Goal: Task Accomplishment & Management: Manage account settings

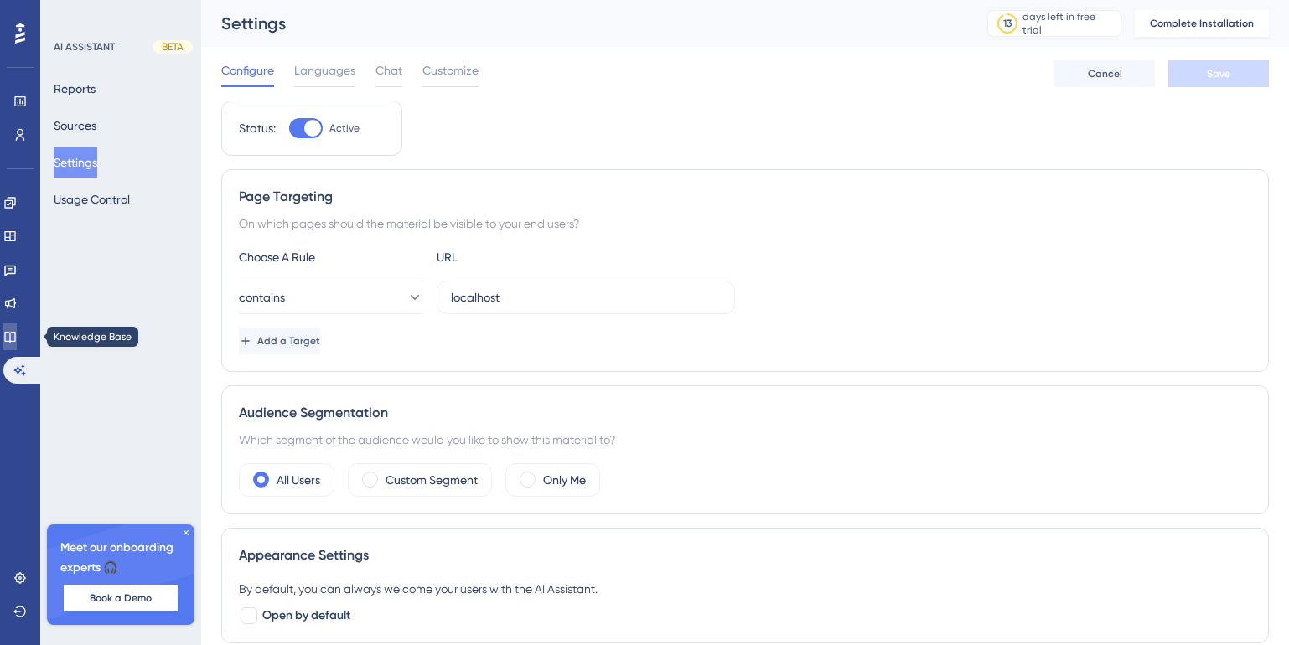
click at [17, 331] on icon at bounding box center [9, 336] width 13 height 13
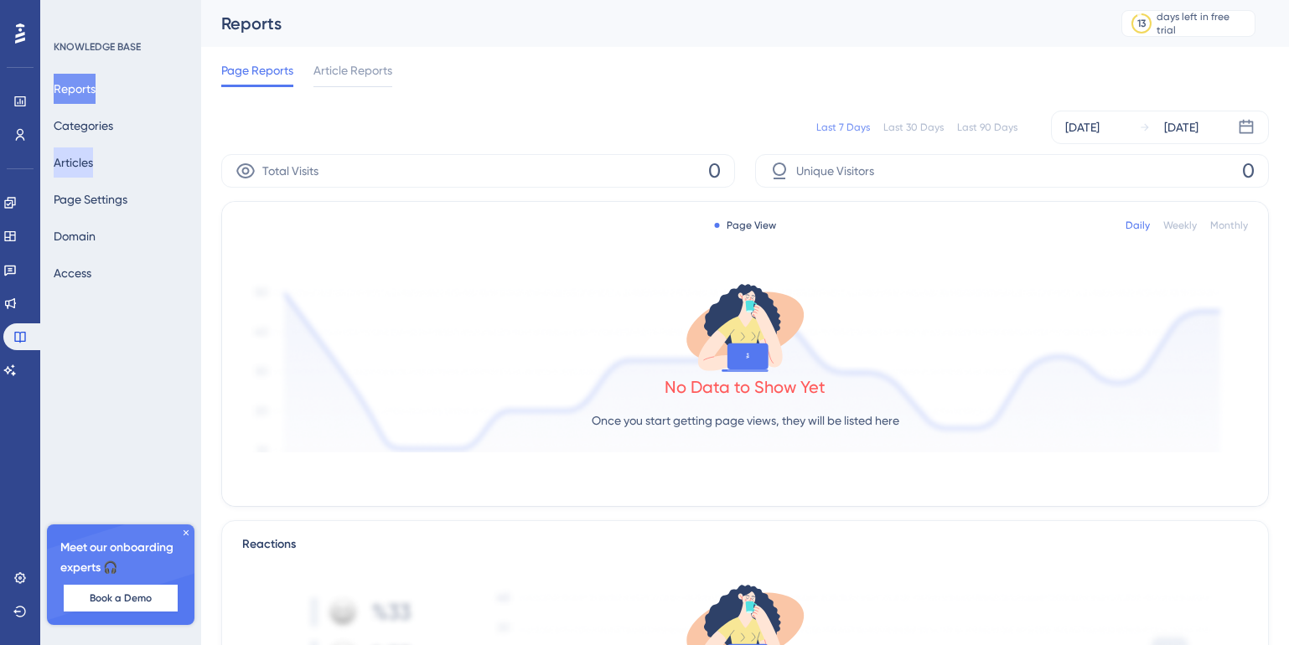
click at [92, 165] on button "Articles" at bounding box center [73, 162] width 39 height 30
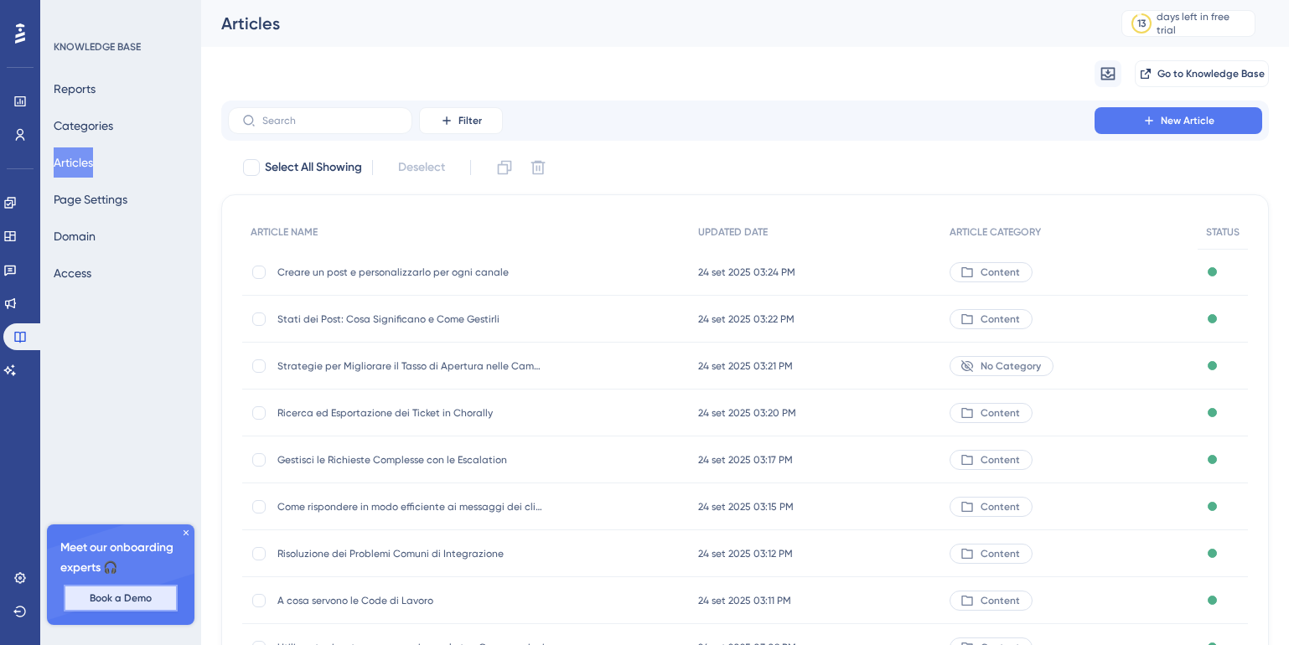
click at [111, 601] on span "Book a Demo" at bounding box center [121, 598] width 62 height 13
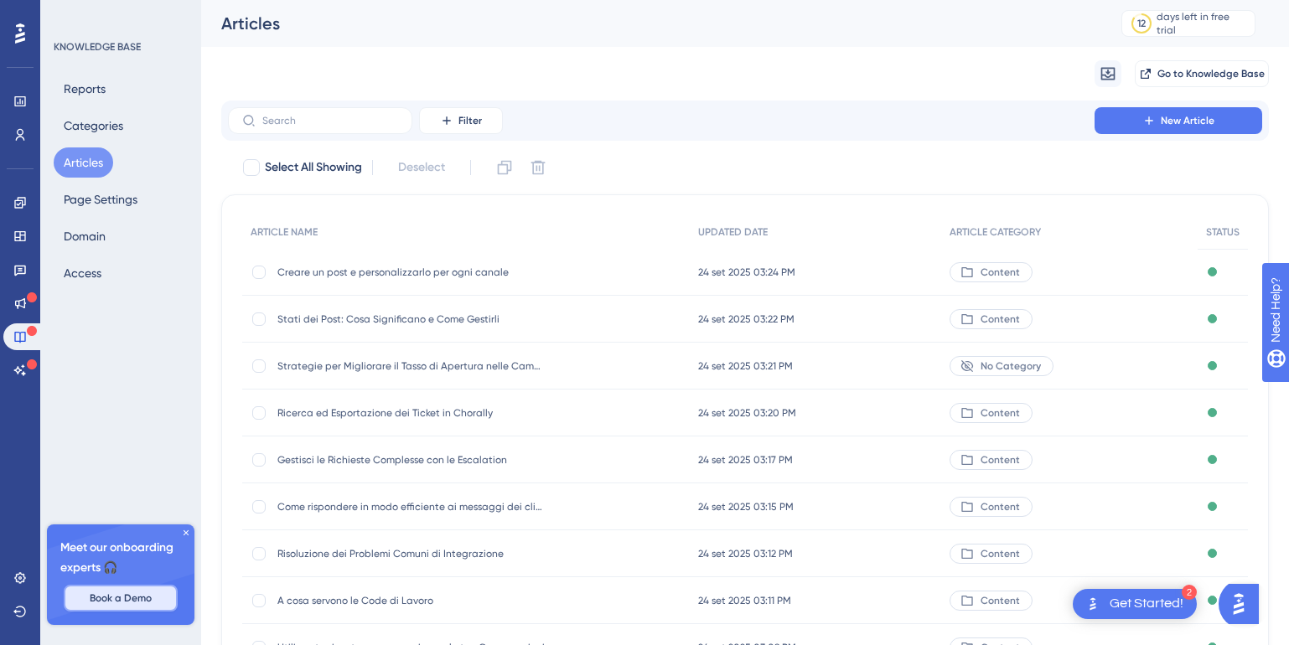
click at [127, 597] on span "Book a Demo" at bounding box center [121, 598] width 62 height 13
click at [19, 202] on icon at bounding box center [19, 202] width 13 height 13
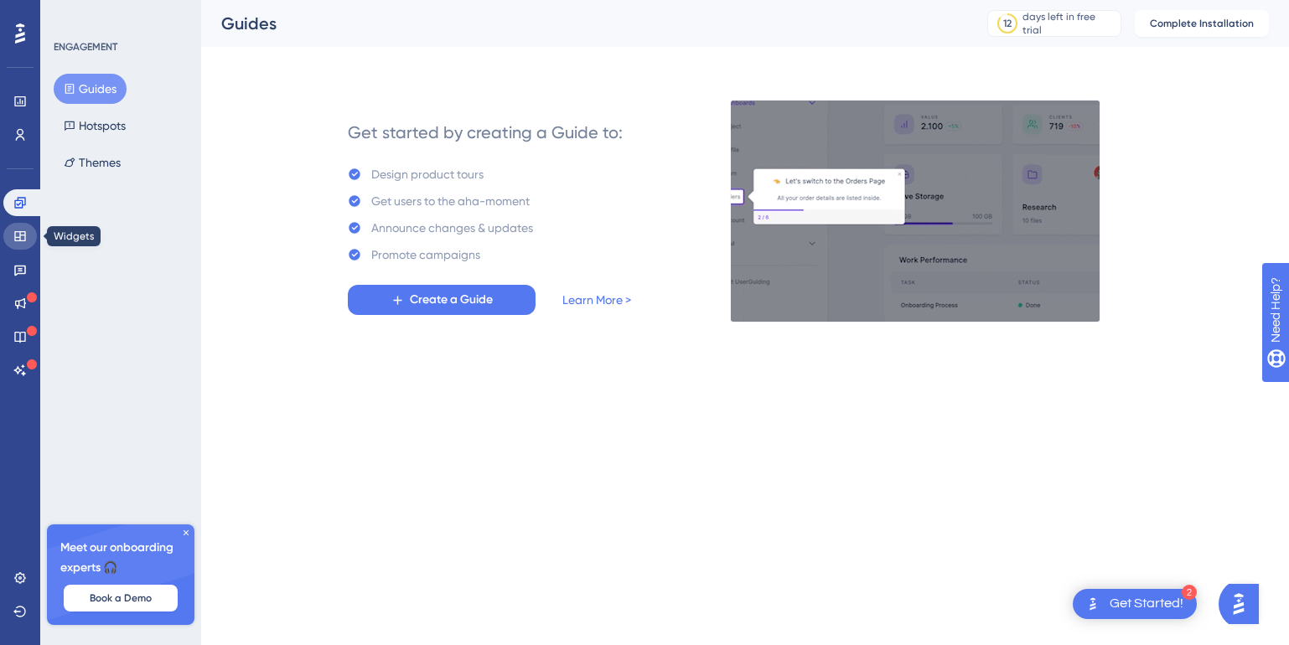
click at [19, 242] on icon at bounding box center [19, 236] width 13 height 13
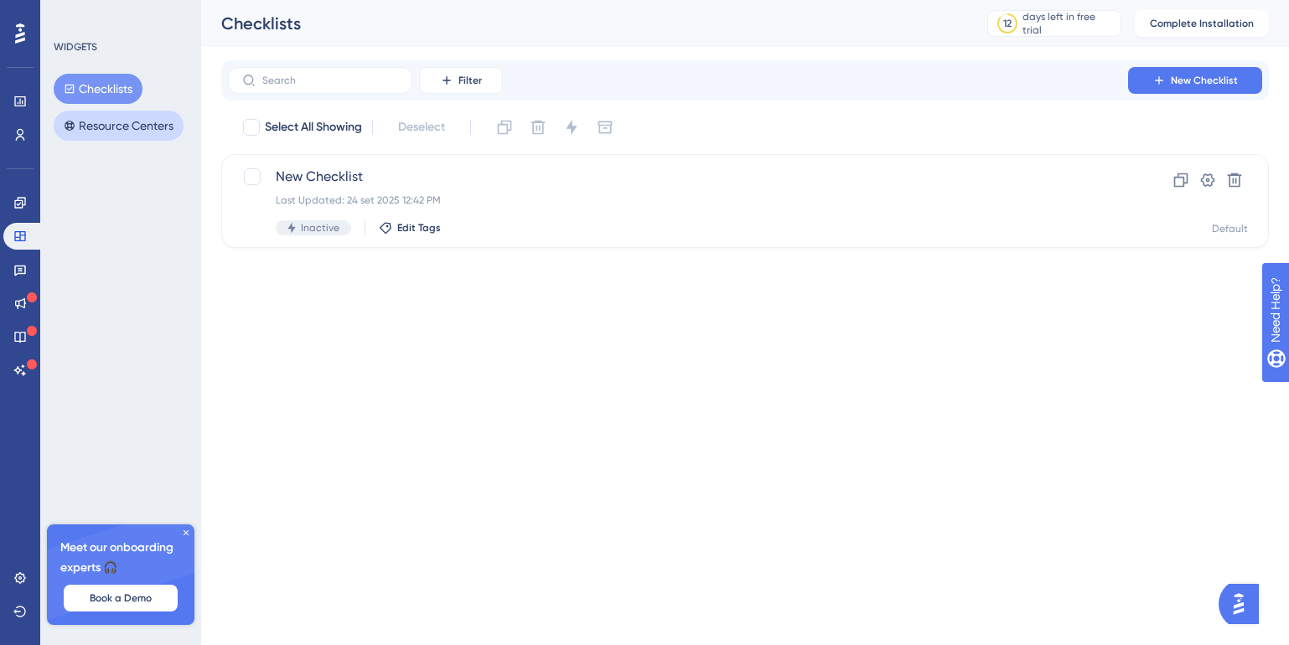
click at [102, 119] on button "Resource Centers" at bounding box center [119, 126] width 130 height 30
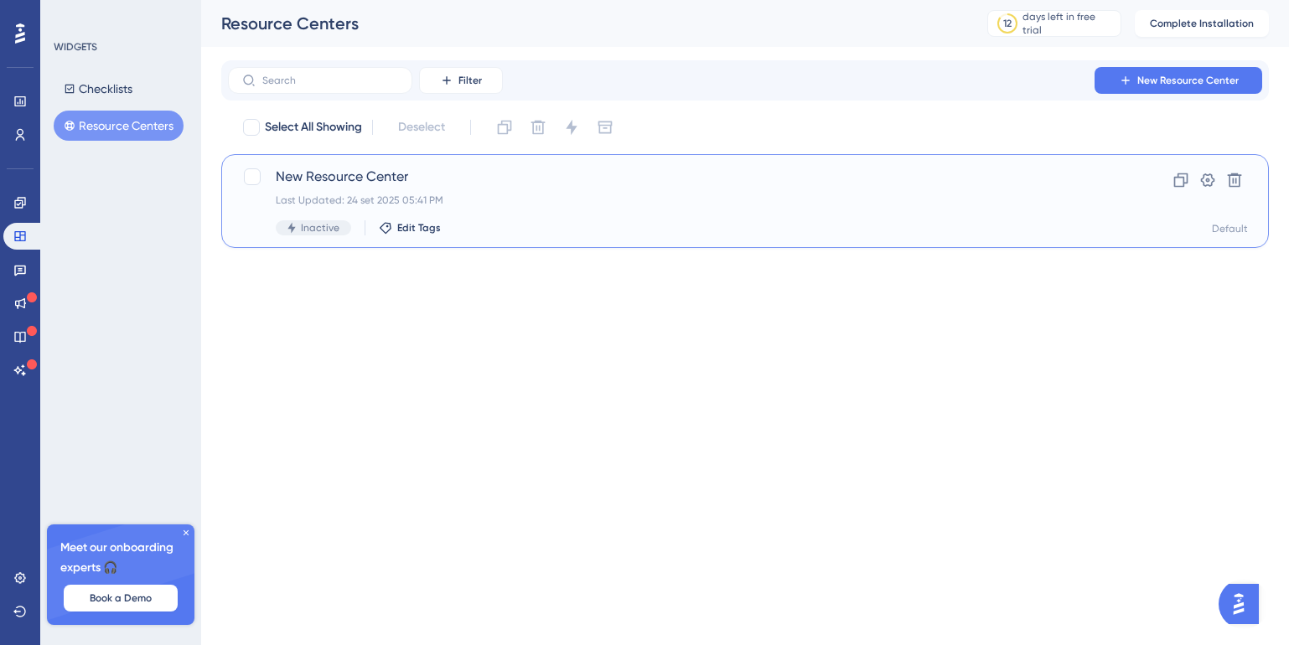
click at [845, 220] on div "New Resource Center Last Updated: 24 set 2025 05:41 PM Inactive Edit Tags" at bounding box center [678, 201] width 804 height 69
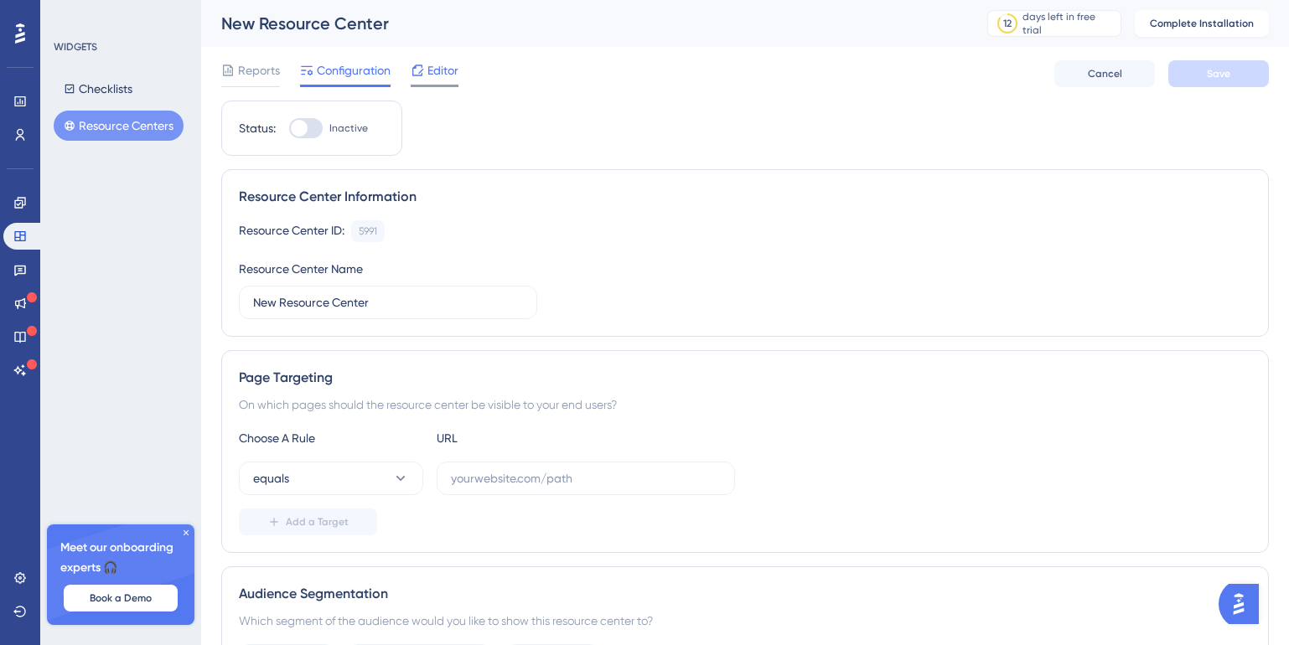
click at [439, 69] on span "Editor" at bounding box center [442, 70] width 31 height 20
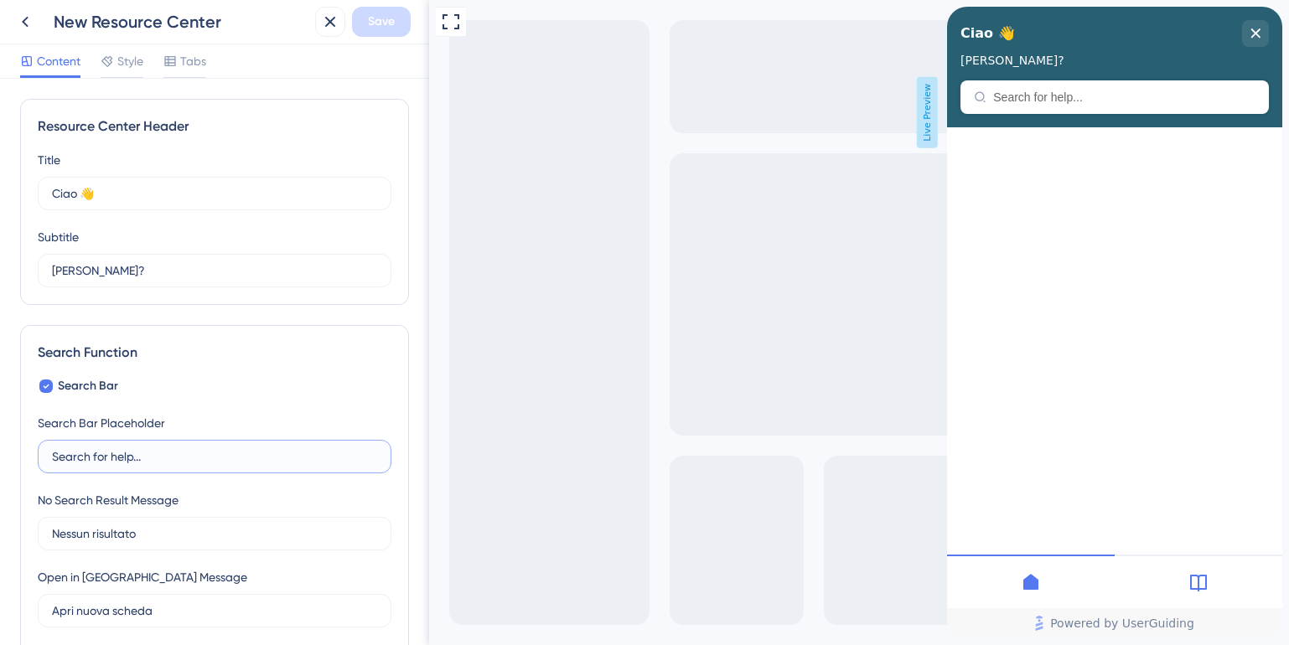
click at [70, 461] on input "Search for help..." at bounding box center [214, 456] width 325 height 18
click at [44, 390] on icon at bounding box center [46, 386] width 7 height 13
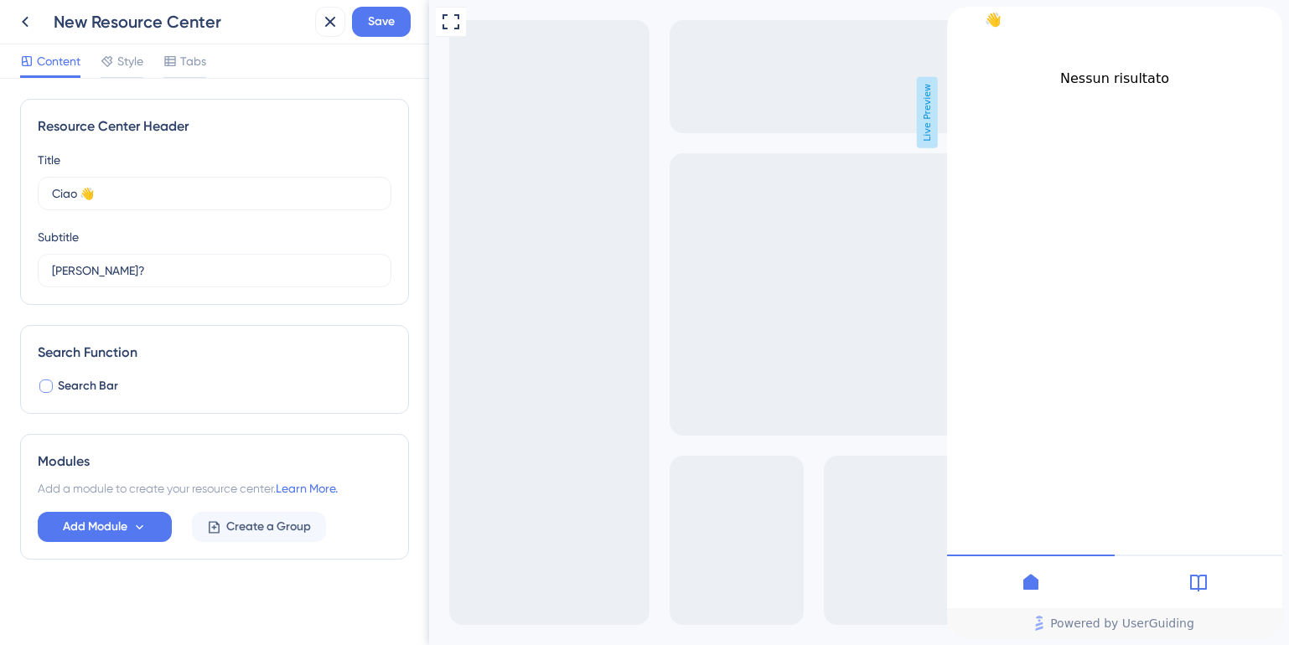
click at [44, 390] on div at bounding box center [45, 386] width 13 height 13
checkbox input "true"
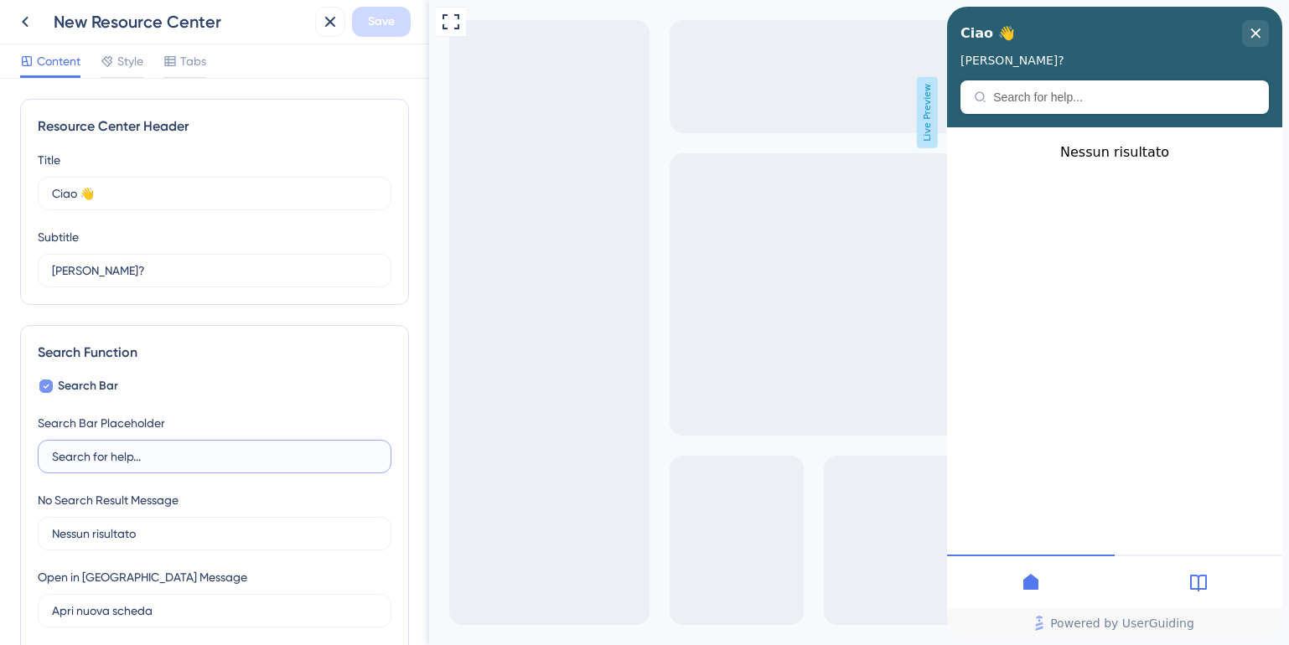
click at [103, 457] on input "Search for help..." at bounding box center [214, 456] width 325 height 18
click at [1207, 569] on div at bounding box center [1198, 582] width 168 height 54
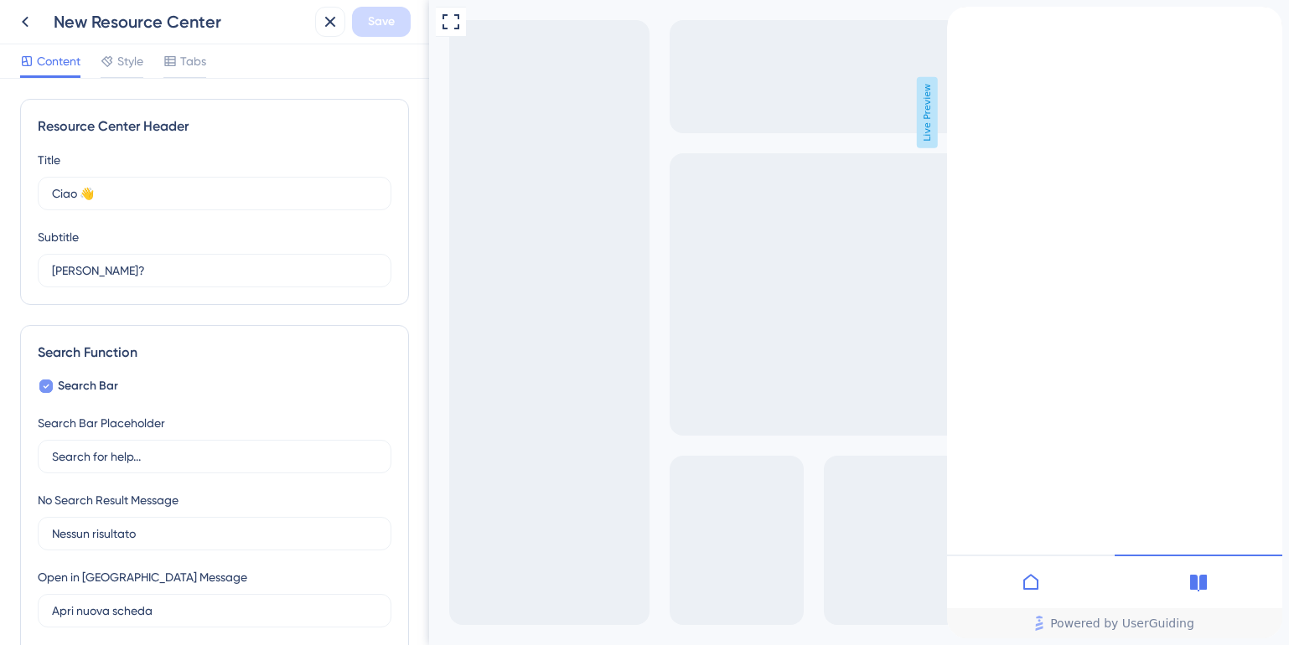
scroll to position [424, 0]
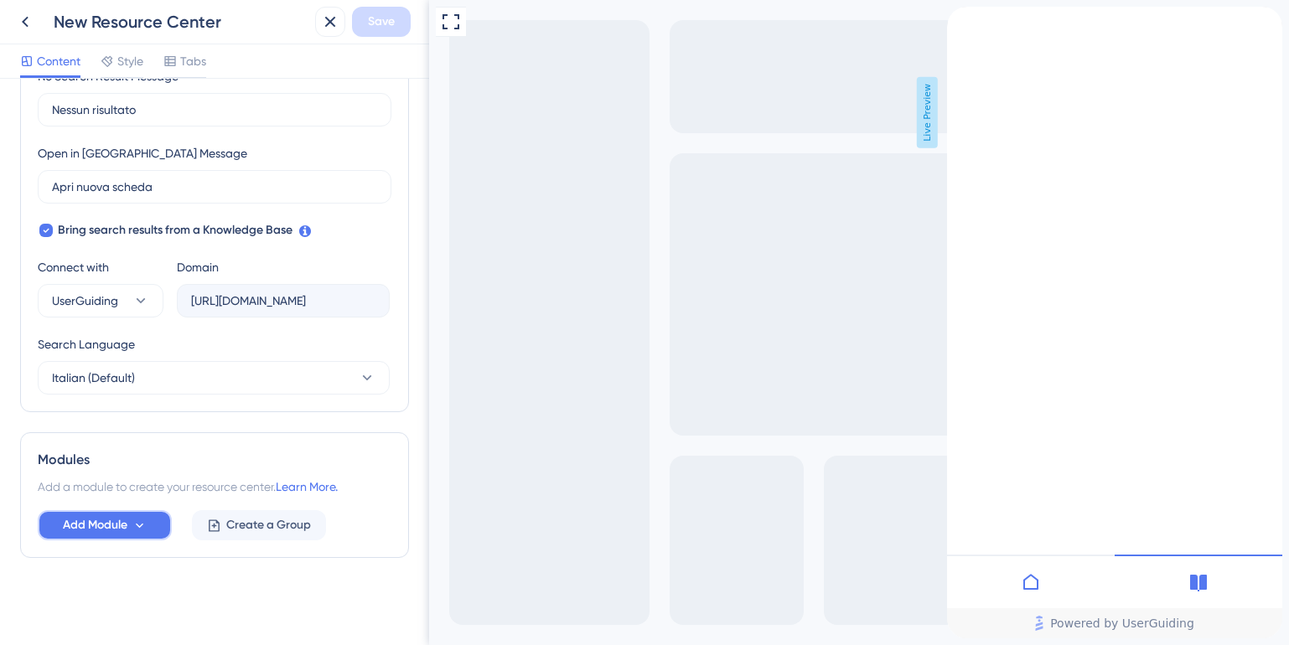
click at [136, 525] on icon at bounding box center [139, 526] width 14 height 14
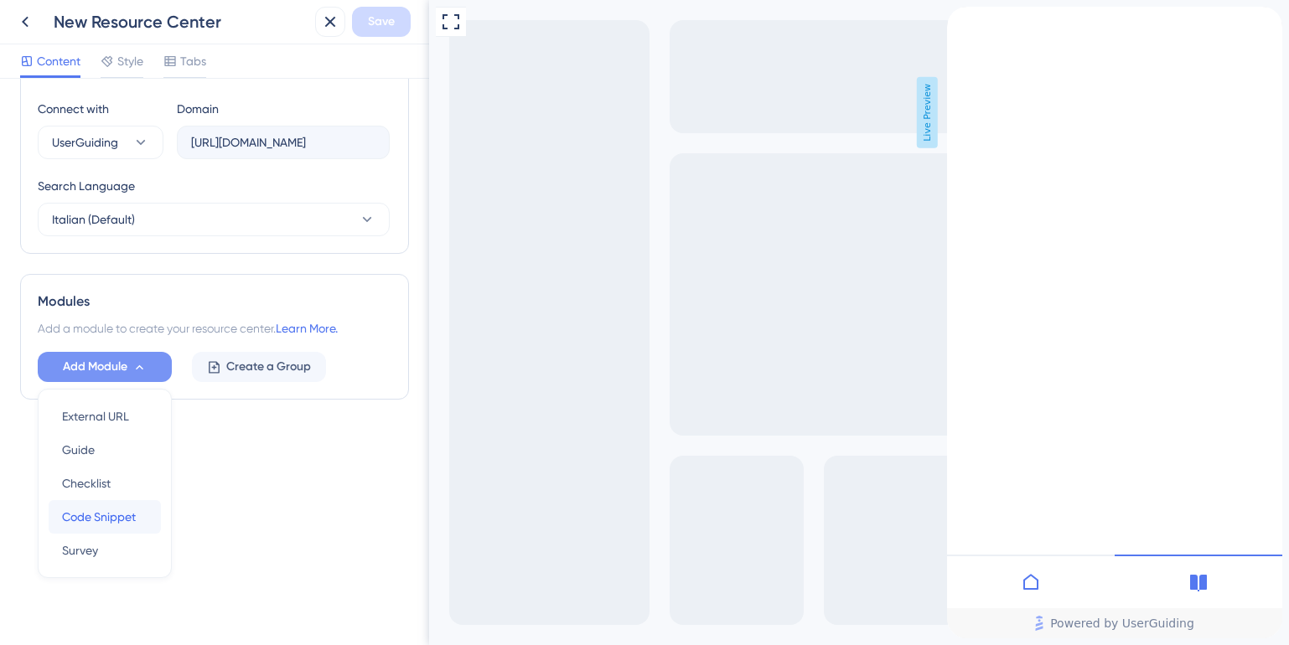
click at [105, 518] on span "Code Snippet" at bounding box center [99, 517] width 74 height 20
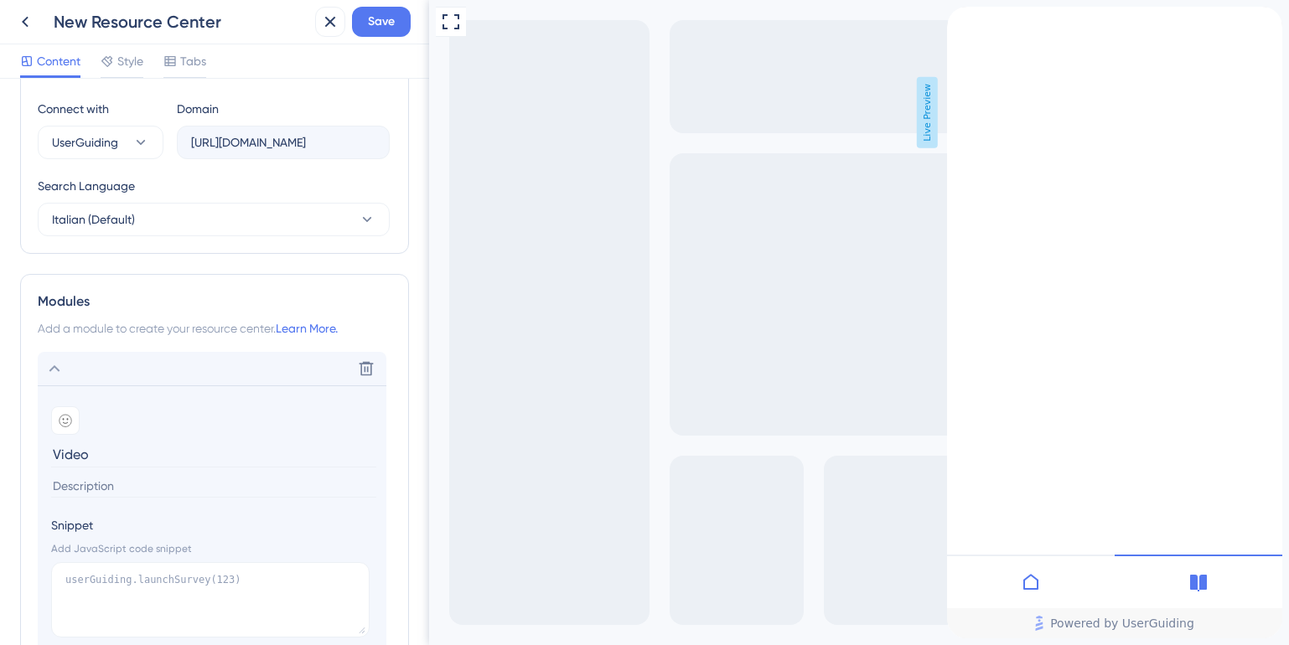
type input "Video"
click at [122, 482] on input at bounding box center [213, 486] width 325 height 23
type input "Come creare un tag"
click at [115, 577] on textarea at bounding box center [210, 599] width 318 height 75
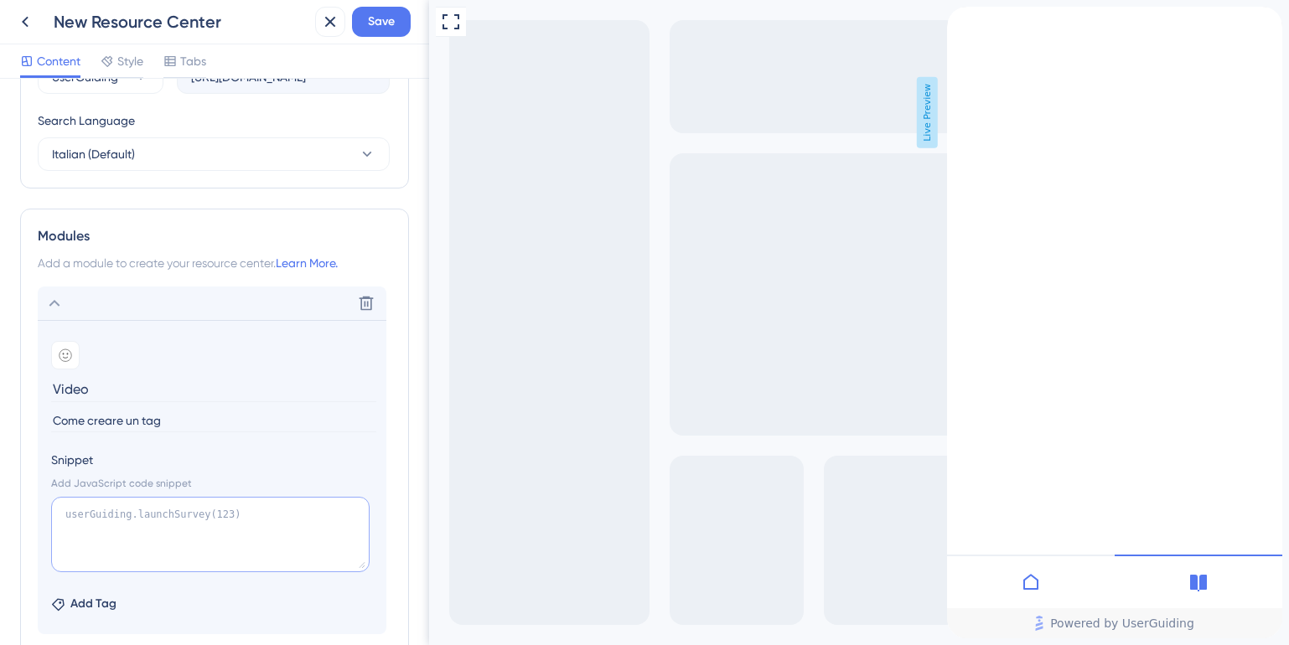
scroll to position [770, 0]
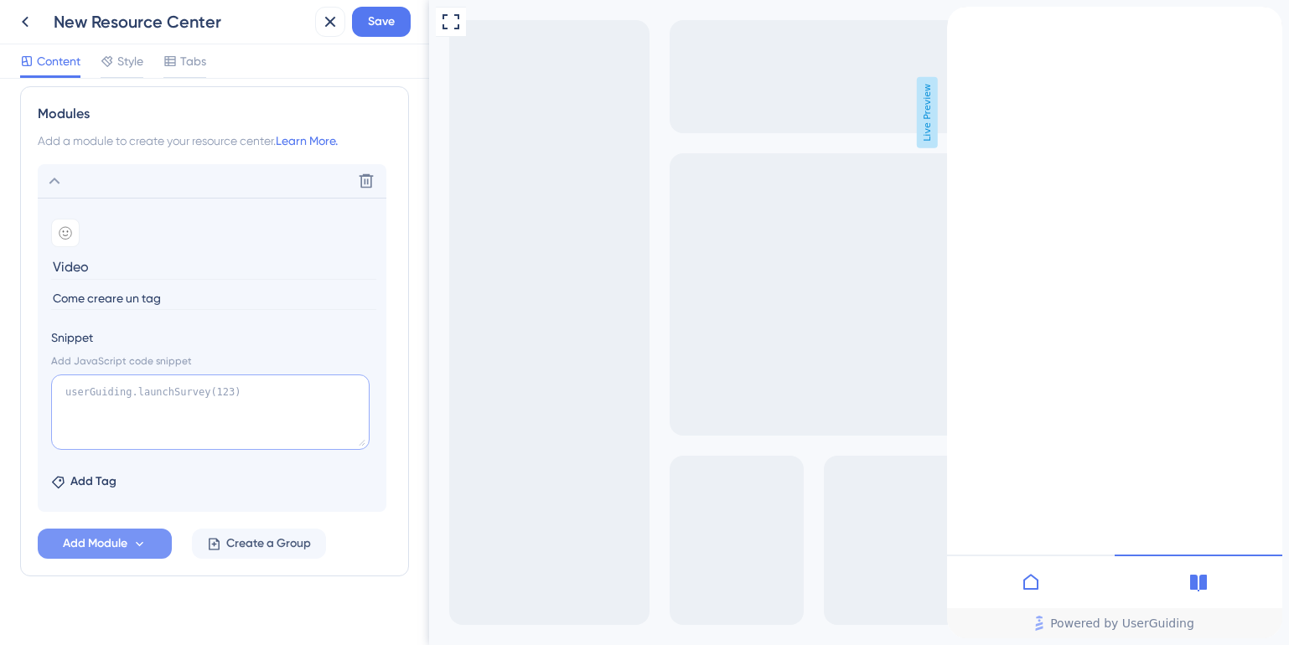
click at [153, 416] on textarea at bounding box center [210, 412] width 318 height 75
paste textarea "<iframe width="700px" height="400px" src="https://embed.app.guidde.com/playbook…"
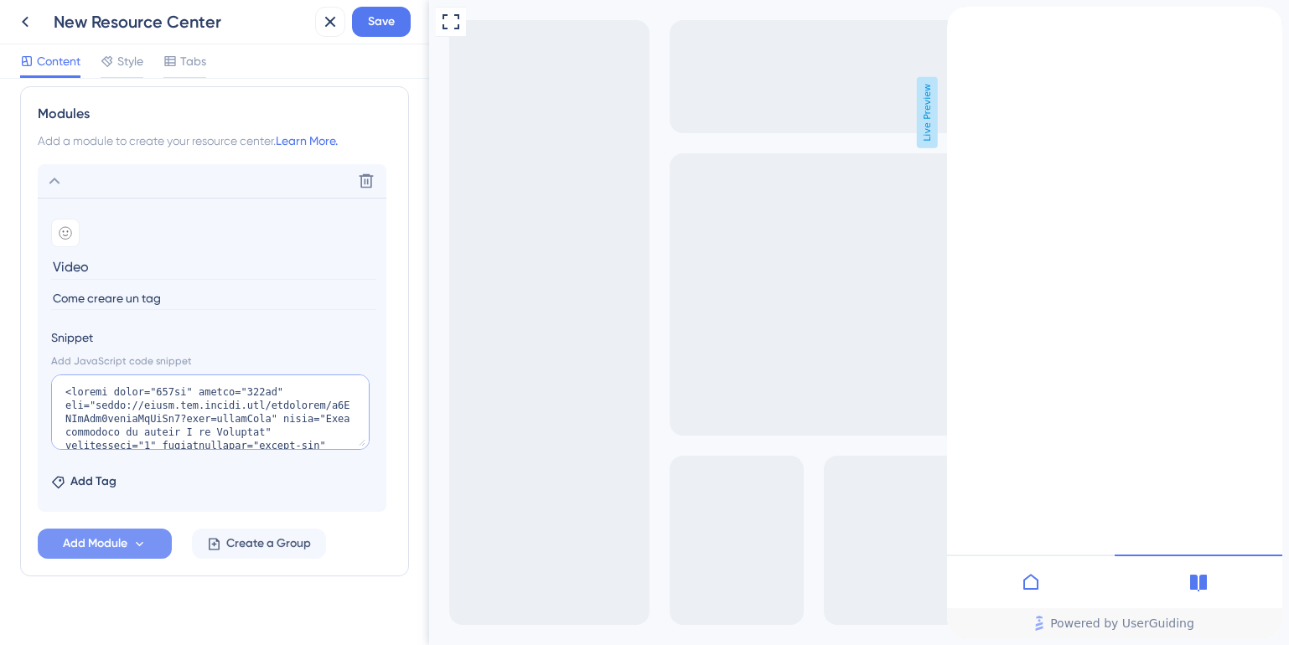
scroll to position [686, 0]
type textarea "<iframe width="700px" height="400px" src="https://embed.app.guidde.com/playbook…"
click at [230, 481] on div "Add Tag" at bounding box center [212, 478] width 322 height 27
click at [384, 21] on span "Save" at bounding box center [381, 22] width 27 height 20
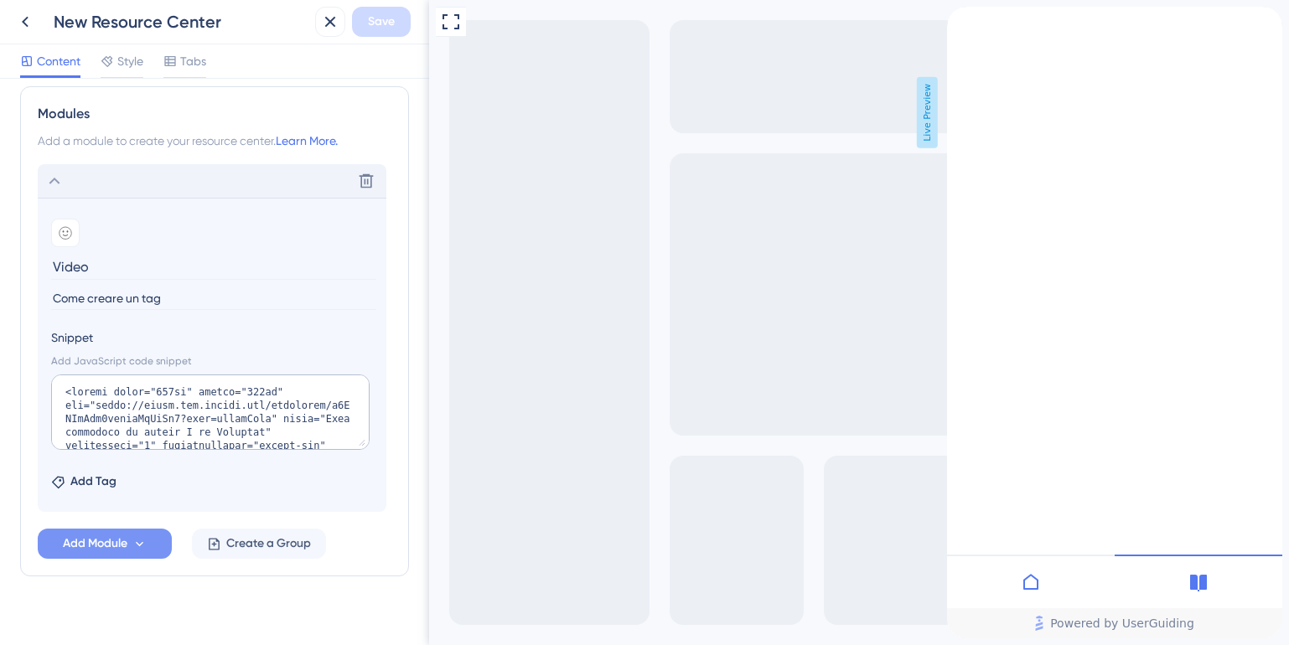
click at [51, 182] on icon at bounding box center [54, 181] width 11 height 7
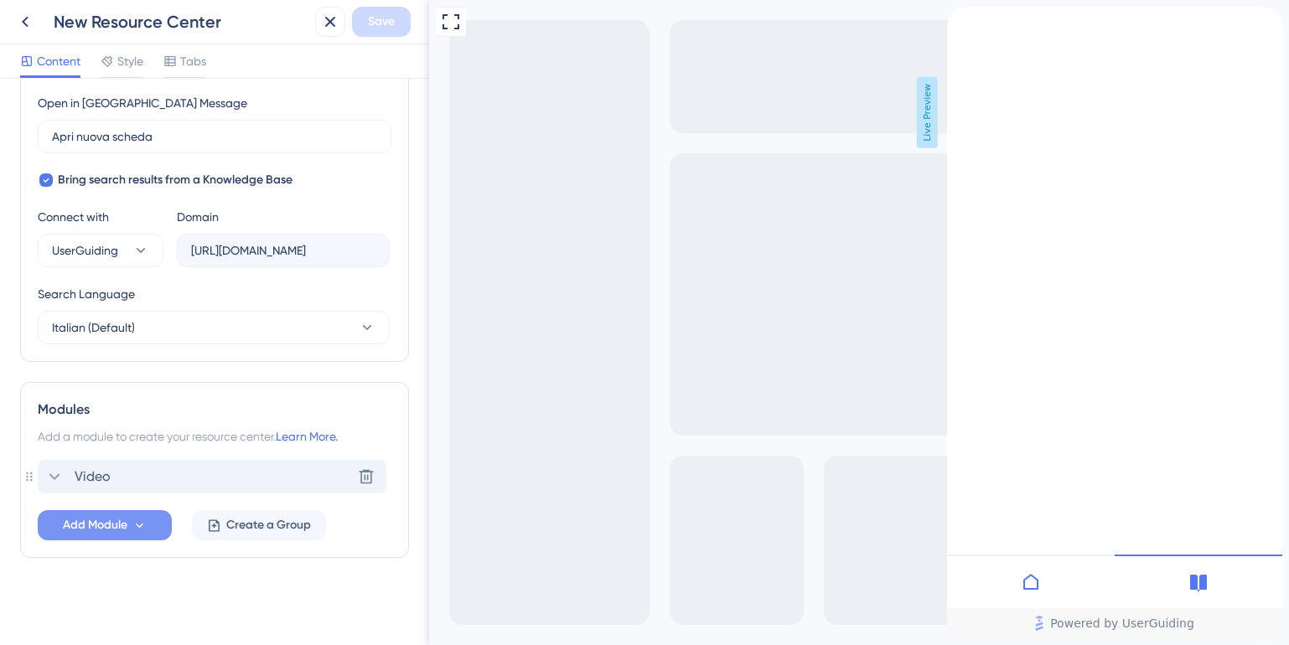
scroll to position [474, 0]
click at [1026, 586] on icon at bounding box center [1031, 582] width 20 height 20
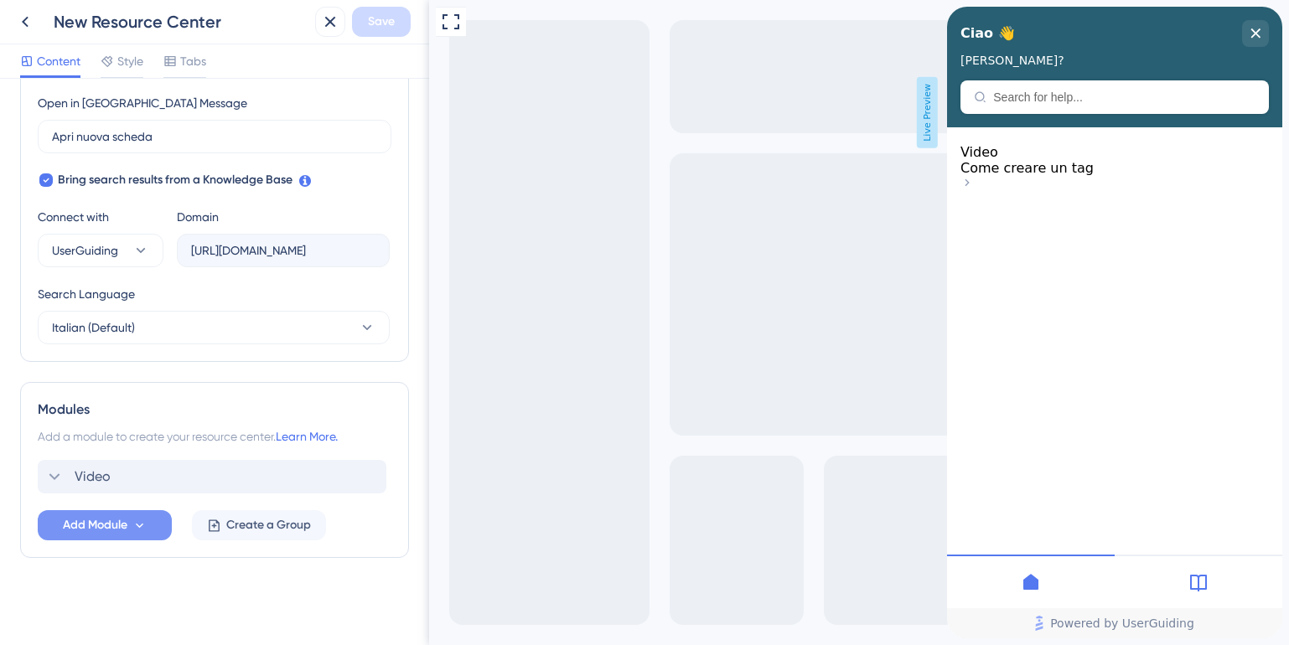
click at [1038, 176] on div "Video Come creare un tag" at bounding box center [1114, 160] width 308 height 32
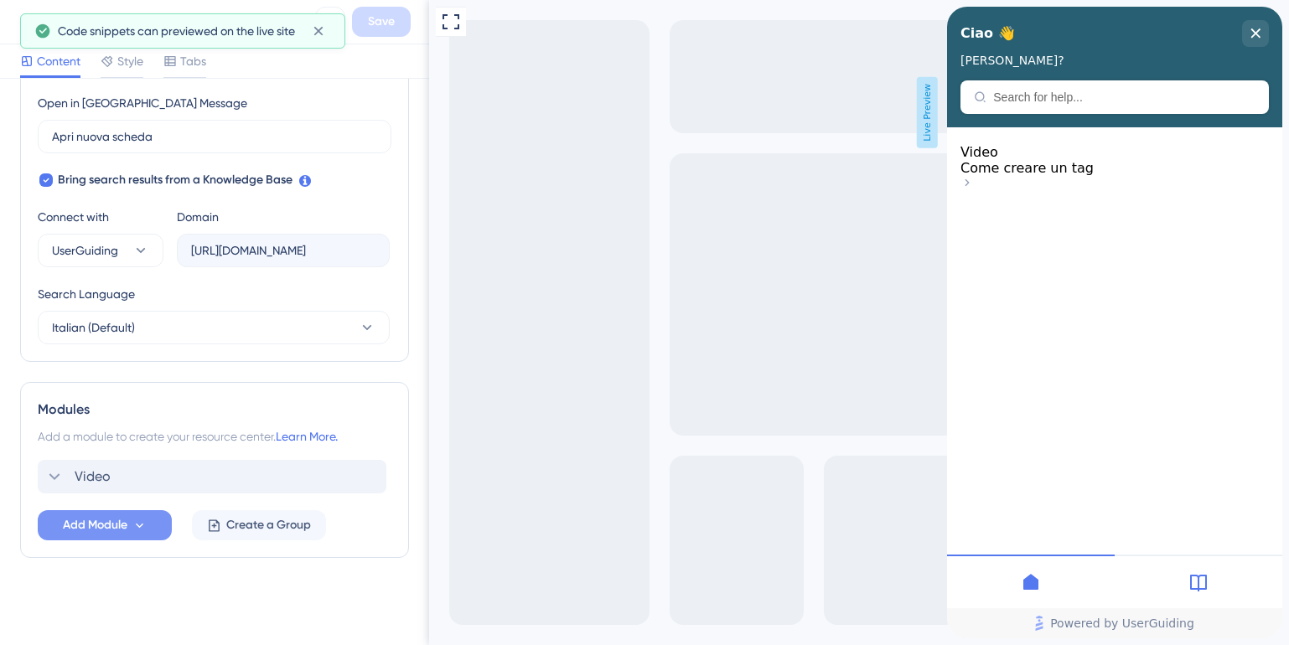
click at [1009, 176] on span "Come creare un tag" at bounding box center [1026, 168] width 133 height 16
click at [974, 183] on icon at bounding box center [966, 182] width 13 height 13
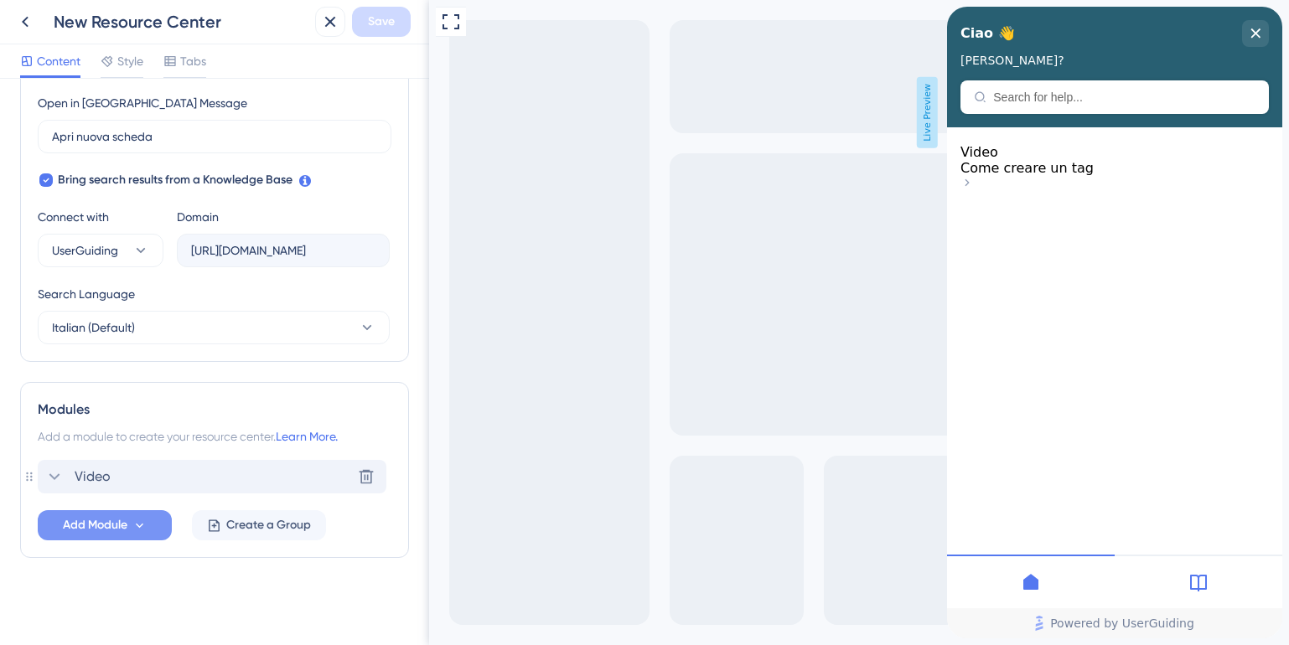
click at [90, 471] on span "Video" at bounding box center [93, 477] width 36 height 20
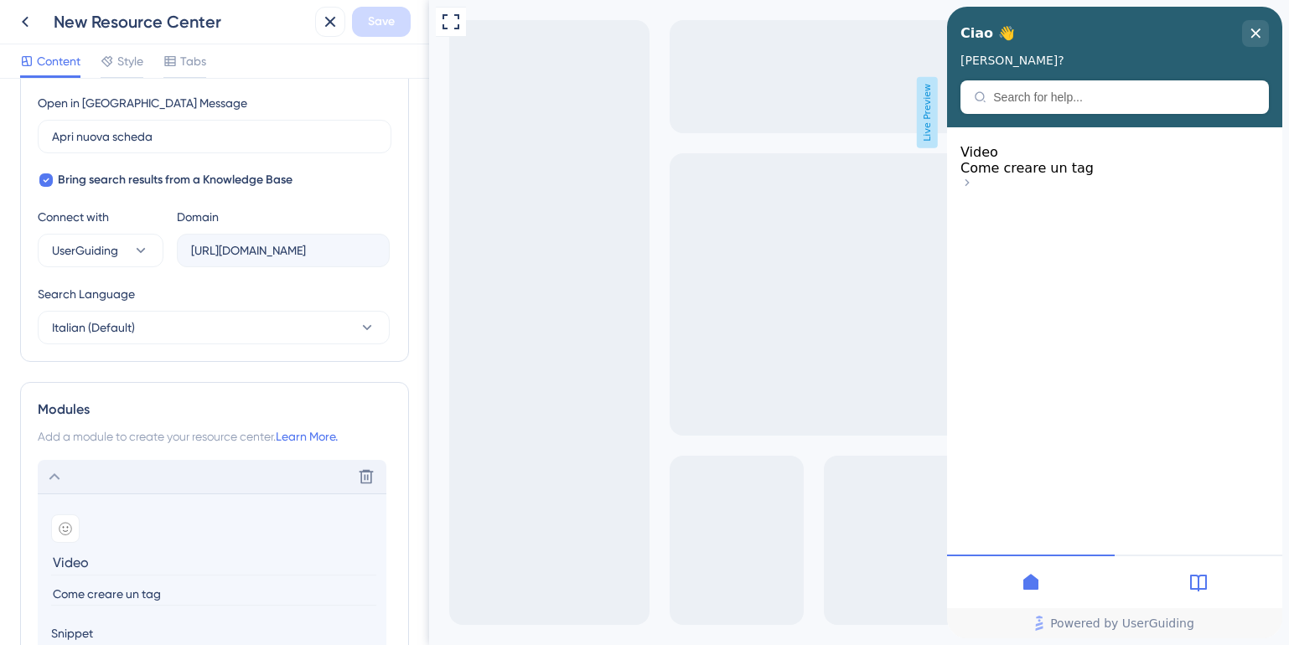
scroll to position [770, 0]
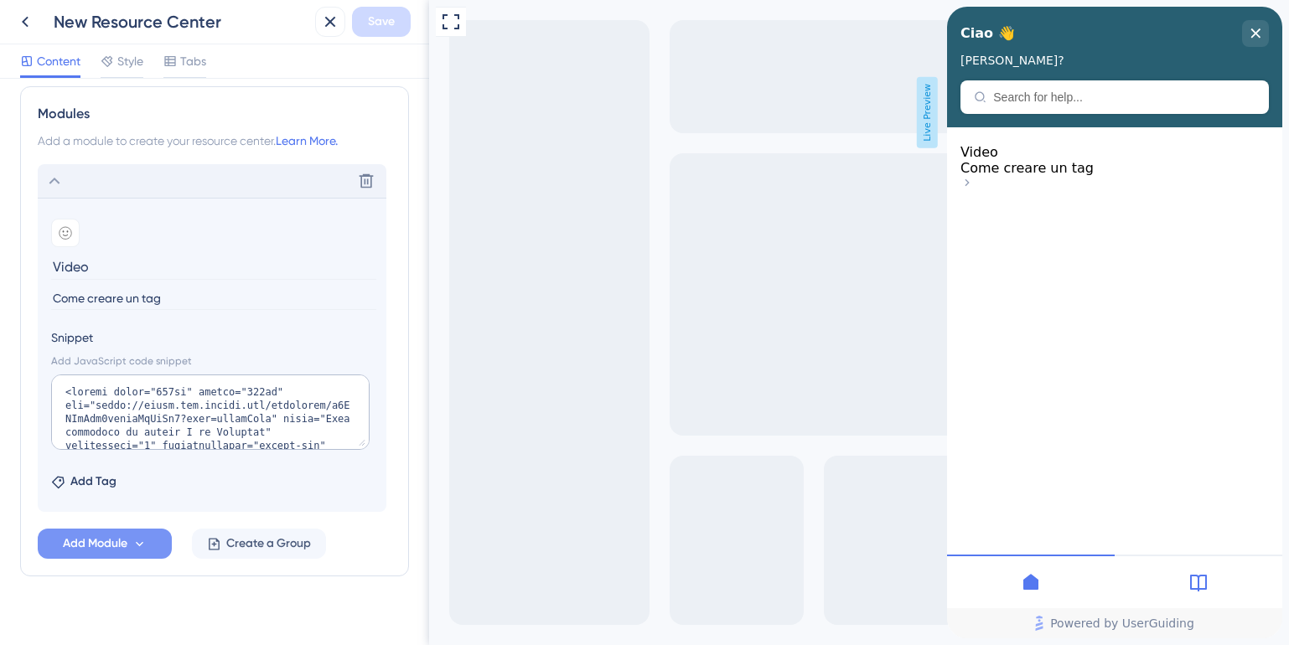
click at [538, 476] on div "Full Screen Preview Live Preview" at bounding box center [859, 322] width 860 height 645
click at [110, 551] on span "Add Module" at bounding box center [95, 544] width 65 height 20
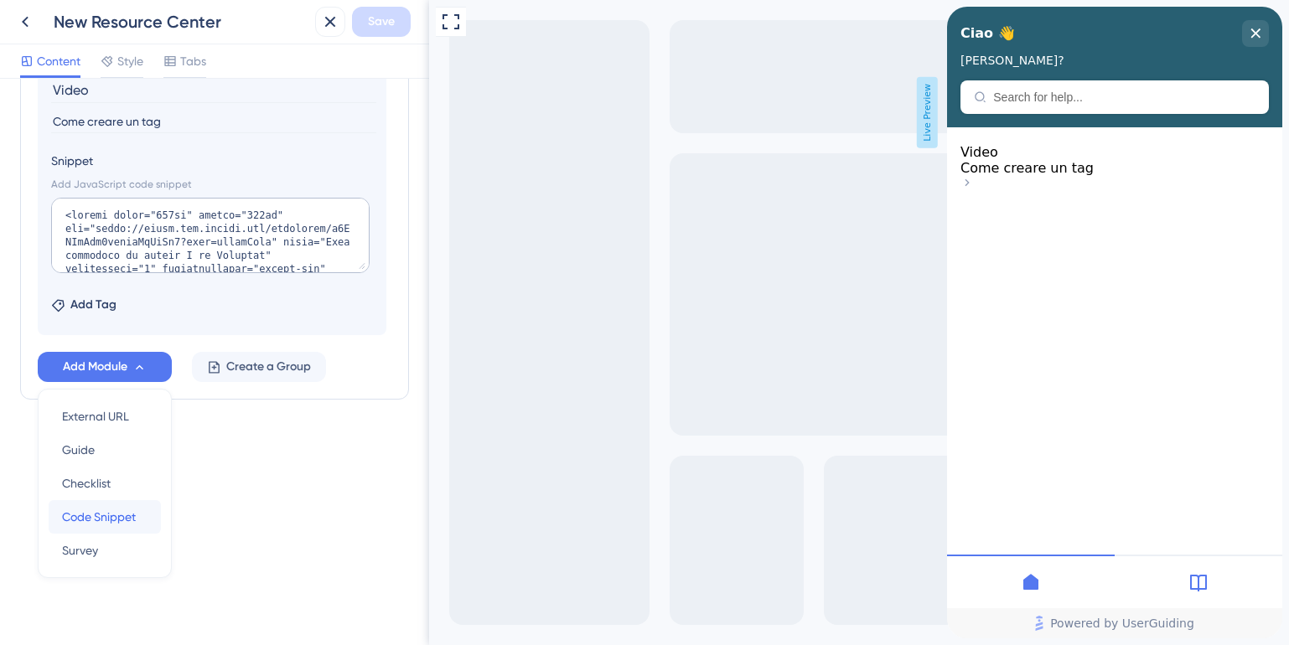
click at [85, 512] on span "Code Snippet" at bounding box center [99, 517] width 74 height 20
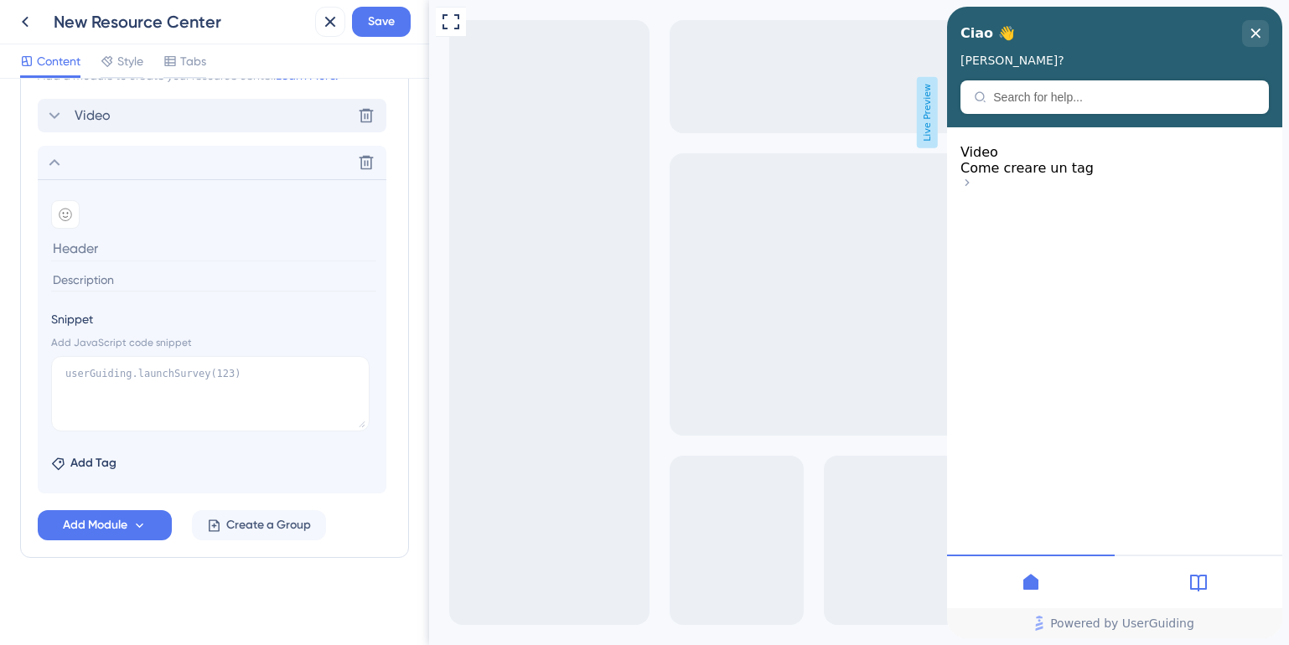
scroll to position [835, 0]
click at [364, 163] on icon at bounding box center [366, 163] width 14 height 14
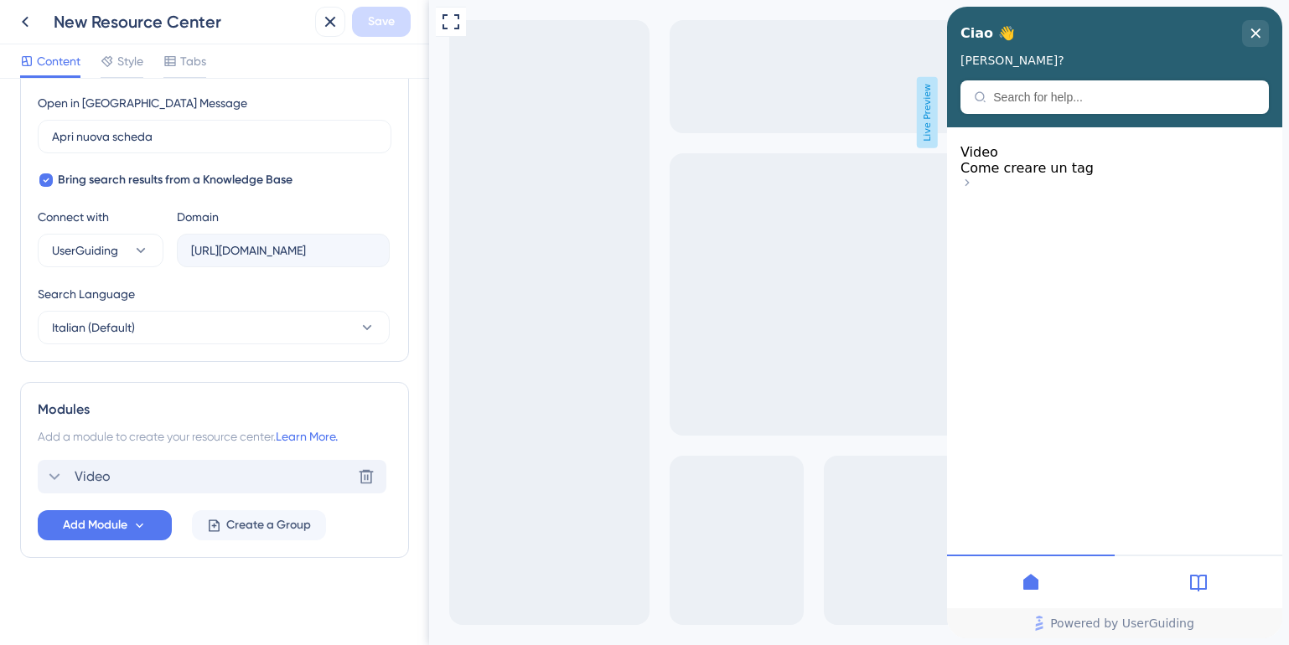
scroll to position [474, 0]
click at [78, 524] on span "Add Module" at bounding box center [95, 525] width 65 height 20
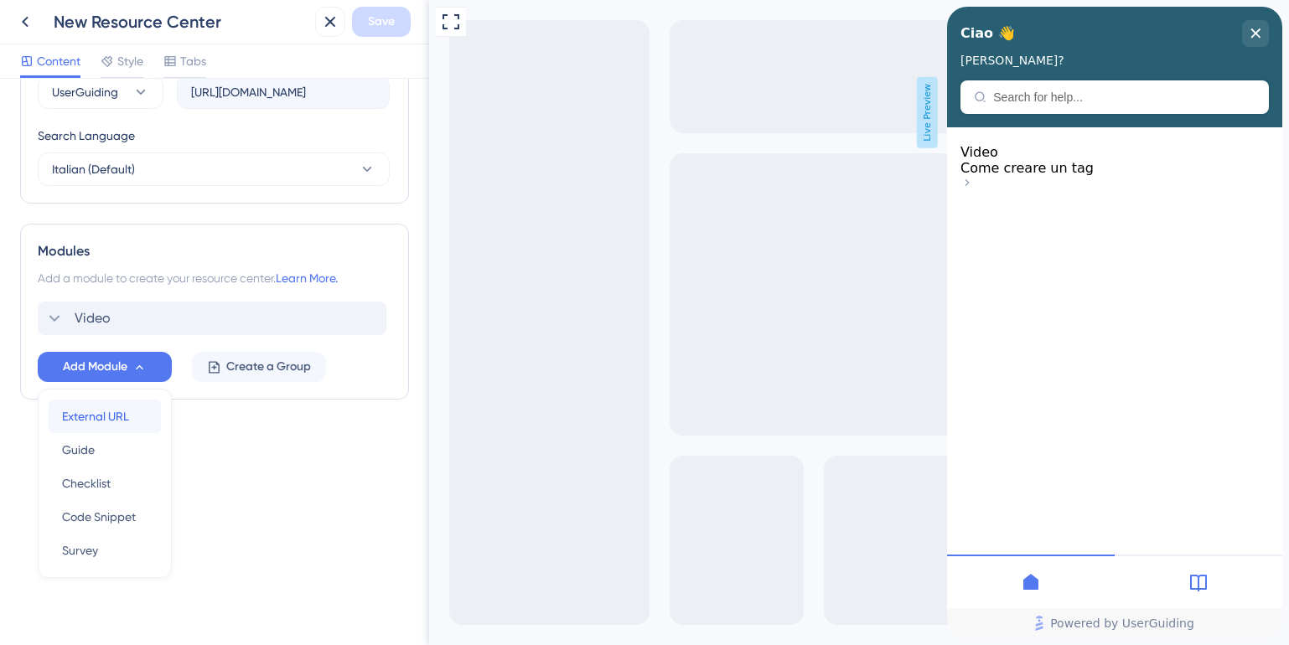
click at [86, 418] on span "External URL" at bounding box center [95, 416] width 67 height 20
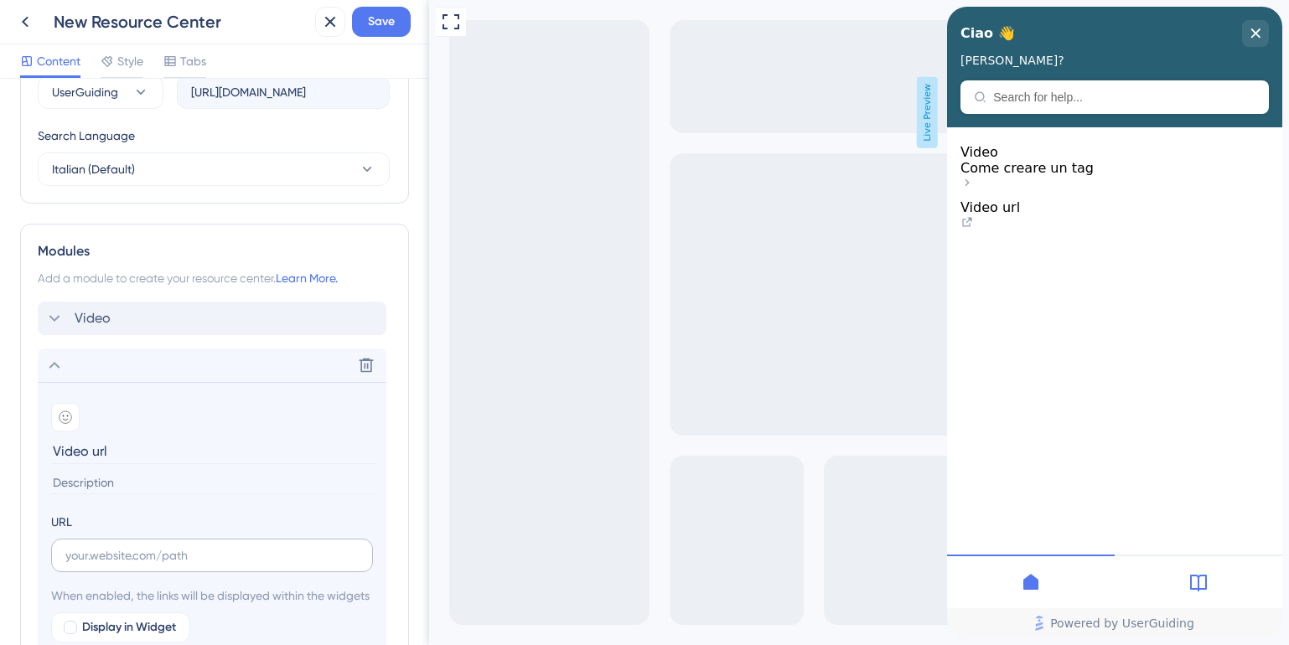
type input "Video url"
click at [112, 561] on input "text" at bounding box center [211, 555] width 293 height 18
paste input "https://app.guidde.com/share/playbooks/7twbD68FX7S2SZoUomtNbA?origin=QaCqx0g16K…"
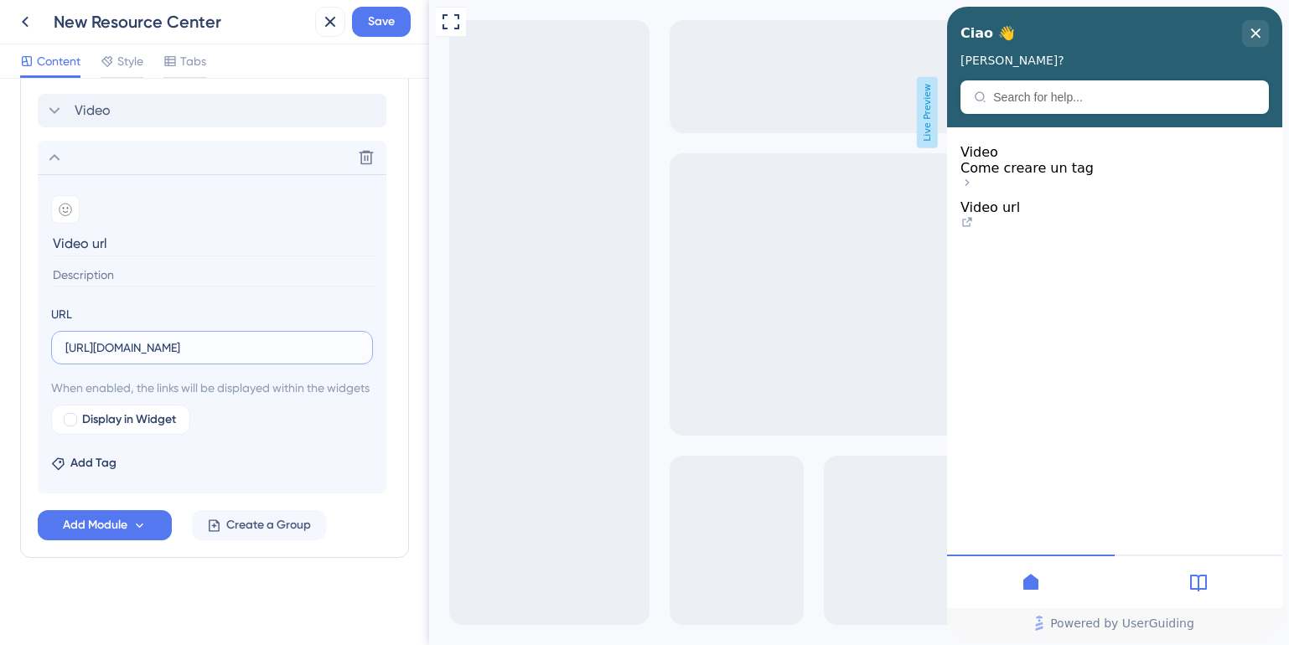
scroll to position [861, 0]
type input "https://app.guidde.com/share/playbooks/7twbD68FX7S2SZoUomtNbA?origin=QaCqx0g16K…"
click at [62, 419] on div at bounding box center [70, 419] width 17 height 17
click at [150, 339] on input "https://app.guidde.com/share/playbooks/7twbD68FX7S2SZoUomtNbA?origin=QaCqx0g16K…" at bounding box center [211, 348] width 293 height 18
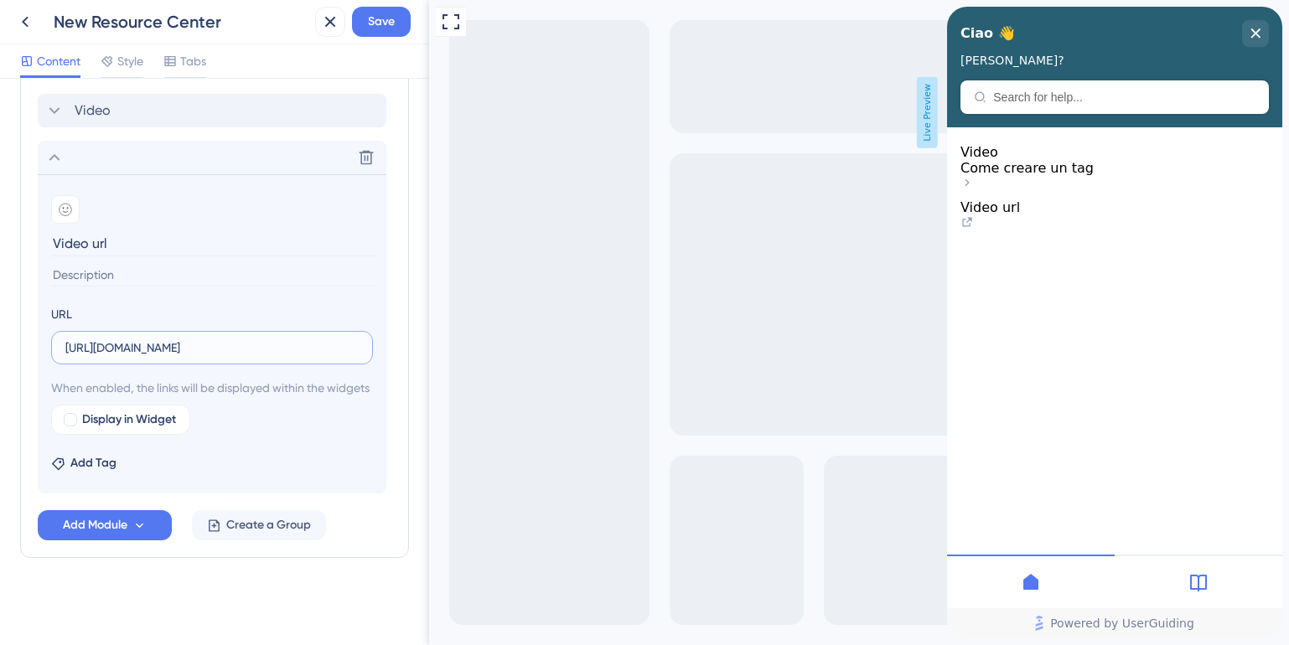
click at [150, 339] on input "https://app.guidde.com/share/playbooks/7twbD68FX7S2SZoUomtNbA?origin=QaCqx0g16K…" at bounding box center [211, 348] width 293 height 18
click at [369, 149] on icon at bounding box center [366, 157] width 17 height 17
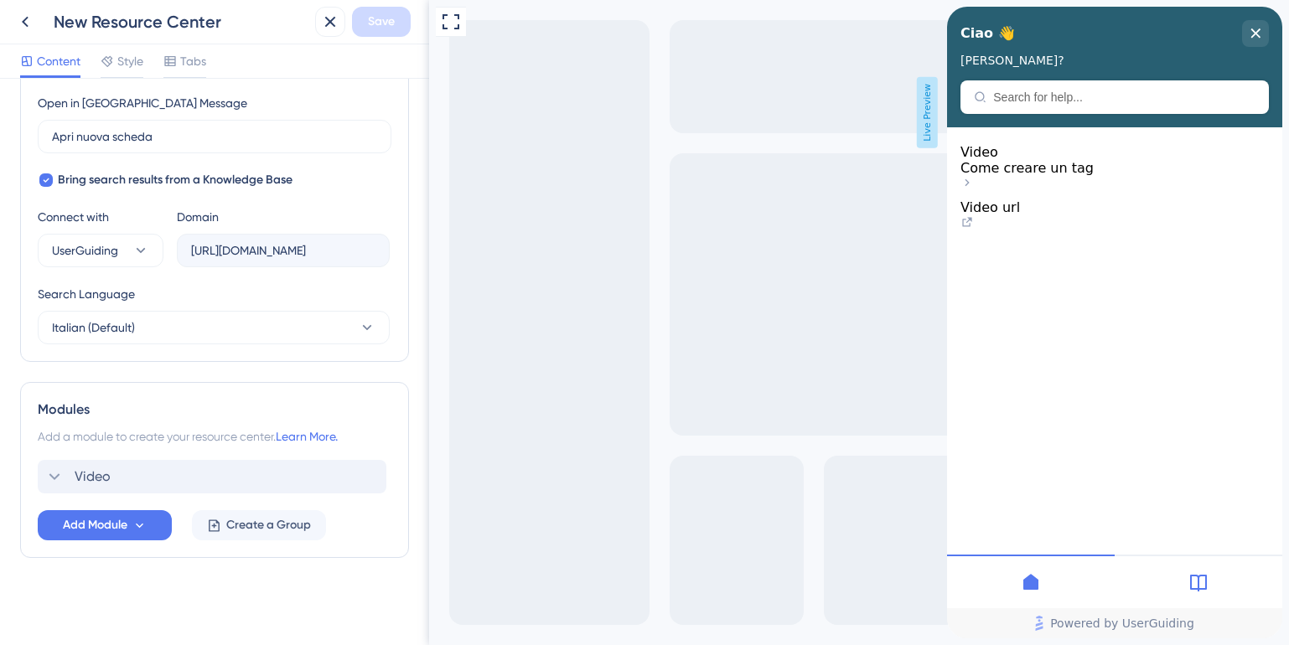
scroll to position [474, 0]
click at [78, 524] on span "Add Module" at bounding box center [95, 525] width 65 height 20
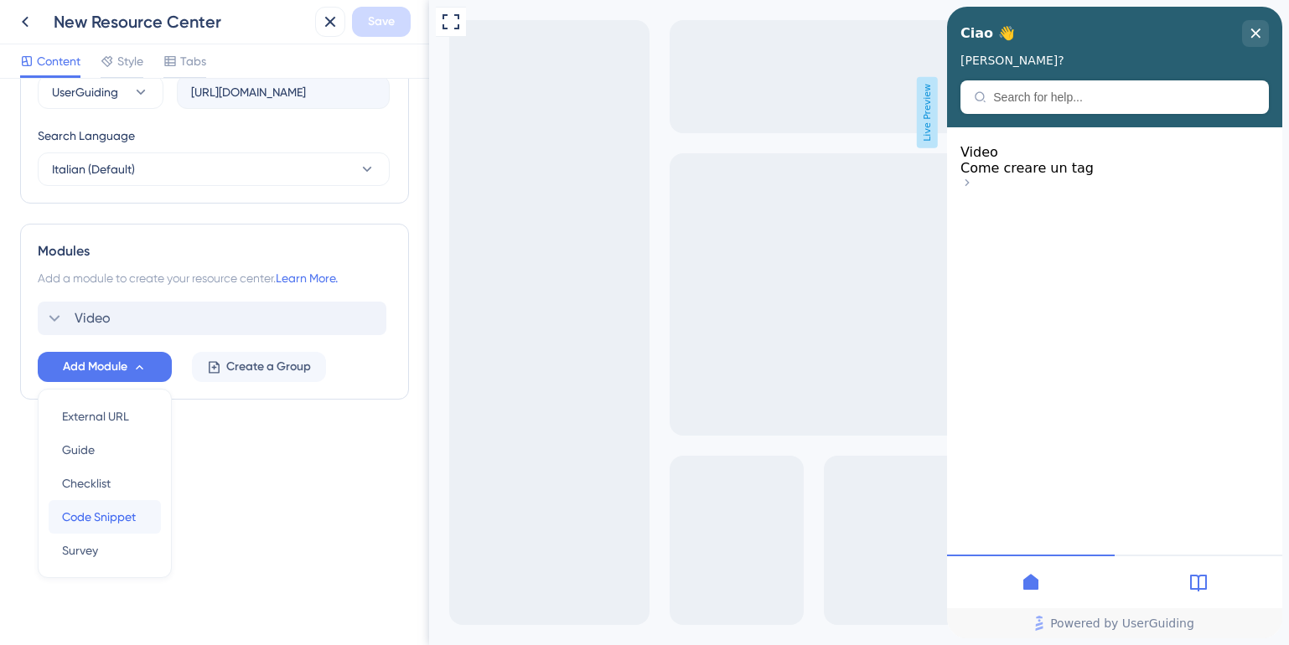
click at [95, 518] on span "Code Snippet" at bounding box center [99, 517] width 74 height 20
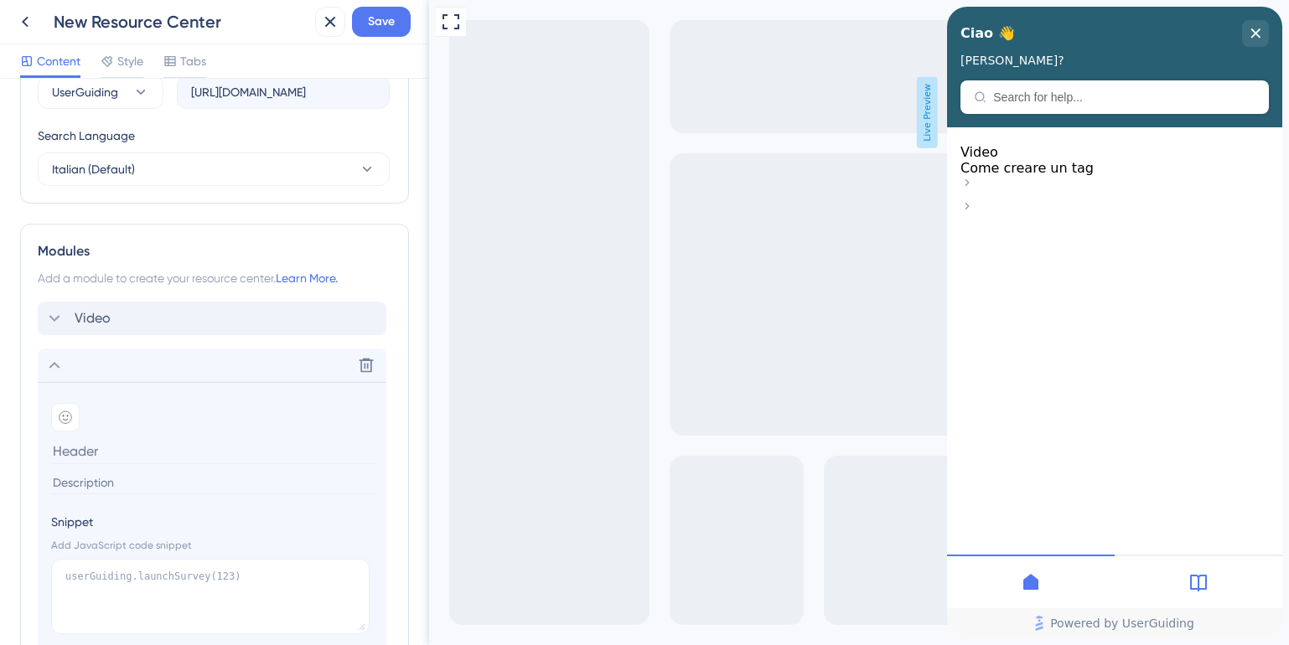
click at [97, 443] on input at bounding box center [213, 451] width 325 height 26
type input "V"
type input "https://app.guidde.com/share/playbooks/7twbD68FX7S2SZoUomtNbA?origin=QaCqx0g16K…"
click at [134, 453] on input "https://app.guidde.com/share/playbooks/7twbD68FX7S2SZoUomtNbA?origin=QaCqx0g16K…" at bounding box center [213, 451] width 325 height 26
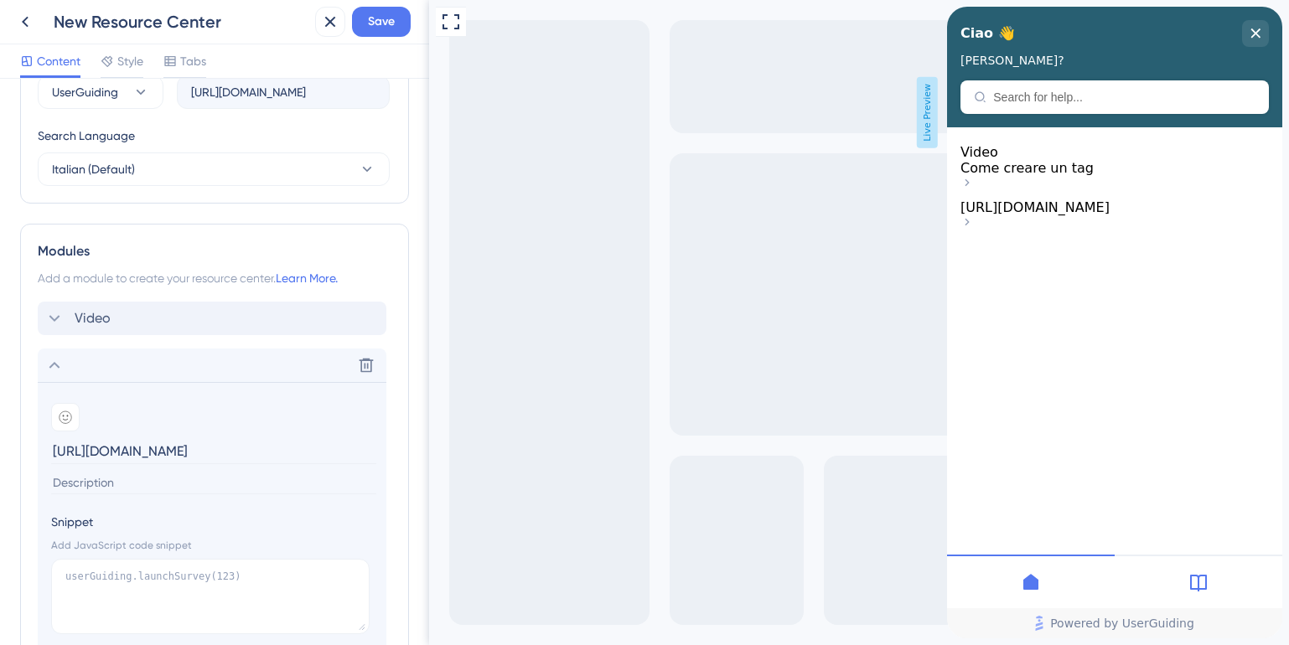
click at [134, 453] on input "https://app.guidde.com/share/playbooks/7twbD68FX7S2SZoUomtNbA?origin=QaCqx0g16K…" at bounding box center [213, 451] width 325 height 26
click at [135, 604] on textarea at bounding box center [210, 596] width 318 height 75
paste textarea "https://app.guidde.com/share/playbooks/7twbD68FX7S2SZoUomtNbA?origin=QaCqx0g16K…"
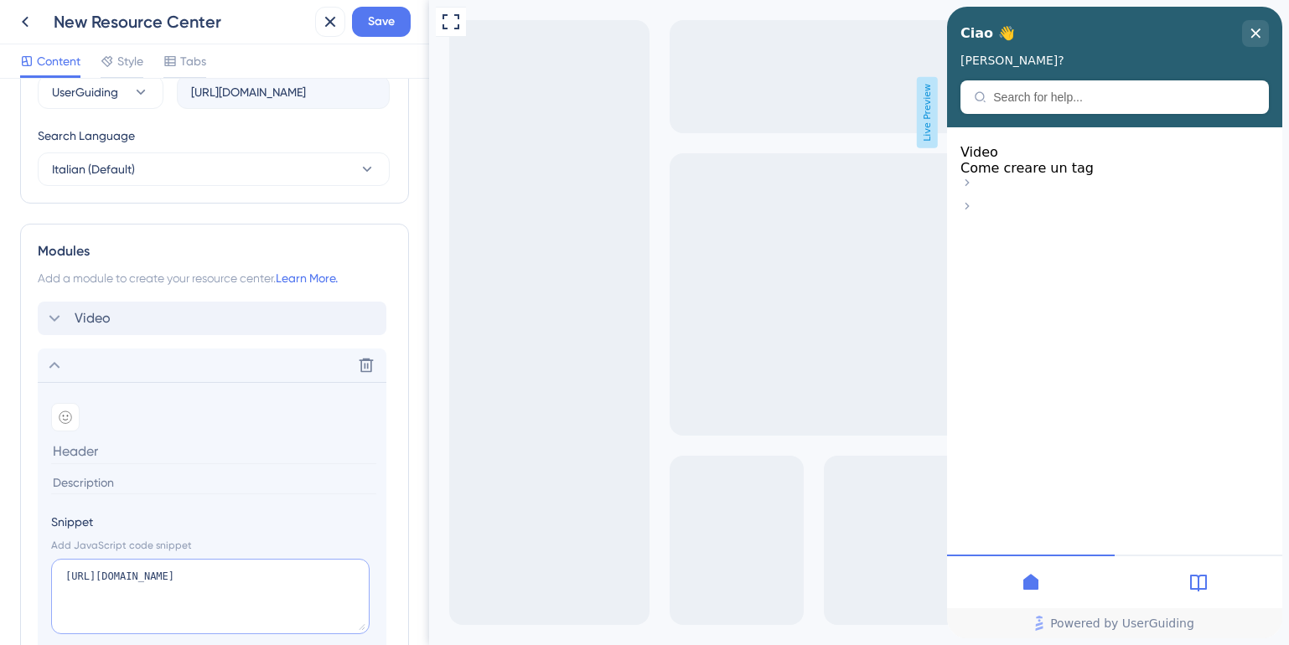
type textarea "https://app.guidde.com/share/playbooks/7twbD68FX7S2SZoUomtNbA?origin=QaCqx0g16K…"
click at [107, 459] on input at bounding box center [213, 451] width 325 height 26
type input "Come creare un topic"
click at [366, 372] on icon at bounding box center [366, 366] width 14 height 14
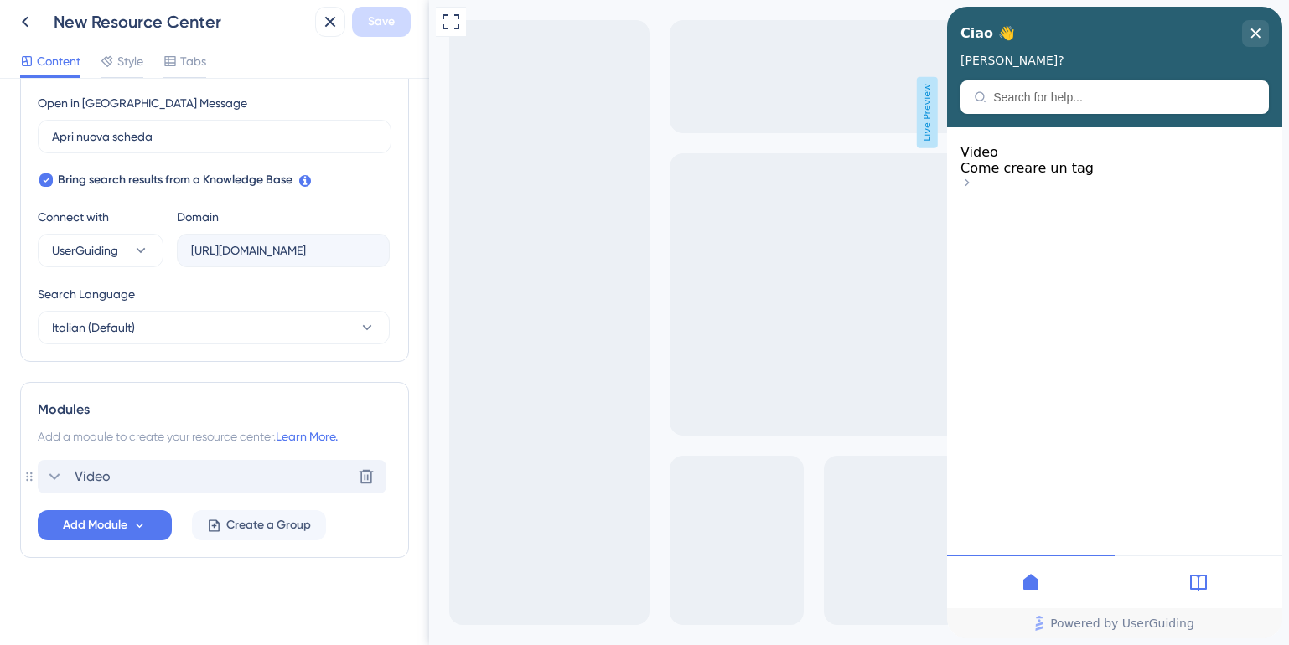
click at [121, 473] on div "Video Delete" at bounding box center [212, 477] width 349 height 34
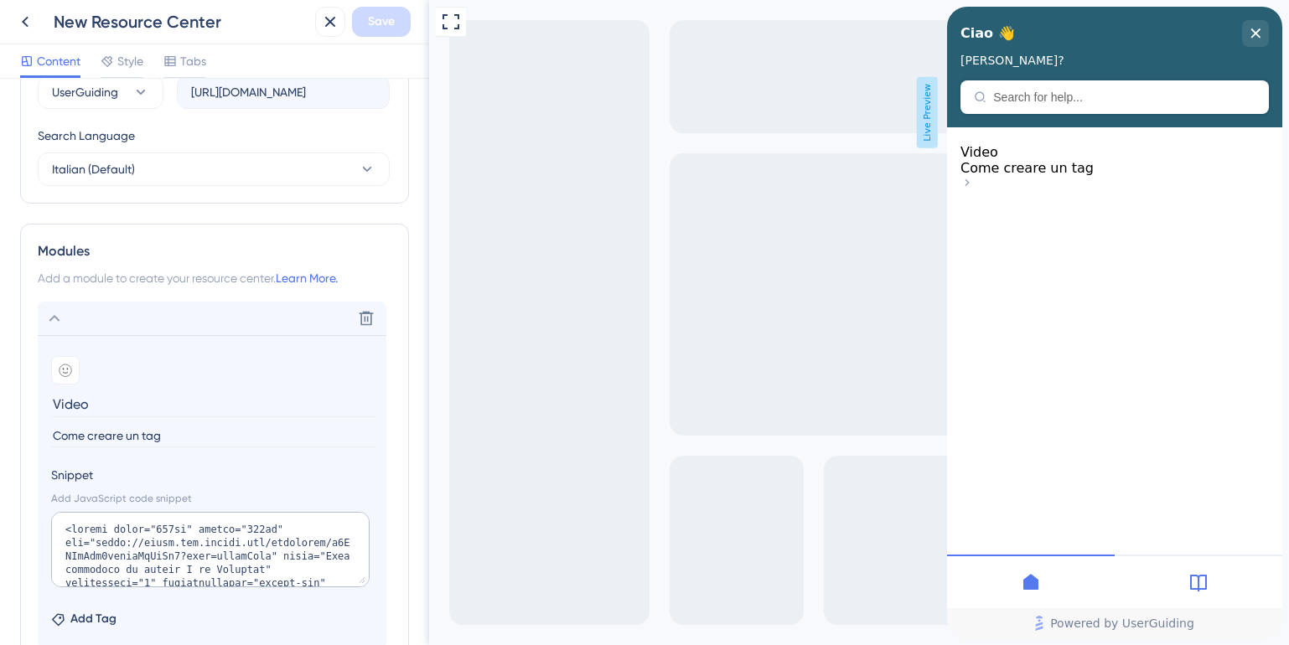
click at [82, 404] on input "Video" at bounding box center [213, 404] width 325 height 26
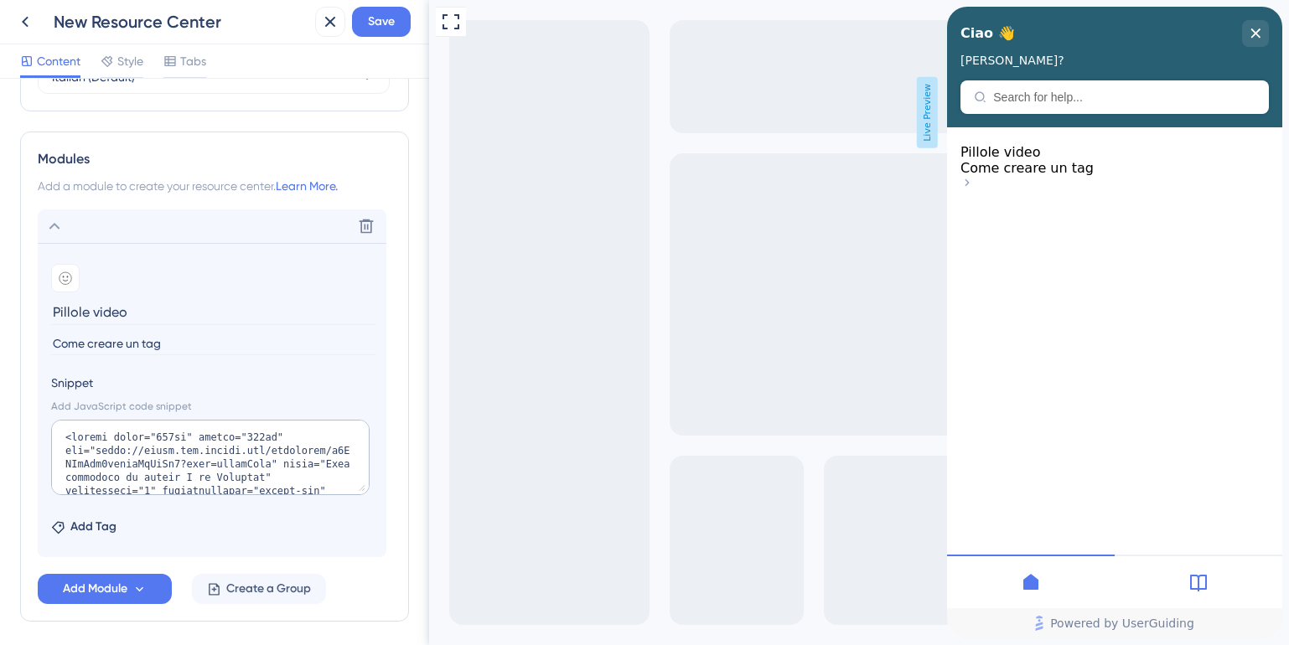
scroll to position [729, 0]
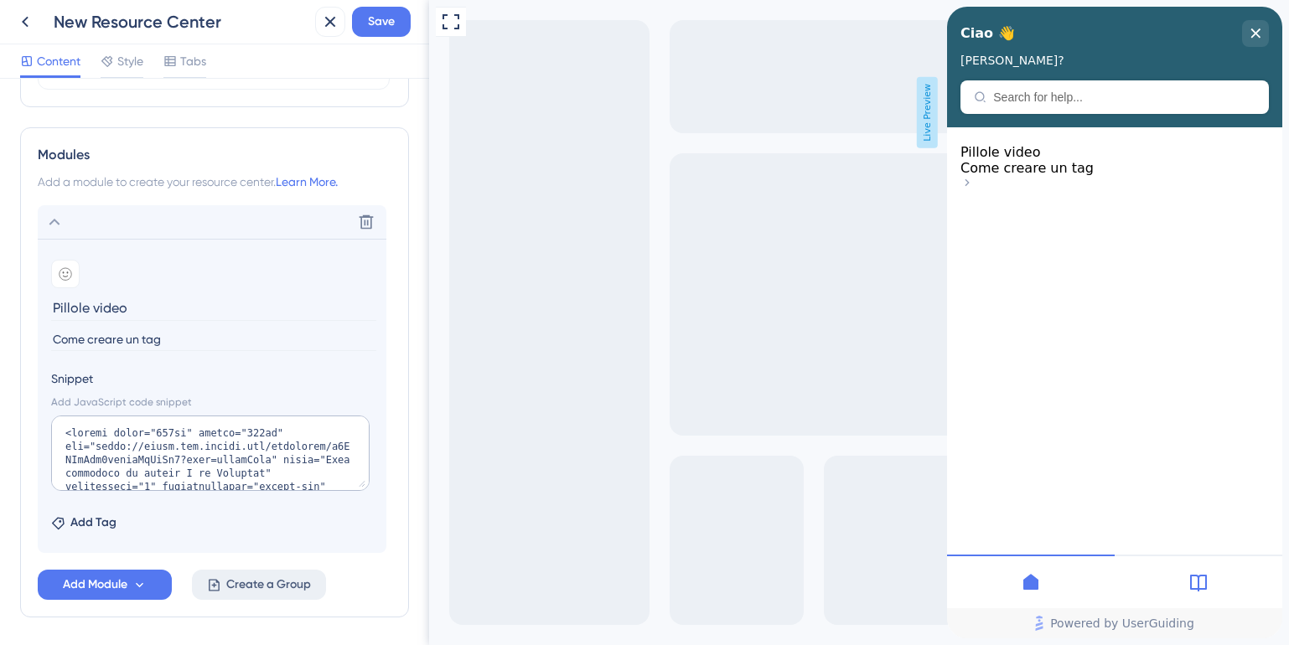
type input "Pillole video"
click at [242, 588] on span "Create a Group" at bounding box center [268, 585] width 85 height 20
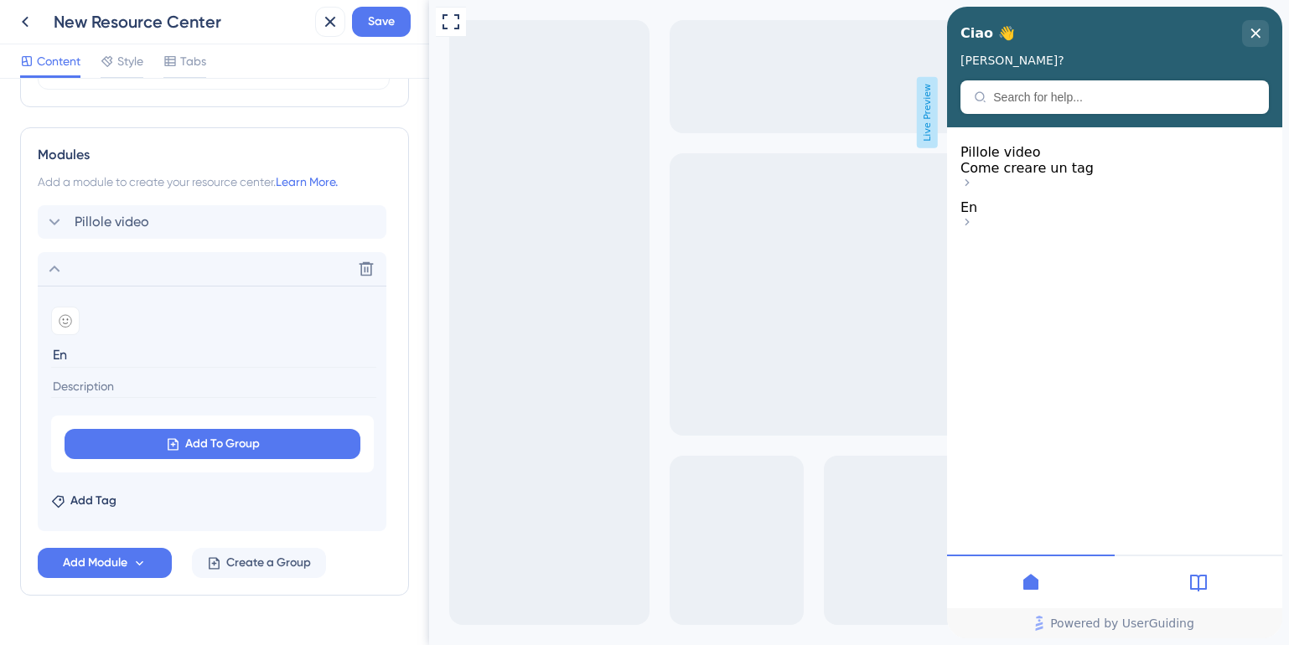
type input "E"
click at [366, 261] on icon at bounding box center [366, 269] width 17 height 17
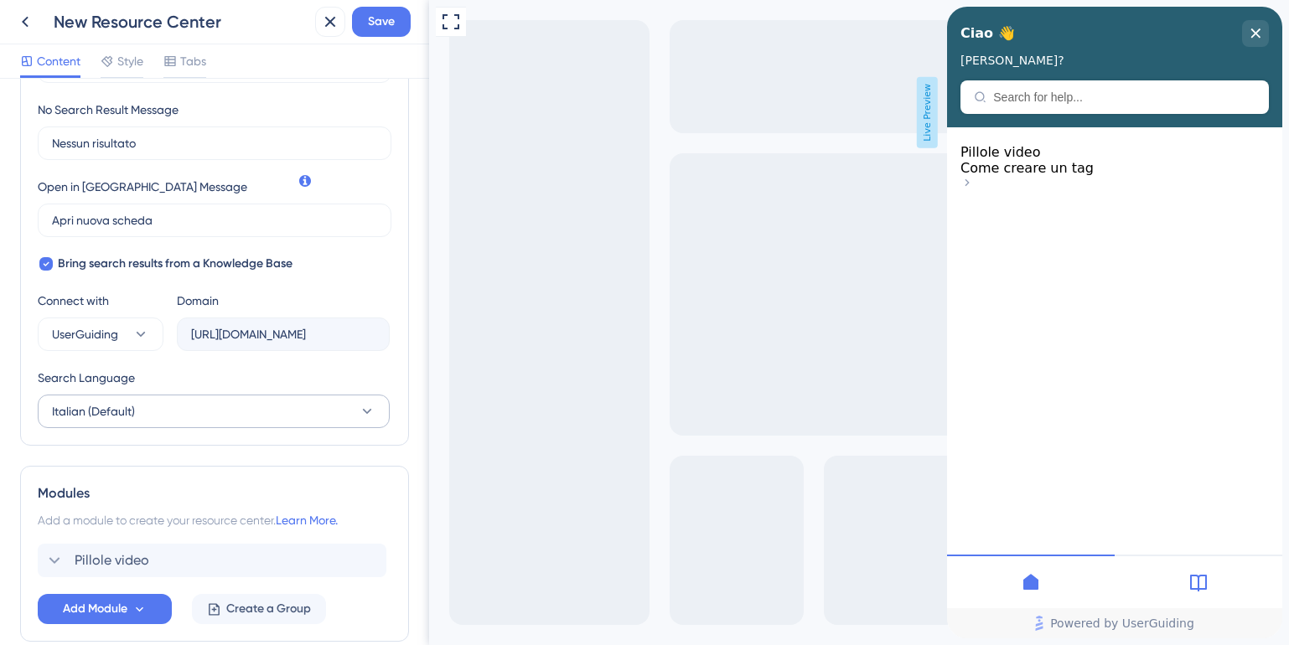
scroll to position [474, 0]
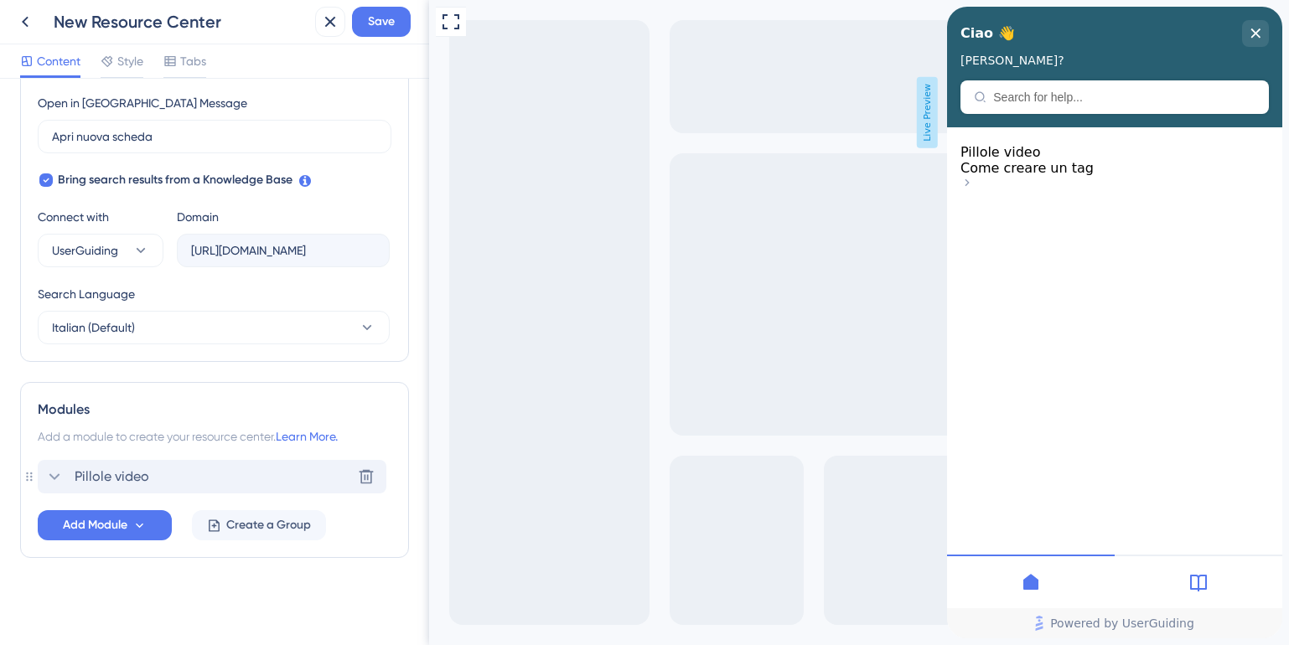
click at [256, 475] on div "Pillole video Delete" at bounding box center [212, 477] width 349 height 34
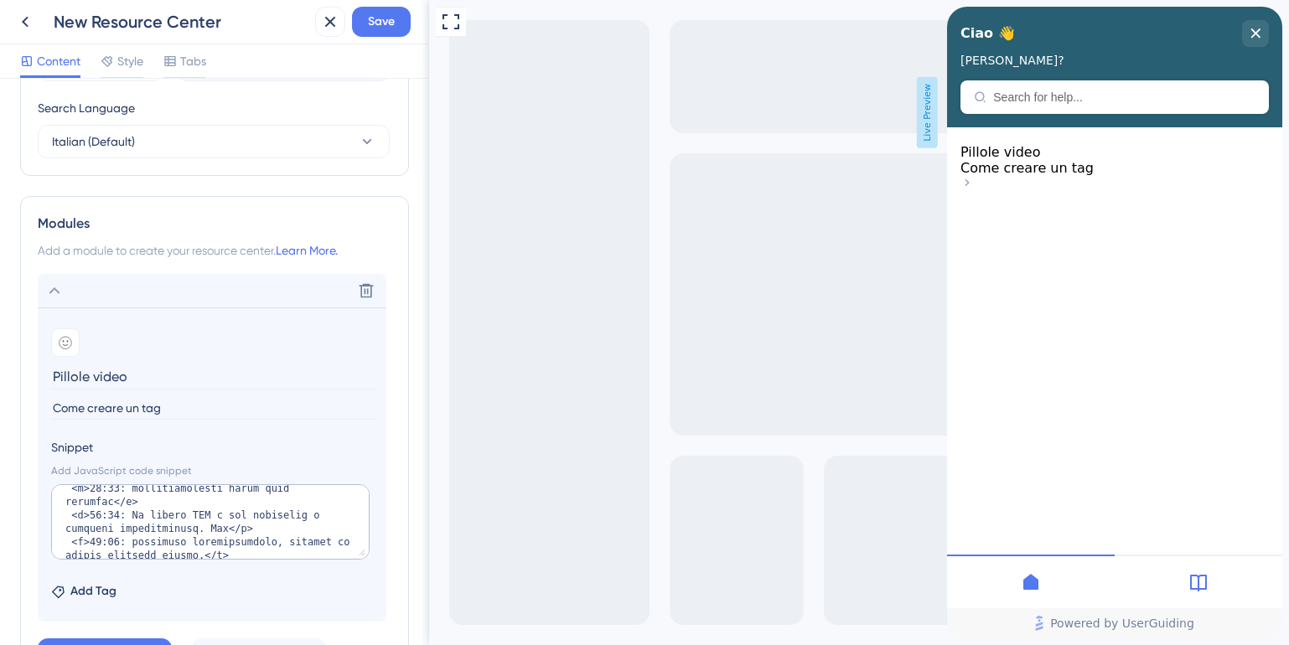
scroll to position [788, 0]
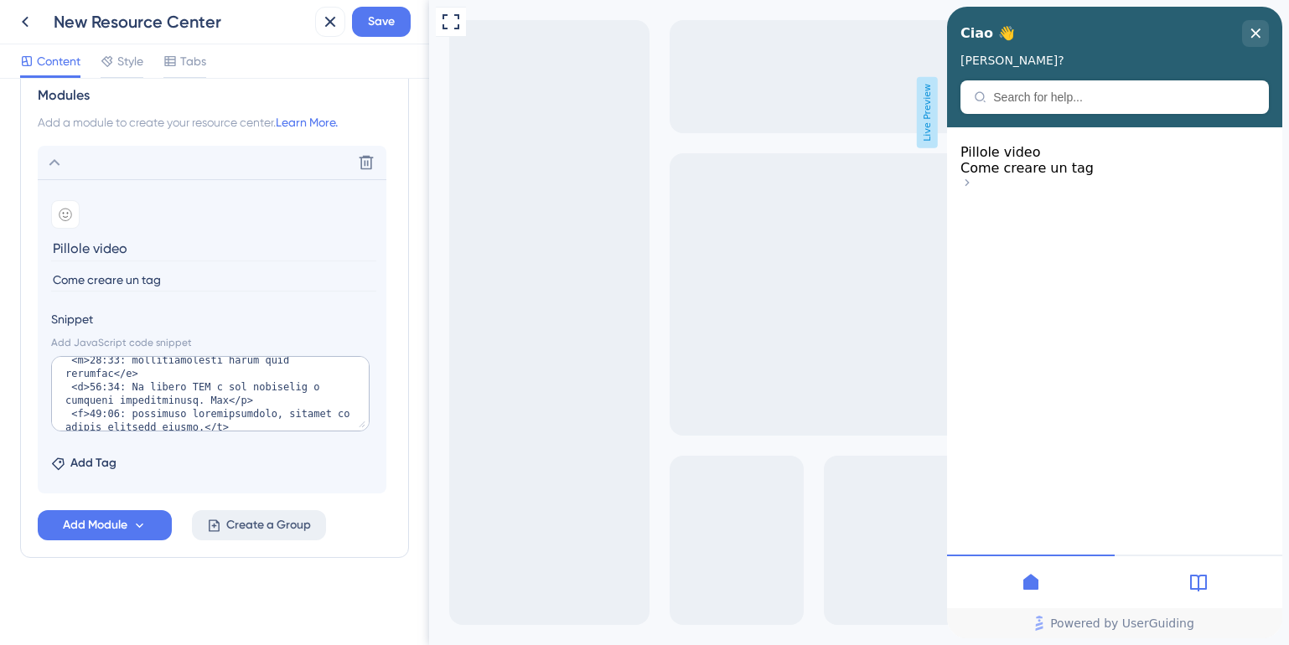
click at [258, 528] on span "Create a Group" at bounding box center [268, 525] width 85 height 20
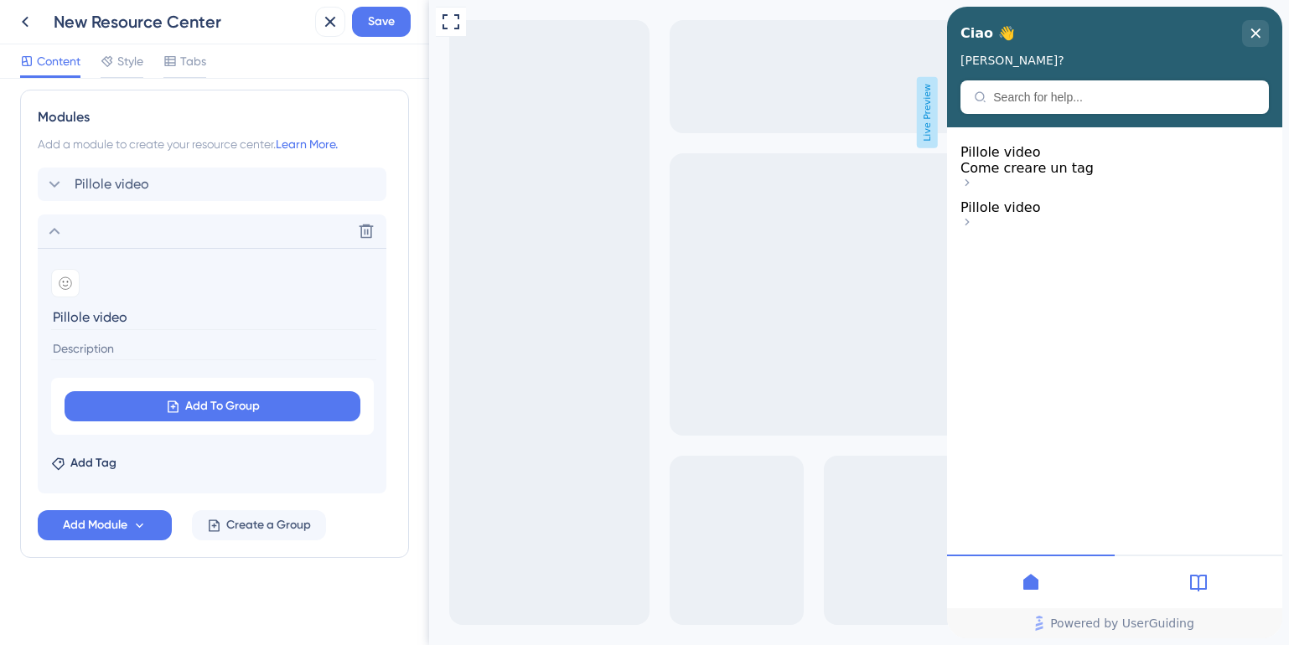
click at [85, 350] on input at bounding box center [213, 349] width 325 height 23
click at [179, 403] on button "Add To Group" at bounding box center [213, 406] width 296 height 30
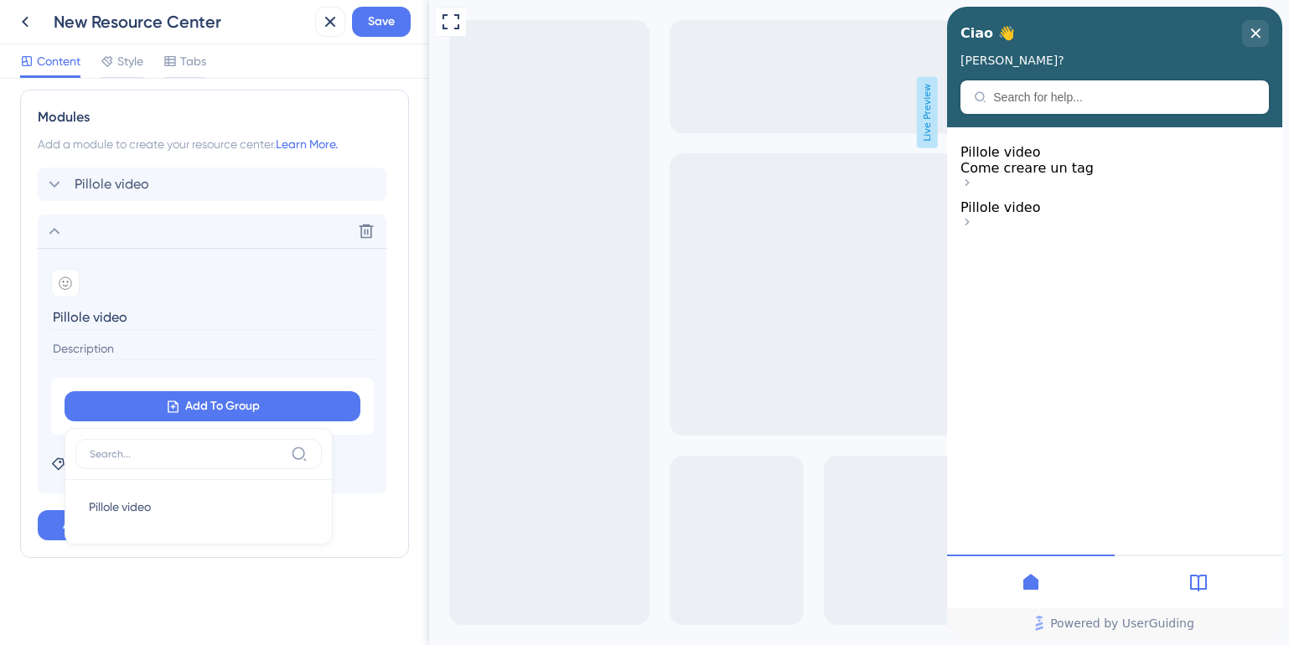
click at [83, 315] on input "Pillole video" at bounding box center [213, 317] width 325 height 26
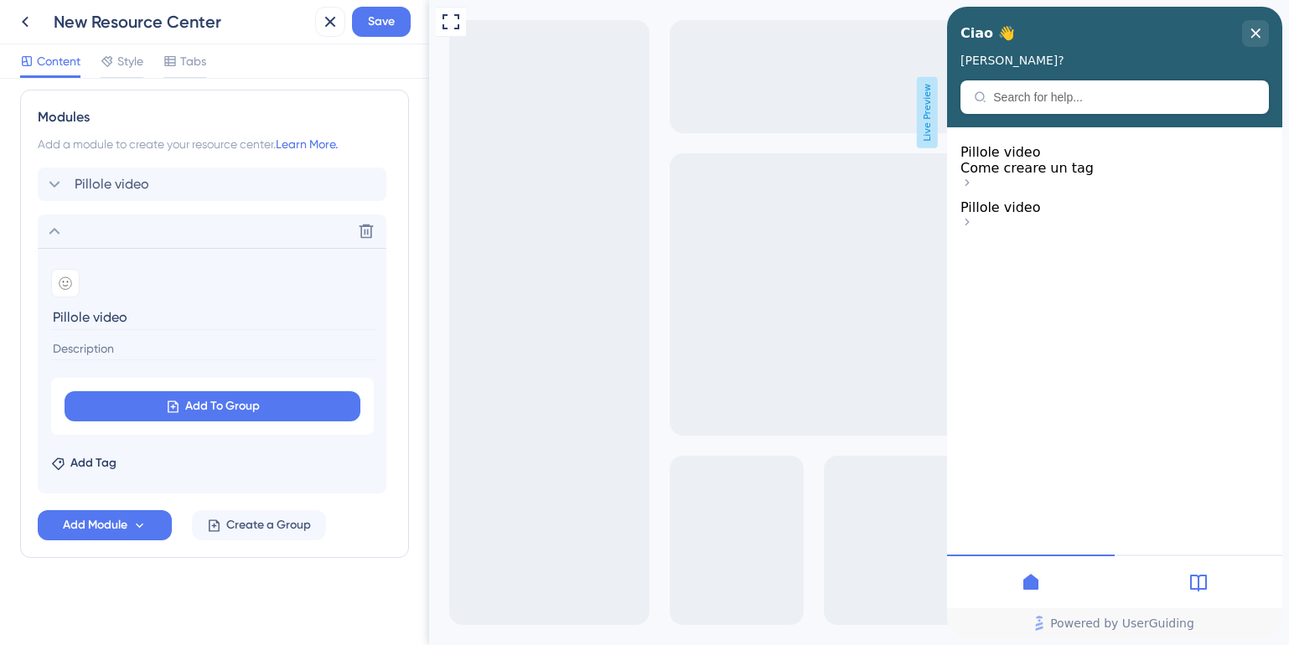
click at [83, 315] on input "Pillole video" at bounding box center [213, 317] width 325 height 26
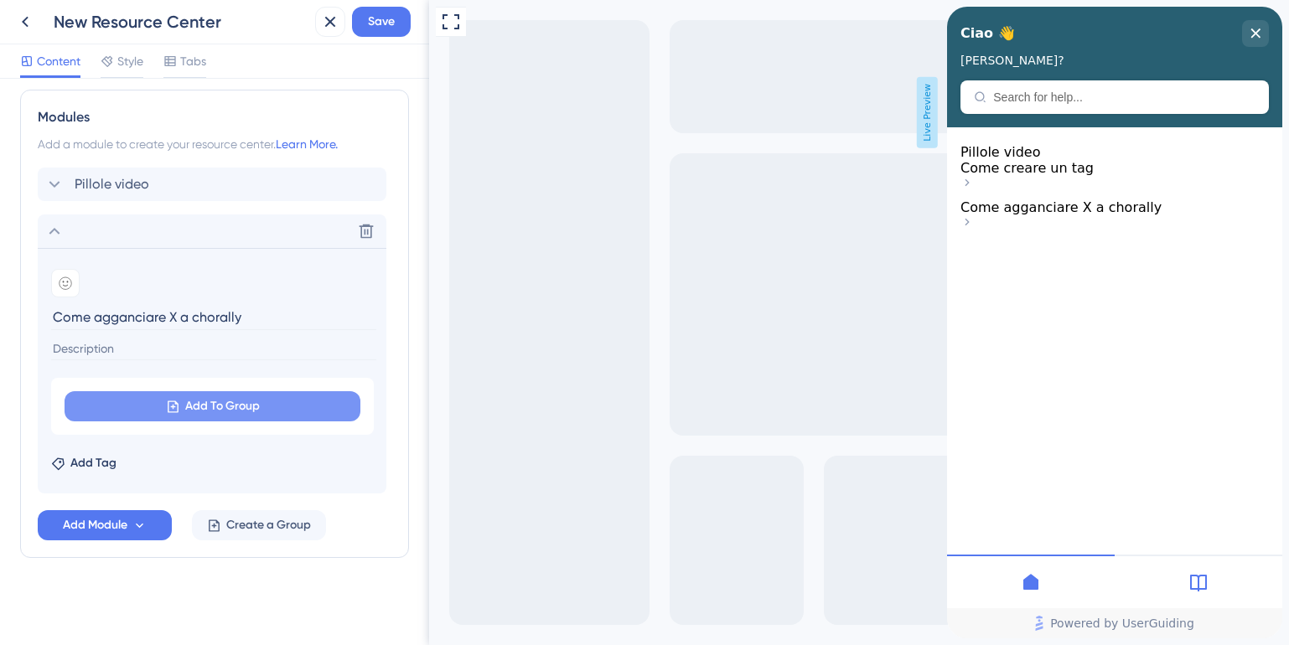
type input "Come agganciare X a chorally"
click at [159, 401] on button "Add To Group" at bounding box center [213, 406] width 296 height 30
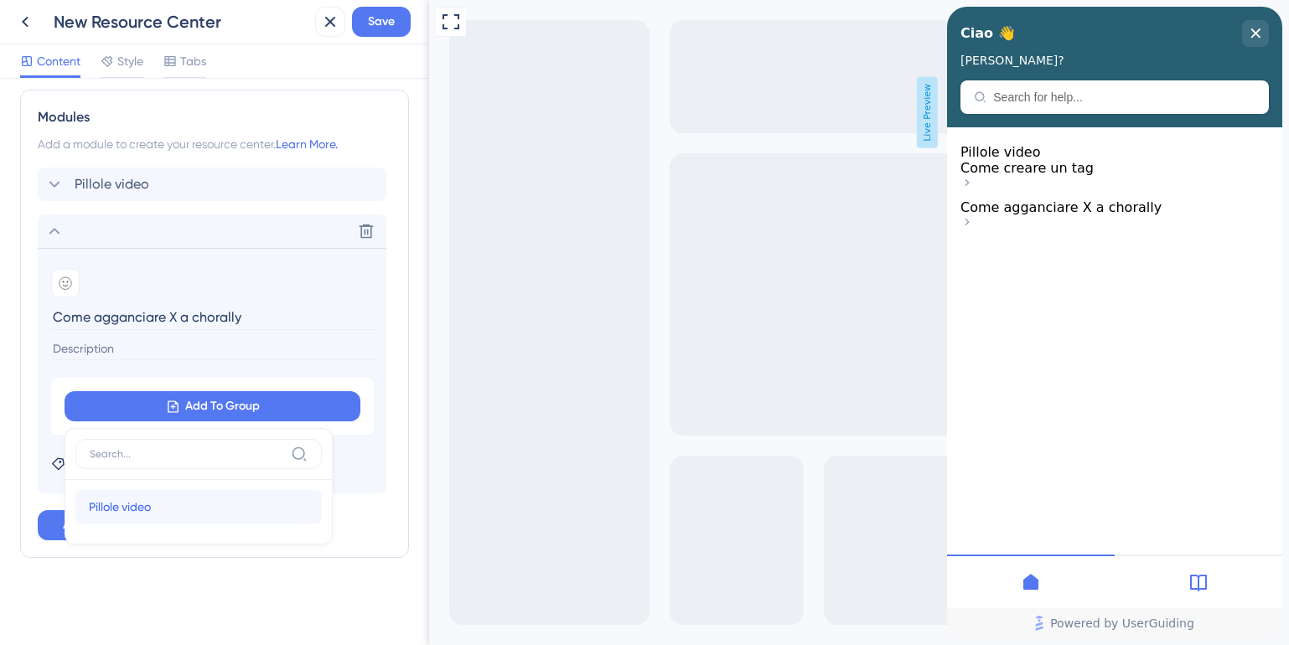
click at [130, 511] on span "Pillole video" at bounding box center [120, 507] width 62 height 20
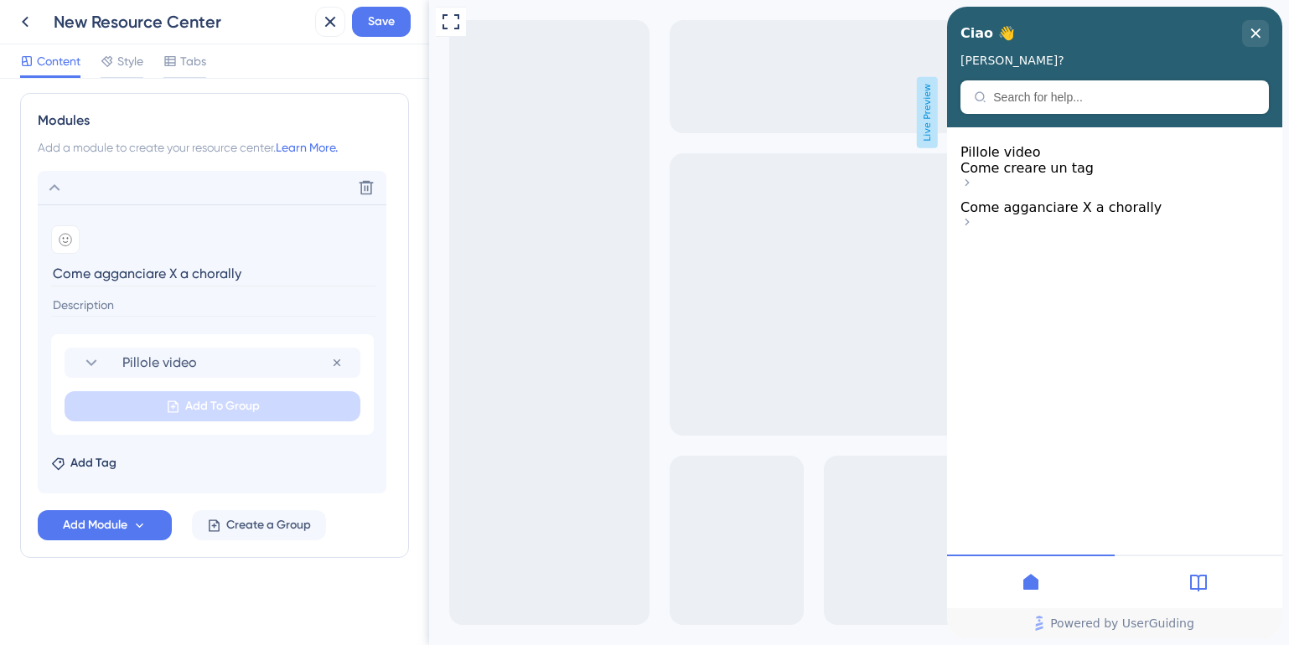
scroll to position [763, 0]
click at [53, 188] on icon at bounding box center [54, 187] width 11 height 7
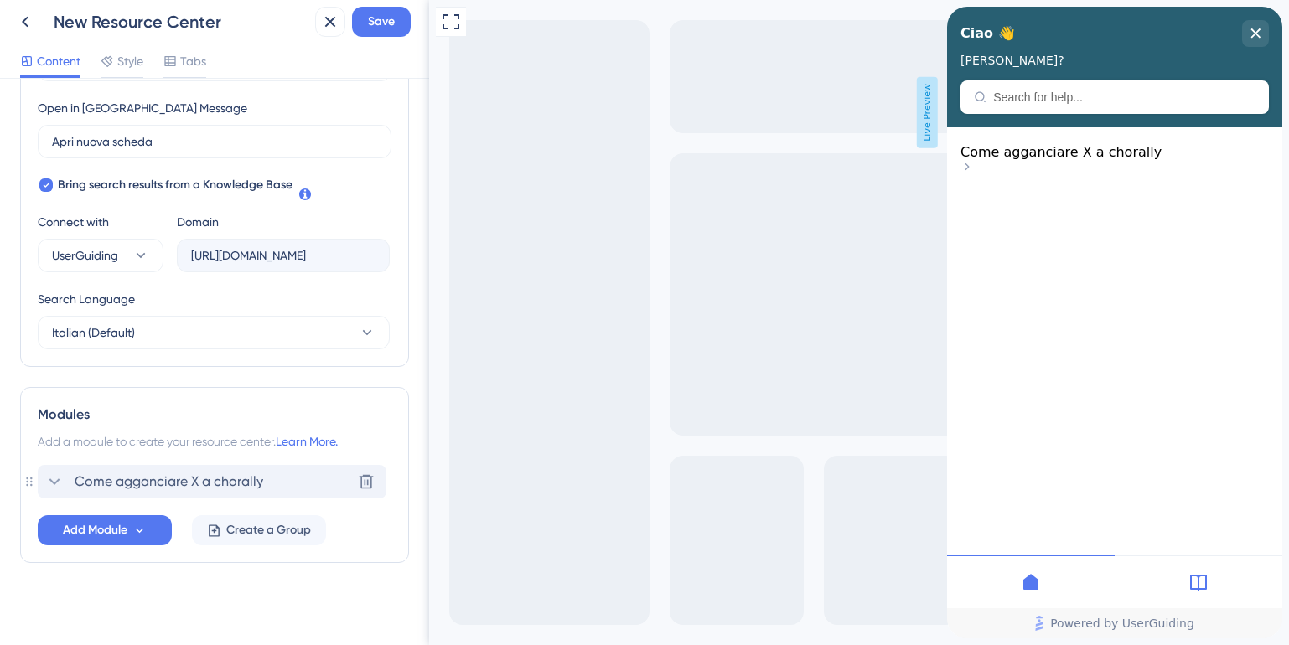
scroll to position [474, 0]
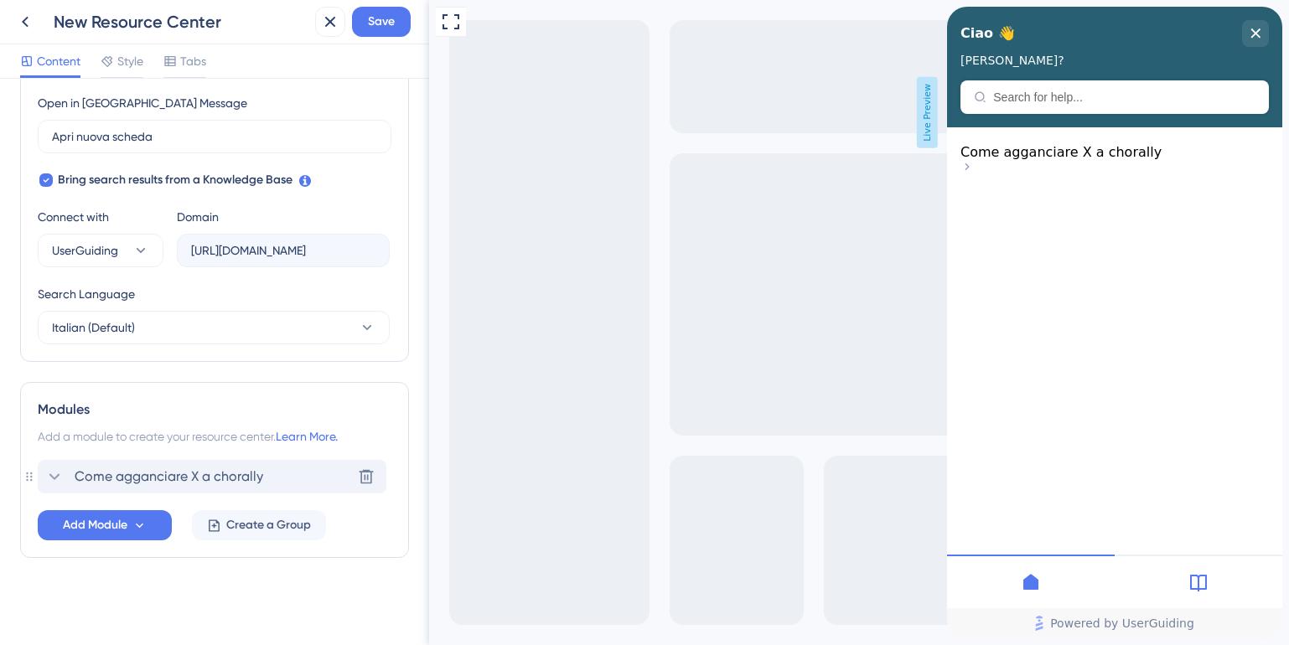
click at [59, 475] on icon at bounding box center [54, 477] width 20 height 20
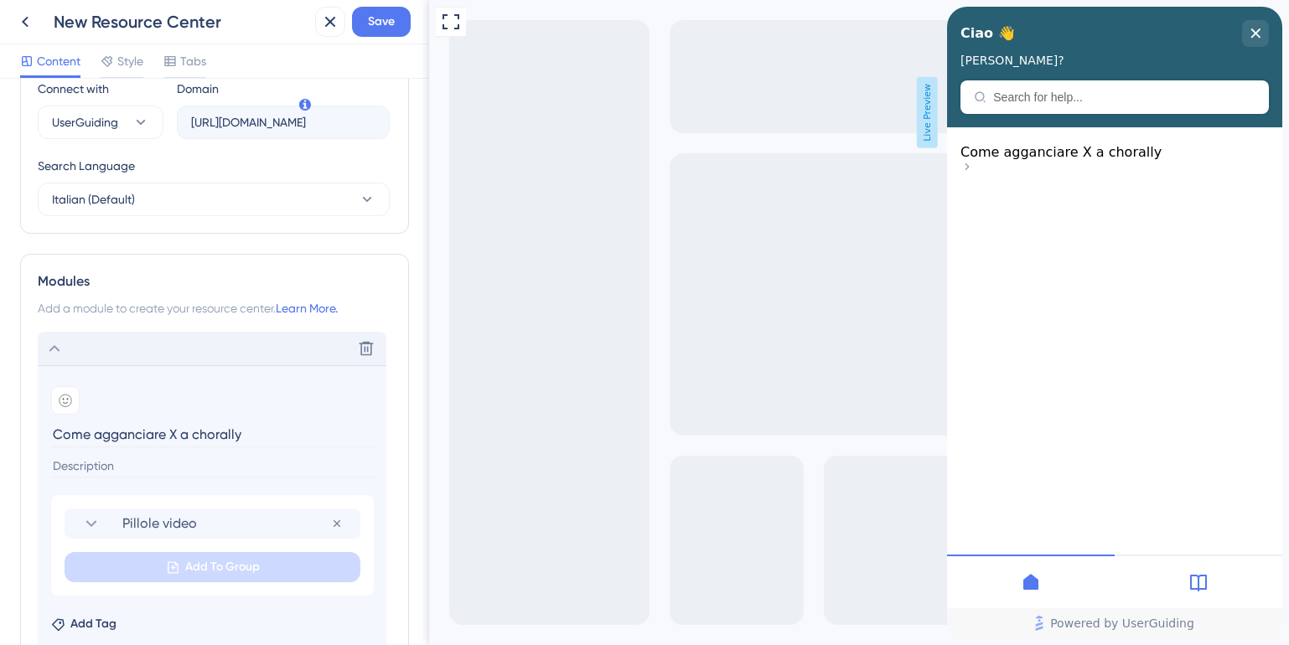
scroll to position [632, 0]
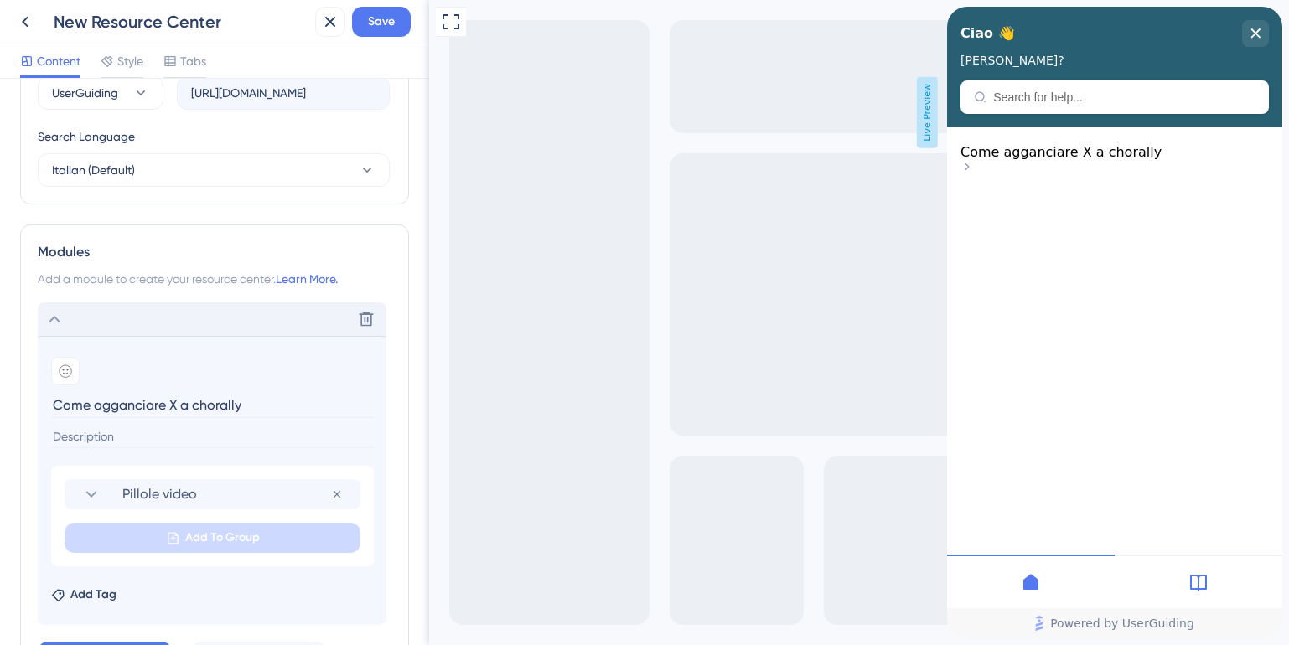
click at [974, 166] on icon at bounding box center [966, 166] width 13 height 13
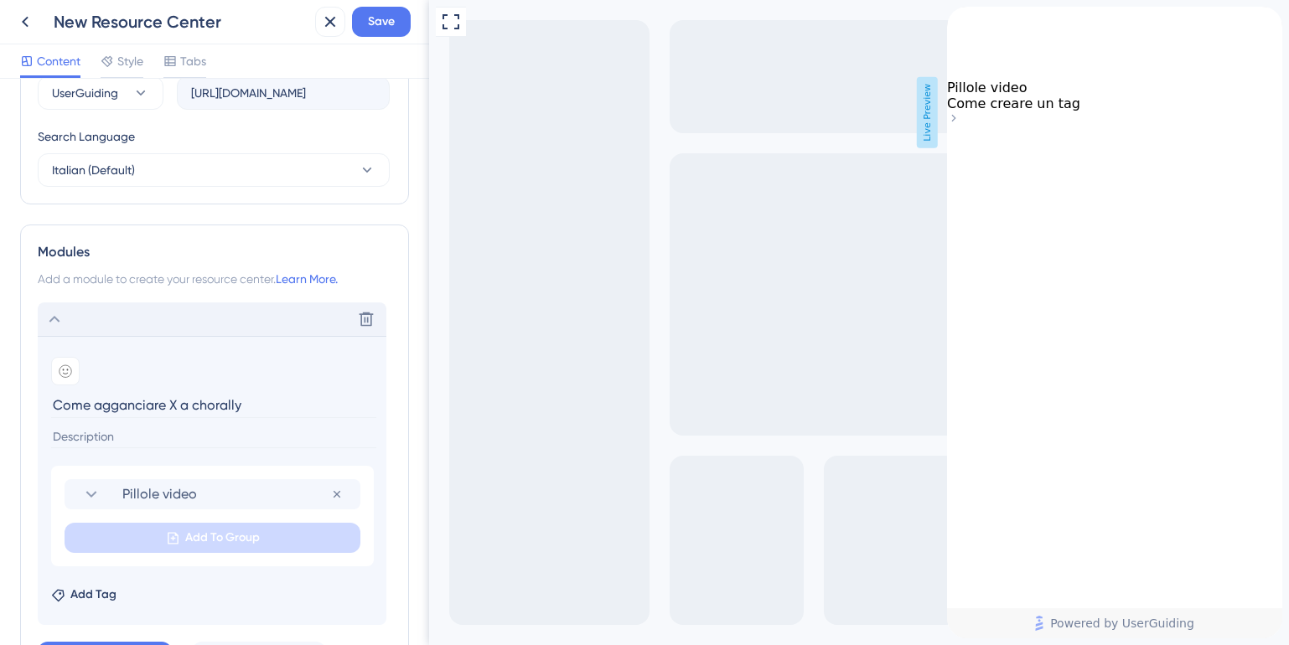
click at [960, 20] on icon "back to header" at bounding box center [953, 13] width 13 height 13
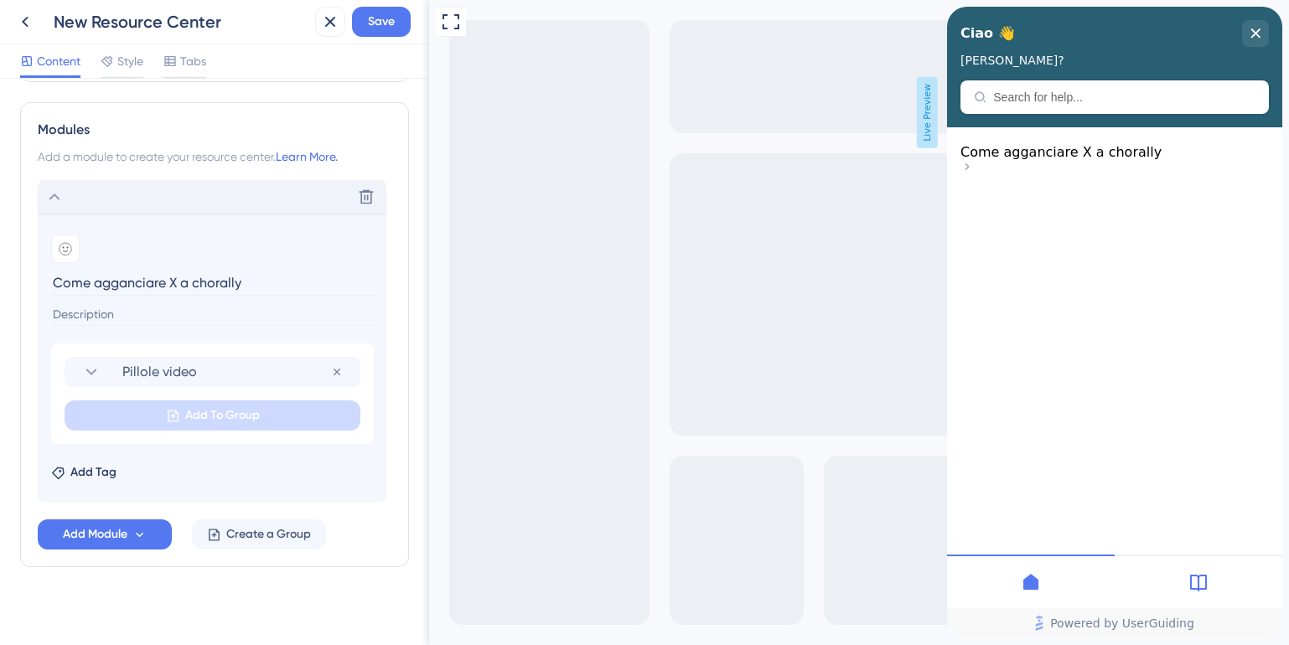
scroll to position [763, 0]
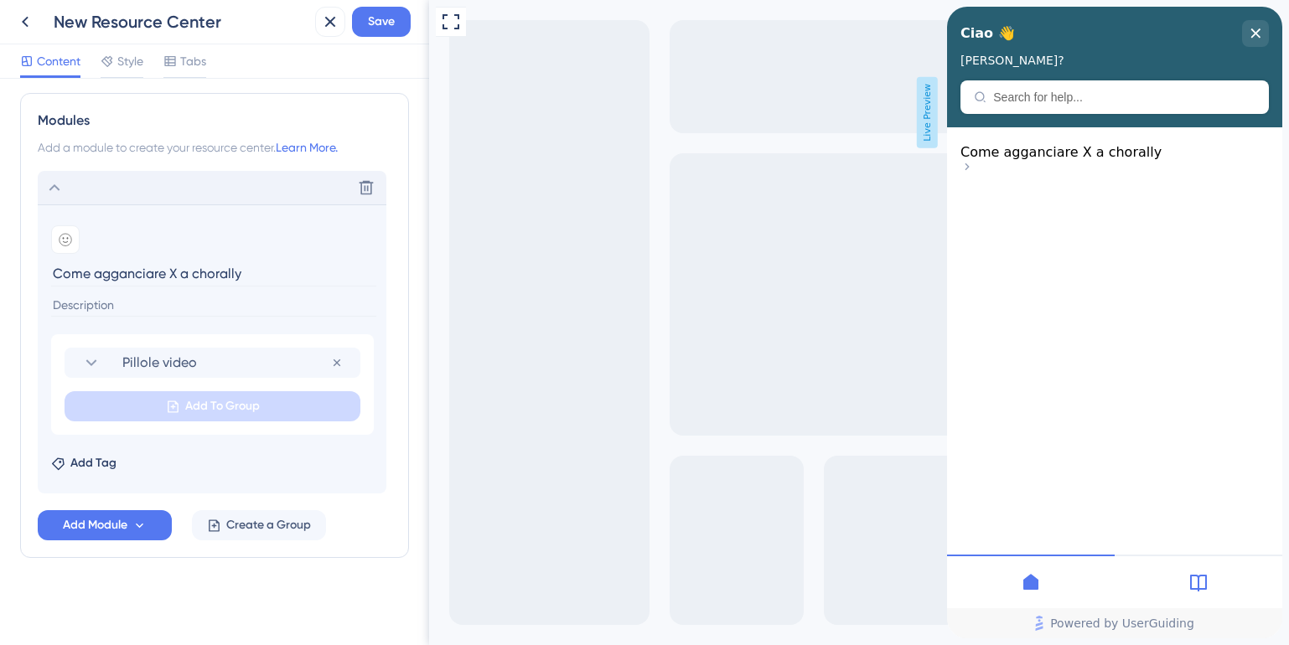
click at [96, 273] on input "Come agganciare X a chorally" at bounding box center [213, 274] width 325 height 26
click at [146, 356] on span "Pillole video" at bounding box center [226, 363] width 209 height 20
type input "Pillole Video"
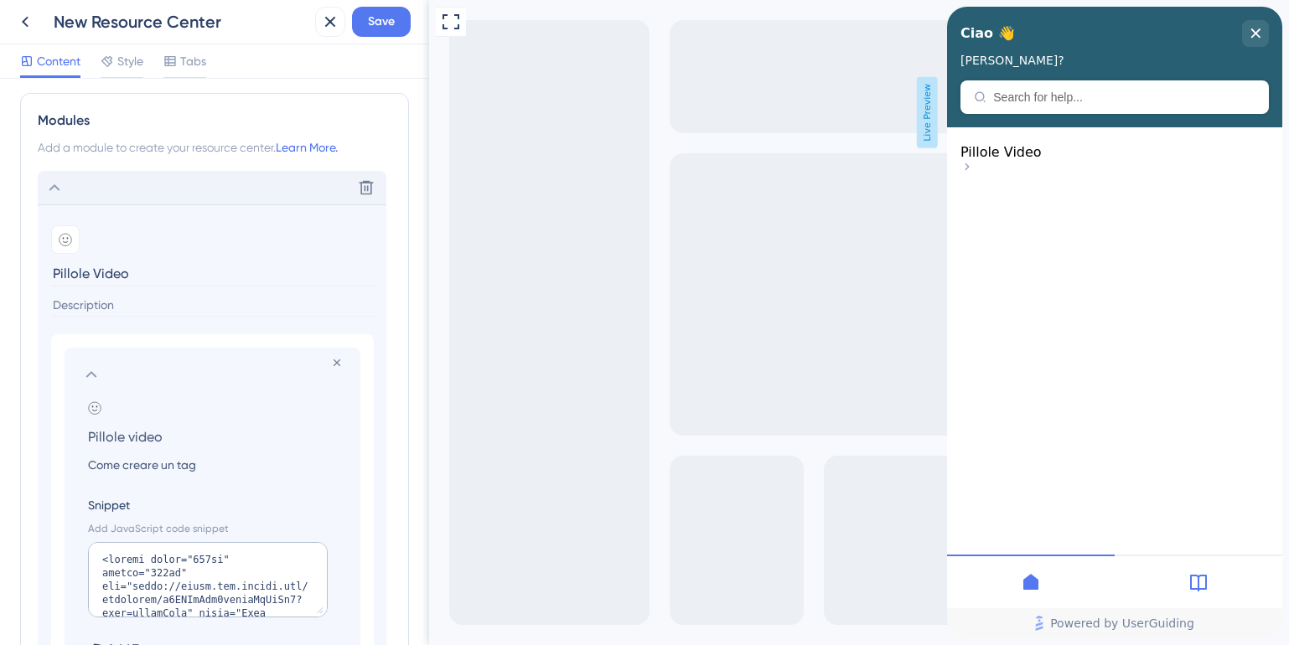
click at [130, 437] on input "Pillole video" at bounding box center [216, 436] width 282 height 23
type input "Come creare un tag"
click at [132, 467] on input "Come creare un tag" at bounding box center [216, 465] width 282 height 20
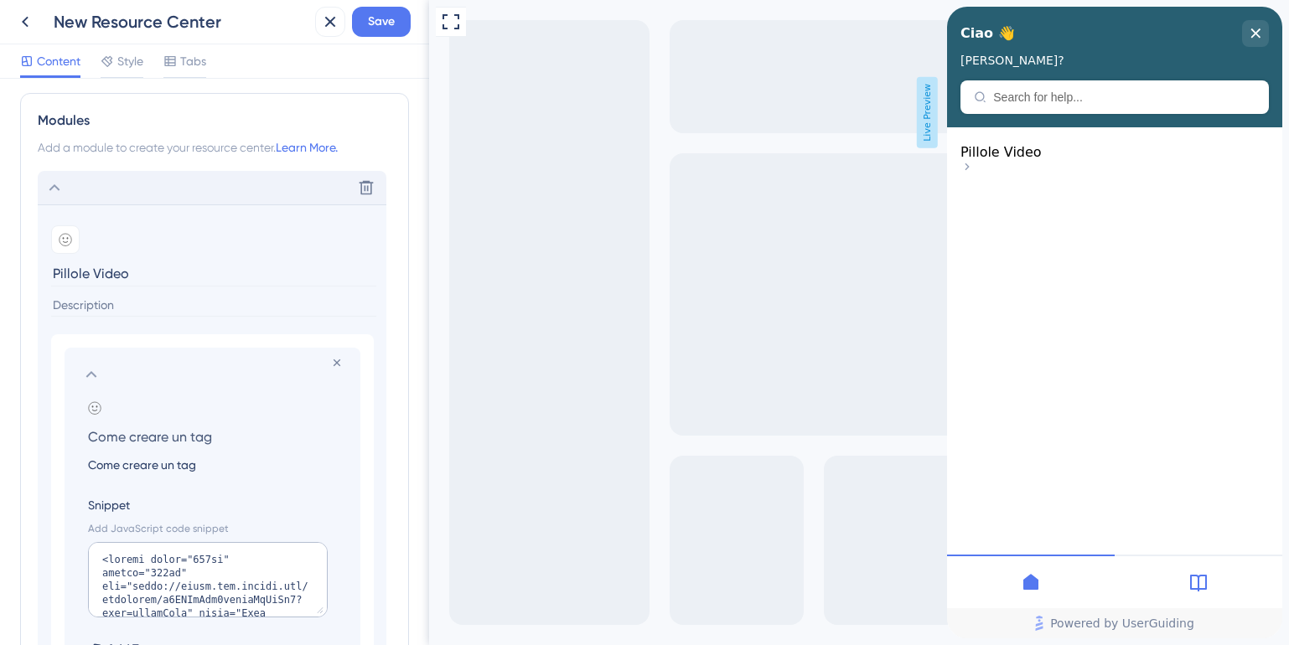
click at [132, 467] on input "Come creare un tag" at bounding box center [216, 465] width 282 height 20
click at [201, 341] on div "Remove from group Add emoji Come creare un tag Snippet Add JavaScript code snip…" at bounding box center [212, 543] width 323 height 419
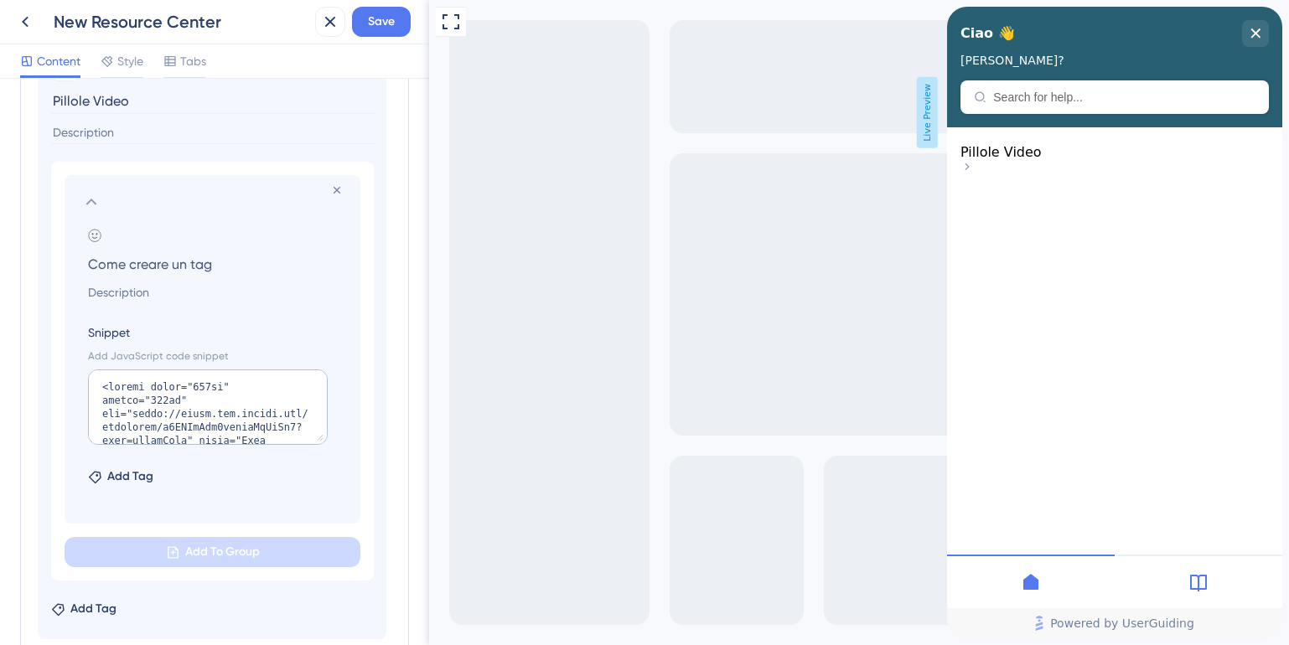
scroll to position [25, 0]
click at [376, 23] on span "Save" at bounding box center [381, 22] width 27 height 20
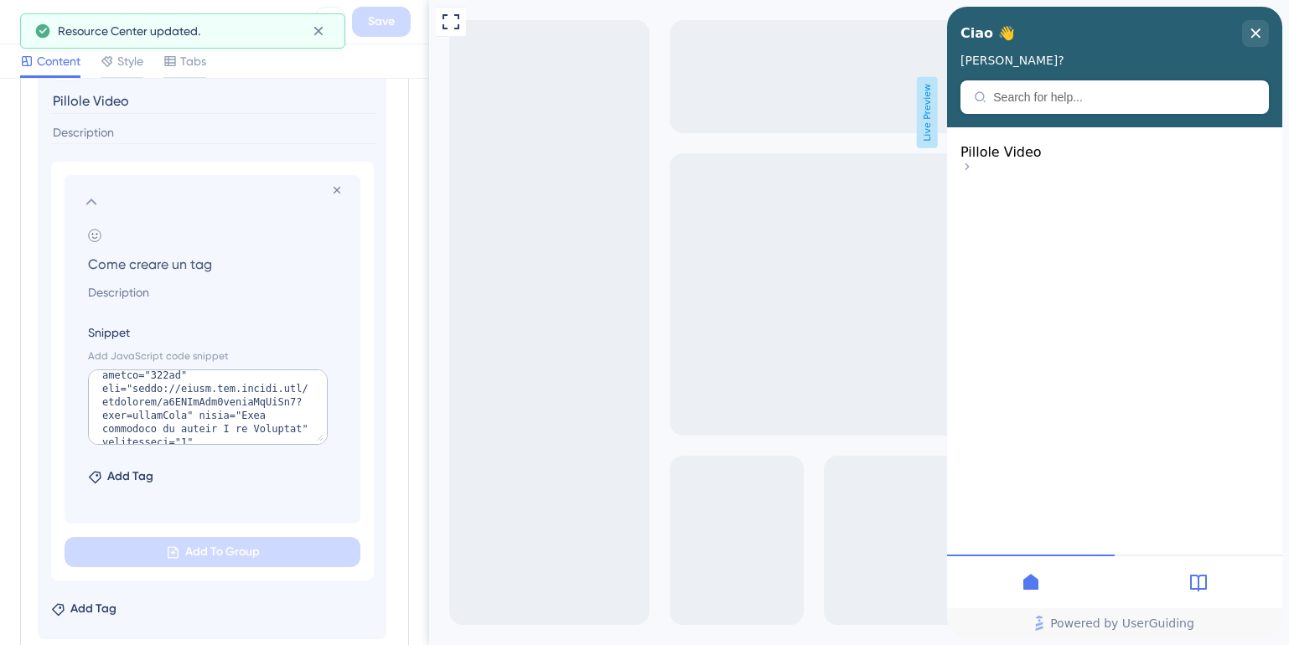
click at [90, 193] on icon at bounding box center [91, 202] width 20 height 20
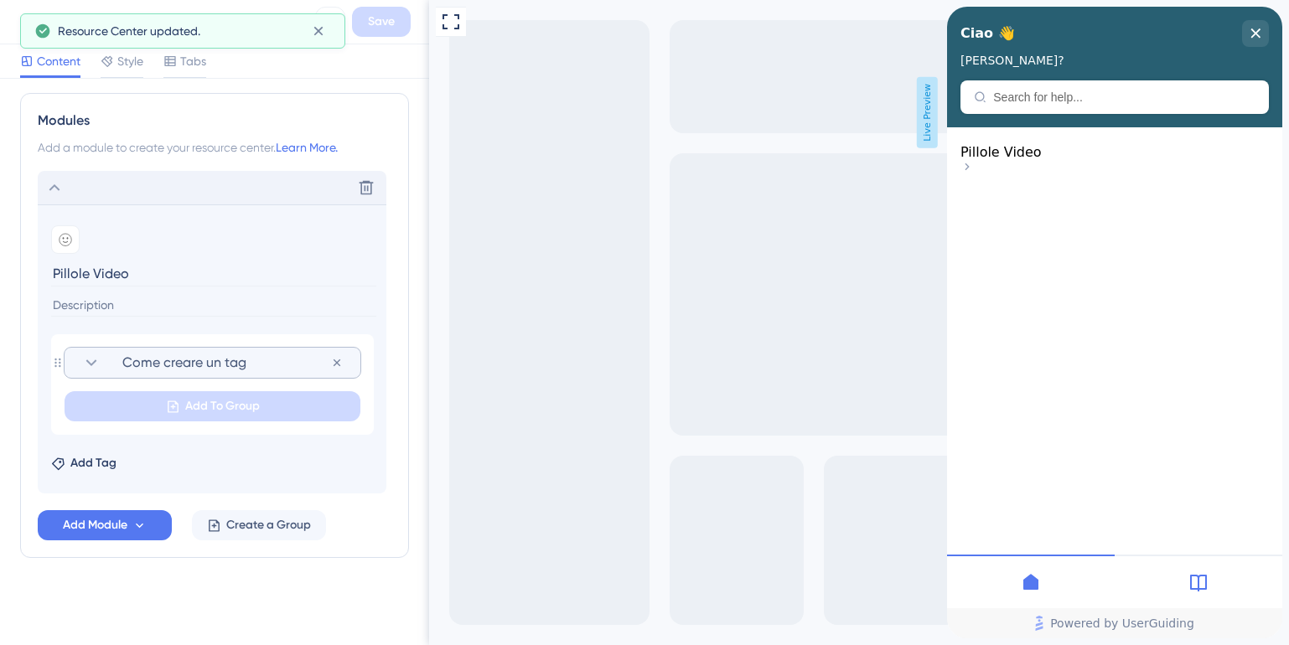
scroll to position [723, 0]
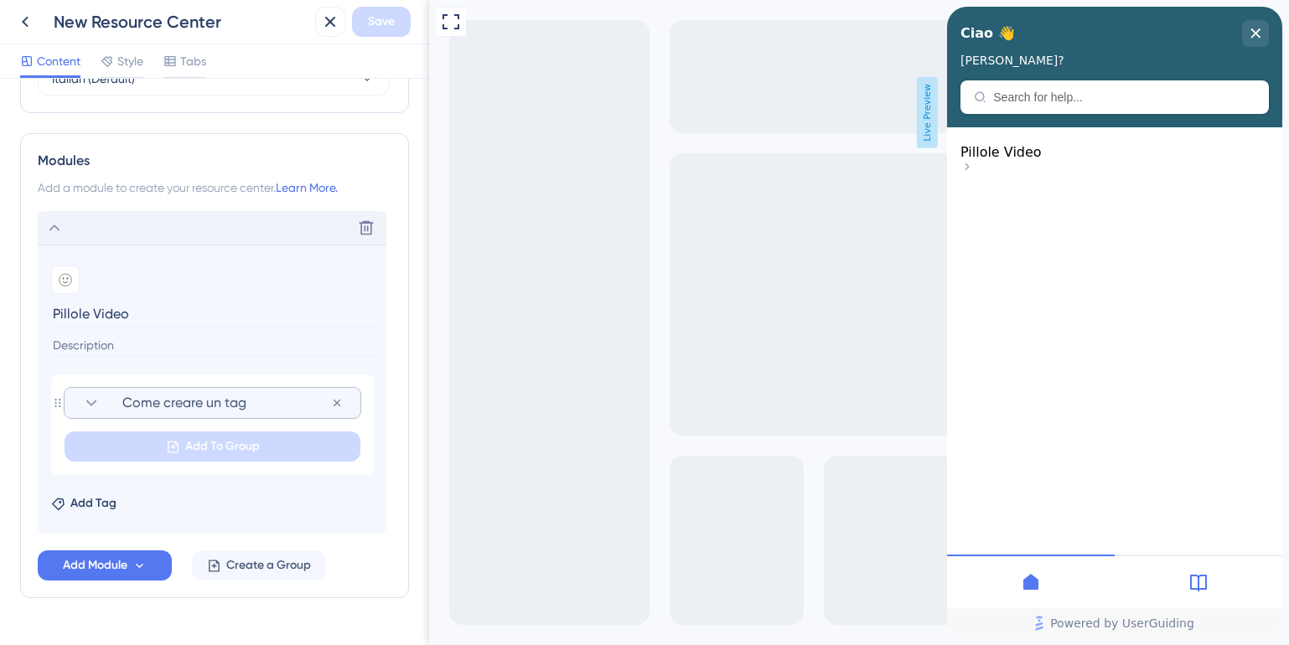
click at [85, 406] on icon at bounding box center [91, 403] width 20 height 20
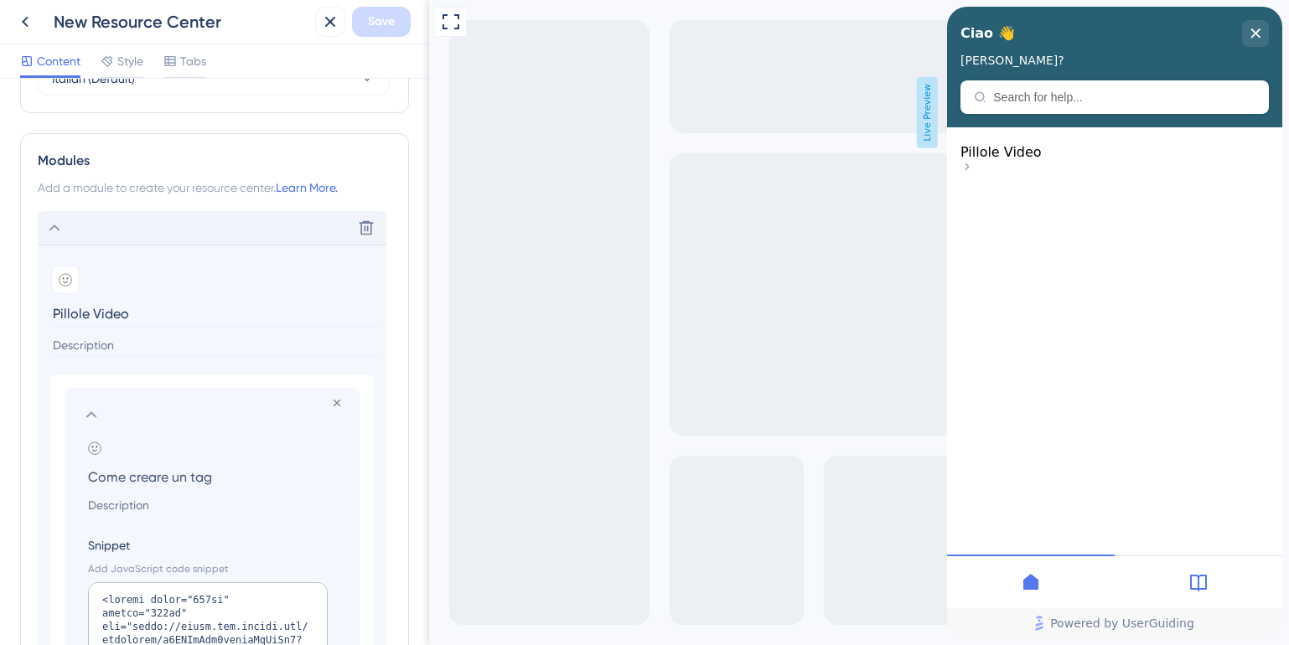
click at [85, 406] on icon at bounding box center [91, 415] width 20 height 20
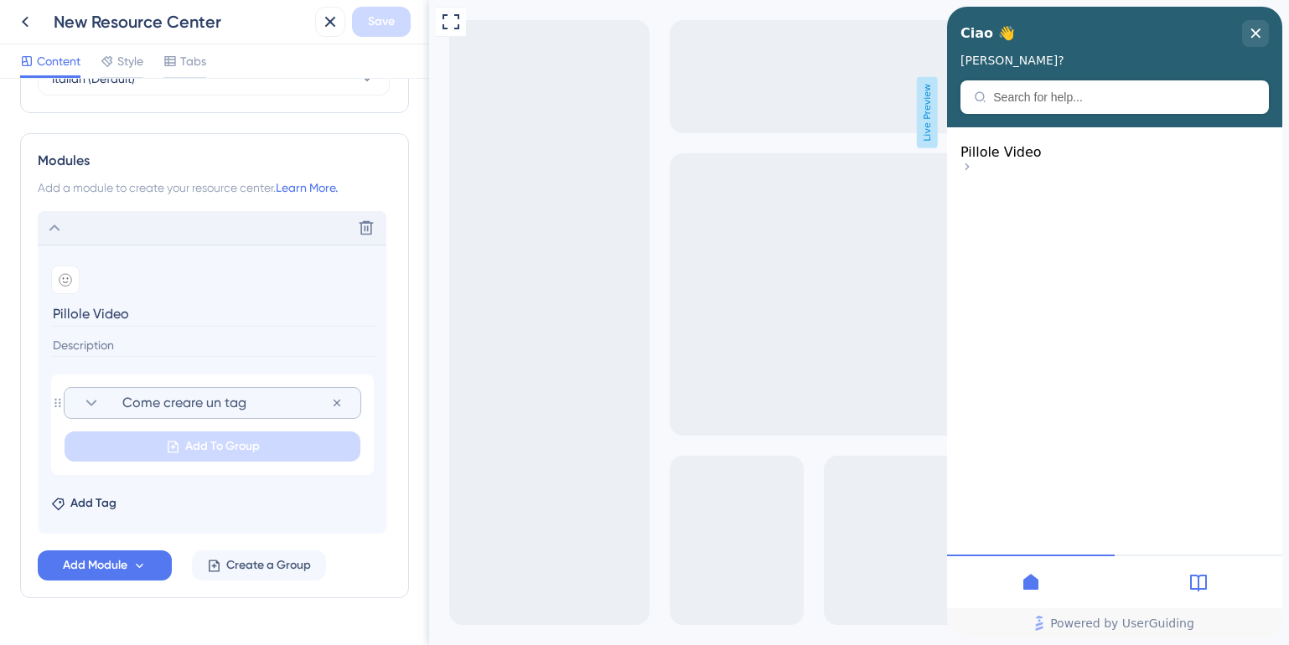
click at [974, 163] on icon at bounding box center [966, 166] width 13 height 13
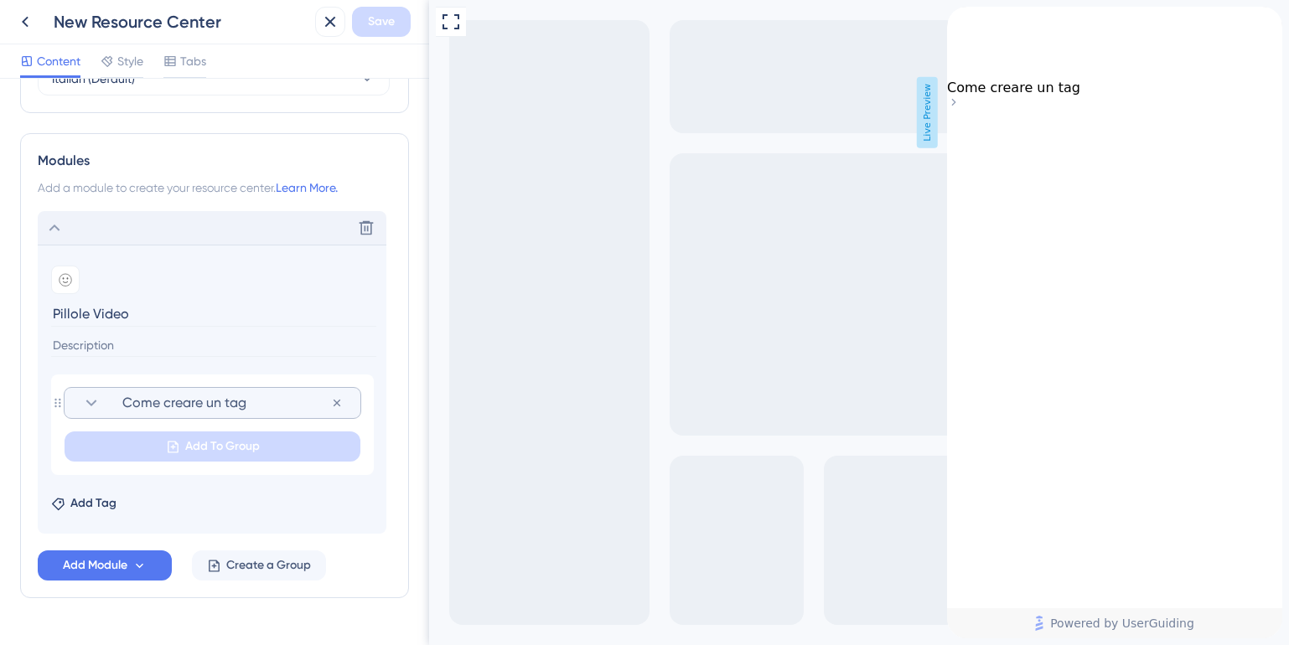
click at [960, 20] on icon "back to header" at bounding box center [953, 13] width 13 height 13
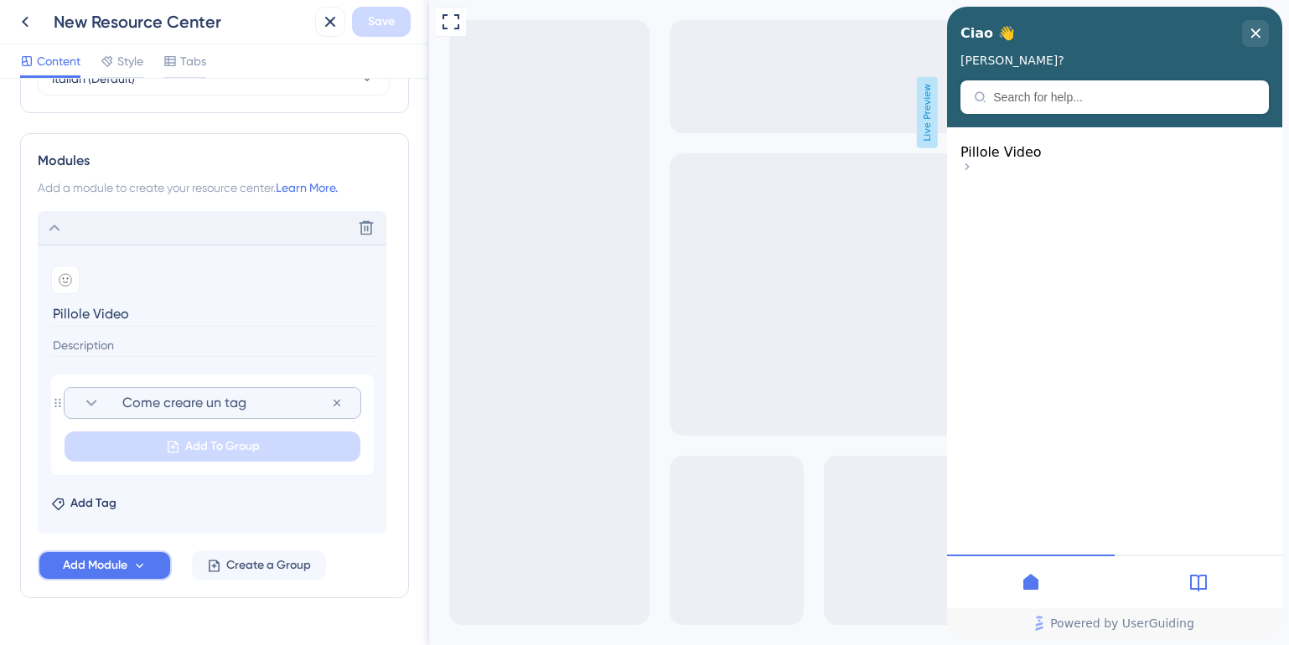
click at [144, 566] on icon at bounding box center [139, 566] width 14 height 14
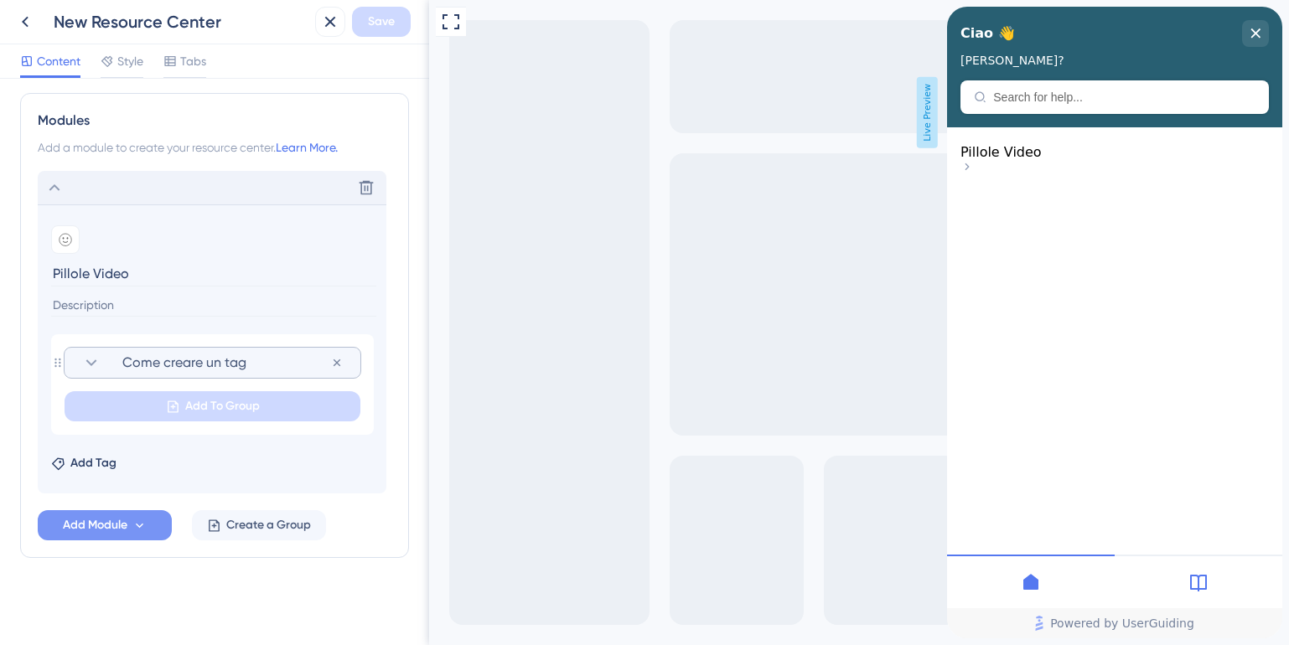
scroll to position [763, 0]
click at [136, 529] on icon at bounding box center [139, 526] width 14 height 14
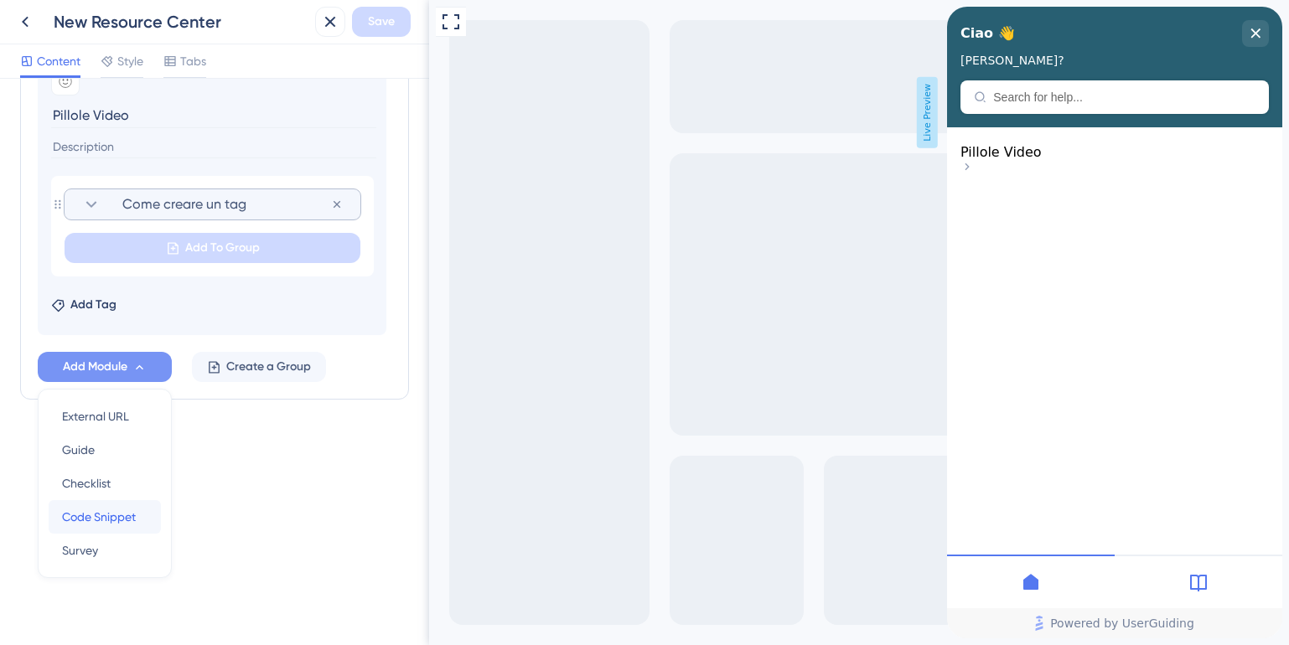
click at [84, 516] on span "Code Snippet" at bounding box center [99, 517] width 74 height 20
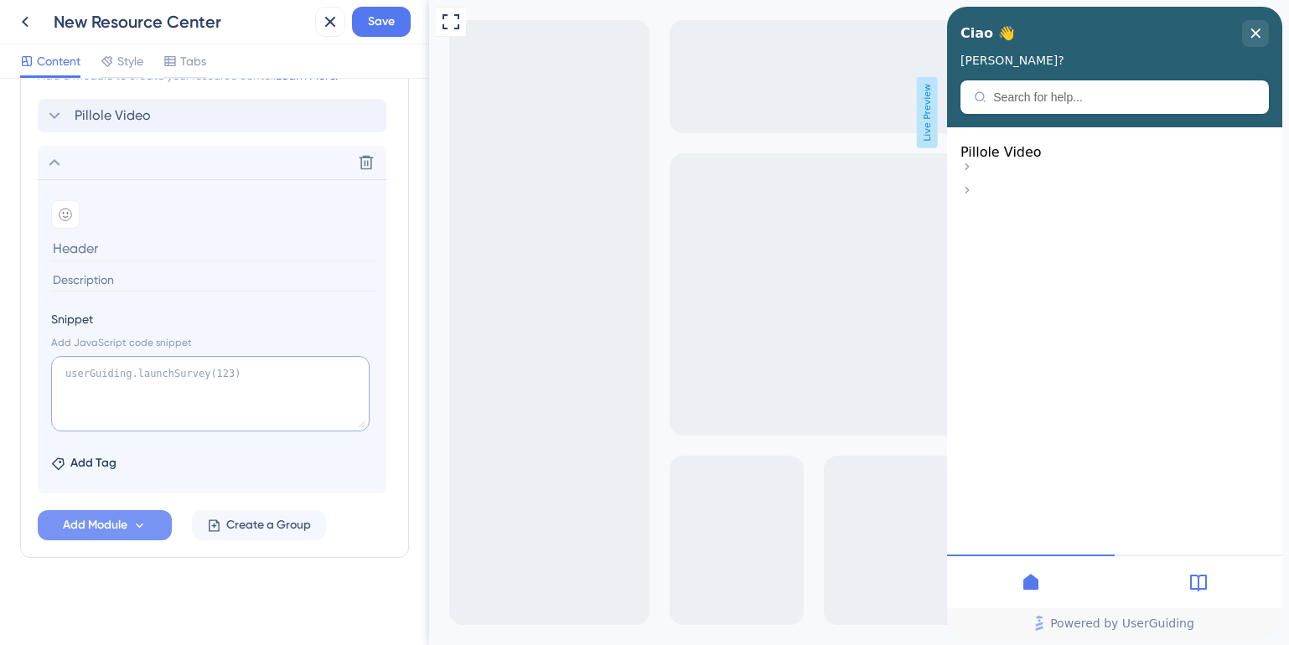
click at [193, 388] on textarea at bounding box center [210, 393] width 318 height 75
click at [236, 525] on span "Create a Group" at bounding box center [268, 525] width 85 height 20
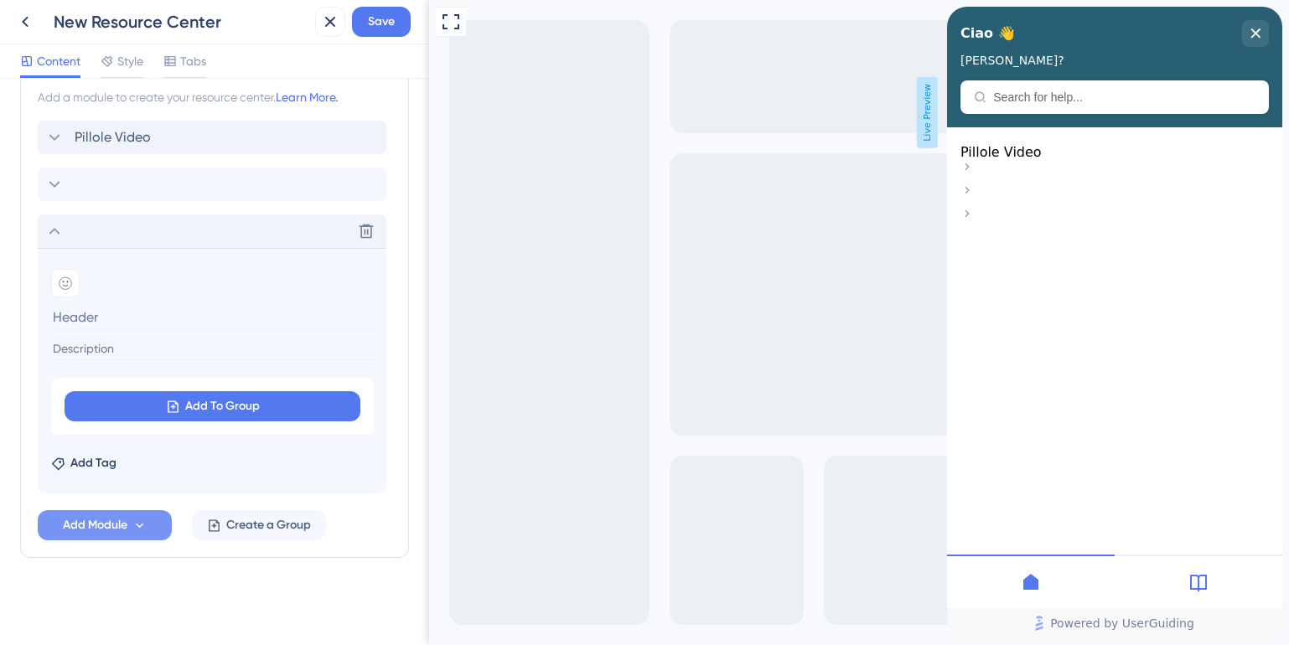
click at [51, 232] on icon at bounding box center [54, 231] width 11 height 7
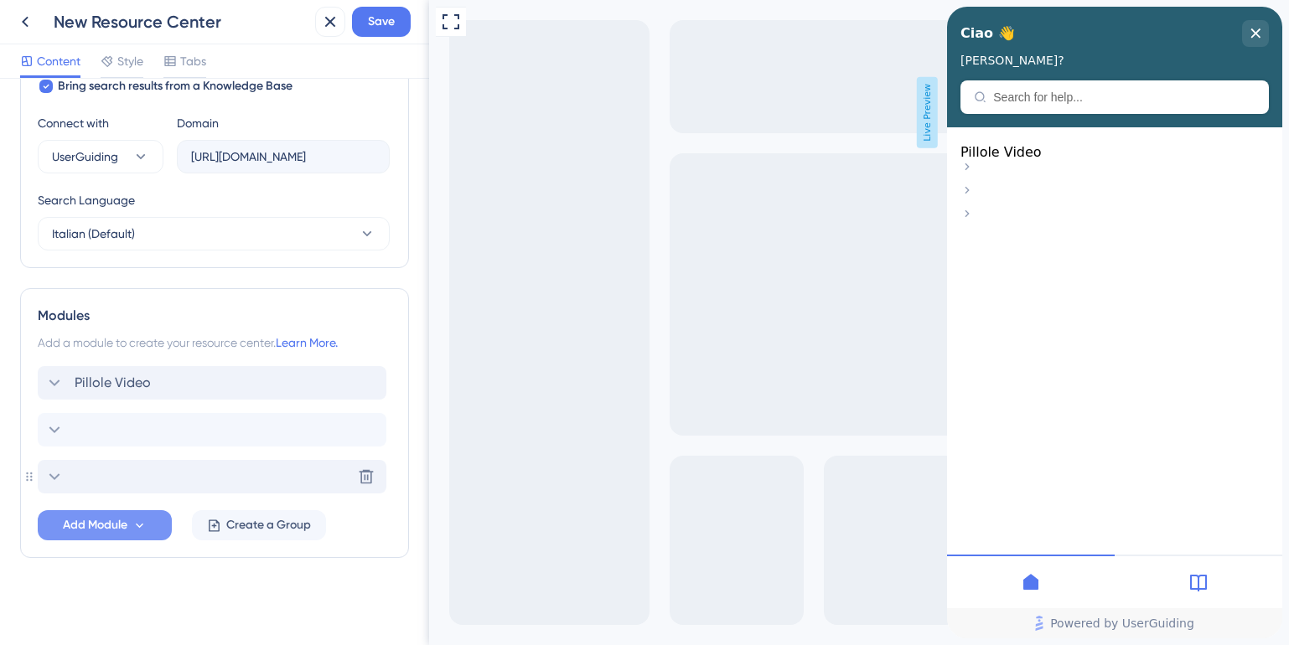
scroll to position [568, 0]
click at [370, 478] on icon at bounding box center [366, 477] width 14 height 14
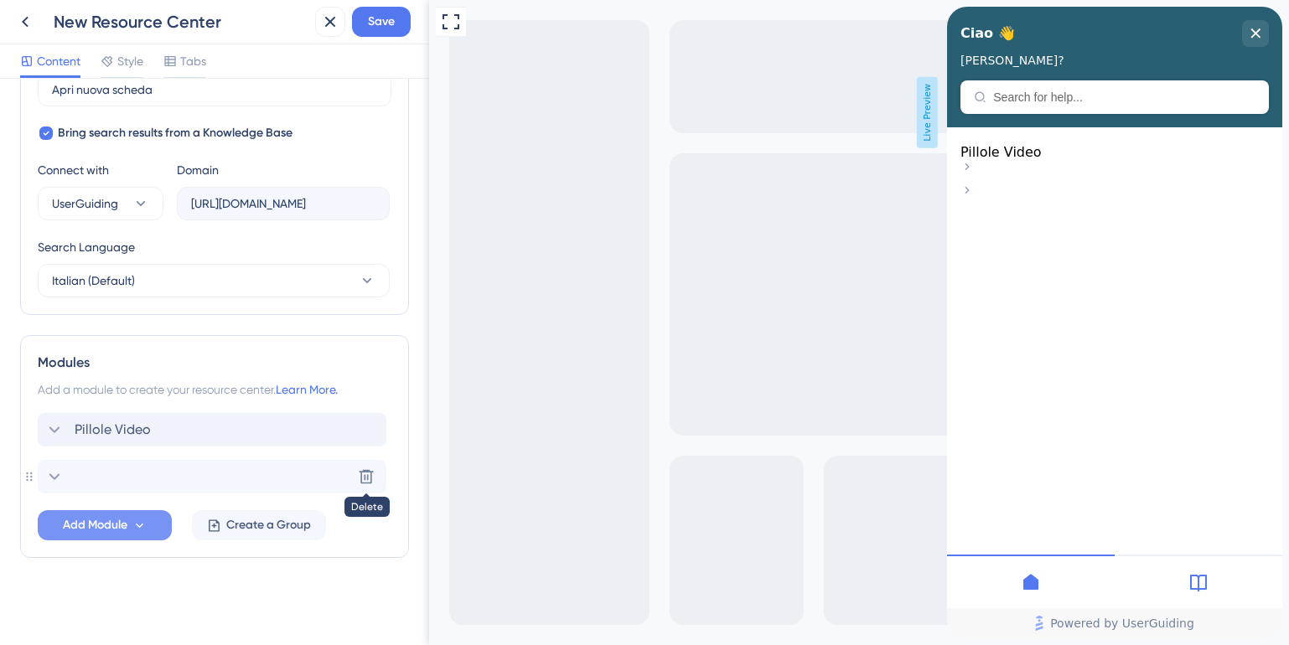
scroll to position [521, 0]
click at [54, 429] on icon at bounding box center [54, 430] width 20 height 20
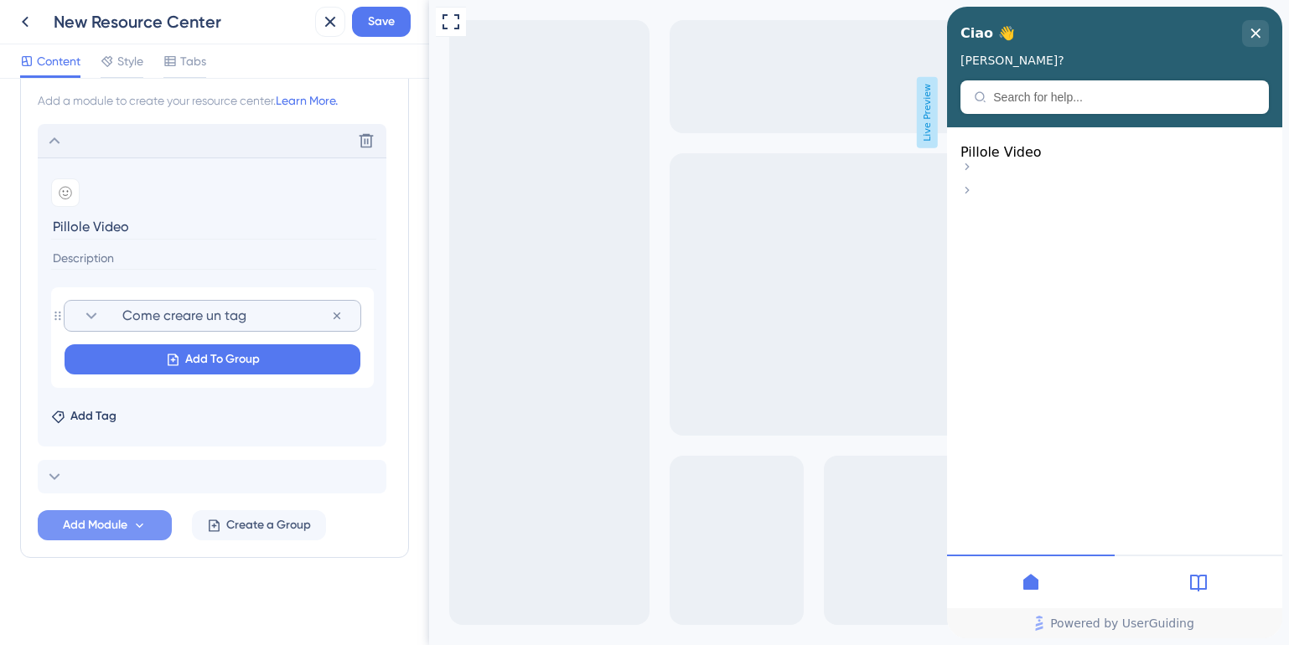
click at [90, 316] on icon at bounding box center [91, 316] width 20 height 20
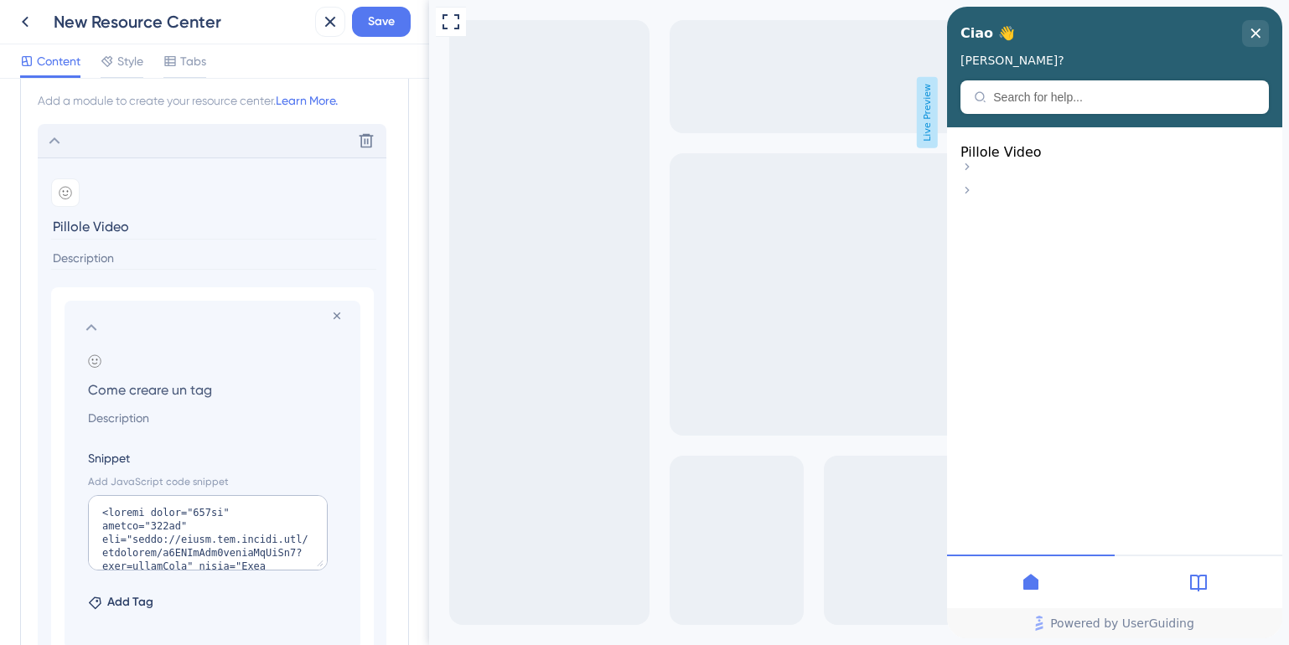
click at [90, 324] on icon at bounding box center [91, 328] width 20 height 20
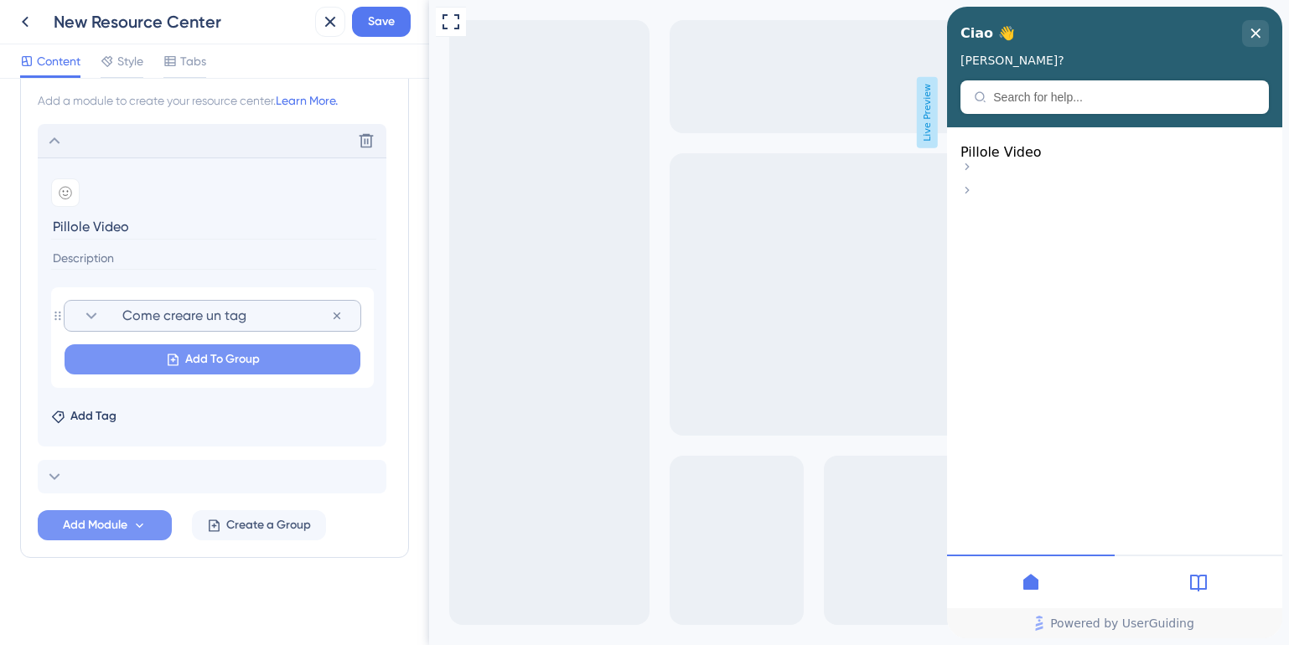
click at [189, 367] on span "Add To Group" at bounding box center [222, 359] width 75 height 20
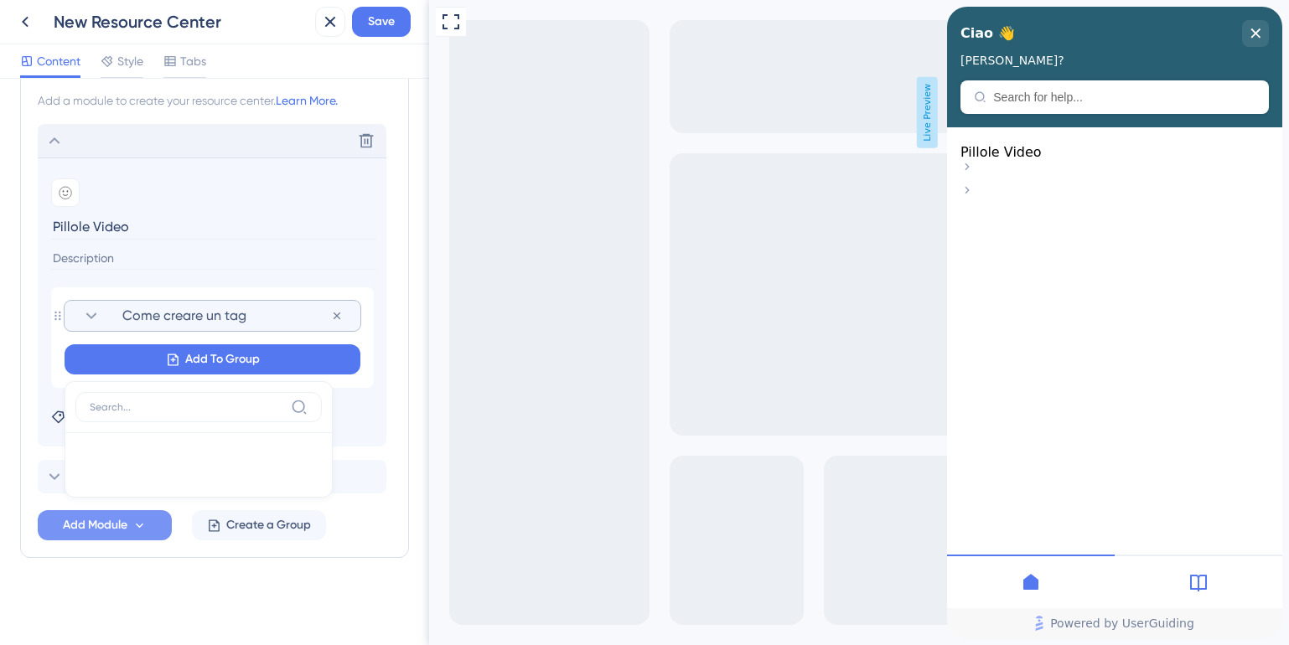
click at [89, 313] on icon at bounding box center [91, 316] width 20 height 20
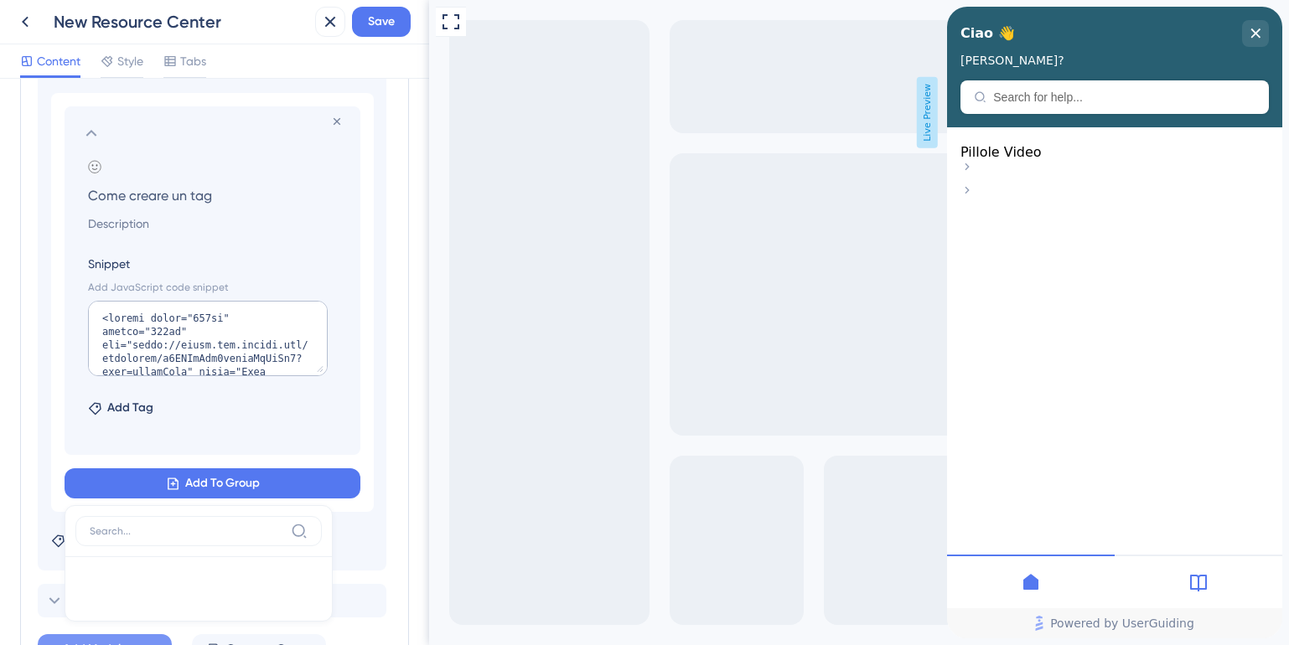
scroll to position [1129, 0]
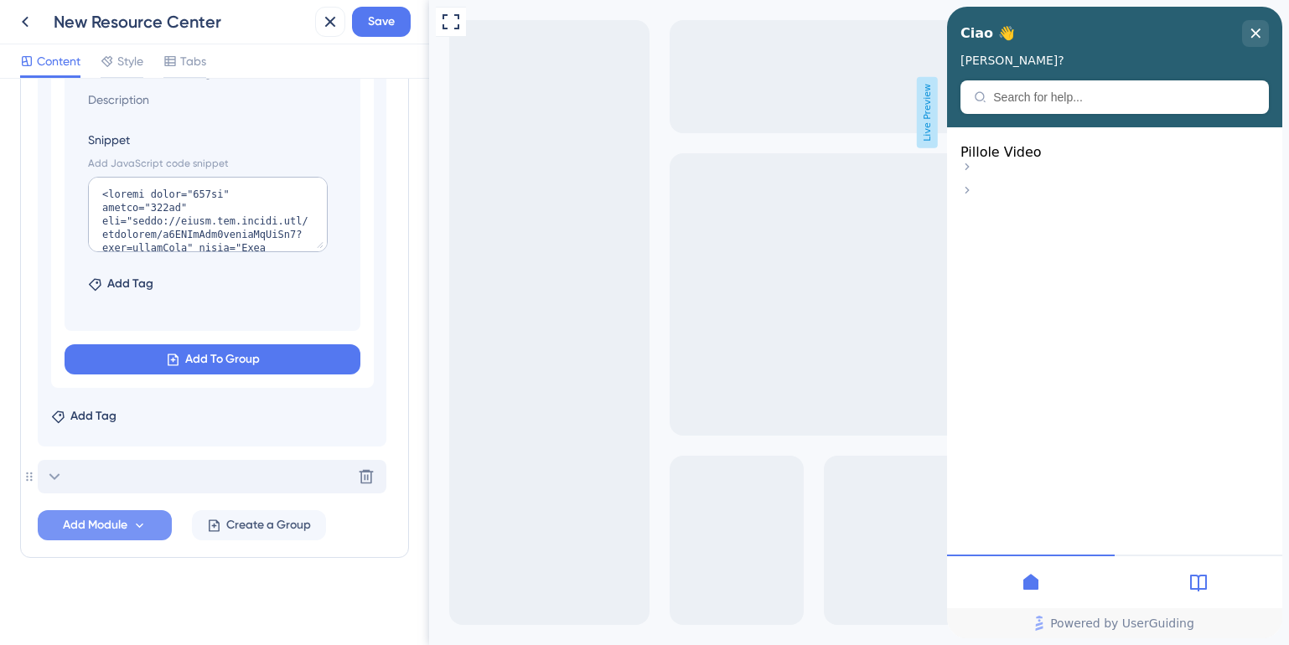
click at [116, 475] on div "Delete" at bounding box center [212, 477] width 349 height 34
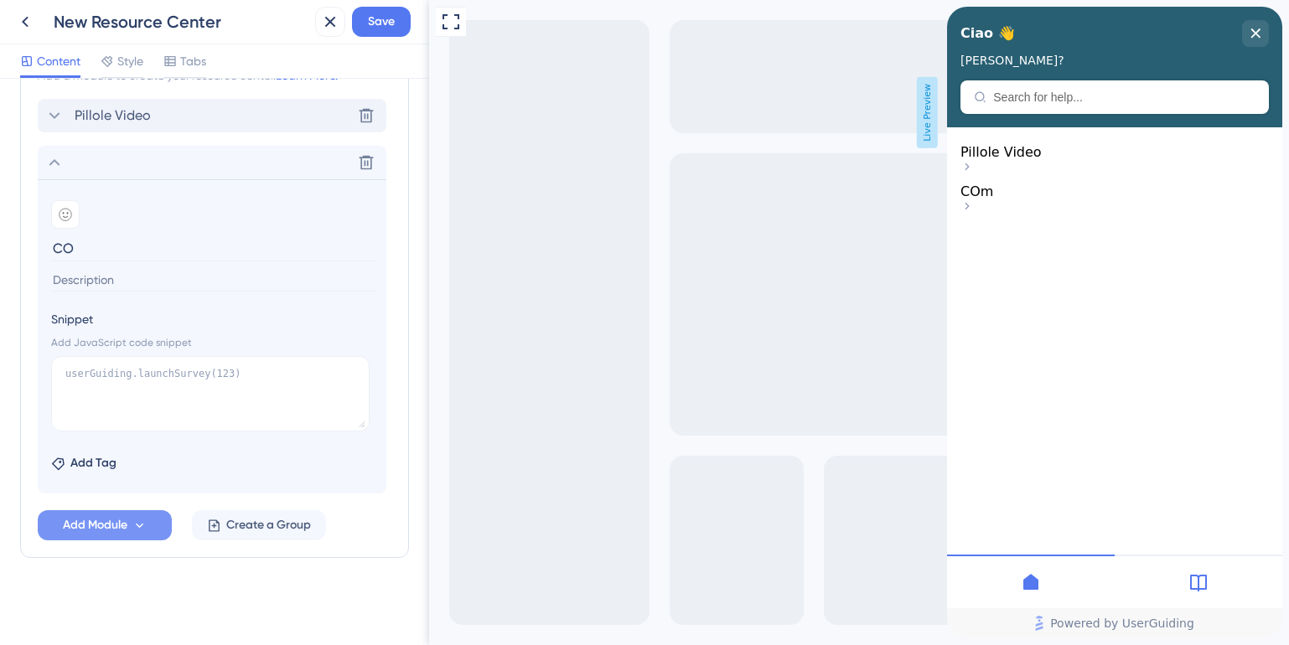
type input "C"
type input "Come agganciare X a chorally"
click at [234, 376] on textarea at bounding box center [210, 393] width 318 height 75
paste textarea "<iframe width="700px" height="400px" src="https://embed.app.guidde.com/playbook…"
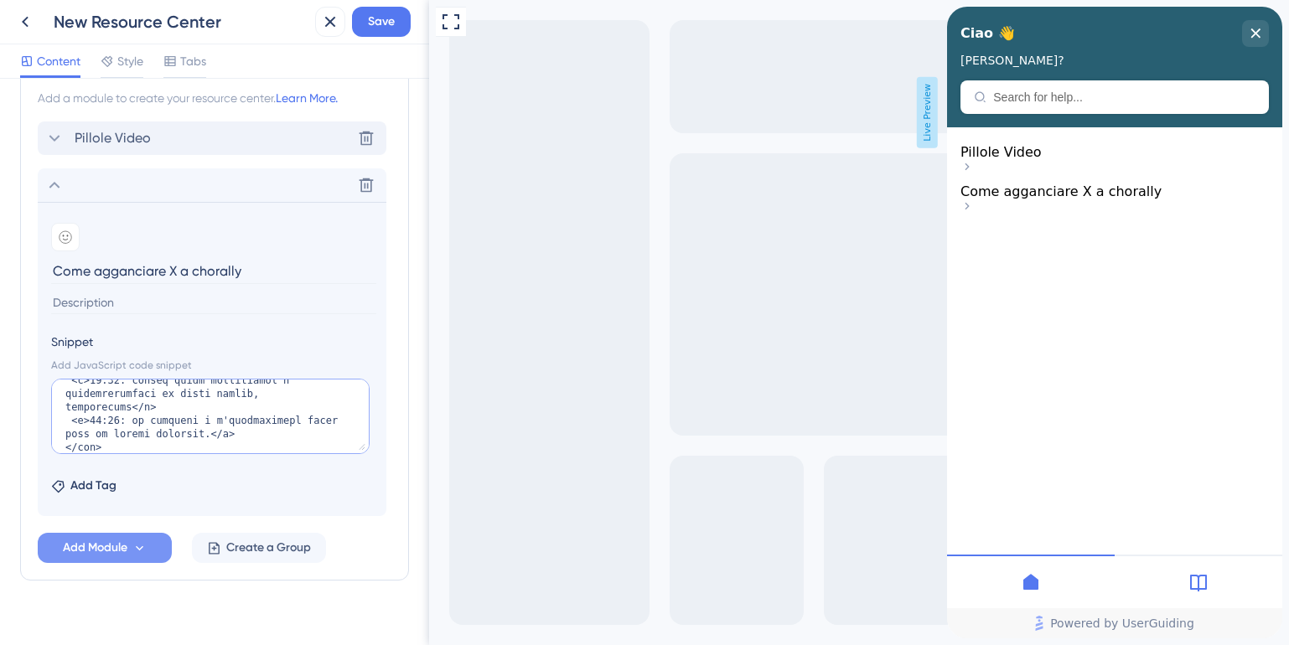
scroll to position [819, 0]
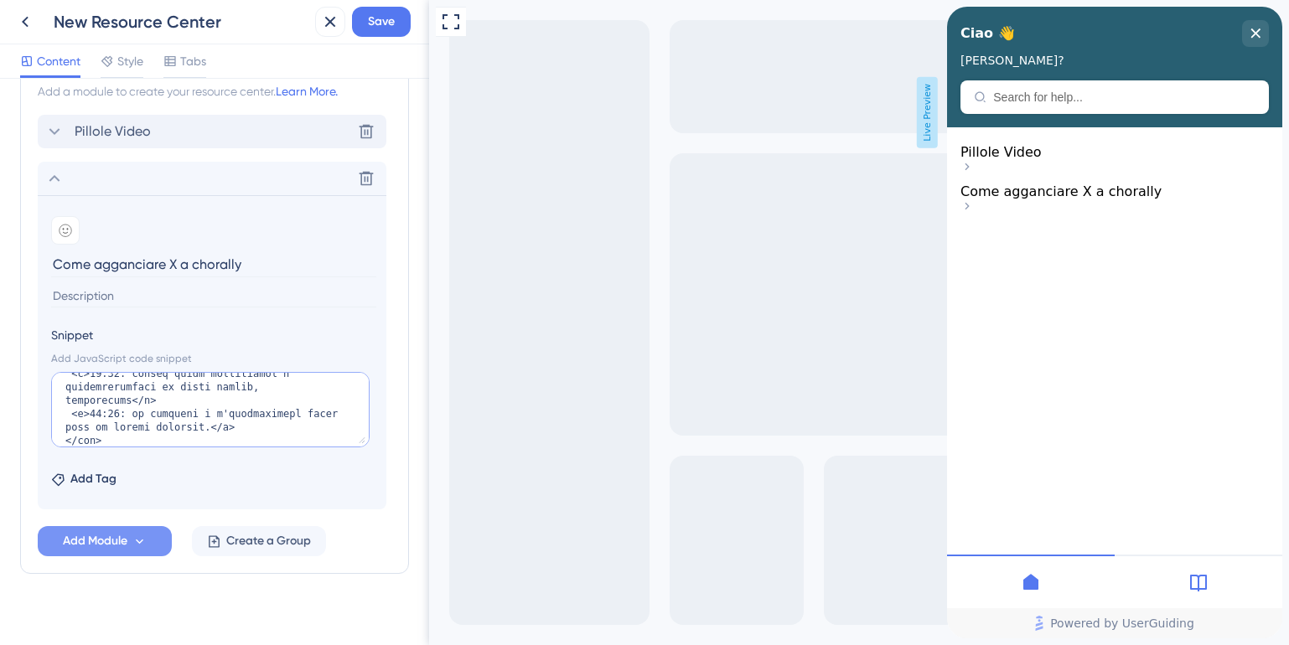
type textarea "<iframe width="700px" height="400px" src="https://embed.app.guidde.com/playbook…"
click at [174, 477] on div "Add Tag" at bounding box center [212, 476] width 322 height 27
drag, startPoint x: 127, startPoint y: 183, endPoint x: 167, endPoint y: 186, distance: 39.5
click at [167, 186] on div "Delete" at bounding box center [212, 179] width 349 height 34
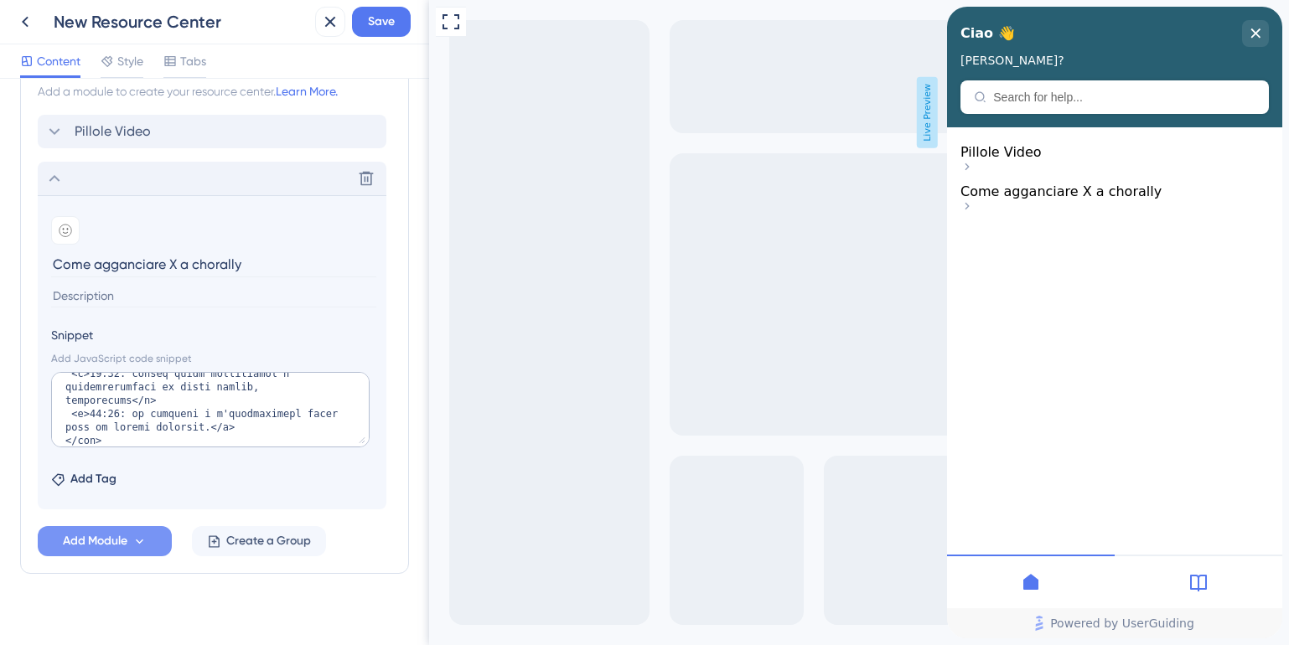
scroll to position [521, 0]
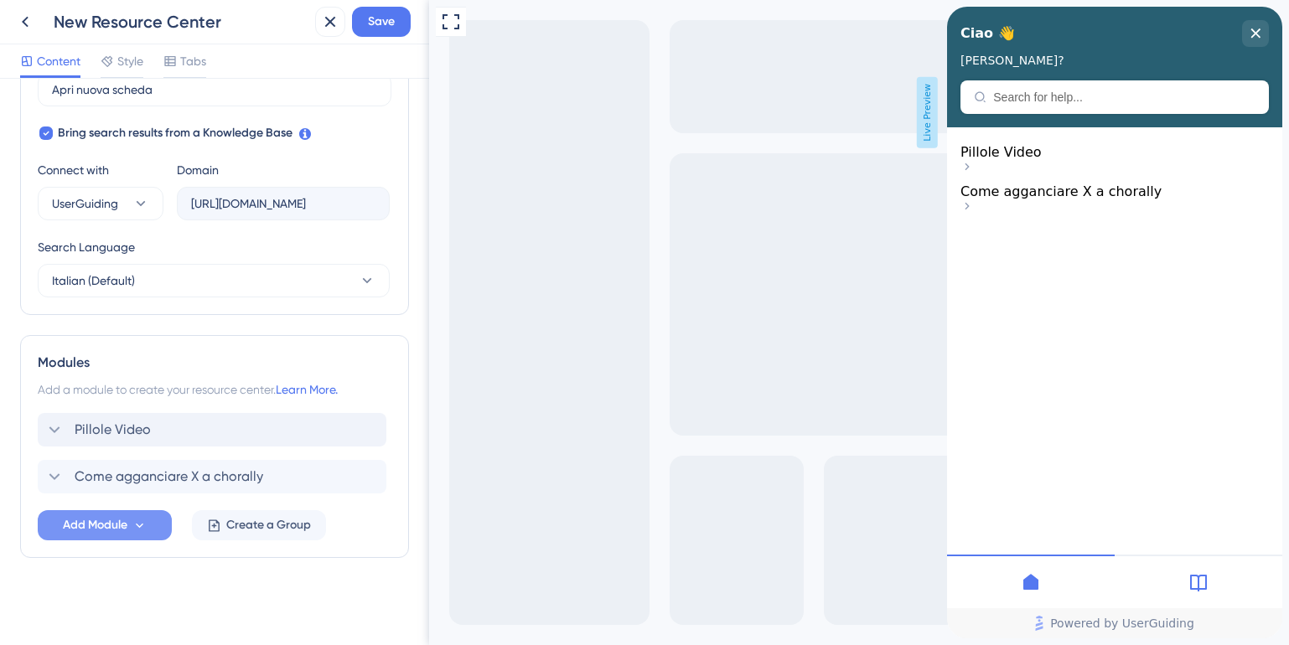
click at [974, 169] on icon at bounding box center [966, 166] width 13 height 13
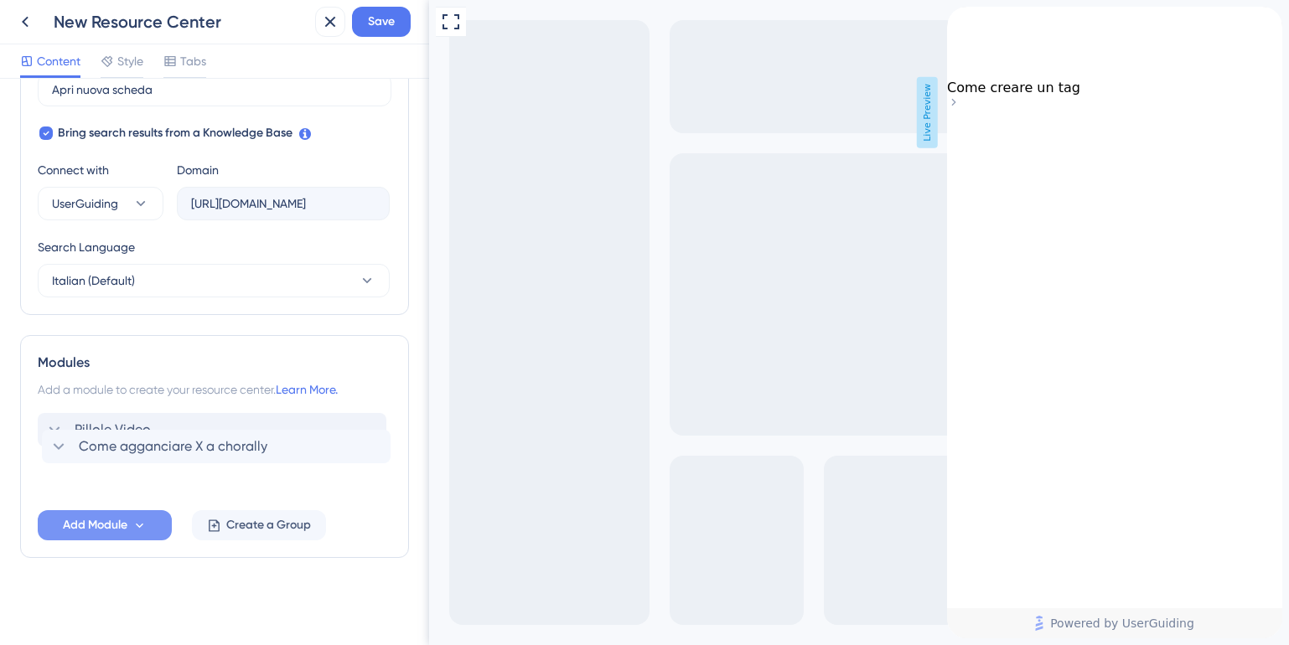
drag, startPoint x: 148, startPoint y: 478, endPoint x: 167, endPoint y: 448, distance: 35.4
click at [167, 448] on div "Pillole Video Come agganciare X a chorally" at bounding box center [215, 453] width 354 height 80
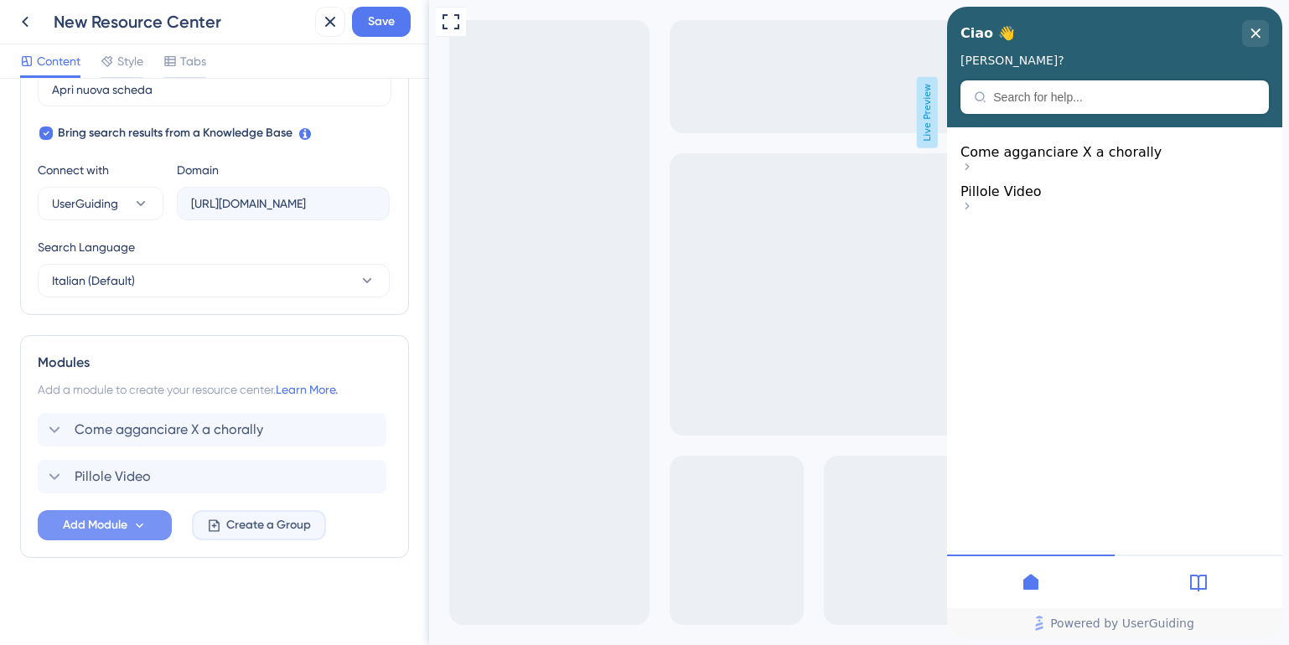
click at [243, 524] on span "Create a Group" at bounding box center [268, 525] width 85 height 20
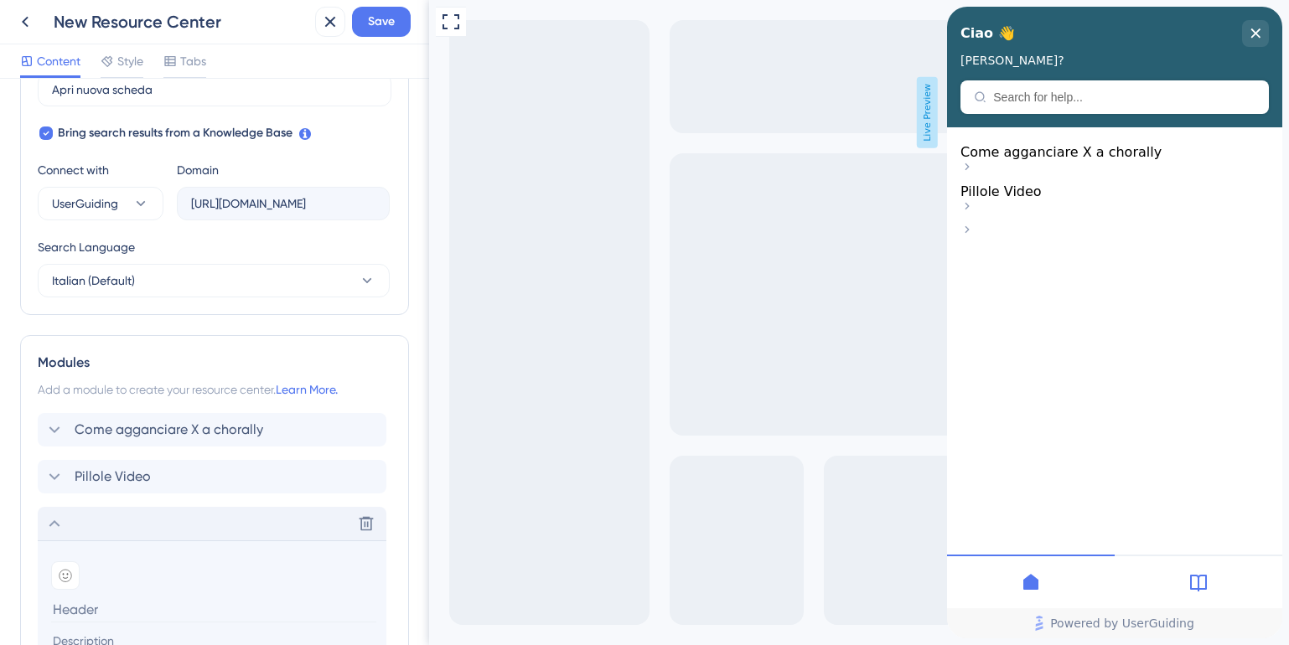
click at [51, 529] on icon at bounding box center [54, 524] width 20 height 20
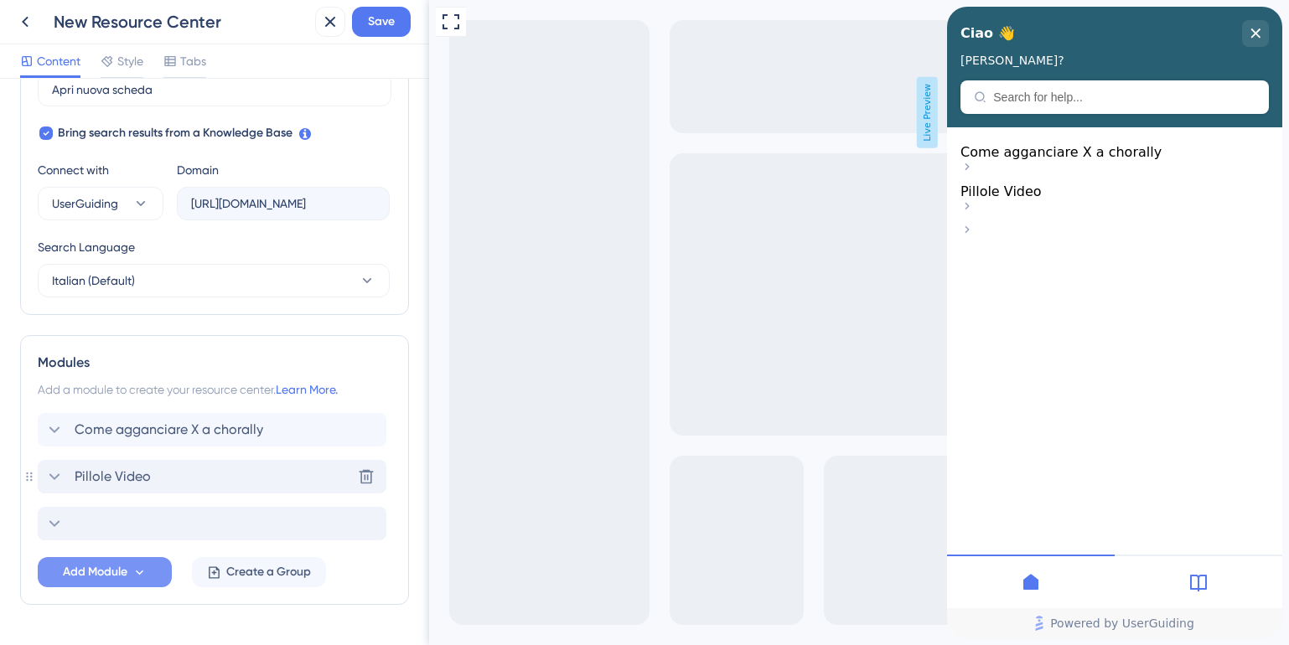
click at [49, 474] on icon at bounding box center [54, 477] width 20 height 20
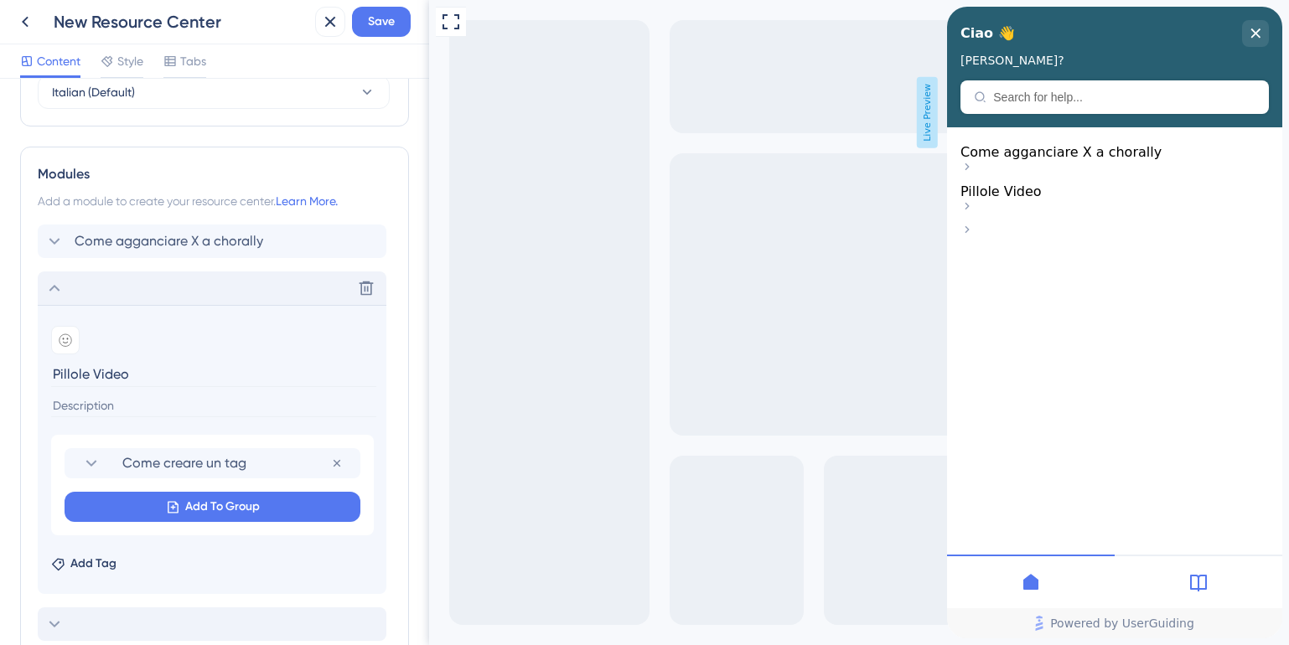
scroll to position [714, 0]
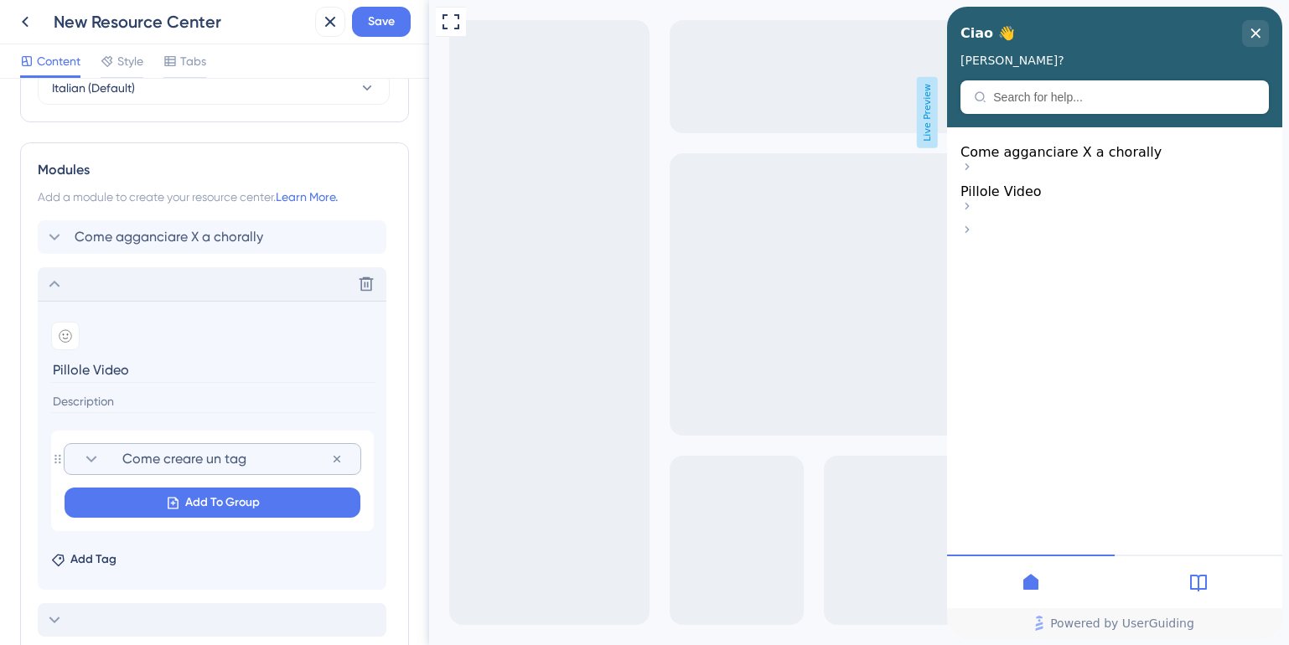
click at [87, 463] on icon at bounding box center [91, 459] width 20 height 20
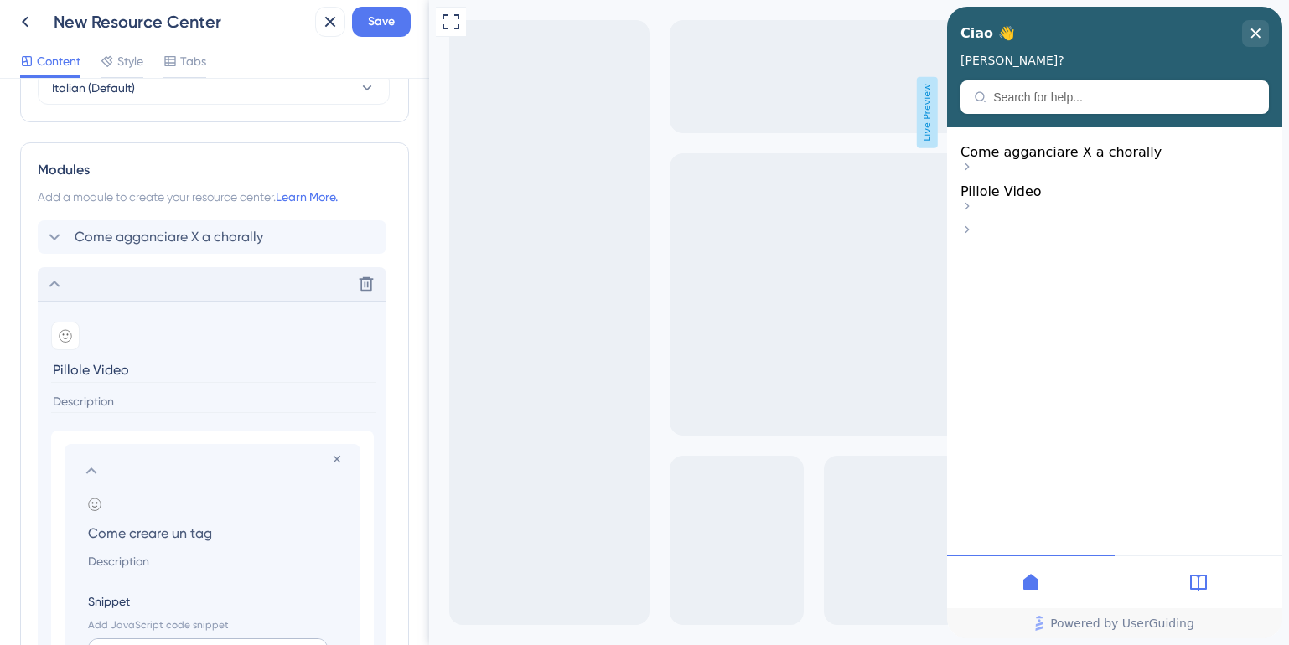
click at [87, 463] on icon at bounding box center [91, 471] width 20 height 20
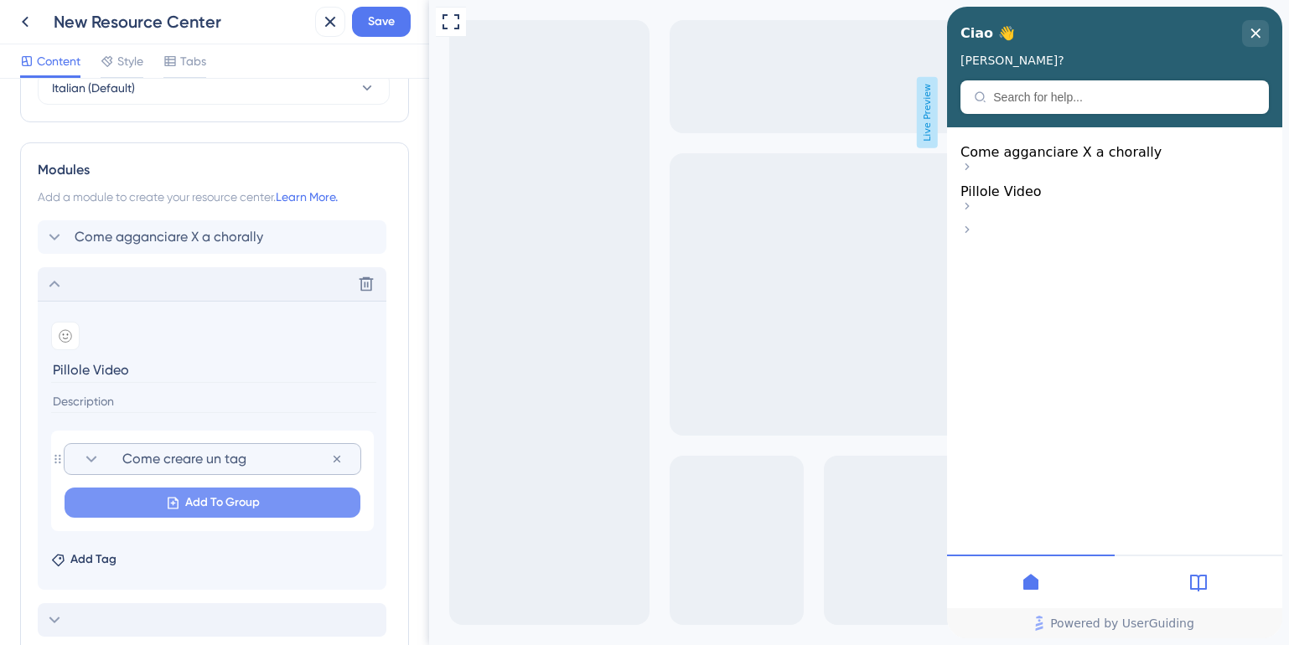
click at [153, 499] on button "Add To Group" at bounding box center [213, 503] width 296 height 30
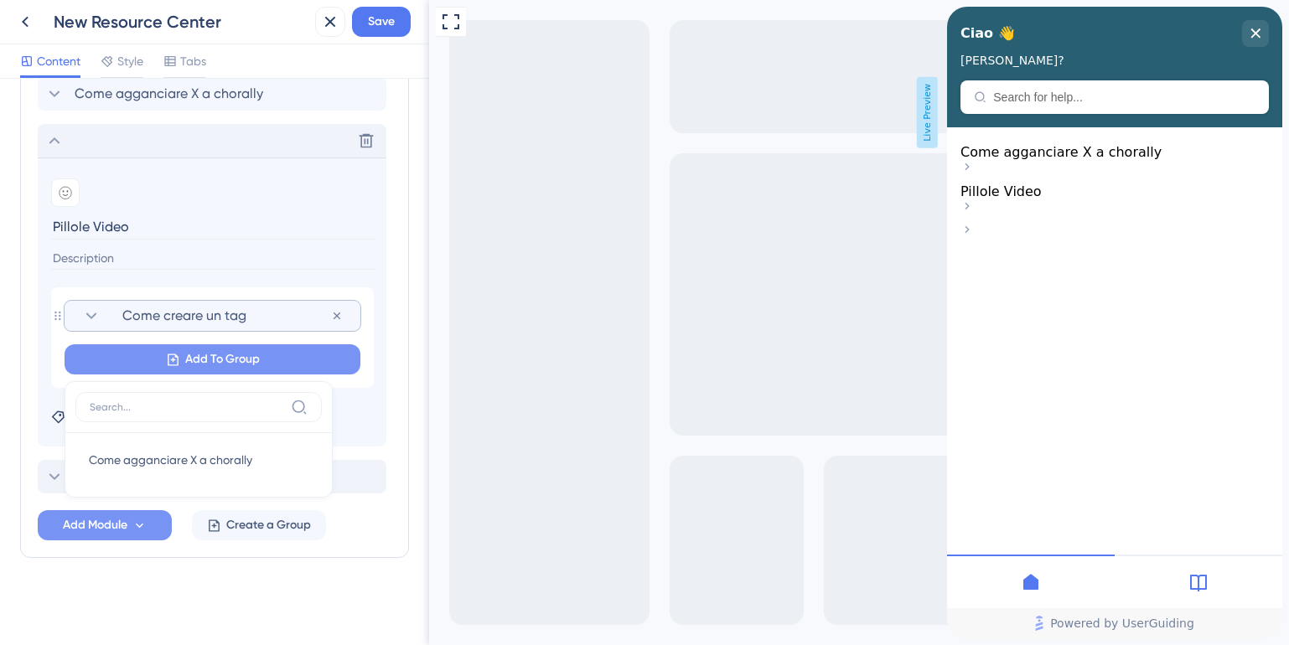
type input "d"
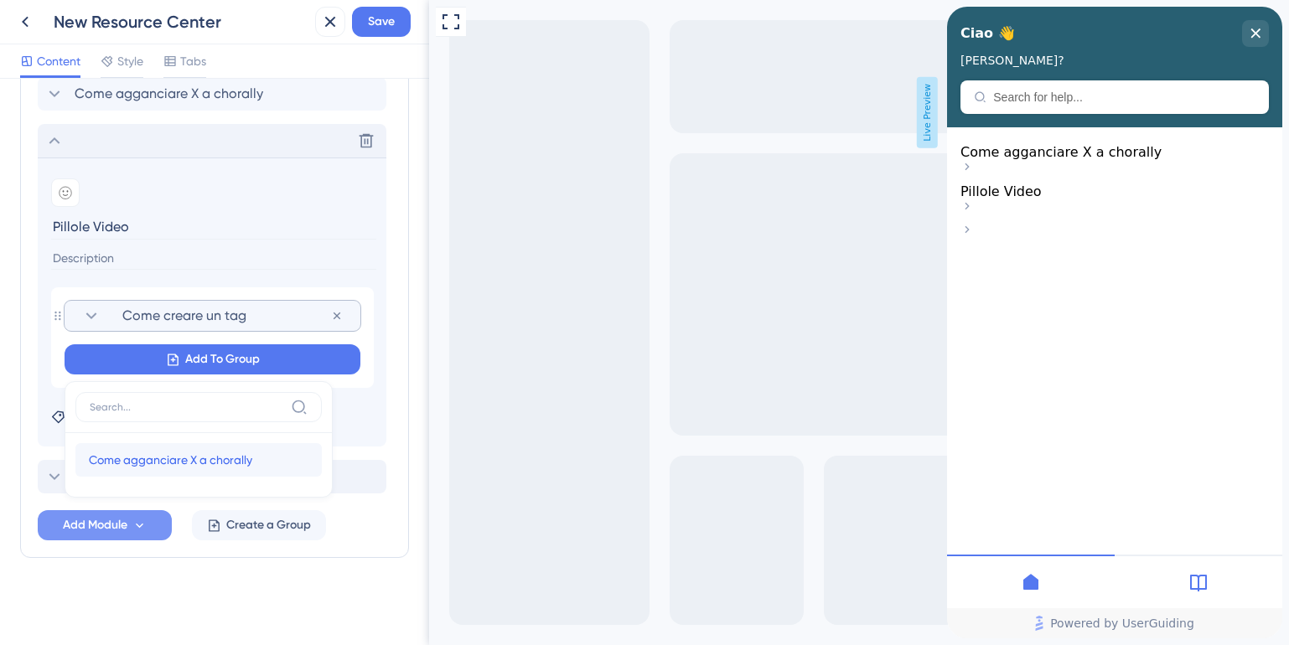
click at [152, 461] on span "Come agganciare X a chorally" at bounding box center [170, 460] width 163 height 20
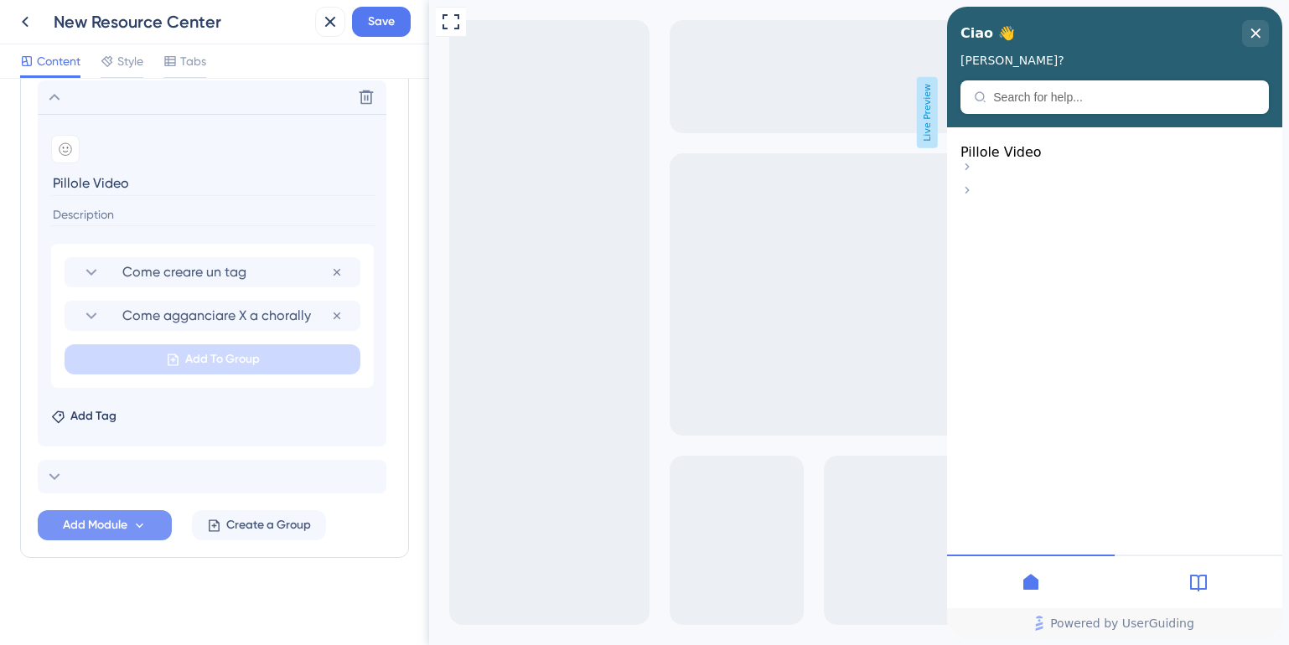
click at [387, 16] on span "Save" at bounding box center [381, 22] width 27 height 20
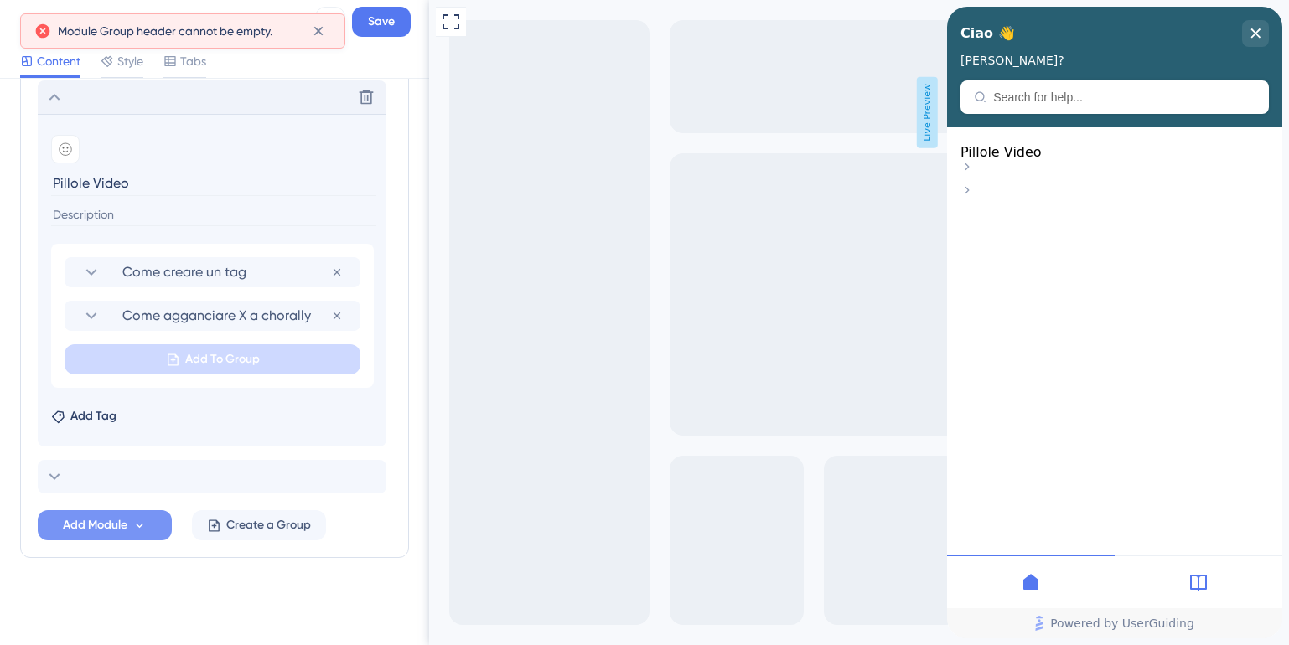
click at [48, 106] on icon at bounding box center [54, 97] width 20 height 20
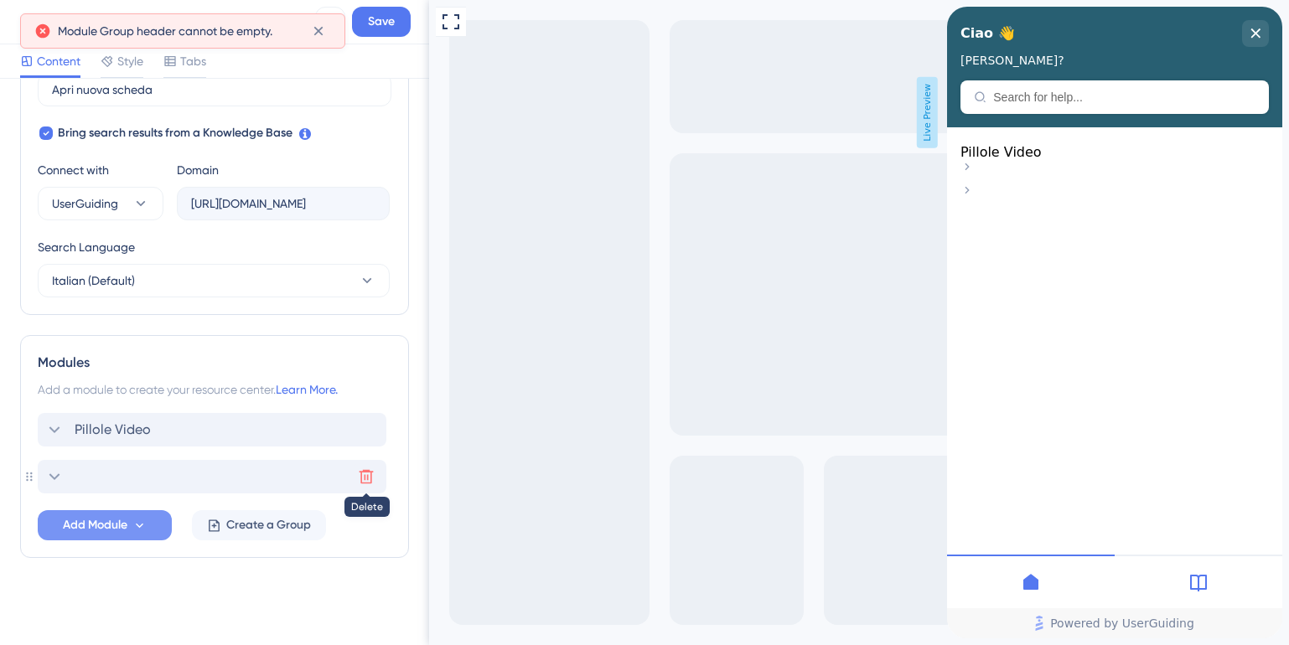
click at [364, 479] on icon at bounding box center [366, 476] width 17 height 17
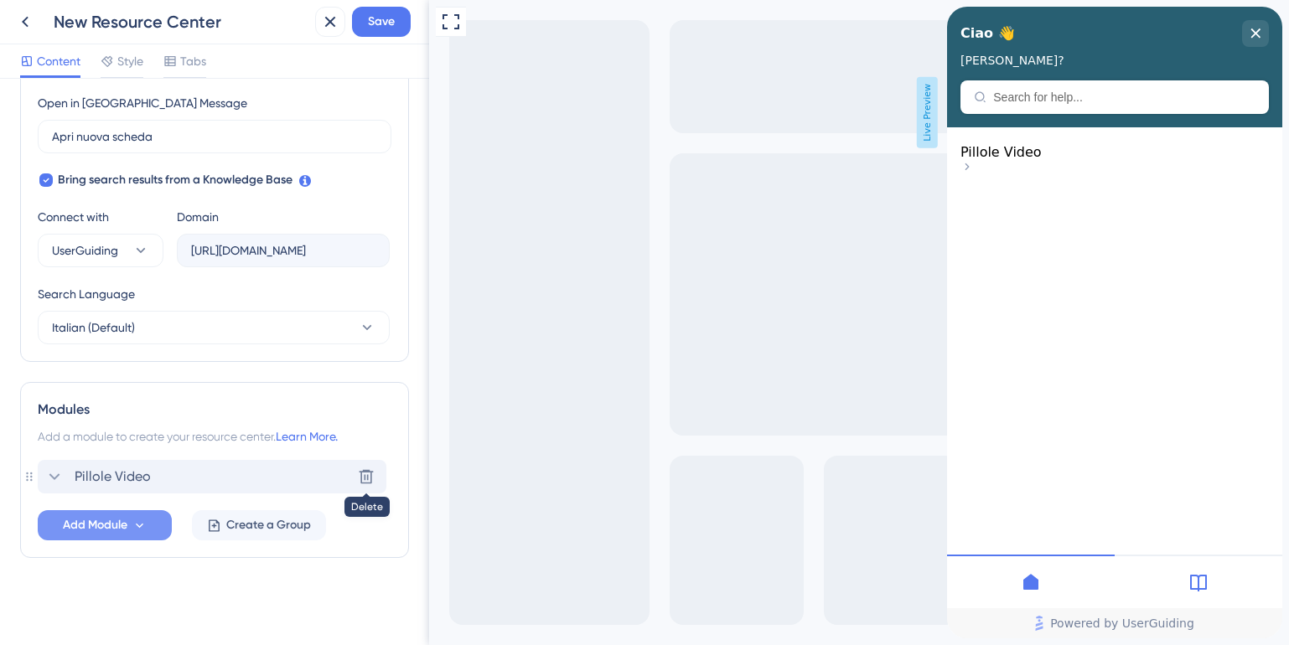
scroll to position [474, 0]
click at [54, 473] on icon at bounding box center [54, 477] width 20 height 20
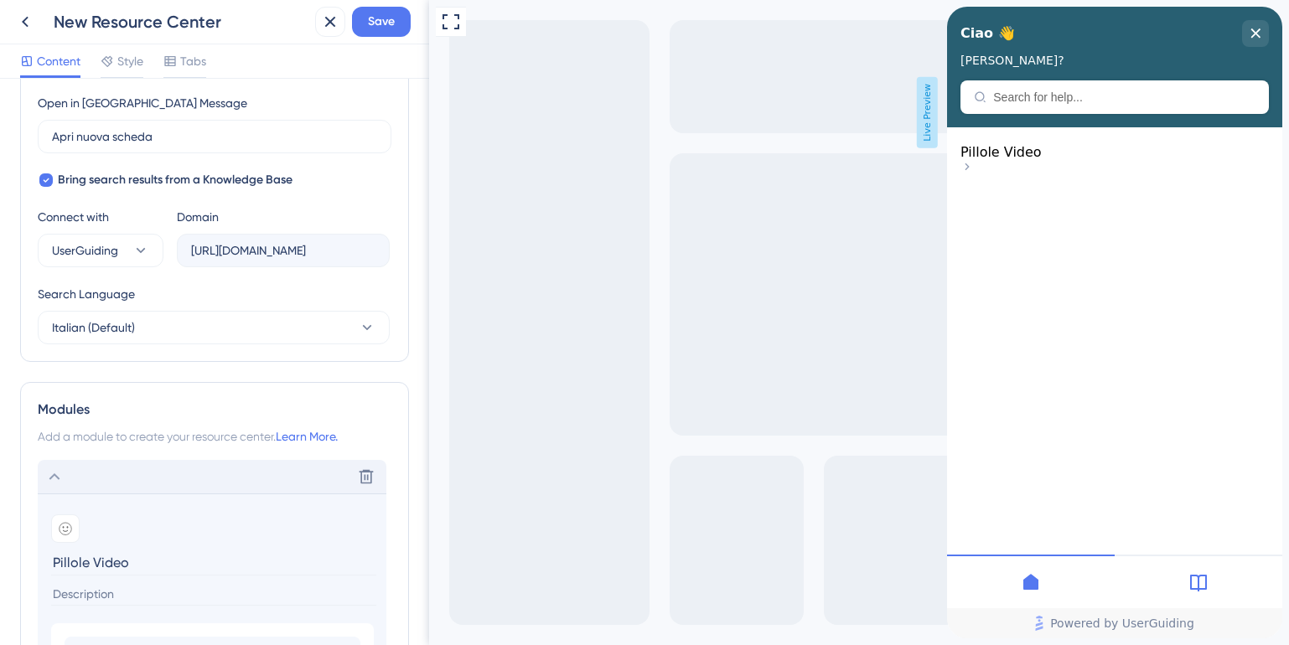
scroll to position [807, 0]
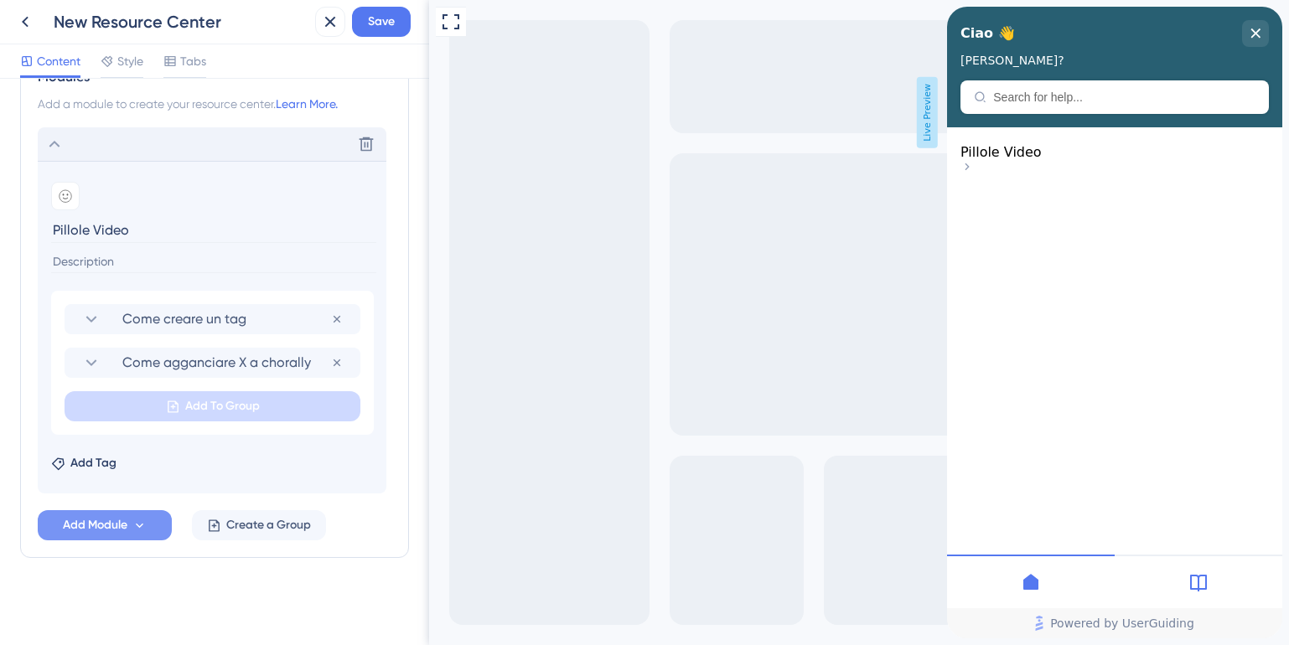
click at [74, 525] on span "Add Module" at bounding box center [95, 525] width 65 height 20
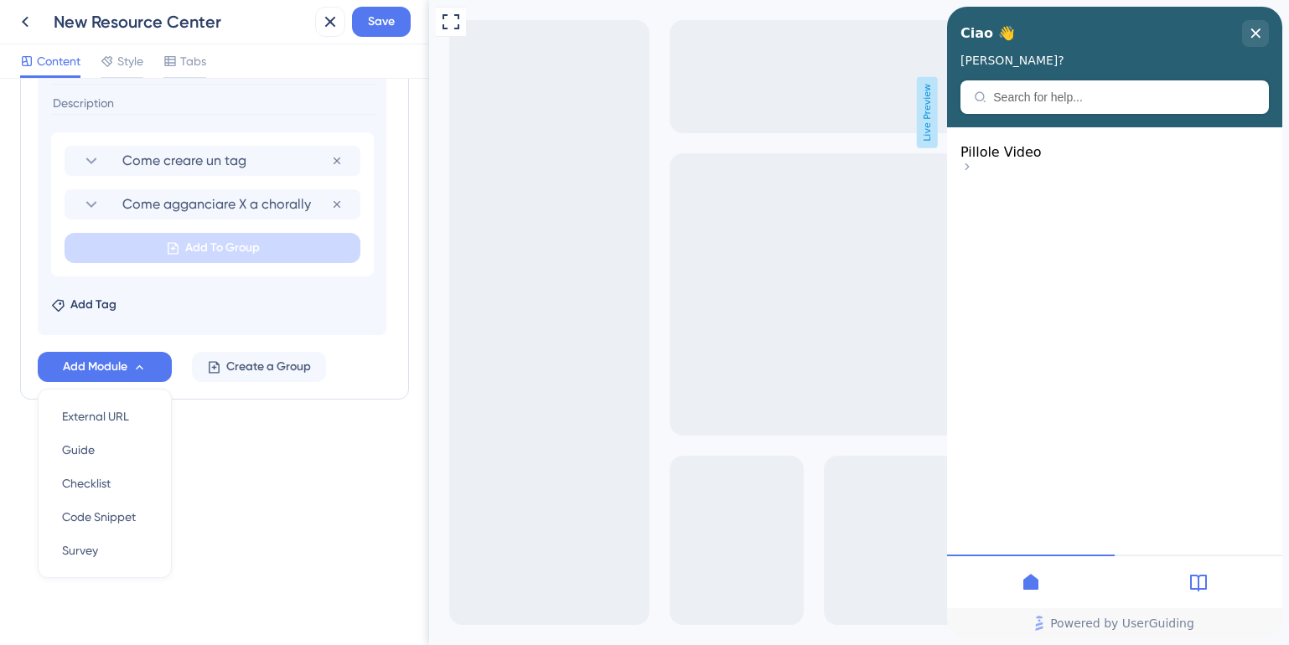
click at [291, 525] on div "Resource Center Header Title Ciao 👋 21 Ciao 👋 Subtitle Hai bisogno di aiuto? 15…" at bounding box center [214, 362] width 429 height 566
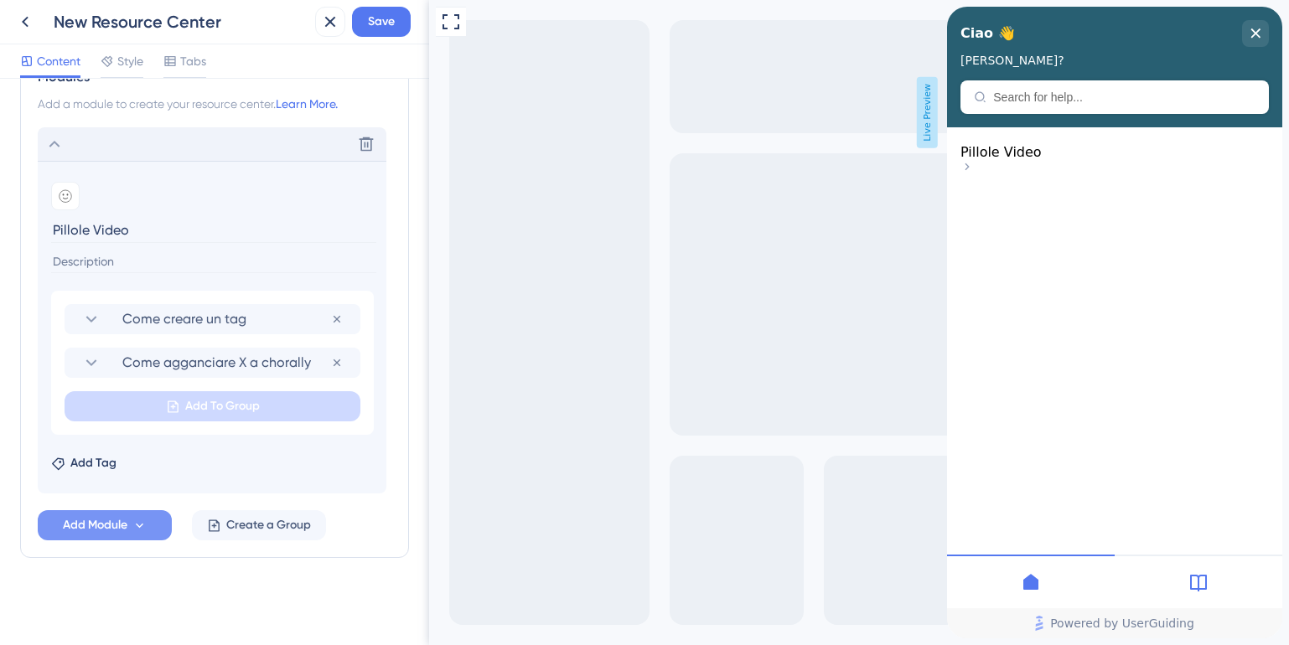
click at [139, 527] on icon at bounding box center [140, 525] width 8 height 5
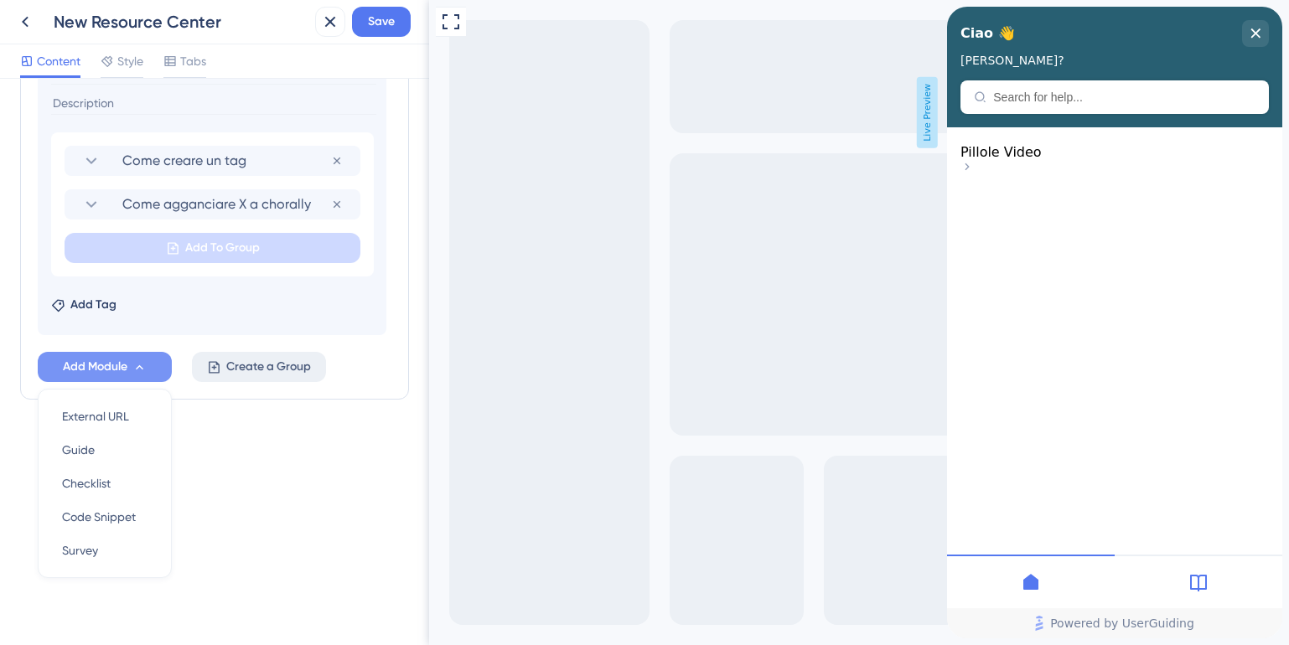
click at [252, 378] on button "Create a Group" at bounding box center [259, 367] width 134 height 30
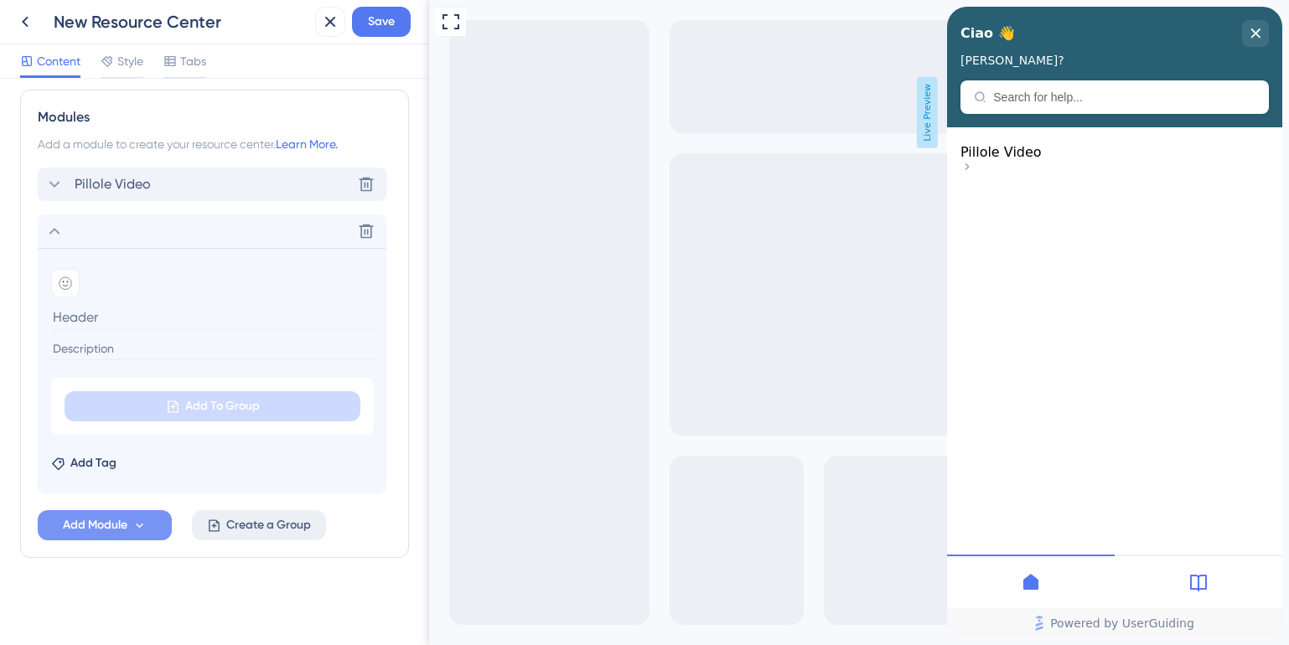
scroll to position [767, 0]
type input "C"
type input "Overview piattaforma"
click at [385, 13] on span "Save" at bounding box center [381, 22] width 27 height 20
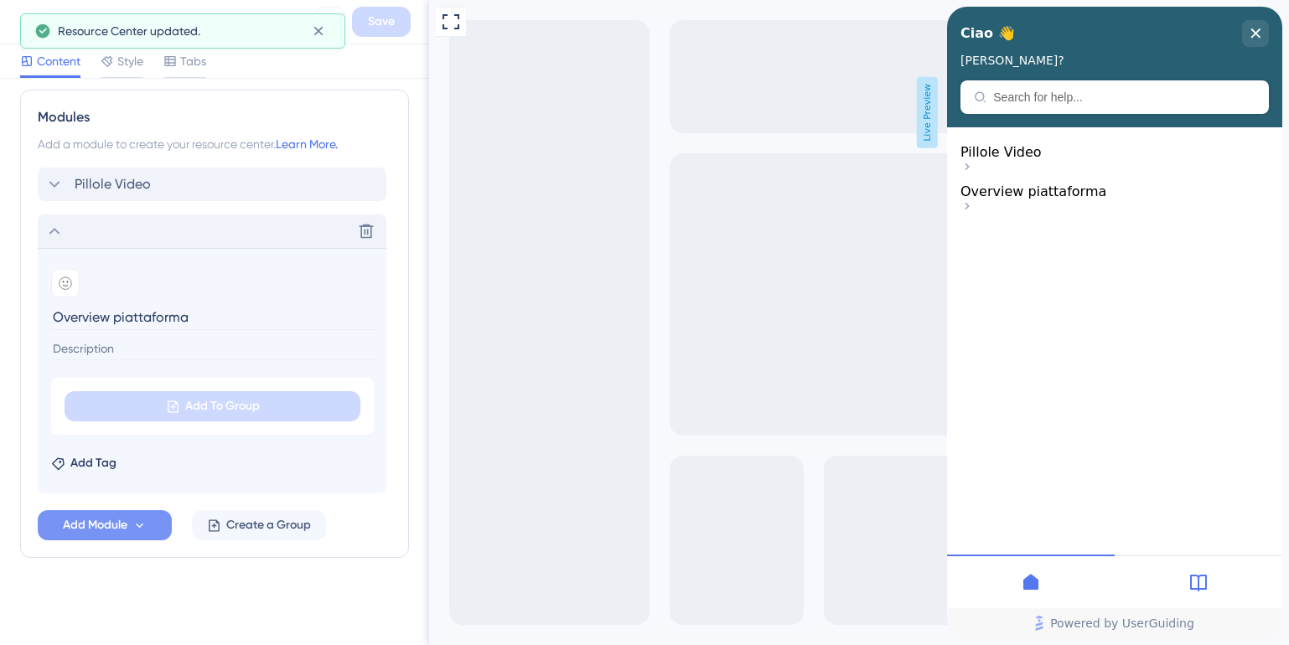
click at [48, 225] on icon at bounding box center [54, 231] width 20 height 20
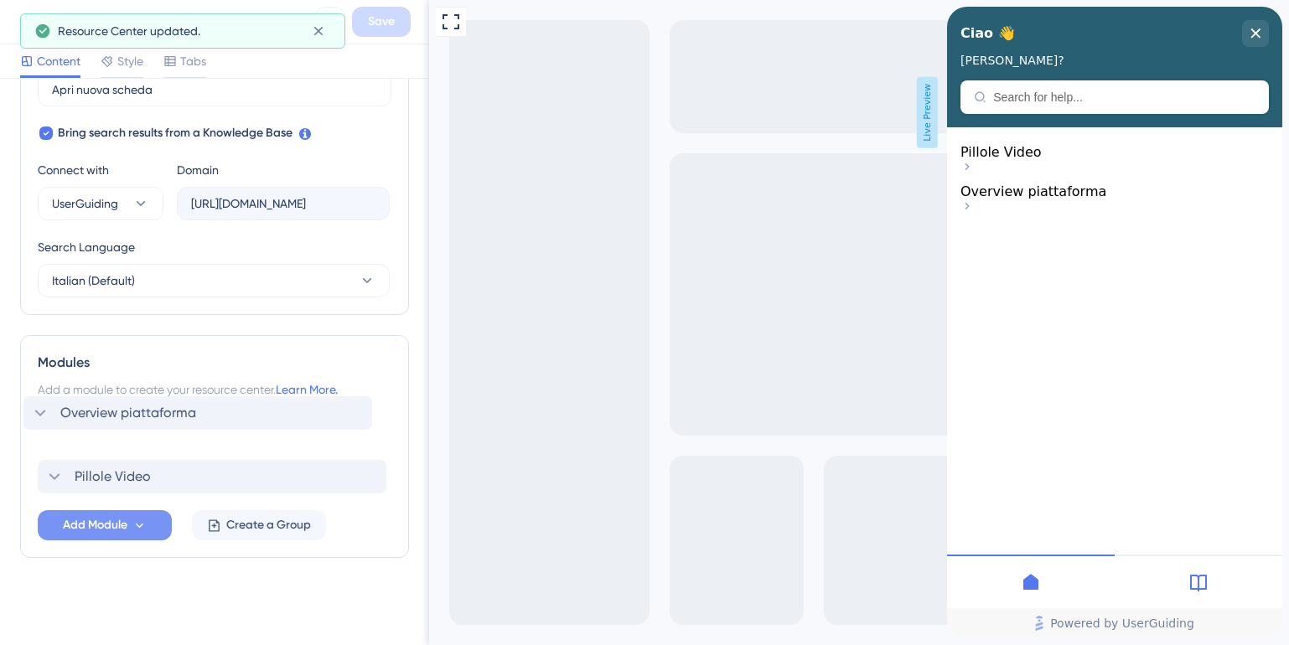
drag, startPoint x: 148, startPoint y: 478, endPoint x: 142, endPoint y: 412, distance: 65.7
click at [142, 413] on div "Pillole Video Overview piattaforma" at bounding box center [215, 453] width 354 height 80
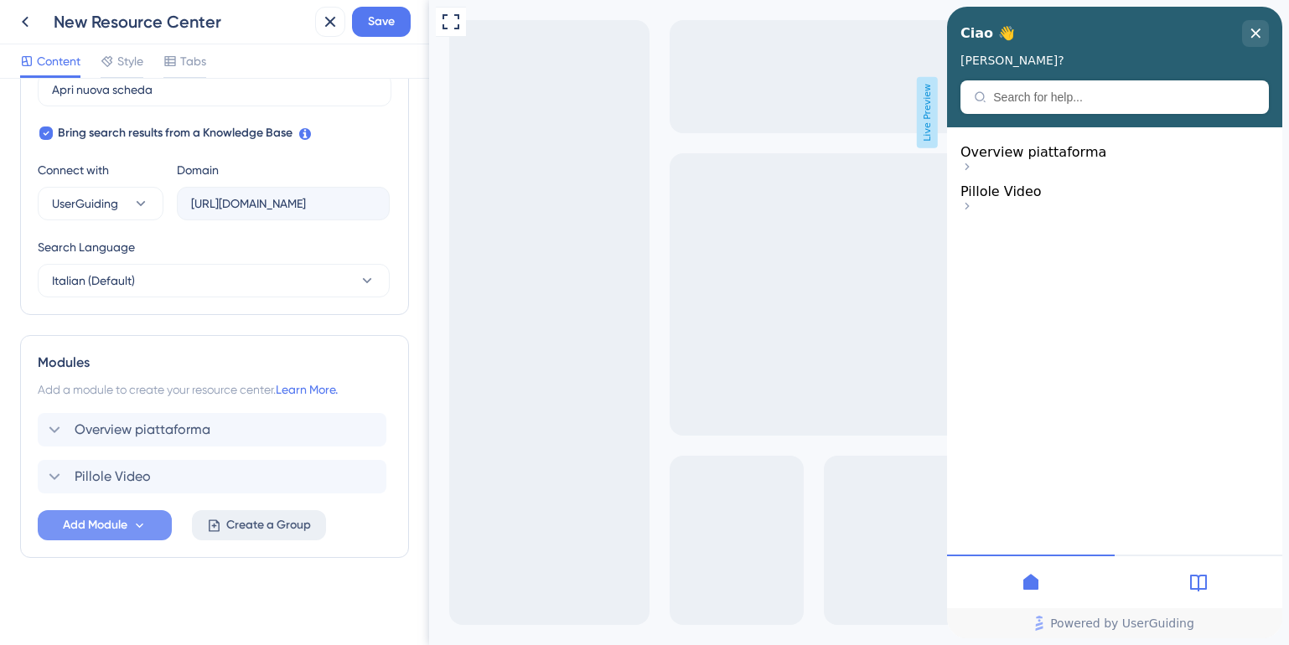
click at [267, 530] on span "Create a Group" at bounding box center [268, 525] width 85 height 20
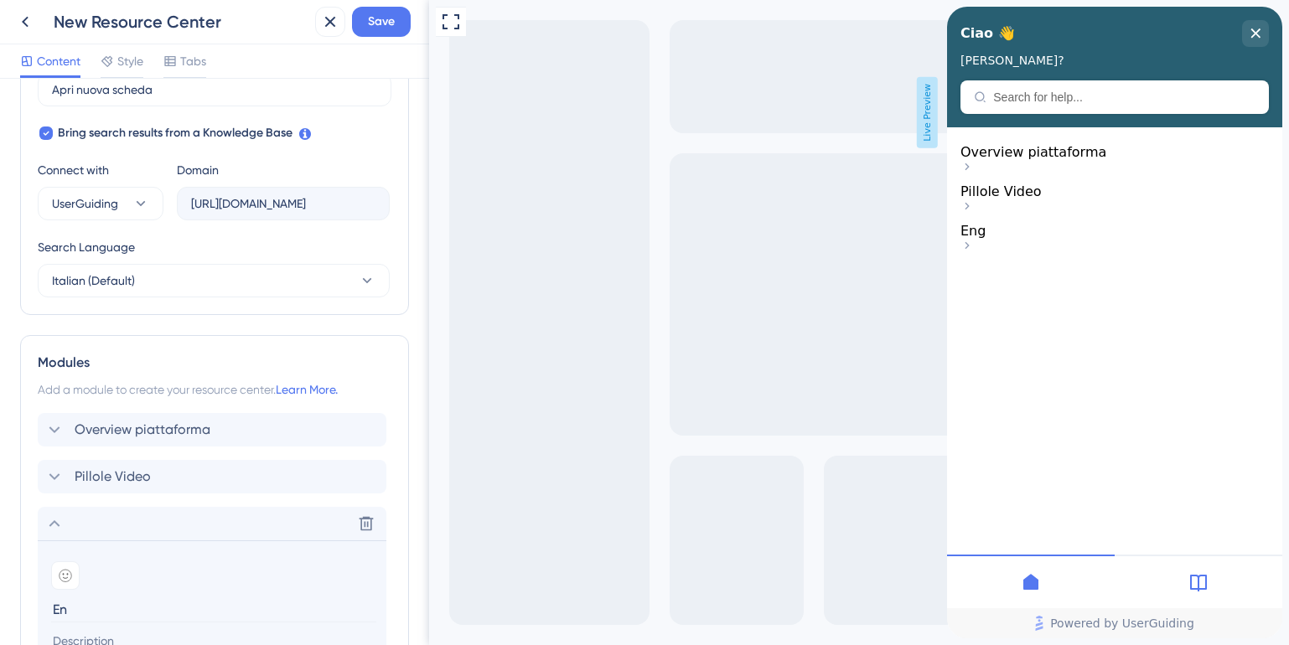
type input "E"
type input "m"
type input "Modulo Engagement"
click at [53, 520] on icon at bounding box center [54, 524] width 20 height 20
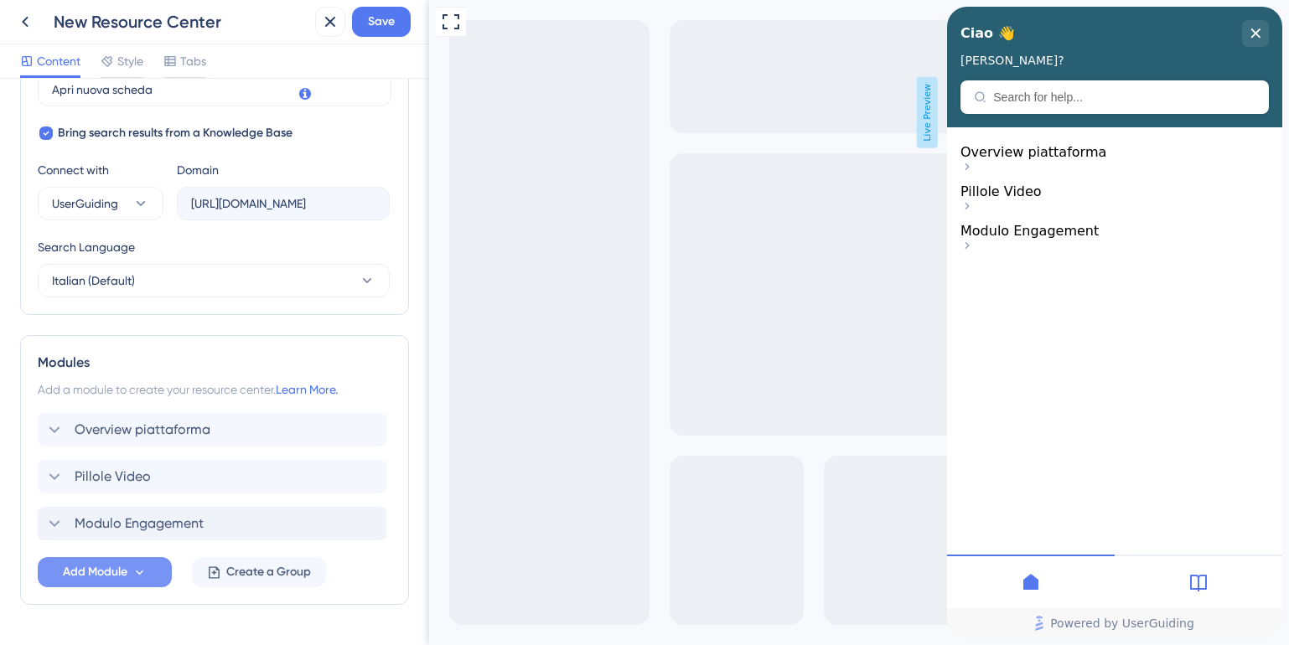
scroll to position [561, 0]
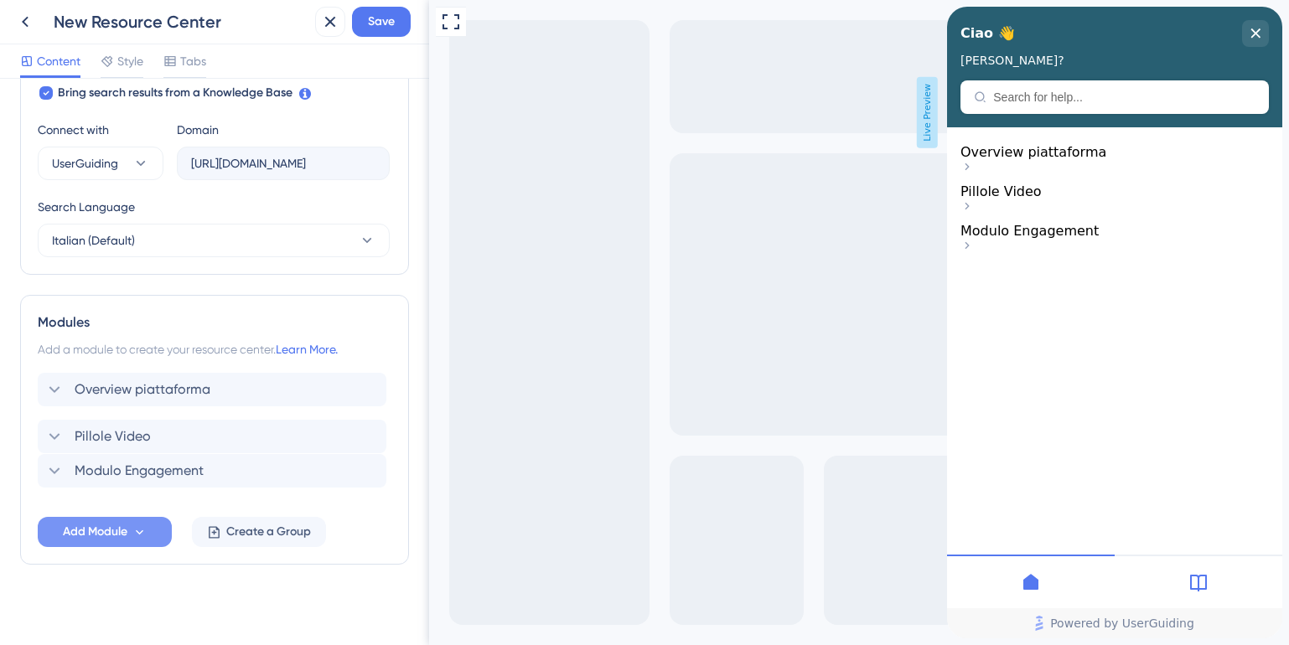
drag, startPoint x: 106, startPoint y: 483, endPoint x: 115, endPoint y: 471, distance: 15.6
click at [115, 471] on div "Overview piattaforma Pillole Video Modulo Engagement" at bounding box center [215, 436] width 354 height 127
click at [53, 482] on icon at bounding box center [54, 483] width 20 height 20
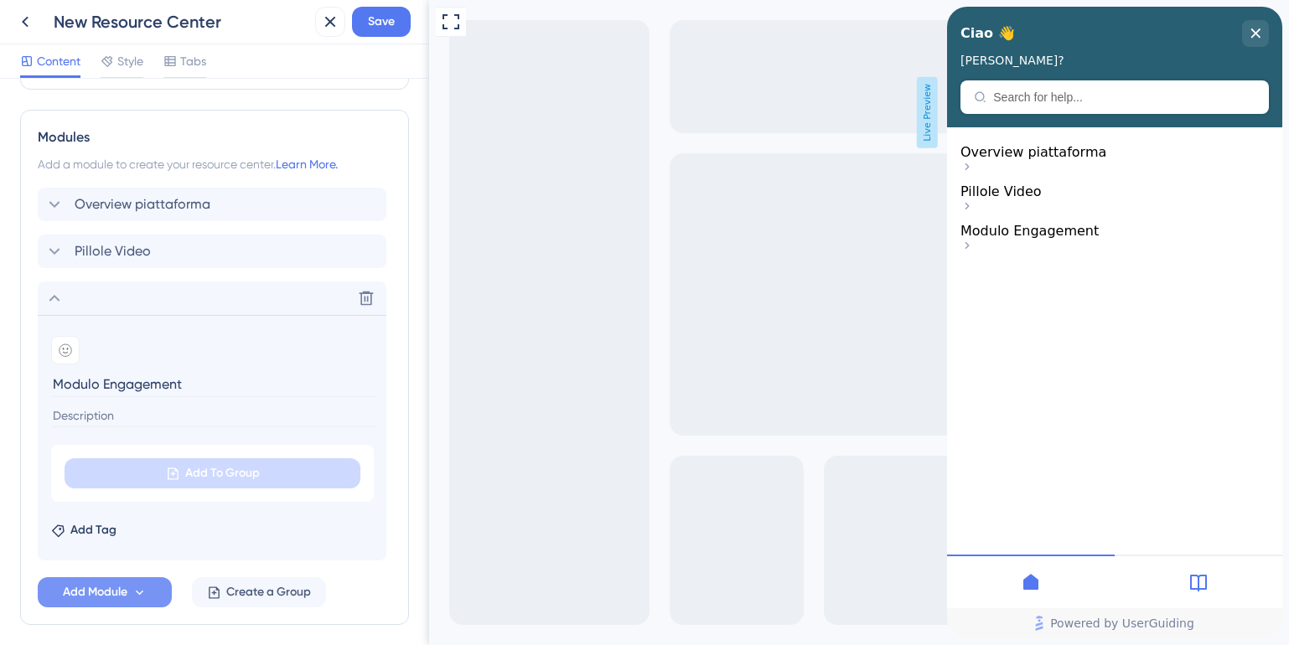
scroll to position [814, 0]
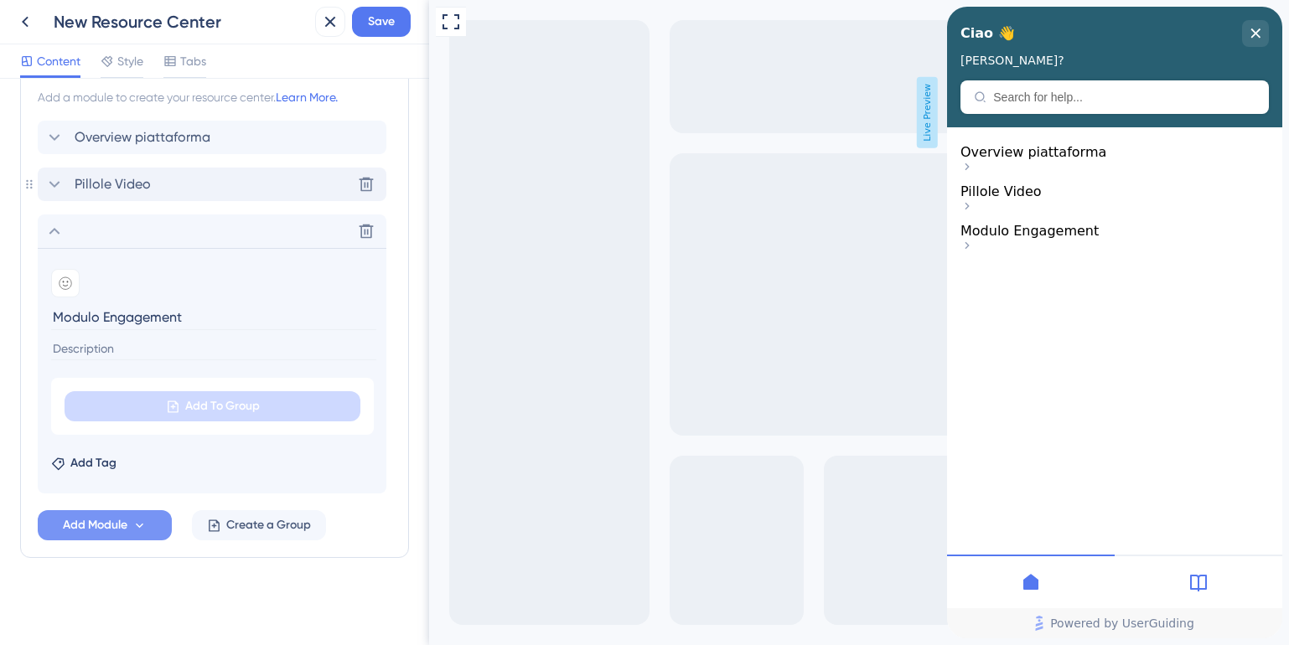
click at [49, 190] on icon at bounding box center [54, 184] width 20 height 20
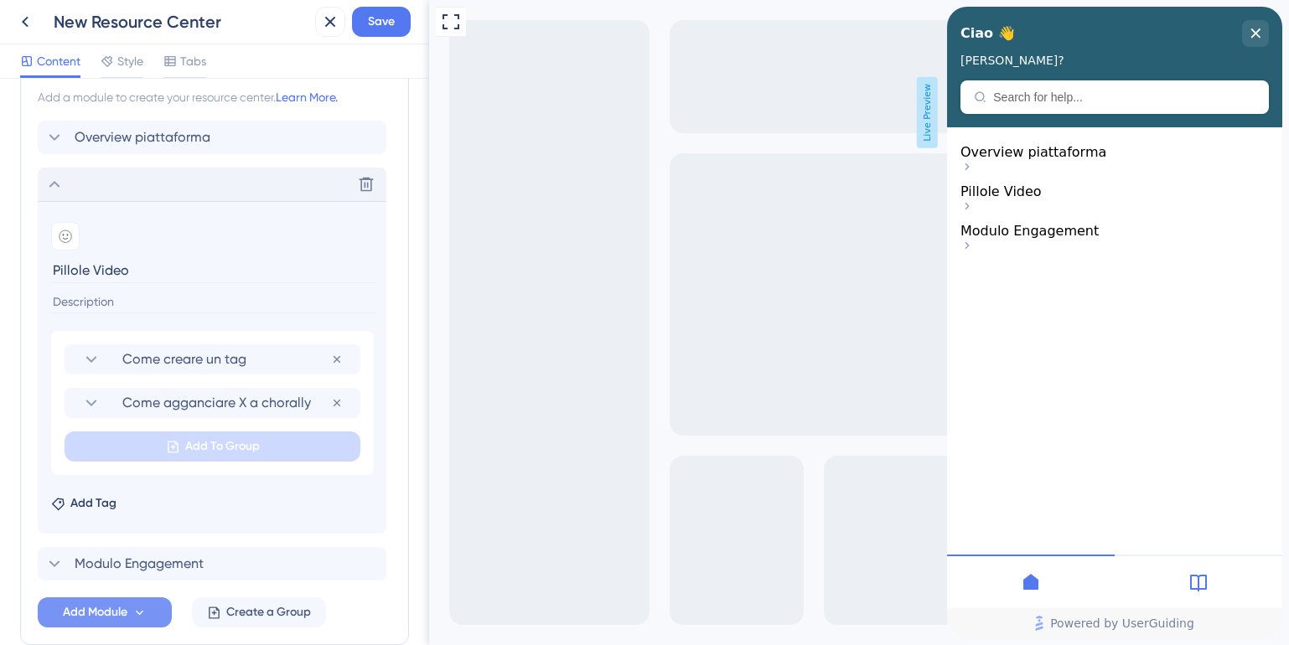
click at [162, 503] on div "Add Tag" at bounding box center [212, 500] width 322 height 27
click at [277, 619] on span "Create a Group" at bounding box center [268, 612] width 85 height 20
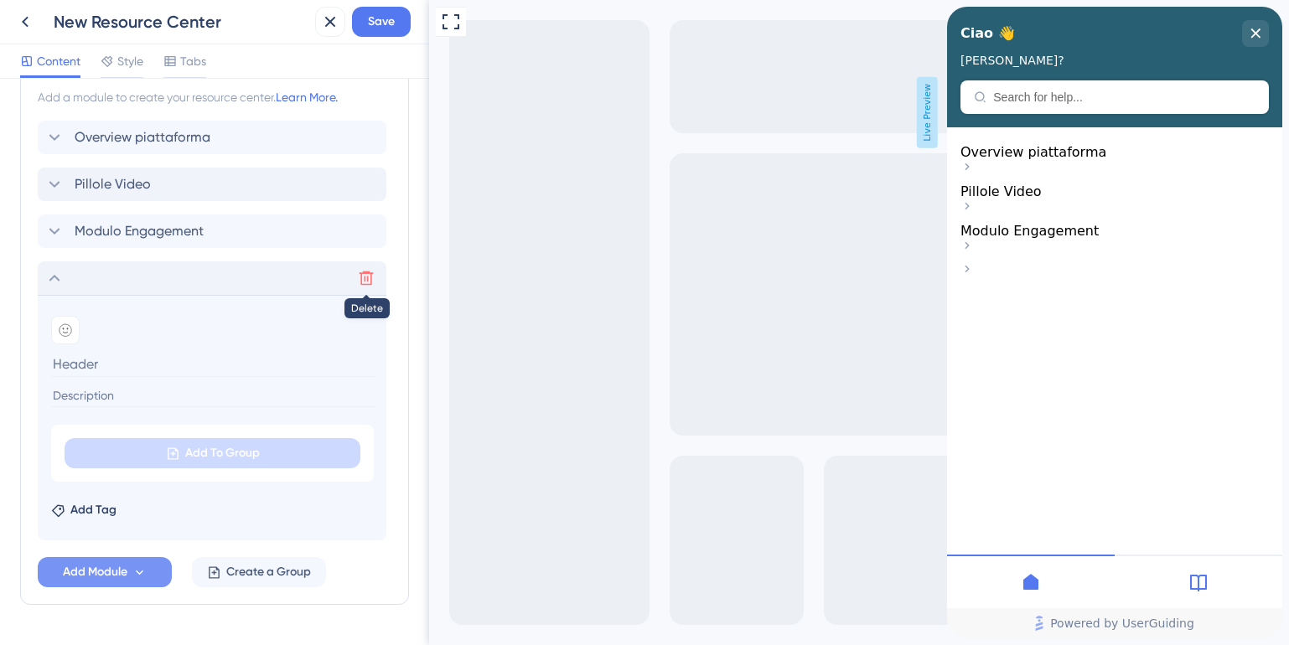
click at [367, 287] on button at bounding box center [366, 278] width 27 height 27
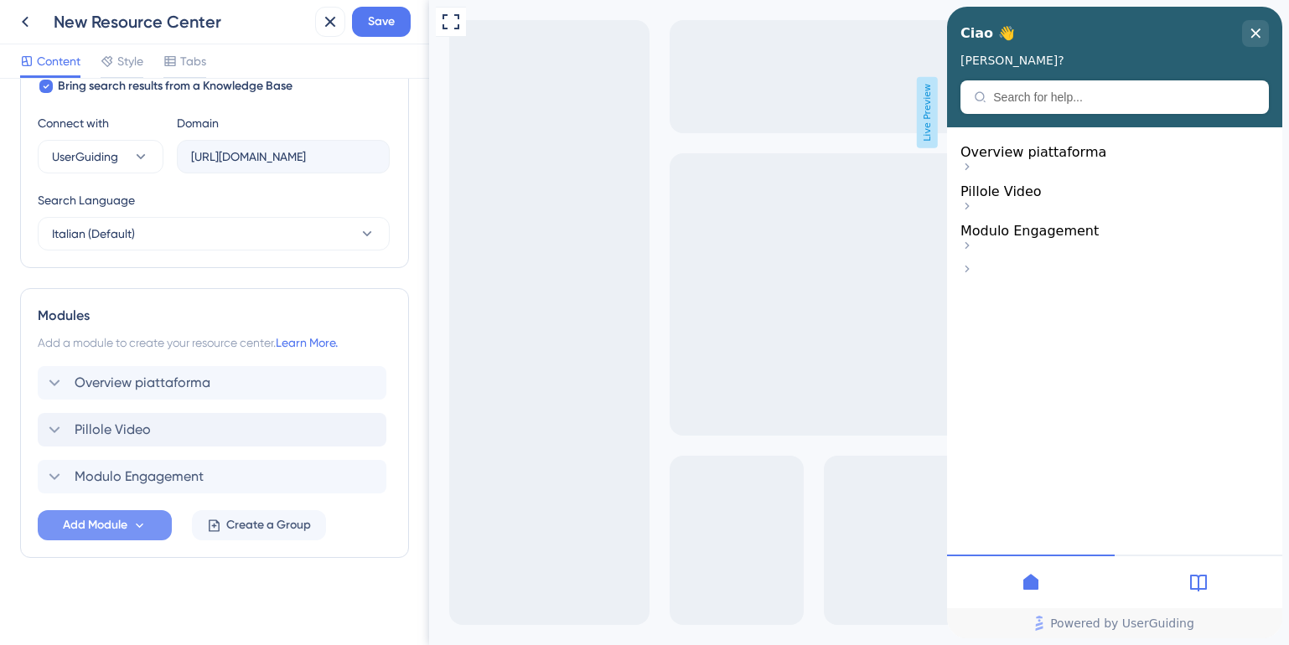
scroll to position [568, 0]
click at [54, 476] on icon at bounding box center [54, 477] width 20 height 20
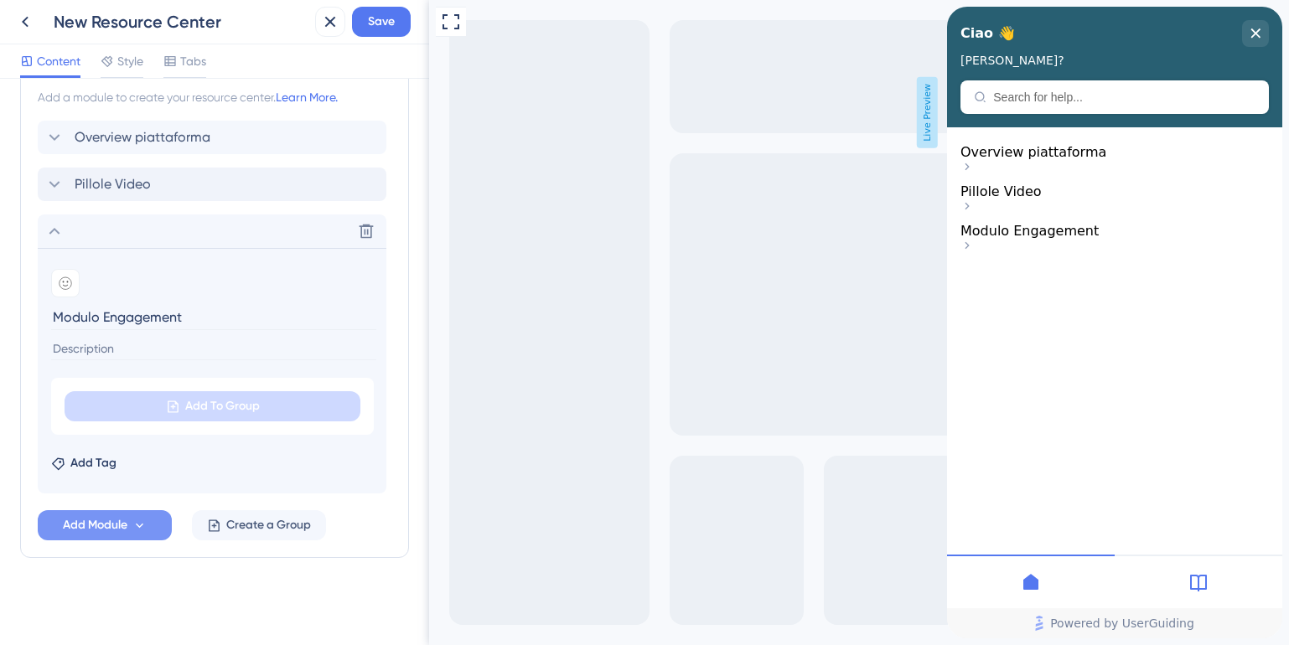
click at [59, 239] on icon at bounding box center [54, 231] width 20 height 20
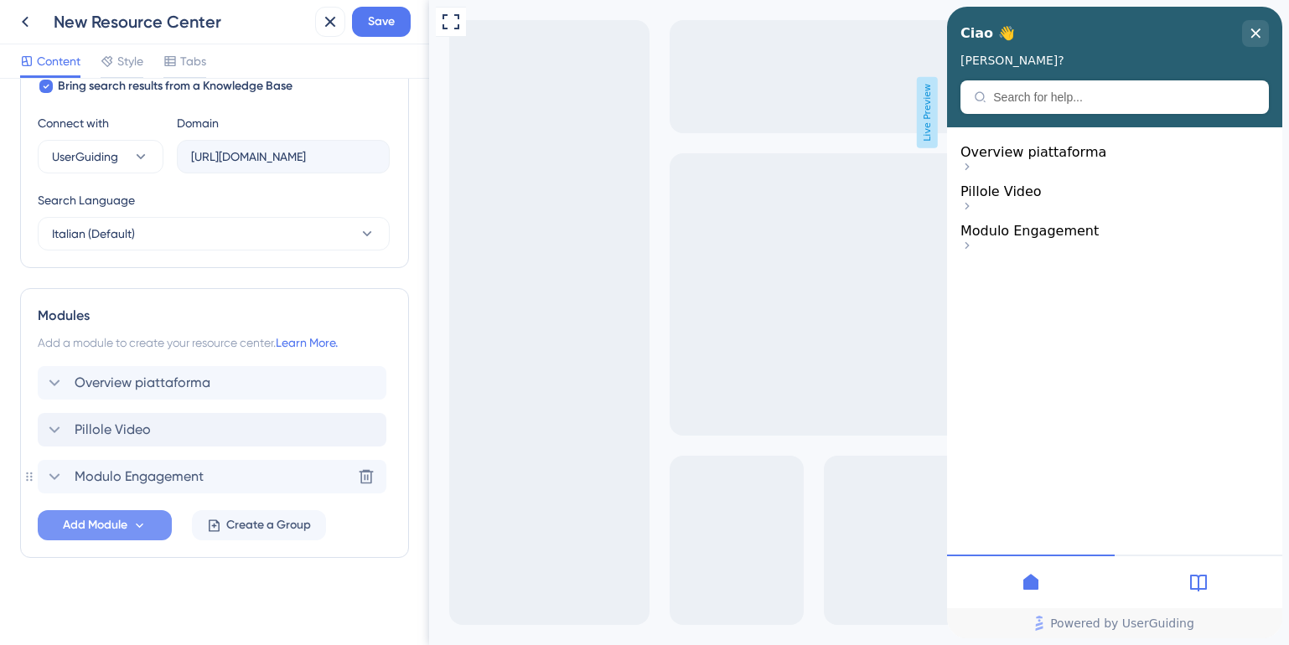
scroll to position [568, 0]
click at [52, 431] on icon at bounding box center [54, 430] width 20 height 20
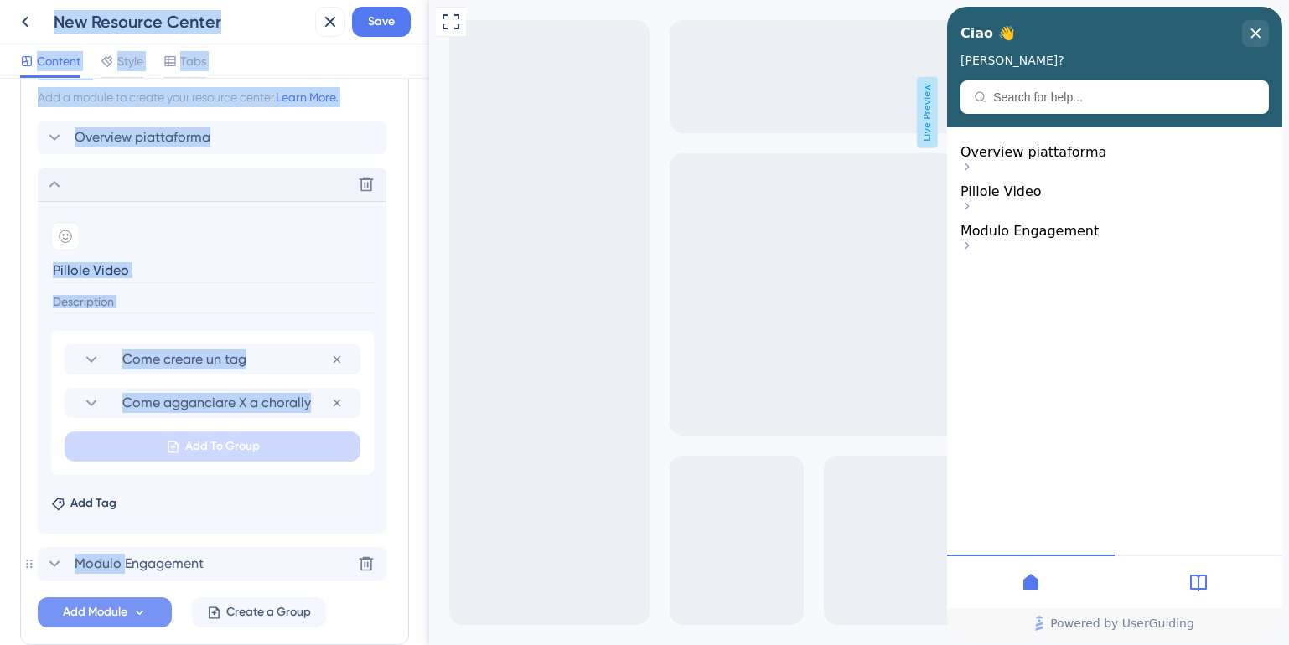
drag, startPoint x: 123, startPoint y: 566, endPoint x: 106, endPoint y: 595, distance: 34.2
click at [106, 595] on div "Overview piattaforma Delete Add emoji Pillole Video Come creare un tag Remove f…" at bounding box center [215, 374] width 354 height 507
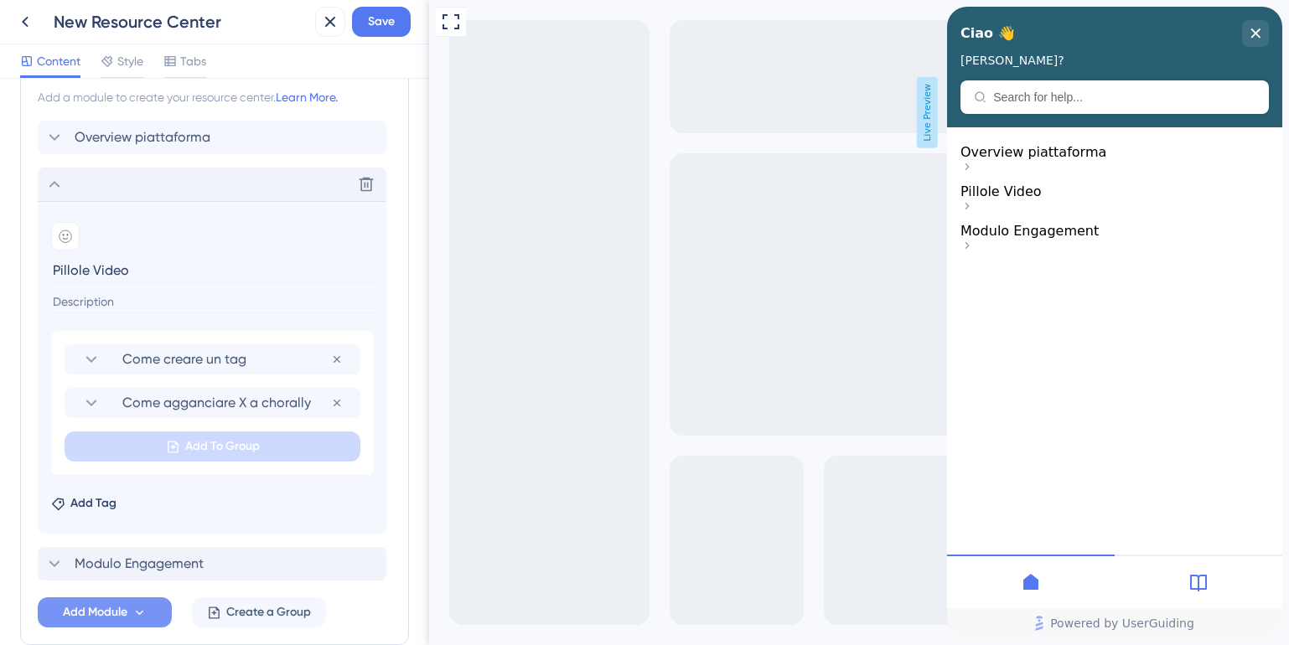
click at [192, 547] on div "Modulo Engagement" at bounding box center [212, 564] width 349 height 34
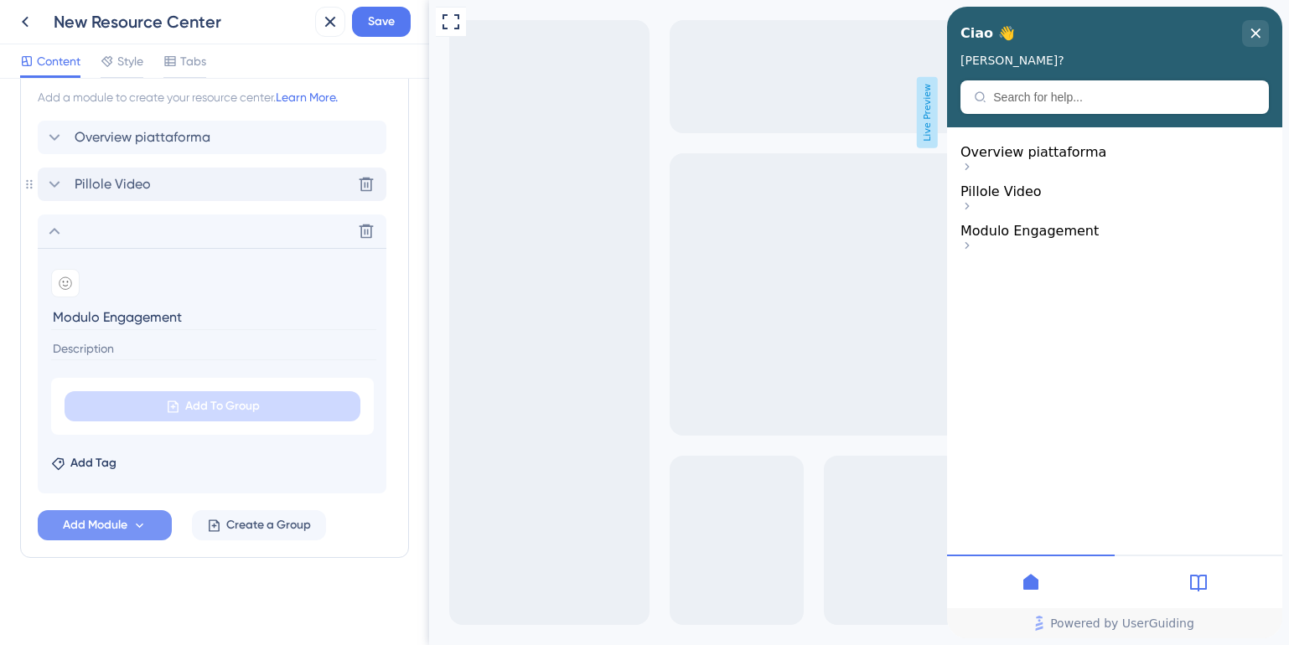
click at [48, 180] on icon at bounding box center [54, 184] width 20 height 20
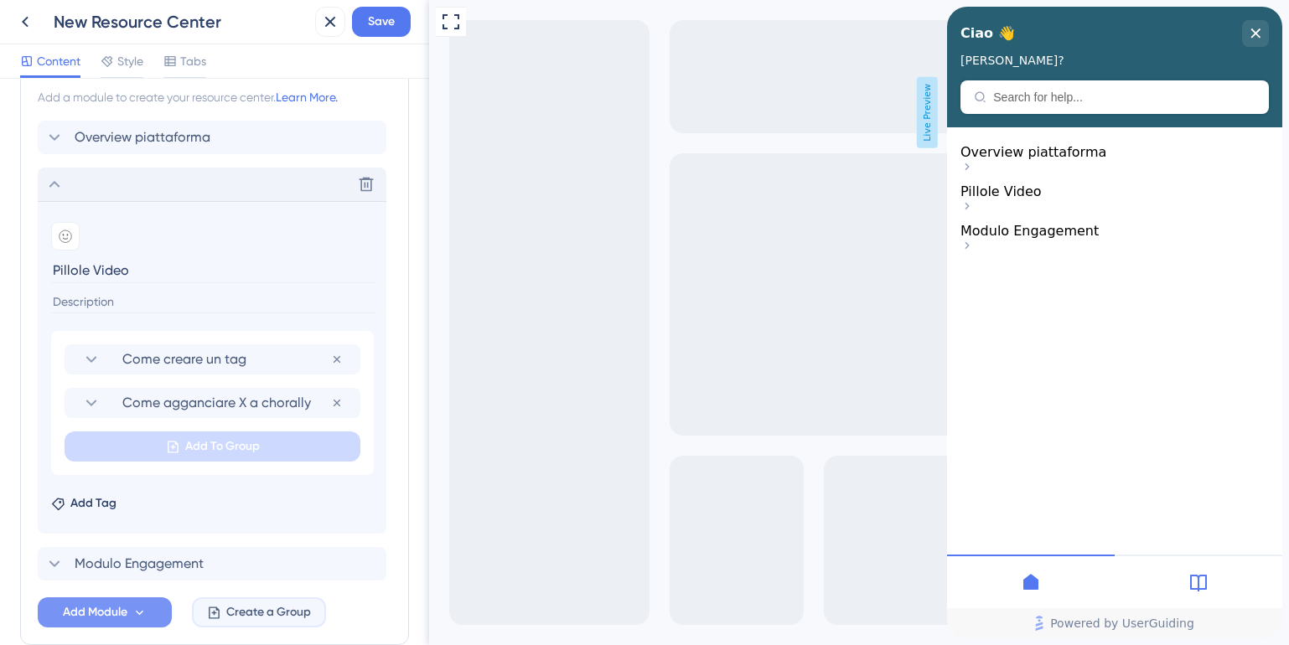
click at [251, 617] on span "Create a Group" at bounding box center [268, 612] width 85 height 20
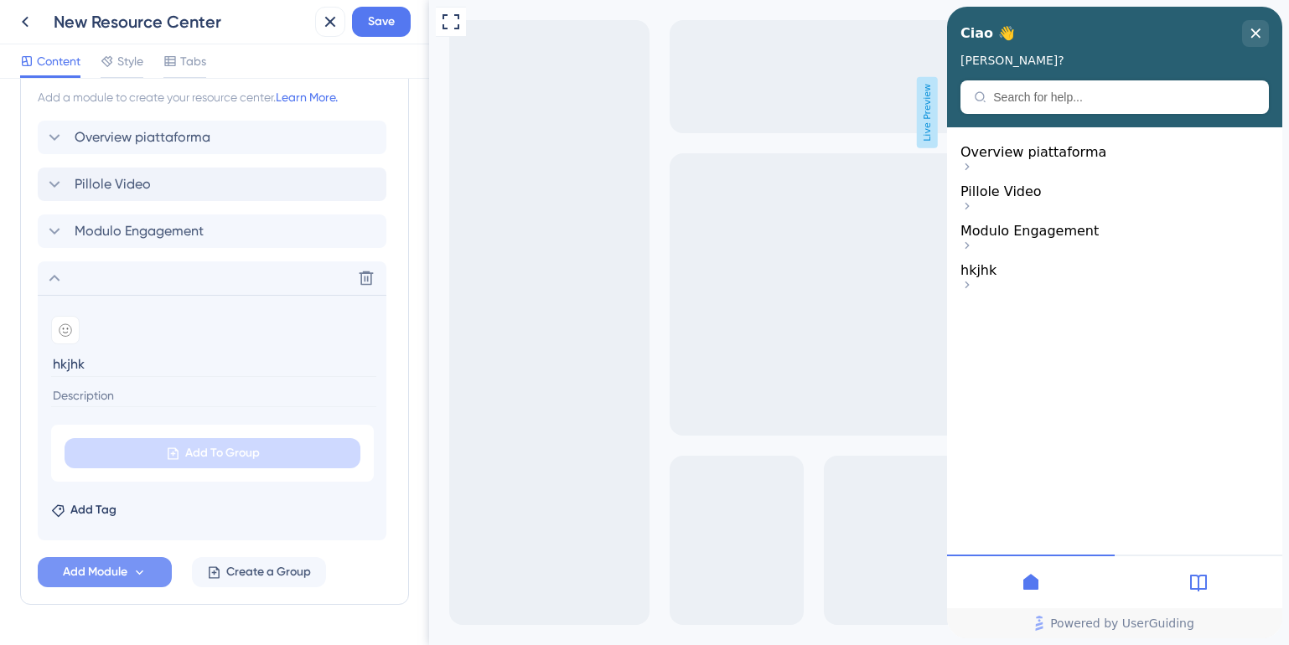
type input "hkjhk"
click at [195, 413] on section "Add emoji hkjhk Add To Group Add Tag" at bounding box center [212, 418] width 349 height 246
click at [189, 401] on input at bounding box center [213, 396] width 325 height 23
click at [142, 570] on icon at bounding box center [139, 573] width 14 height 14
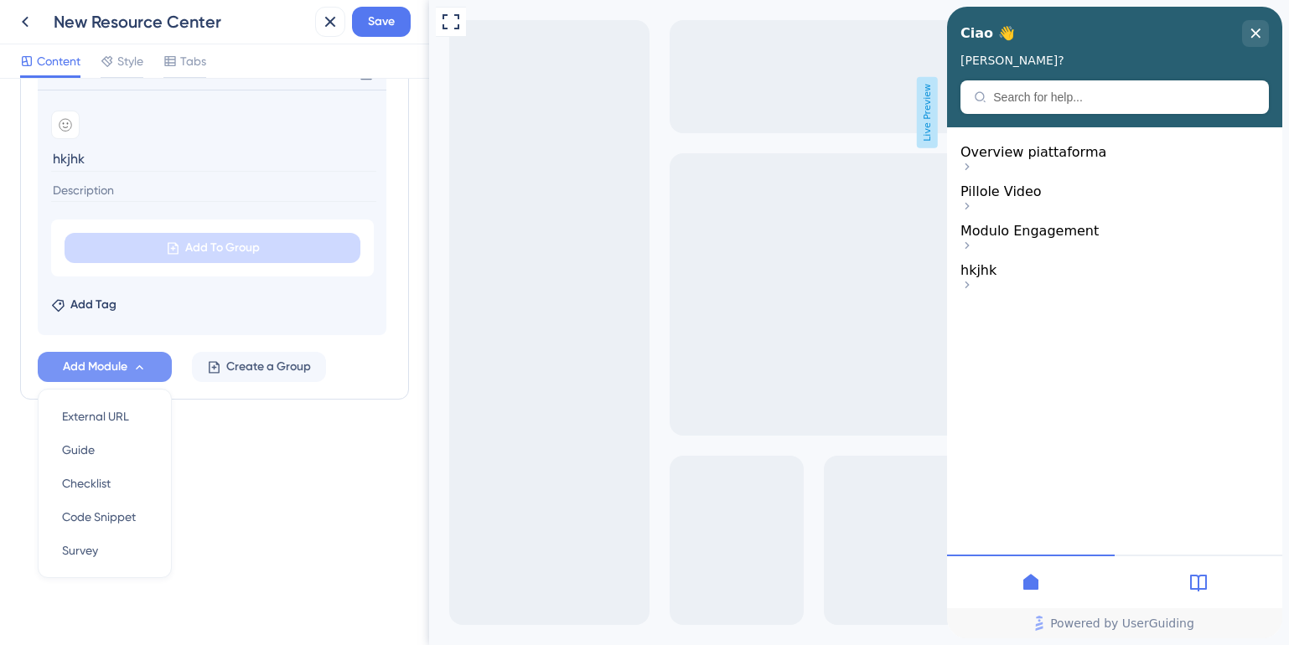
click at [141, 363] on icon at bounding box center [139, 367] width 14 height 14
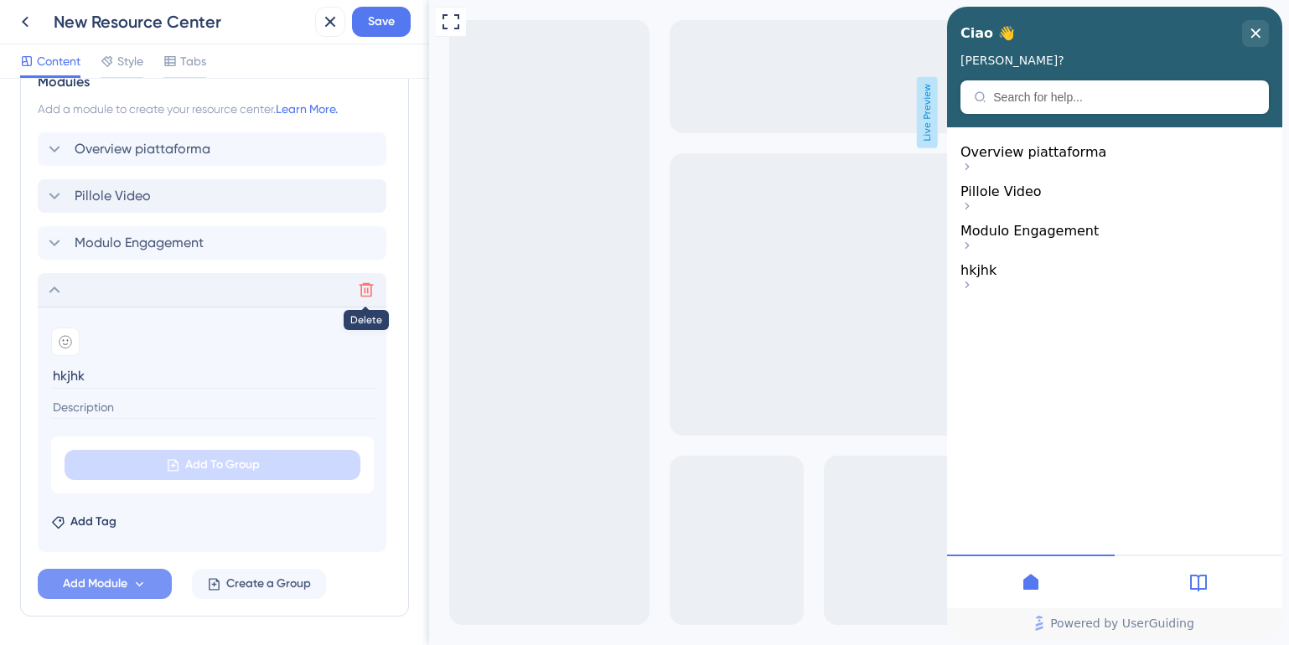
click at [359, 293] on icon at bounding box center [366, 290] width 17 height 17
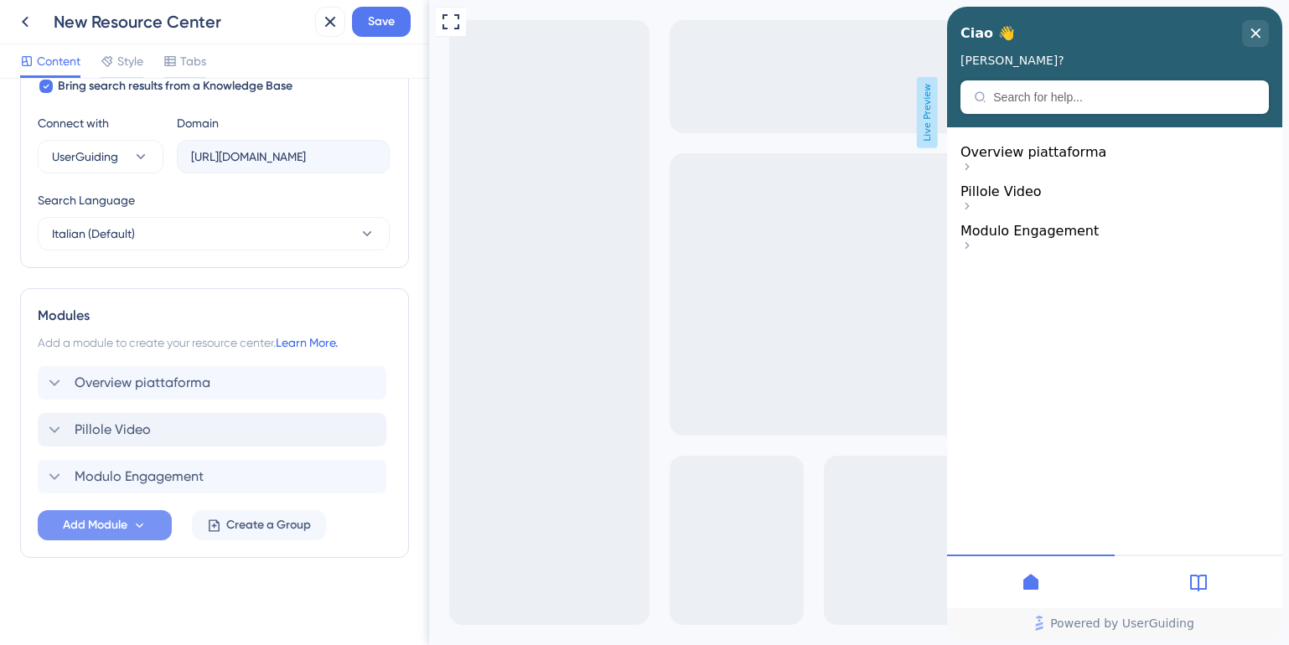
click at [301, 342] on link "Learn More." at bounding box center [307, 342] width 62 height 13
click at [367, 475] on icon at bounding box center [366, 476] width 17 height 17
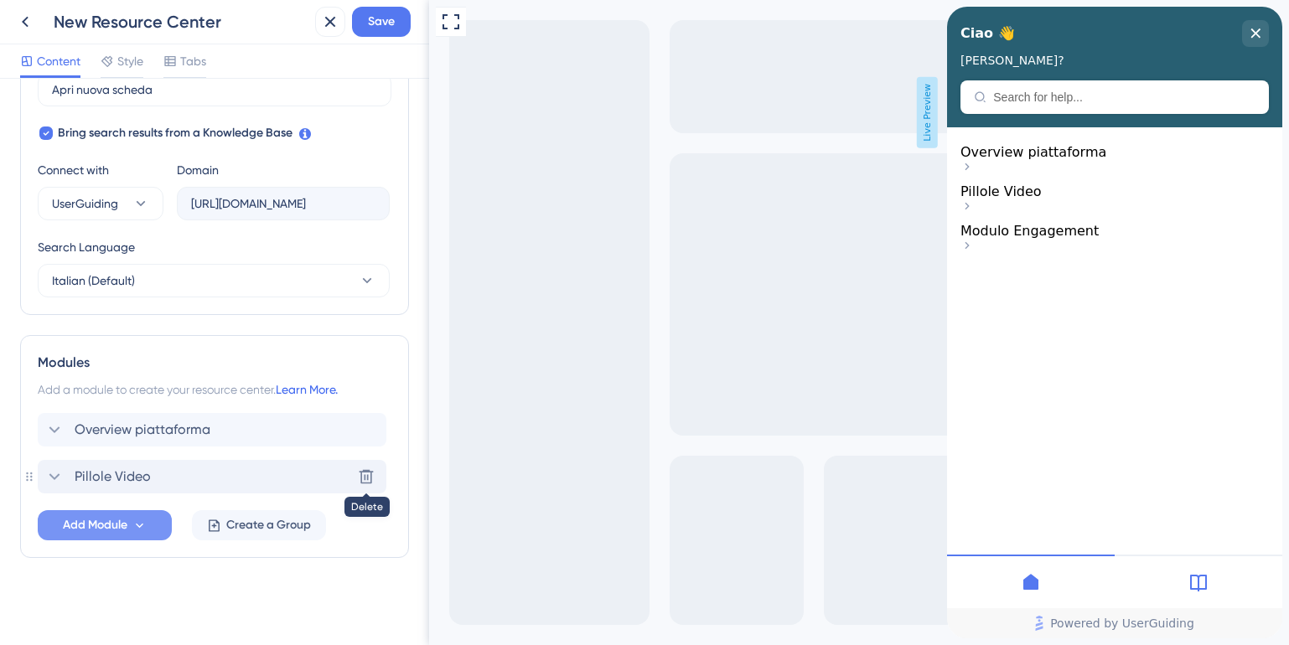
scroll to position [521, 0]
click at [83, 428] on span "Overview piattaforma" at bounding box center [143, 430] width 136 height 20
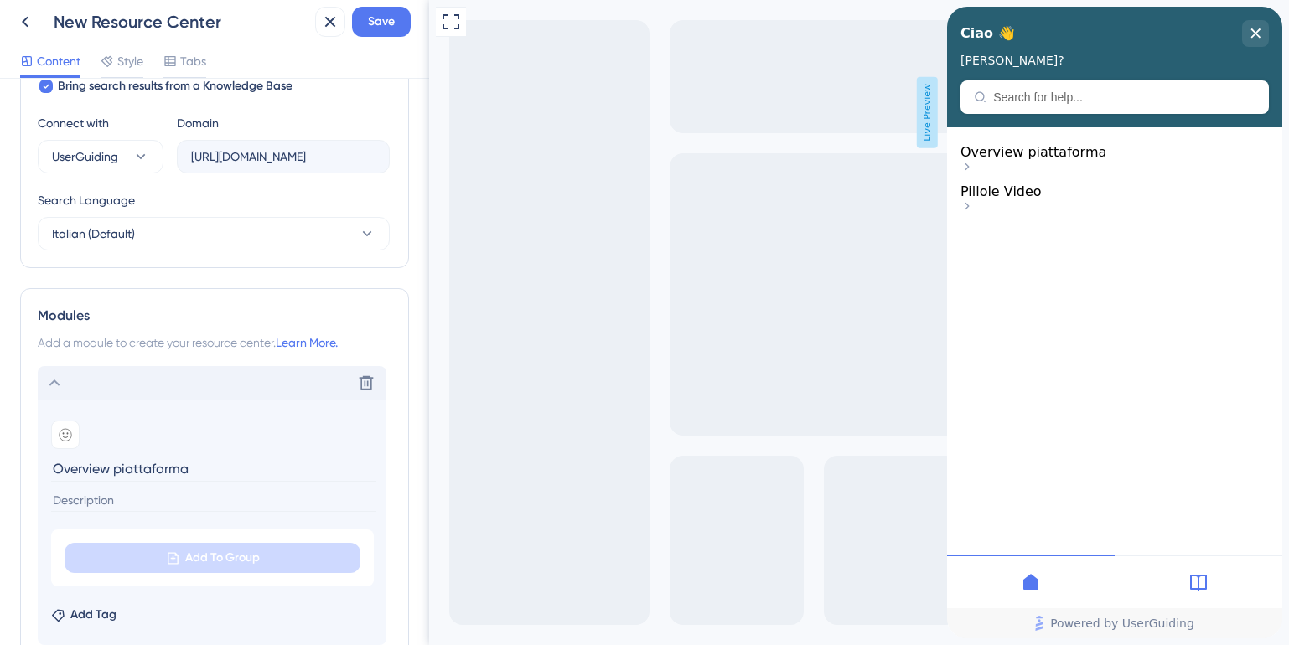
click at [117, 464] on input "Overview piattaforma" at bounding box center [213, 469] width 325 height 26
type input "Chorally : Primi passi"
click at [159, 314] on div "Modules" at bounding box center [215, 316] width 354 height 20
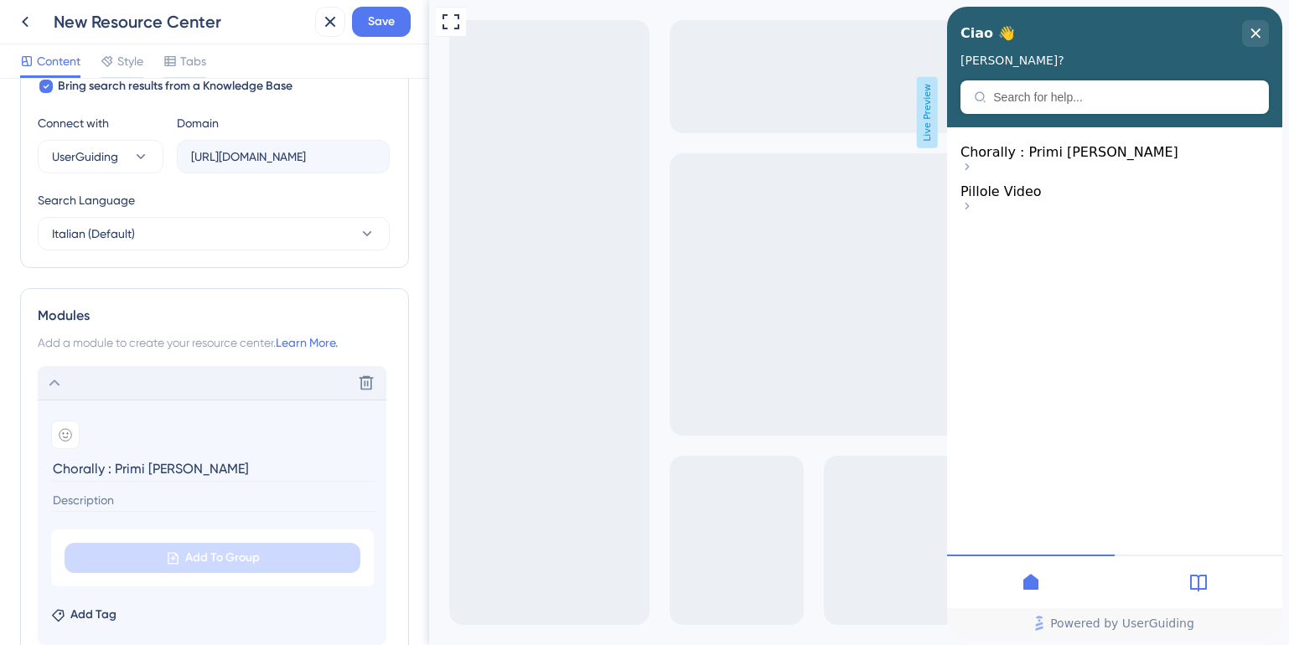
scroll to position [767, 0]
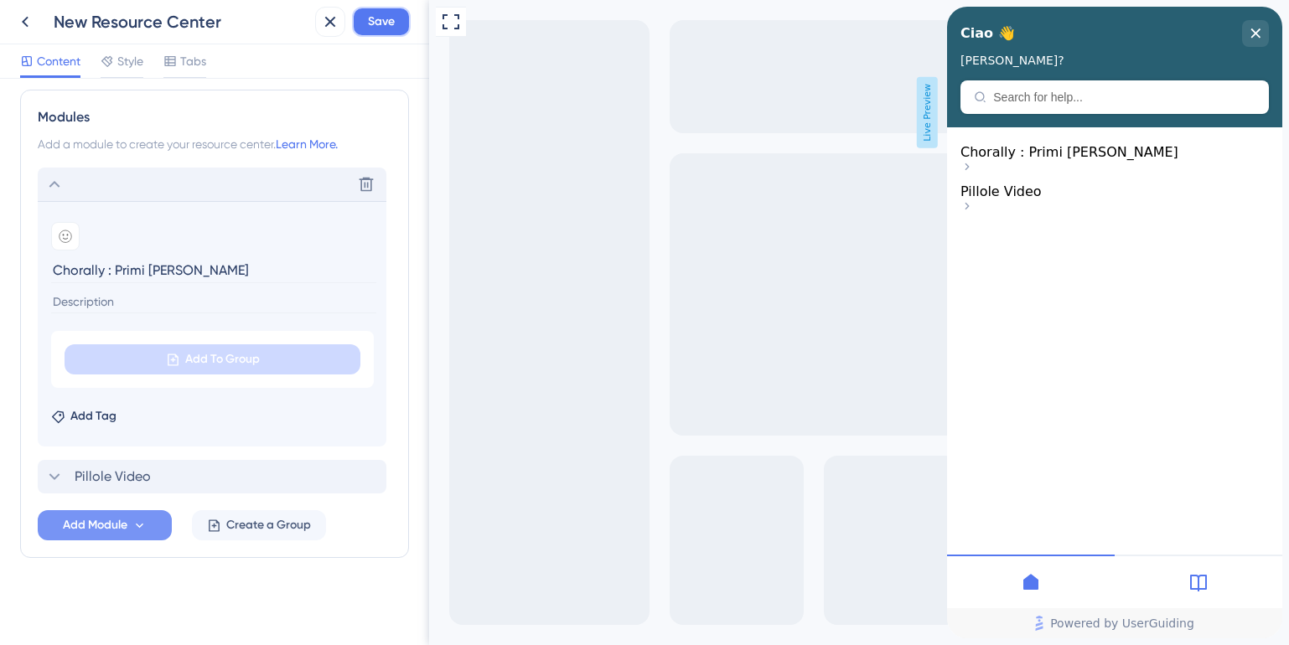
click at [386, 25] on span "Save" at bounding box center [381, 22] width 27 height 20
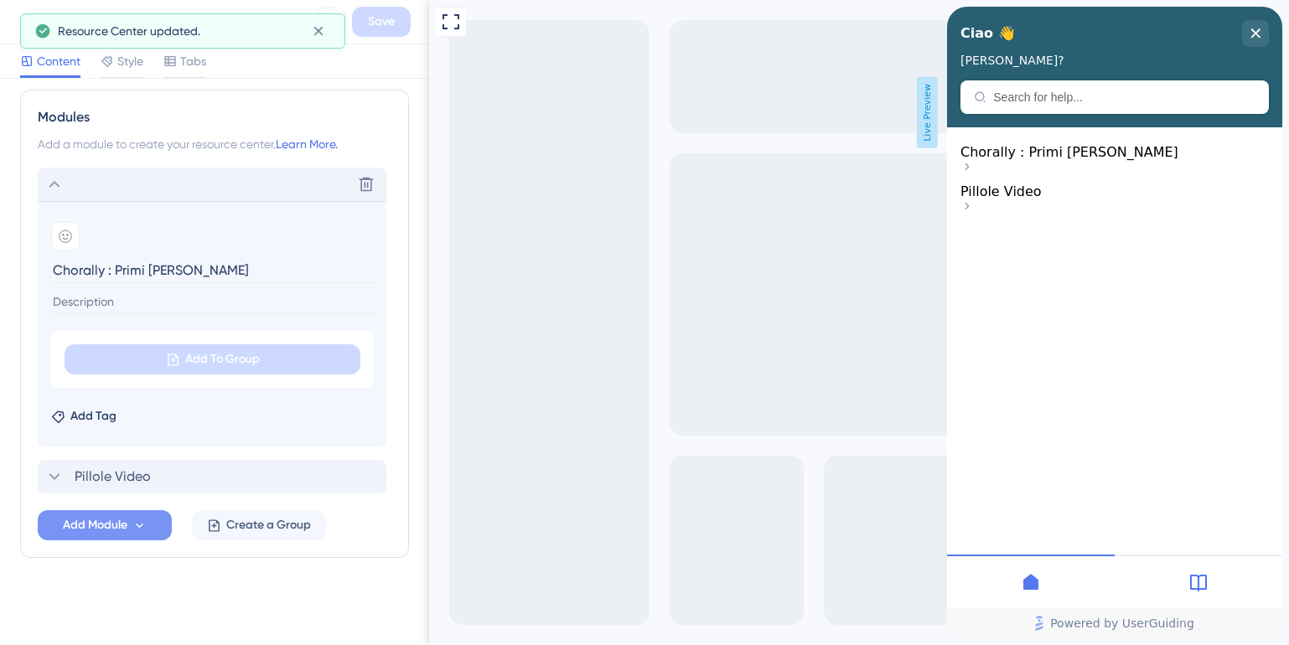
click at [56, 178] on icon at bounding box center [54, 184] width 20 height 20
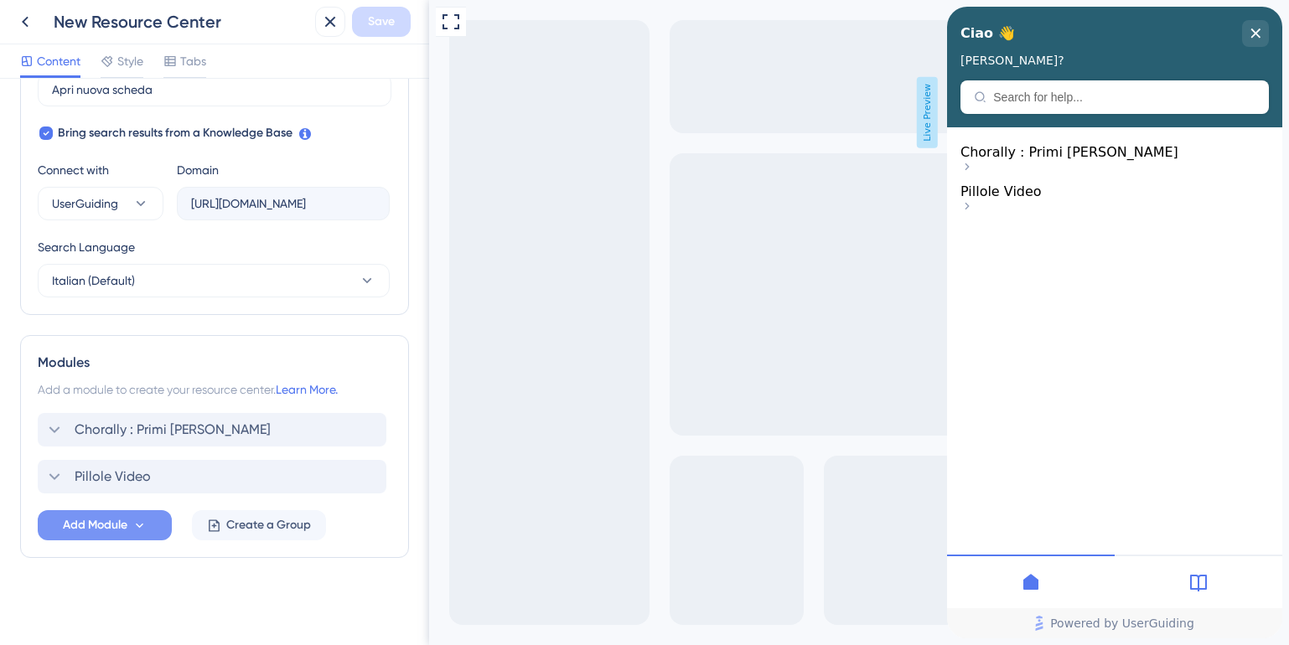
click at [974, 169] on icon at bounding box center [966, 166] width 13 height 13
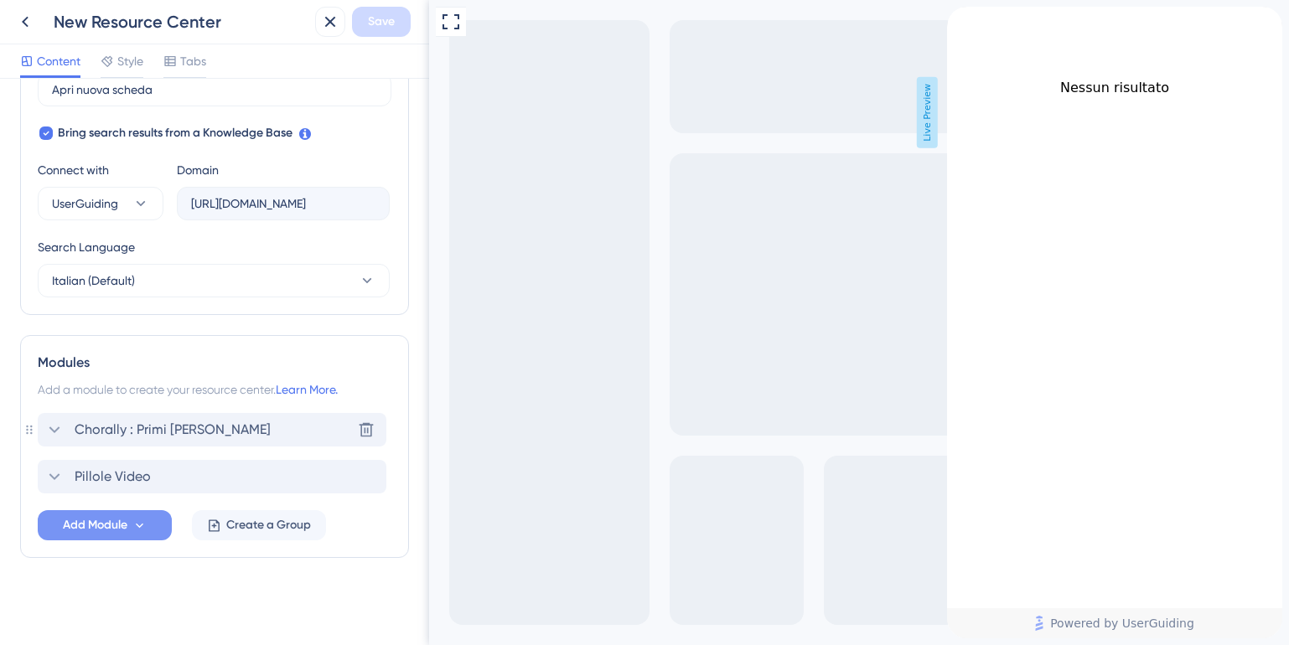
click at [53, 437] on icon at bounding box center [54, 430] width 20 height 20
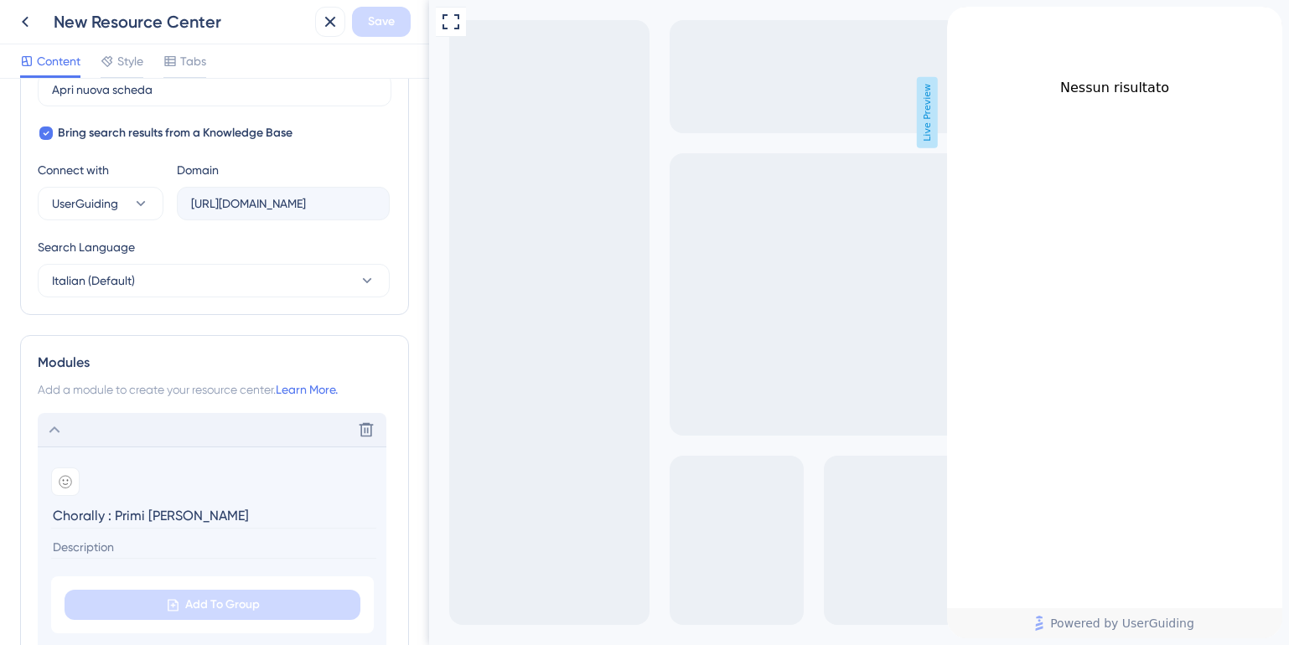
scroll to position [767, 0]
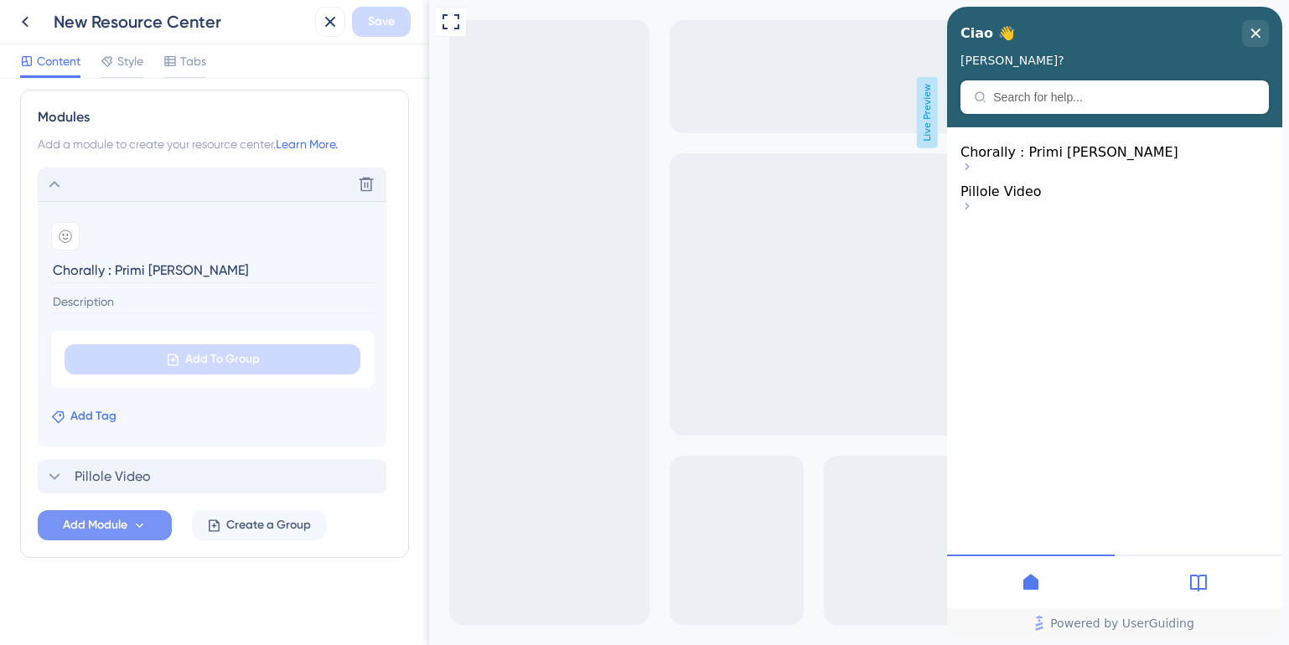
click at [62, 426] on button "Add Tag" at bounding box center [83, 416] width 65 height 20
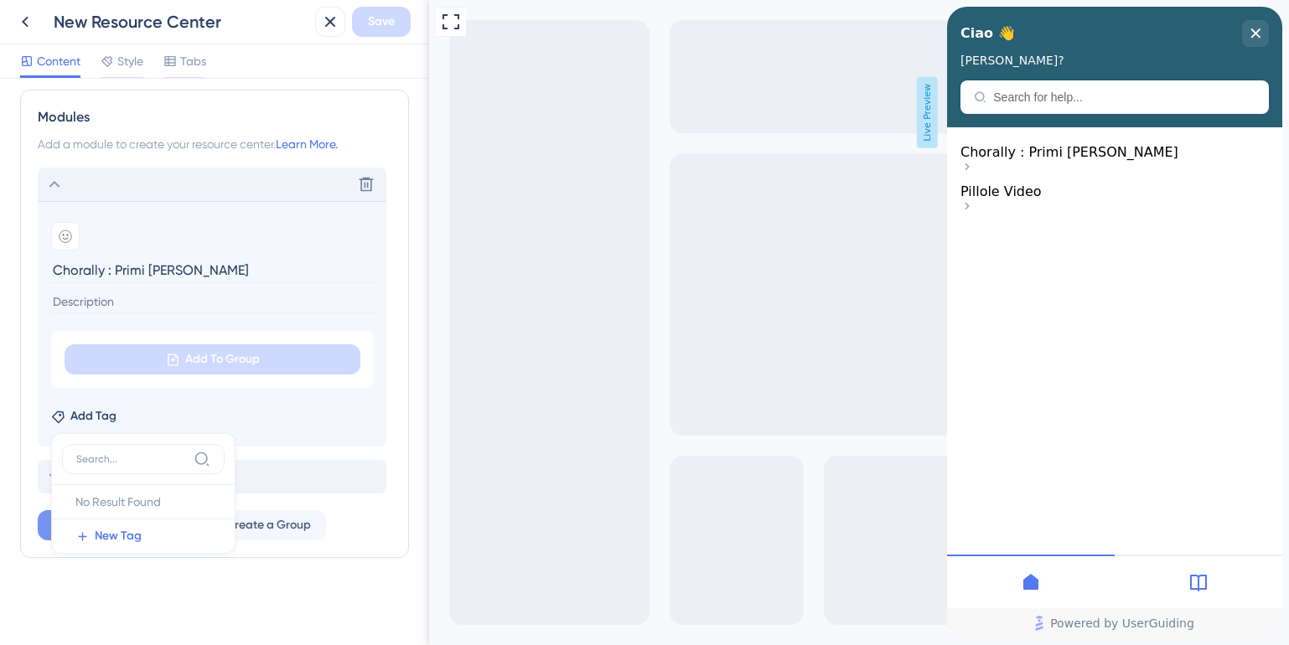
click at [81, 392] on section "Add emoji Chorally : Primi passi Add To Group Add Tag No Result Found No Result…" at bounding box center [212, 324] width 349 height 246
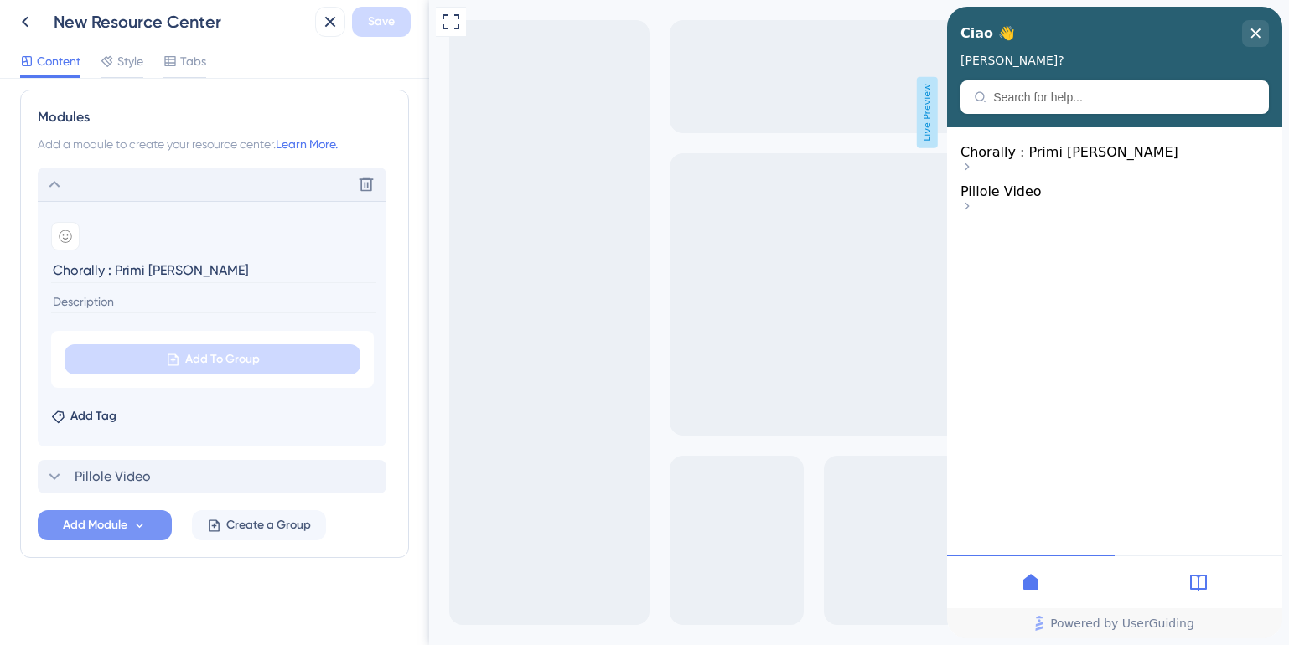
click at [101, 272] on input "Chorally : Primi passi" at bounding box center [213, 270] width 325 height 26
click at [111, 307] on input at bounding box center [213, 302] width 325 height 23
click at [152, 523] on button "Add Module" at bounding box center [105, 525] width 134 height 30
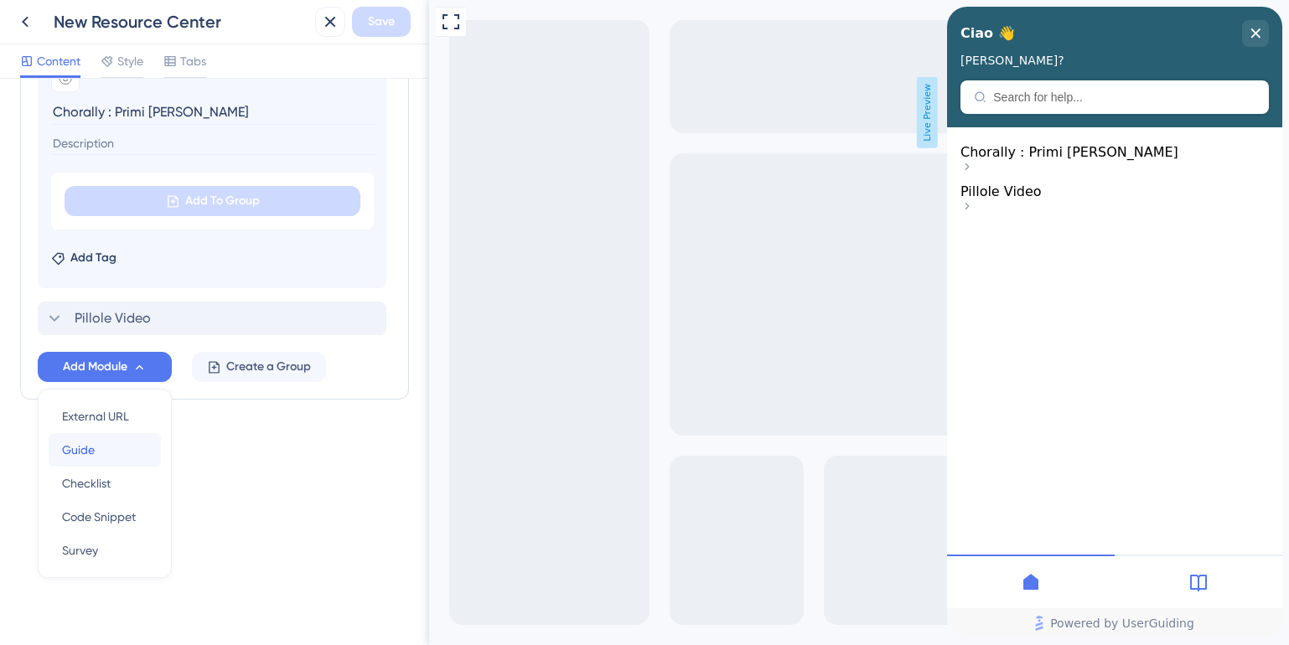
click at [108, 454] on div "Guide Guide" at bounding box center [104, 450] width 85 height 34
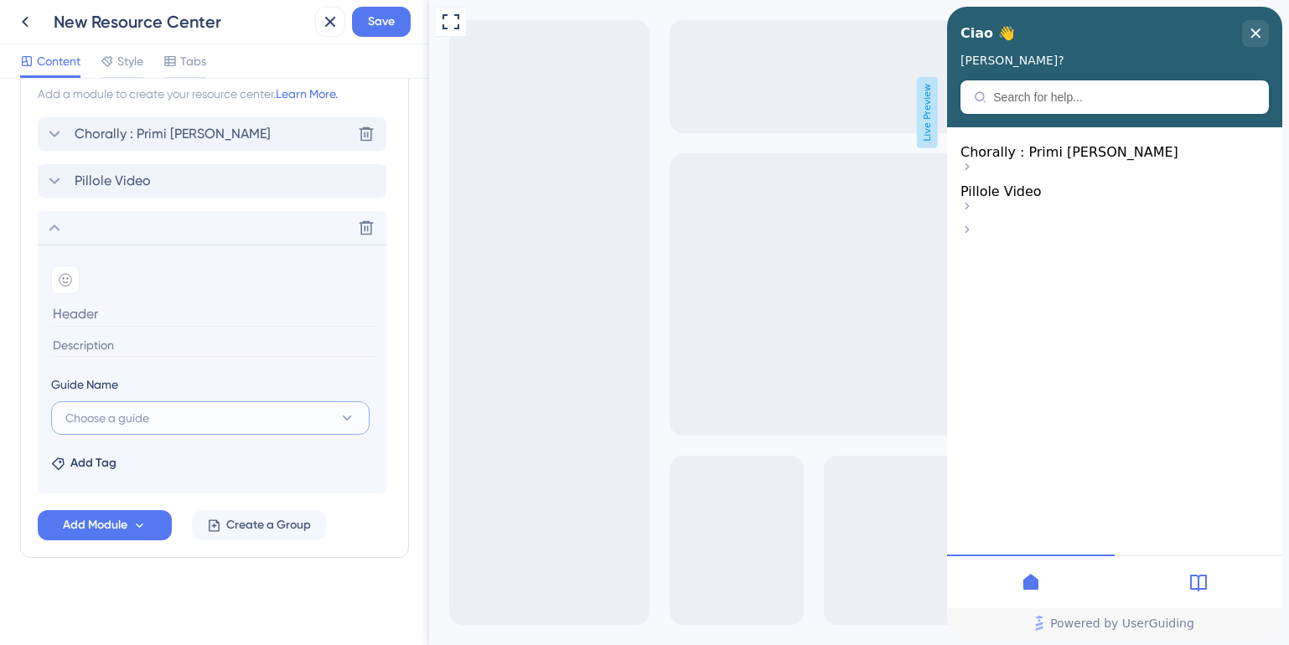
click at [106, 421] on span "Choose a guide" at bounding box center [107, 418] width 84 height 20
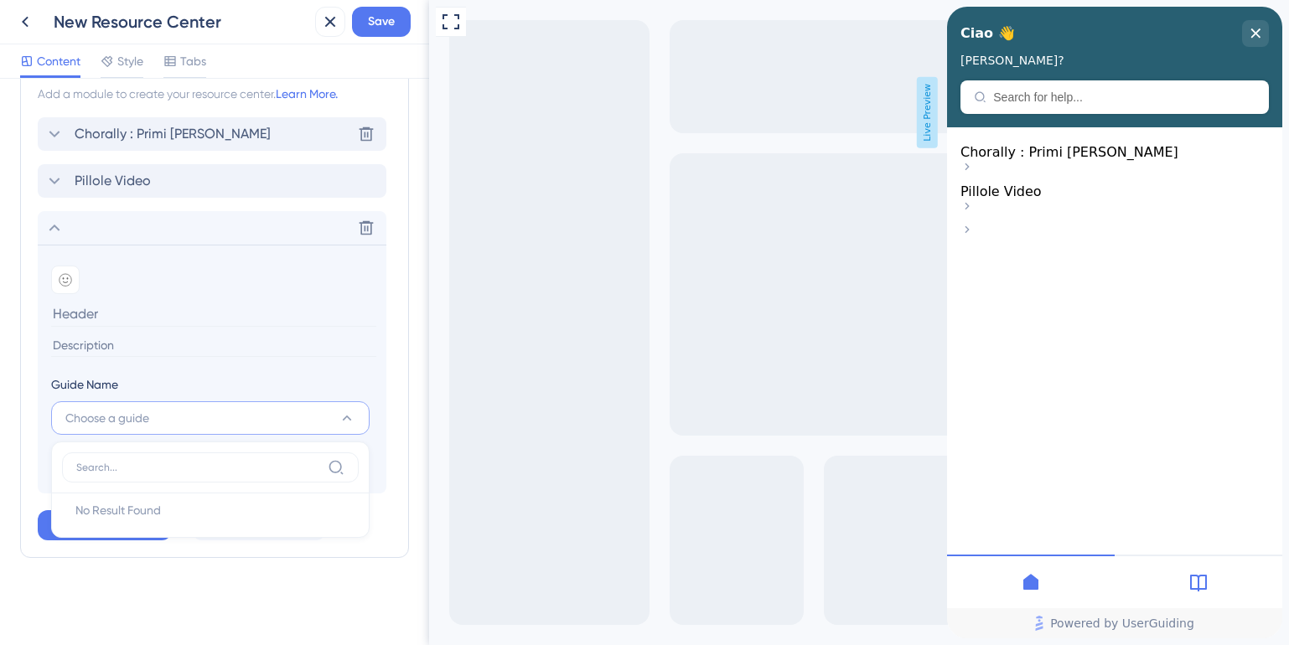
click at [106, 420] on span "Choose a guide" at bounding box center [107, 418] width 84 height 20
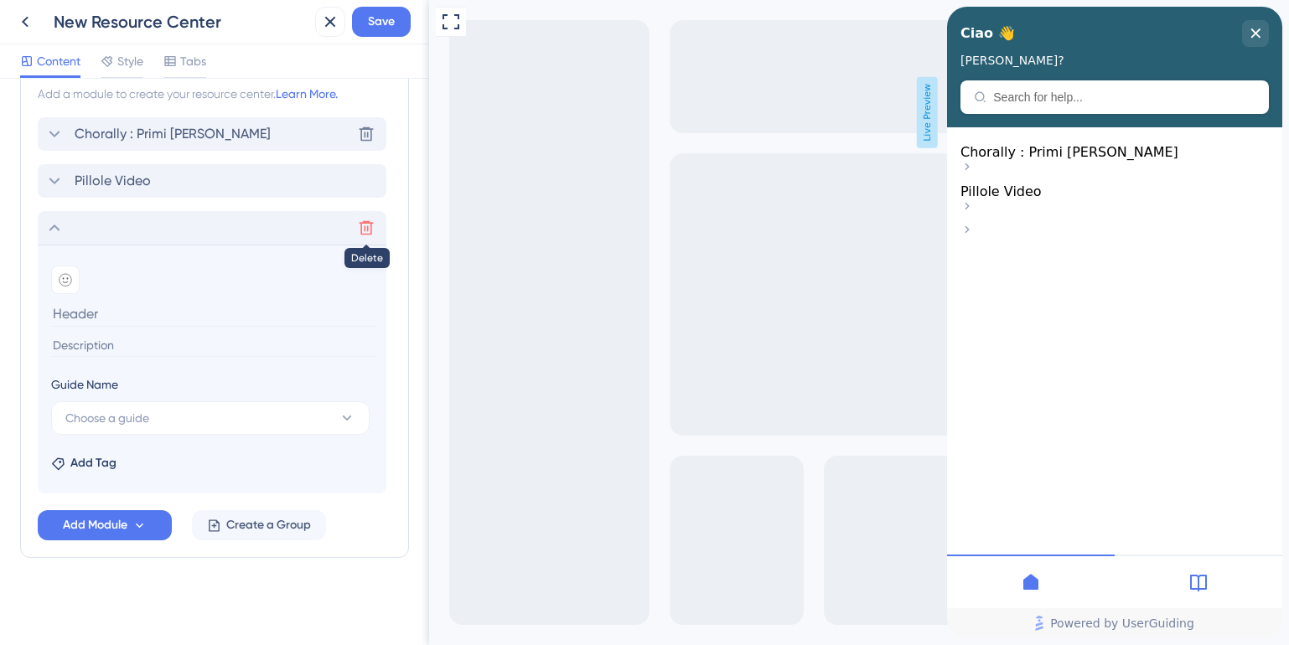
click at [369, 228] on icon at bounding box center [366, 228] width 17 height 17
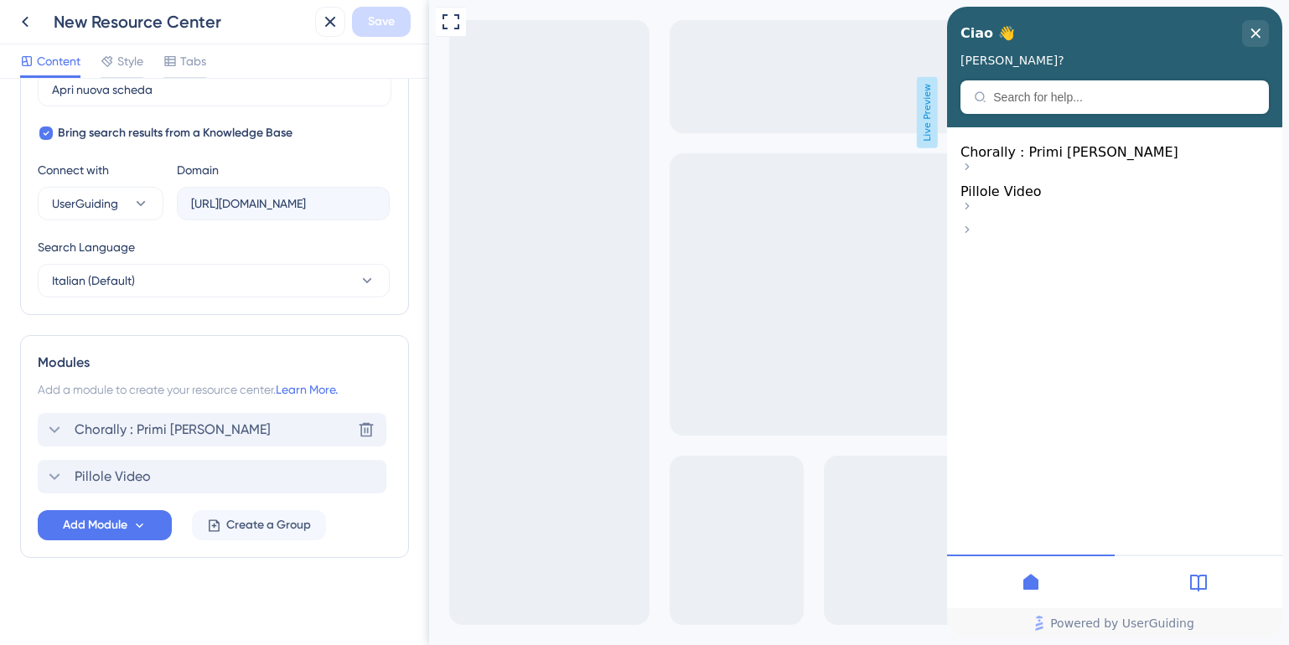
scroll to position [521, 0]
click at [55, 428] on icon at bounding box center [54, 430] width 20 height 20
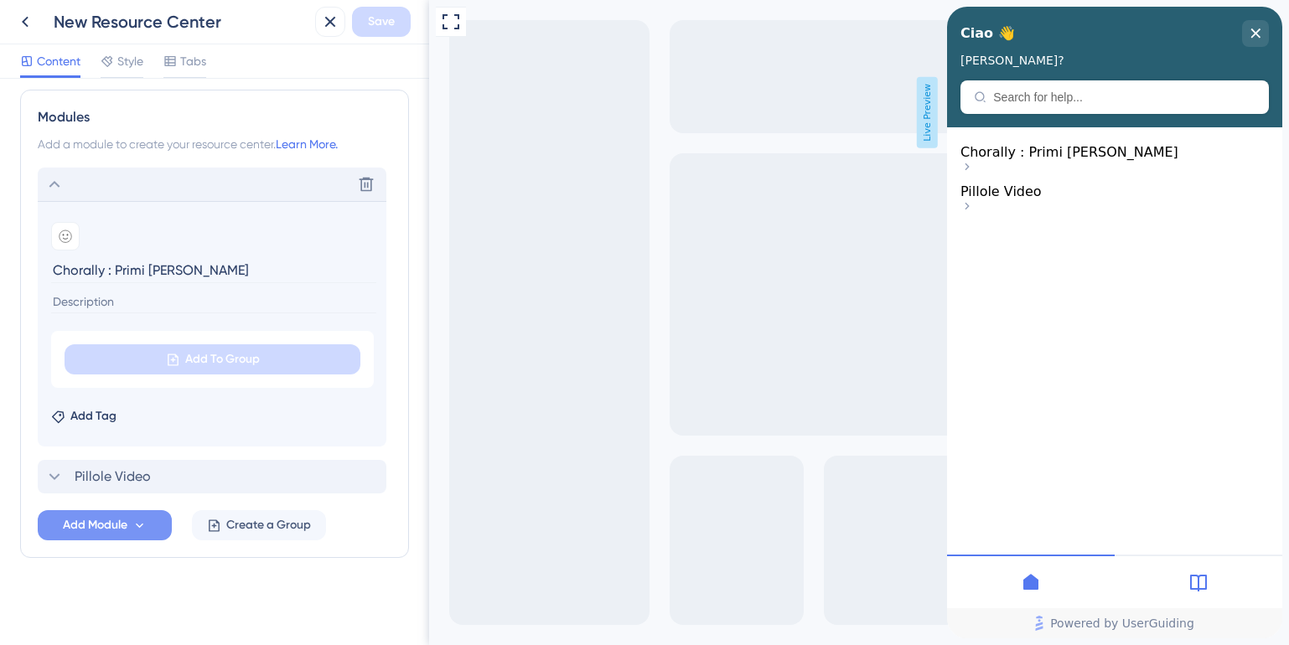
click at [139, 525] on icon at bounding box center [139, 526] width 14 height 14
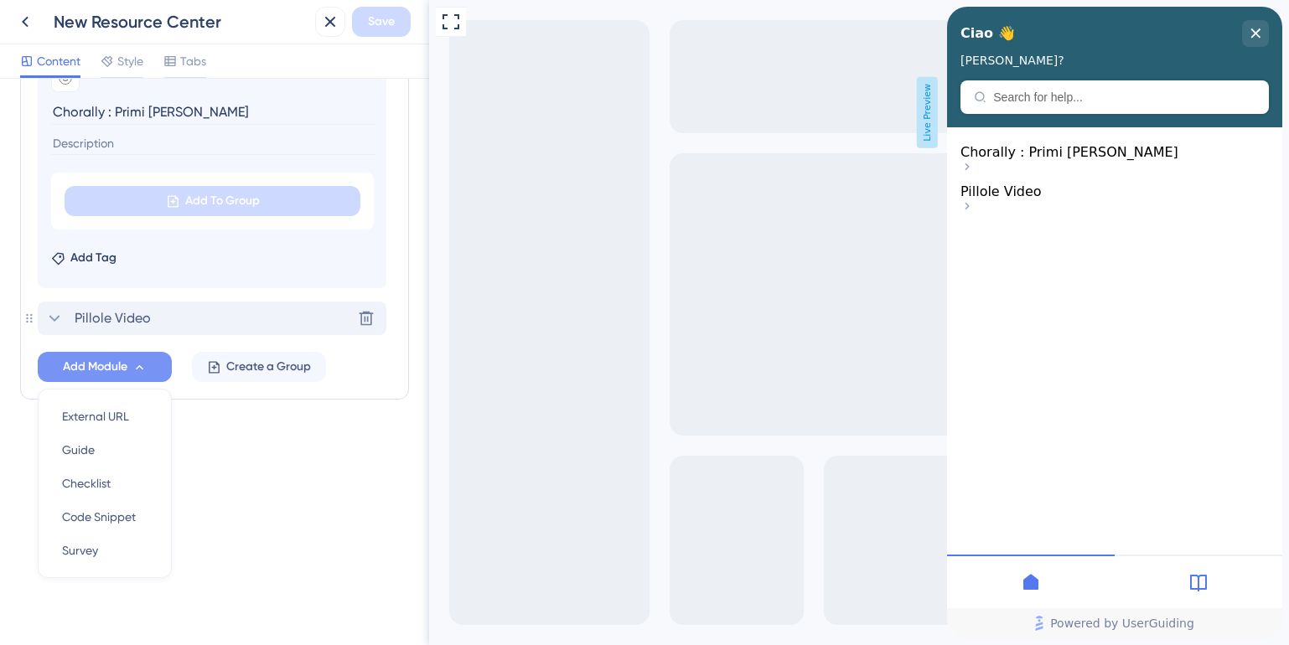
click at [57, 318] on icon at bounding box center [54, 318] width 11 height 7
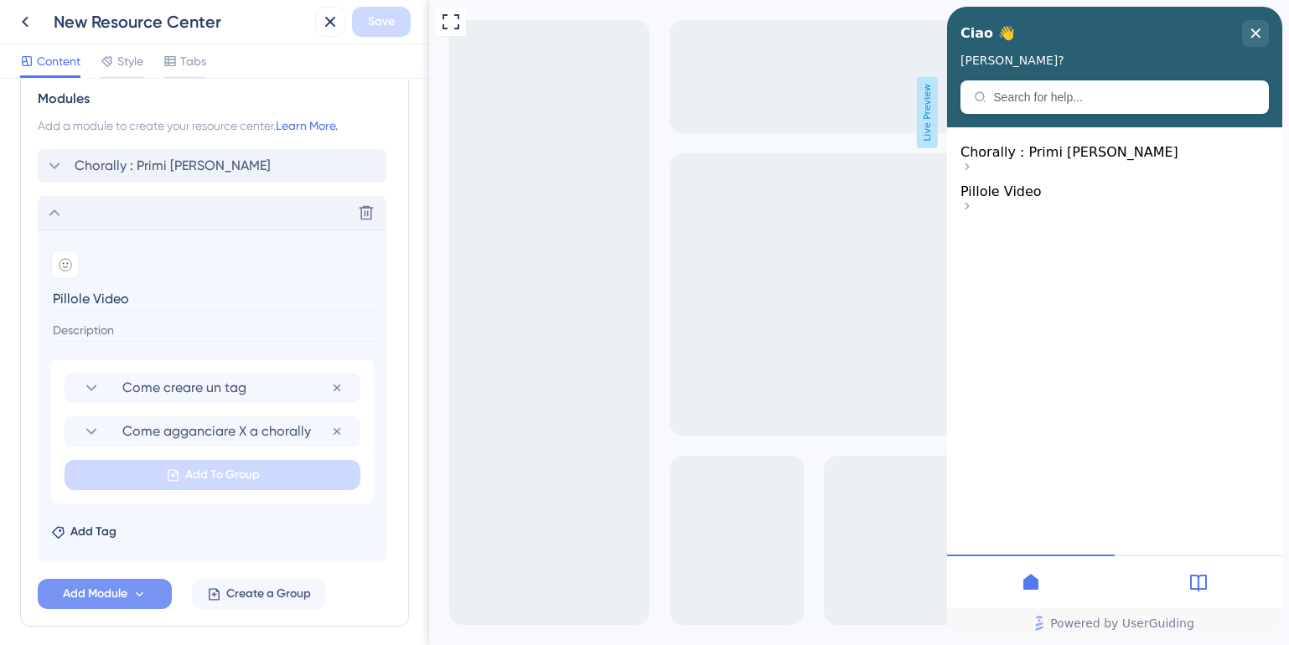
scroll to position [854, 0]
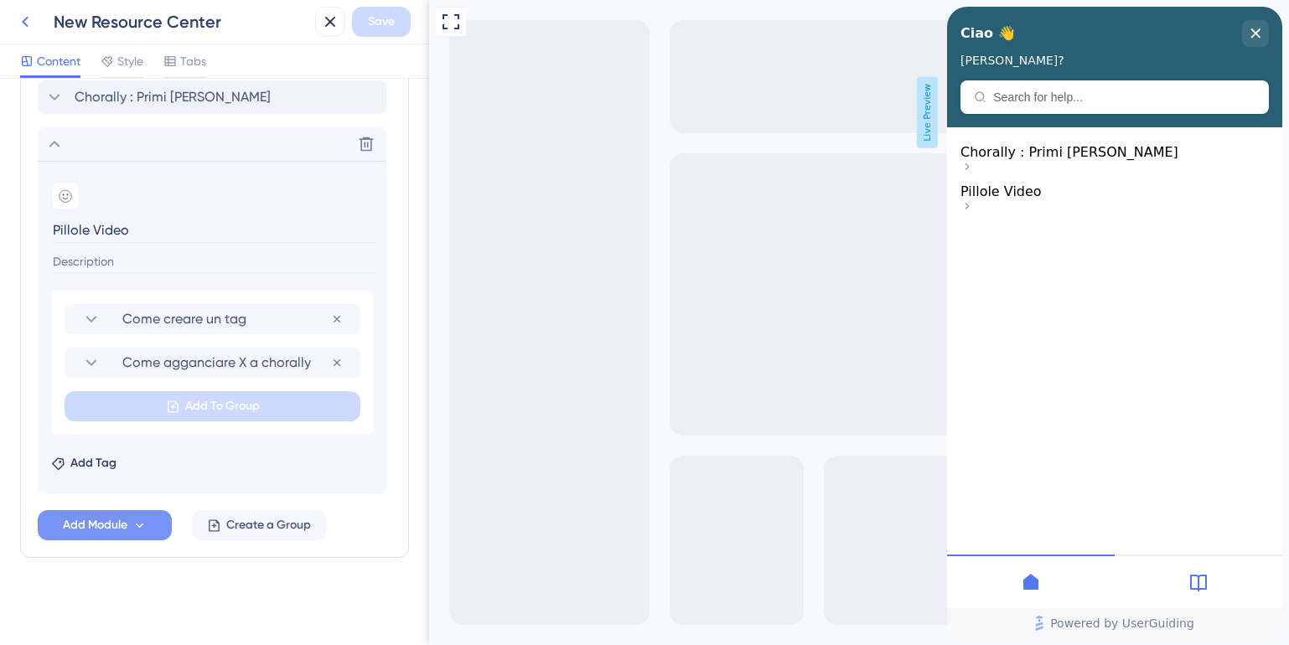
click at [28, 23] on icon at bounding box center [25, 22] width 20 height 20
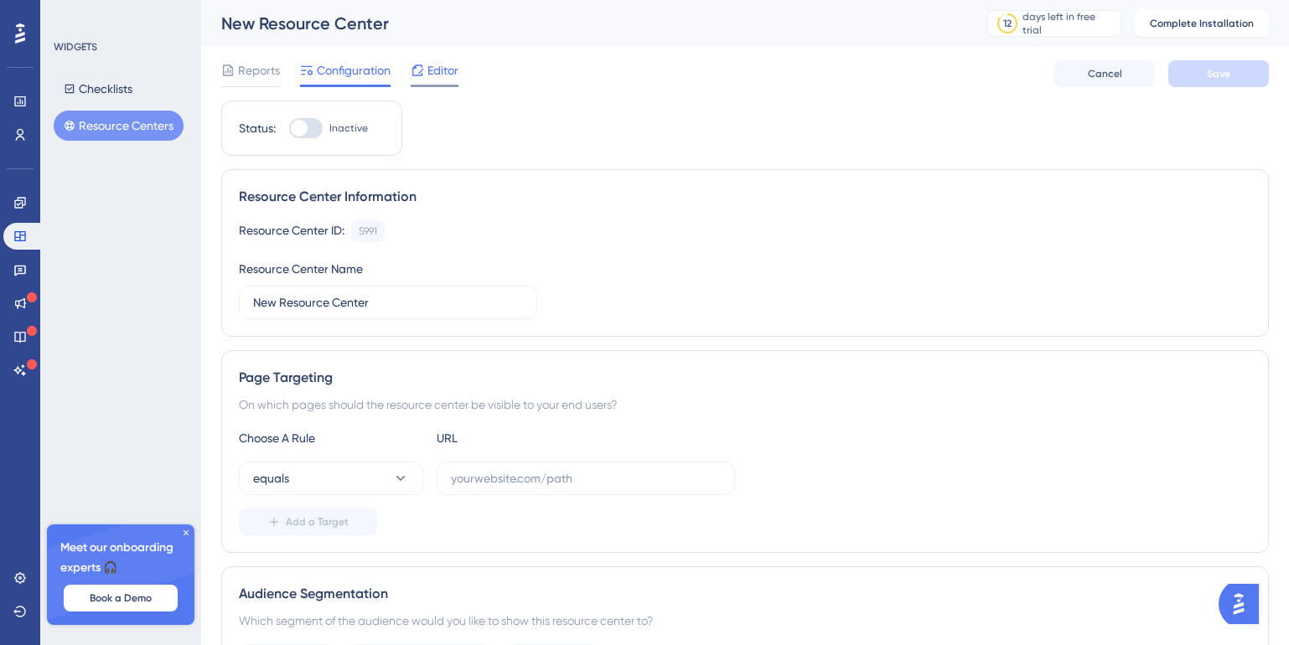
click at [442, 76] on span "Editor" at bounding box center [442, 70] width 31 height 20
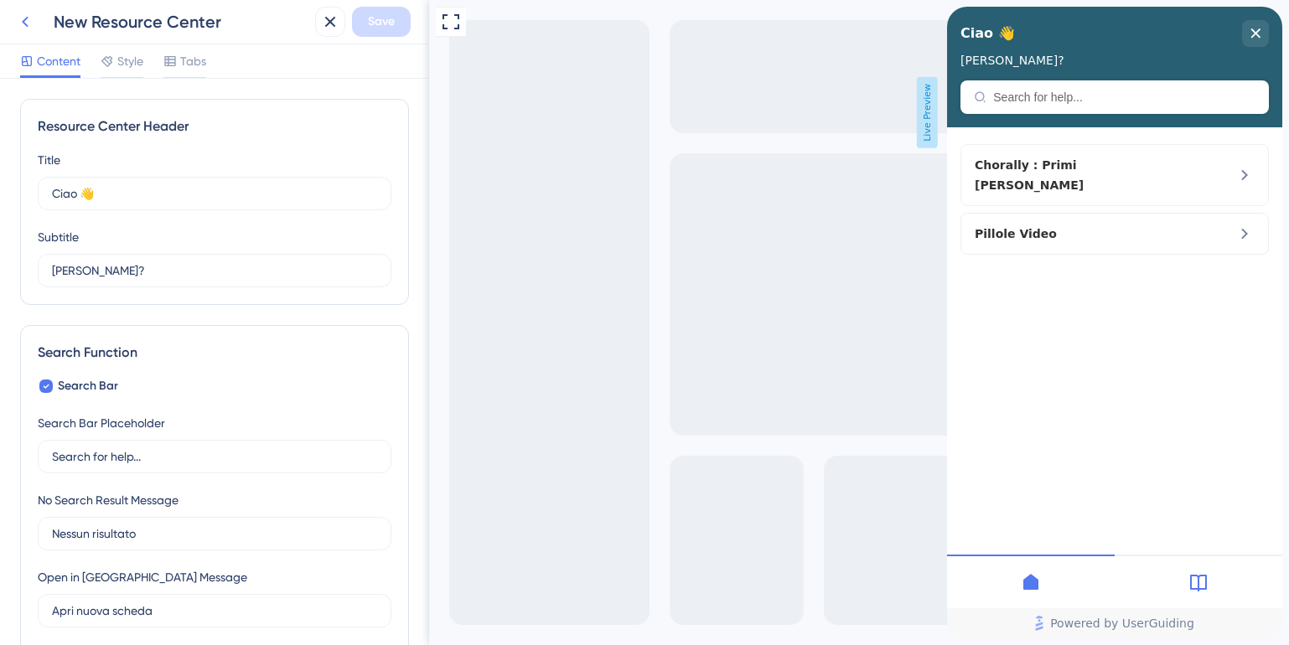
click at [31, 15] on icon at bounding box center [25, 22] width 20 height 20
click at [24, 24] on icon at bounding box center [25, 22] width 20 height 20
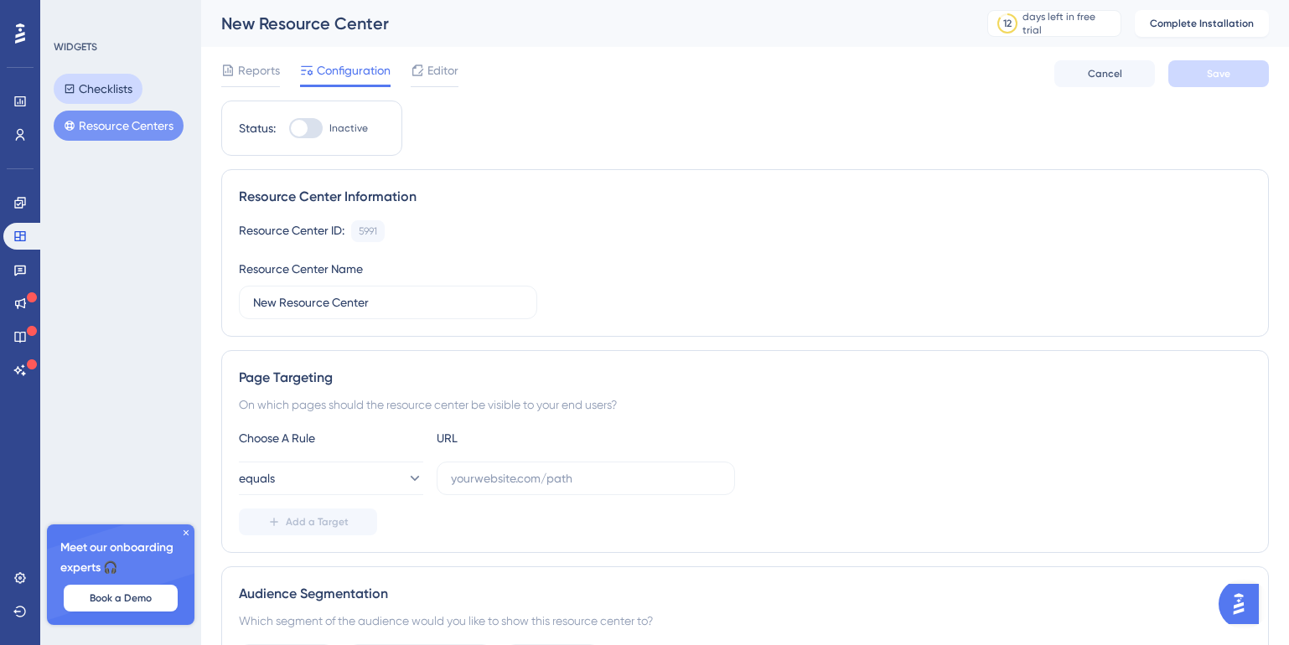
click at [104, 86] on button "Checklists" at bounding box center [98, 89] width 89 height 30
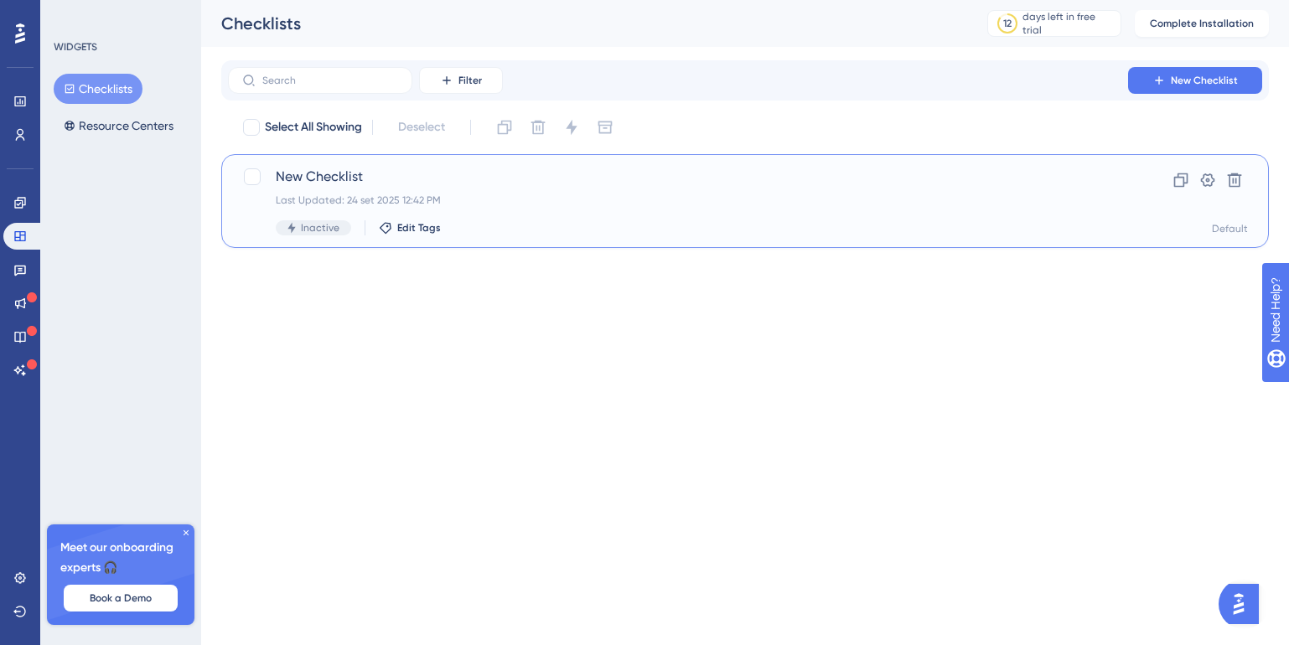
click at [323, 189] on div "New Checklist Last Updated: 24 set 2025 12:42 PM Inactive Edit Tags" at bounding box center [678, 201] width 804 height 69
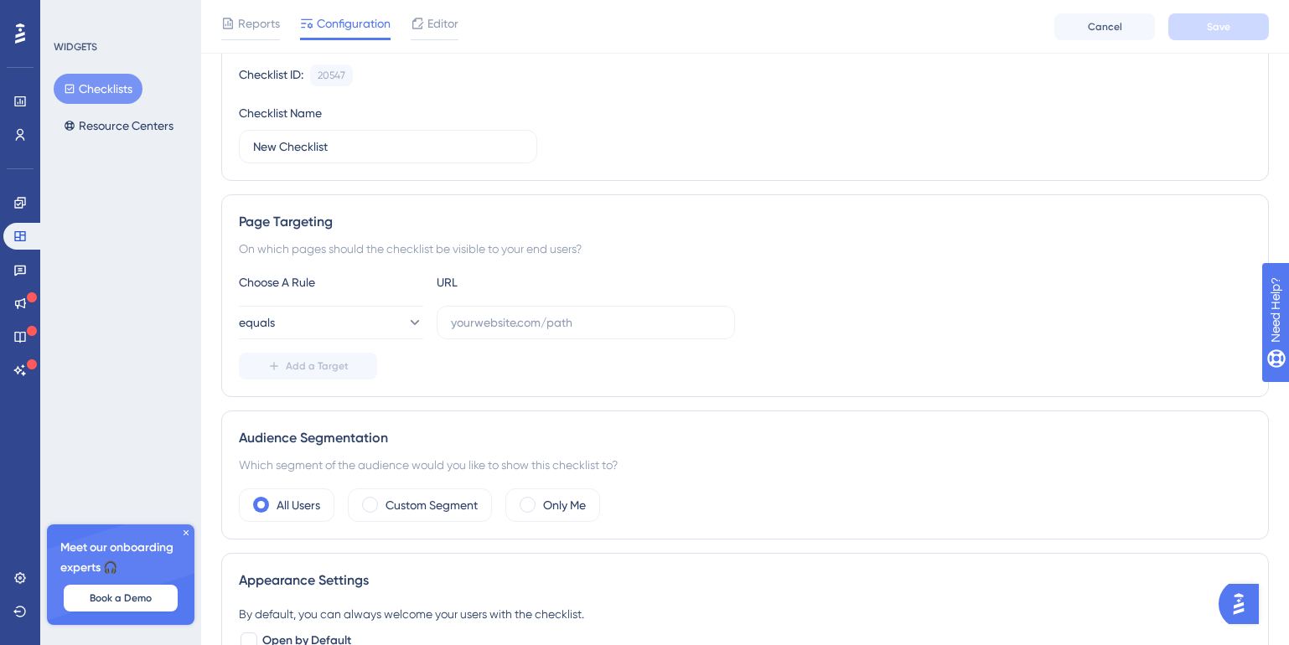
scroll to position [172, 0]
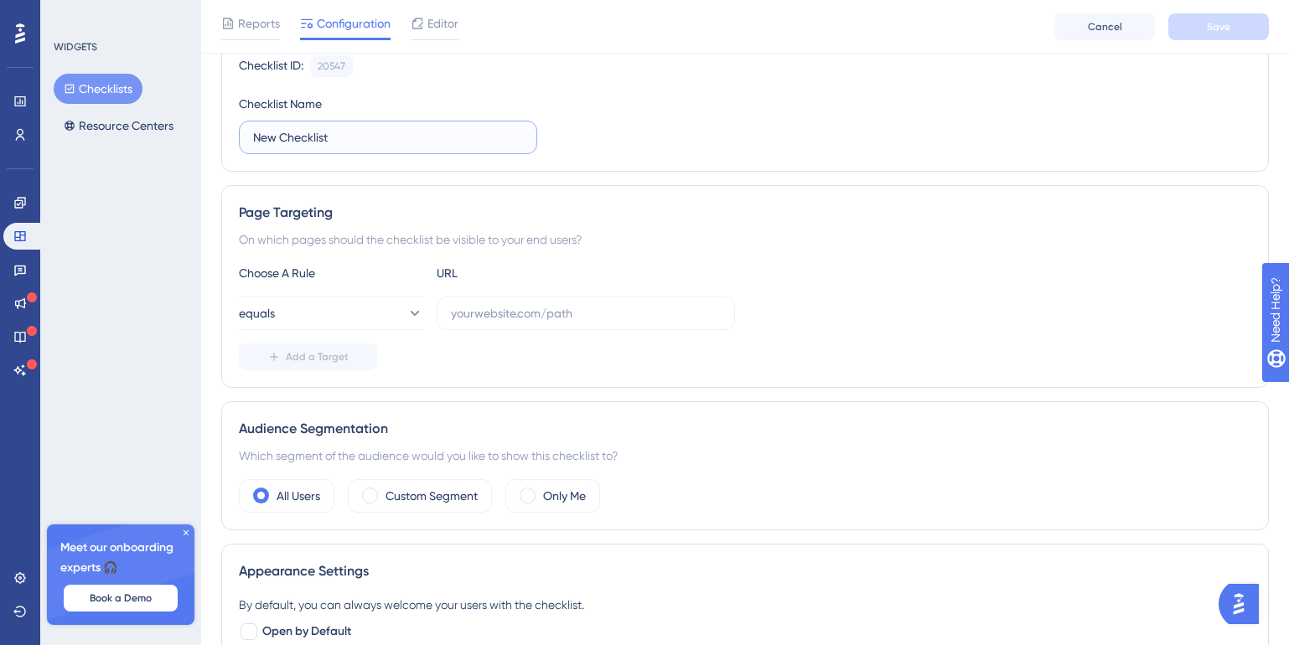
click at [287, 142] on input "New Checklist" at bounding box center [388, 137] width 270 height 18
type input "c"
type input "C"
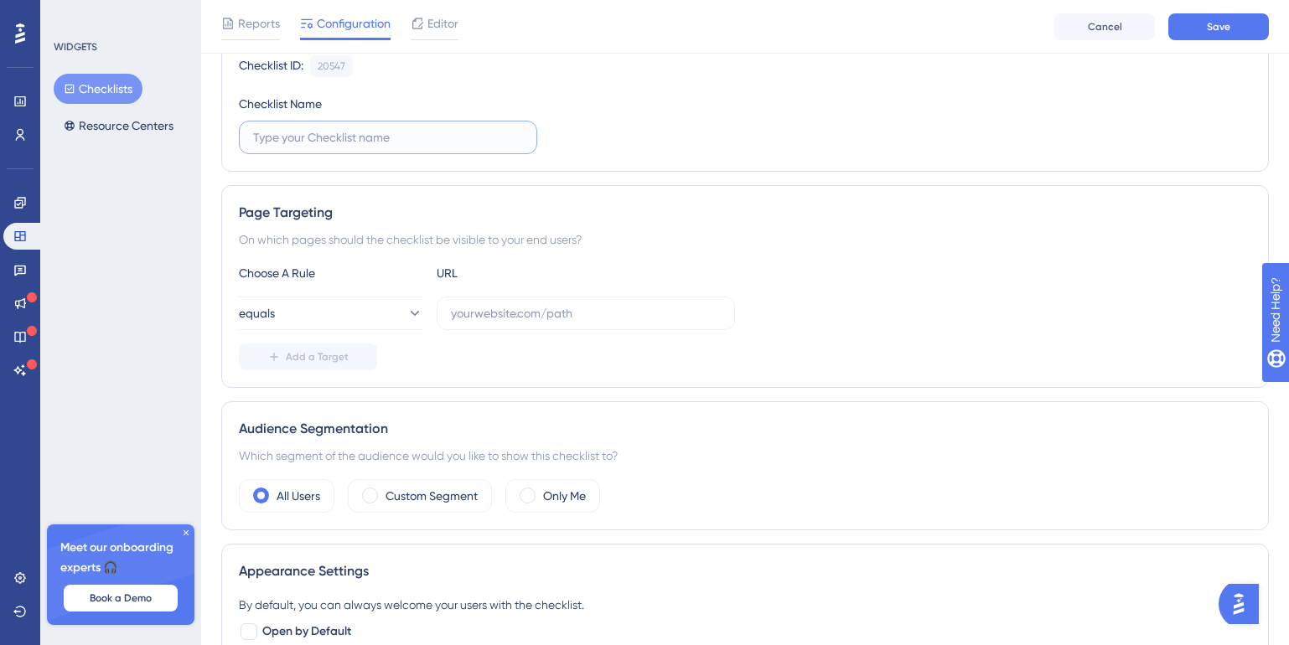
type input "O"
type input "Admin primi passi"
click at [487, 312] on input "text" at bounding box center [586, 313] width 270 height 18
paste input "[URL][DOMAIN_NAME]"
type input "[URL][DOMAIN_NAME]"
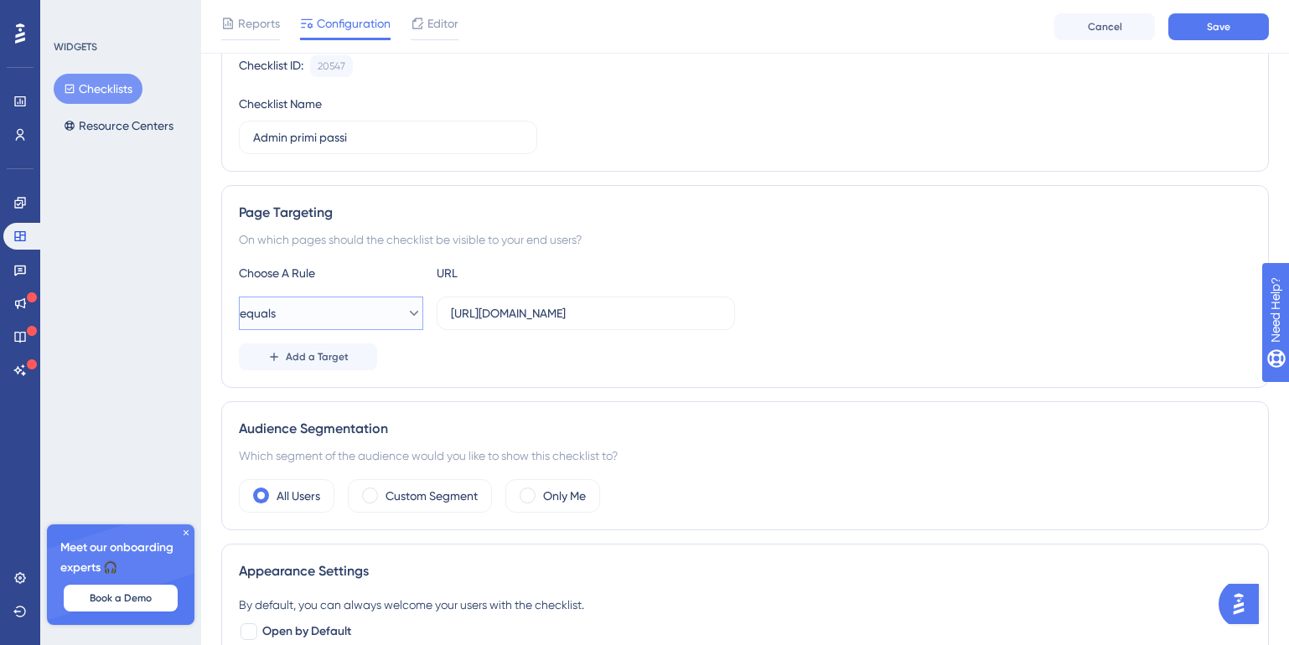
click at [313, 313] on button "equals" at bounding box center [331, 314] width 184 height 34
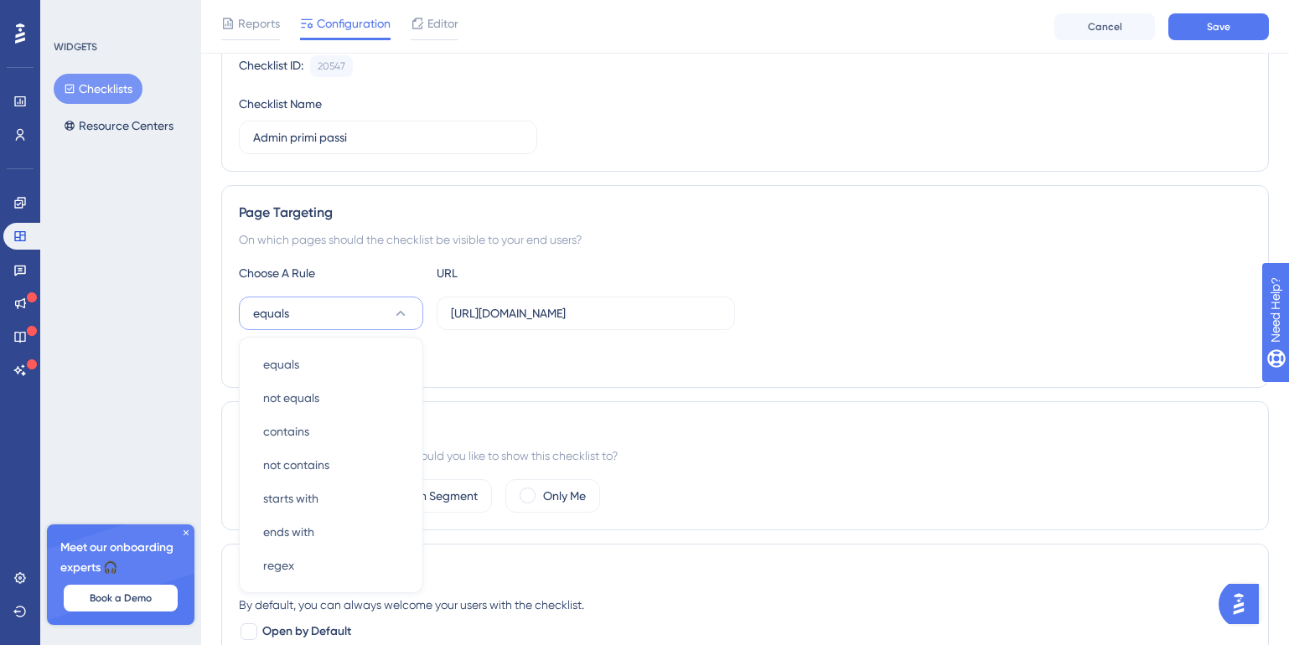
scroll to position [312, 0]
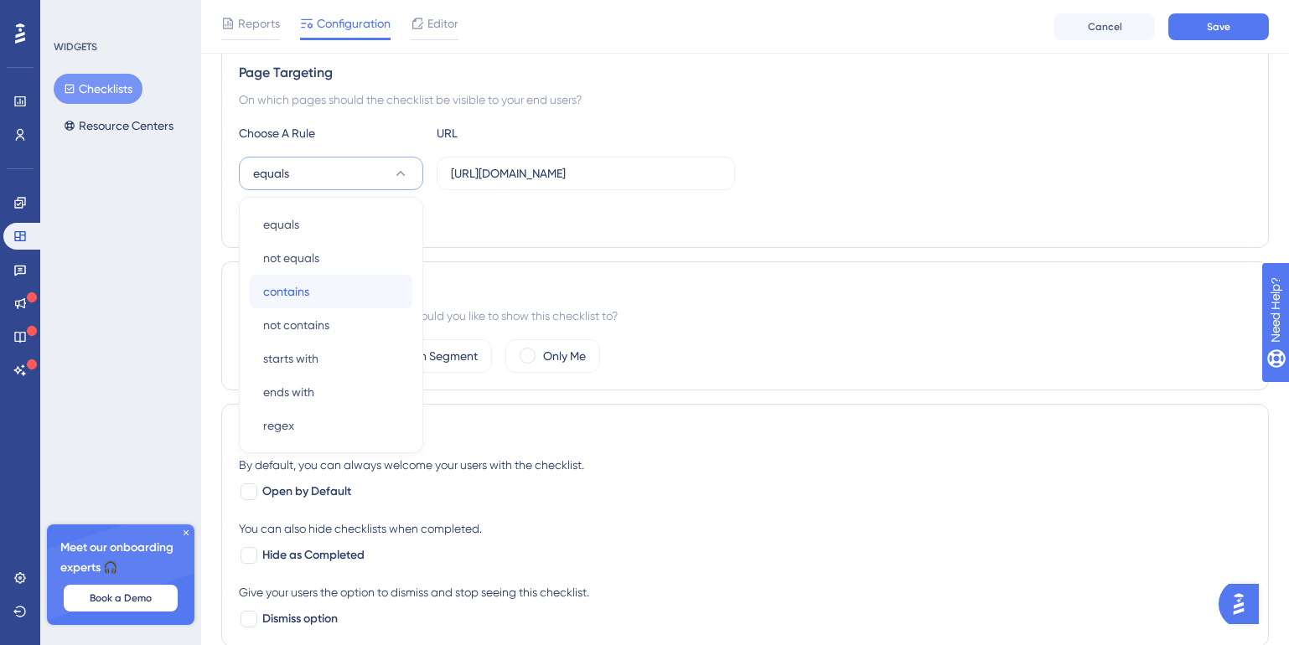
click at [307, 279] on div "contains contains" at bounding box center [331, 292] width 136 height 34
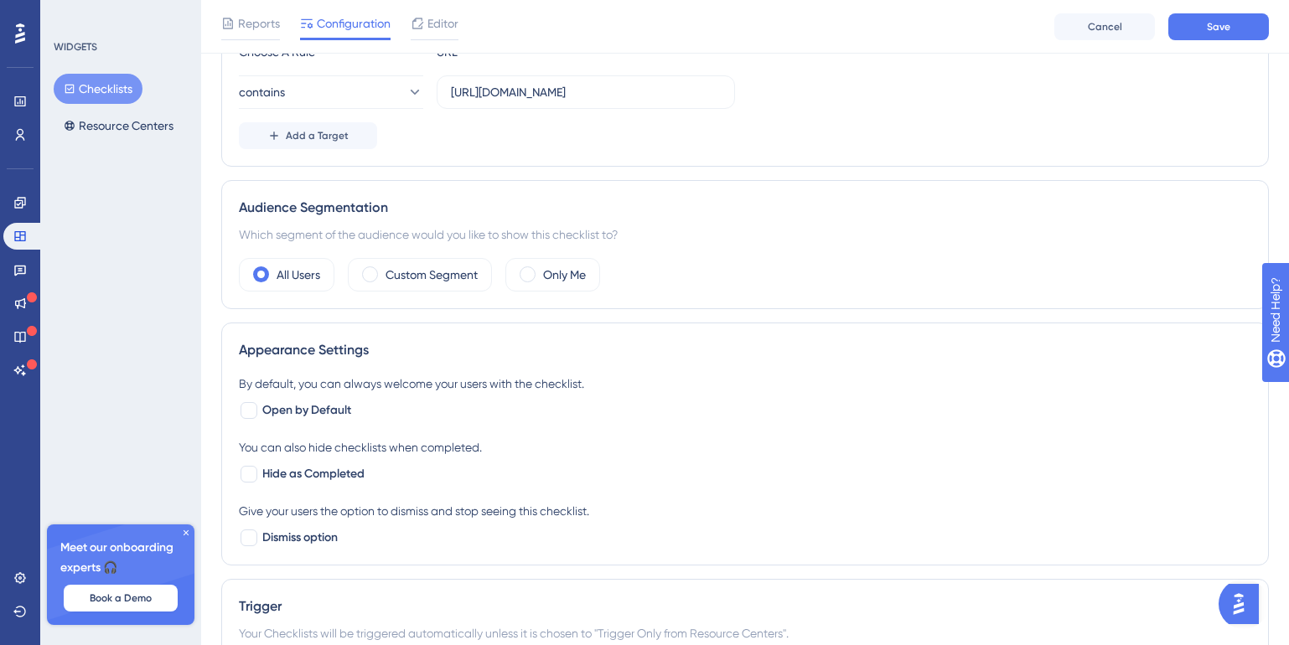
scroll to position [395, 0]
click at [251, 411] on div at bounding box center [248, 409] width 17 height 17
checkbox input "true"
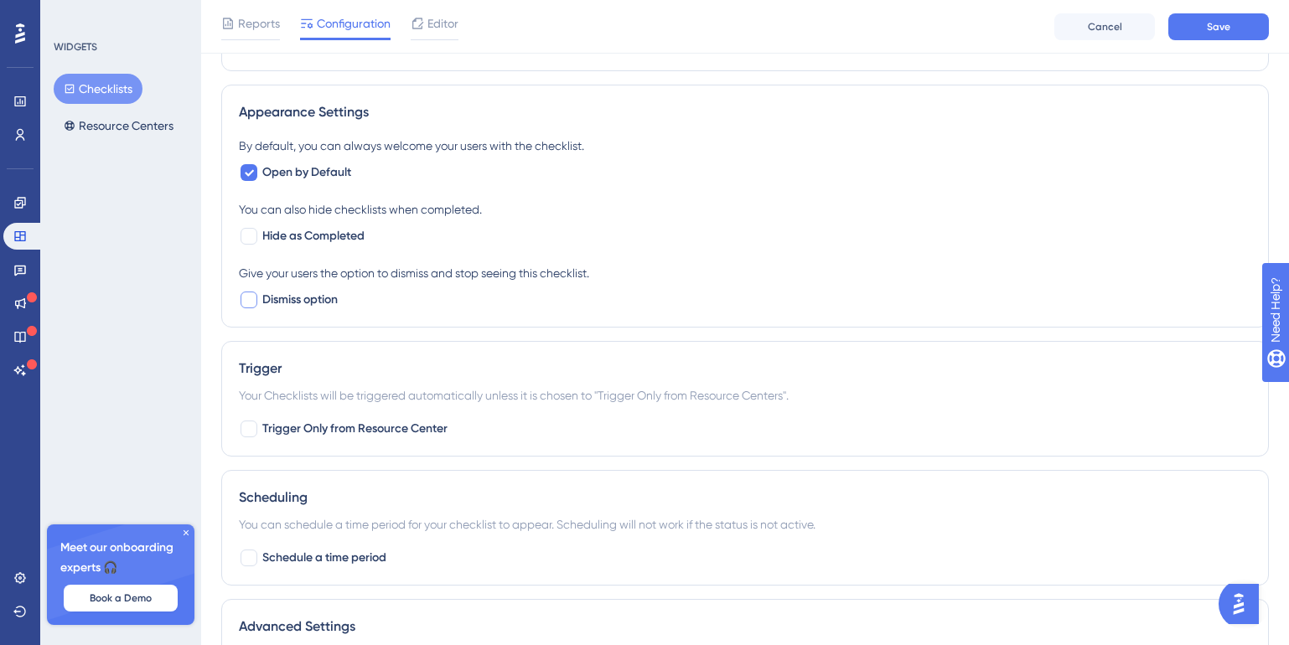
scroll to position [657, 0]
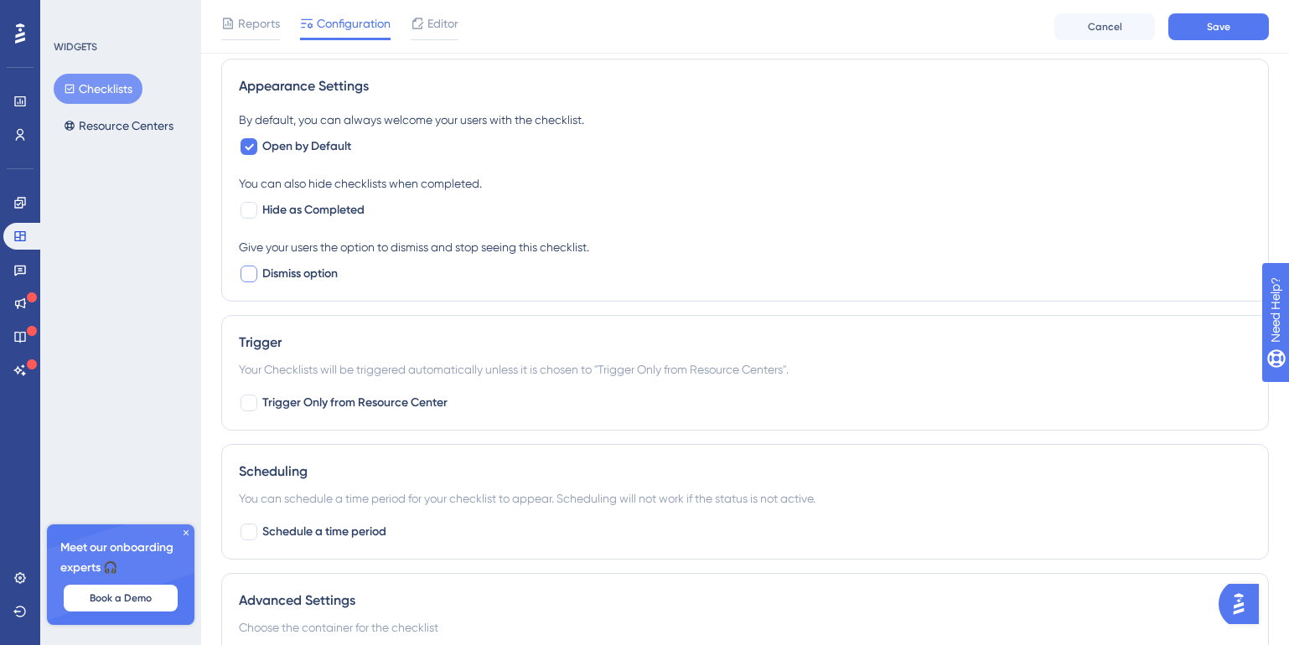
click at [256, 269] on div at bounding box center [248, 274] width 17 height 17
checkbox input "true"
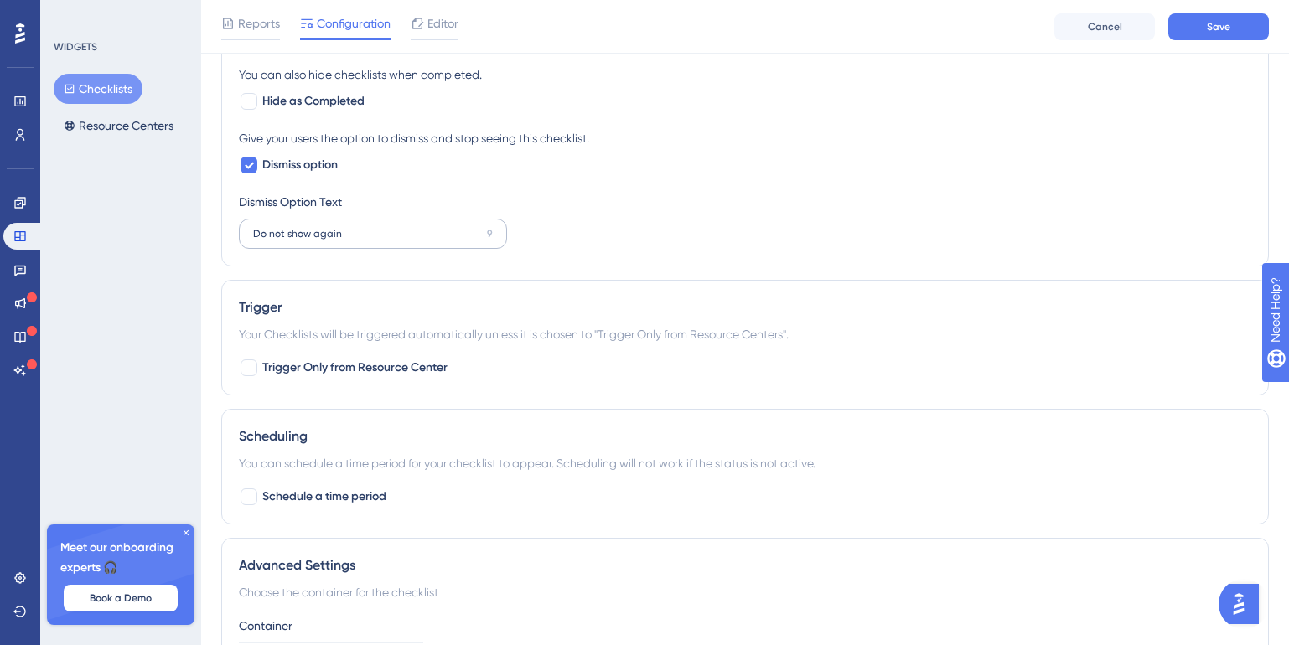
scroll to position [882, 0]
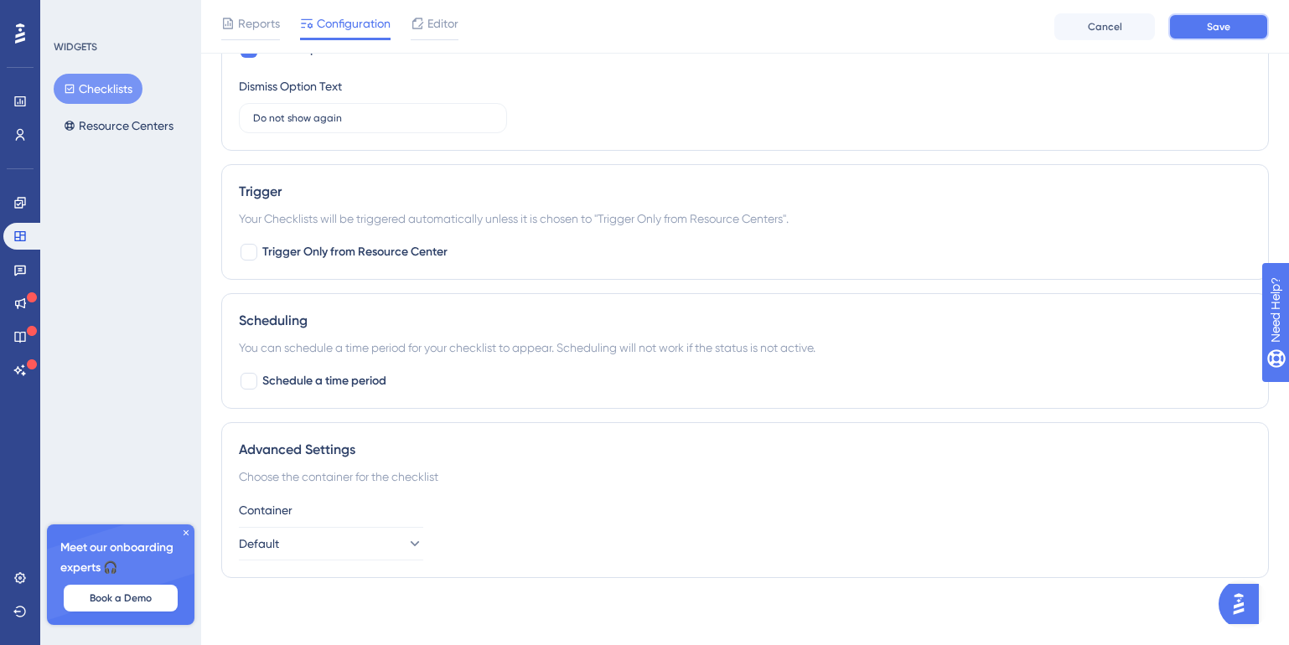
click at [1207, 34] on button "Save" at bounding box center [1218, 26] width 101 height 27
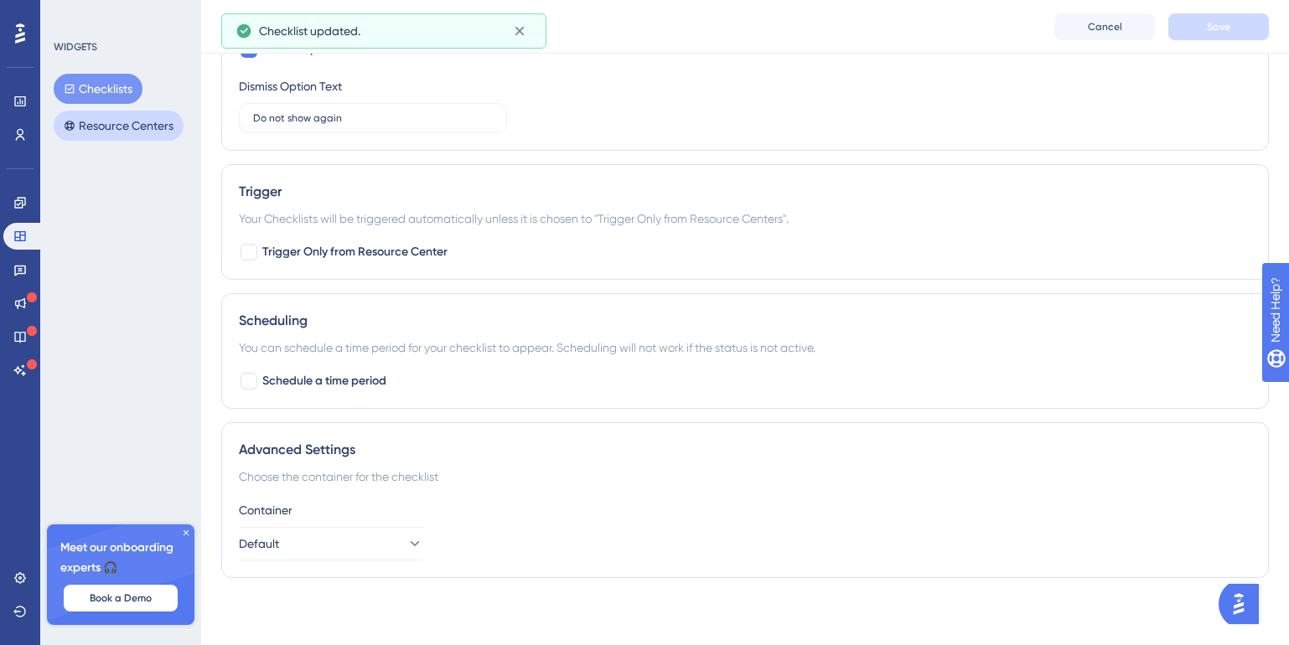
click at [111, 127] on button "Resource Centers" at bounding box center [119, 126] width 130 height 30
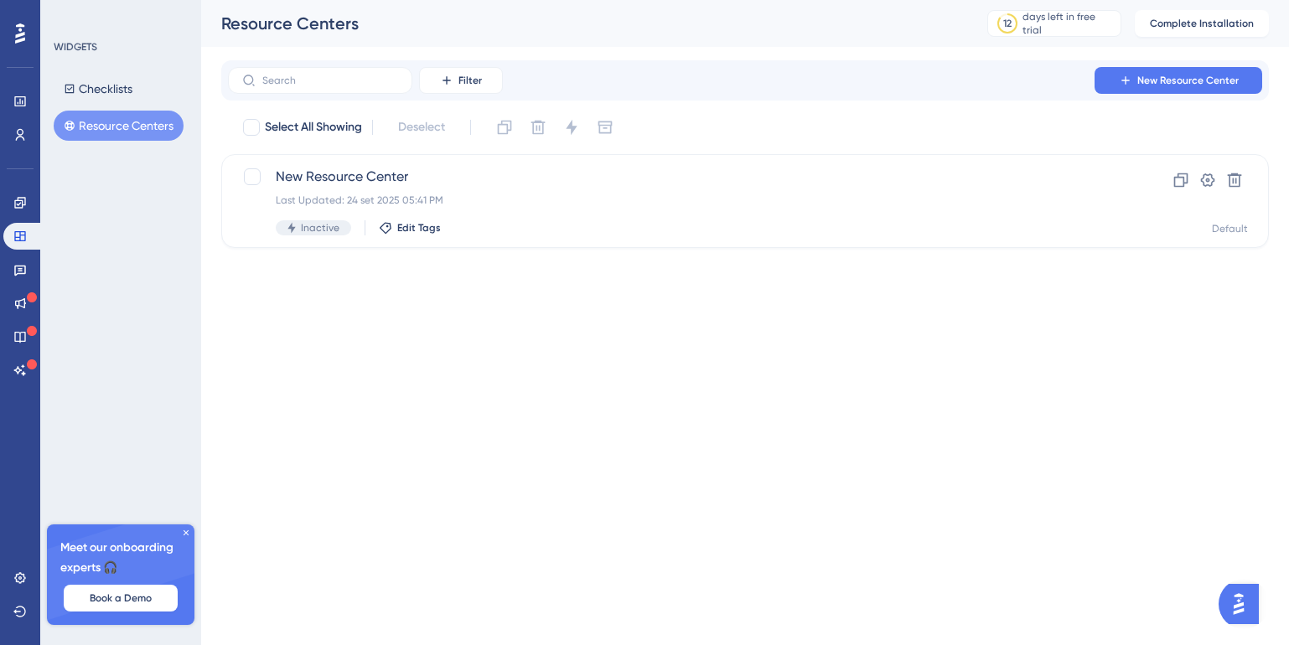
click at [246, 138] on div "Select All Showing Deselect" at bounding box center [754, 127] width 1027 height 27
click at [256, 174] on div at bounding box center [252, 176] width 17 height 17
checkbox input "true"
click at [258, 180] on div at bounding box center [252, 176] width 17 height 17
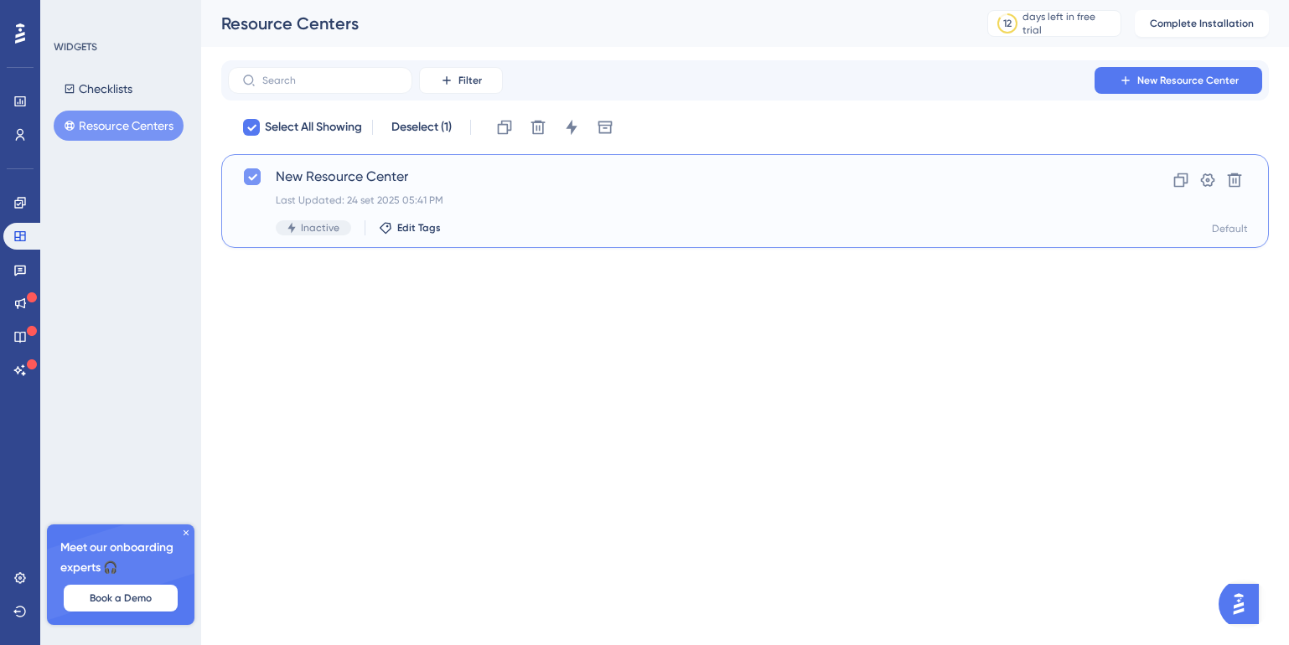
checkbox input "false"
click at [1135, 82] on button "New Resource Center" at bounding box center [1178, 80] width 168 height 27
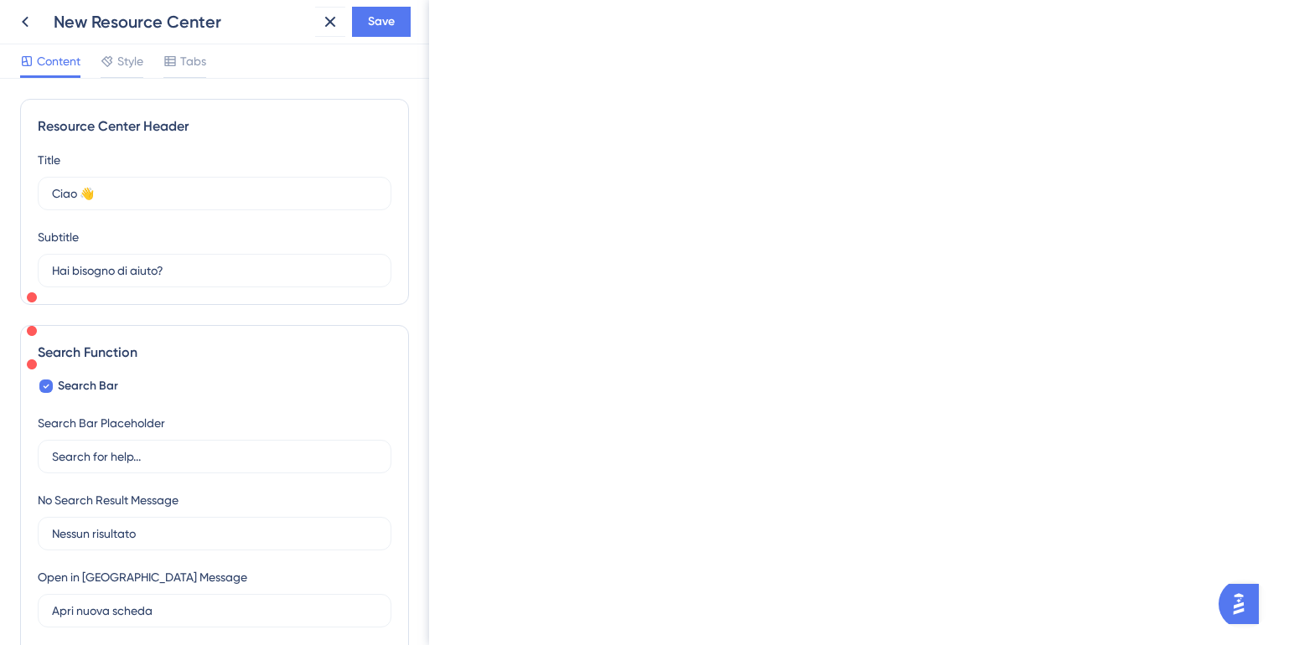
type input "Hi There 👋"
type input "Need help? Help is here!"
type input "No matching results..."
type input "Open in a new tab"
checkbox input "false"
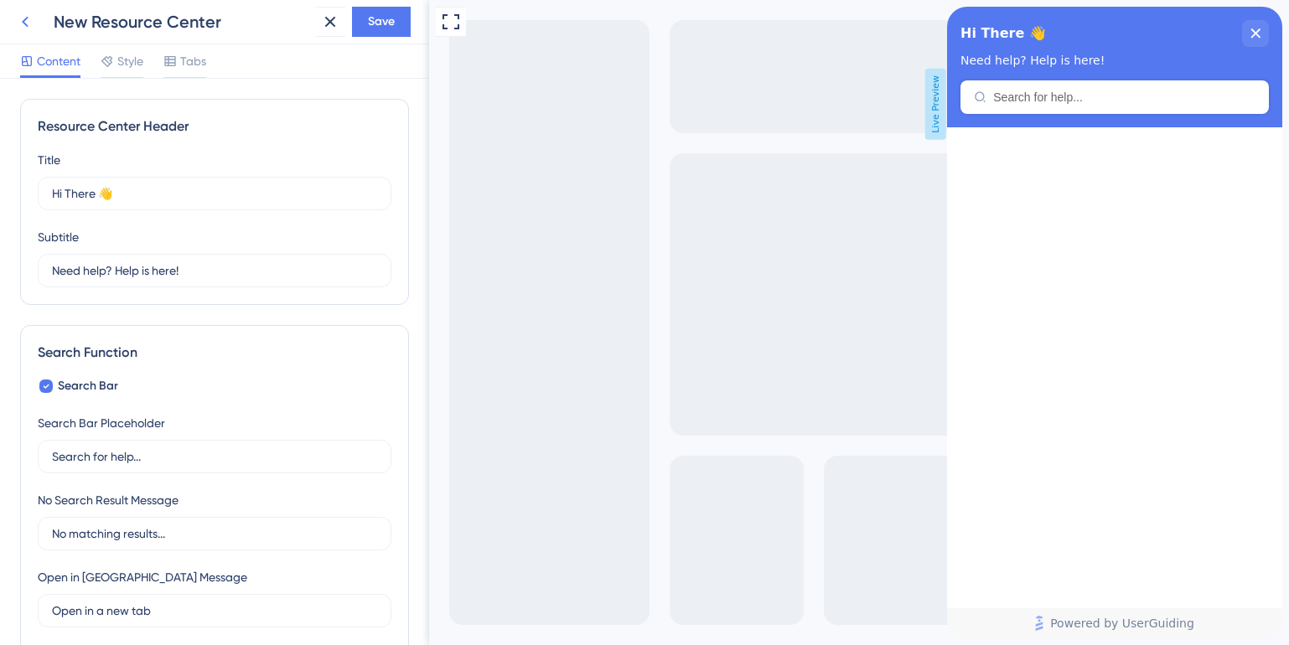
click at [27, 23] on icon at bounding box center [25, 22] width 20 height 20
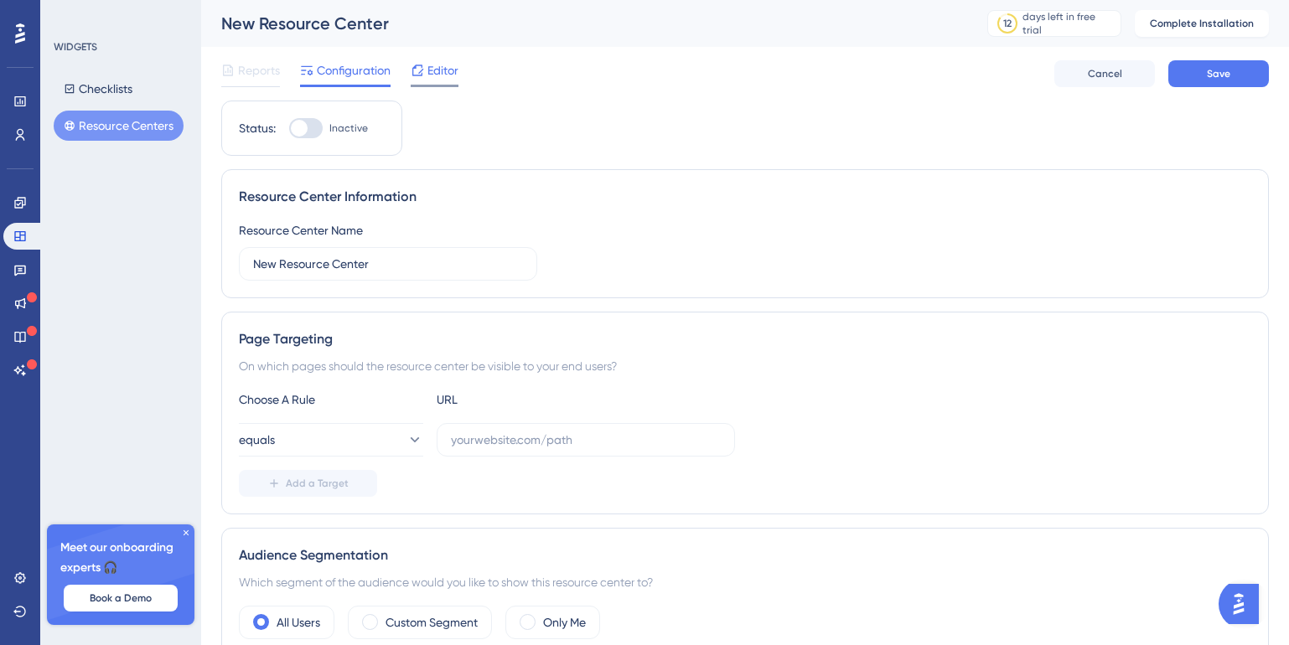
click at [440, 72] on span "Editor" at bounding box center [442, 70] width 31 height 20
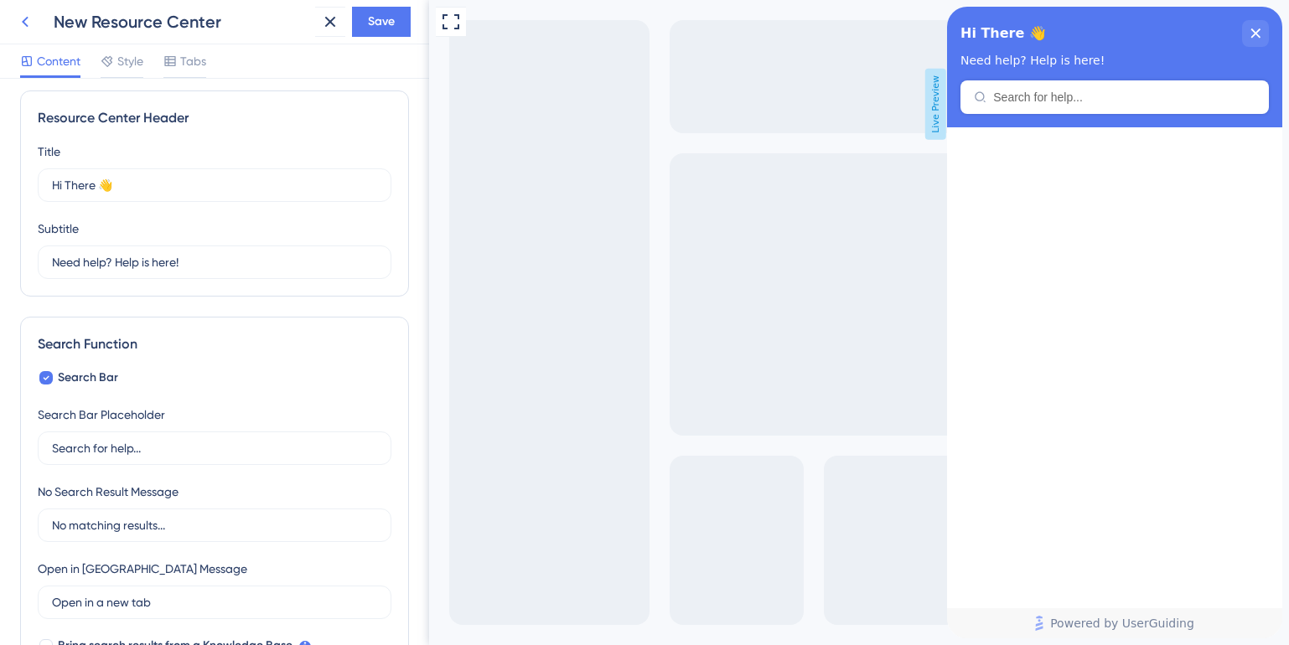
click at [24, 26] on icon at bounding box center [25, 22] width 20 height 20
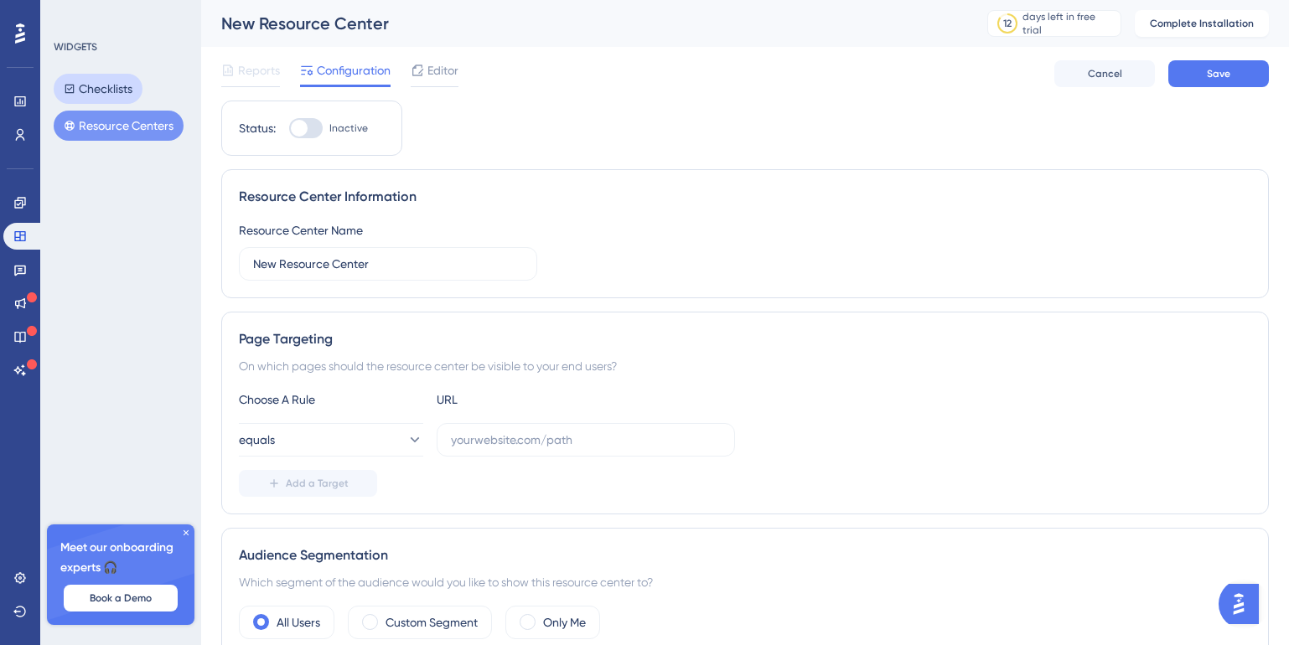
click at [113, 87] on button "Checklists" at bounding box center [98, 89] width 89 height 30
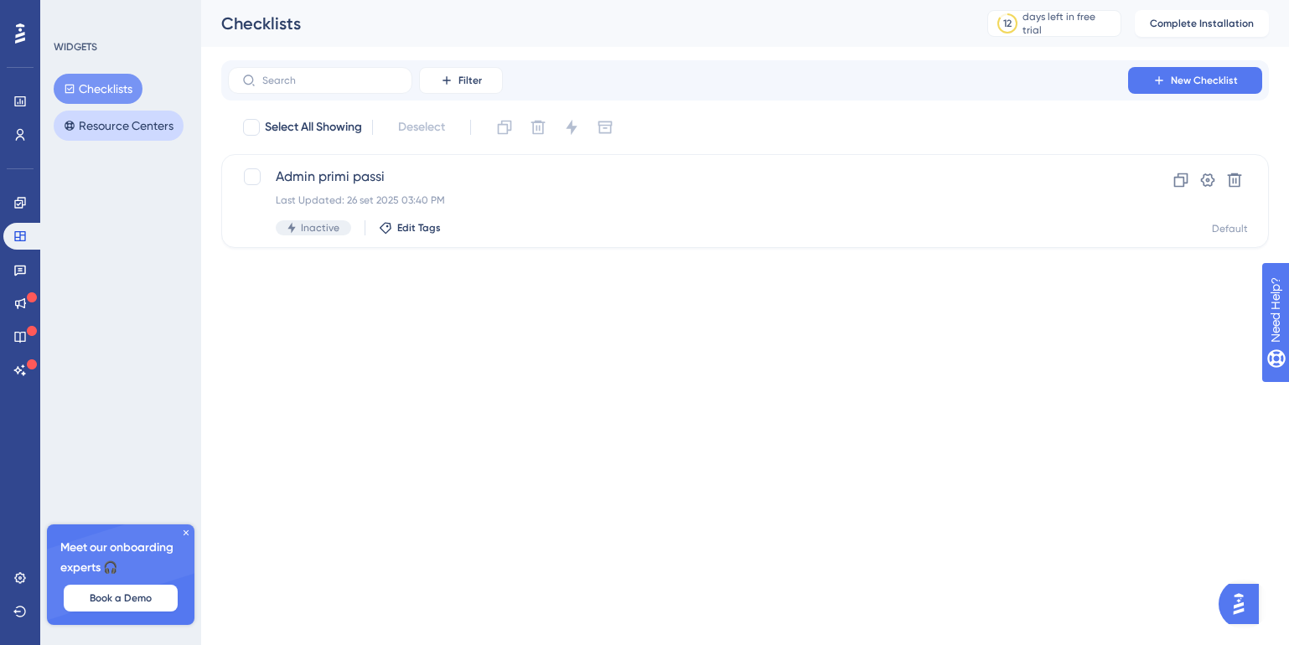
click at [114, 126] on button "Resource Centers" at bounding box center [119, 126] width 130 height 30
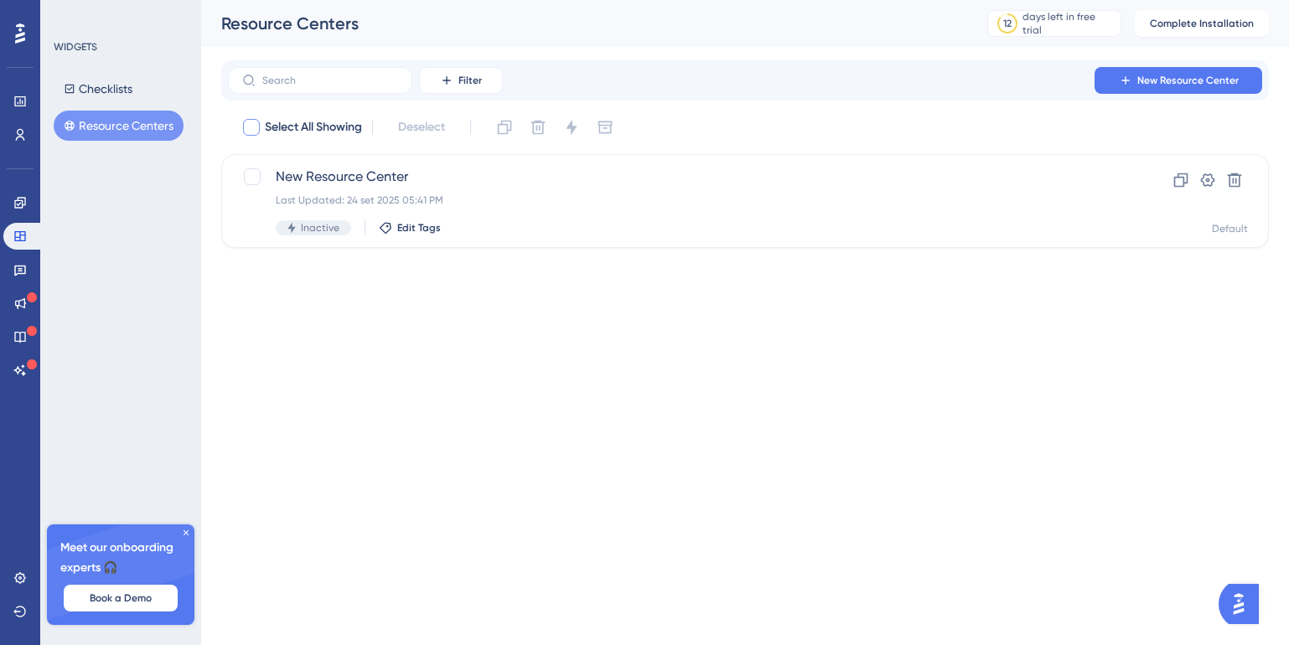
click at [256, 133] on div at bounding box center [251, 127] width 17 height 17
checkbox input "true"
click at [256, 133] on icon at bounding box center [251, 127] width 10 height 13
checkbox input "false"
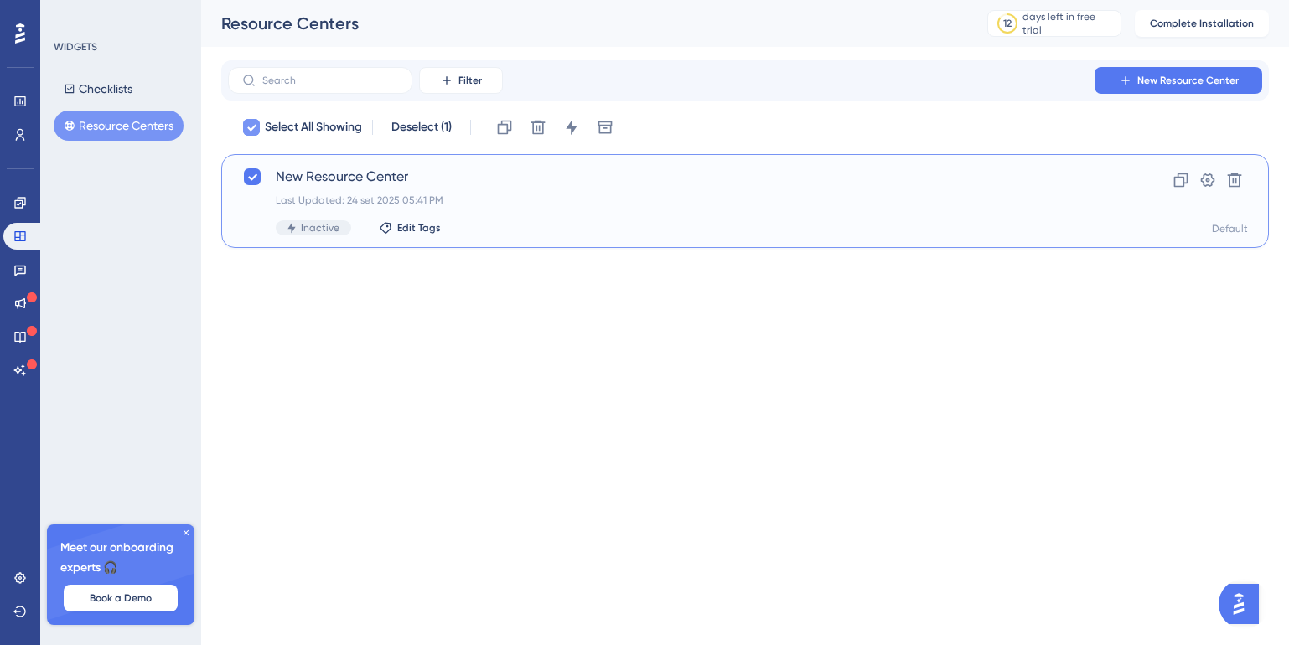
checkbox input "false"
click at [945, 224] on div "Inactive Edit Tags" at bounding box center [678, 227] width 804 height 15
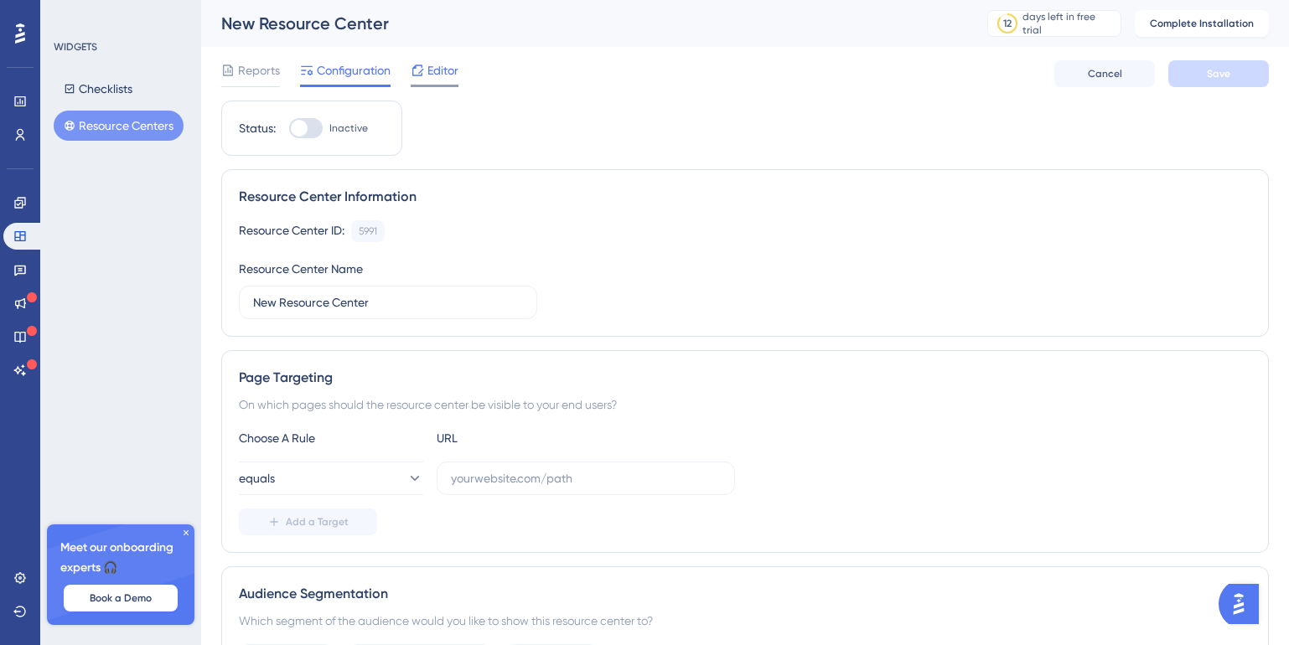
click at [427, 77] on span "Editor" at bounding box center [442, 70] width 31 height 20
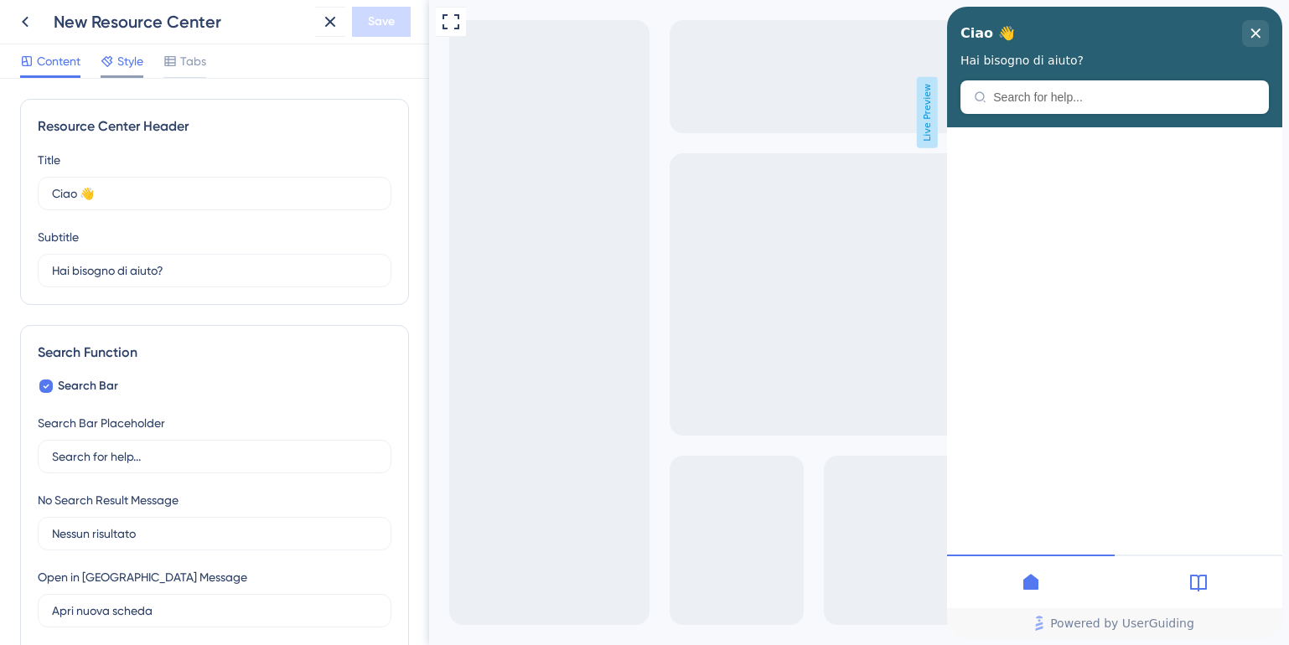
click at [118, 64] on span "Style" at bounding box center [130, 61] width 26 height 20
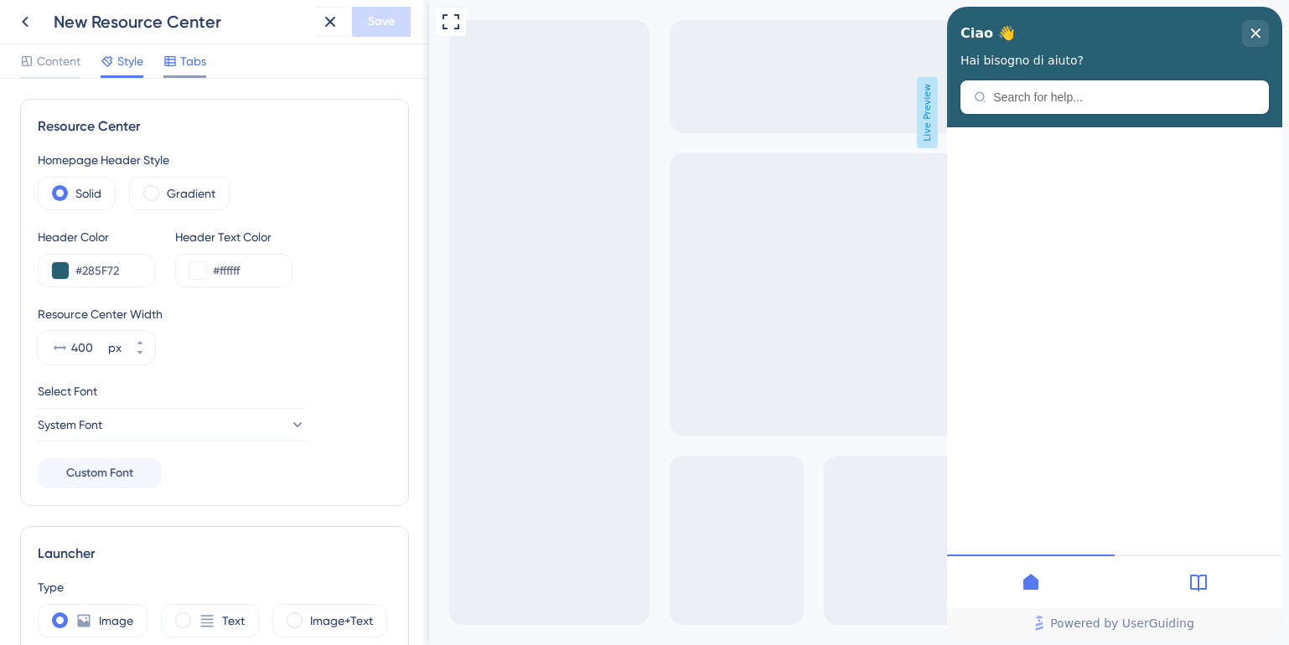
click at [187, 67] on span "Tabs" at bounding box center [193, 61] width 26 height 20
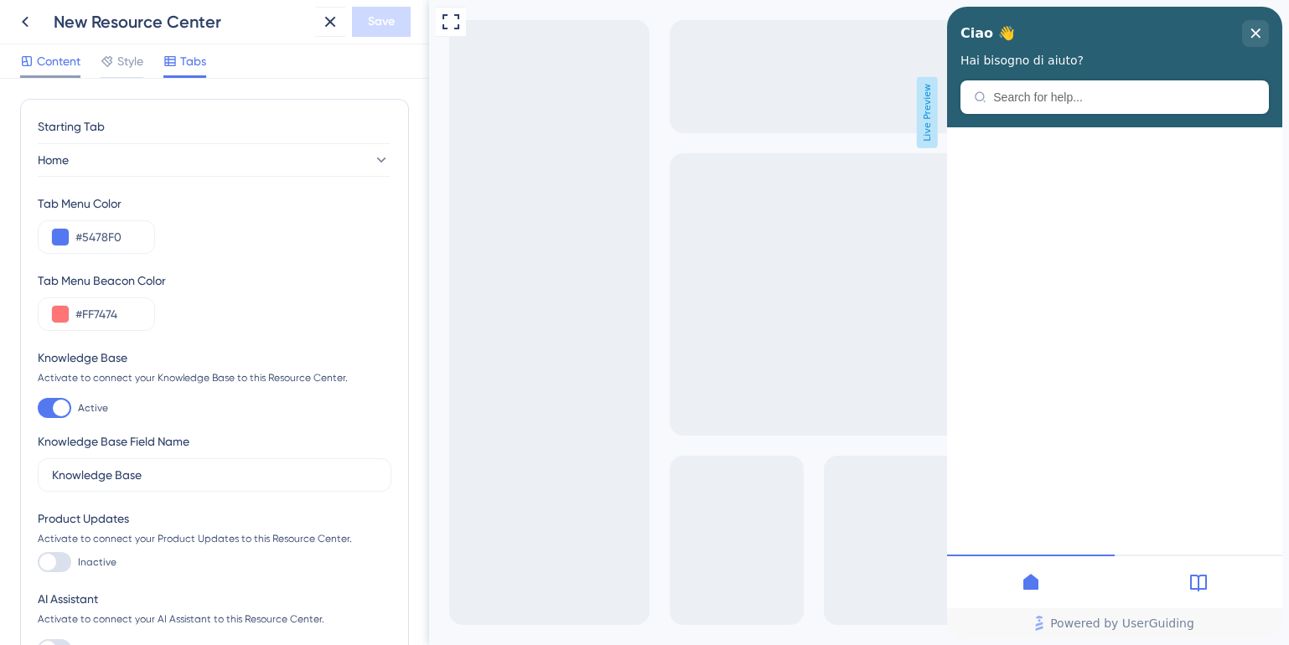
click at [49, 60] on span "Content" at bounding box center [59, 61] width 44 height 20
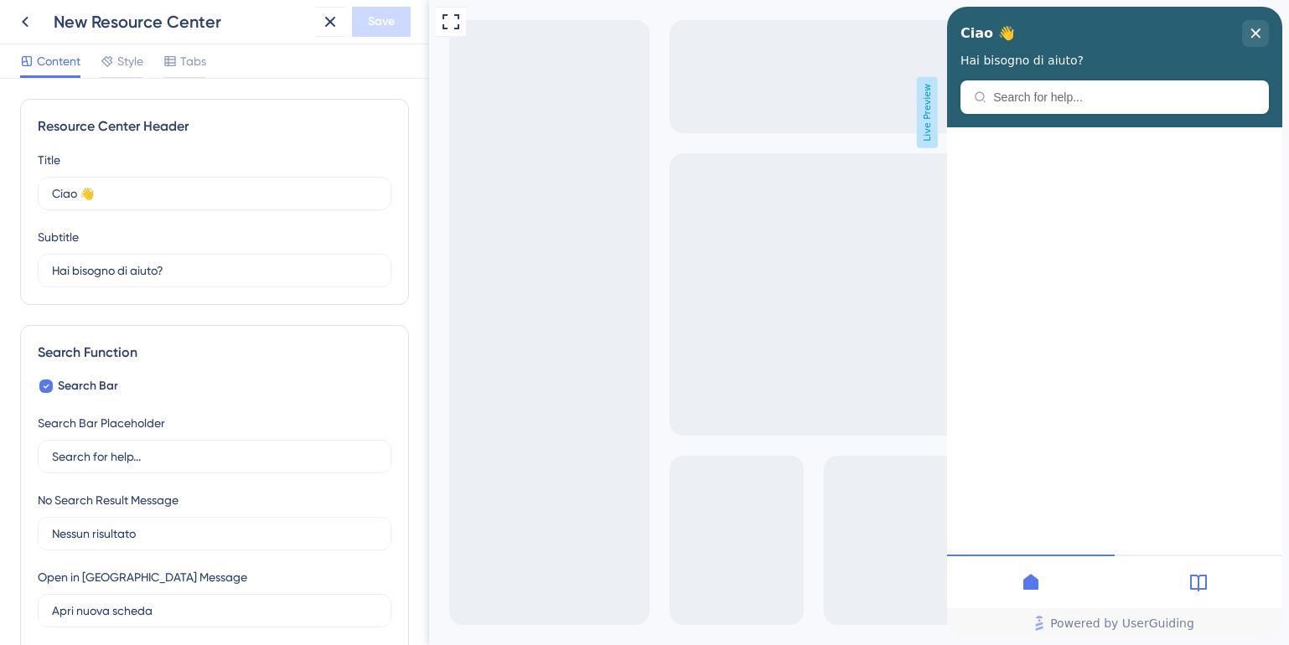
click at [1198, 586] on icon at bounding box center [1198, 583] width 17 height 17
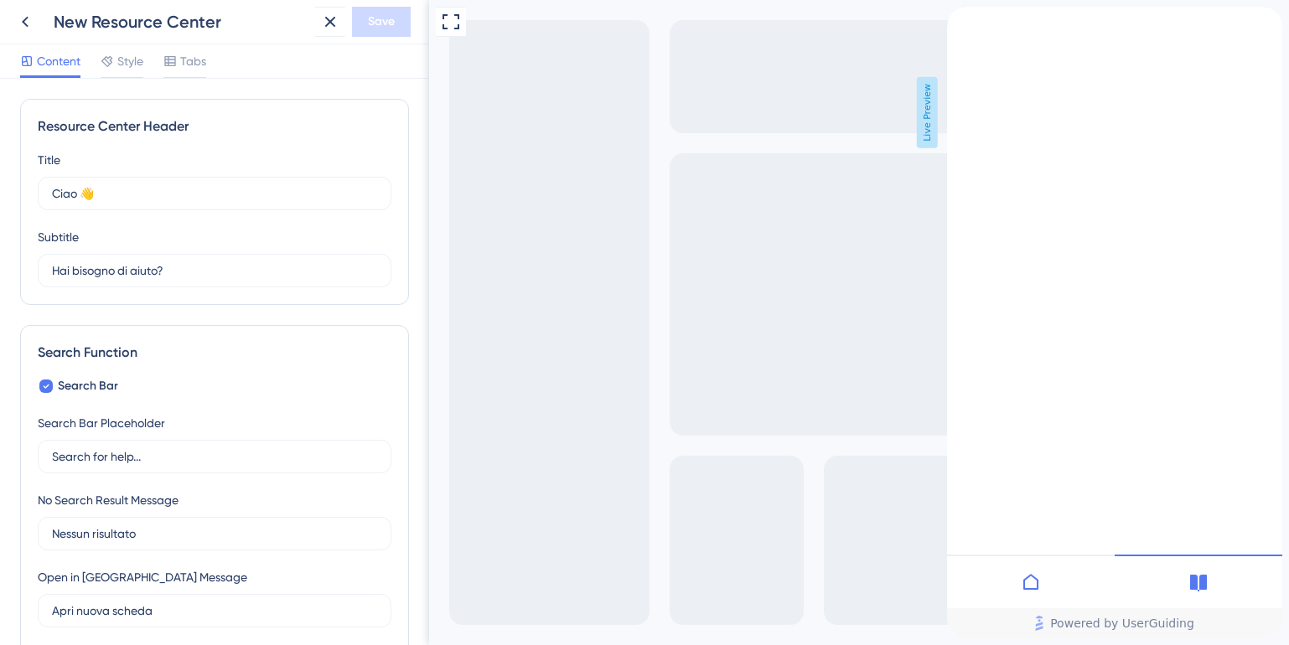
click at [1018, 584] on div at bounding box center [1031, 582] width 168 height 54
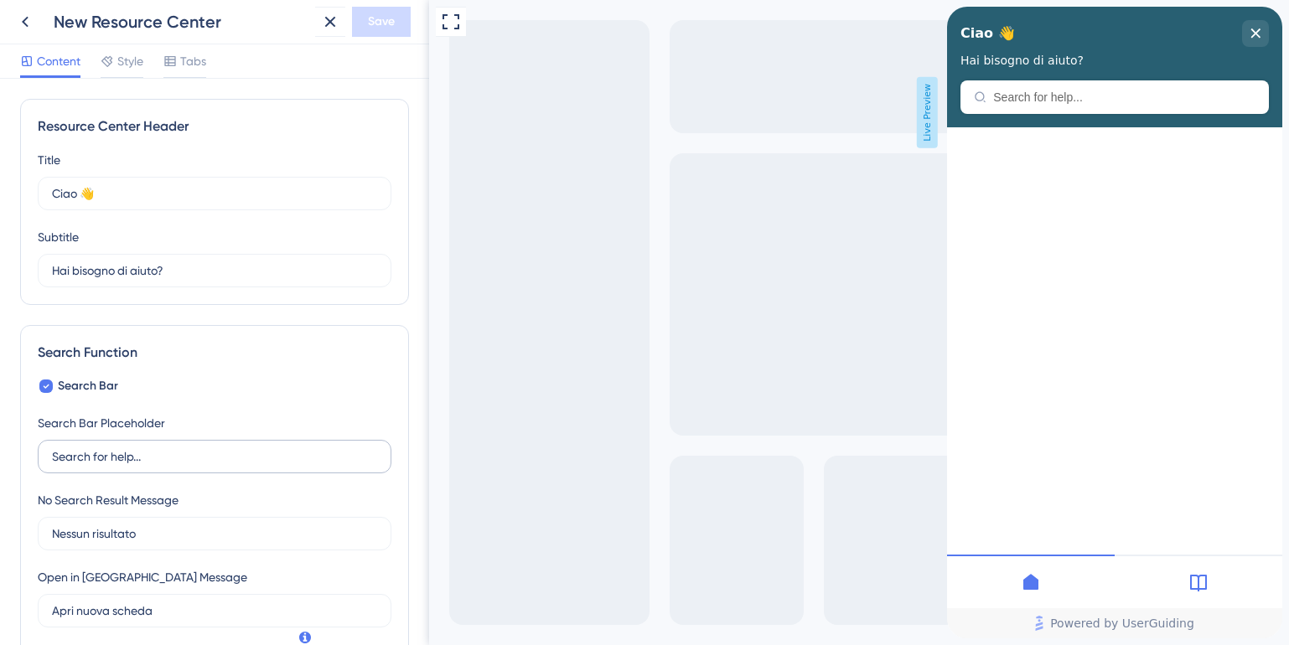
scroll to position [424, 0]
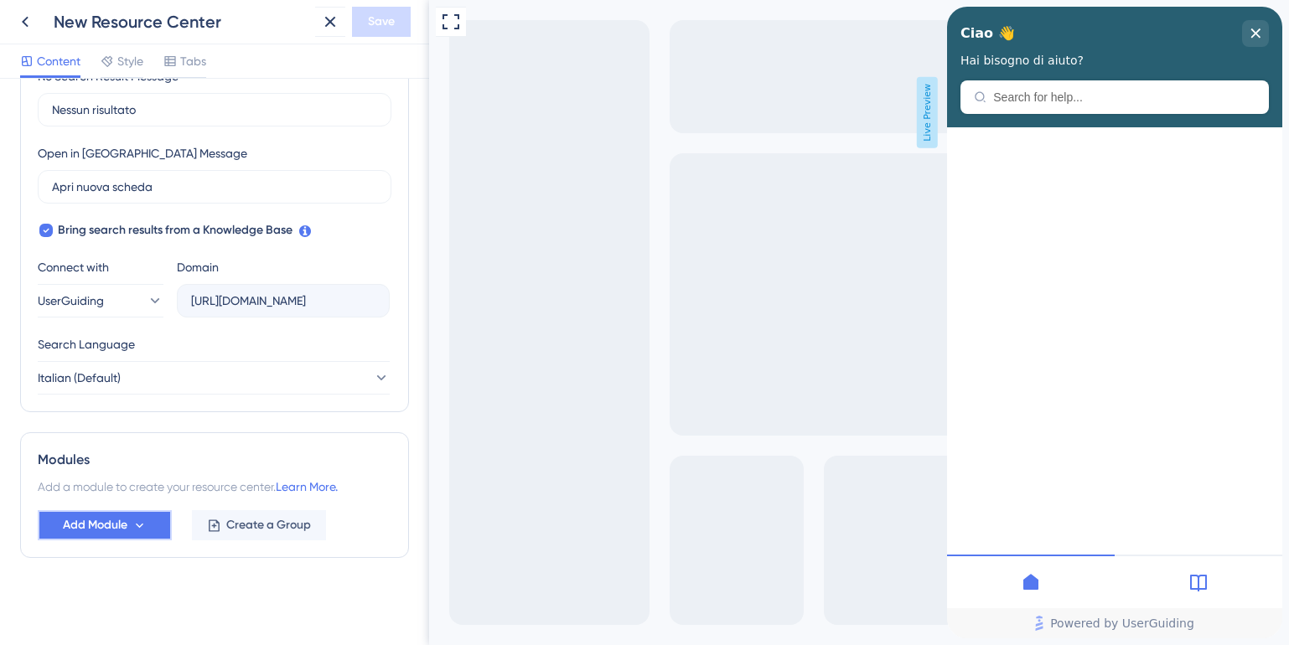
click at [124, 527] on span "Add Module" at bounding box center [95, 525] width 65 height 20
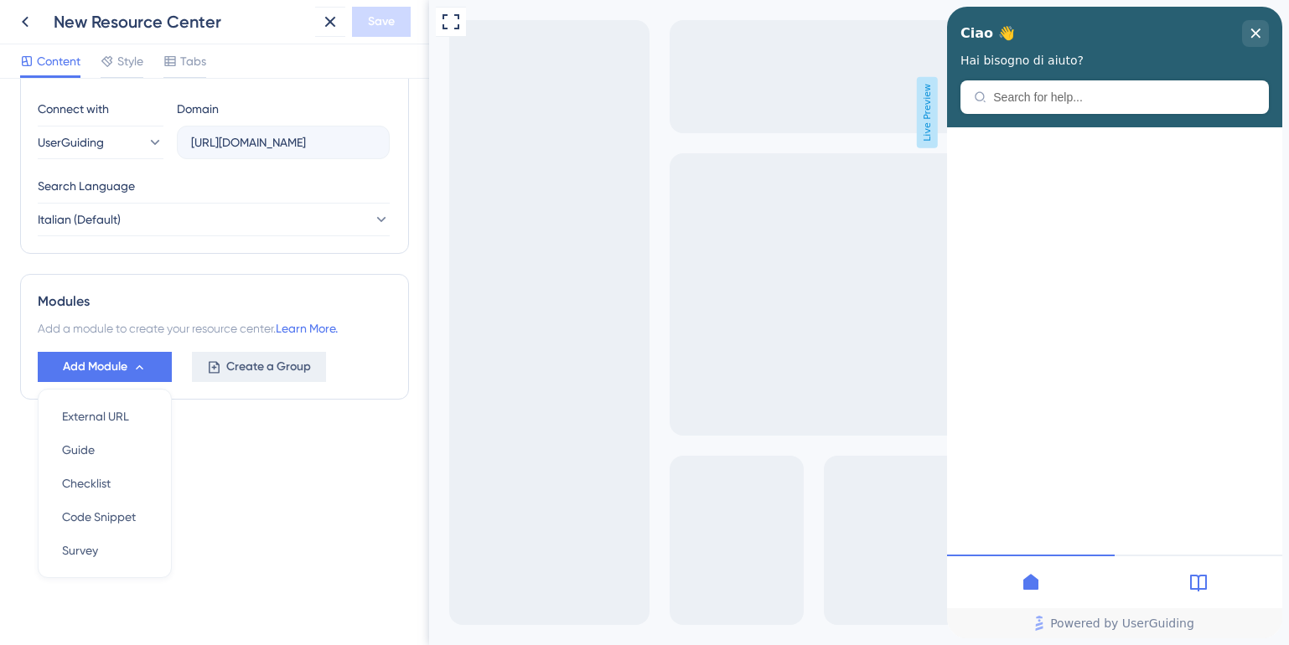
click at [237, 367] on span "Create a Group" at bounding box center [268, 367] width 85 height 20
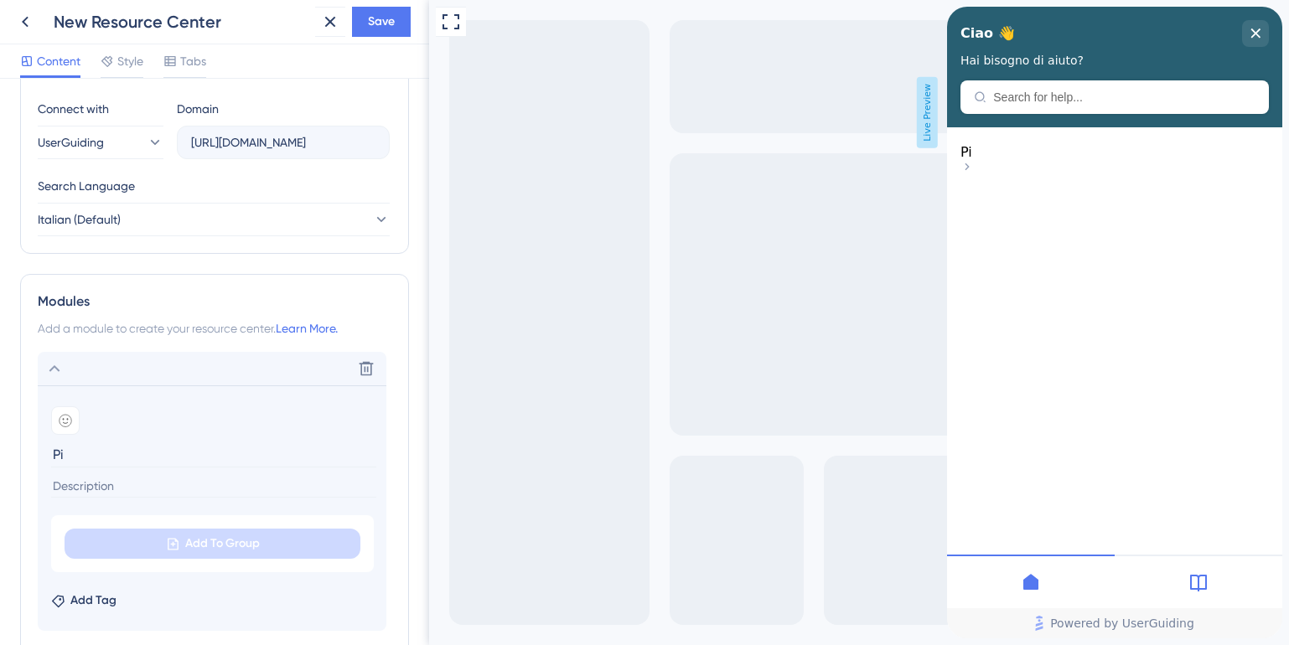
type input "P"
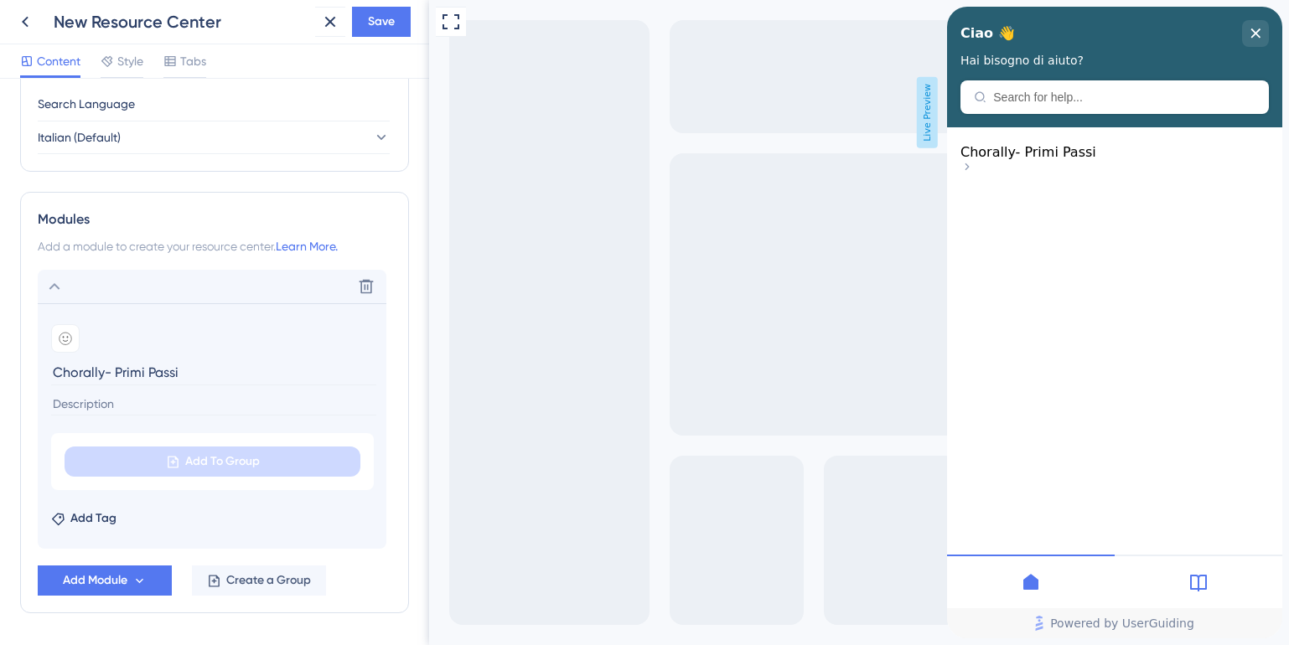
scroll to position [691, 0]
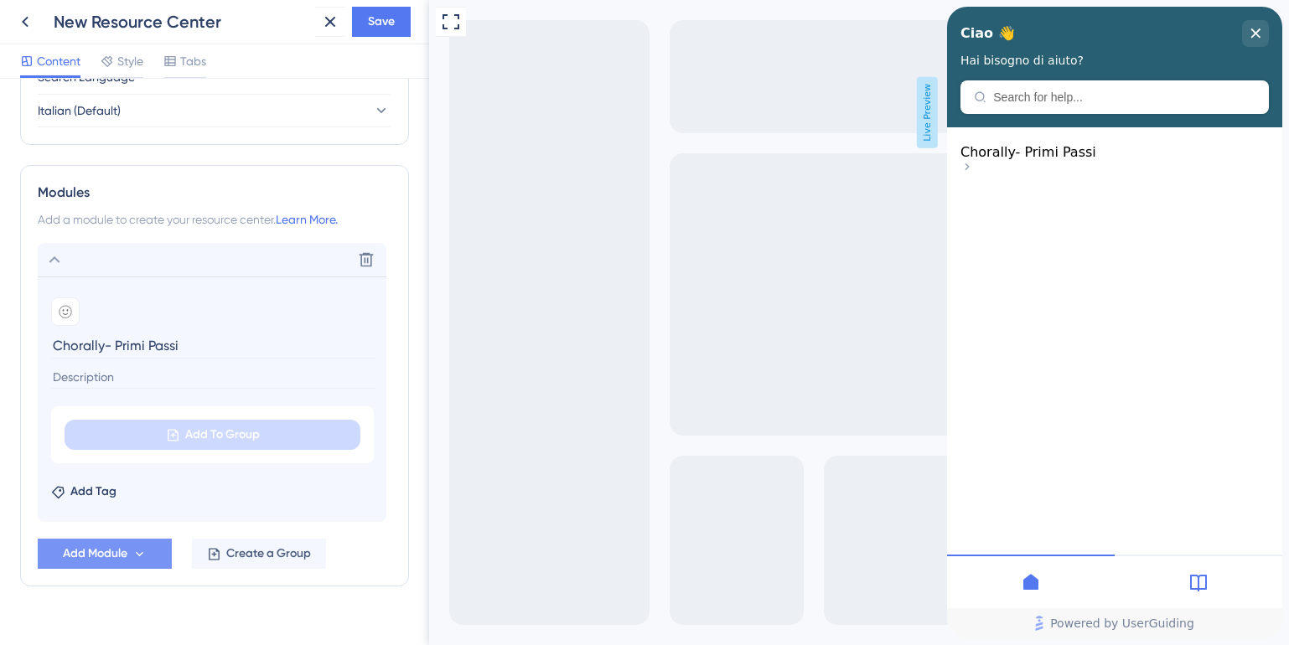
type input "Chorally- Primi Passi"
click at [126, 551] on span "Add Module" at bounding box center [95, 554] width 65 height 20
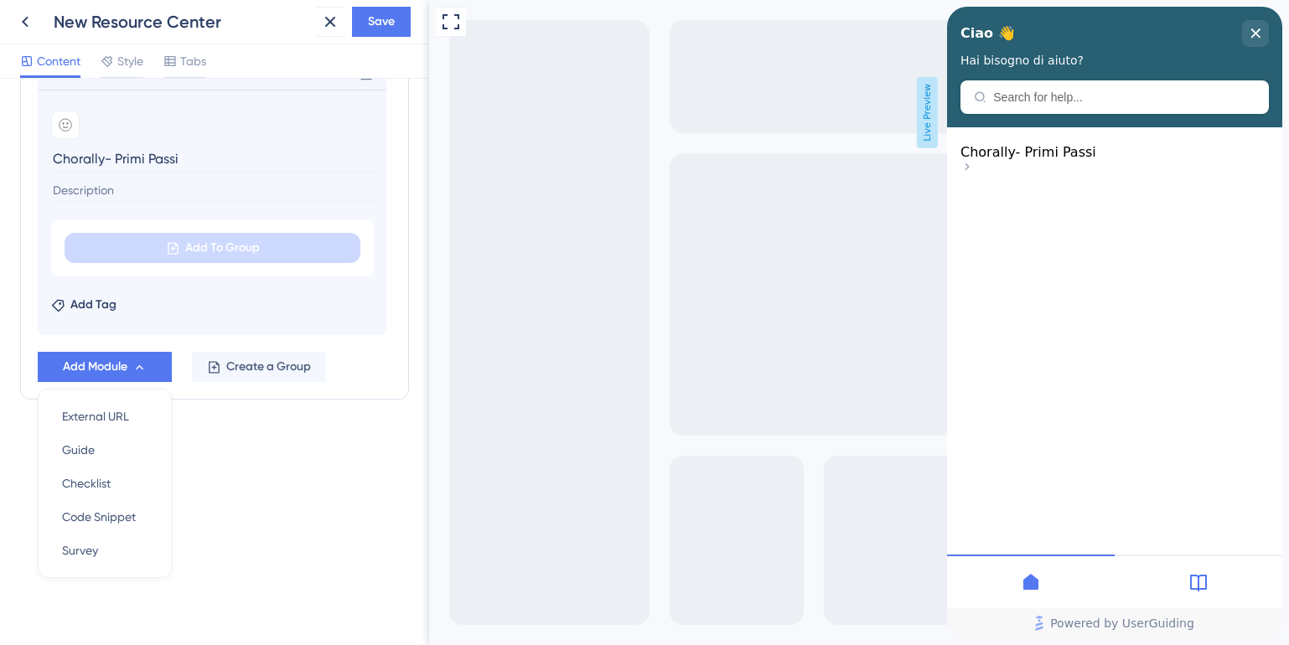
click at [277, 470] on div "Resource Center Header Title Ciao 👋 21 Ciao 👋 Subtitle Hai bisogno di aiuto? 15…" at bounding box center [214, 362] width 429 height 566
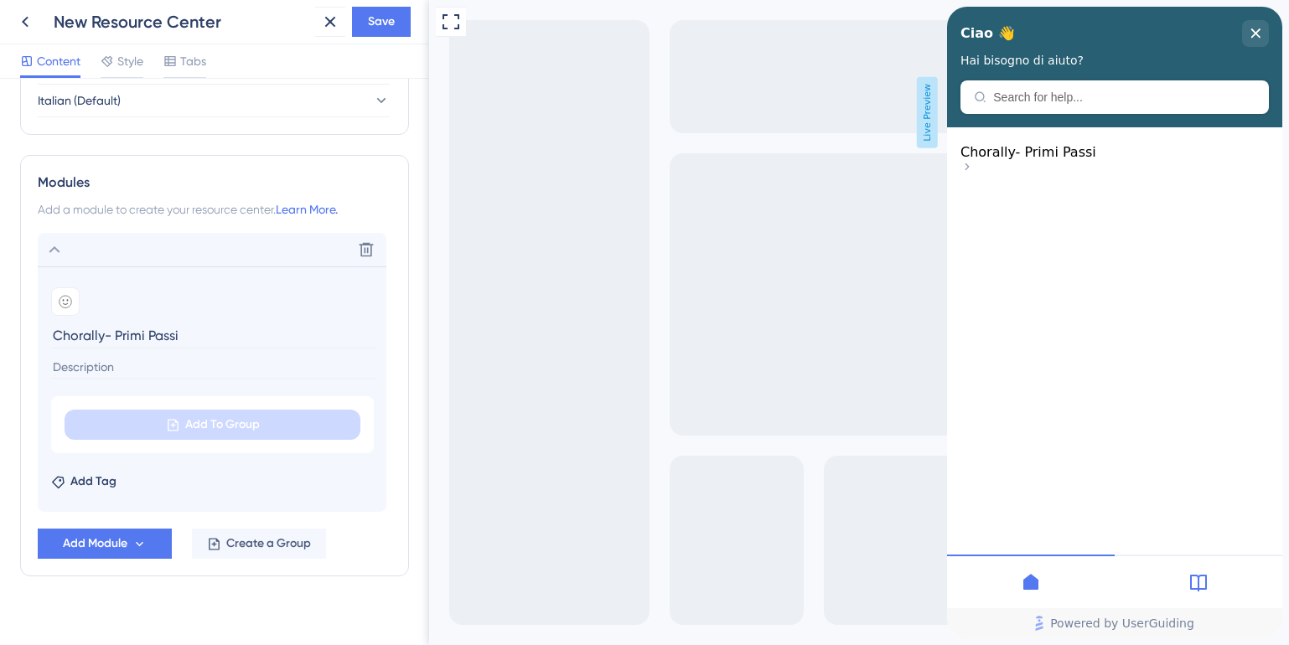
scroll to position [699, 0]
click at [381, 22] on span "Save" at bounding box center [381, 22] width 27 height 20
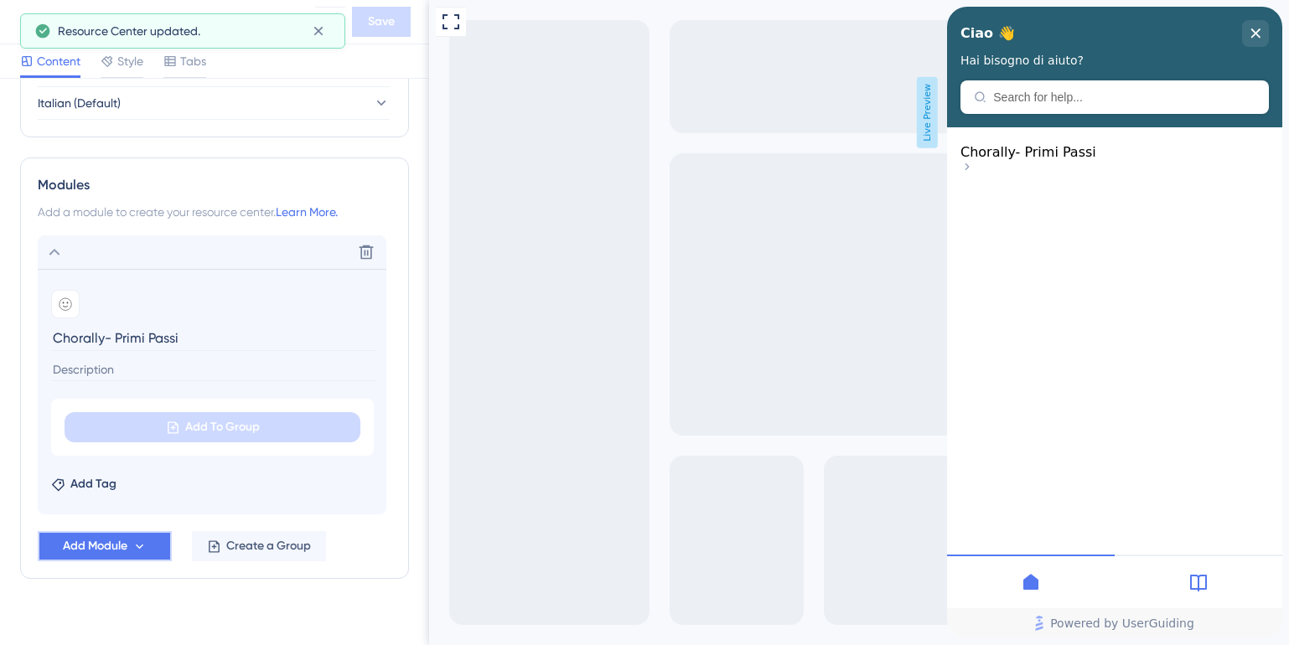
click at [142, 542] on icon at bounding box center [139, 547] width 14 height 14
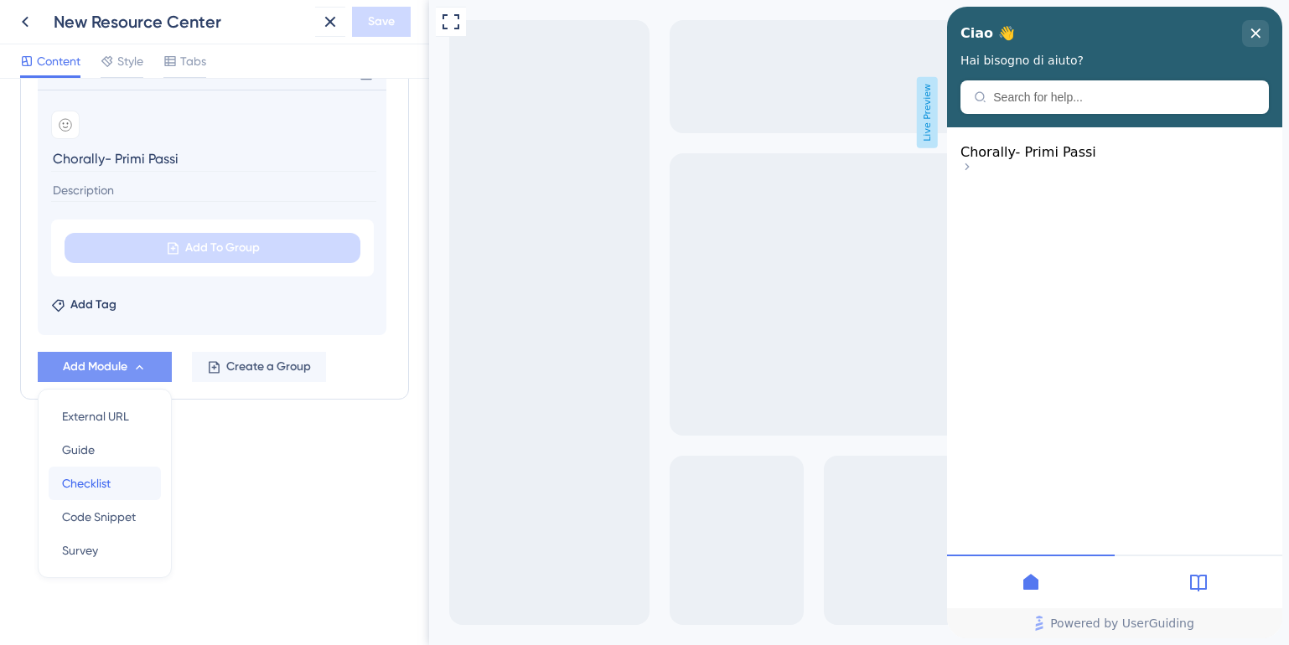
click at [82, 474] on span "Checklist" at bounding box center [86, 483] width 49 height 20
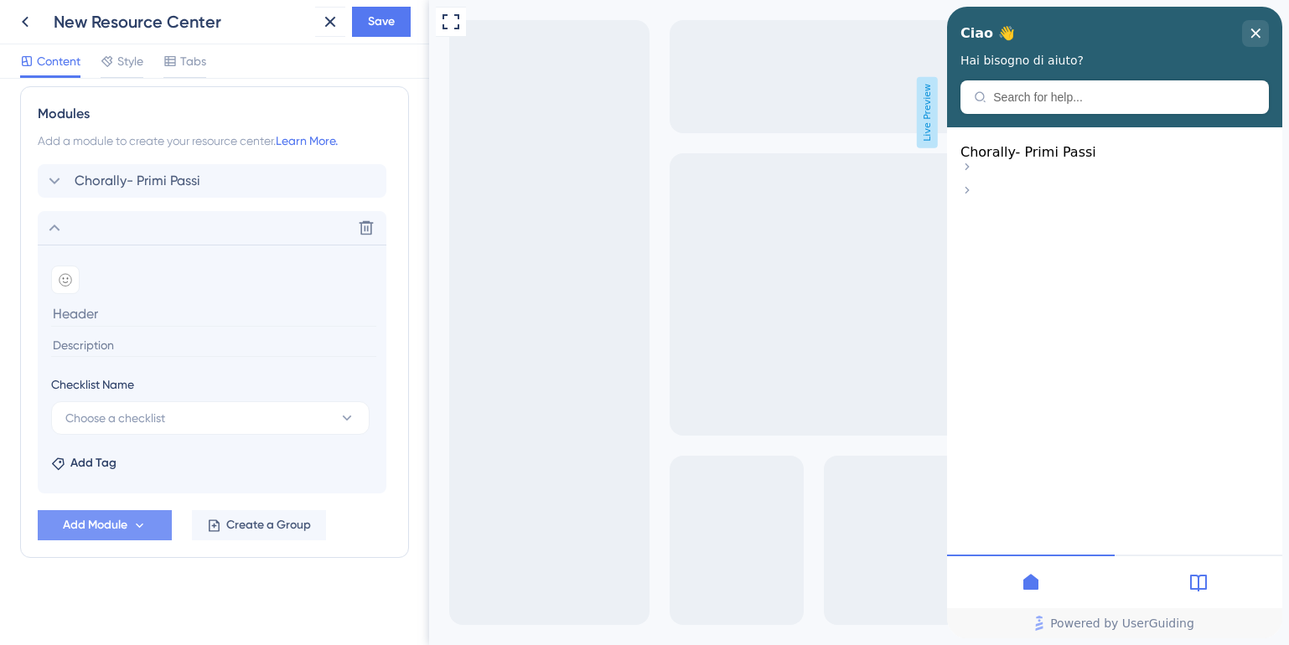
scroll to position [770, 0]
type input "Chora"
click at [266, 412] on button "Choose a checklist" at bounding box center [210, 418] width 318 height 34
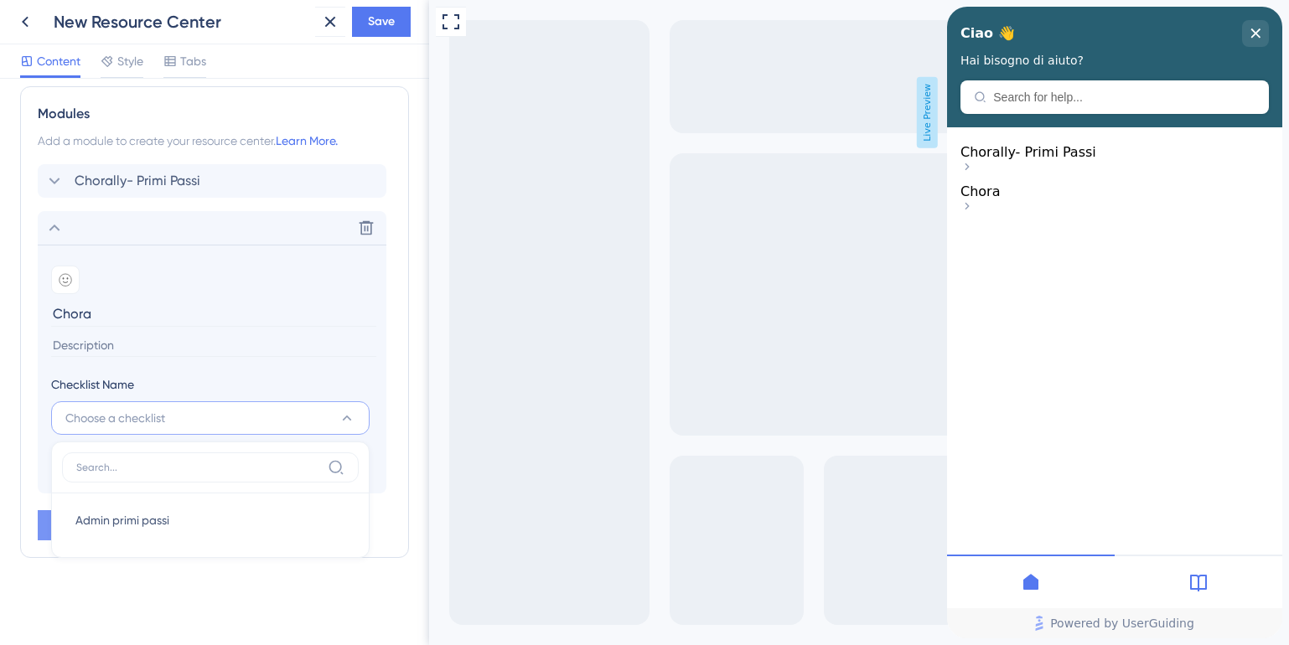
click at [182, 420] on button "Choose a checklist" at bounding box center [210, 418] width 318 height 34
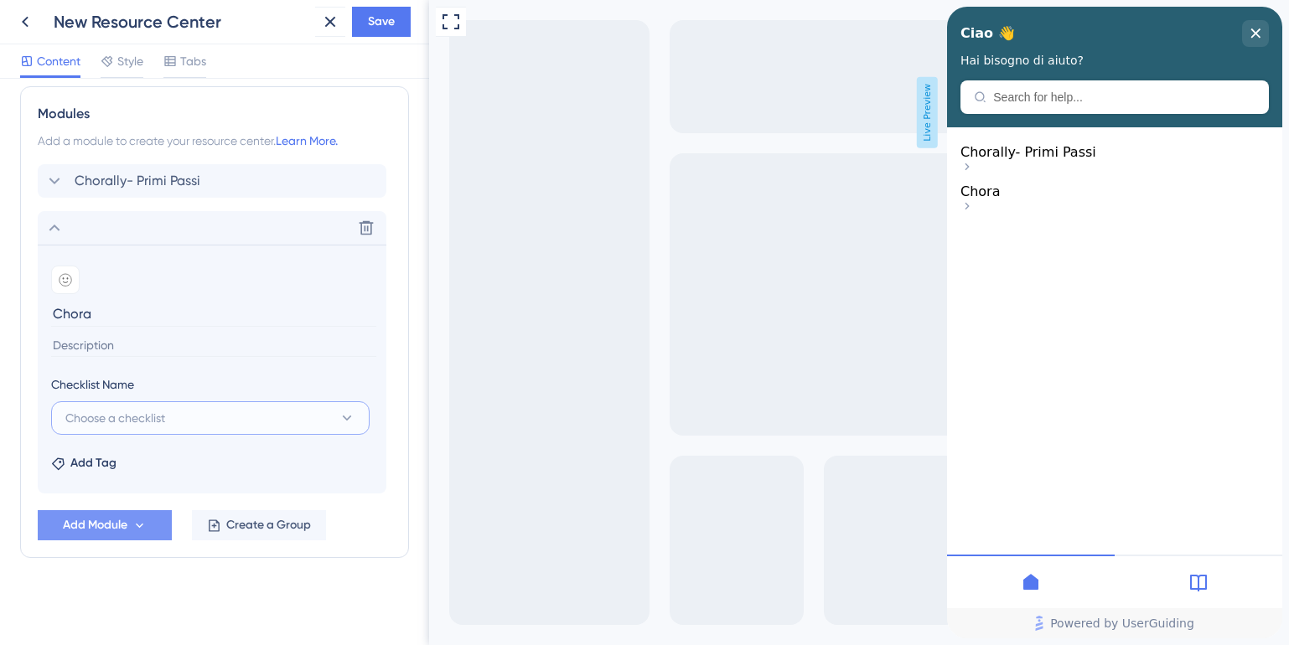
click at [182, 420] on button "Choose a checklist" at bounding box center [210, 418] width 318 height 34
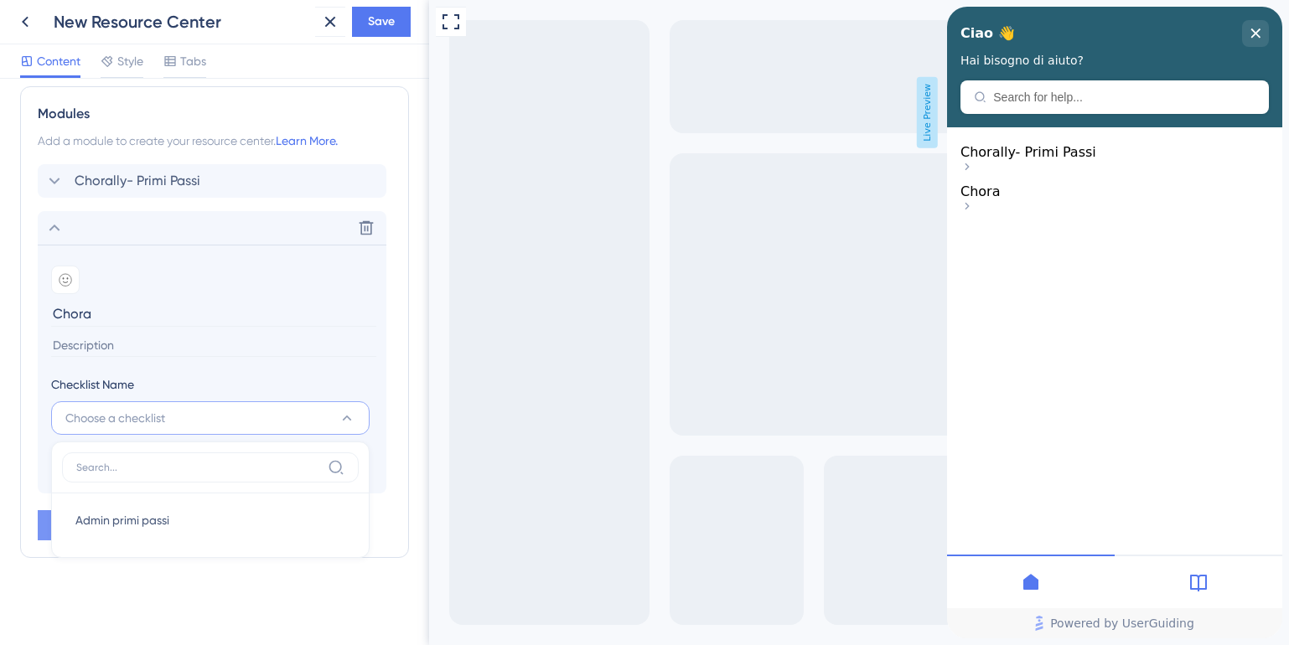
type input "C"
click at [133, 518] on span "Admin primi passi" at bounding box center [122, 520] width 94 height 20
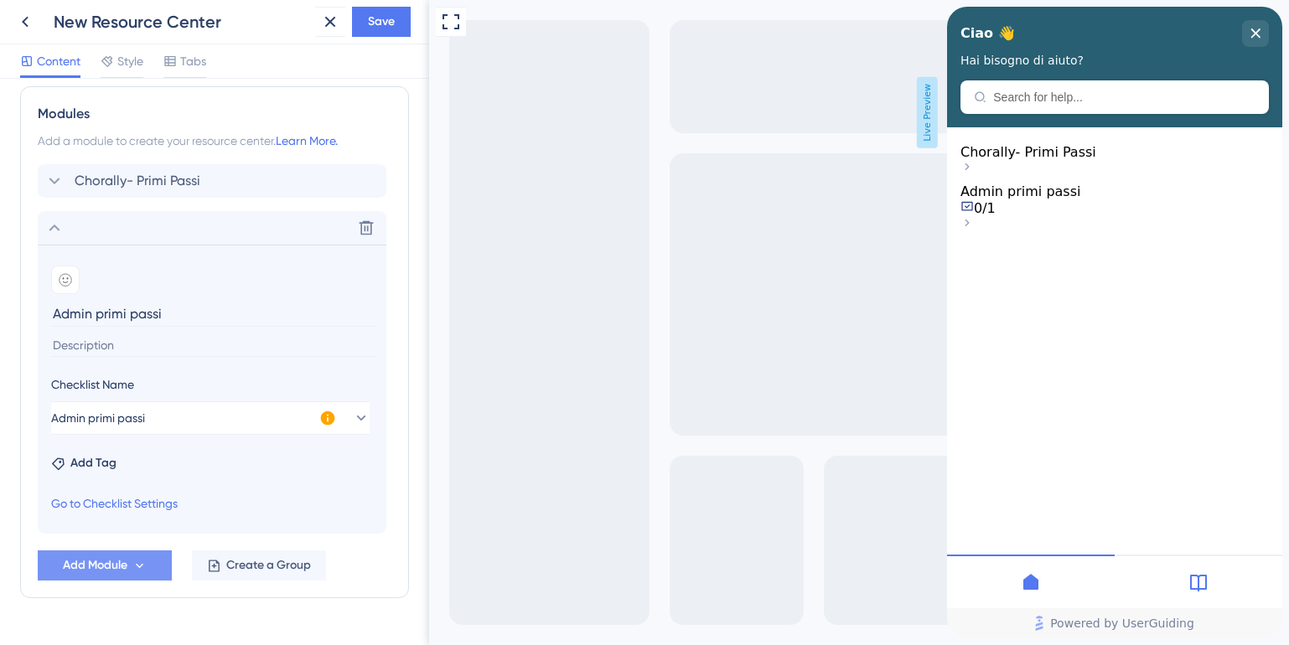
scroll to position [784, 0]
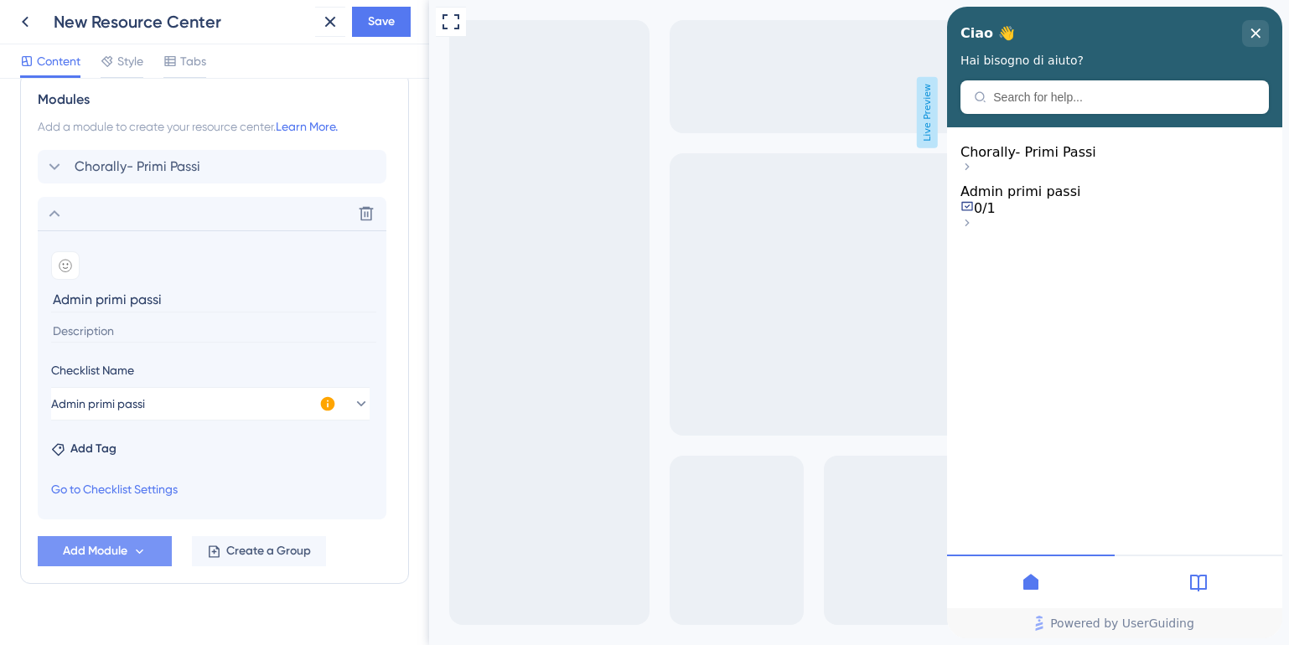
click at [52, 297] on input "Admin primi passi" at bounding box center [213, 300] width 325 height 26
click at [175, 297] on input "Chorally per Admin primi passi" at bounding box center [213, 300] width 325 height 26
drag, startPoint x: 178, startPoint y: 300, endPoint x: 292, endPoint y: 300, distance: 114.0
click at [292, 300] on input "Chorally per Admin: primi passi" at bounding box center [213, 300] width 325 height 26
type input "Chorally per Admin: Tour"
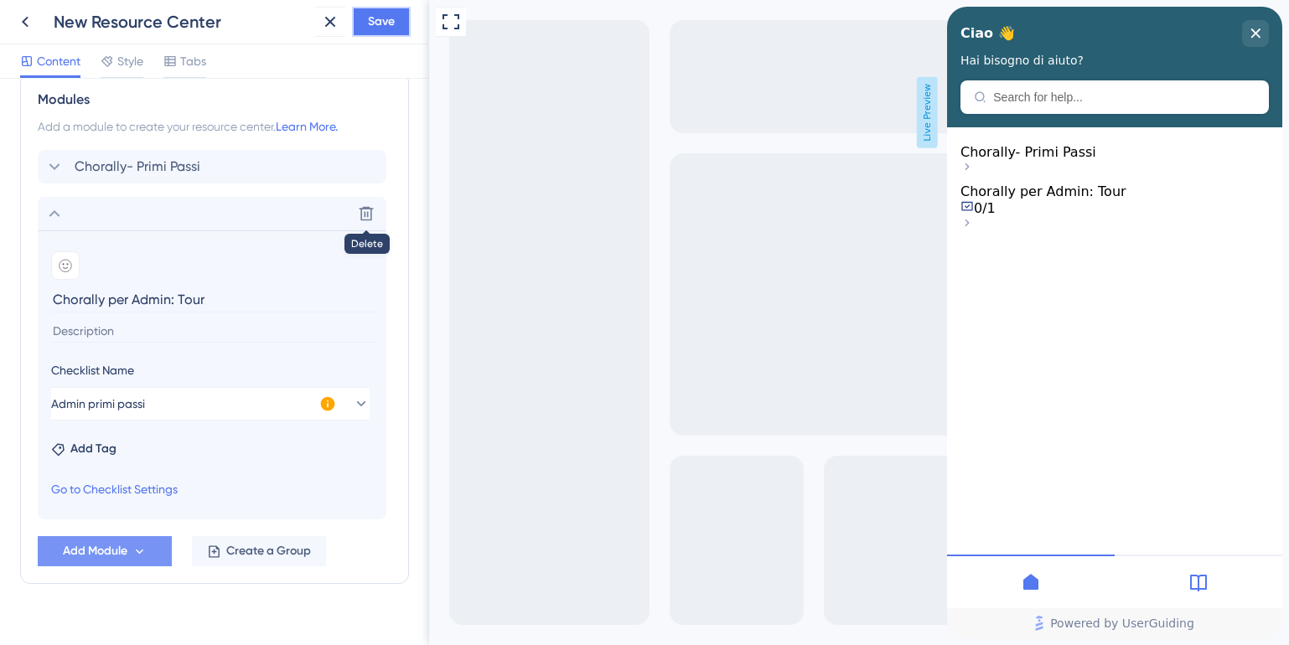
click at [388, 15] on span "Save" at bounding box center [381, 22] width 27 height 20
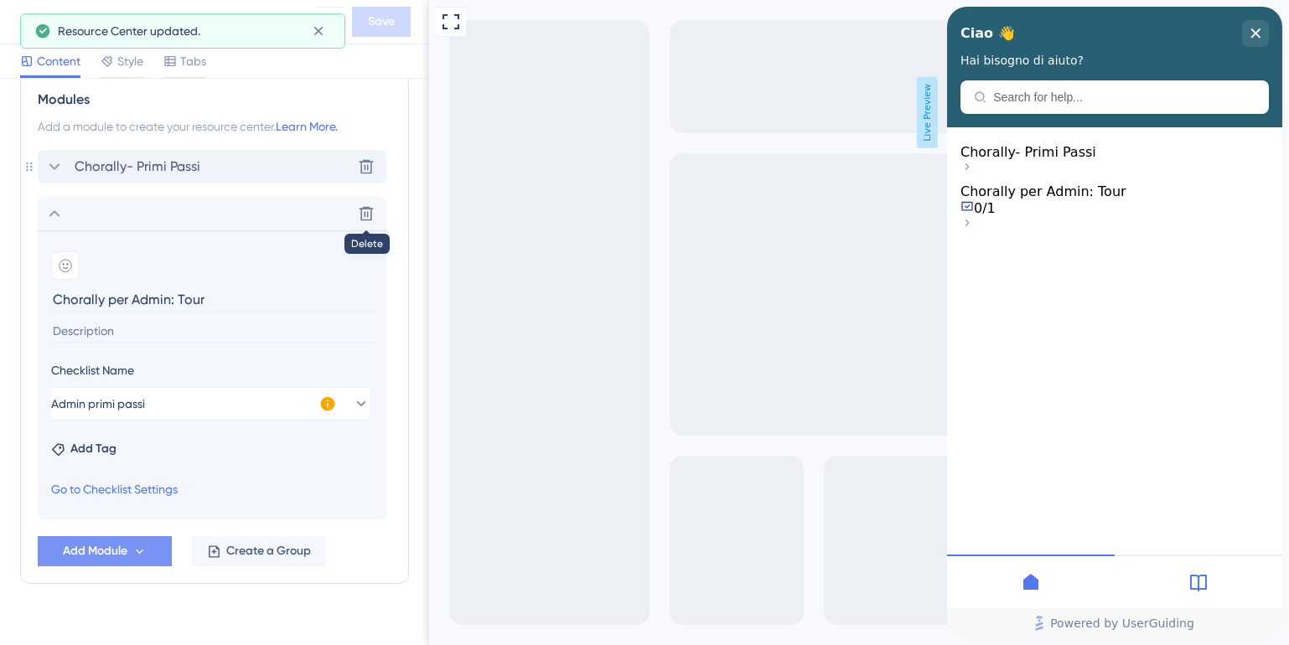
click at [54, 171] on icon at bounding box center [54, 167] width 20 height 20
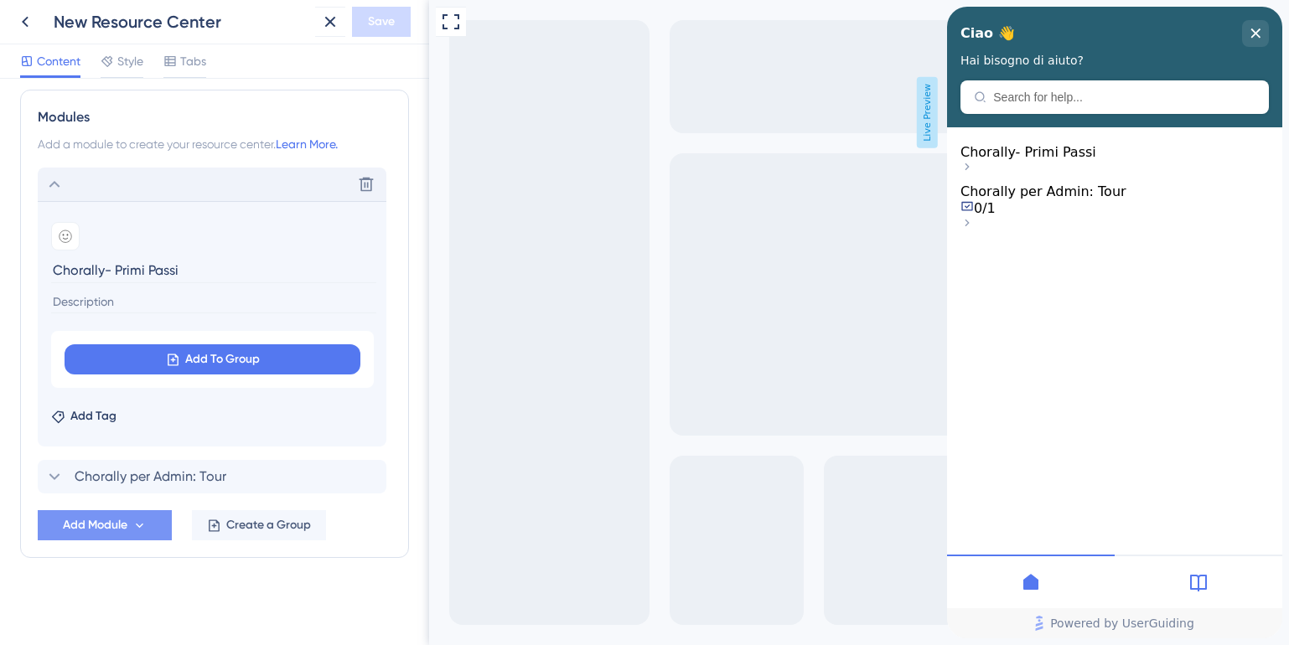
drag, startPoint x: 106, startPoint y: 271, endPoint x: 213, endPoint y: 274, distance: 106.5
click at [213, 274] on input "Chorally- Primi Passi" at bounding box center [213, 270] width 325 height 26
type input "Chorally per Operatore : Primi passi"
click at [370, 31] on span "Save" at bounding box center [381, 22] width 27 height 20
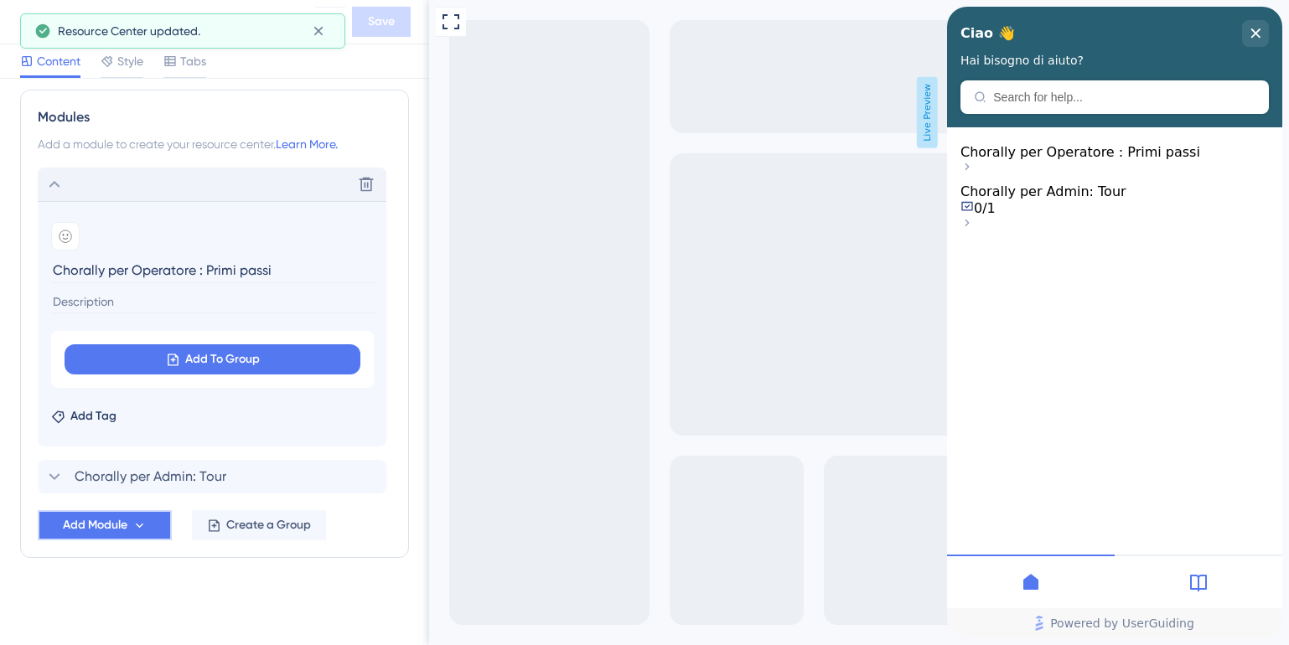
click at [101, 519] on span "Add Module" at bounding box center [95, 525] width 65 height 20
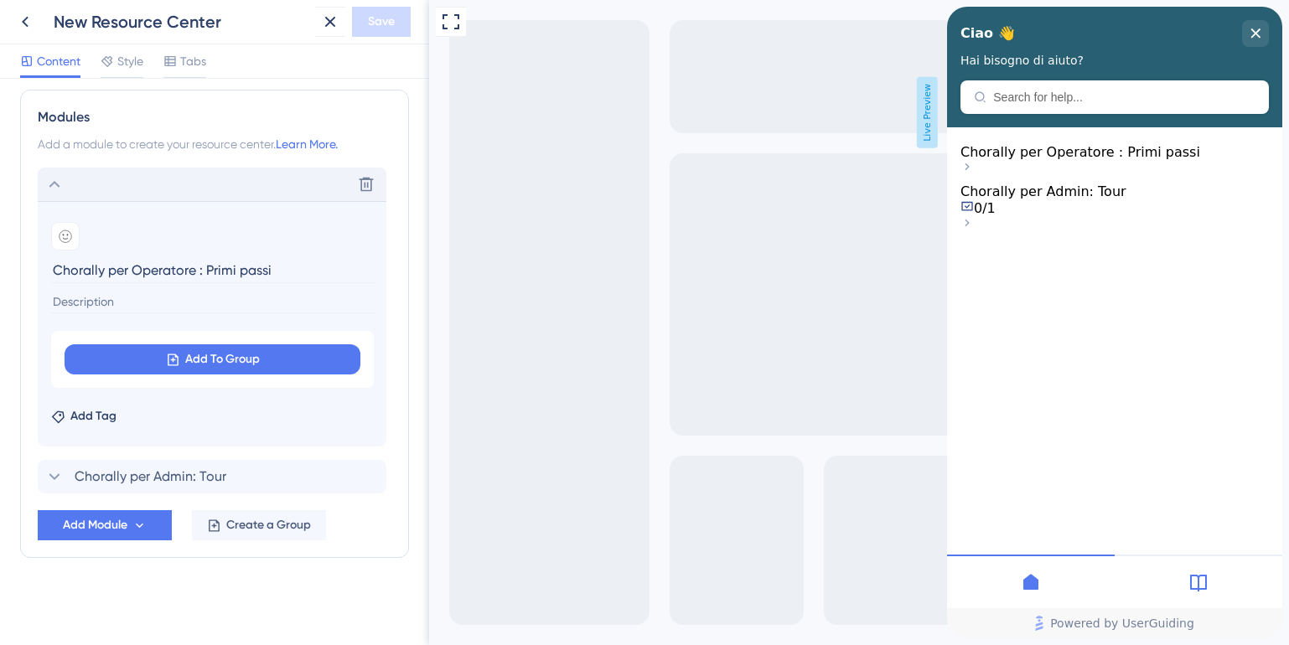
click at [974, 213] on icon "Chorally per Admin: Tour" at bounding box center [966, 205] width 13 height 13
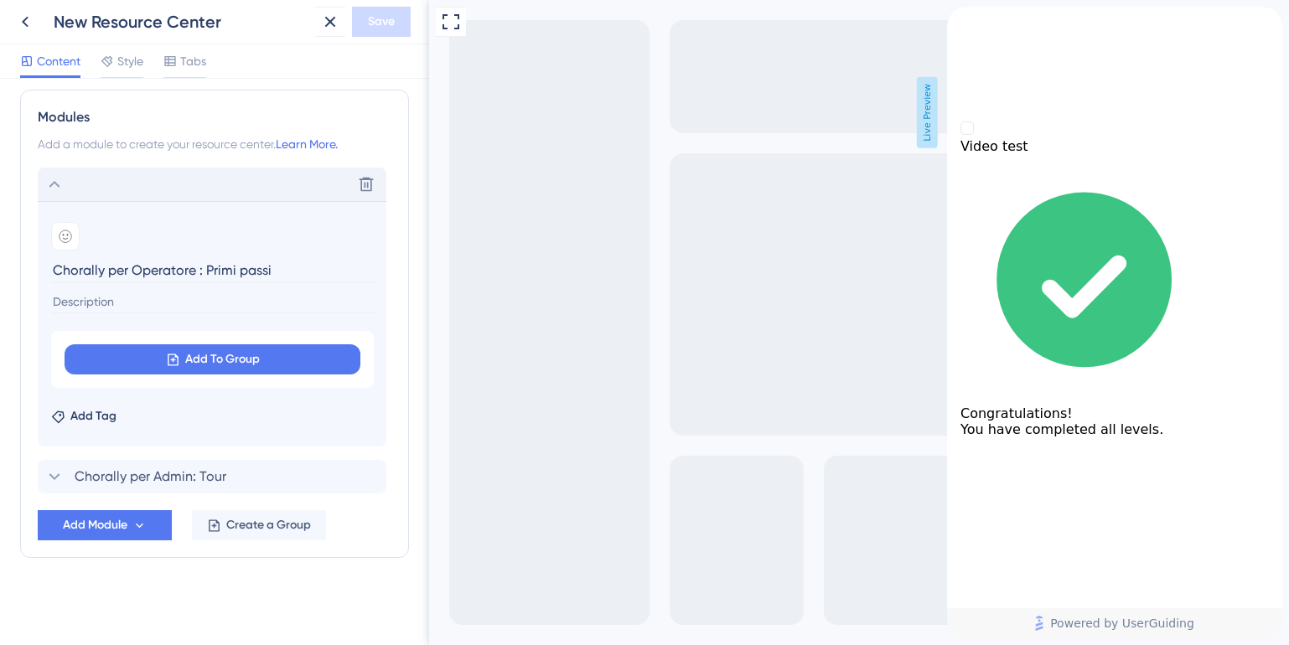
click at [57, 182] on icon at bounding box center [54, 184] width 20 height 20
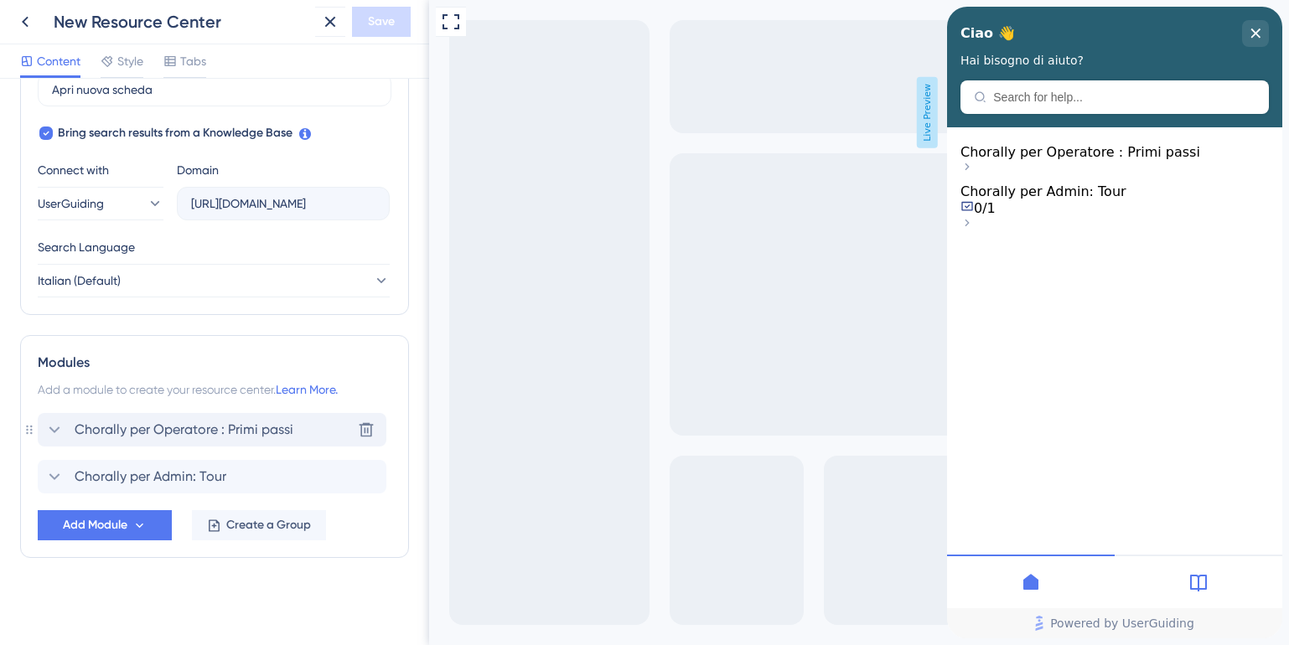
scroll to position [521, 0]
click at [96, 525] on span "Add Module" at bounding box center [95, 525] width 65 height 20
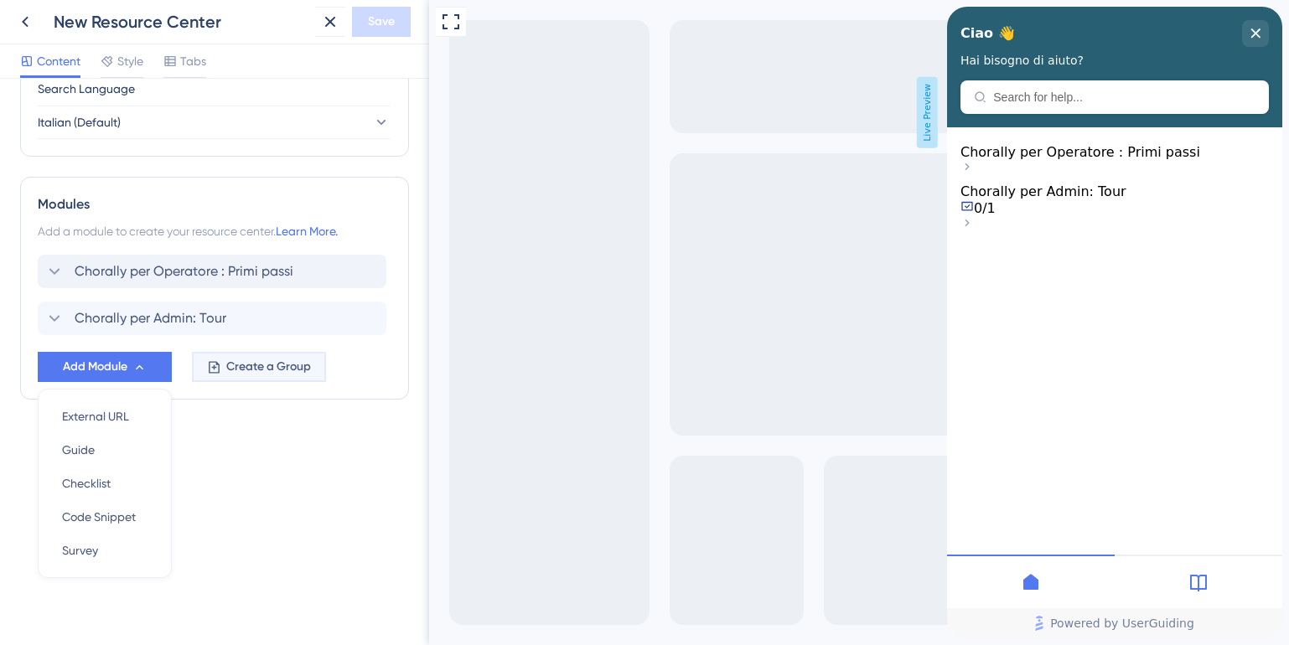
click at [260, 368] on span "Create a Group" at bounding box center [268, 367] width 85 height 20
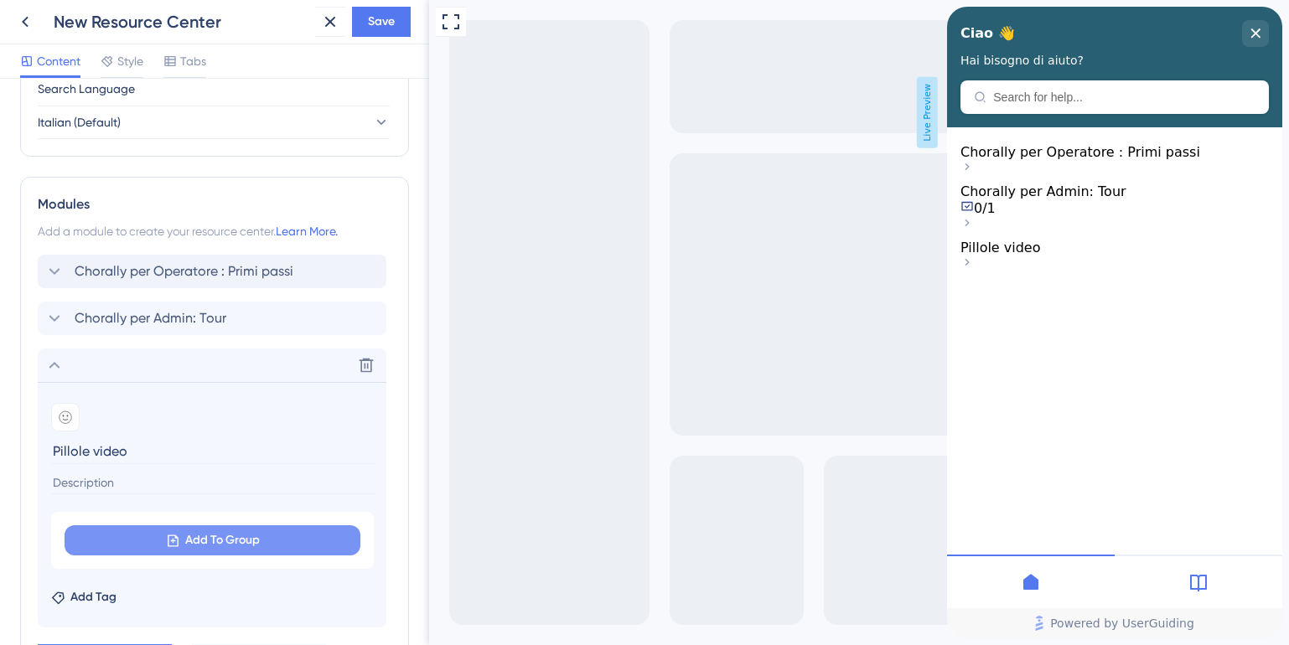
type input "Pillole video"
click at [158, 542] on button "Add To Group" at bounding box center [213, 540] width 296 height 30
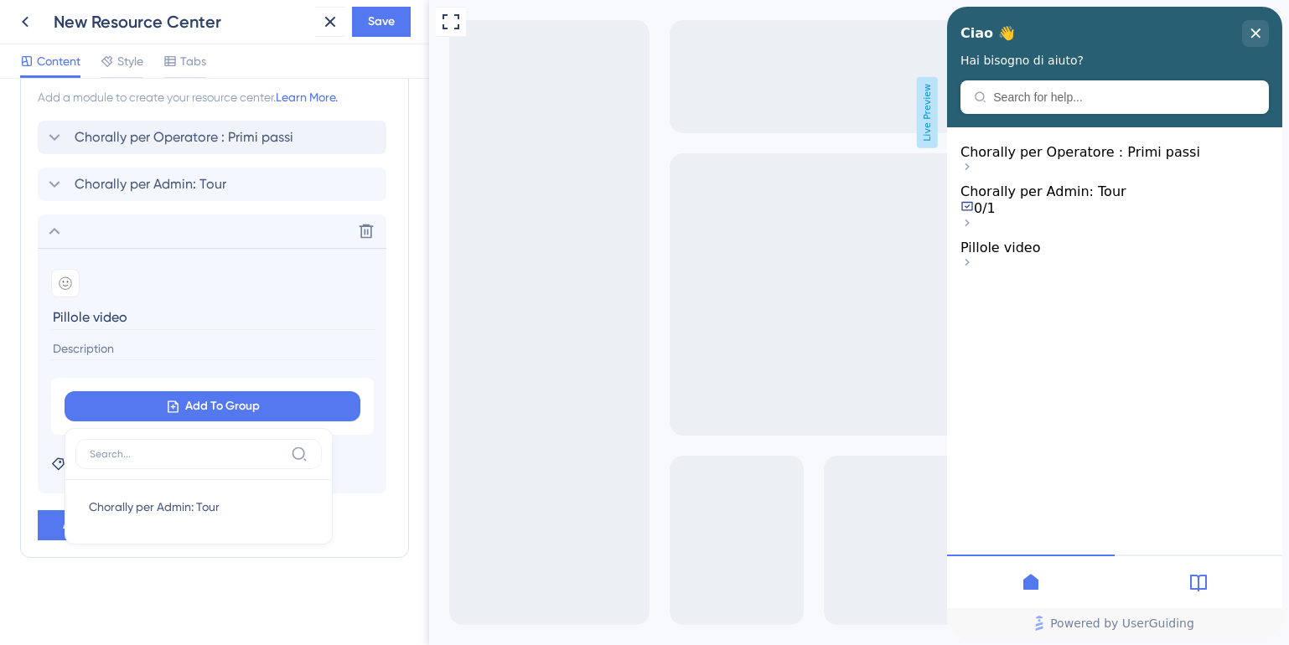
click at [380, 494] on div "Chorally per Operatore : Primi passi Chorally per Admin: Tour Delete Add emoji …" at bounding box center [215, 331] width 354 height 420
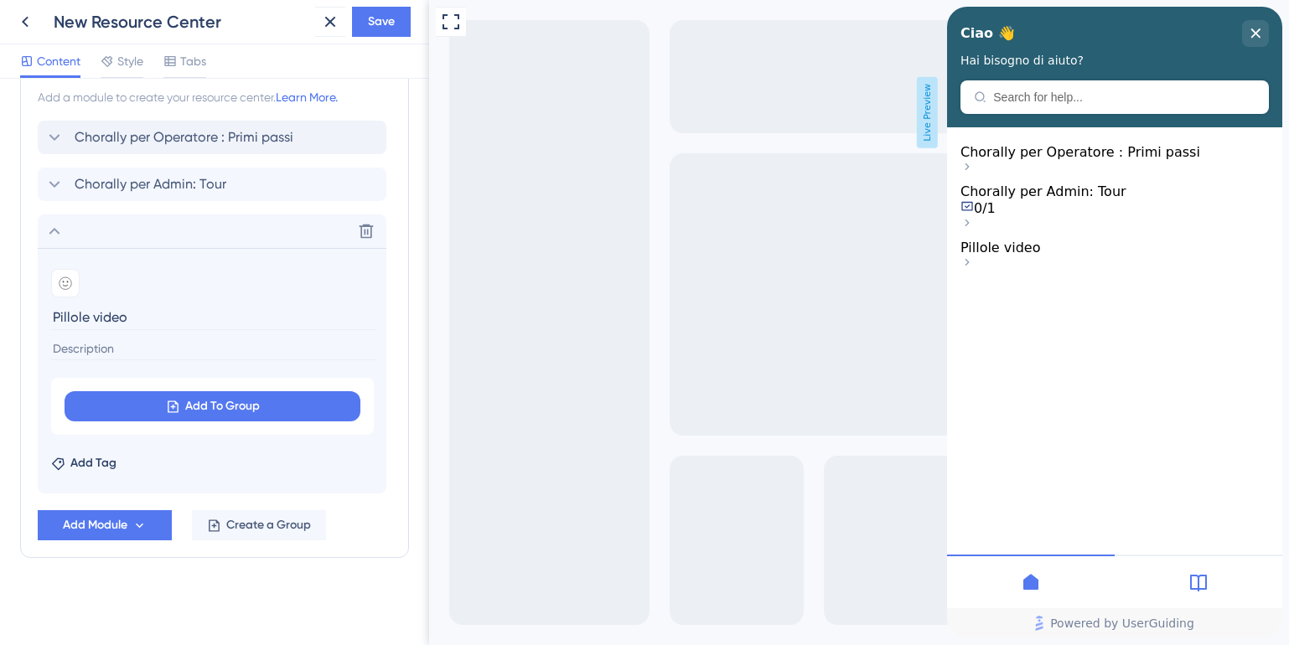
click at [98, 347] on input at bounding box center [213, 349] width 325 height 23
type input "C"
click at [107, 529] on span "Add Module" at bounding box center [95, 525] width 65 height 20
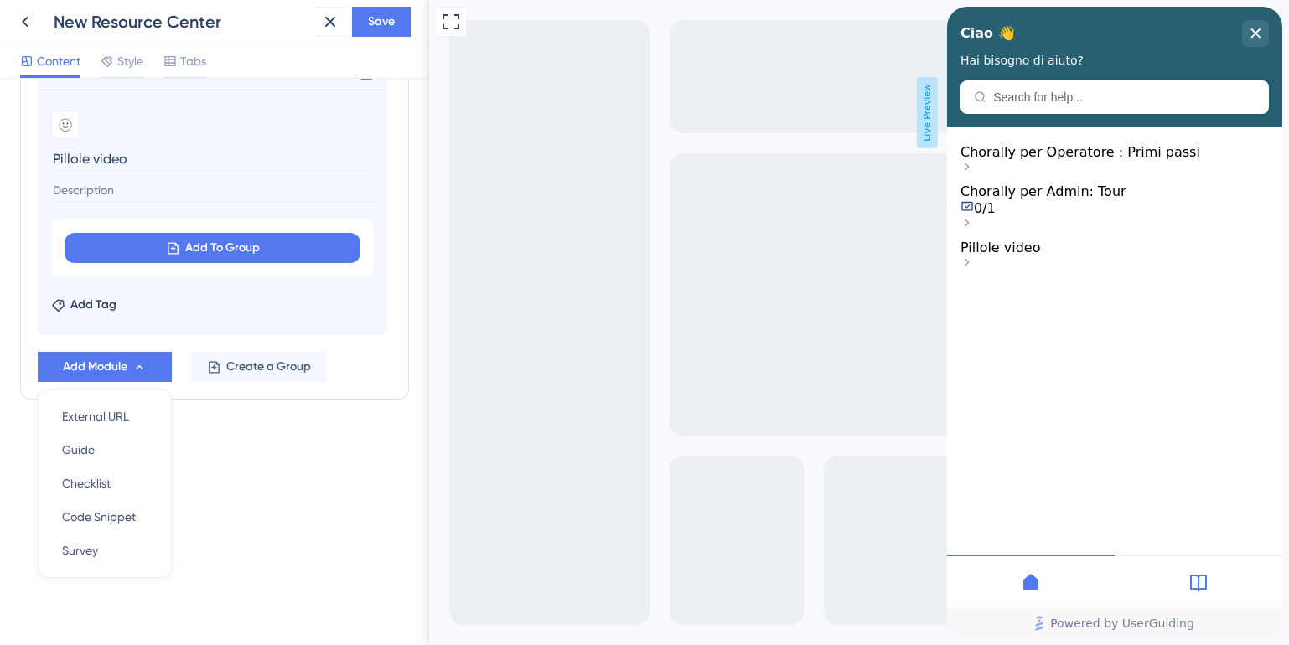
click at [372, 502] on div "Resource Center Header Title Ciao 👋 21 Ciao 👋 Subtitle Hai bisogno di aiuto? 15…" at bounding box center [214, 362] width 429 height 566
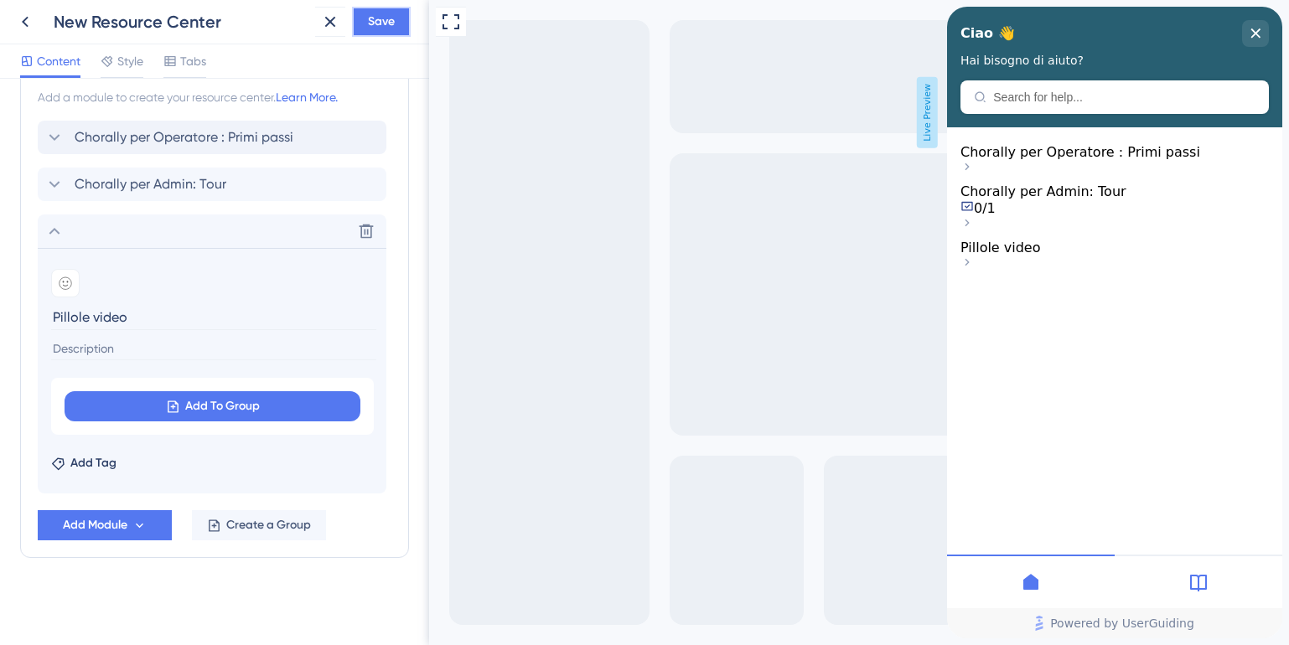
click at [389, 25] on span "Save" at bounding box center [381, 22] width 27 height 20
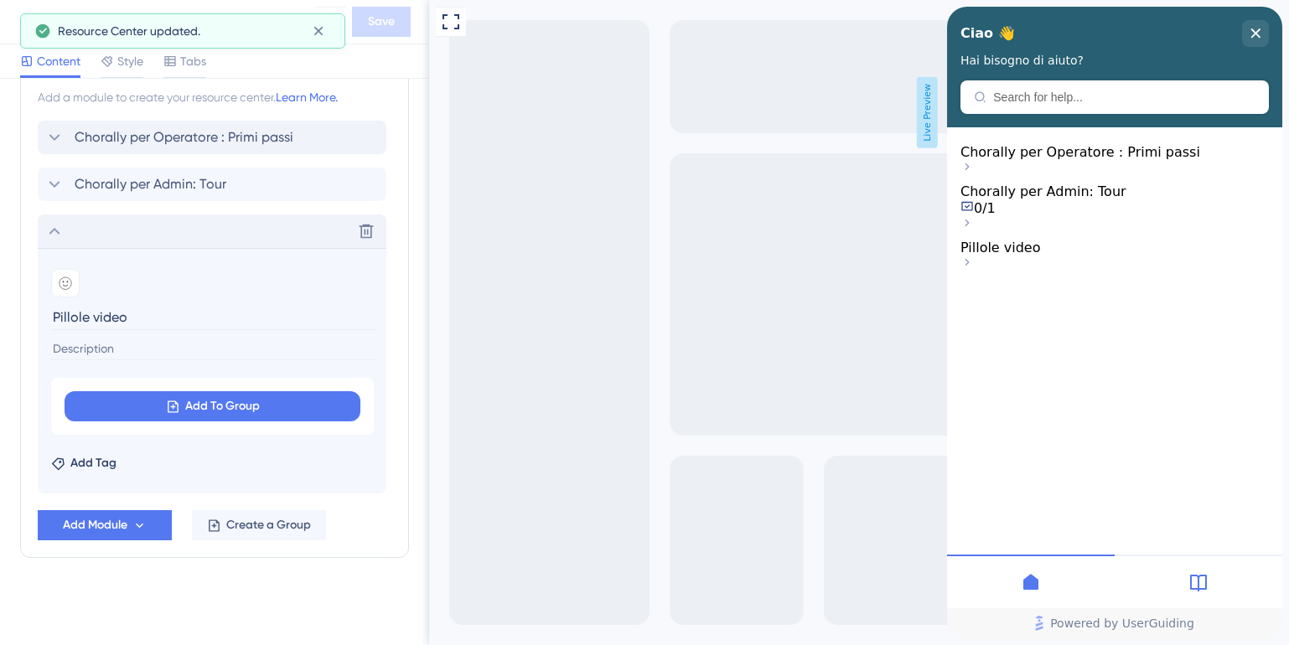
click at [54, 245] on div "Delete" at bounding box center [212, 232] width 349 height 34
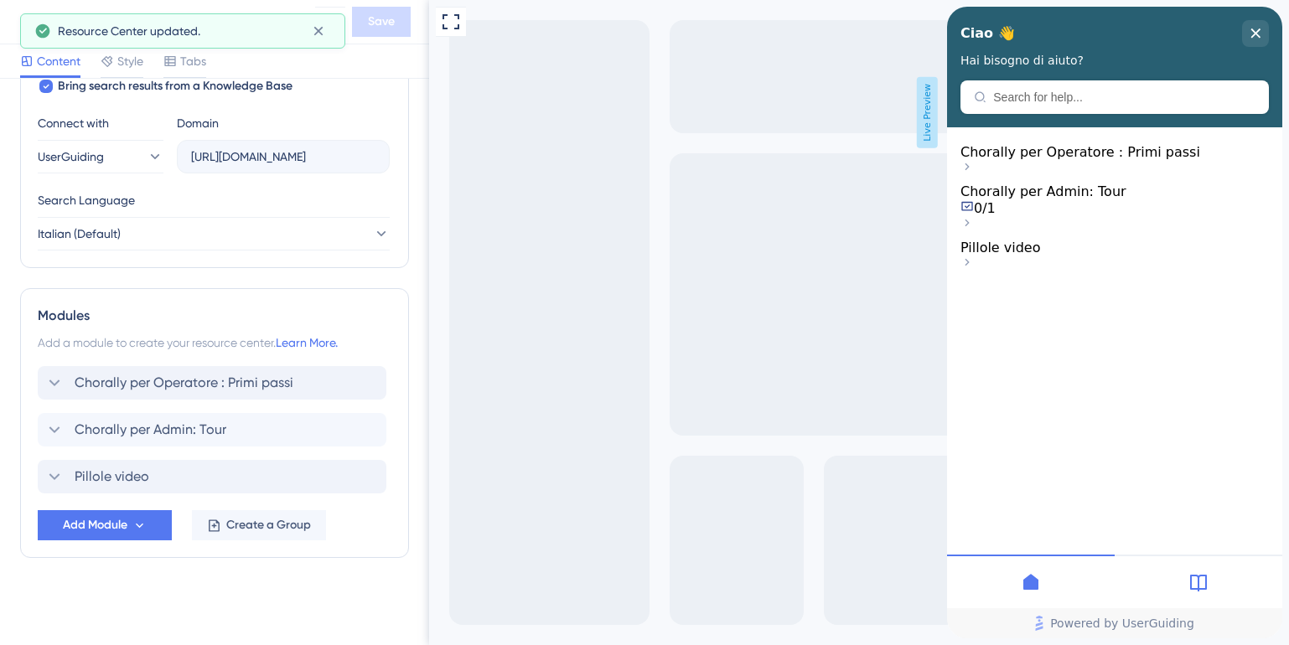
scroll to position [568, 0]
click at [80, 520] on span "Add Module" at bounding box center [95, 525] width 65 height 20
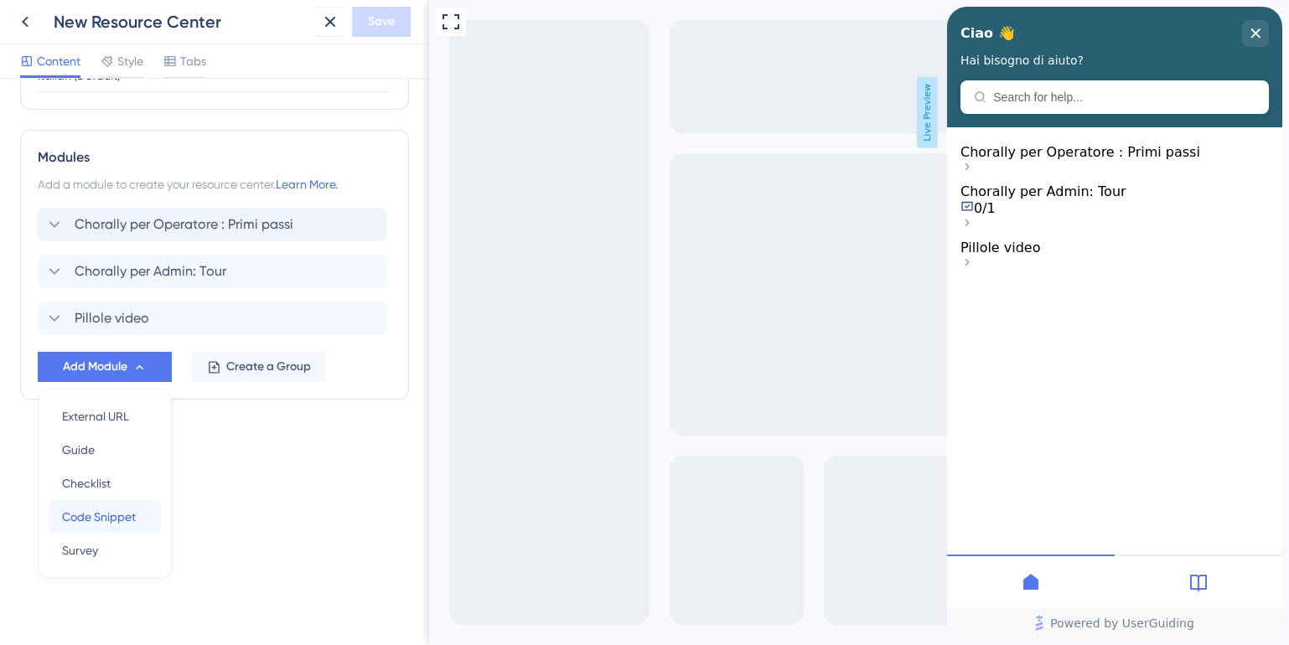
click at [96, 510] on span "Code Snippet" at bounding box center [99, 517] width 74 height 20
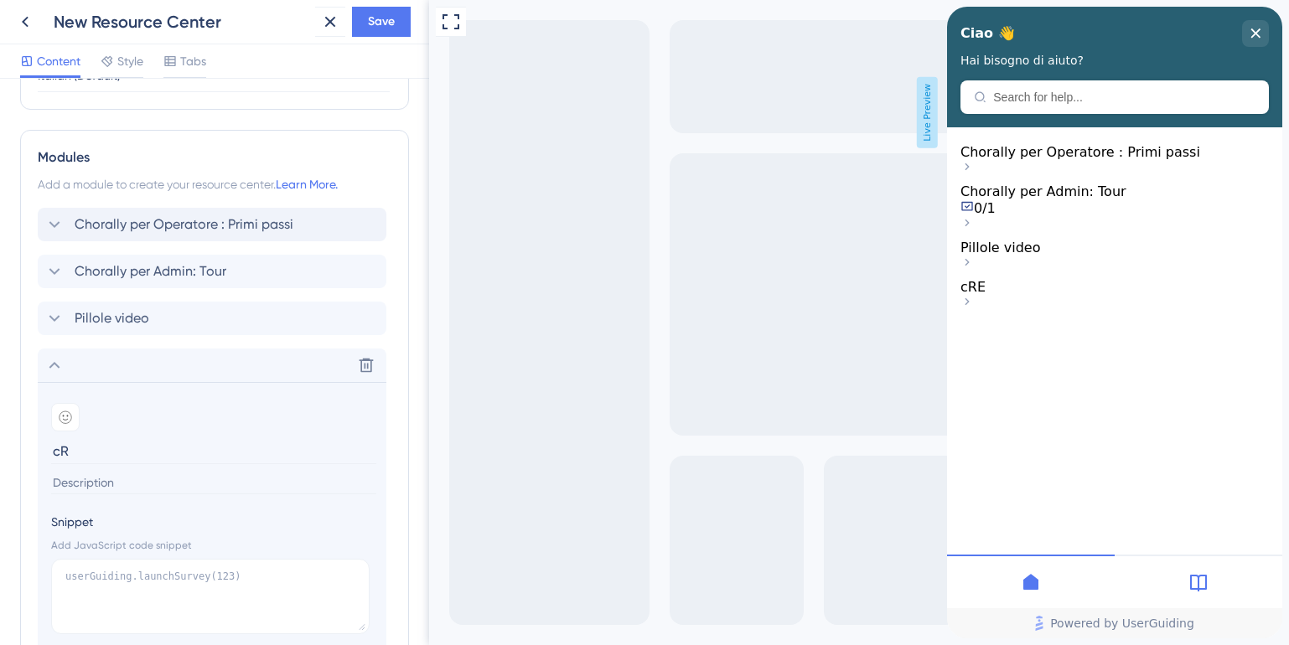
type input "c"
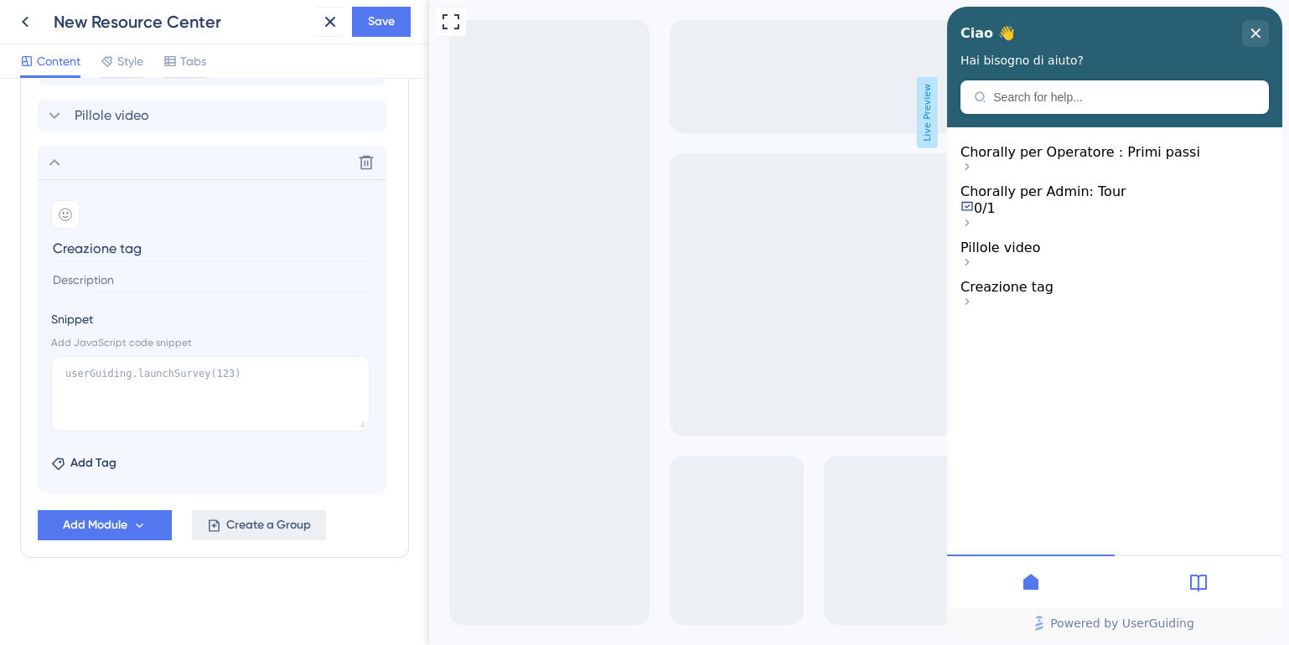
type input "Creazione tag"
click at [246, 528] on span "Create a Group" at bounding box center [268, 525] width 85 height 20
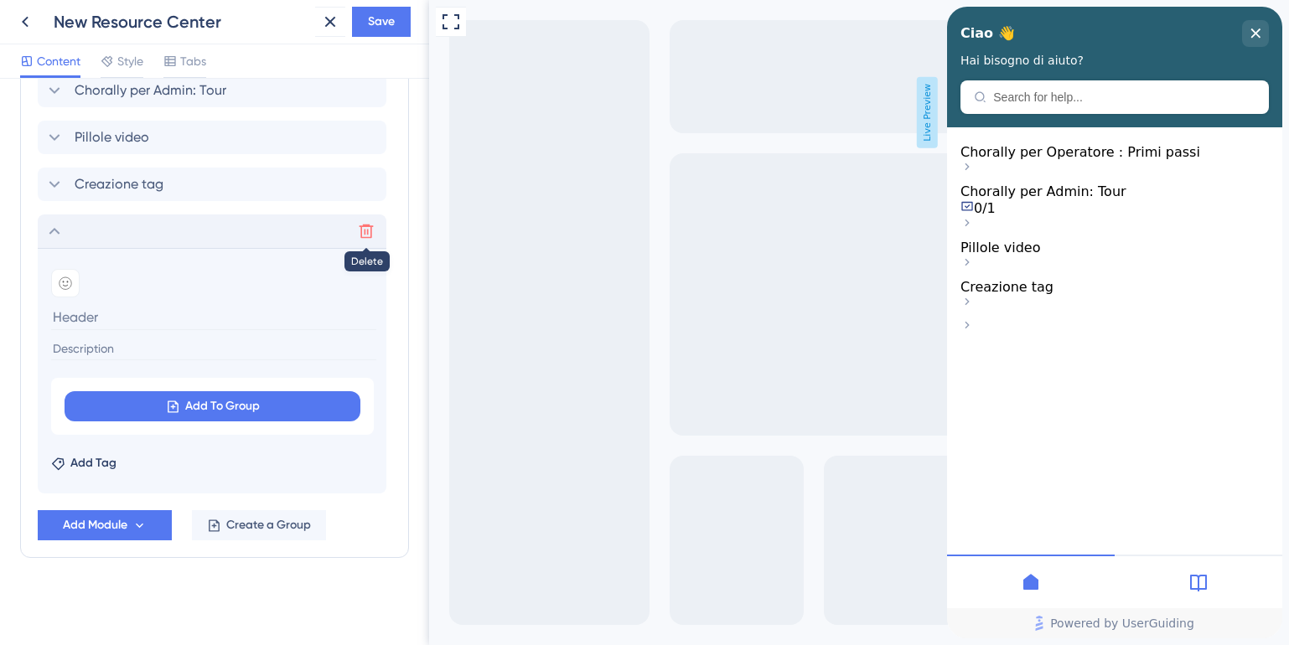
click at [368, 229] on icon at bounding box center [366, 231] width 17 height 17
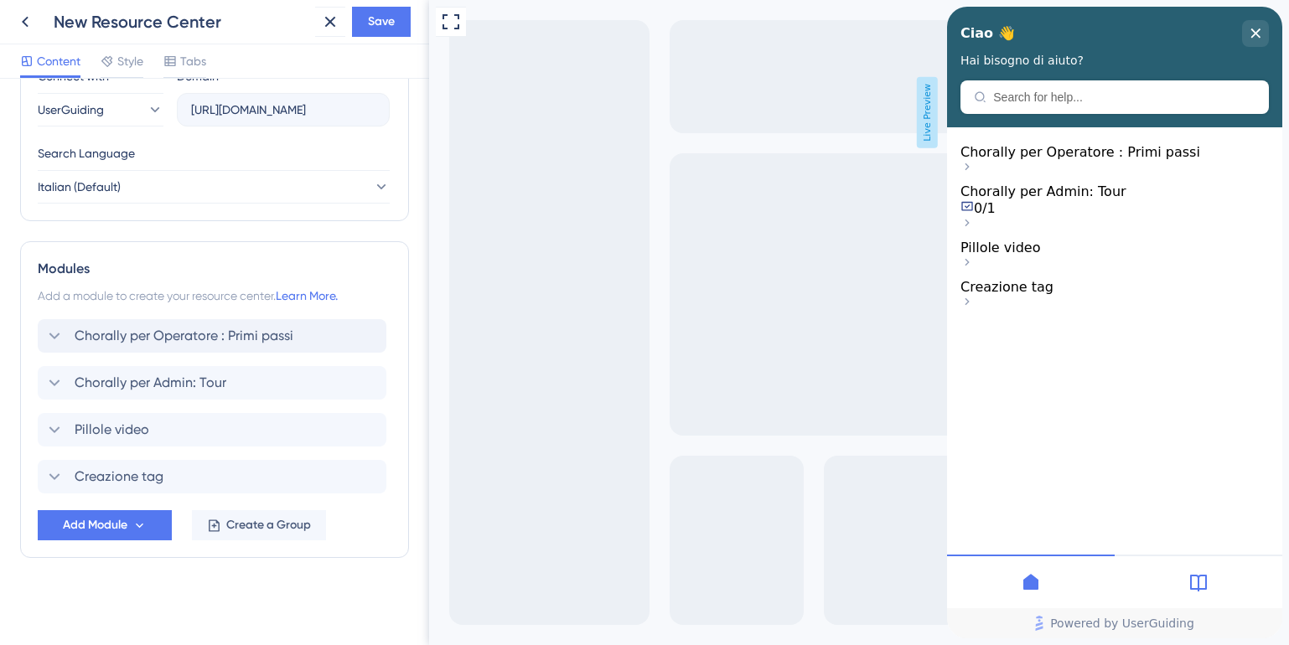
scroll to position [615, 0]
click at [370, 472] on icon at bounding box center [366, 477] width 14 height 14
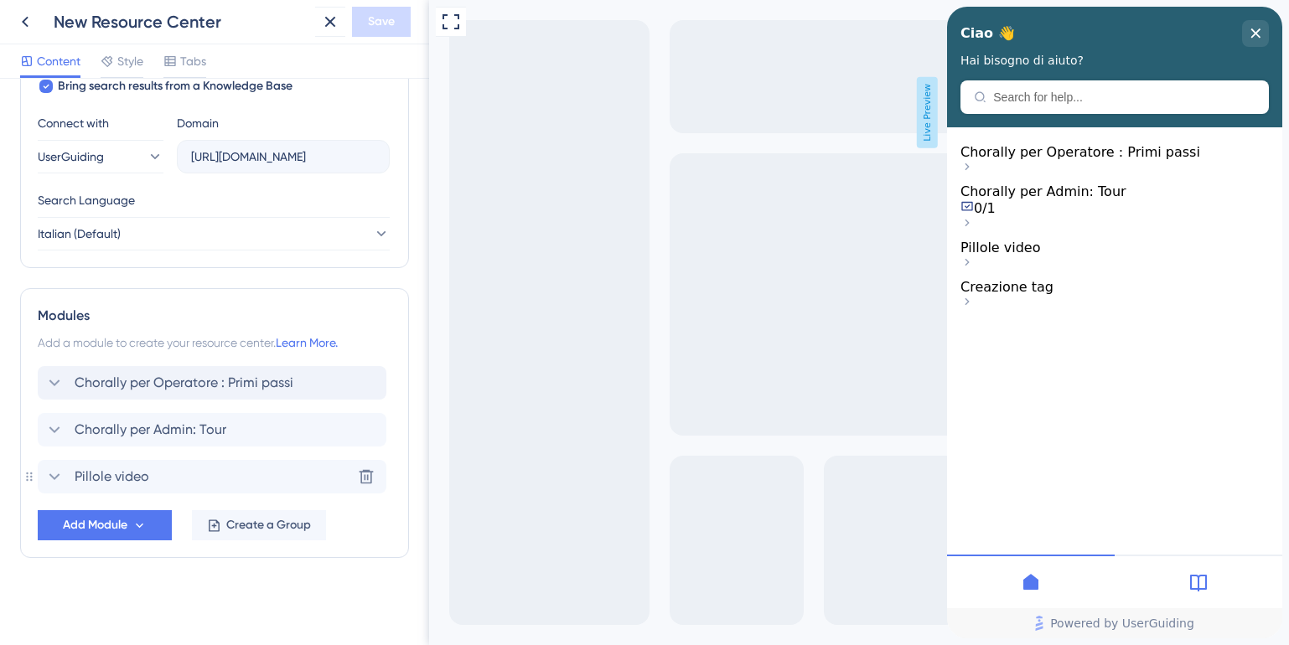
scroll to position [568, 0]
click at [313, 522] on button "Create a Group" at bounding box center [259, 525] width 134 height 30
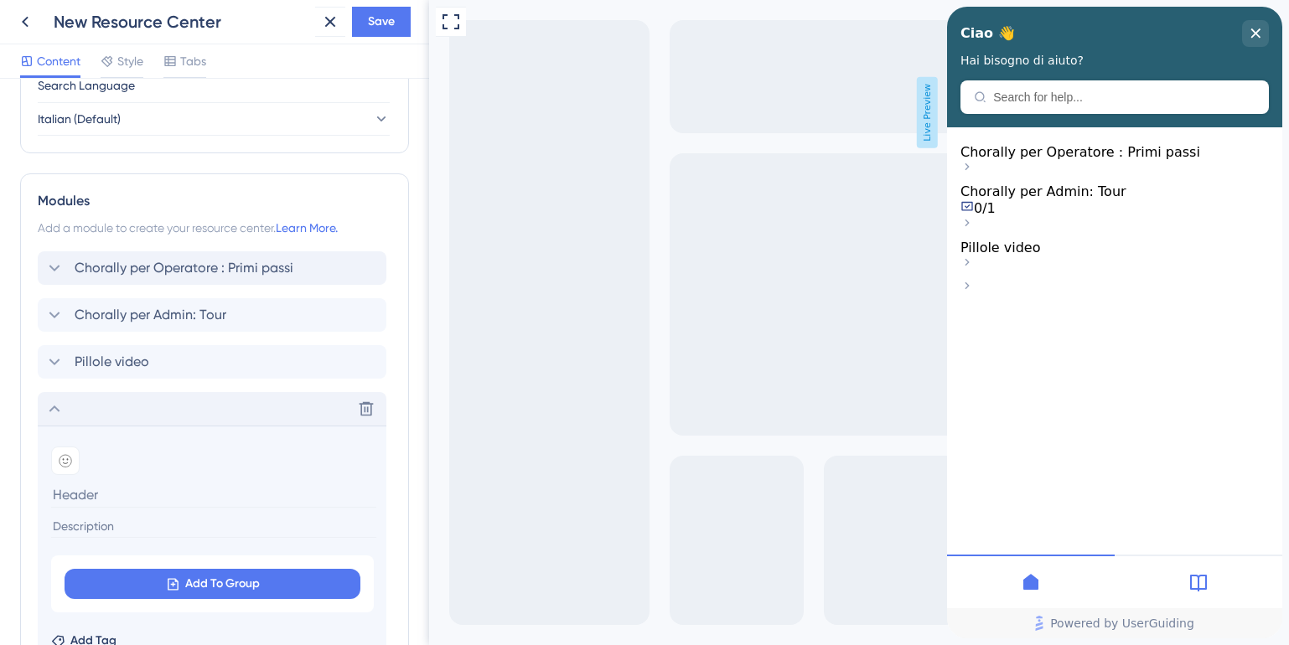
scroll to position [861, 0]
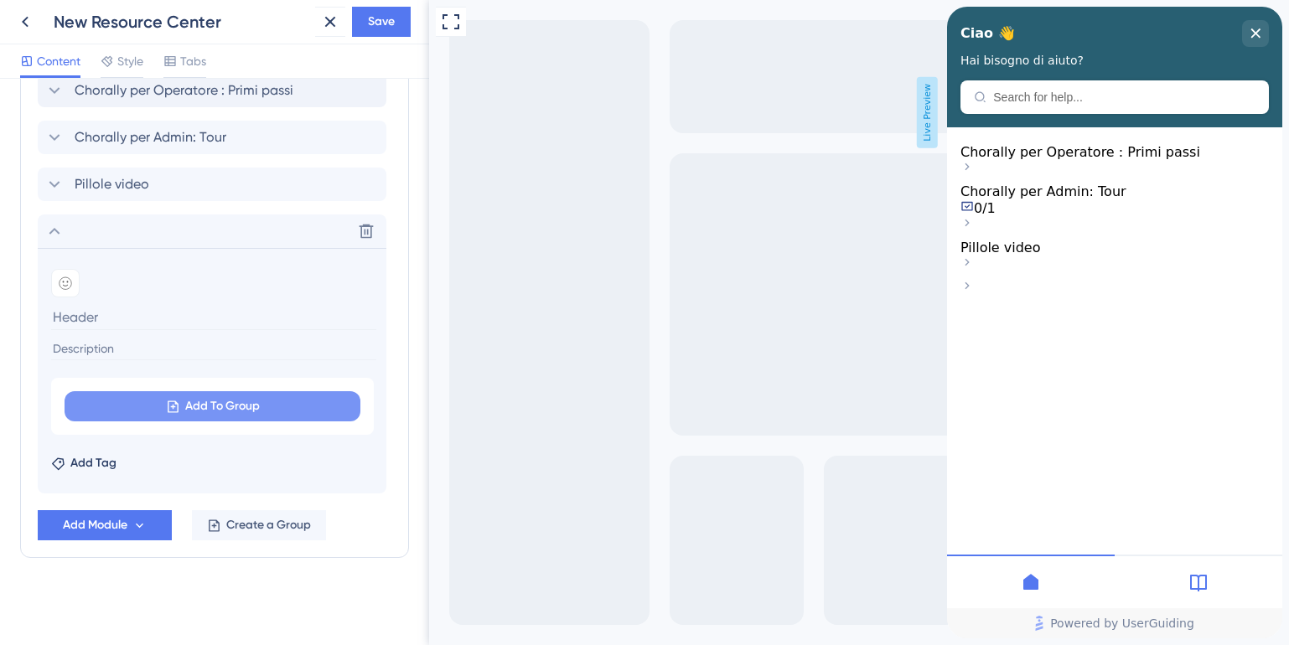
click at [173, 411] on icon at bounding box center [173, 407] width 11 height 12
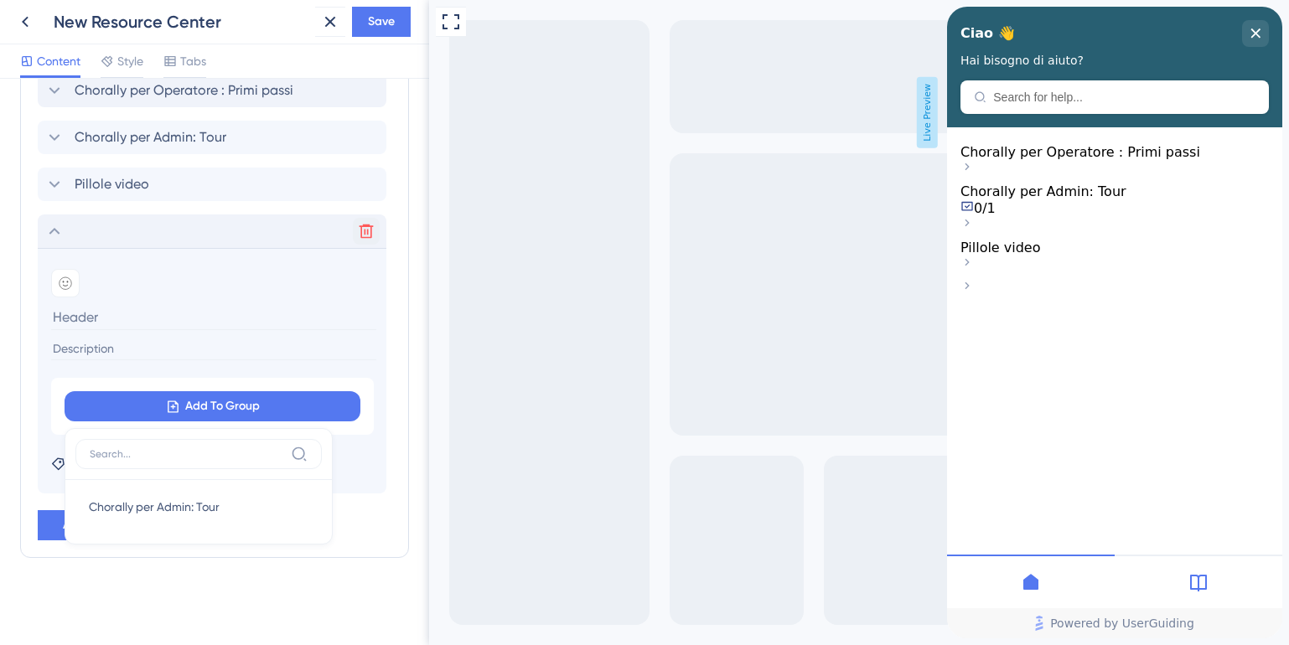
drag, startPoint x: 367, startPoint y: 231, endPoint x: 226, endPoint y: 456, distance: 265.0
click at [226, 456] on input at bounding box center [187, 453] width 194 height 13
type input "p"
click at [364, 237] on icon at bounding box center [366, 232] width 14 height 14
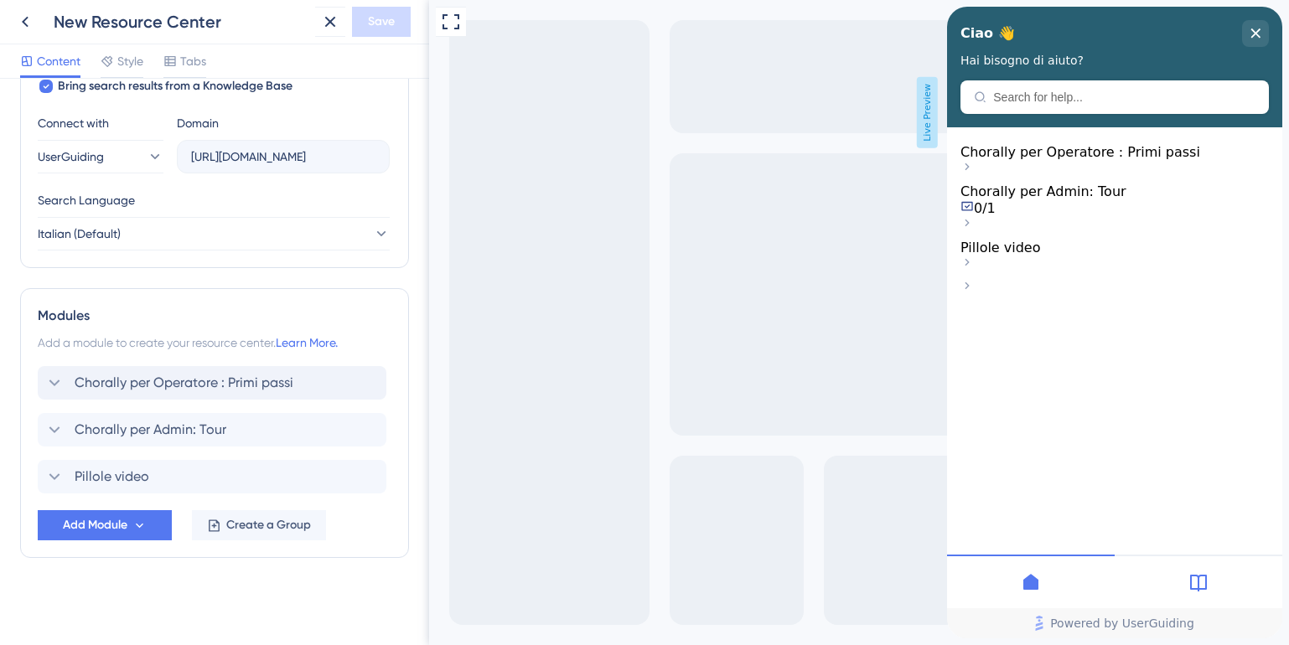
scroll to position [568, 0]
click at [52, 478] on icon at bounding box center [54, 477] width 20 height 20
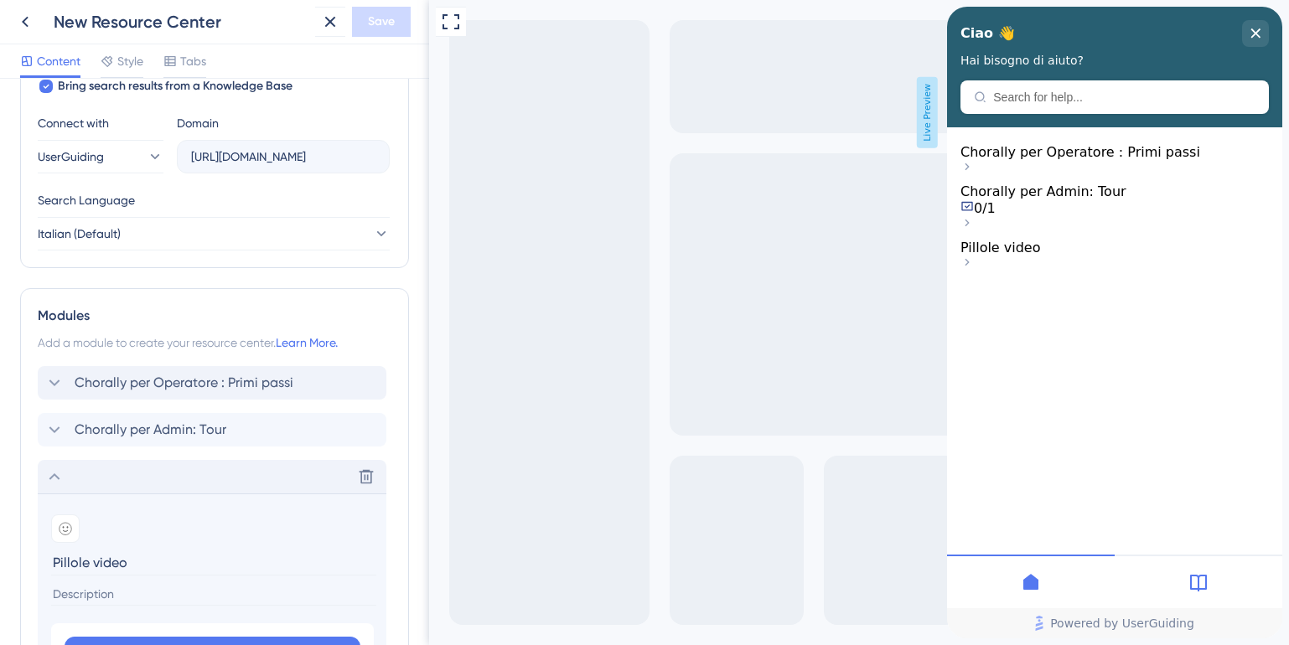
scroll to position [814, 0]
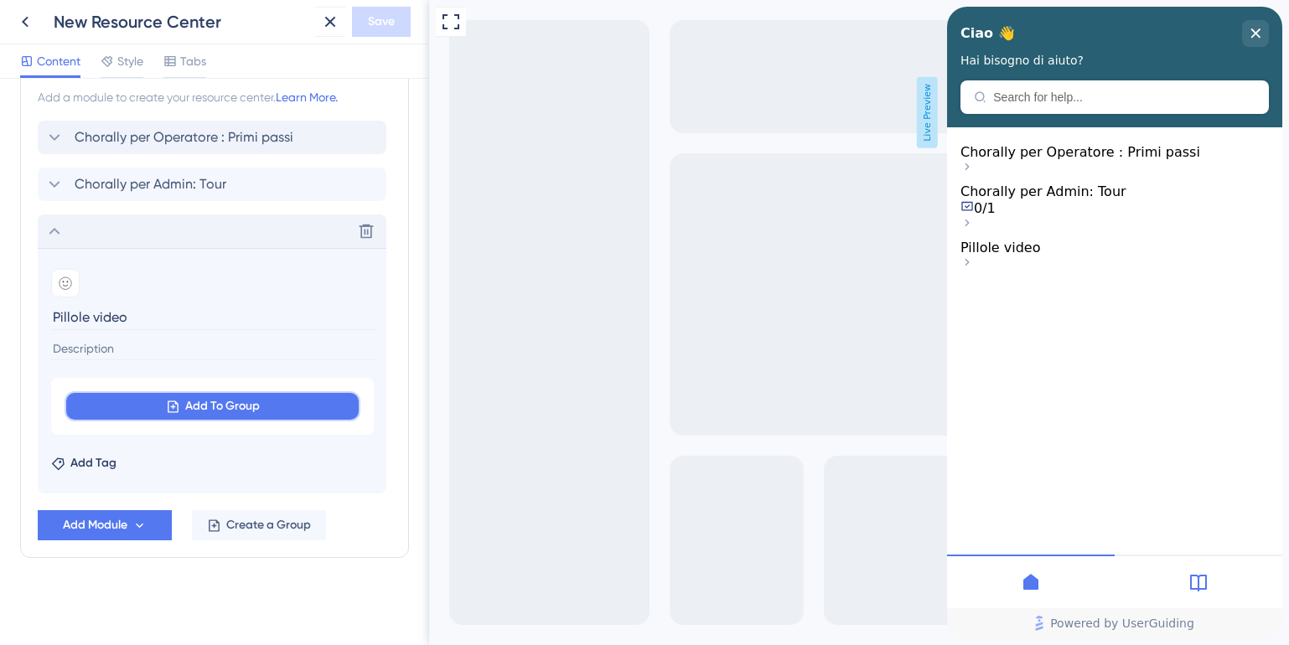
click at [173, 407] on icon at bounding box center [173, 407] width 11 height 12
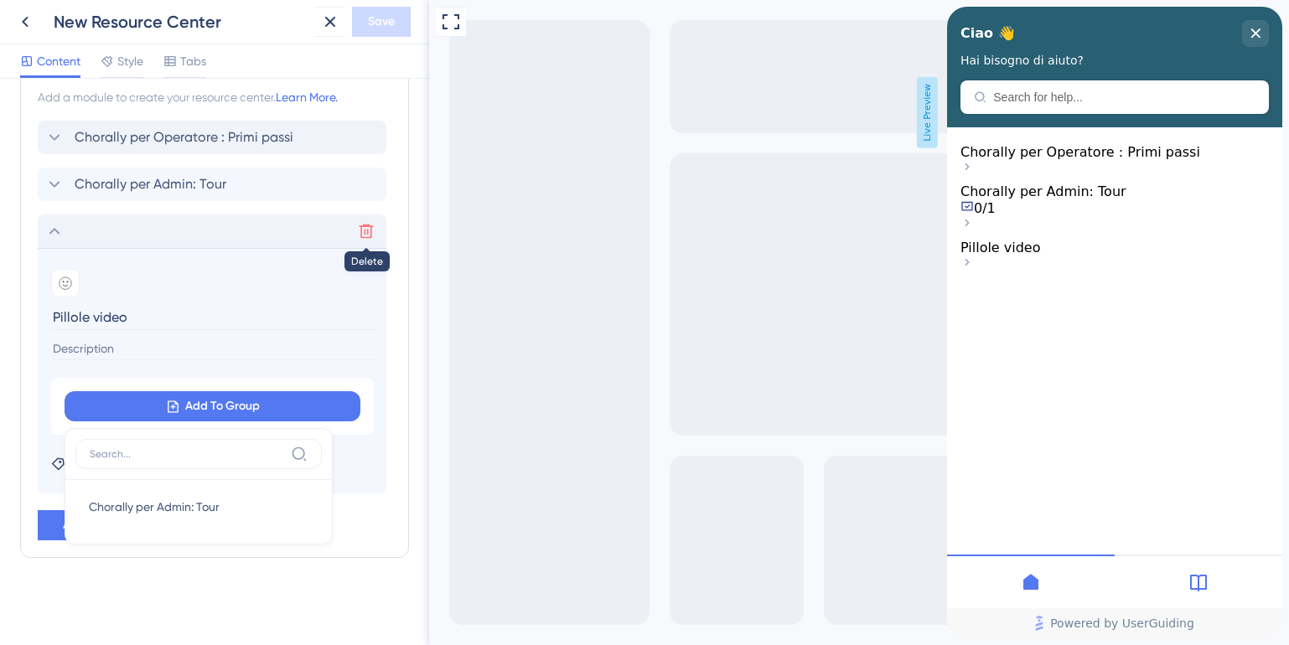
click at [372, 231] on icon at bounding box center [366, 231] width 17 height 17
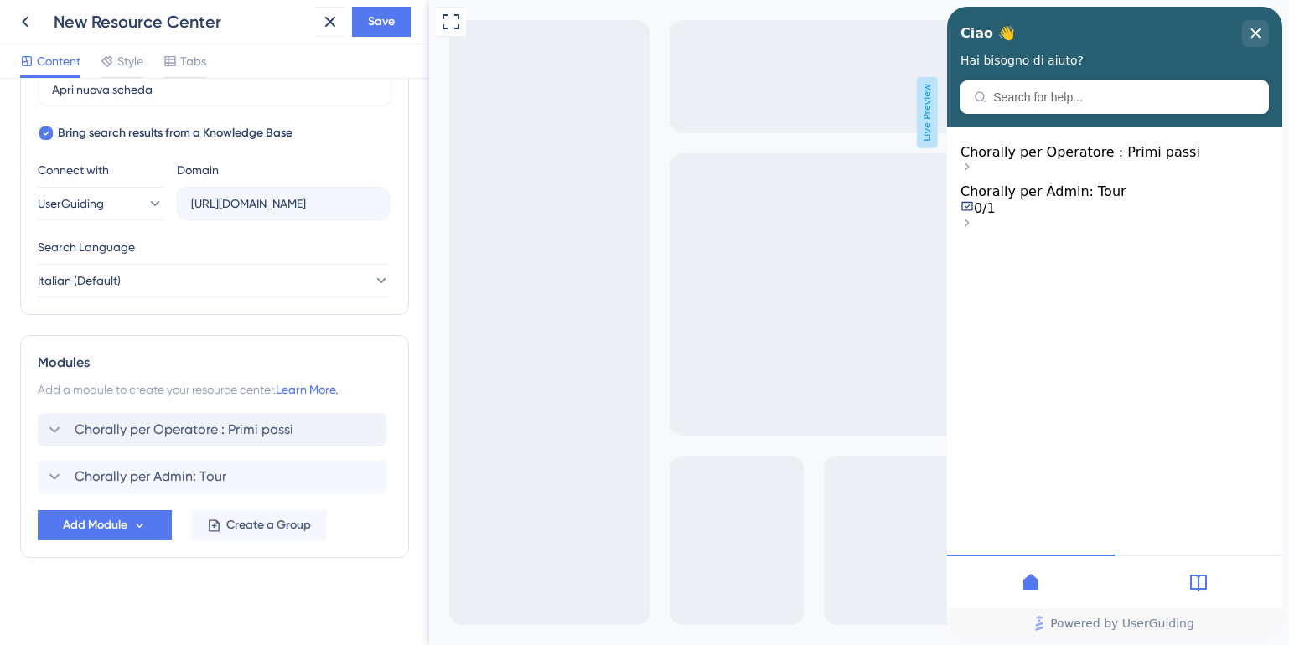
scroll to position [521, 0]
click at [140, 526] on icon at bounding box center [140, 525] width 8 height 5
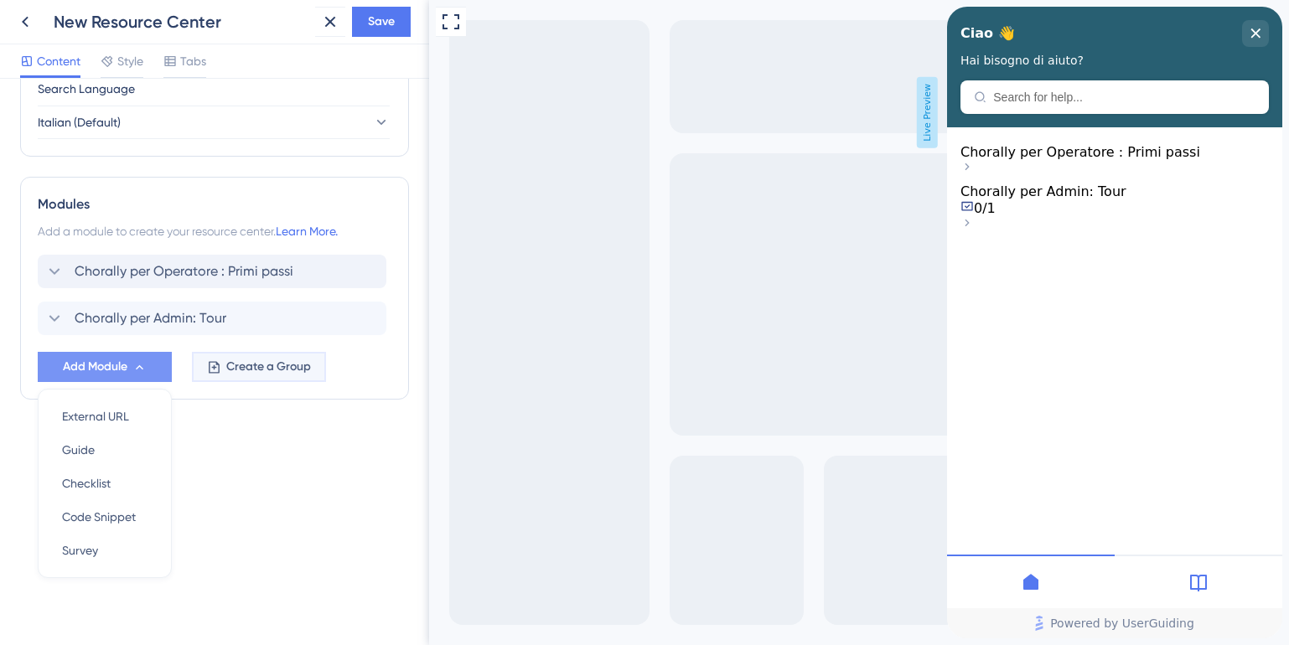
click at [243, 365] on span "Create a Group" at bounding box center [268, 367] width 85 height 20
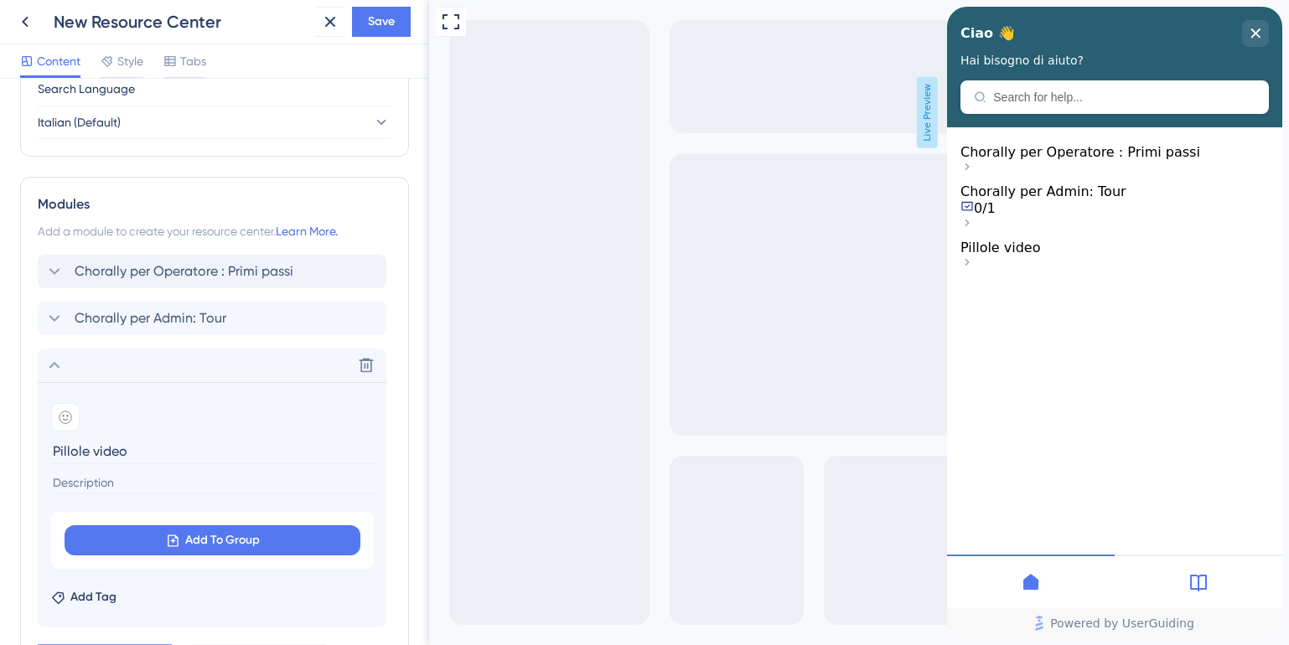
scroll to position [814, 0]
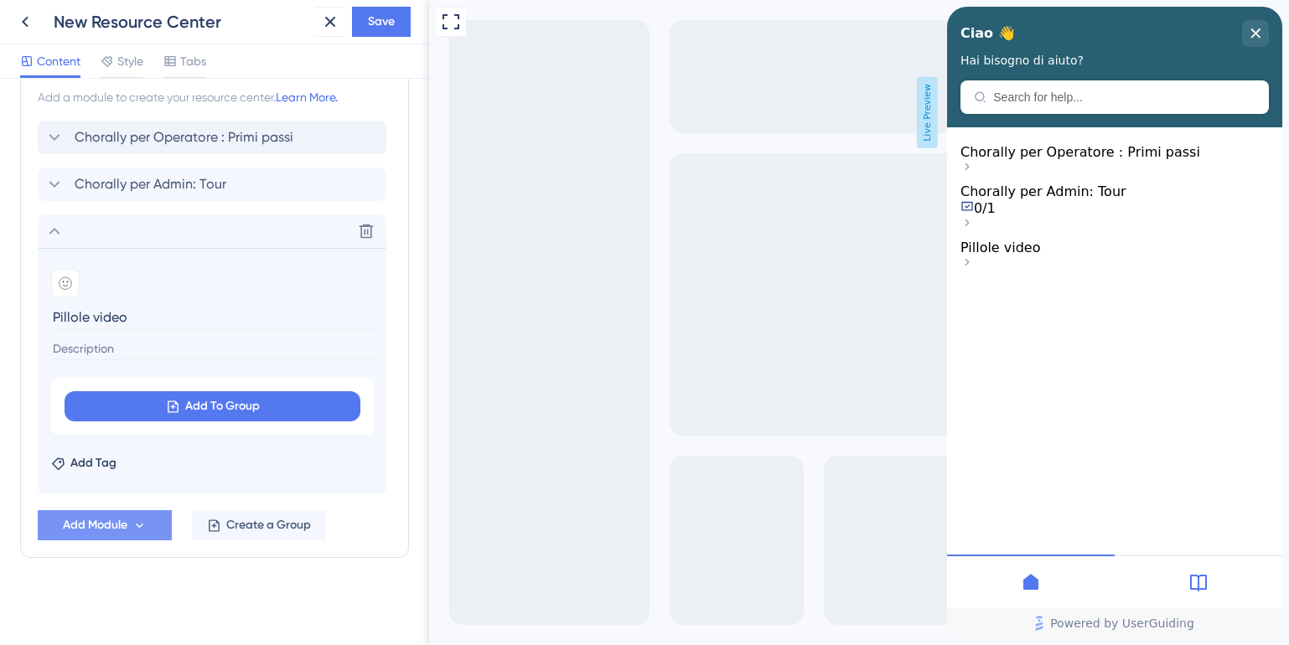
type input "Pillole video"
click at [109, 529] on span "Add Module" at bounding box center [95, 525] width 65 height 20
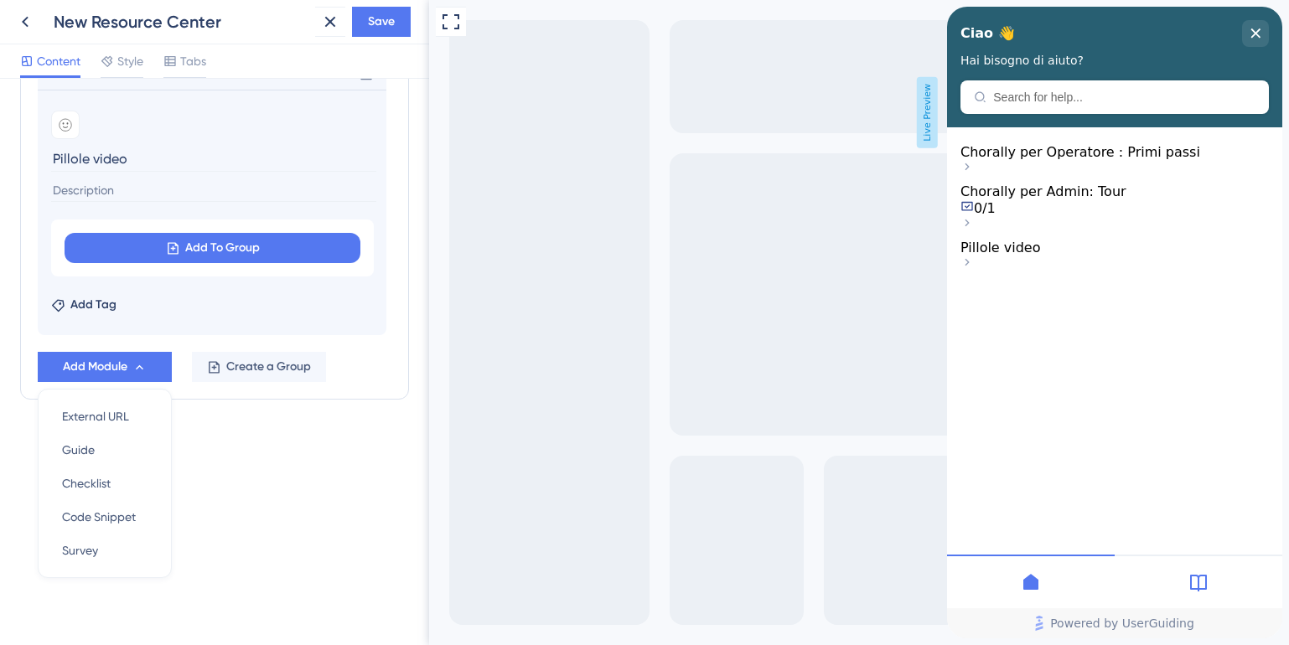
click at [240, 535] on div "Resource Center Header Title Ciao 👋 21 Ciao 👋 Subtitle Hai bisogno di aiuto? 15…" at bounding box center [214, 362] width 429 height 566
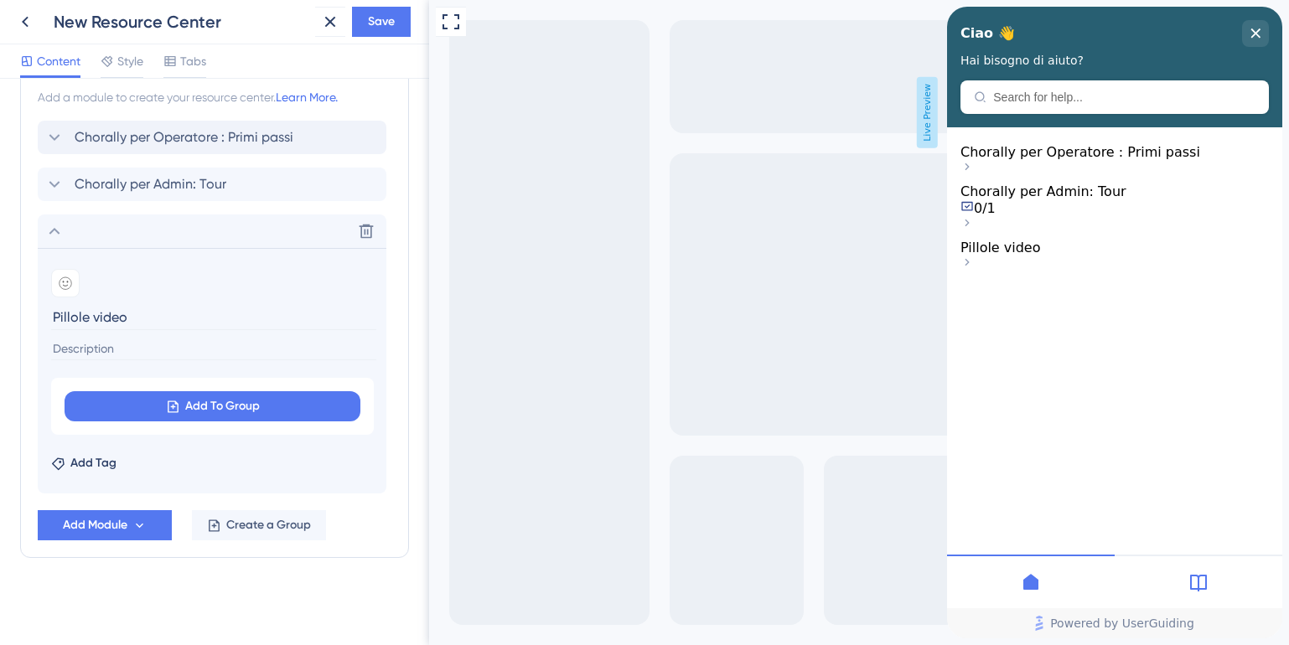
scroll to position [814, 0]
click at [374, 27] on span "Save" at bounding box center [381, 22] width 27 height 20
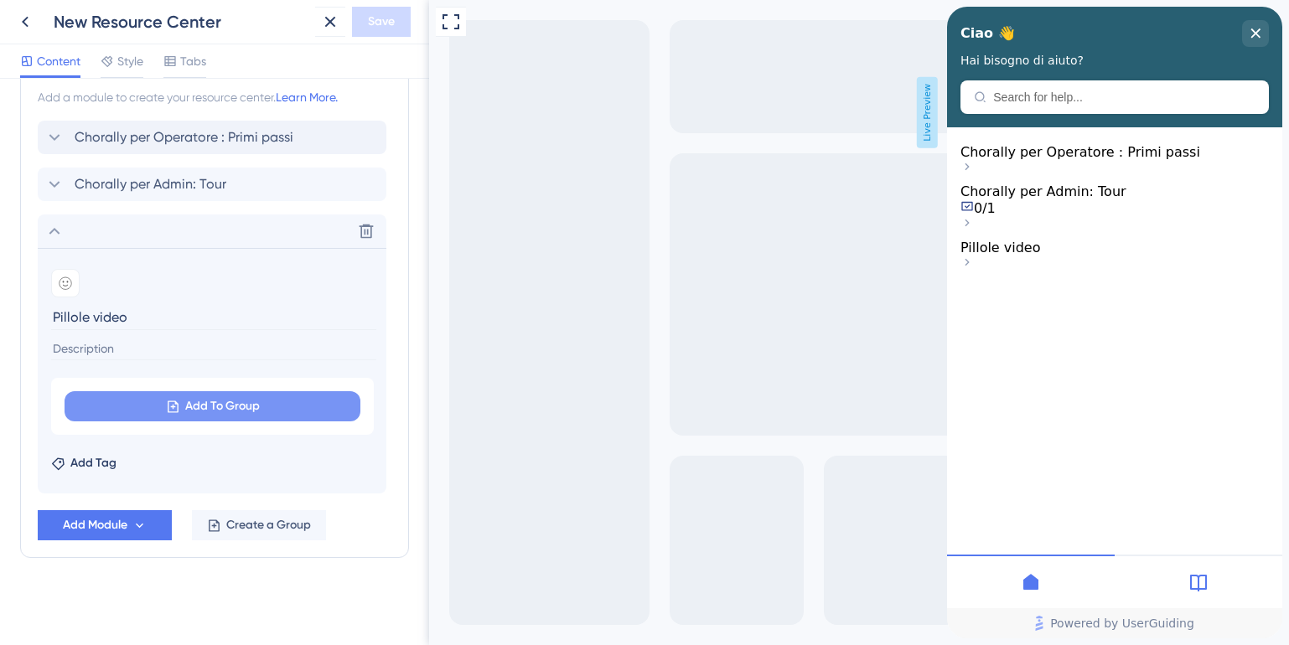
click at [211, 412] on span "Add To Group" at bounding box center [222, 406] width 75 height 20
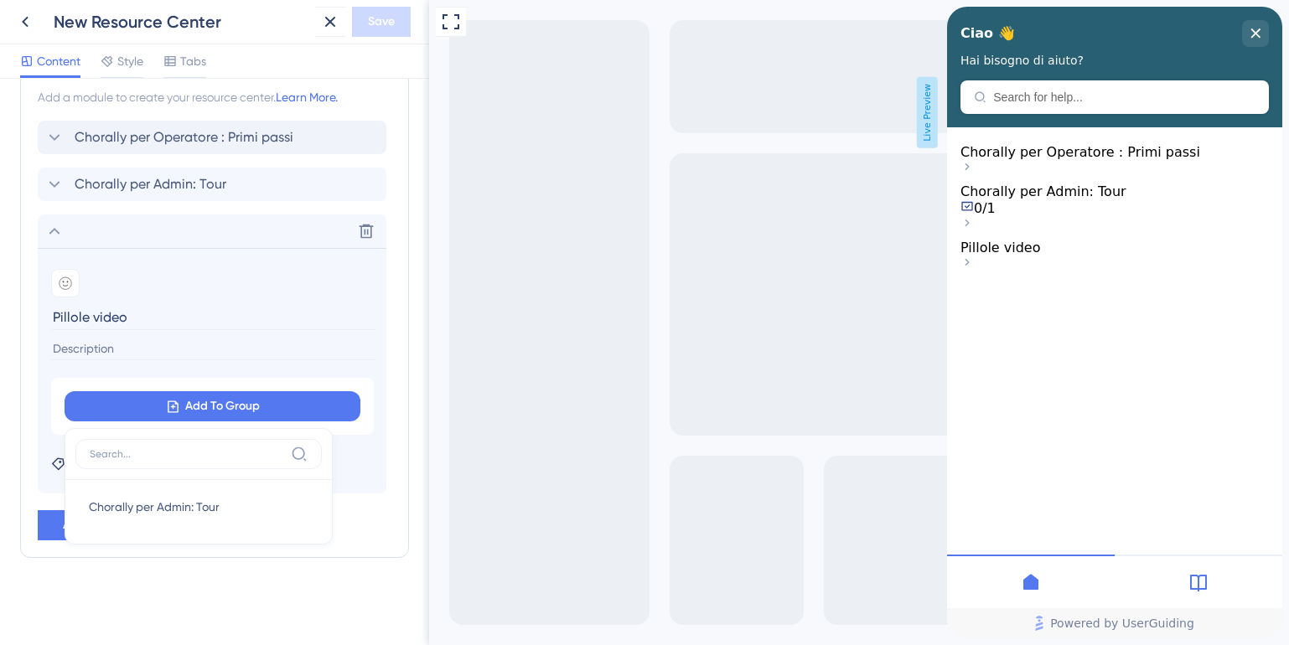
click at [205, 209] on div "Chorally per Operatore : Primi passi Chorally per Admin: Tour Delete Add emoji …" at bounding box center [215, 307] width 354 height 373
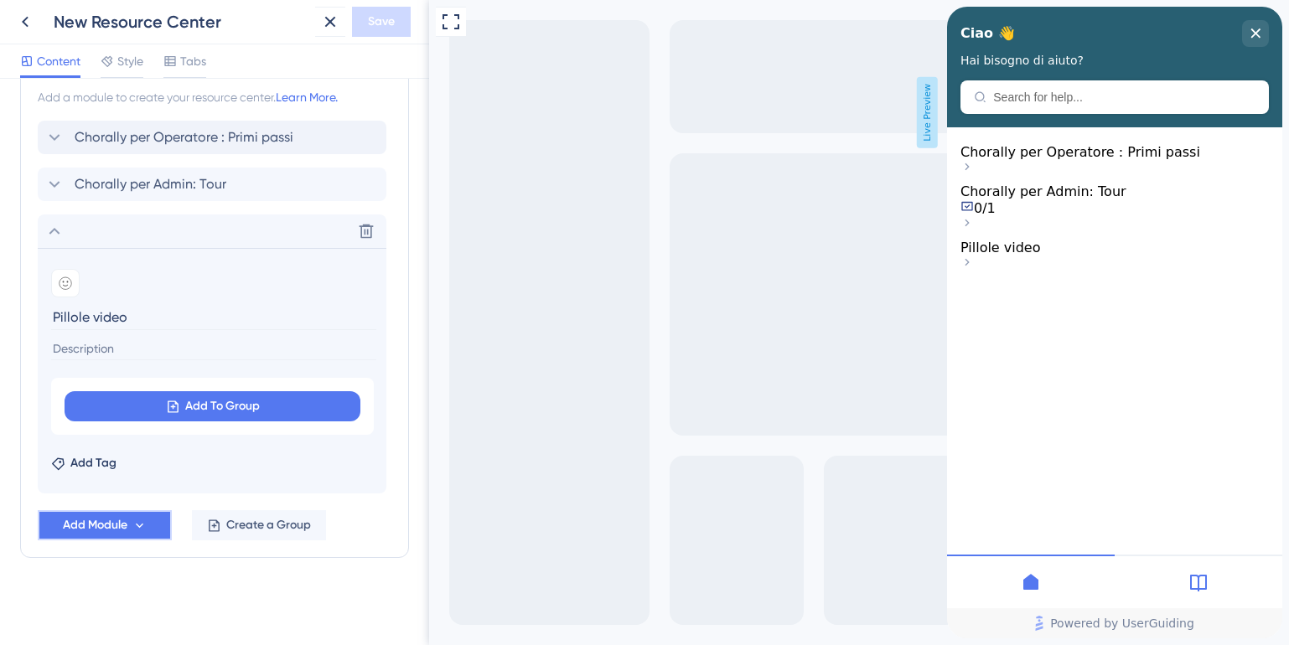
click at [94, 527] on span "Add Module" at bounding box center [95, 525] width 65 height 20
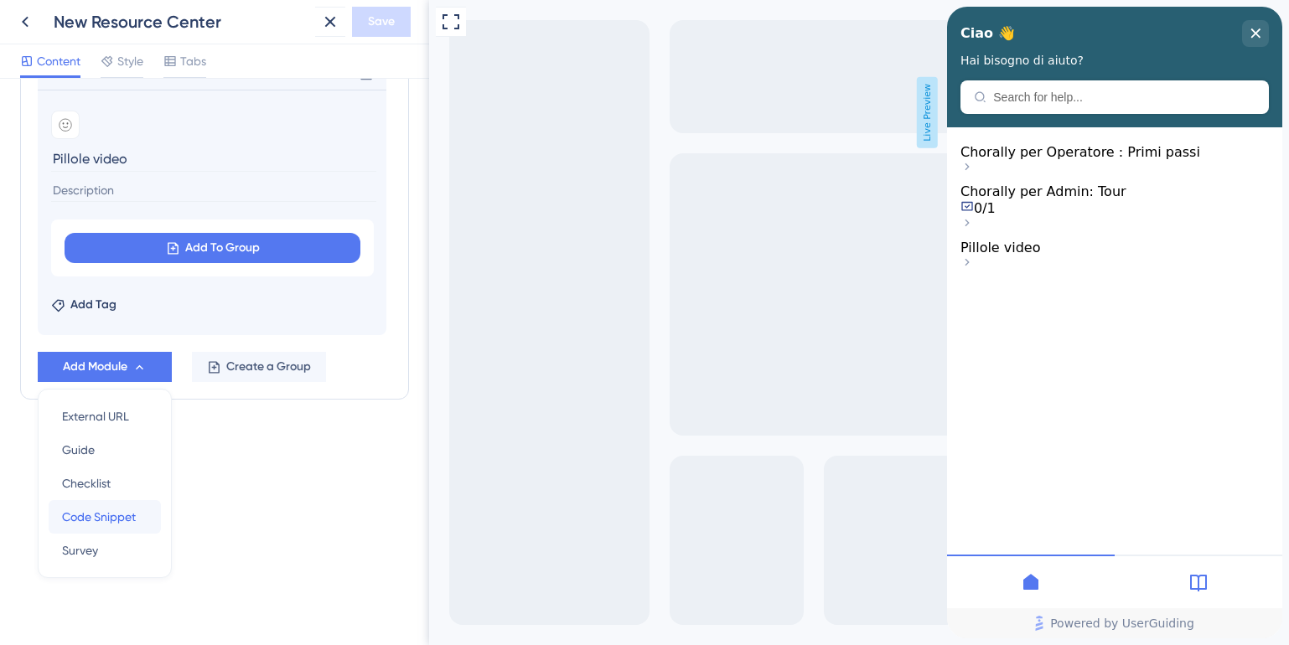
click at [94, 518] on span "Code Snippet" at bounding box center [99, 517] width 74 height 20
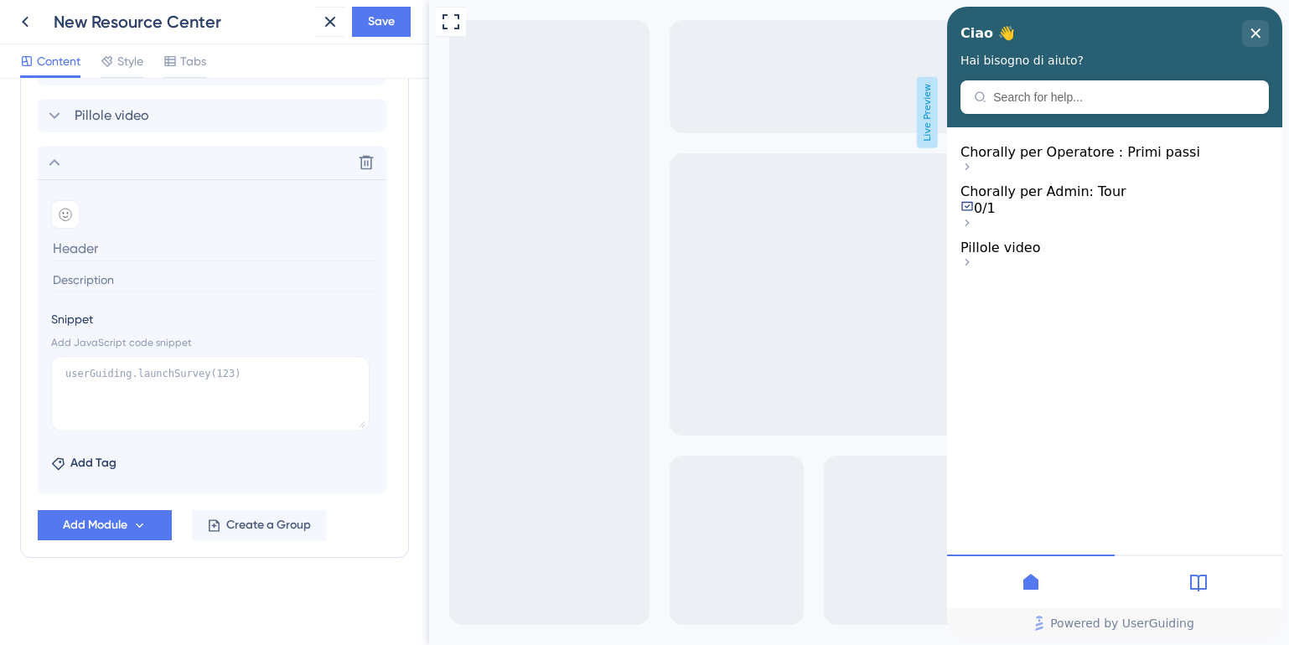
scroll to position [929, 0]
click at [168, 390] on textarea at bounding box center [210, 393] width 318 height 75
paste textarea "<iframe width="700px" height="400px" src="https://embed.app.guidde.com/playbook…"
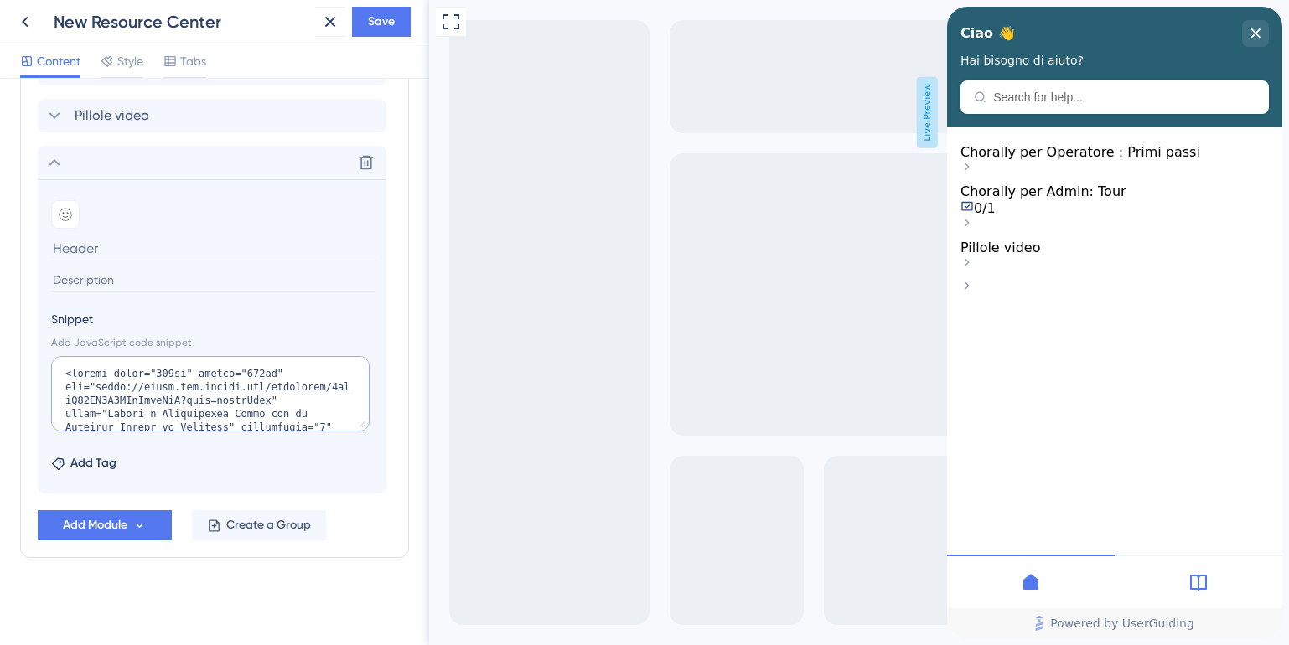
scroll to position [673, 0]
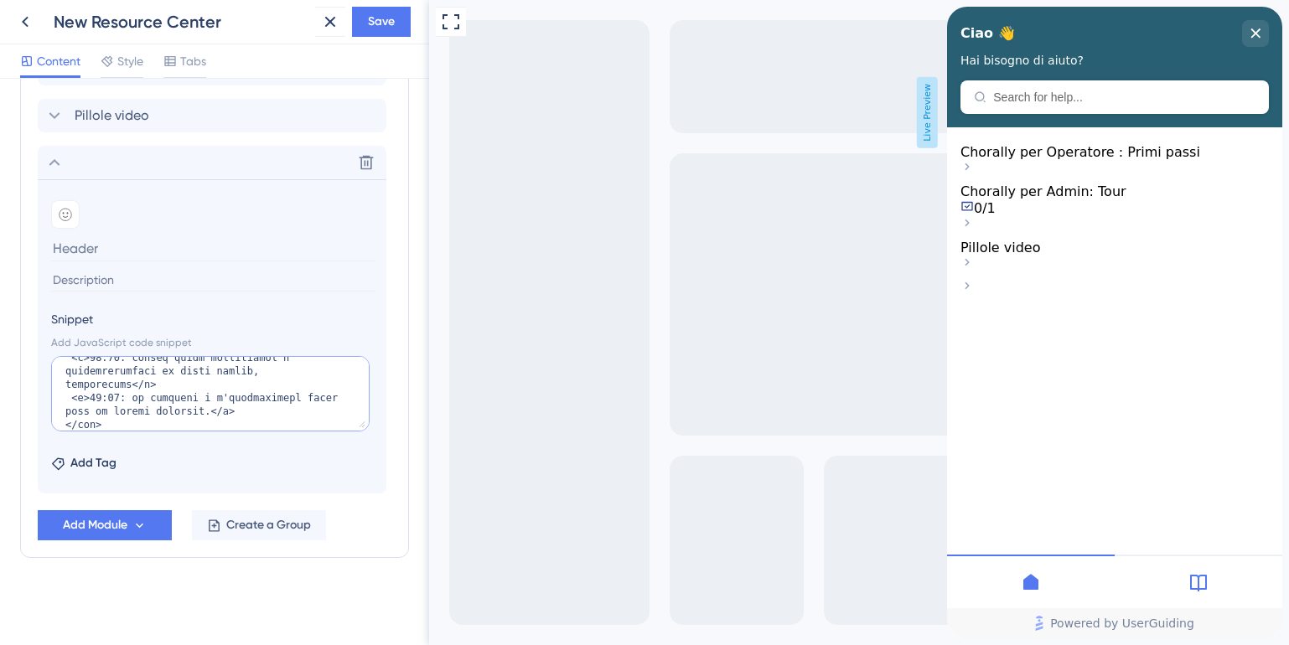
type textarea "<iframe width="700px" height="400px" src="https://embed.app.guidde.com/playbook…"
click at [93, 257] on input at bounding box center [213, 248] width 325 height 26
type input "Creare un tag"
click at [263, 523] on span "Create a Group" at bounding box center [268, 525] width 85 height 20
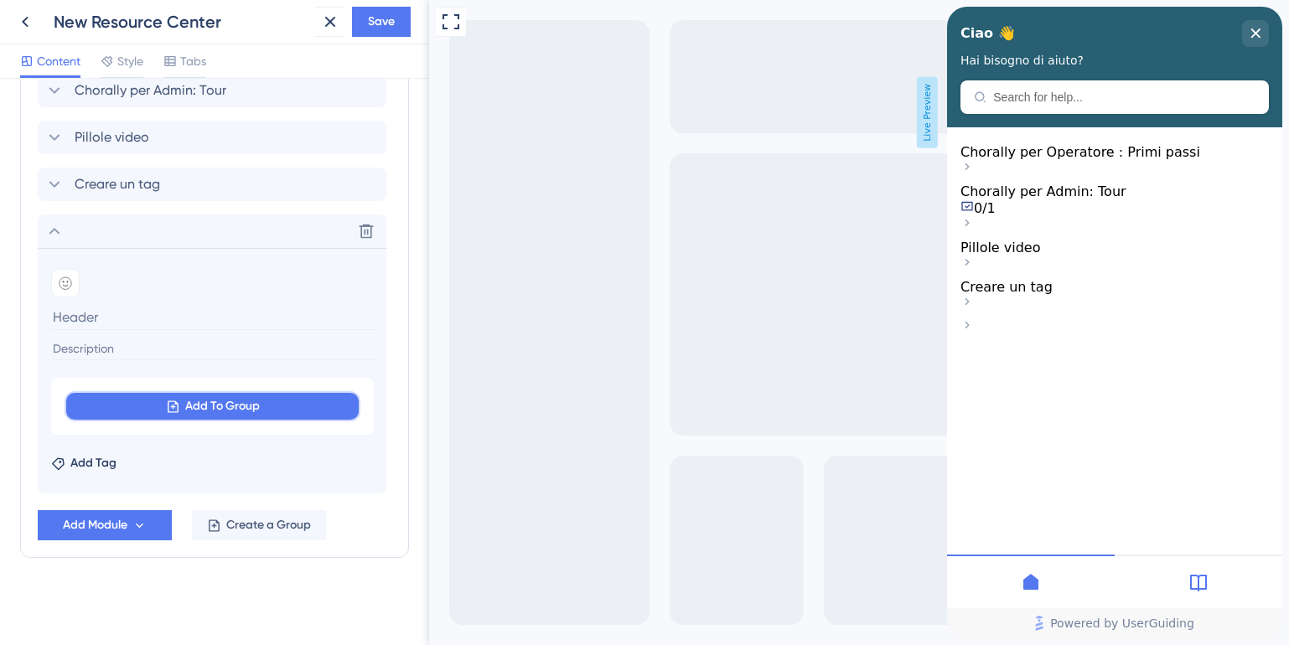
click at [235, 418] on button "Add To Group" at bounding box center [213, 406] width 296 height 30
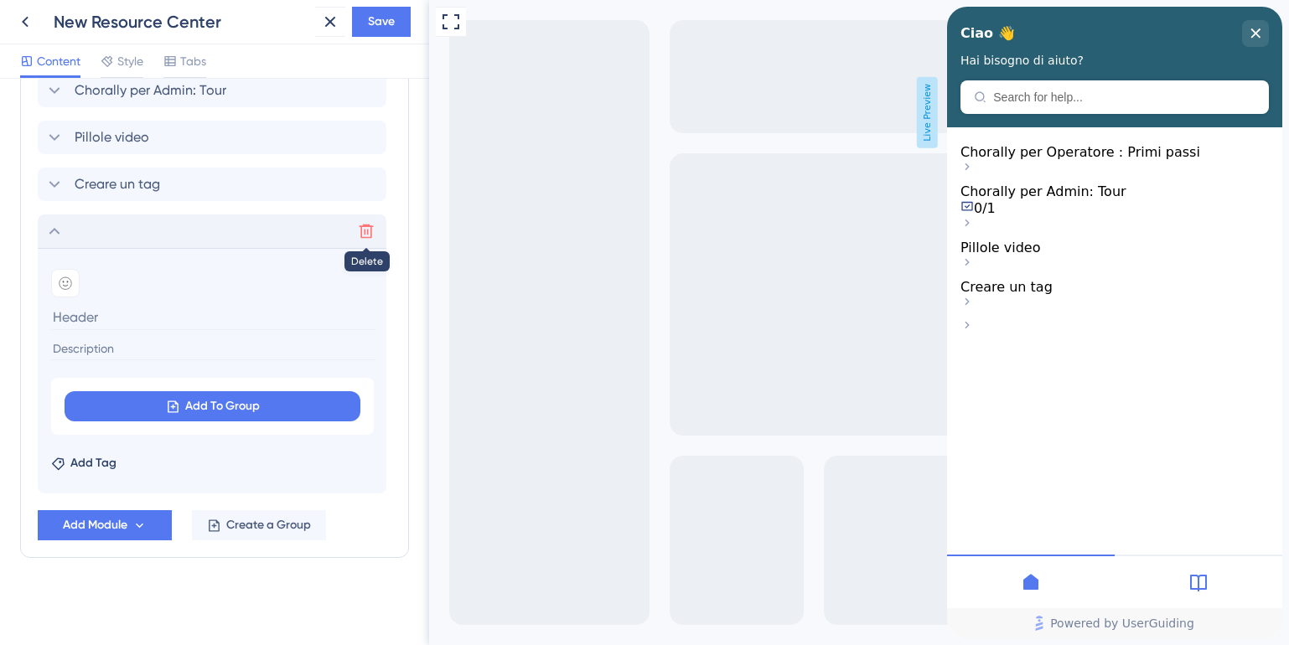
click at [368, 240] on button at bounding box center [366, 231] width 27 height 27
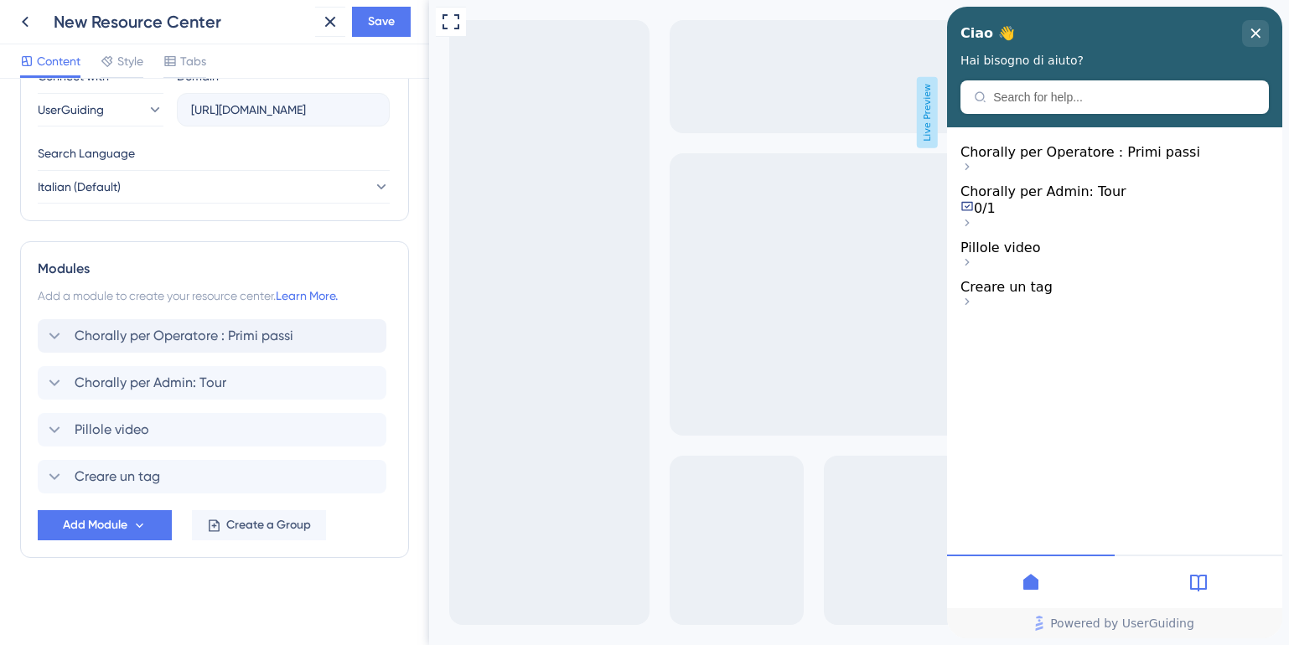
scroll to position [615, 0]
click at [49, 430] on icon at bounding box center [54, 430] width 20 height 20
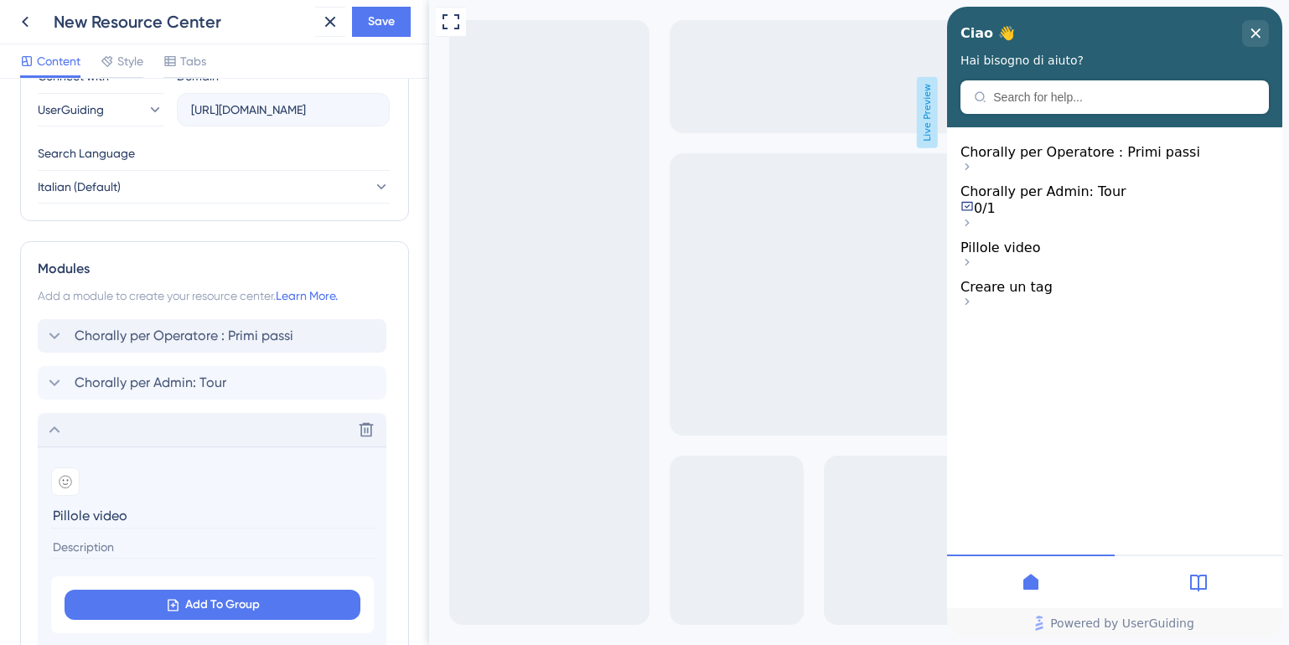
scroll to position [861, 0]
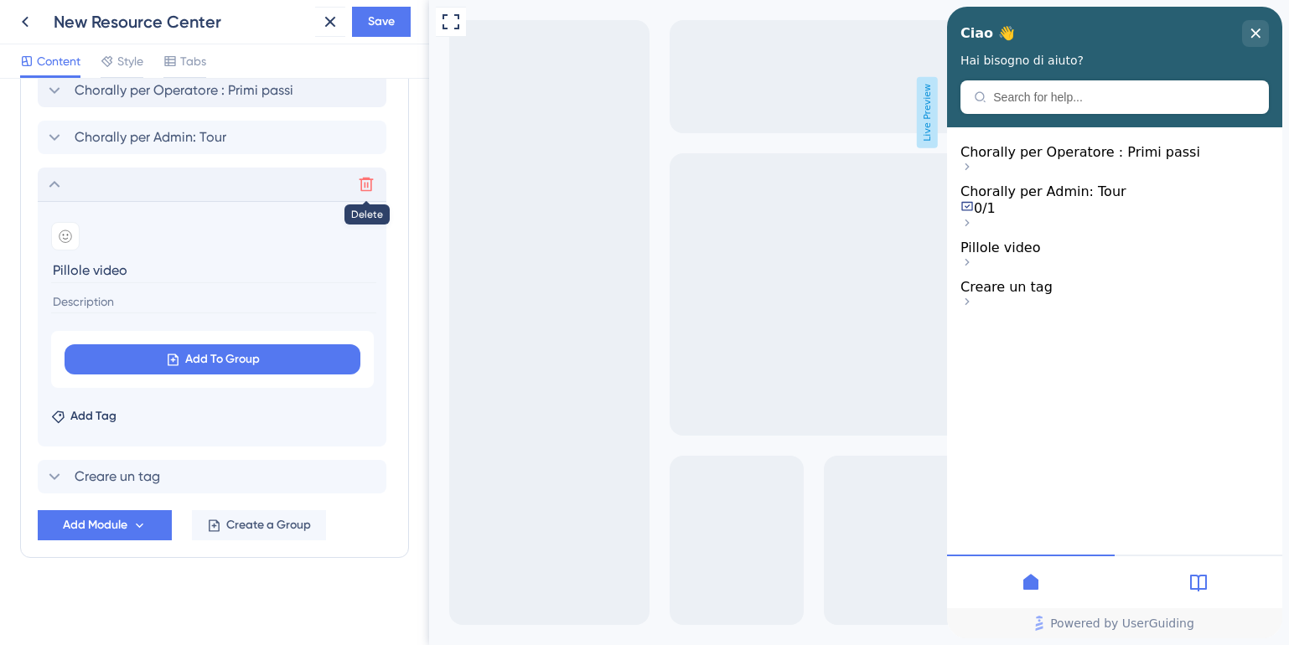
click at [364, 184] on icon at bounding box center [366, 185] width 14 height 14
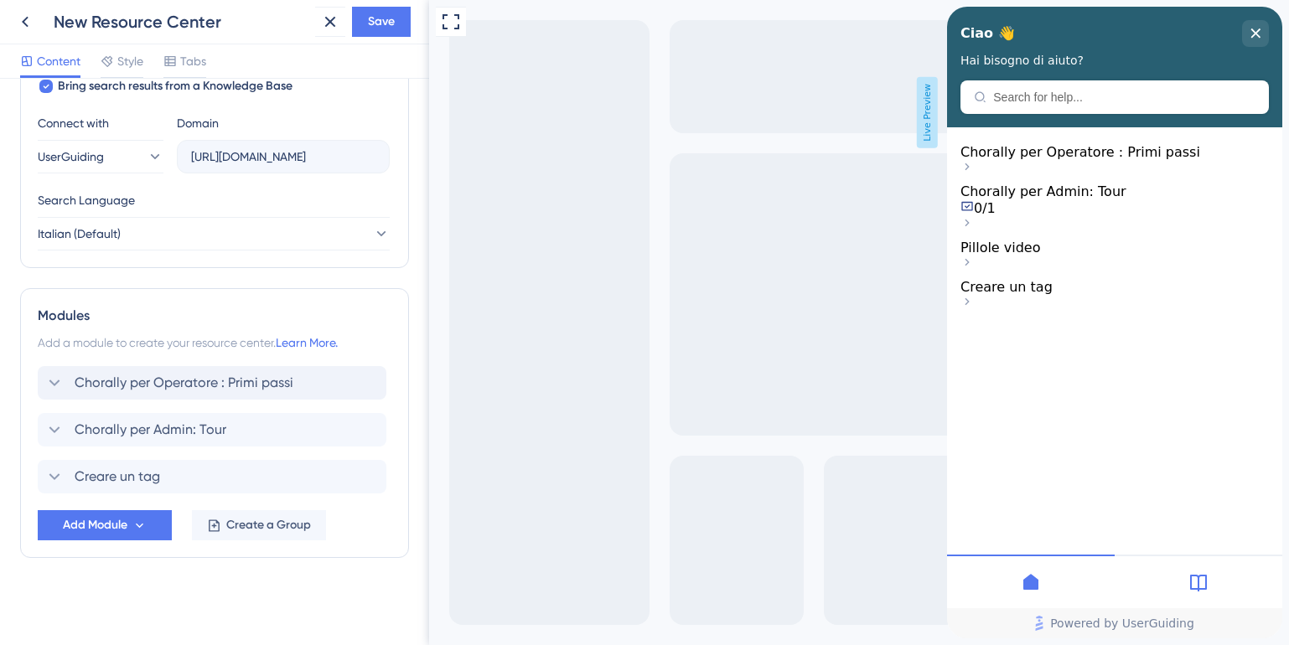
scroll to position [568, 0]
click at [88, 528] on span "Add Module" at bounding box center [95, 525] width 65 height 20
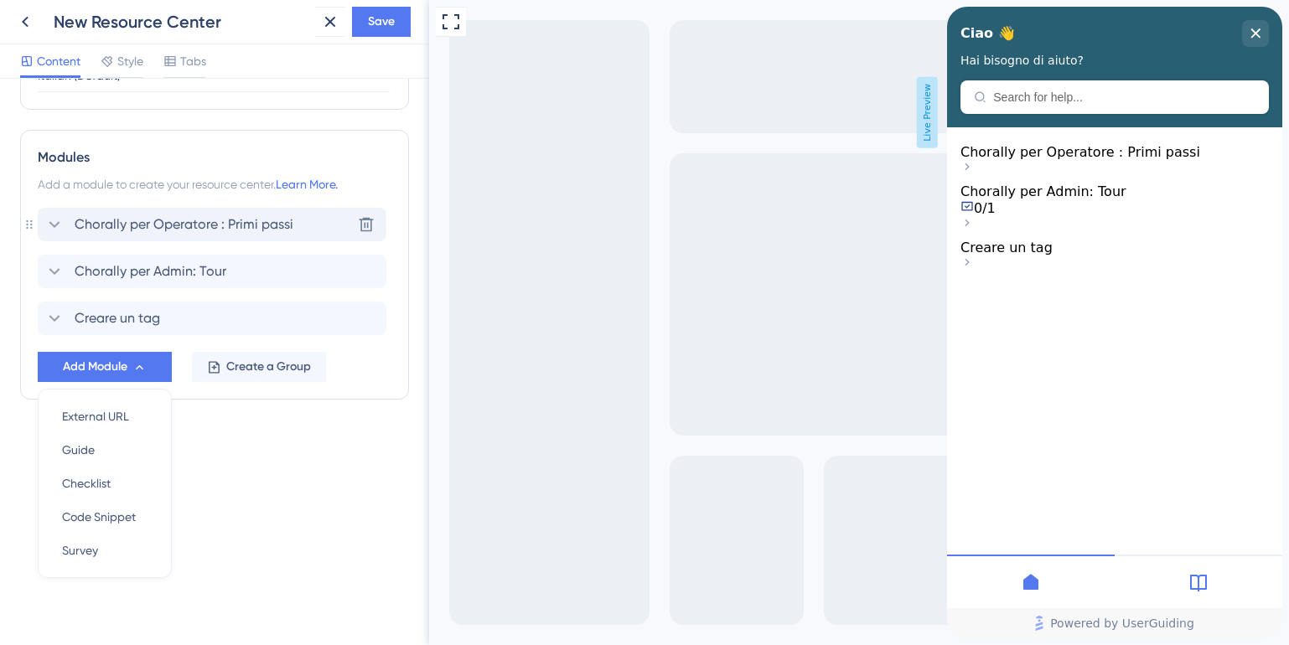
click at [54, 221] on icon at bounding box center [54, 225] width 20 height 20
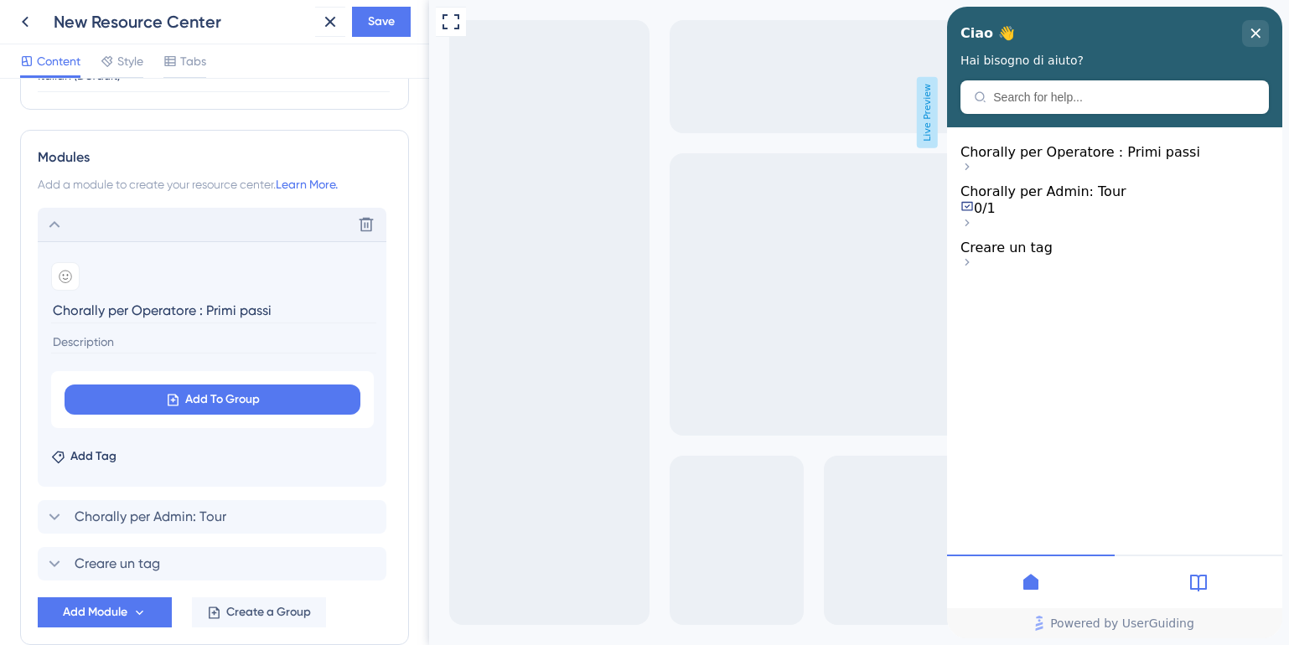
click at [54, 220] on icon at bounding box center [54, 225] width 20 height 20
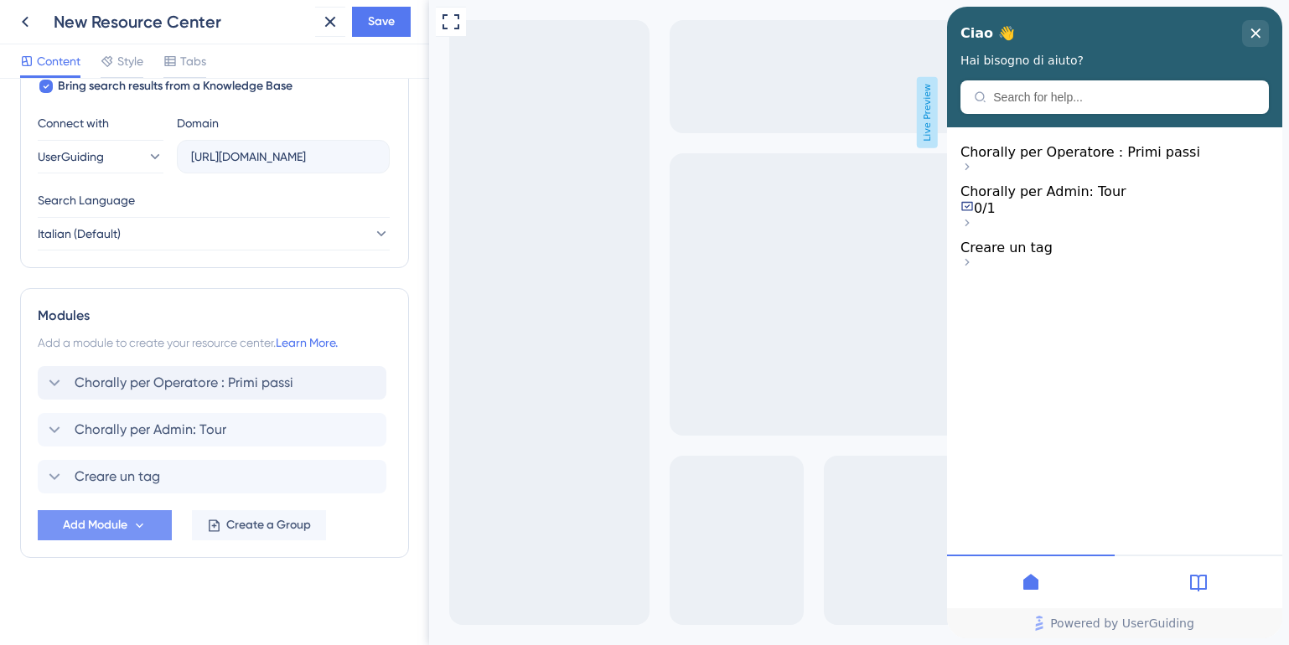
click at [142, 526] on icon at bounding box center [139, 526] width 14 height 14
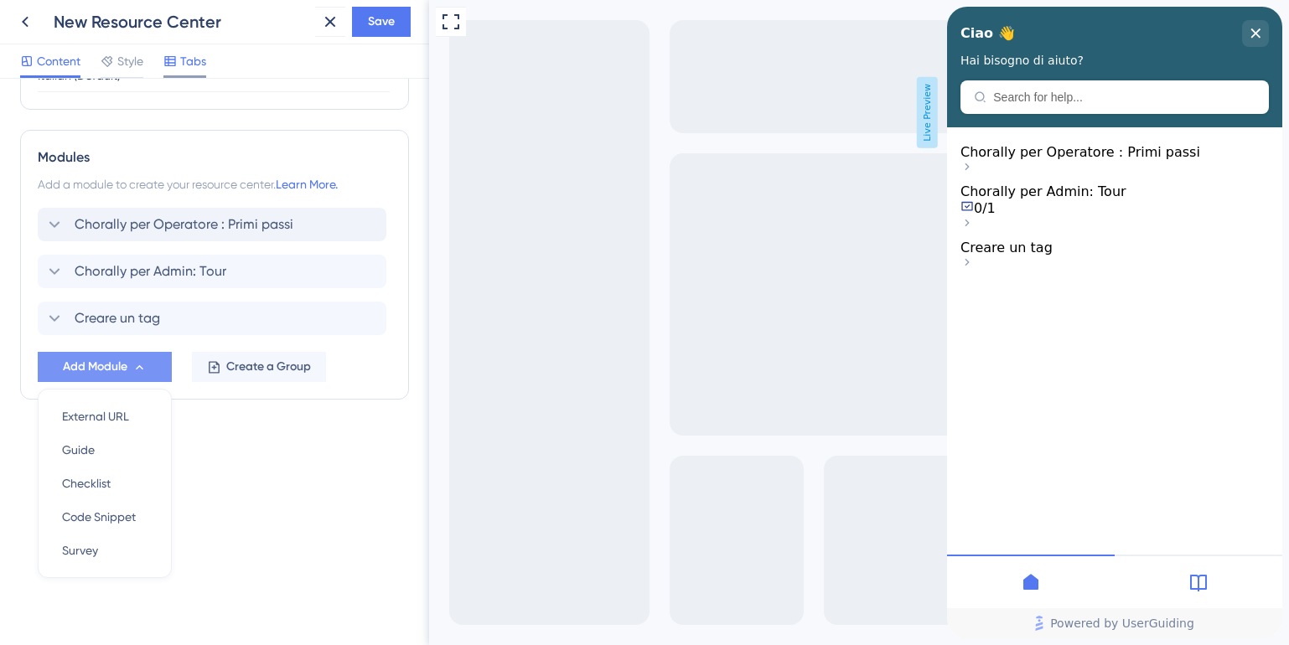
click at [190, 66] on span "Tabs" at bounding box center [193, 61] width 26 height 20
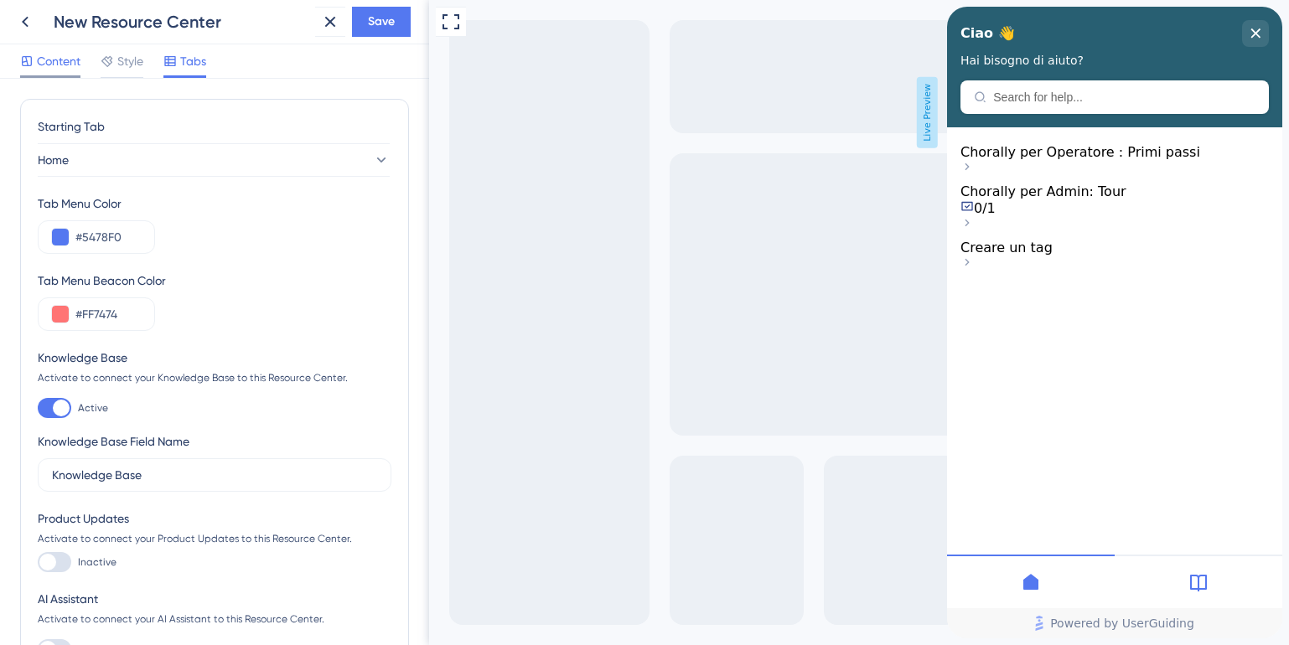
click at [65, 66] on span "Content" at bounding box center [59, 61] width 44 height 20
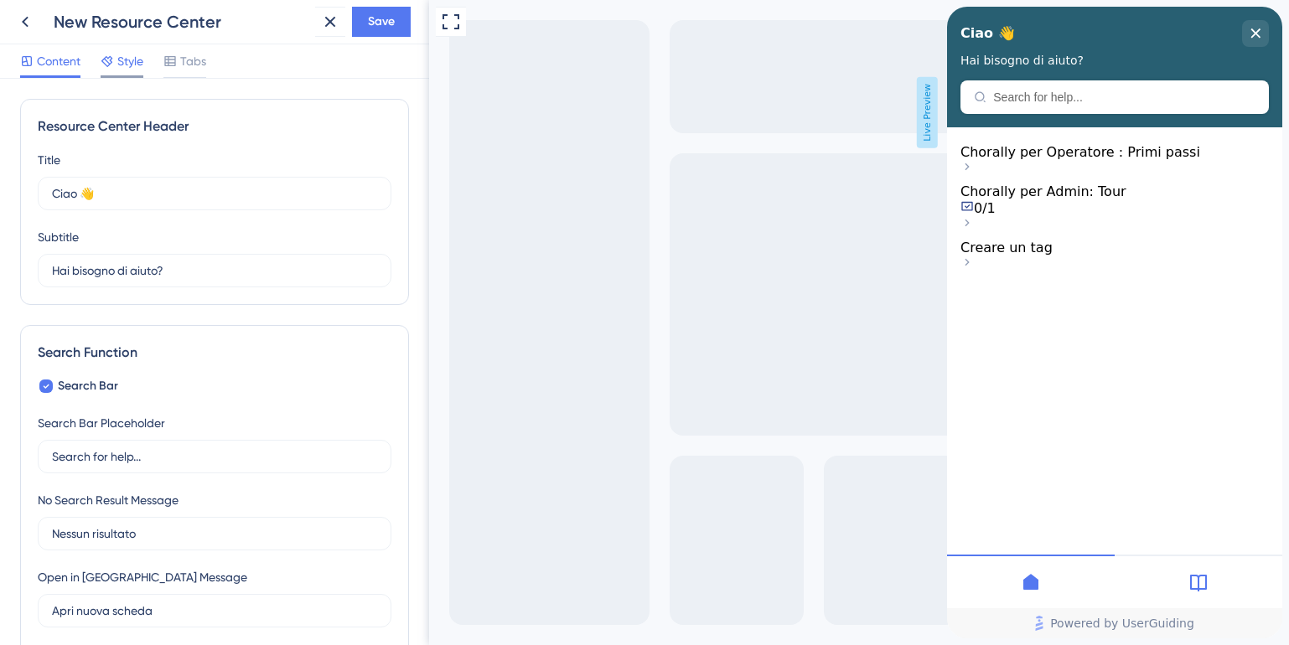
click at [134, 59] on span "Style" at bounding box center [130, 61] width 26 height 20
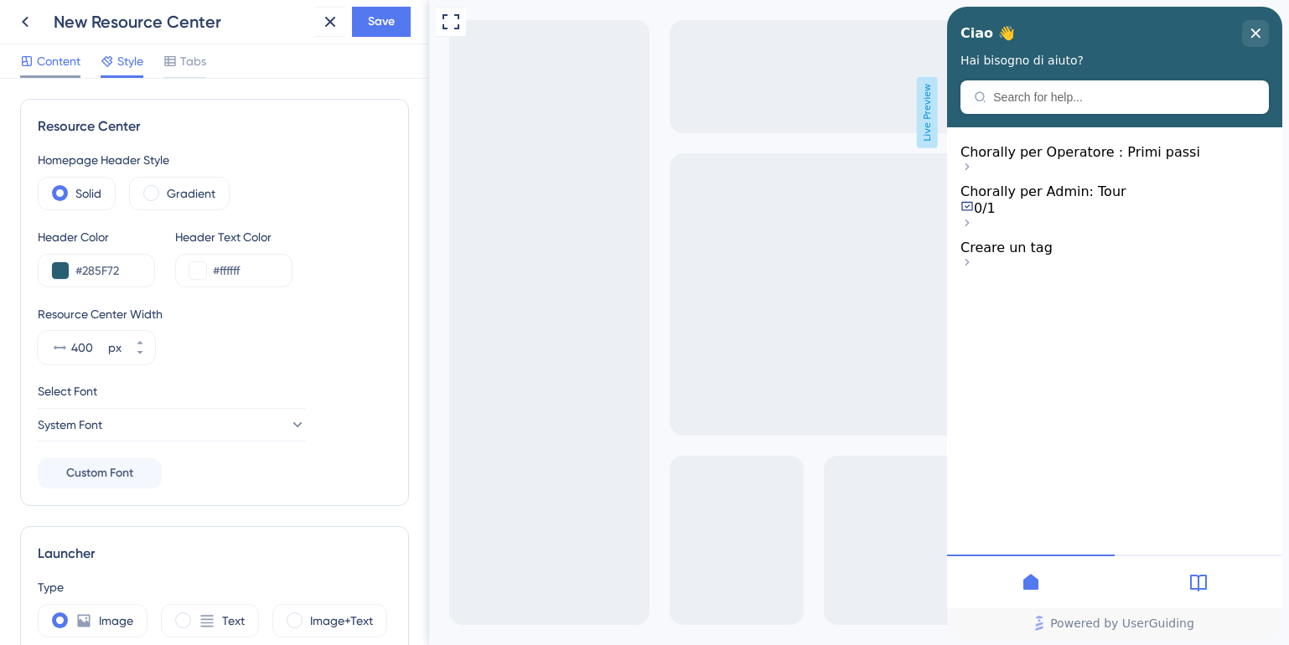
click at [38, 61] on span "Content" at bounding box center [59, 61] width 44 height 20
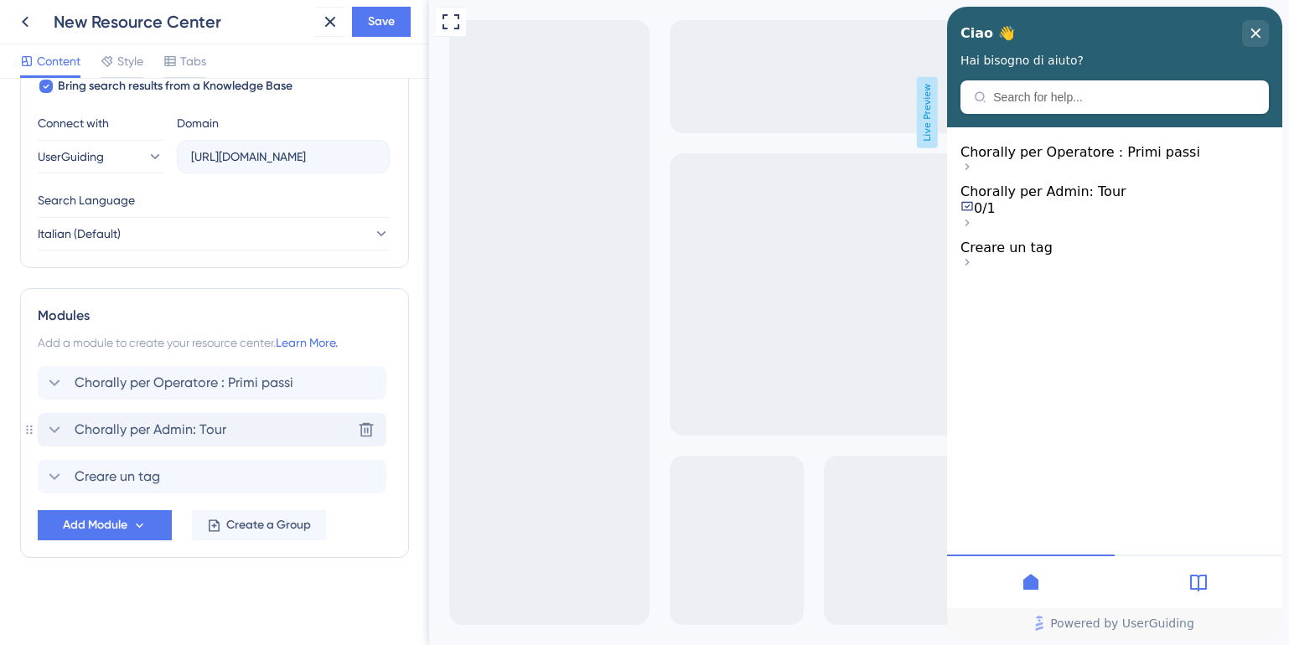
click at [197, 427] on span "Chorally per Admin: Tour" at bounding box center [151, 430] width 152 height 20
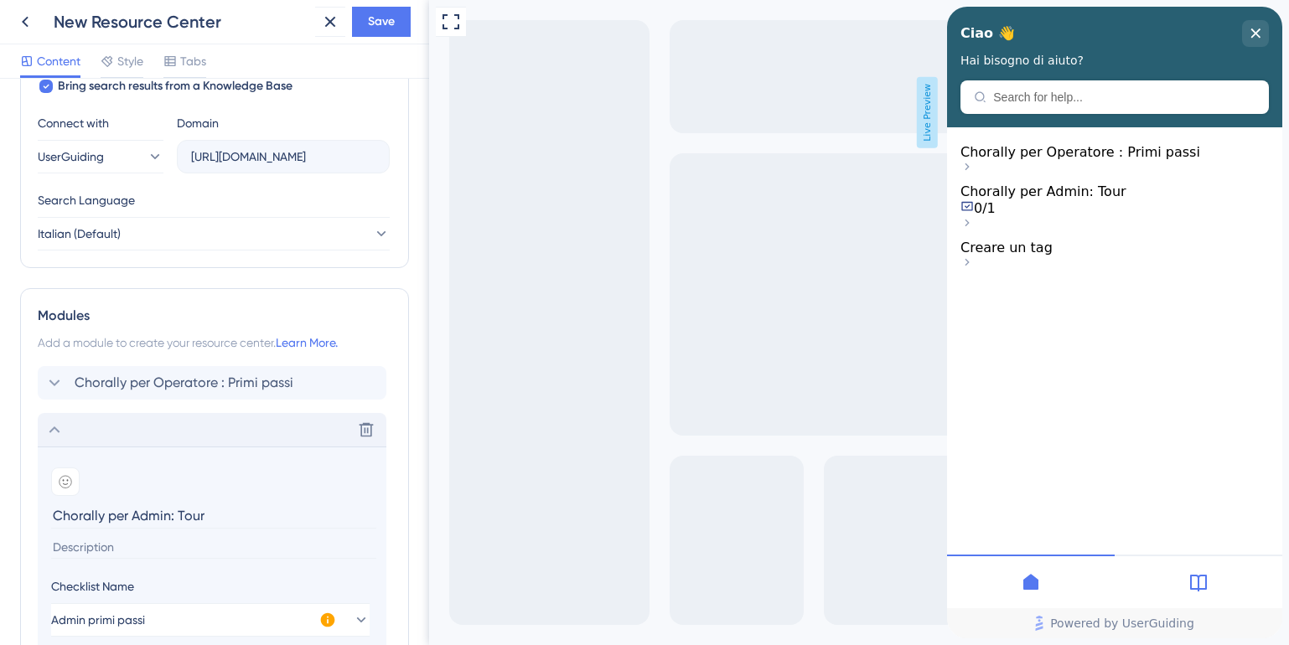
click at [180, 512] on input "Chorally per Admin: Tour" at bounding box center [213, 516] width 325 height 26
type input "Chorally per Admin: Guided Tour"
click at [53, 432] on icon at bounding box center [54, 430] width 20 height 20
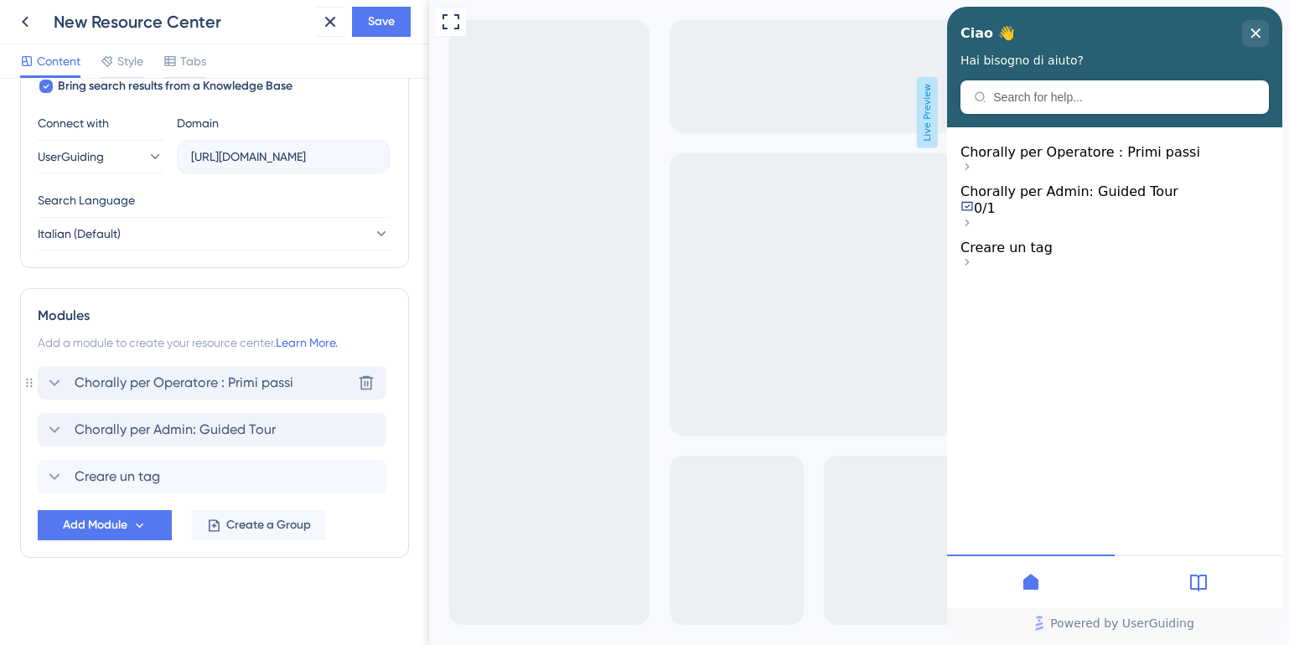
click at [54, 383] on icon at bounding box center [54, 383] width 11 height 7
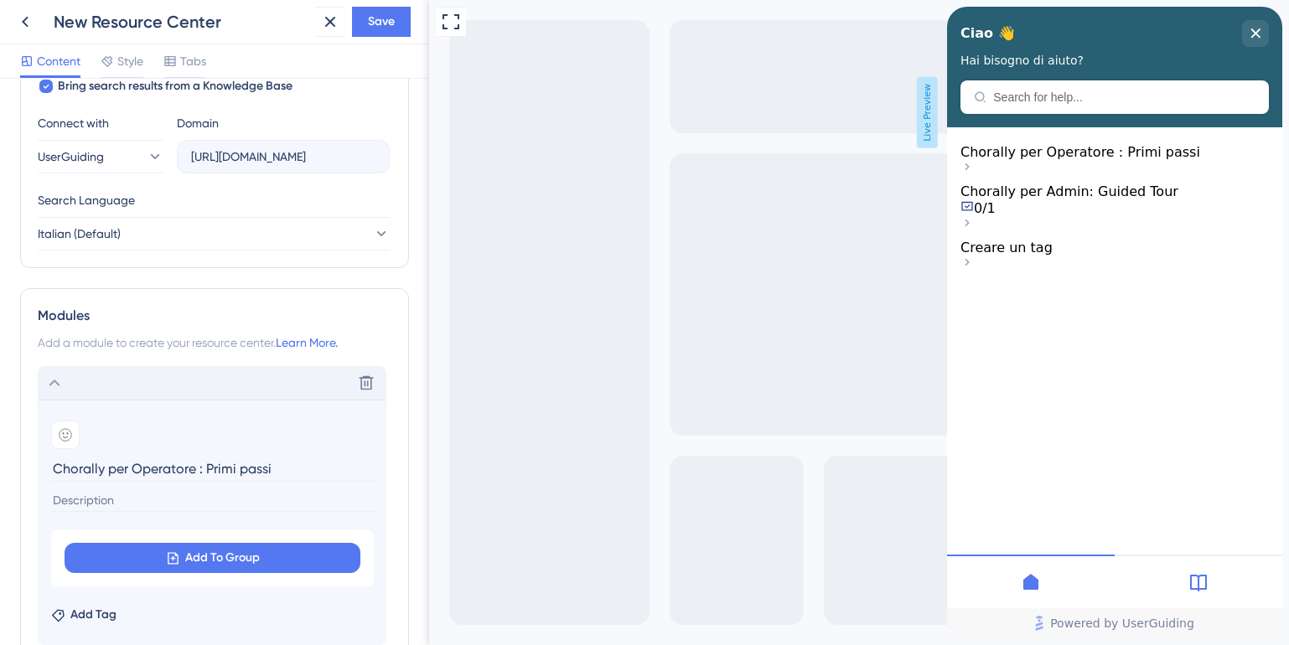
click at [105, 501] on input at bounding box center [213, 500] width 325 height 23
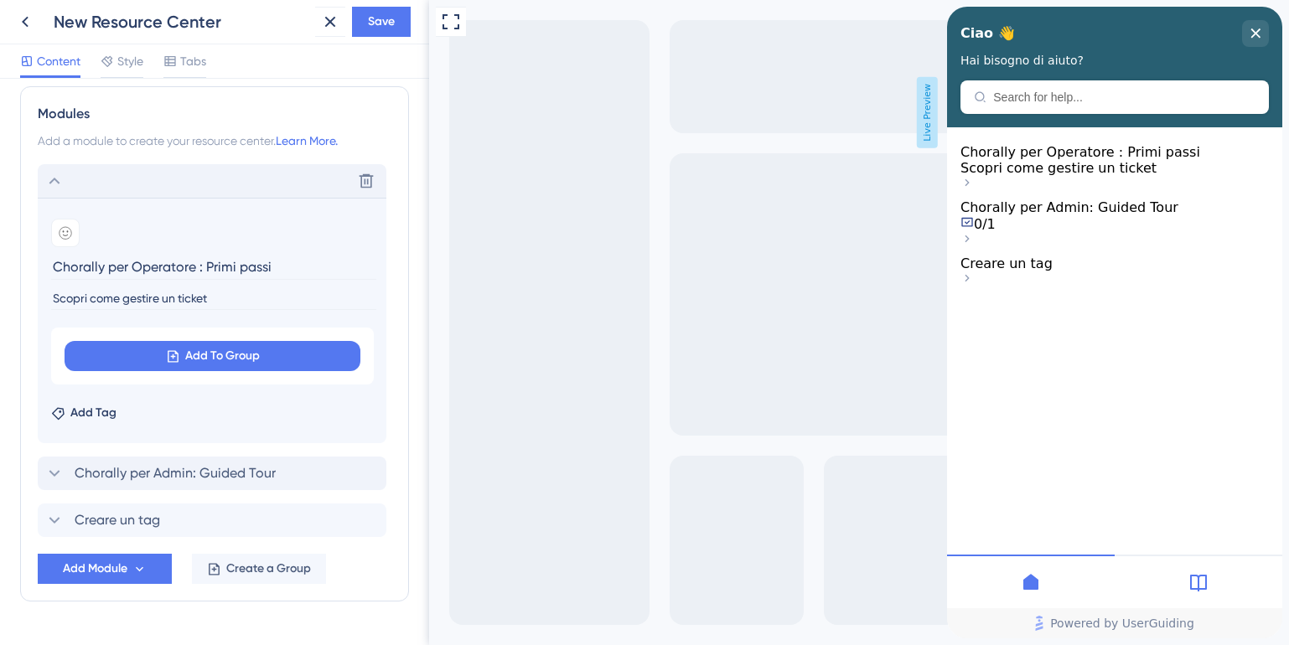
scroll to position [814, 0]
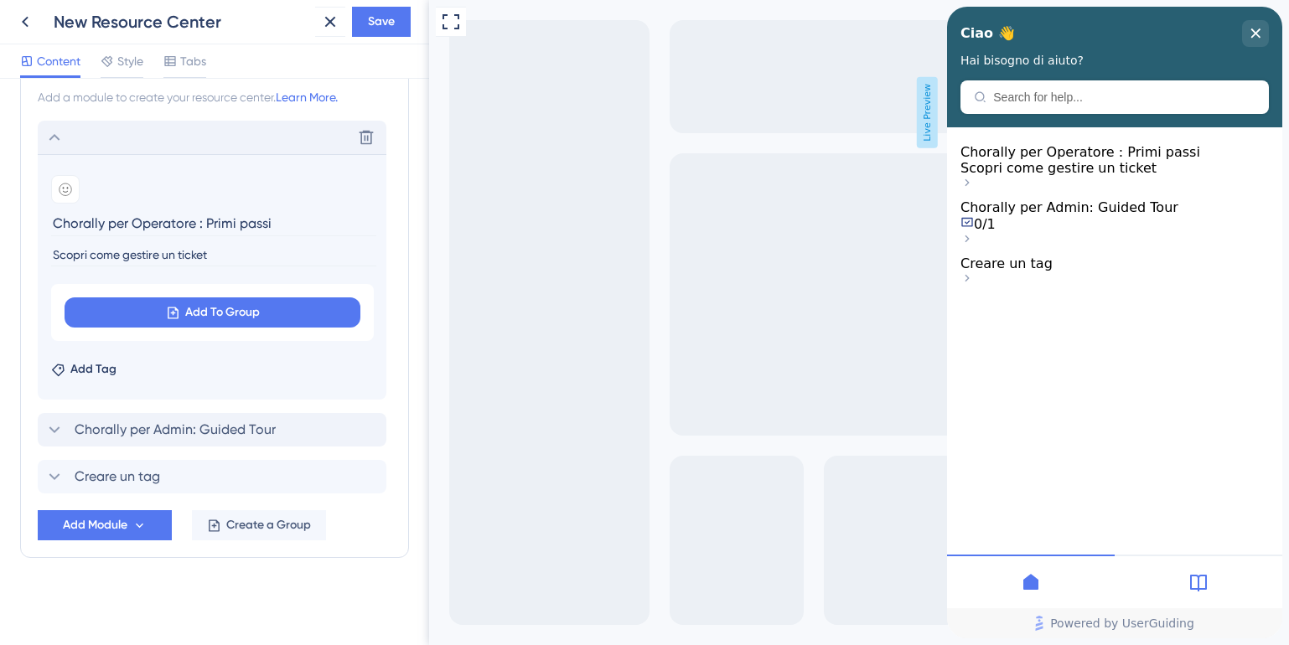
type input "Scopri come gestire un ticket"
click at [400, 18] on button "Save" at bounding box center [381, 22] width 59 height 30
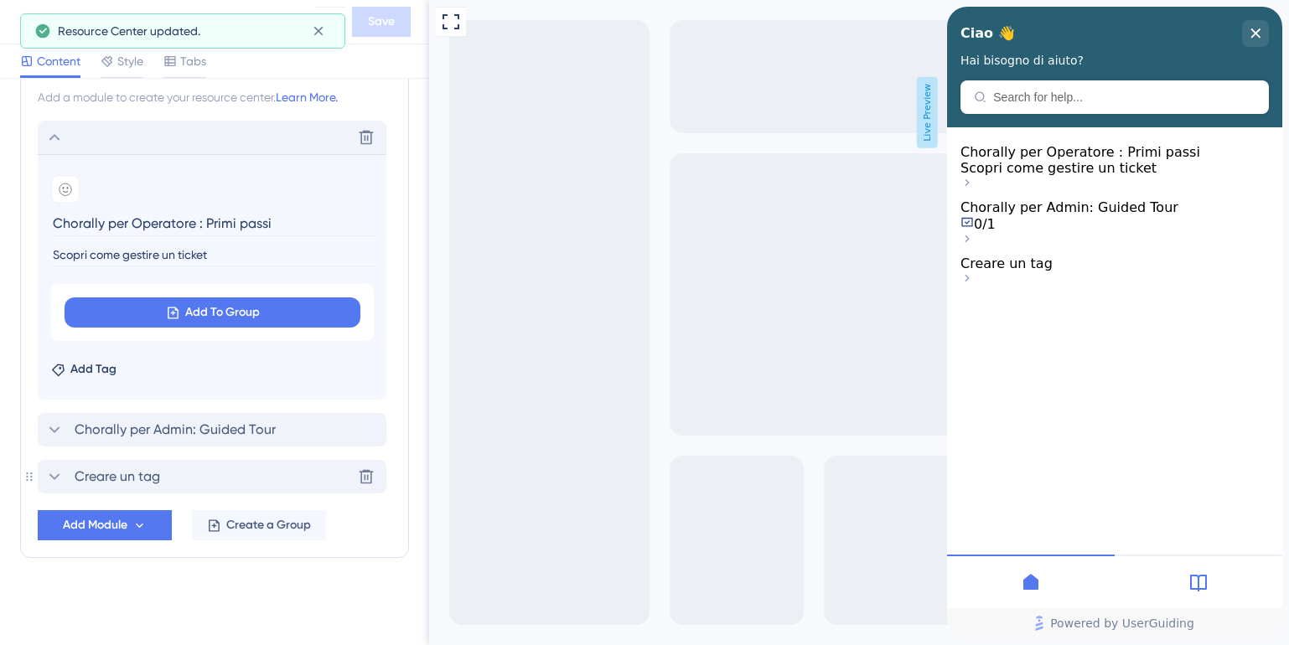
click at [133, 476] on span "Creare un tag" at bounding box center [117, 477] width 85 height 20
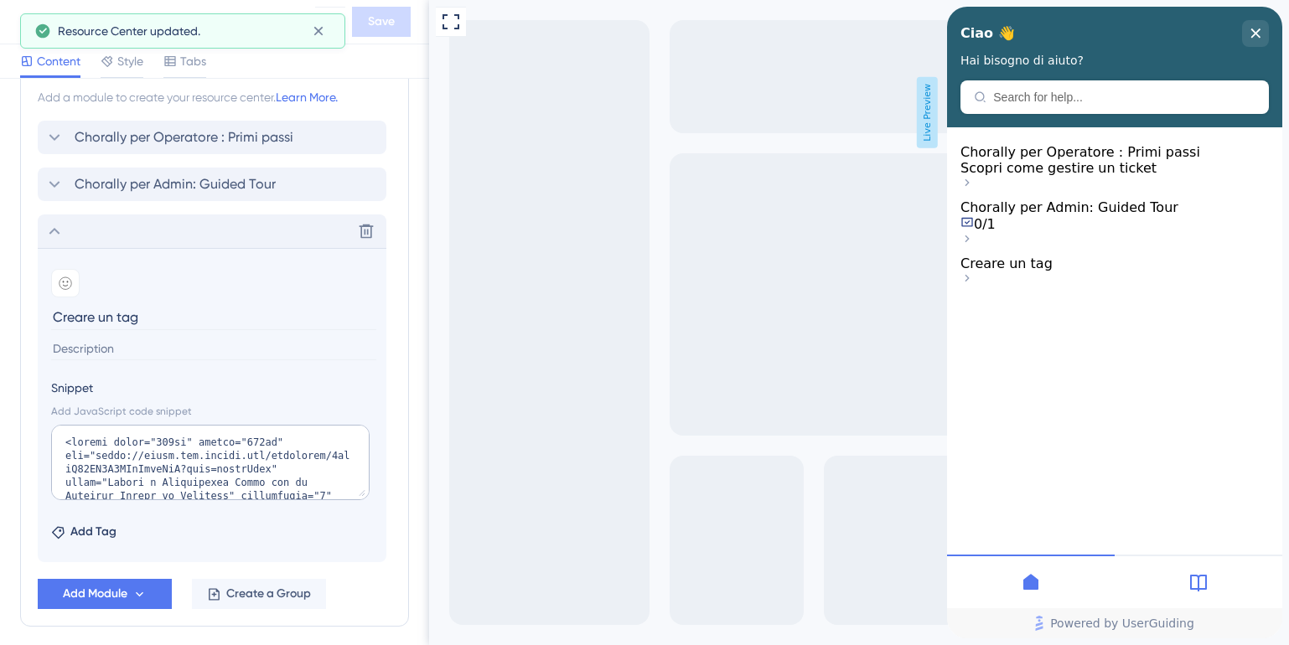
click at [90, 318] on input "Creare un tag" at bounding box center [213, 317] width 325 height 26
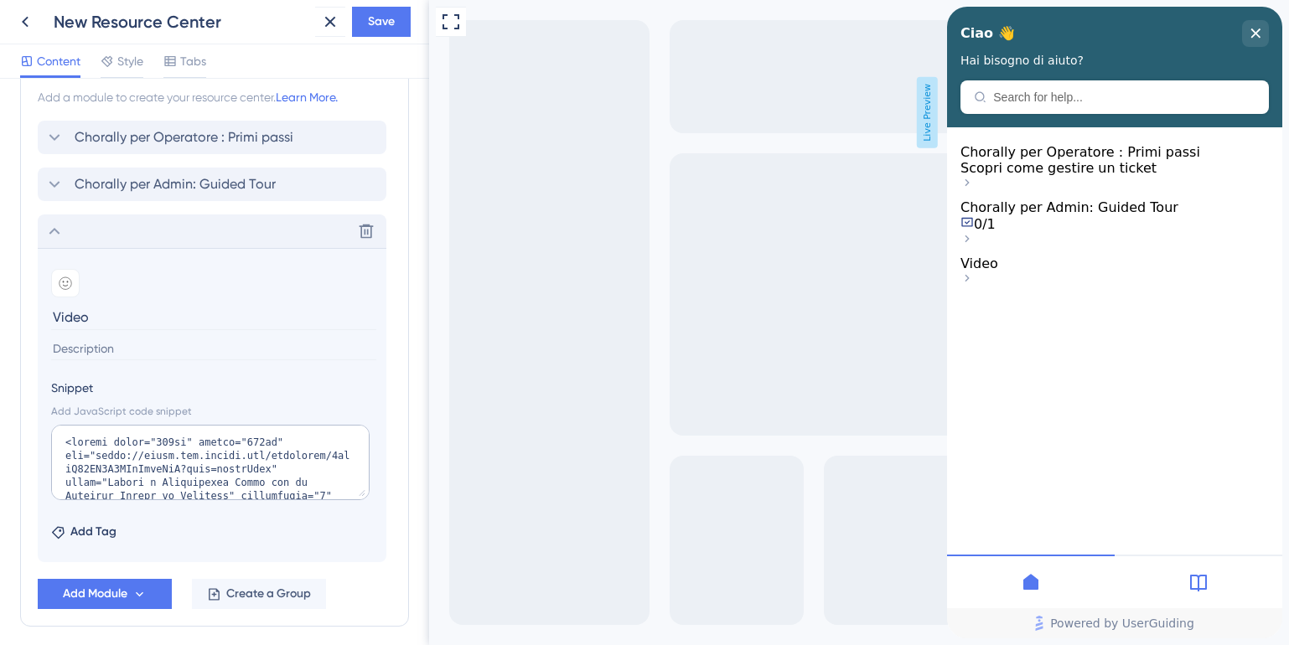
type input "Video"
click at [115, 353] on input at bounding box center [213, 349] width 325 height 23
type input "Come creare un tag"
click at [364, 28] on button "Save" at bounding box center [381, 22] width 59 height 30
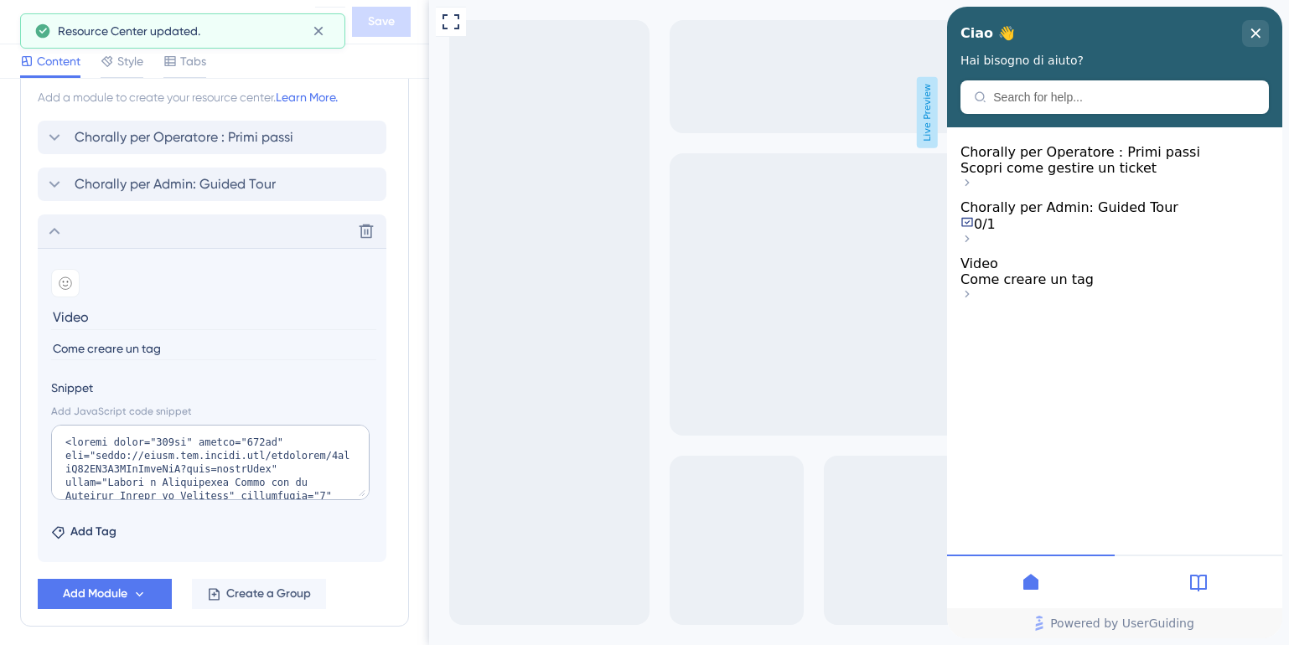
click at [1259, 304] on div "Video Come creare un tag" at bounding box center [1114, 280] width 308 height 49
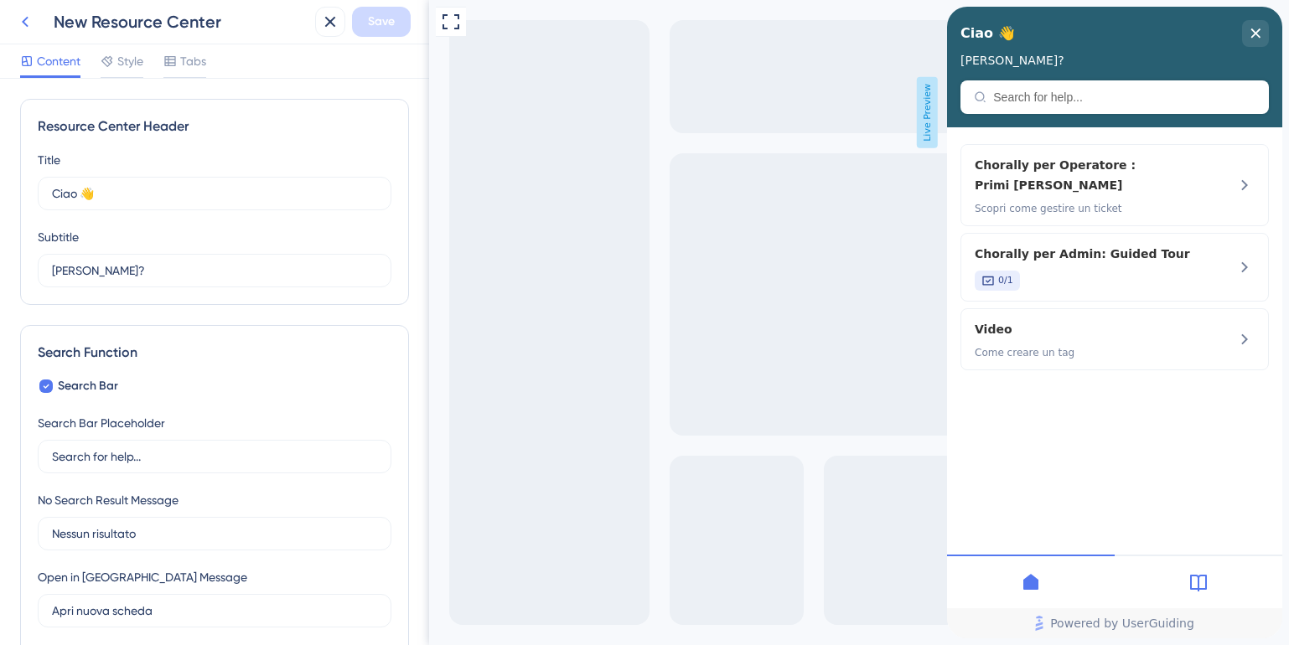
click at [23, 11] on button at bounding box center [25, 22] width 30 height 30
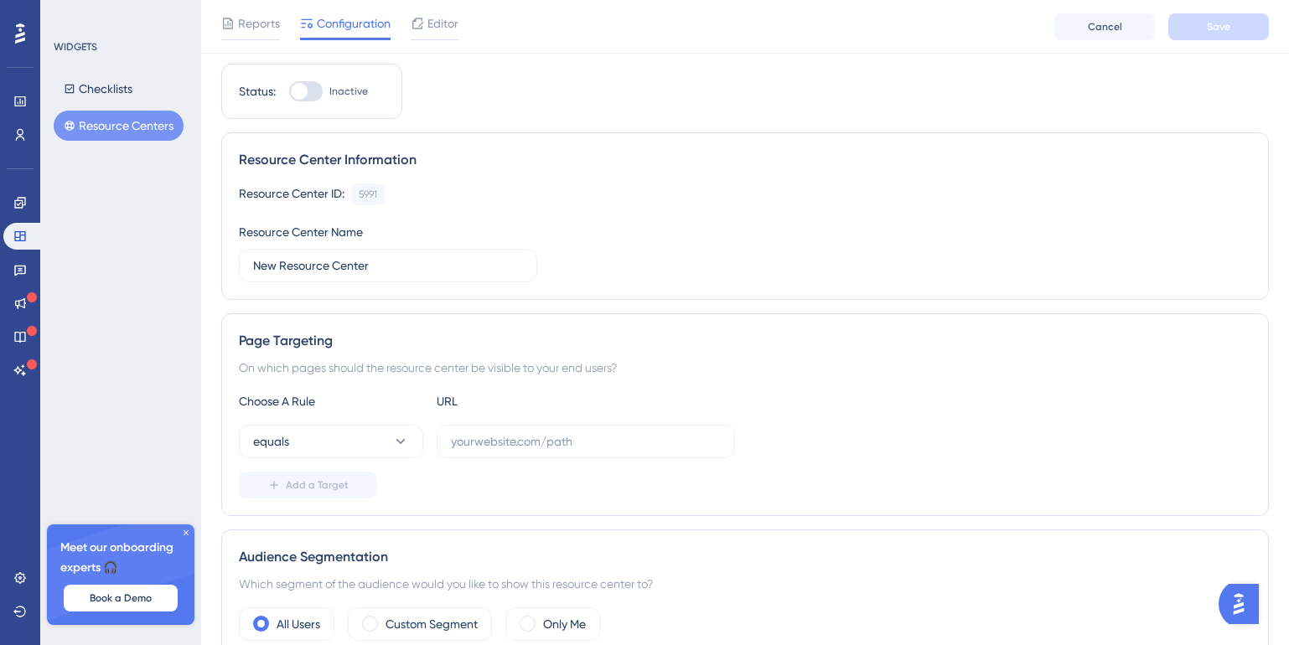
scroll to position [62, 0]
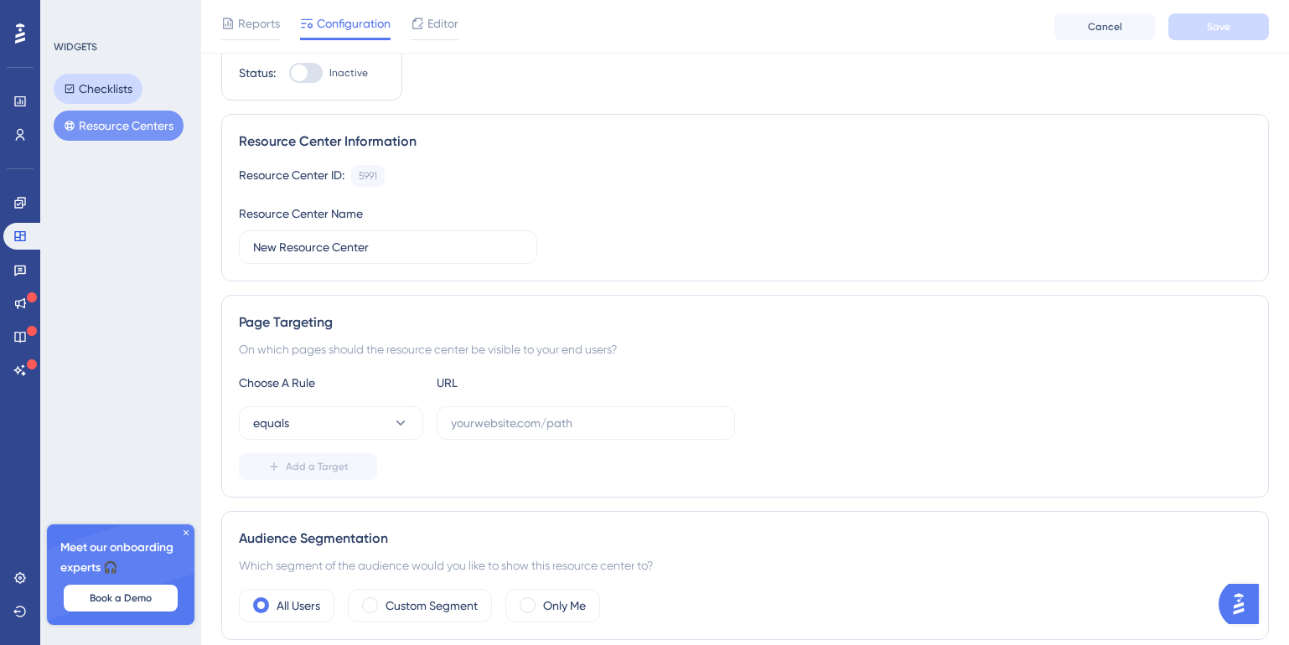
click at [85, 100] on button "Checklists" at bounding box center [98, 89] width 89 height 30
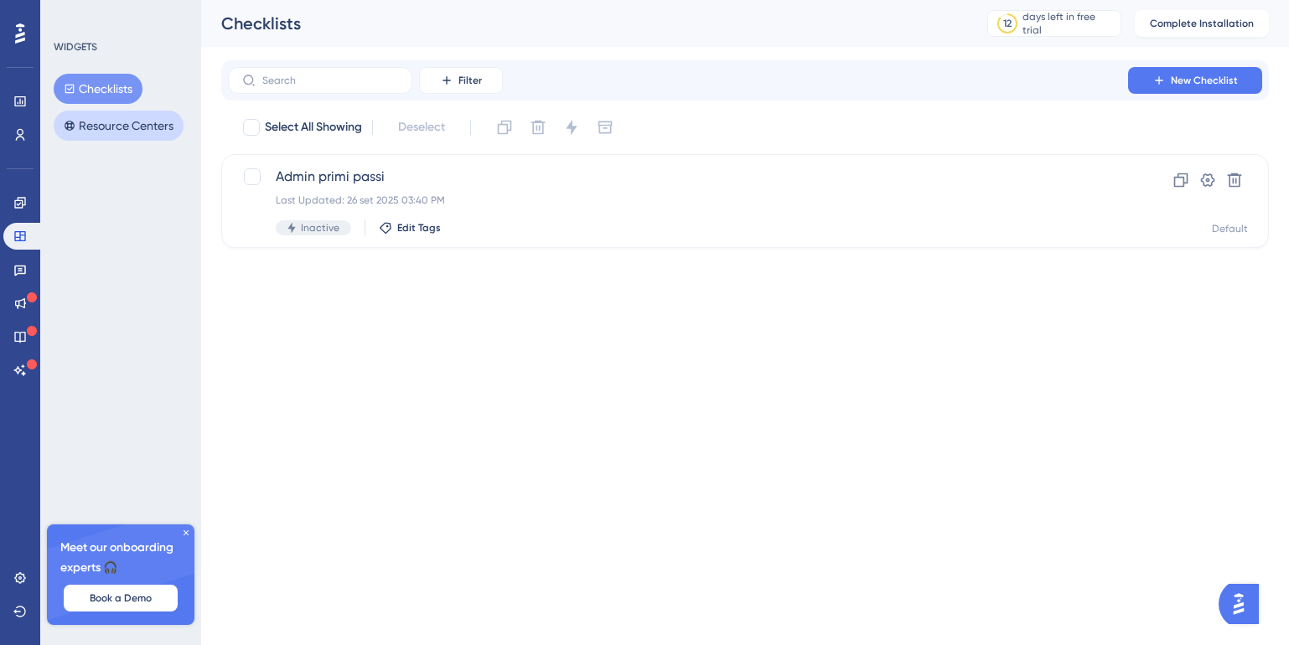
click at [105, 122] on button "Resource Centers" at bounding box center [119, 126] width 130 height 30
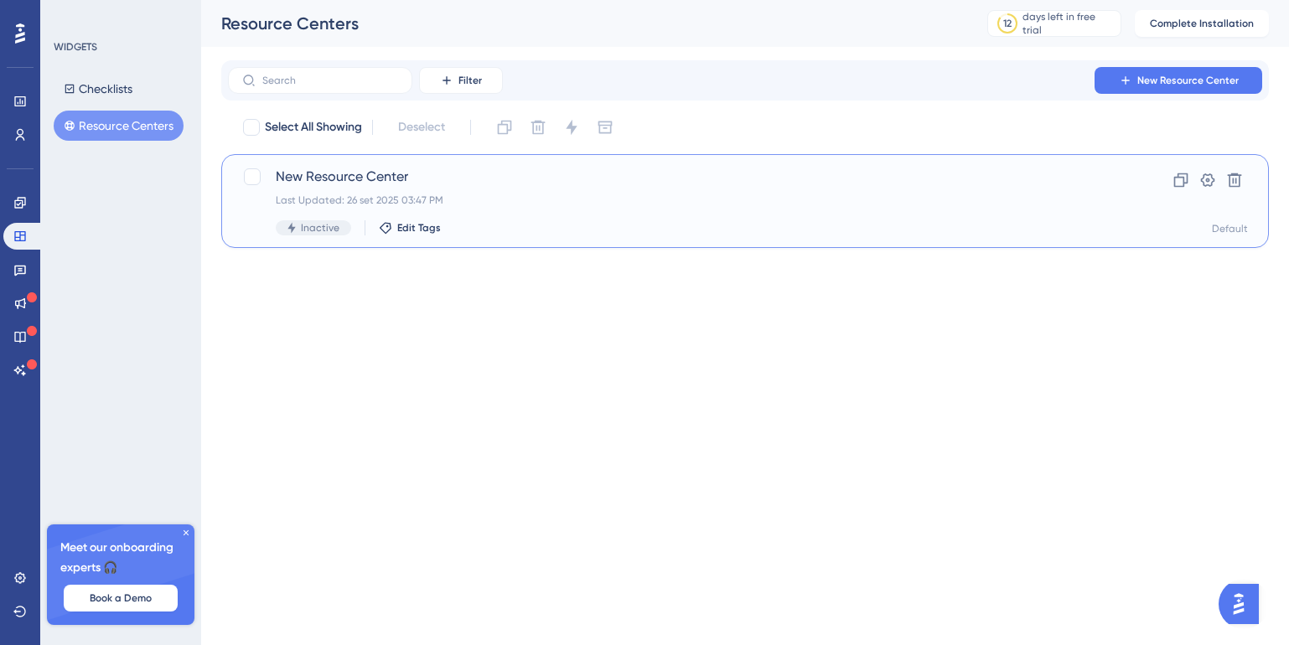
click at [659, 212] on div "New Resource Center Last Updated: 26 set 2025 03:47 PM Inactive Edit Tags" at bounding box center [678, 201] width 804 height 69
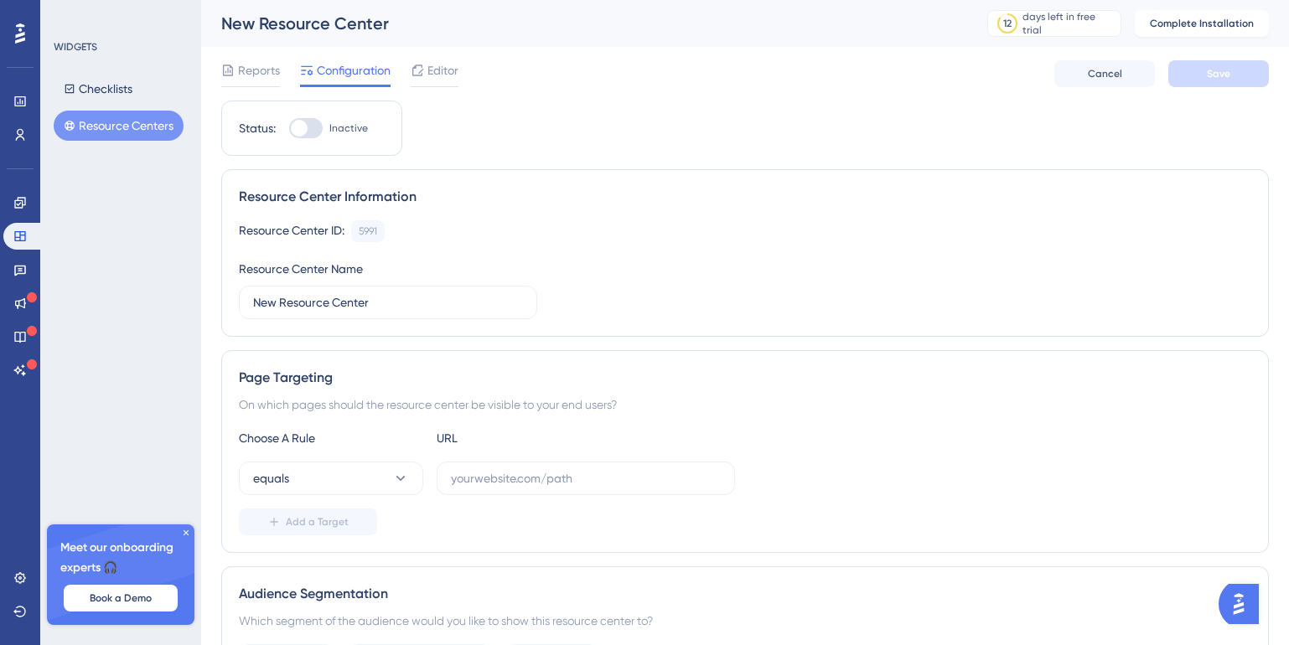
click at [319, 127] on div at bounding box center [306, 128] width 34 height 20
click at [289, 128] on input "Inactive" at bounding box center [288, 128] width 1 height 1
checkbox input "false"
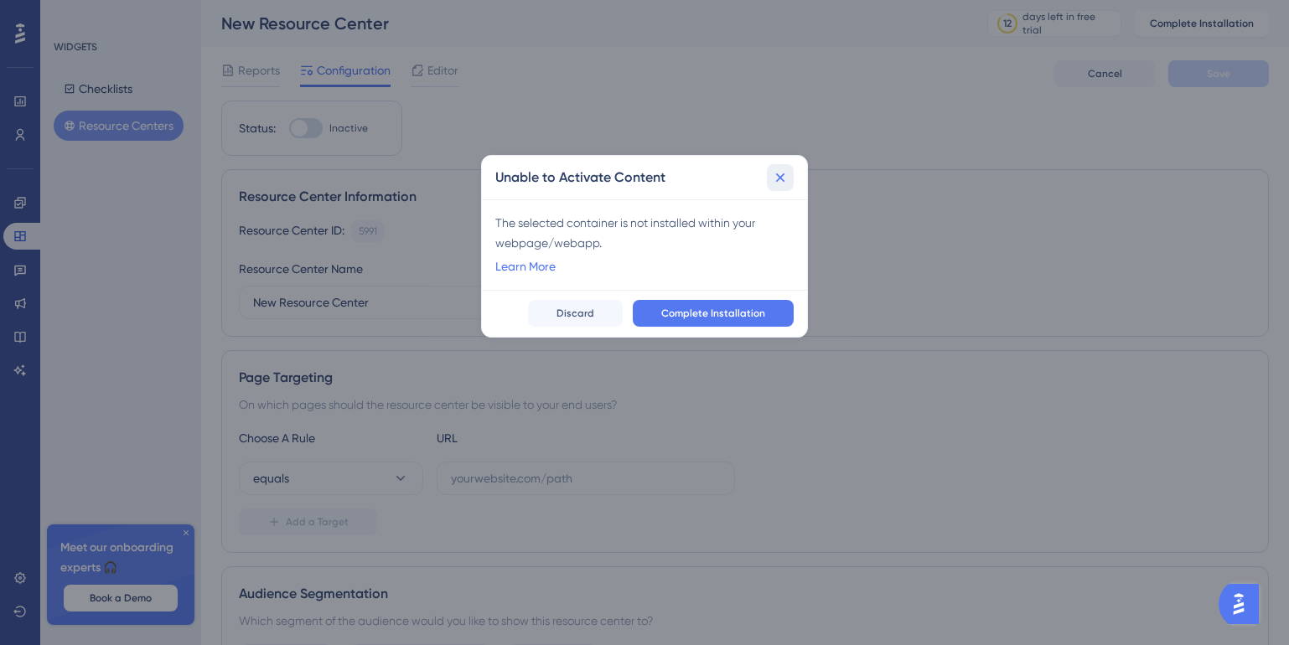
click at [782, 174] on icon at bounding box center [780, 177] width 17 height 17
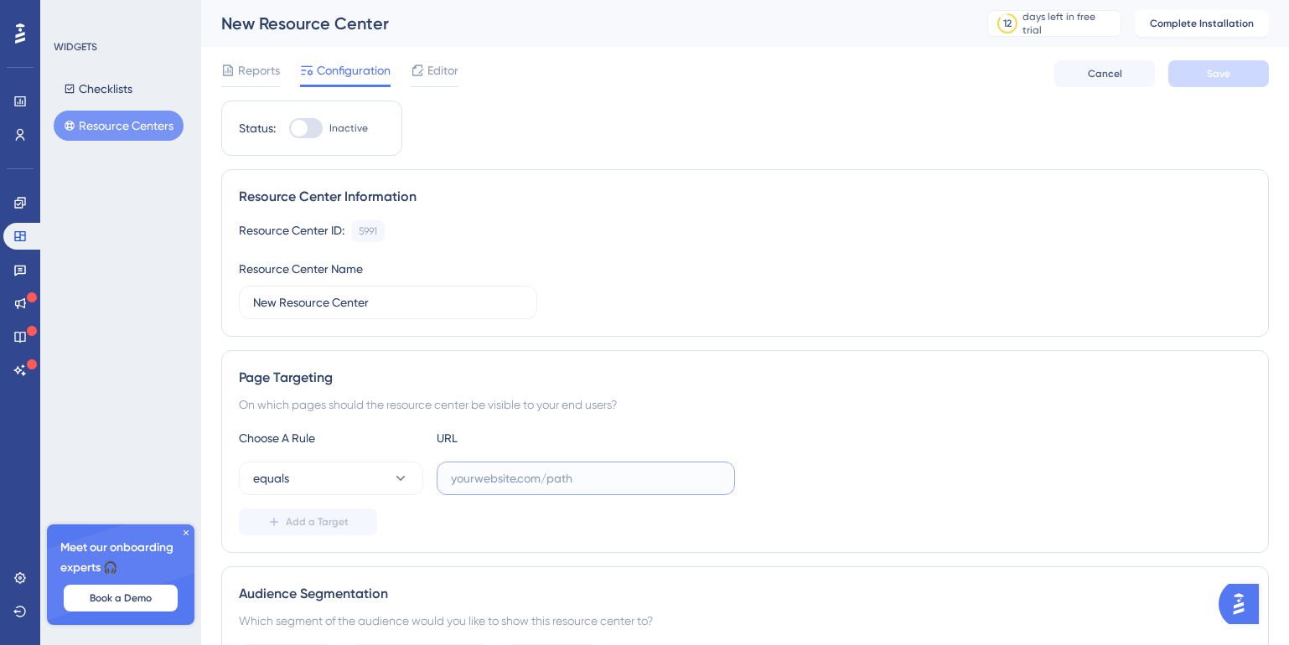
click at [476, 483] on input "text" at bounding box center [586, 478] width 270 height 18
paste input "[URL][DOMAIN_NAME]"
type input "[URL][DOMAIN_NAME]"
click at [287, 480] on span "equals" at bounding box center [271, 478] width 36 height 20
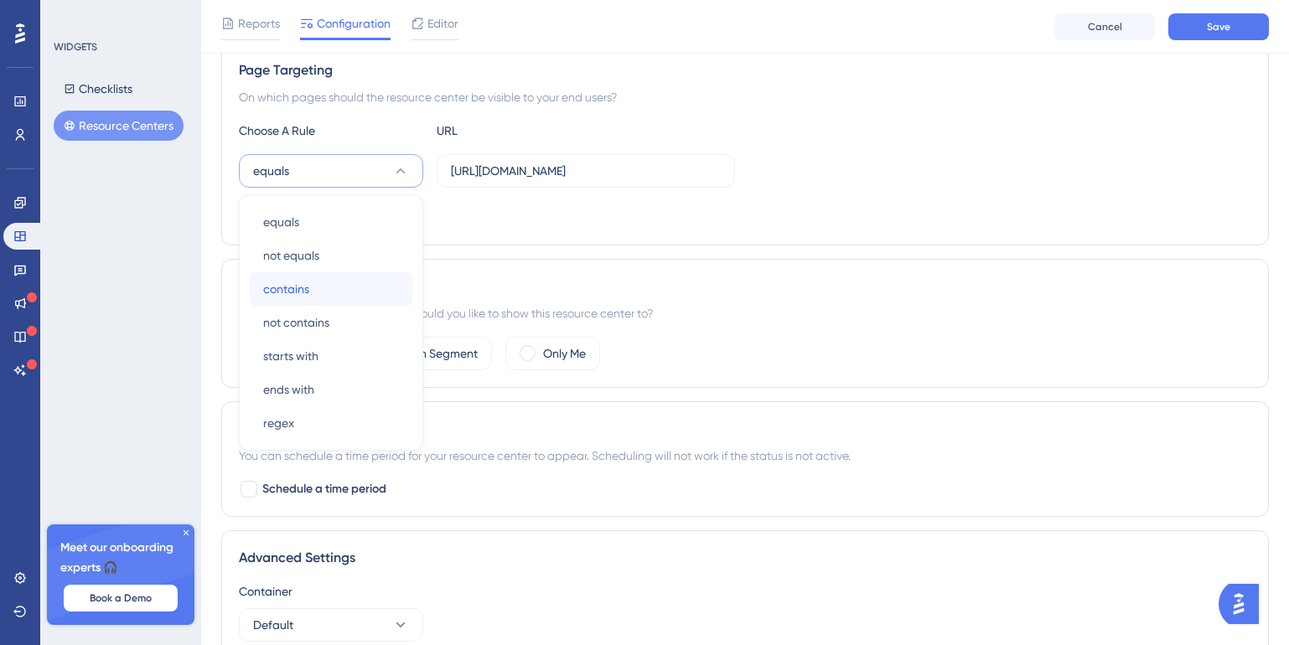
click at [287, 296] on span "contains" at bounding box center [286, 289] width 46 height 20
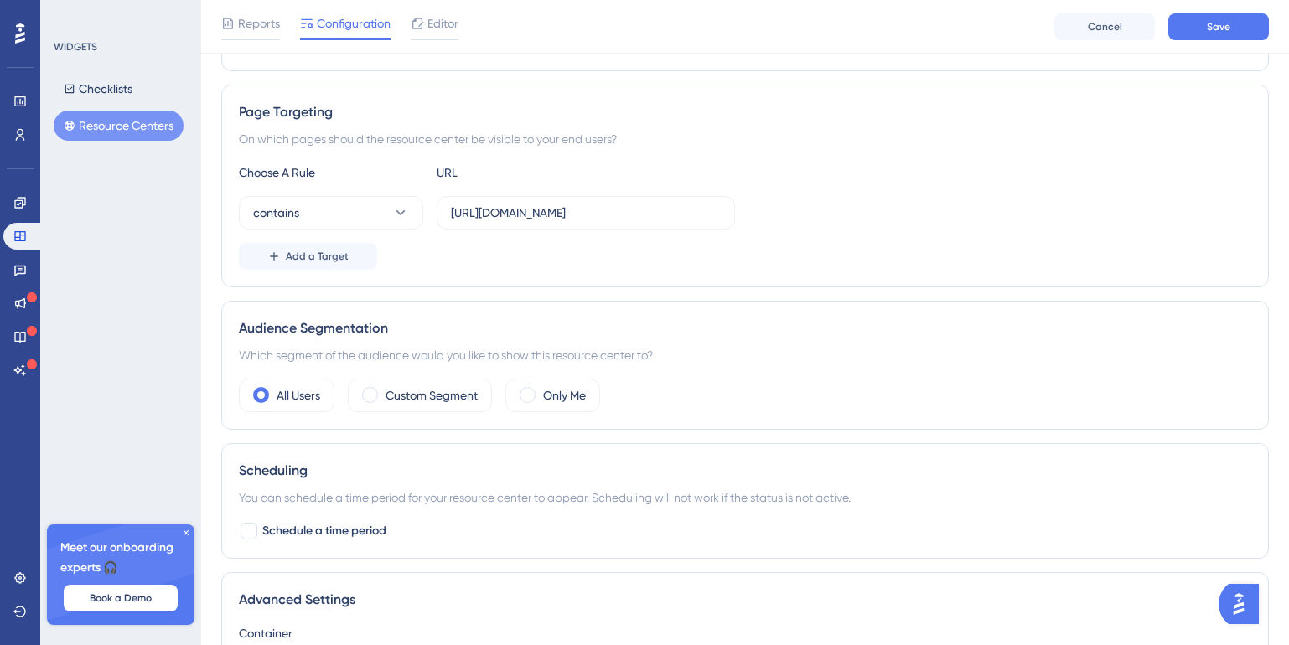
scroll to position [166, 0]
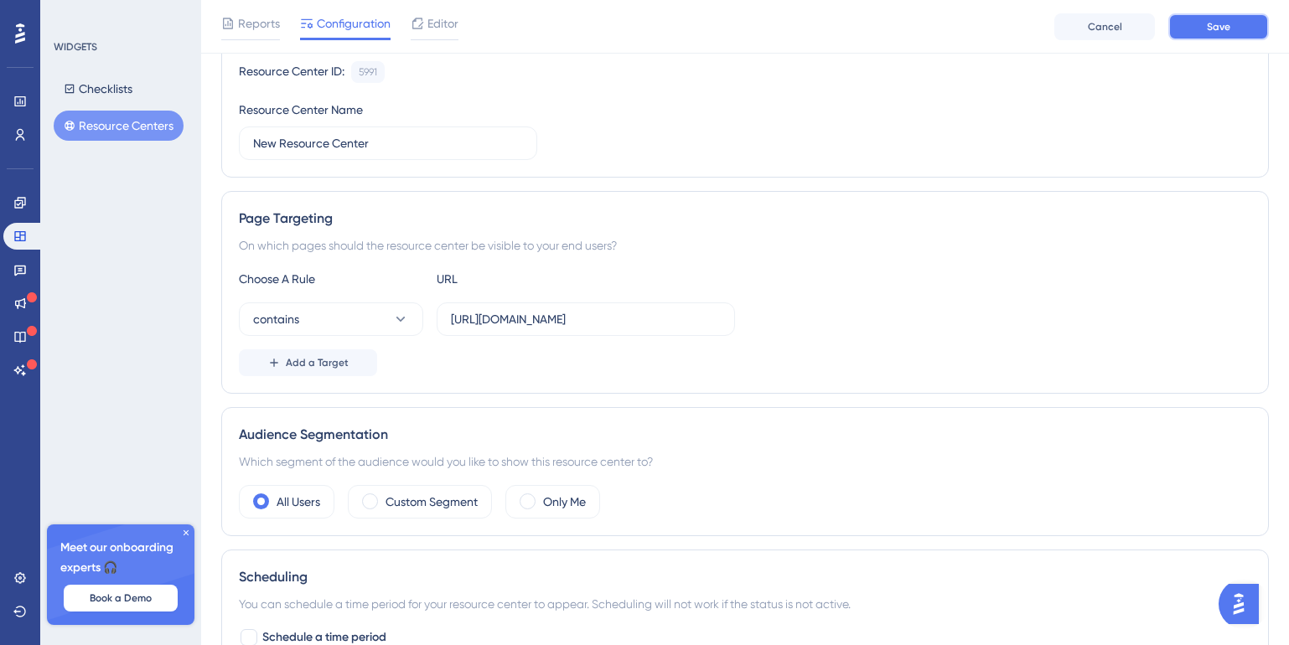
click at [1220, 34] on button "Save" at bounding box center [1218, 26] width 101 height 27
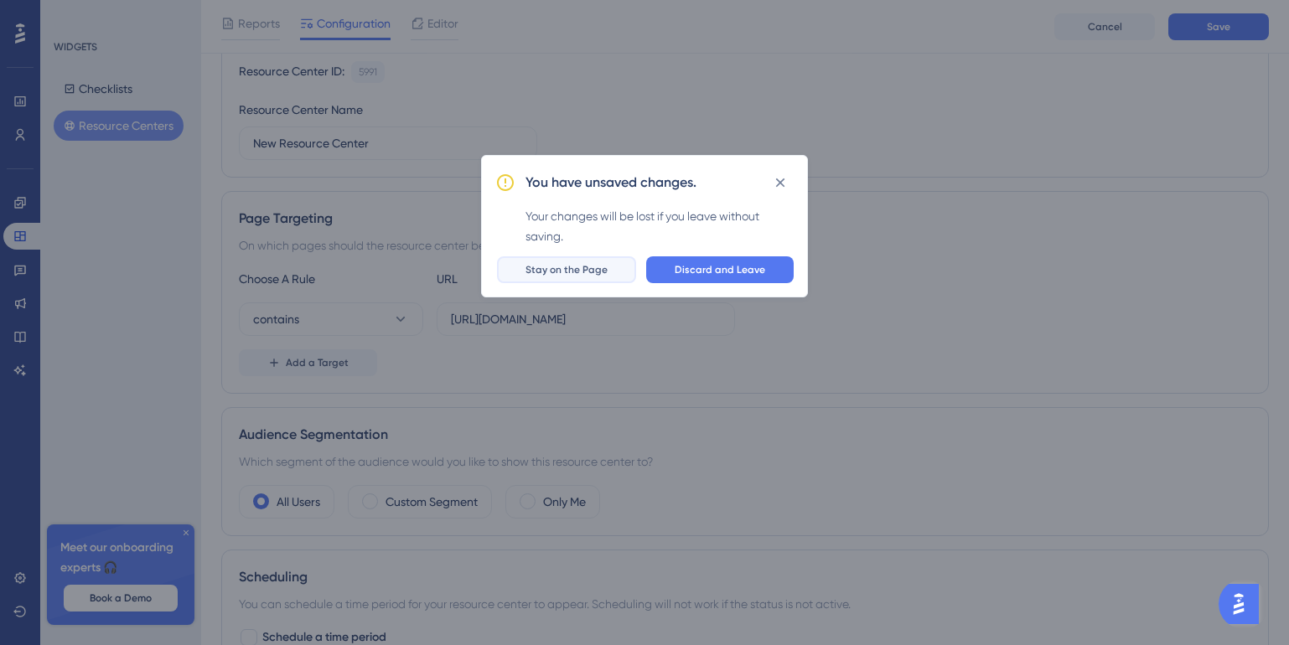
click at [551, 270] on span "Stay on the Page" at bounding box center [566, 269] width 82 height 13
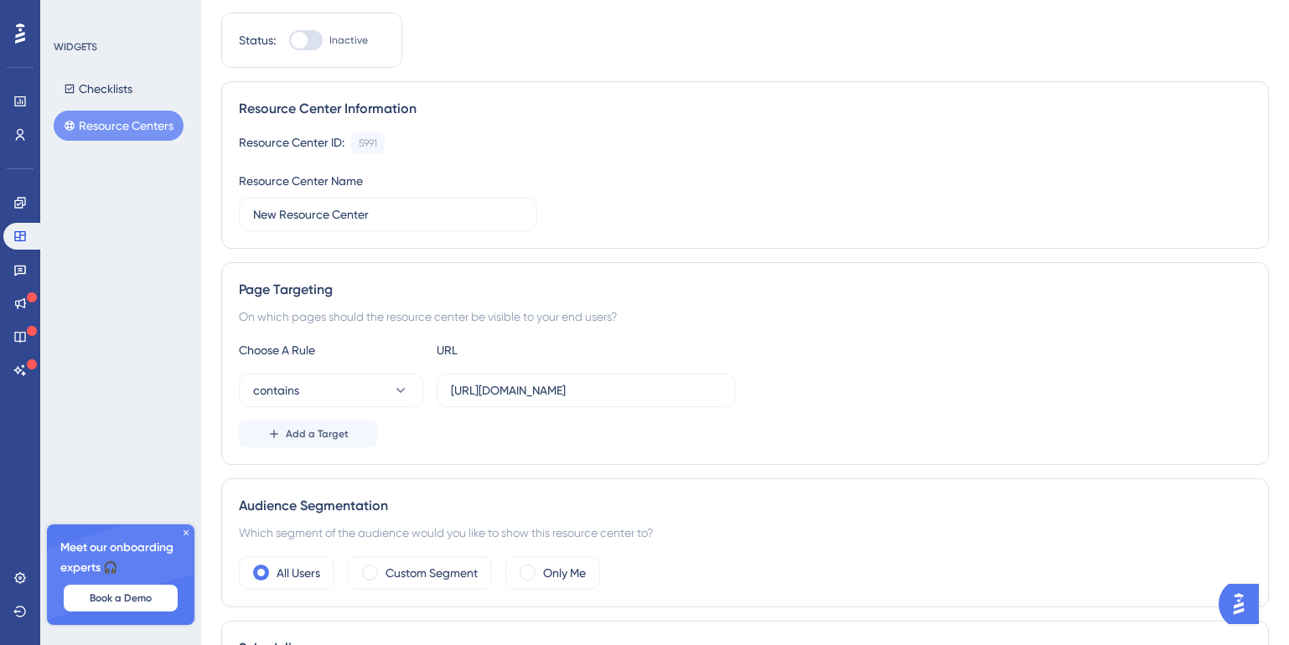
scroll to position [0, 0]
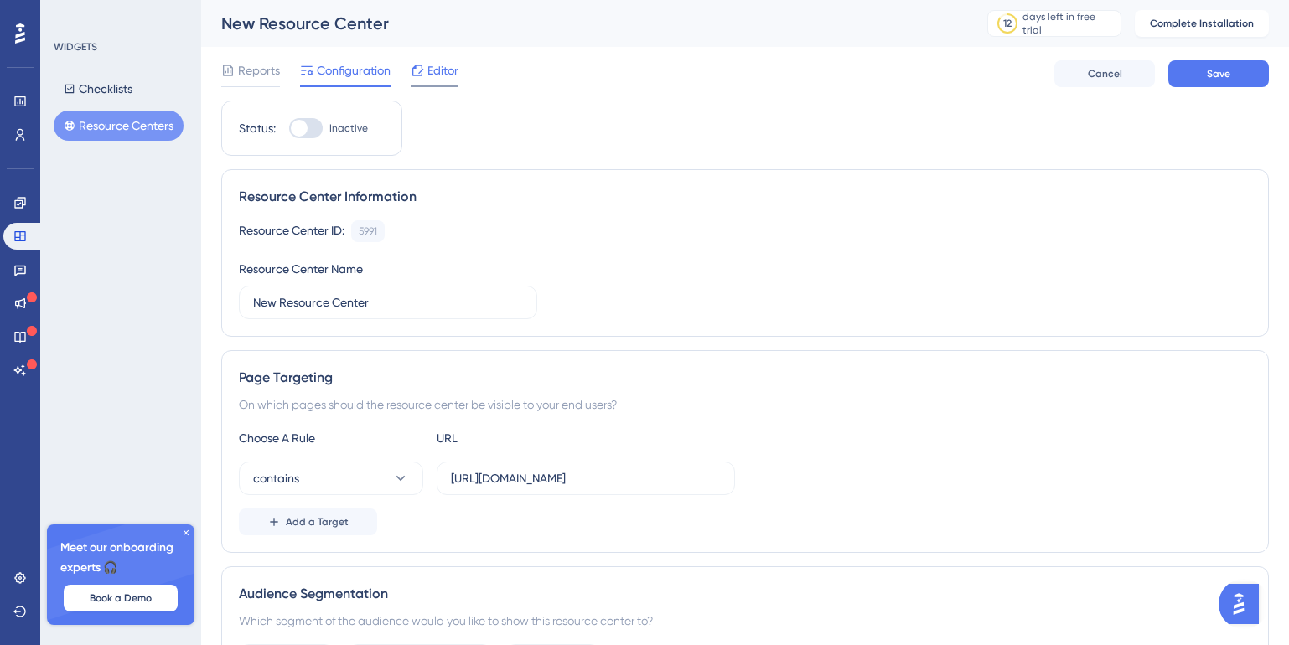
click at [447, 80] on span "Editor" at bounding box center [442, 70] width 31 height 20
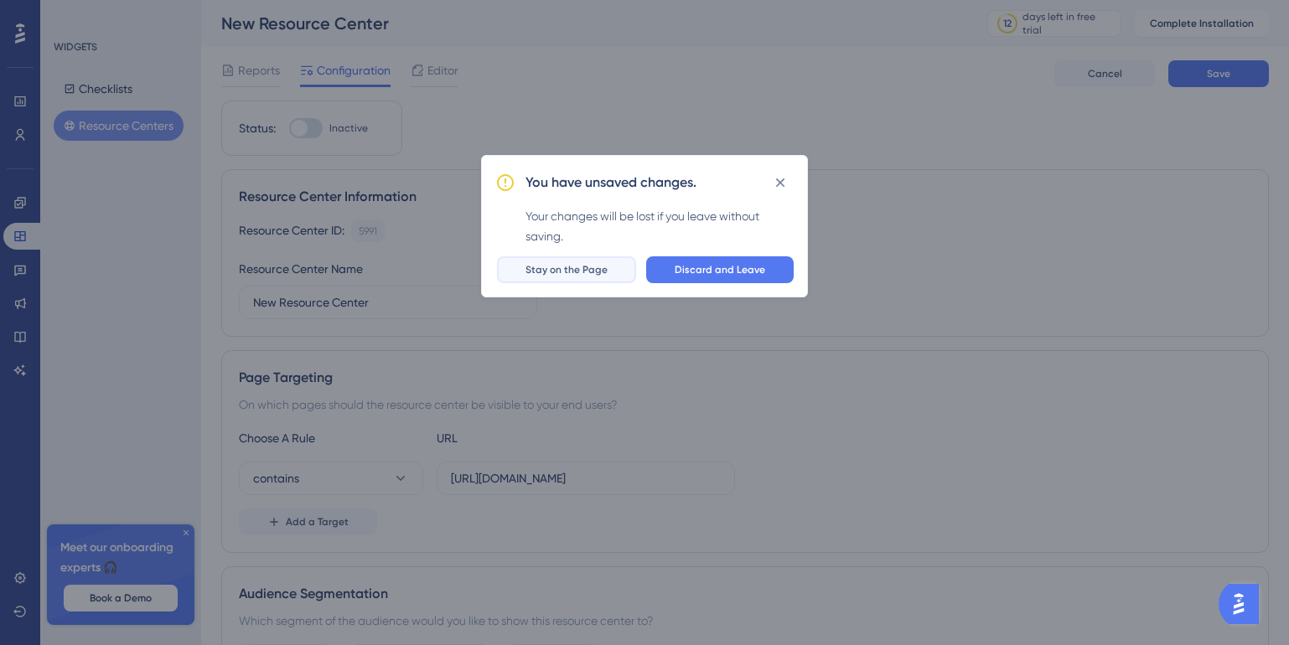
click at [600, 275] on span "Stay on the Page" at bounding box center [566, 269] width 82 height 13
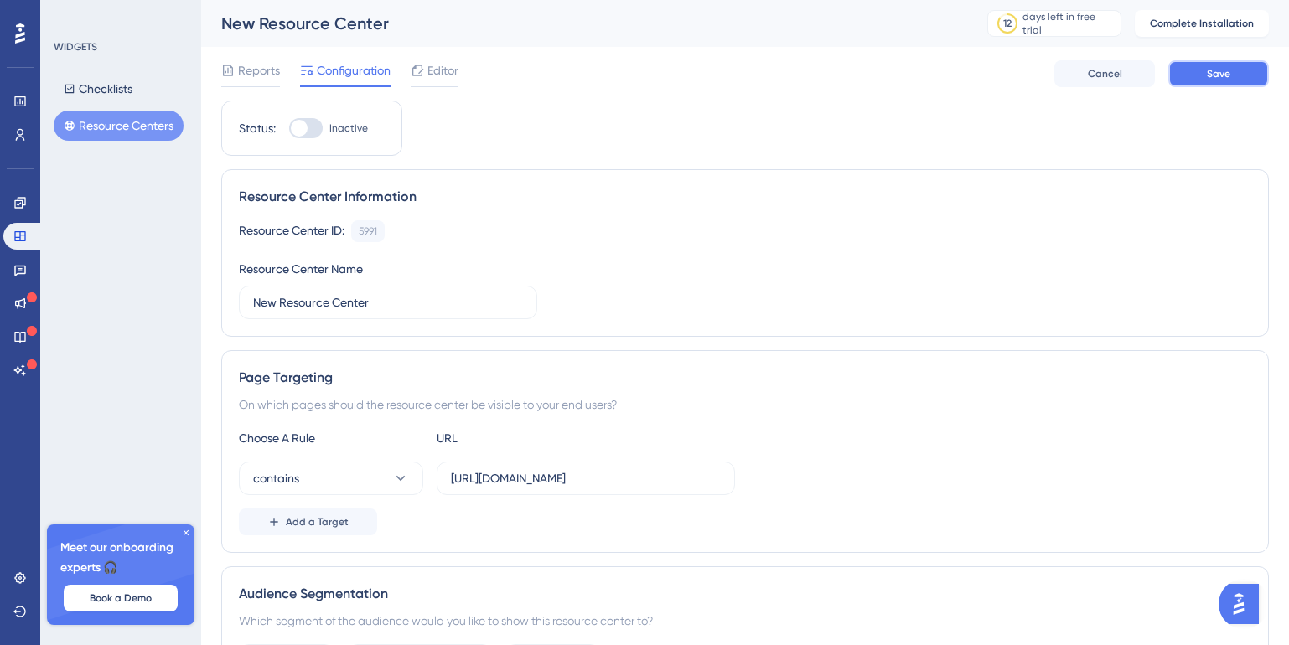
click at [1209, 74] on span "Save" at bounding box center [1218, 73] width 23 height 13
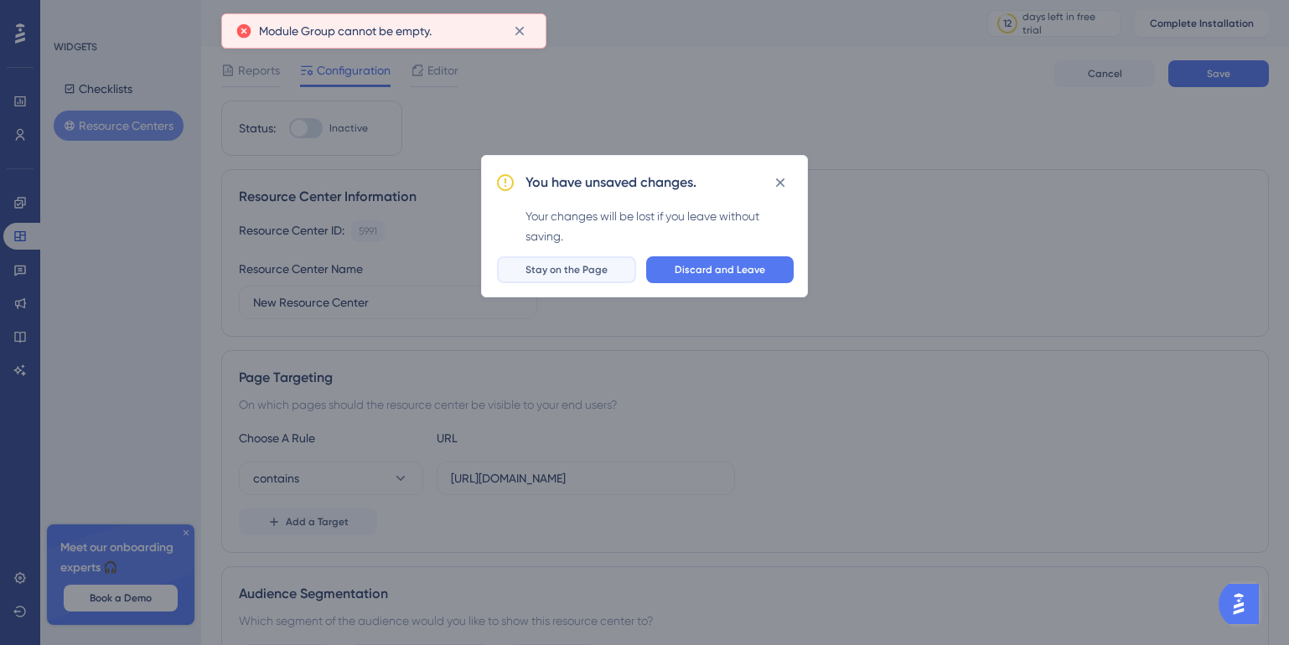
click at [617, 277] on button "Stay on the Page" at bounding box center [566, 269] width 139 height 27
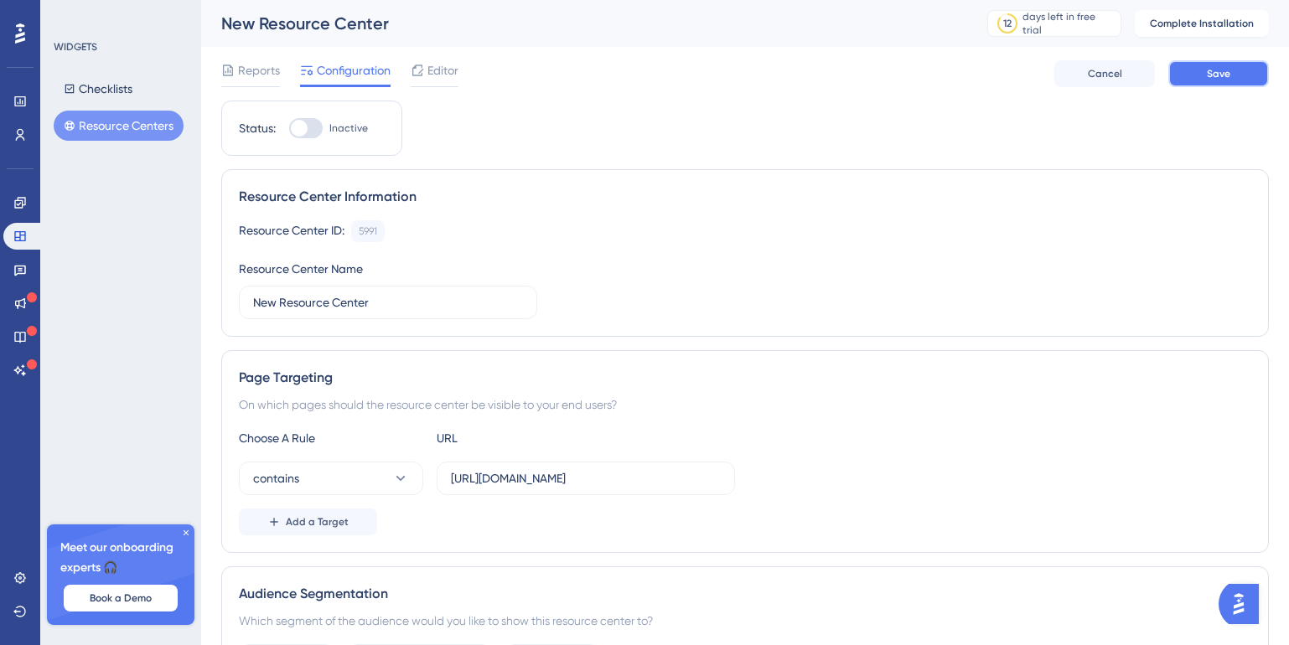
click at [1217, 74] on span "Save" at bounding box center [1218, 73] width 23 height 13
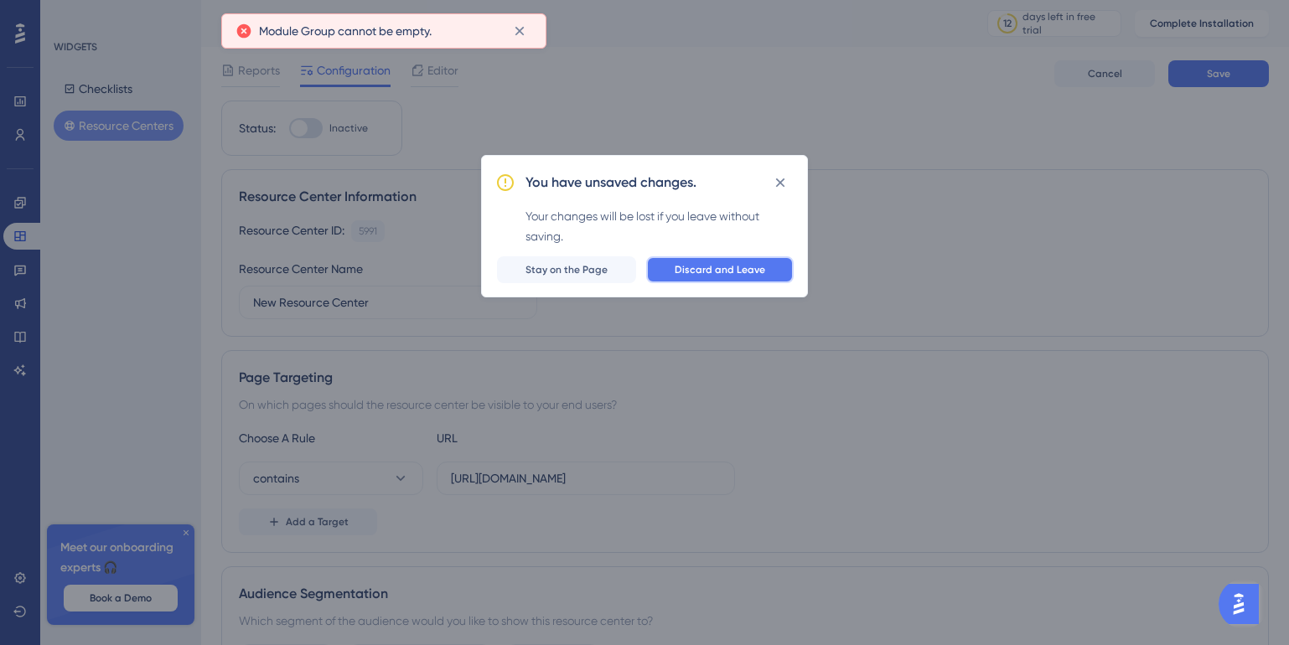
click at [695, 273] on span "Discard and Leave" at bounding box center [720, 269] width 90 height 13
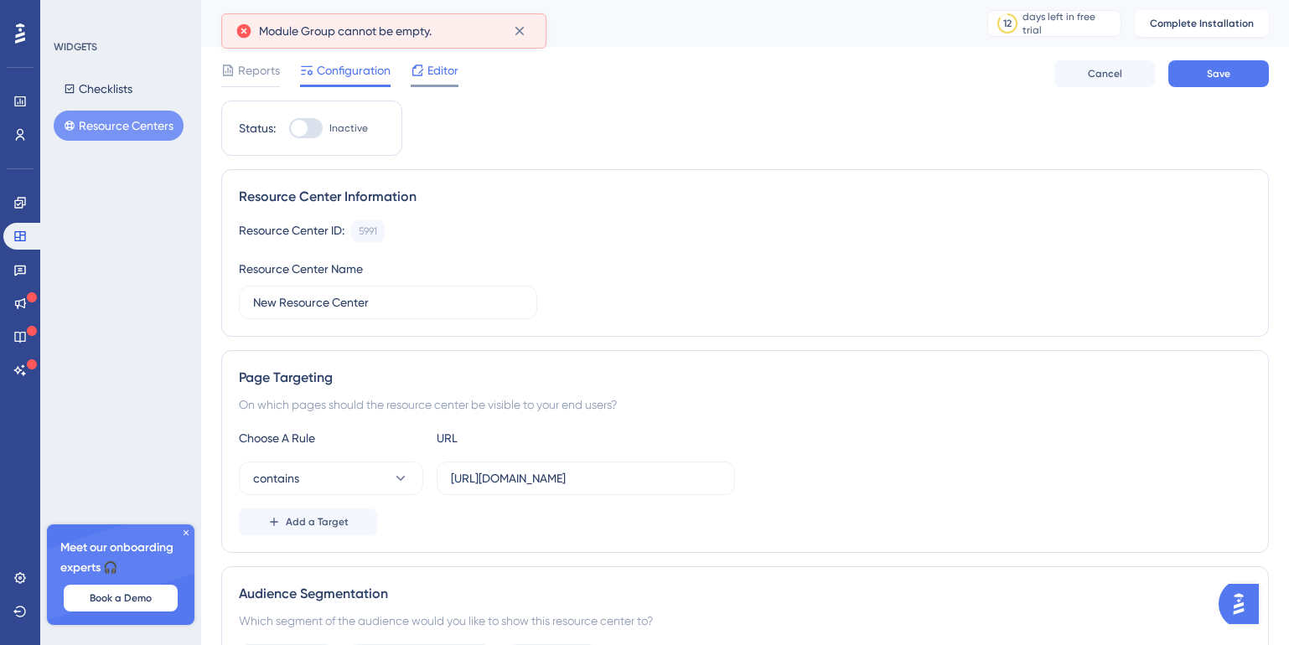
click at [426, 70] on div "Editor" at bounding box center [435, 70] width 48 height 20
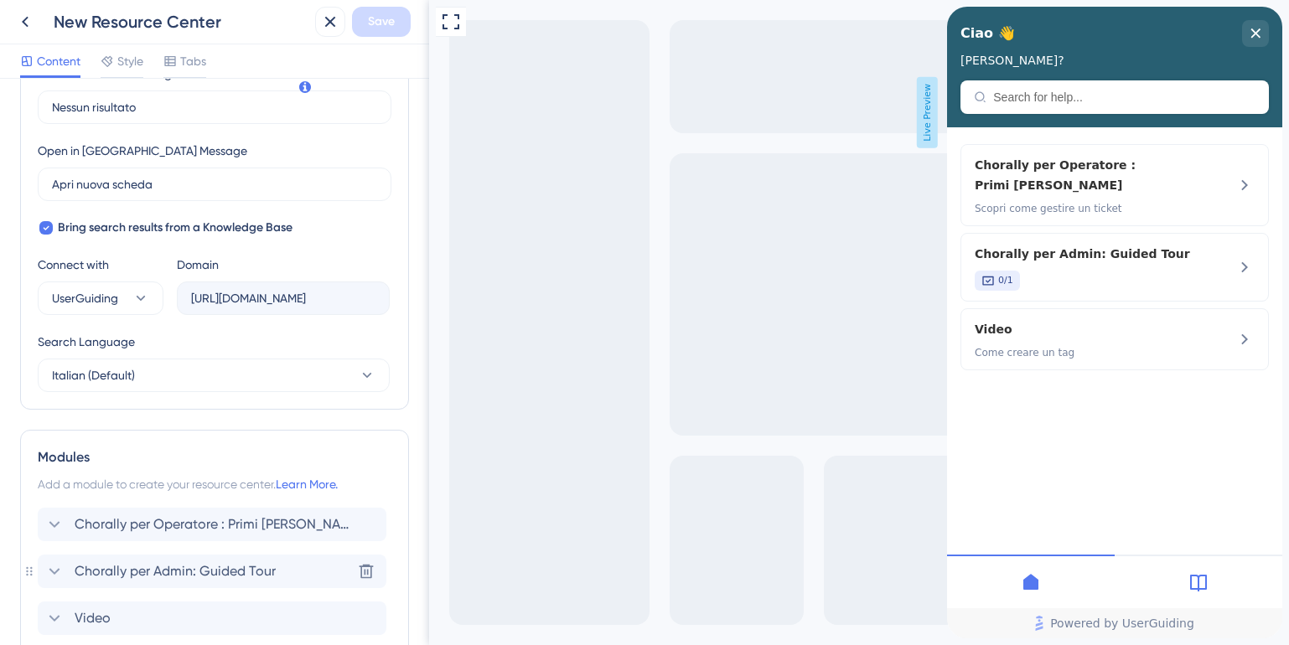
scroll to position [568, 0]
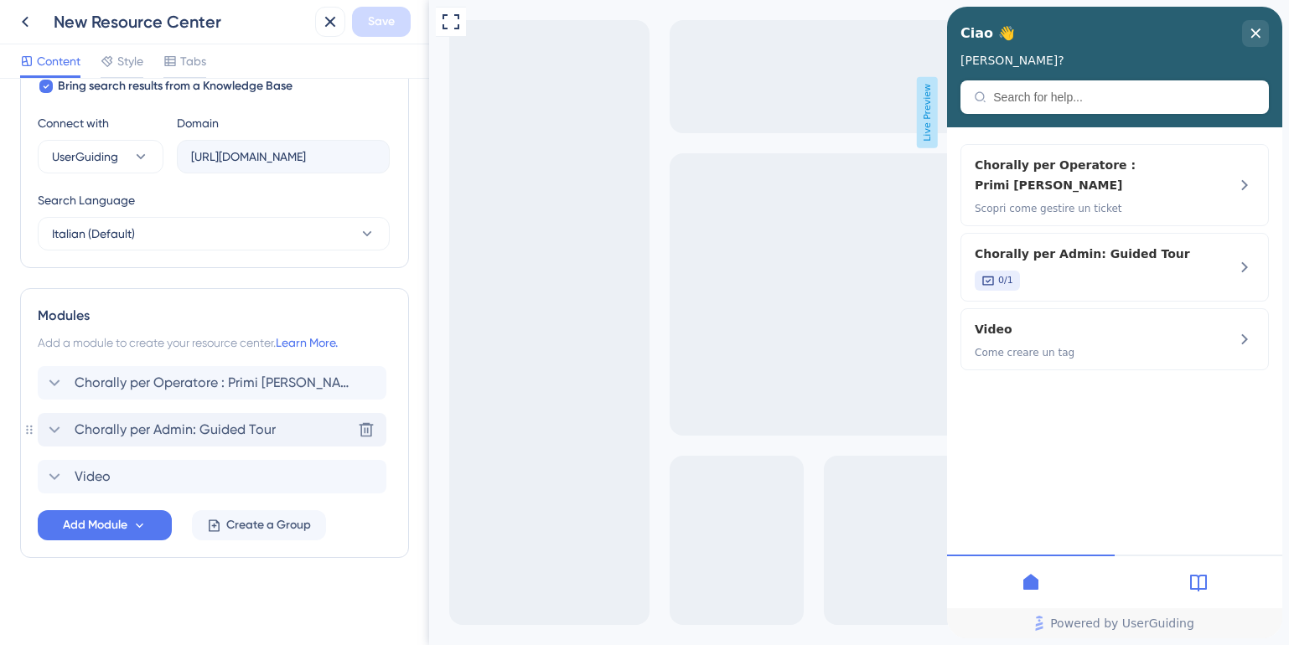
click at [54, 427] on icon at bounding box center [54, 430] width 20 height 20
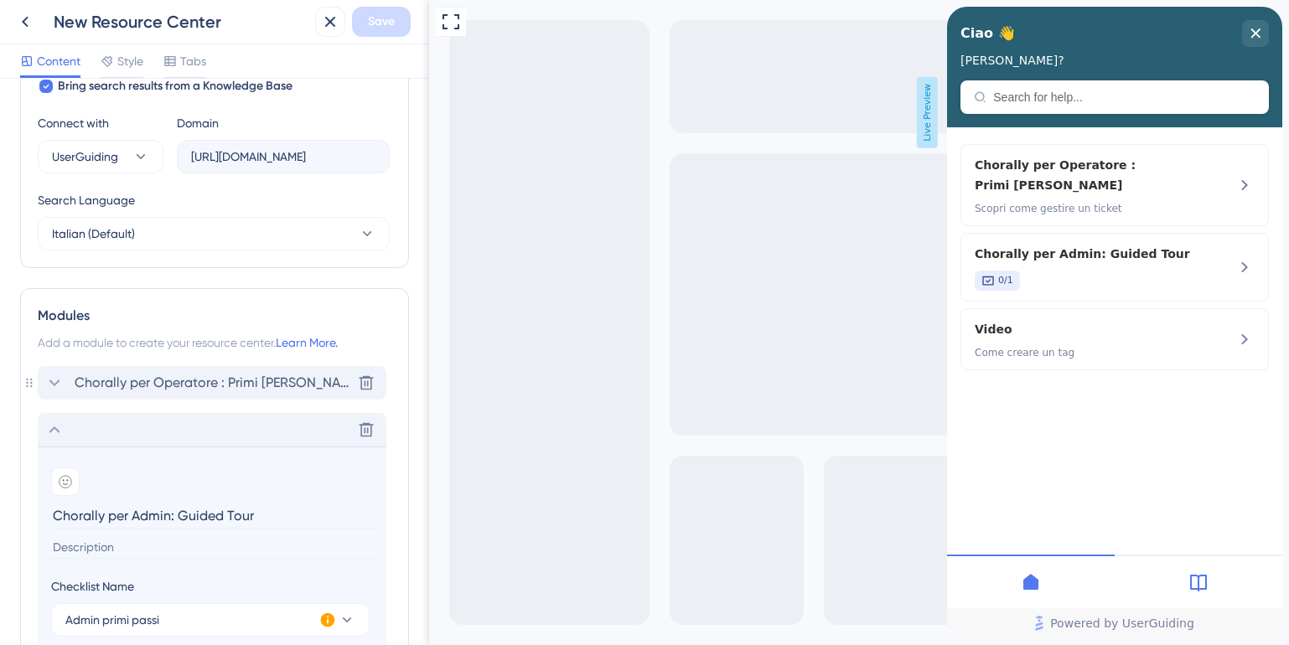
click at [44, 385] on icon at bounding box center [54, 383] width 20 height 20
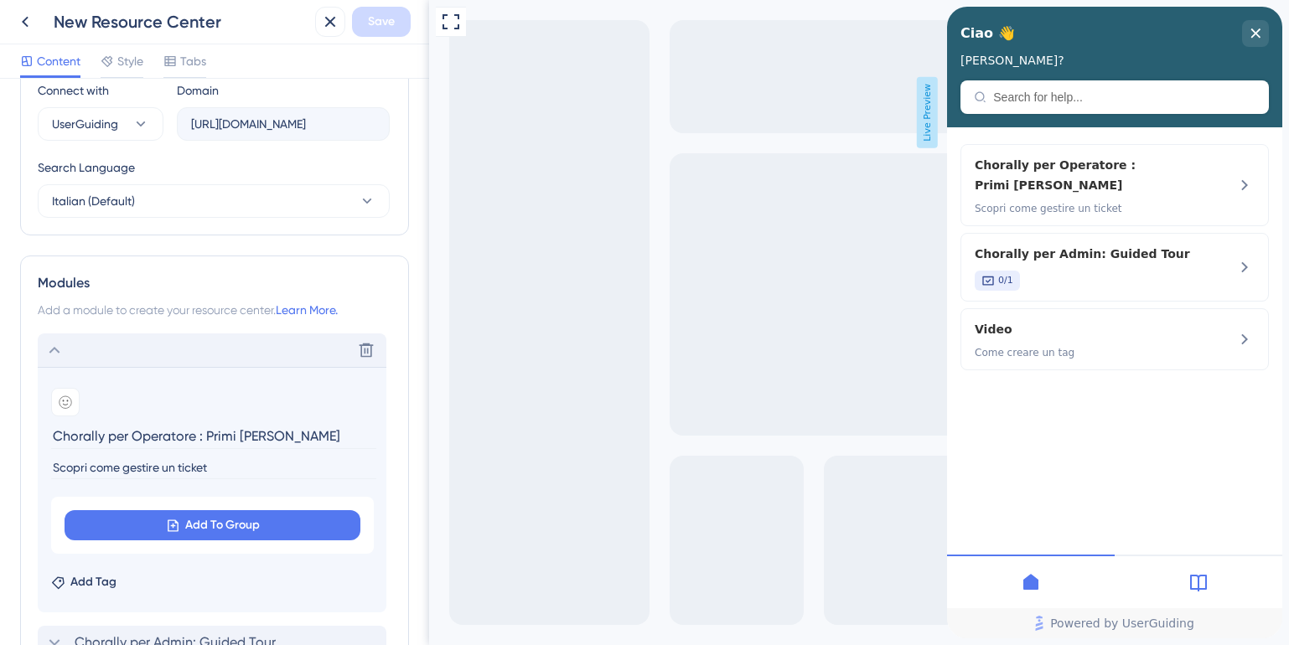
scroll to position [610, 0]
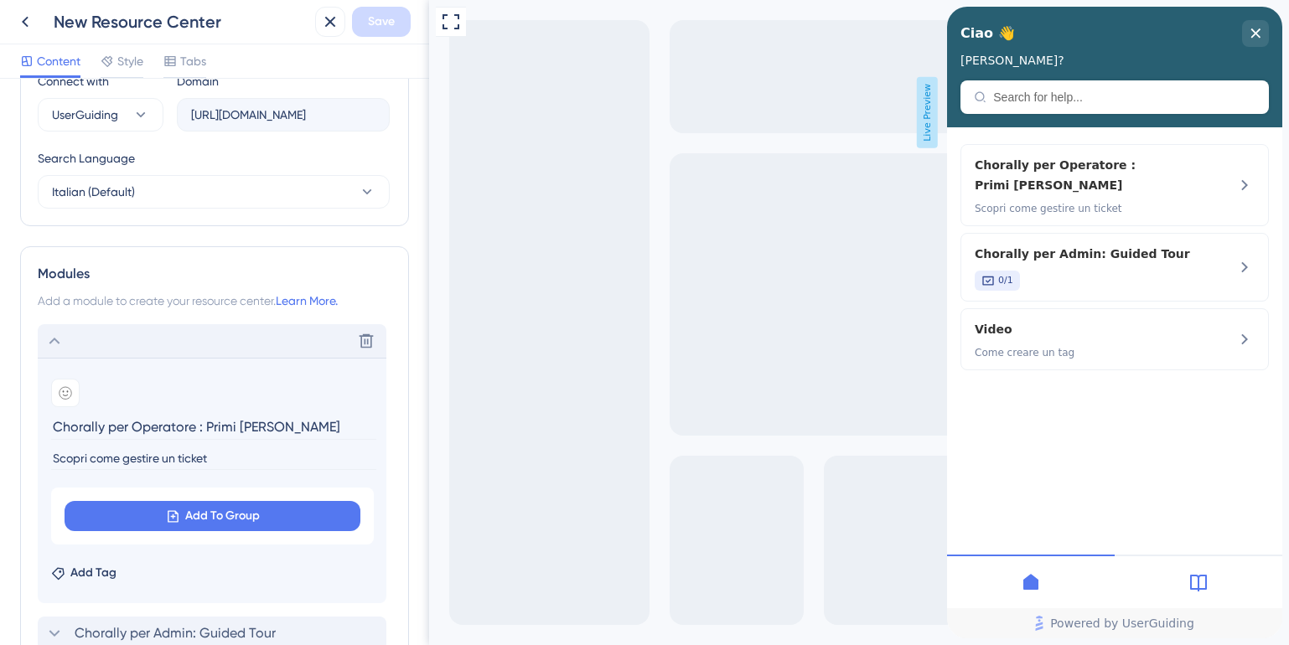
click at [60, 339] on icon at bounding box center [54, 341] width 20 height 20
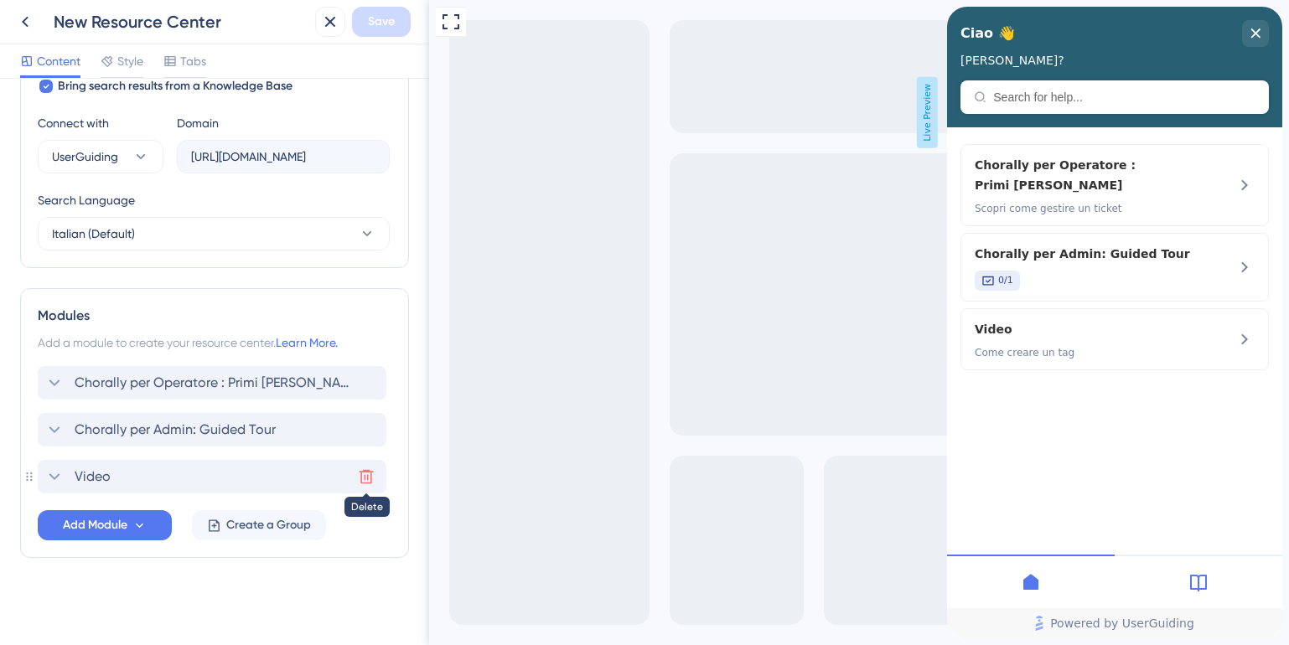
click at [370, 475] on icon at bounding box center [366, 477] width 14 height 14
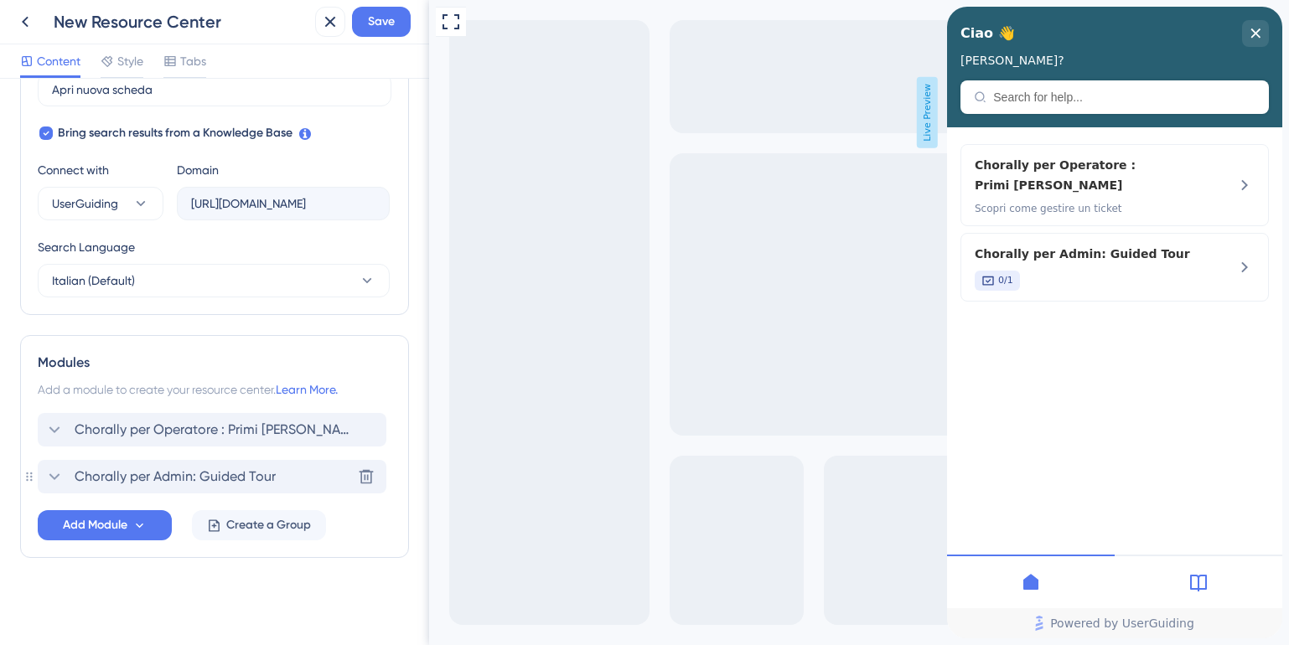
click at [56, 478] on icon at bounding box center [54, 476] width 11 height 7
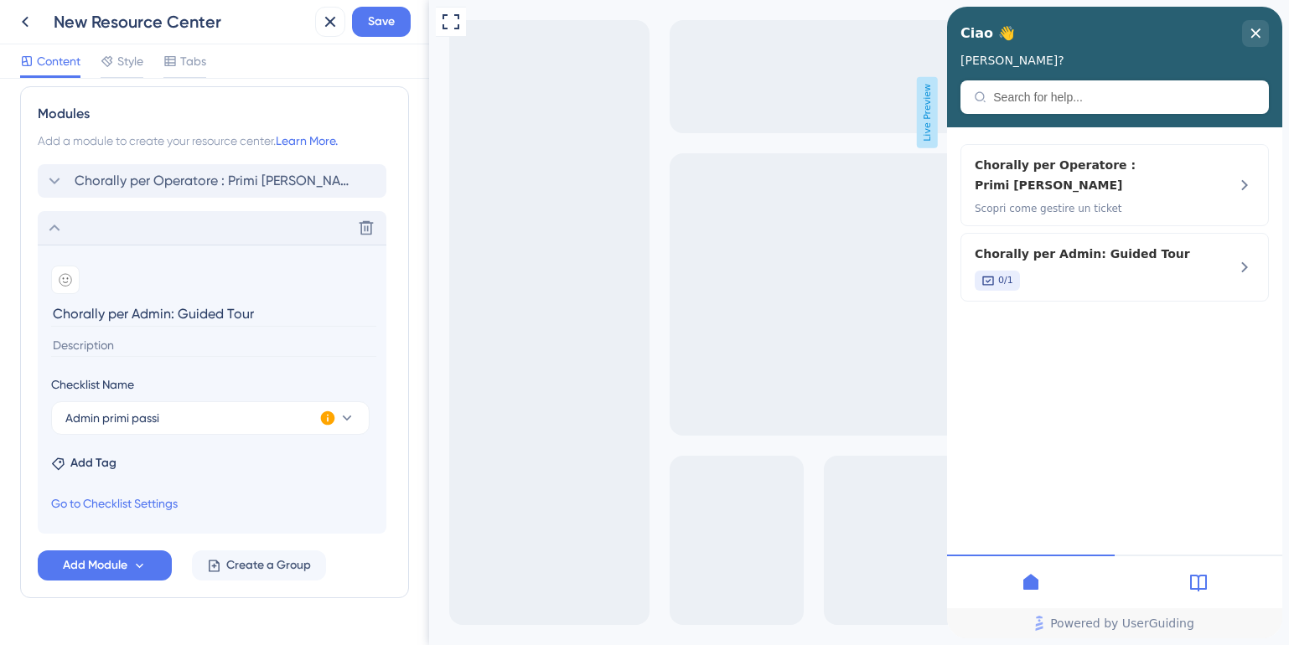
scroll to position [772, 0]
click at [141, 563] on icon at bounding box center [140, 563] width 8 height 5
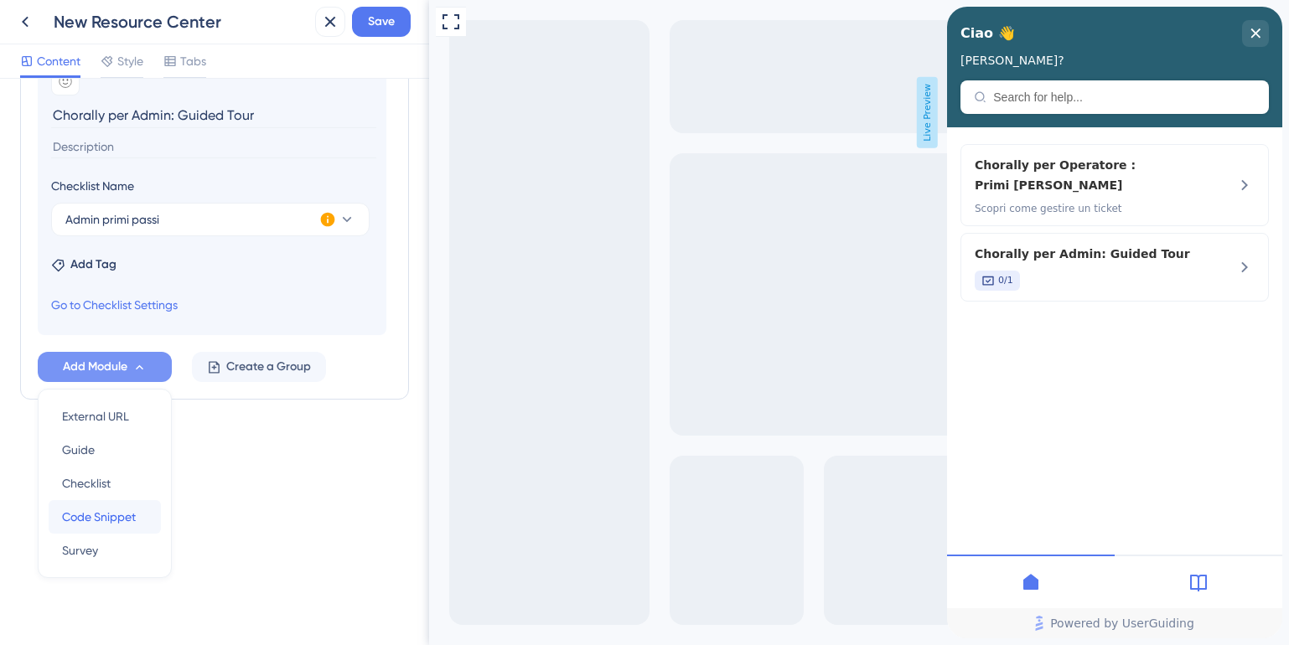
click at [98, 520] on span "Code Snippet" at bounding box center [99, 517] width 74 height 20
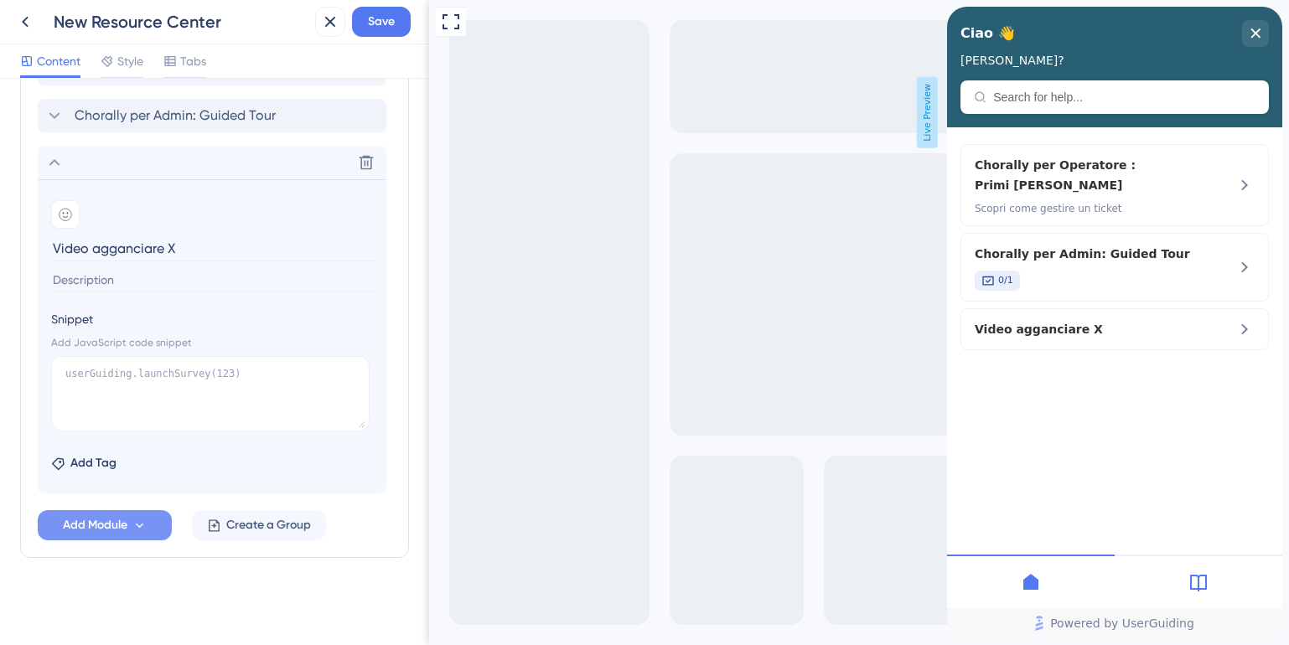
type input "Video agganciare X"
click at [161, 390] on textarea at bounding box center [210, 393] width 318 height 75
paste textarea "<iframe width="700px" height="400px" src="https://embed.app.guidde.com/playbook…"
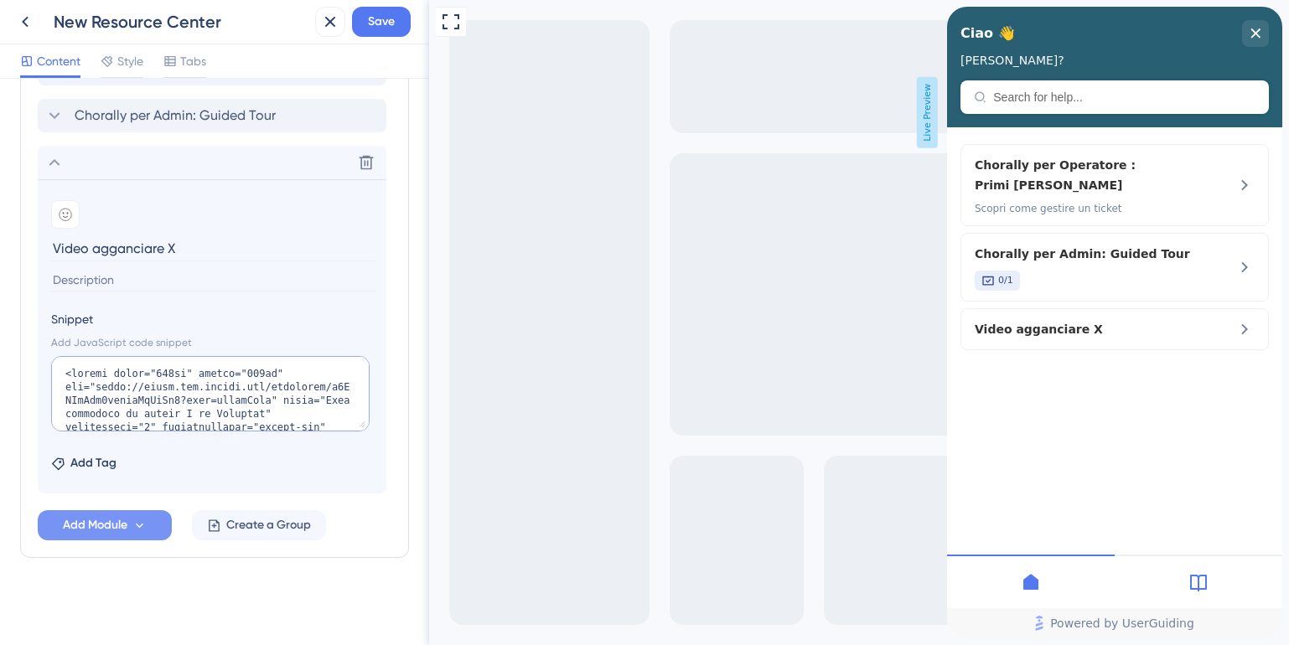
scroll to position [686, 0]
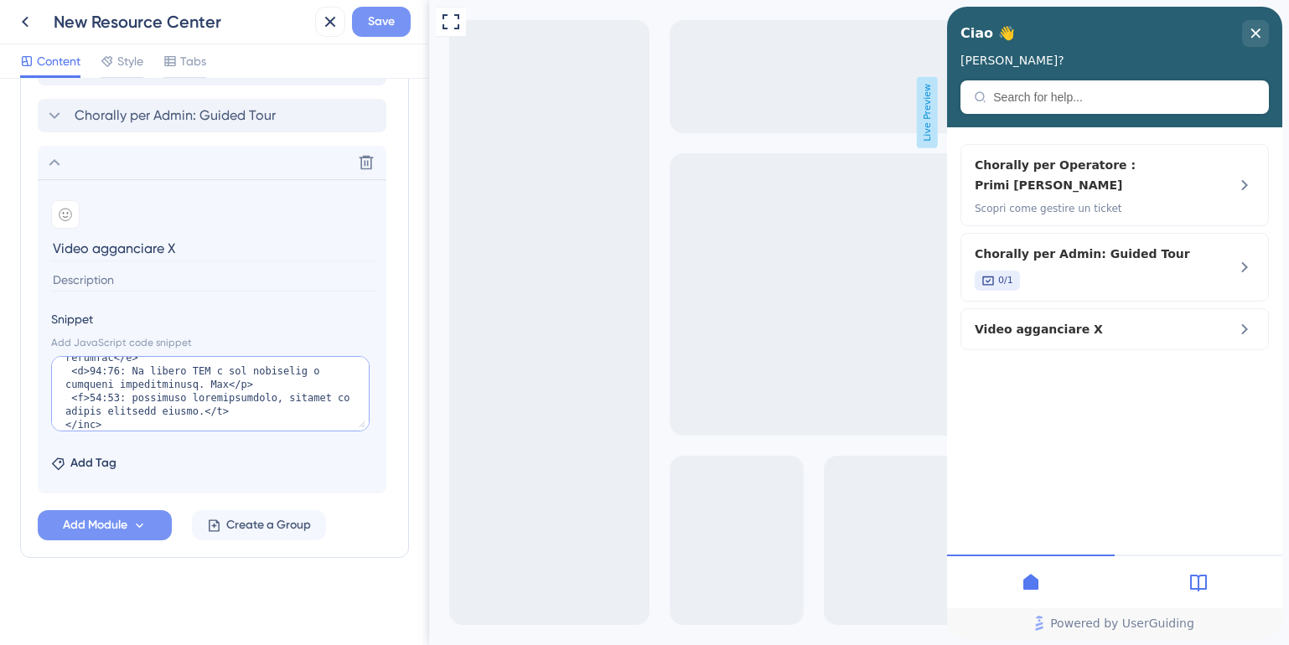
type textarea "<iframe width="700px" height="400px" src="https://embed.app.guidde.com/playbook…"
click at [384, 17] on span "Save" at bounding box center [381, 22] width 27 height 20
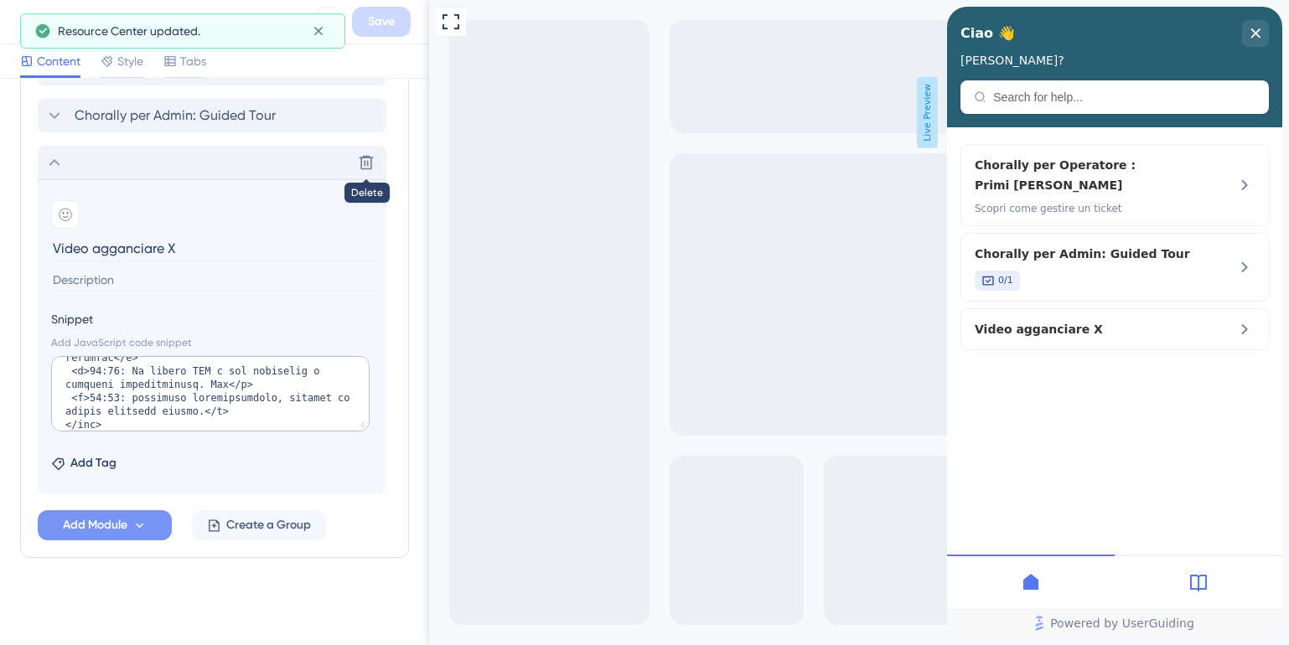
click at [50, 162] on icon at bounding box center [54, 163] width 20 height 20
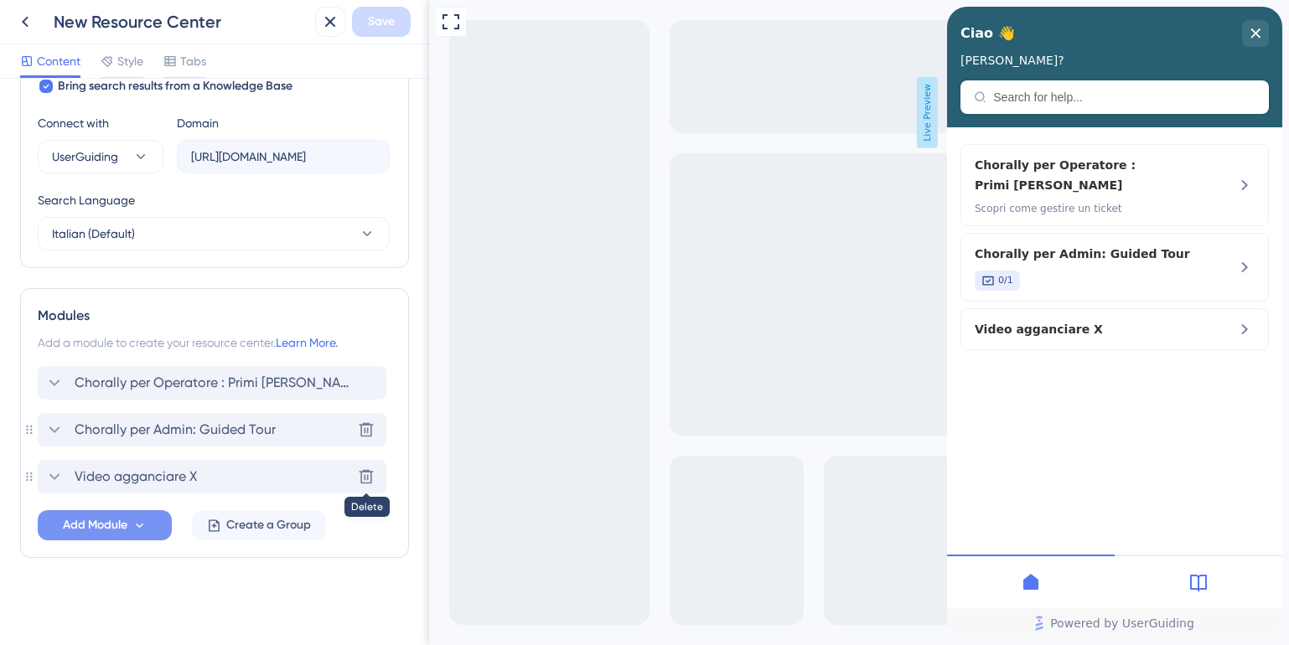
click at [53, 428] on icon at bounding box center [54, 430] width 20 height 20
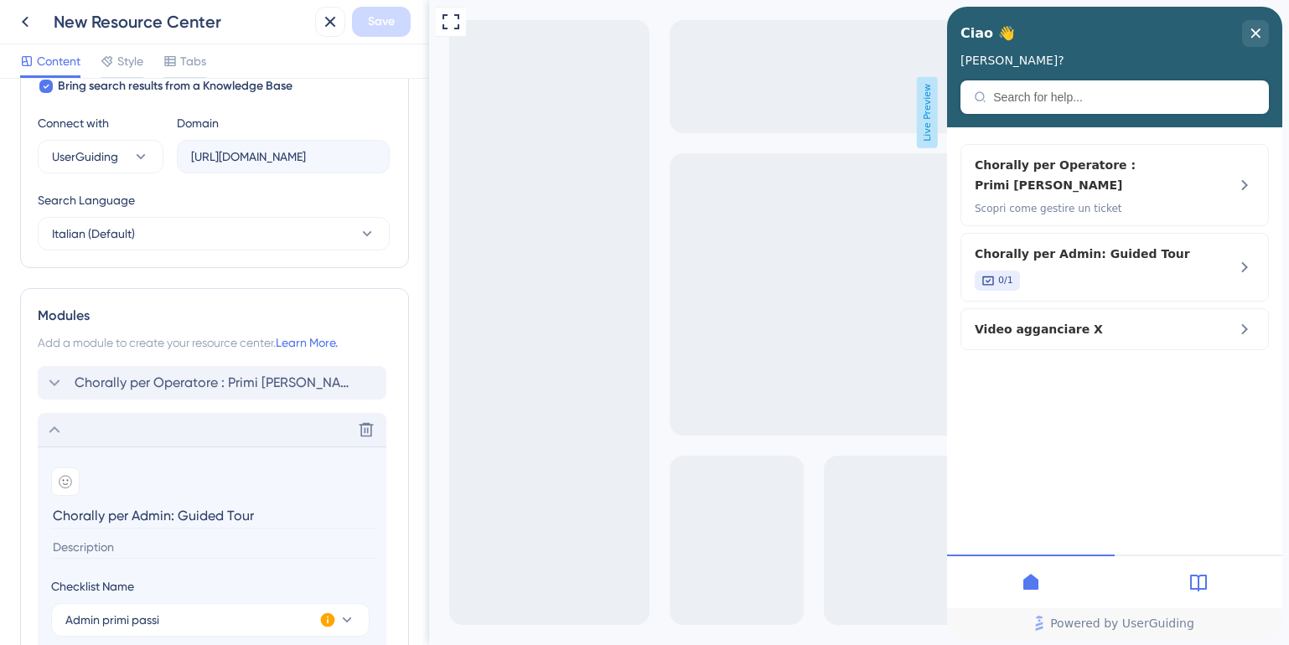
scroll to position [857, 0]
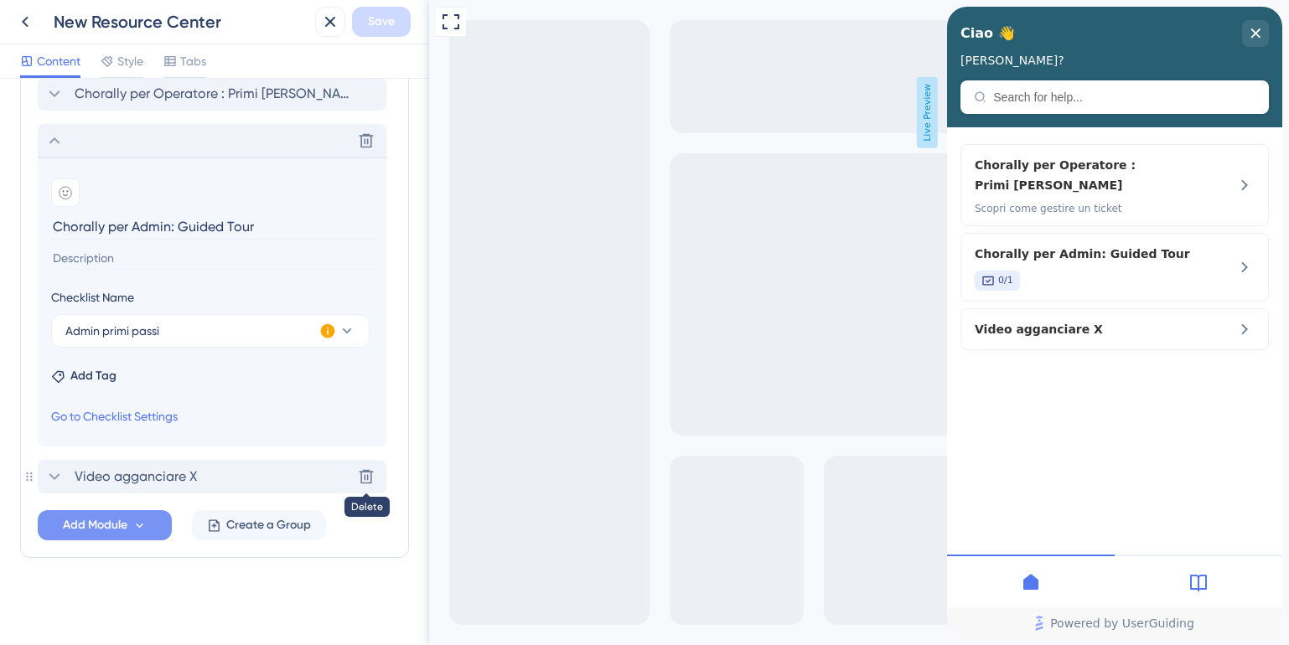
click at [57, 473] on icon at bounding box center [54, 477] width 20 height 20
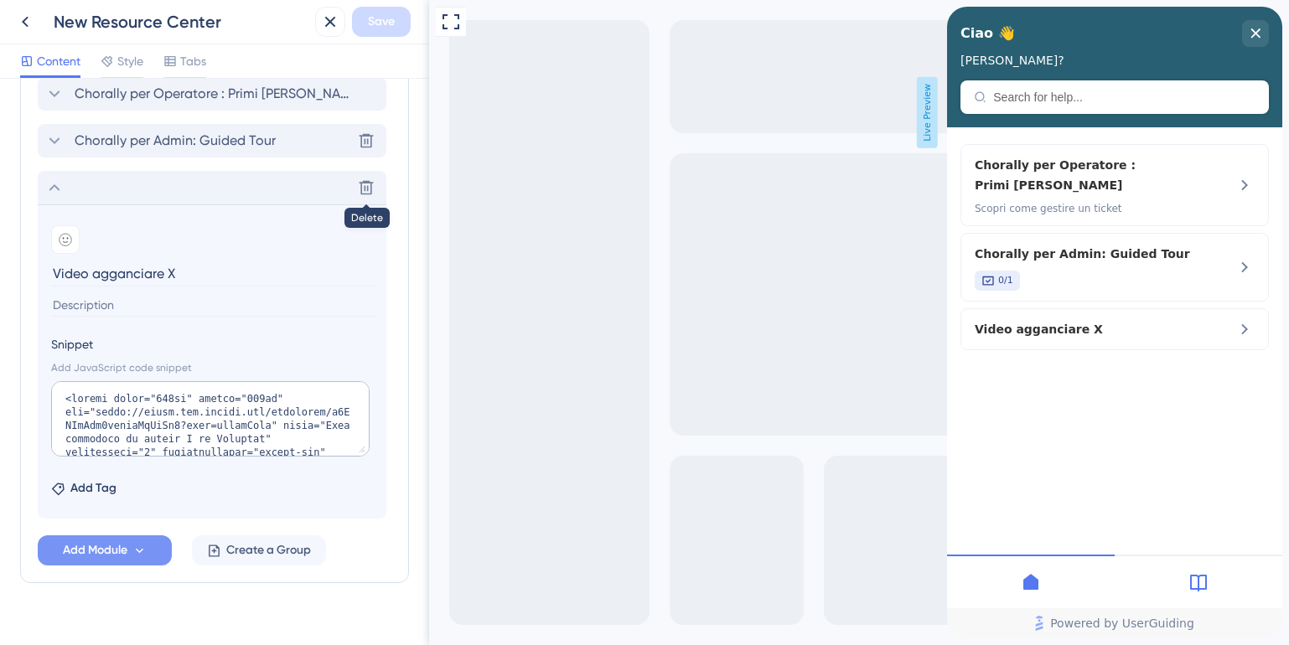
scroll to position [879, 0]
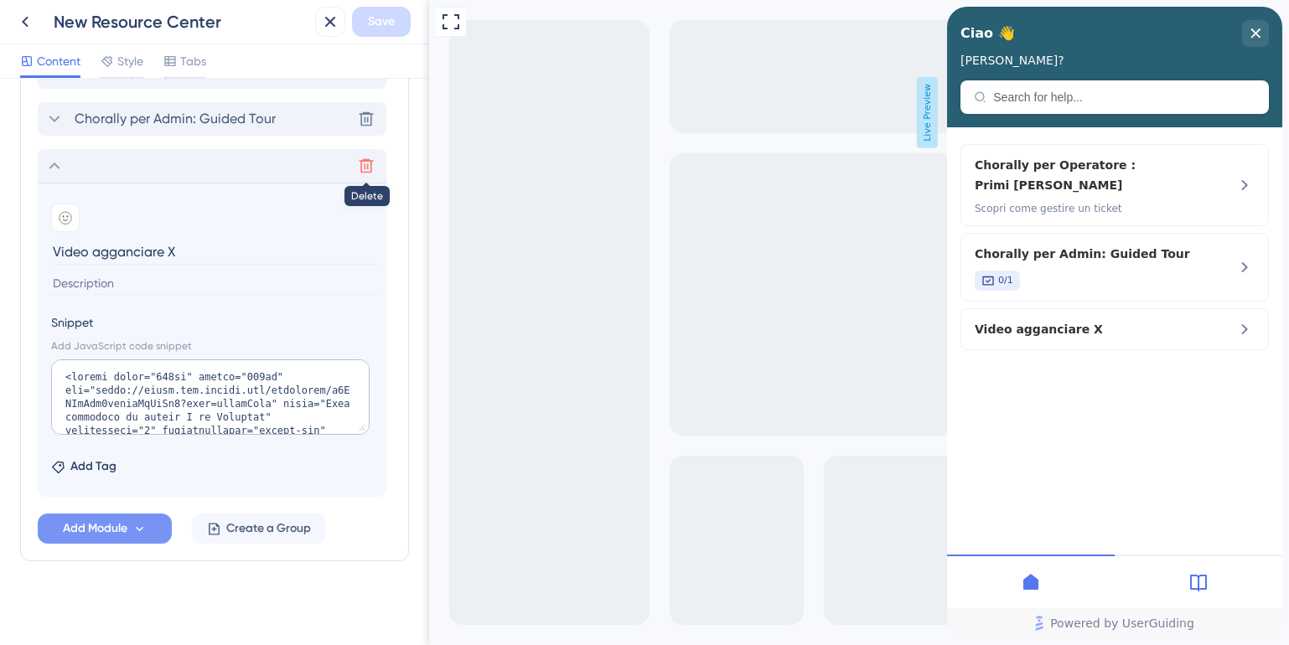
click at [370, 166] on icon at bounding box center [366, 166] width 17 height 17
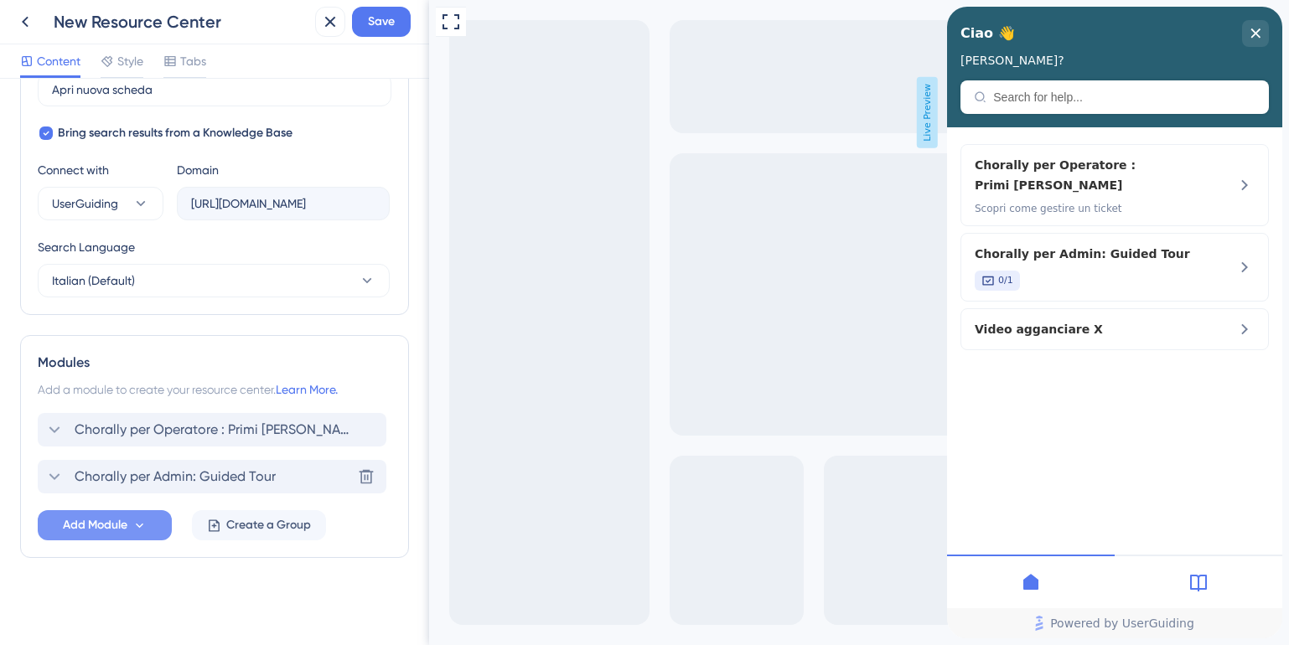
scroll to position [521, 0]
click at [54, 429] on icon at bounding box center [54, 430] width 20 height 20
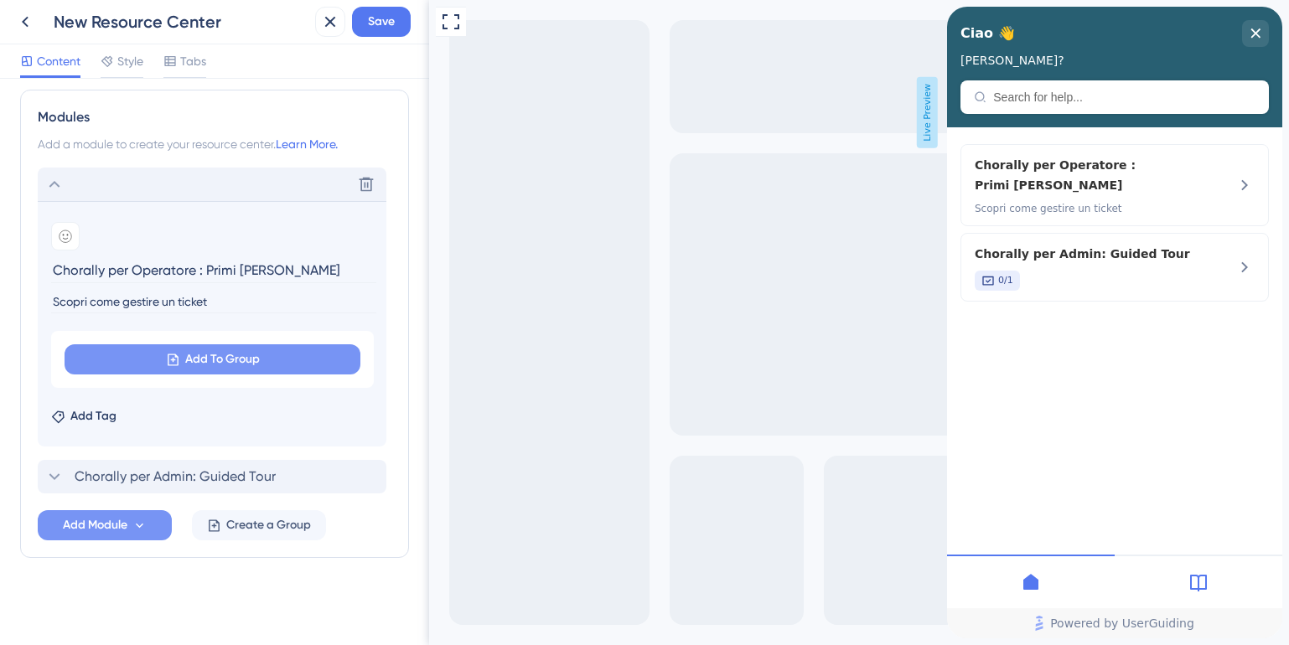
click at [229, 364] on span "Add To Group" at bounding box center [222, 359] width 75 height 20
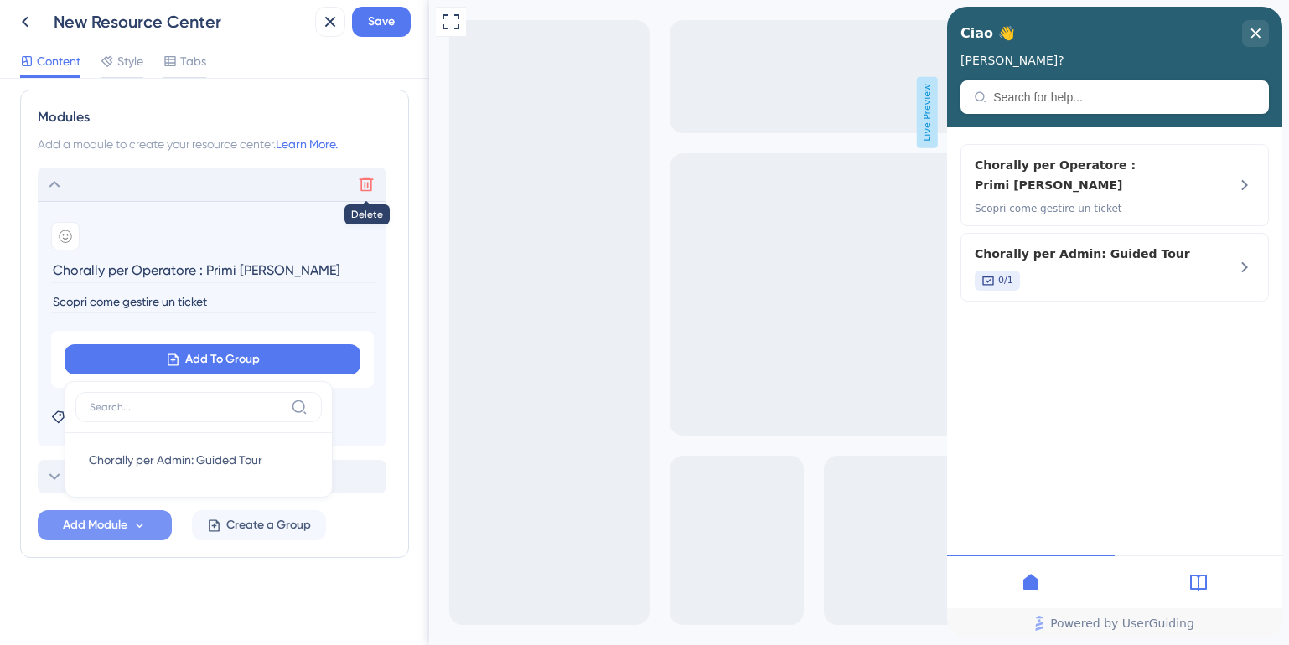
click at [367, 183] on icon at bounding box center [366, 184] width 17 height 17
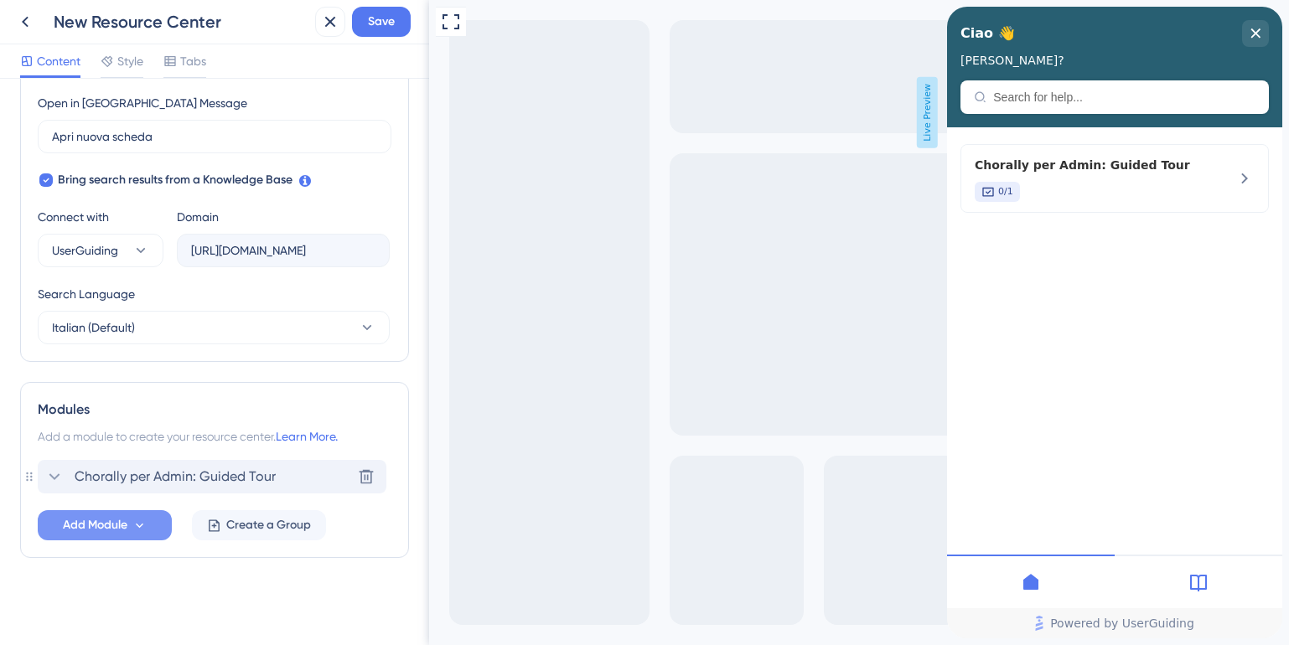
click at [47, 473] on icon at bounding box center [54, 477] width 20 height 20
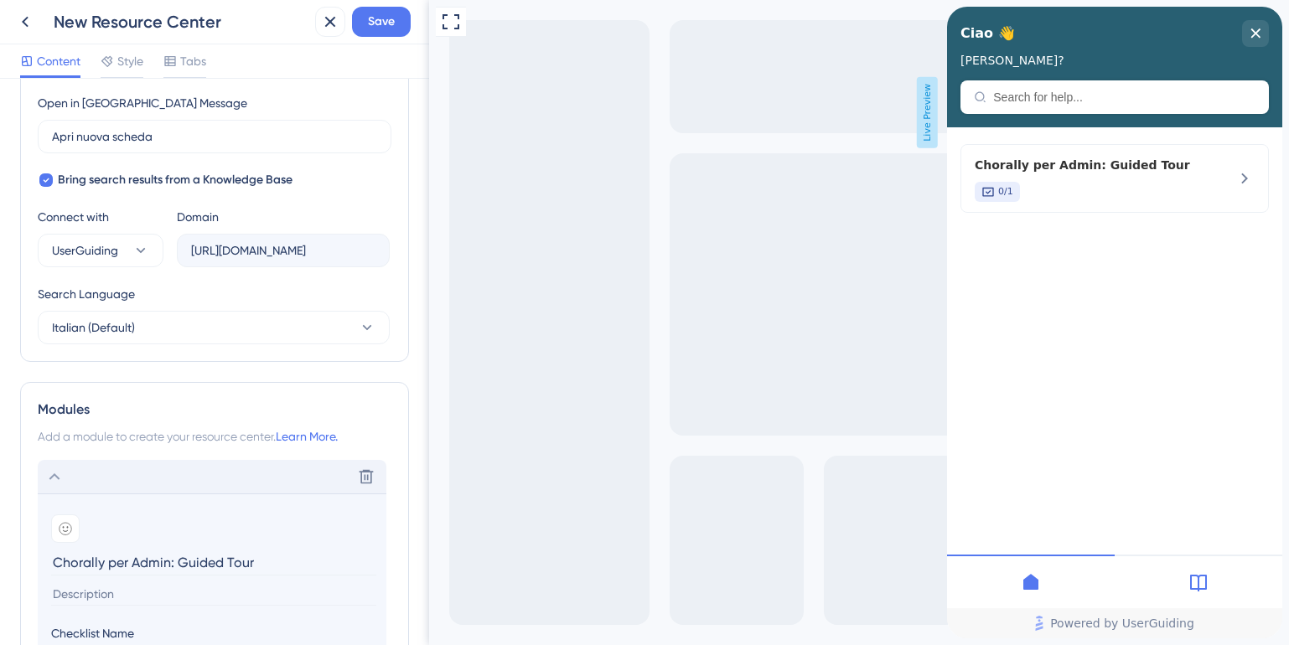
scroll to position [763, 0]
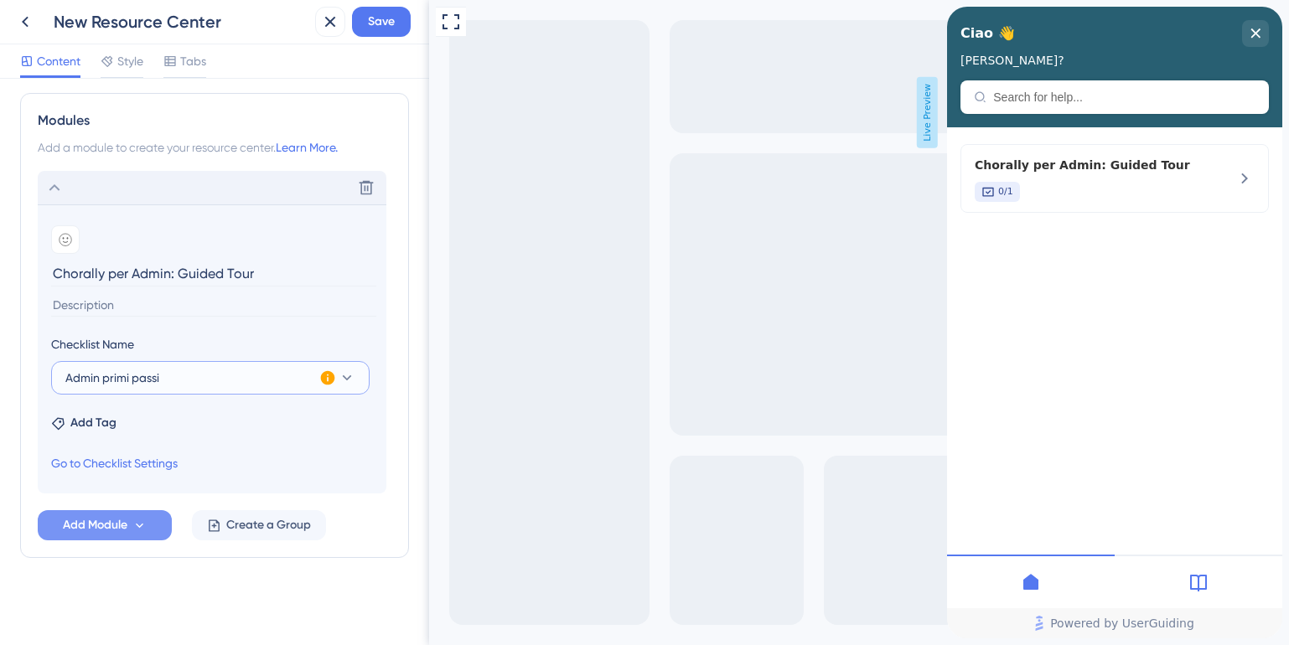
click at [212, 390] on button "Admin primi passi" at bounding box center [210, 378] width 318 height 34
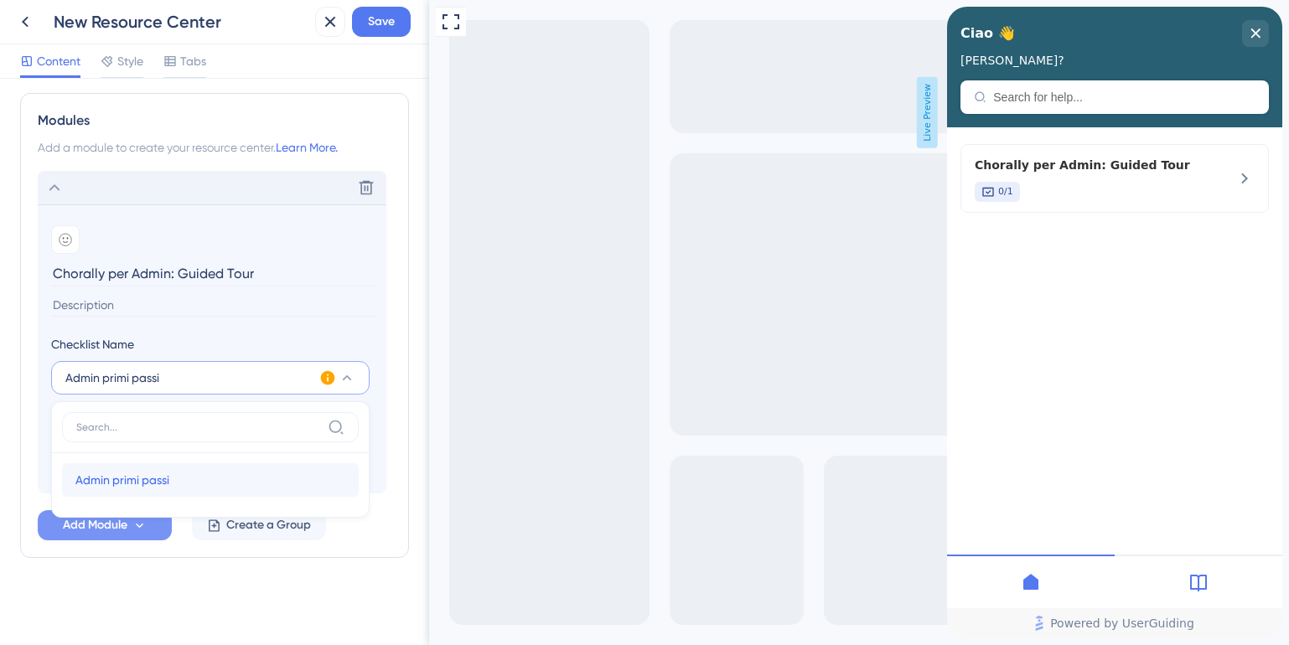
click at [136, 484] on span "Admin primi passi" at bounding box center [122, 480] width 94 height 20
type input "Admin primi passi"
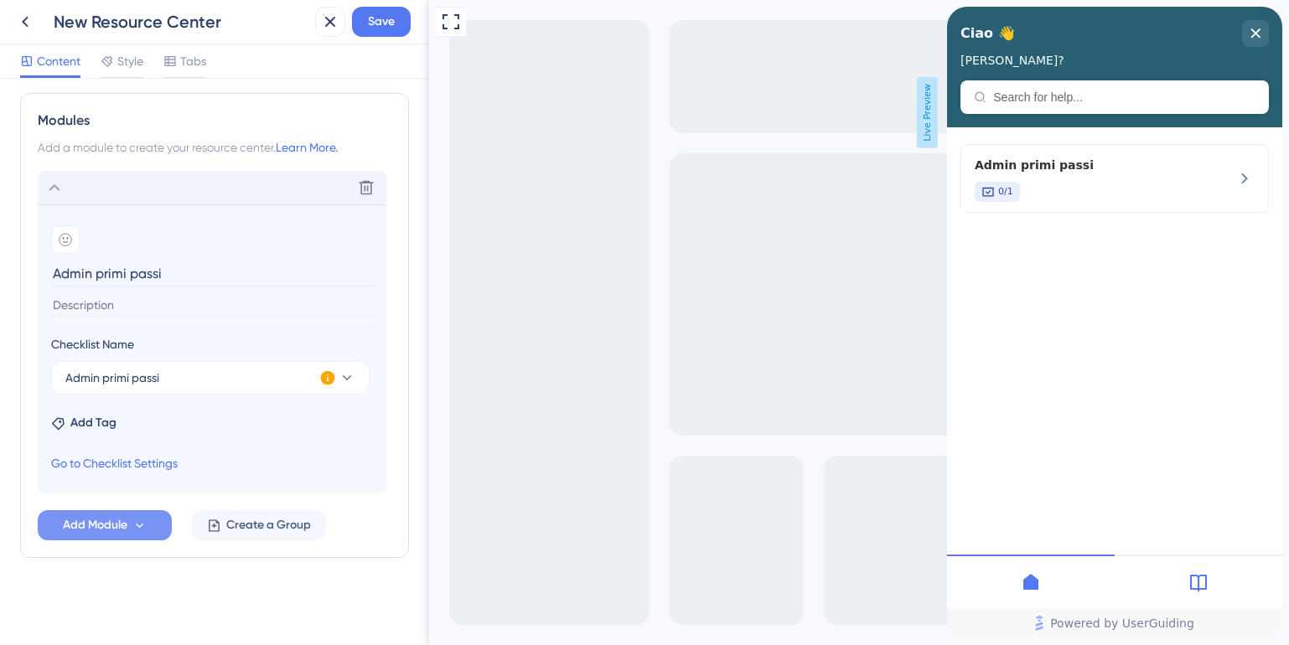
click at [328, 380] on icon at bounding box center [327, 378] width 17 height 17
click at [232, 443] on section "Add emoji Admin primi passi Checklist Name Admin primi passi This checklist is …" at bounding box center [212, 348] width 349 height 289
click at [95, 524] on span "Add Module" at bounding box center [95, 525] width 65 height 20
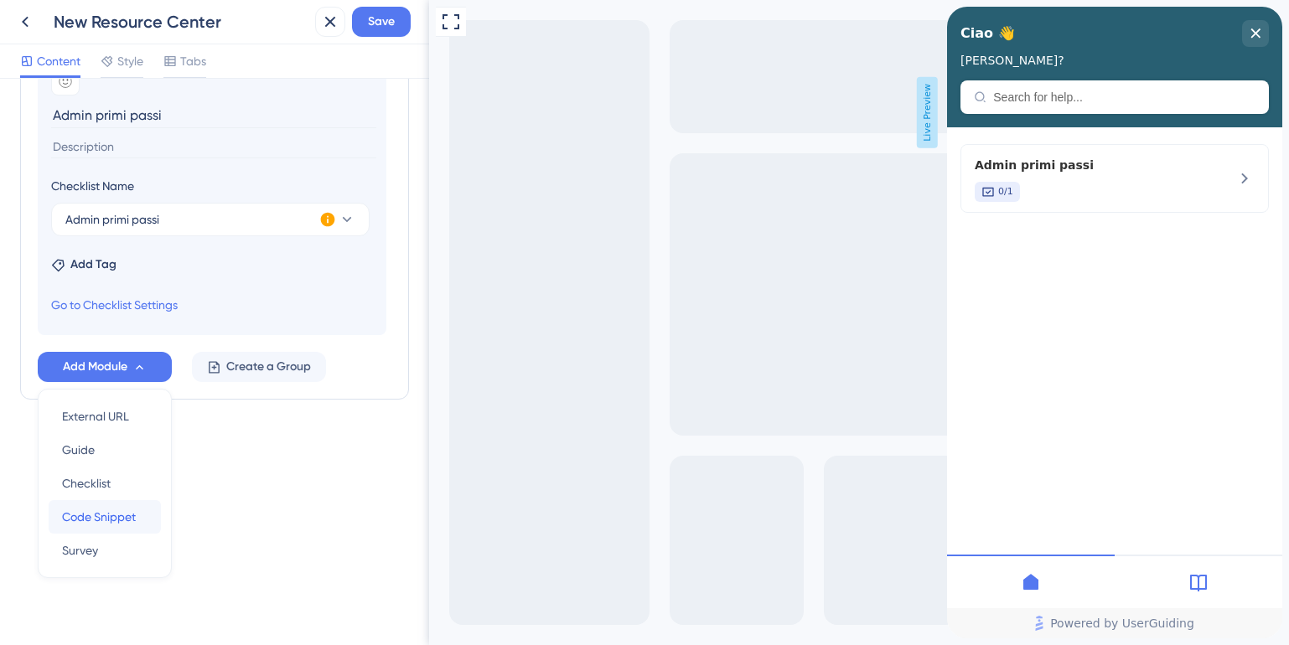
click at [91, 519] on span "Code Snippet" at bounding box center [99, 517] width 74 height 20
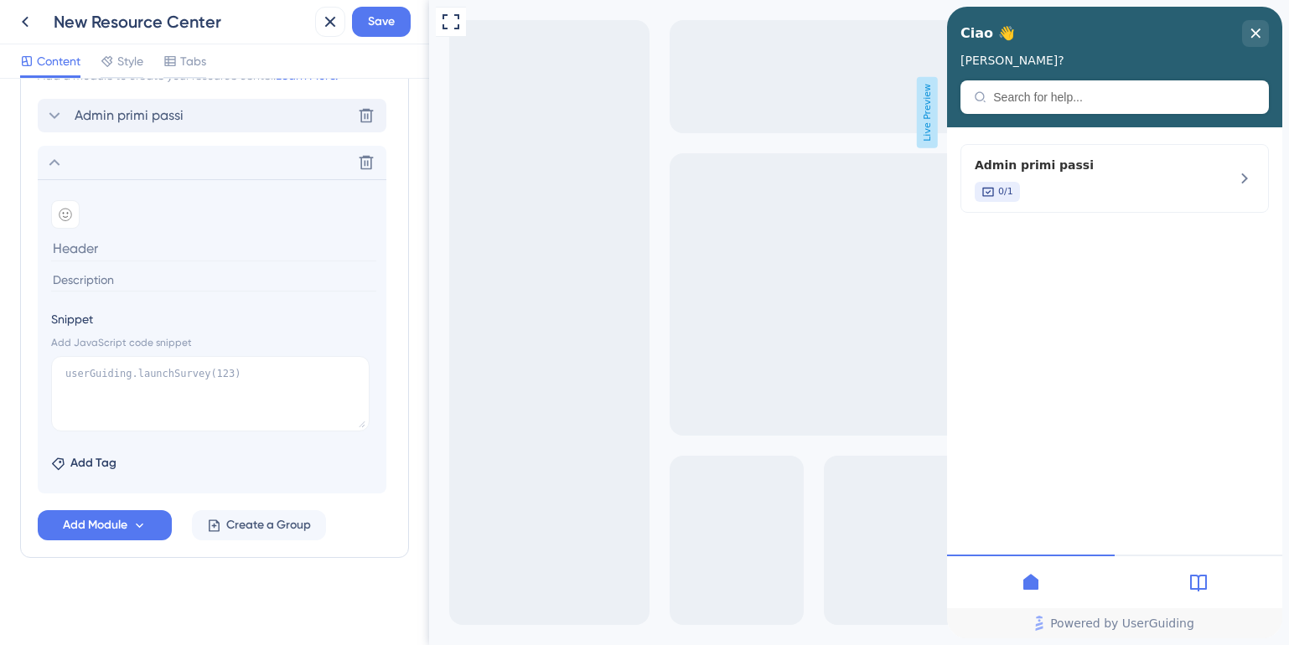
scroll to position [835, 0]
click at [147, 394] on textarea at bounding box center [210, 393] width 318 height 75
paste textarea "<iframe width="700px" height="400px" src="https://embed.app.guidde.com/playbook…"
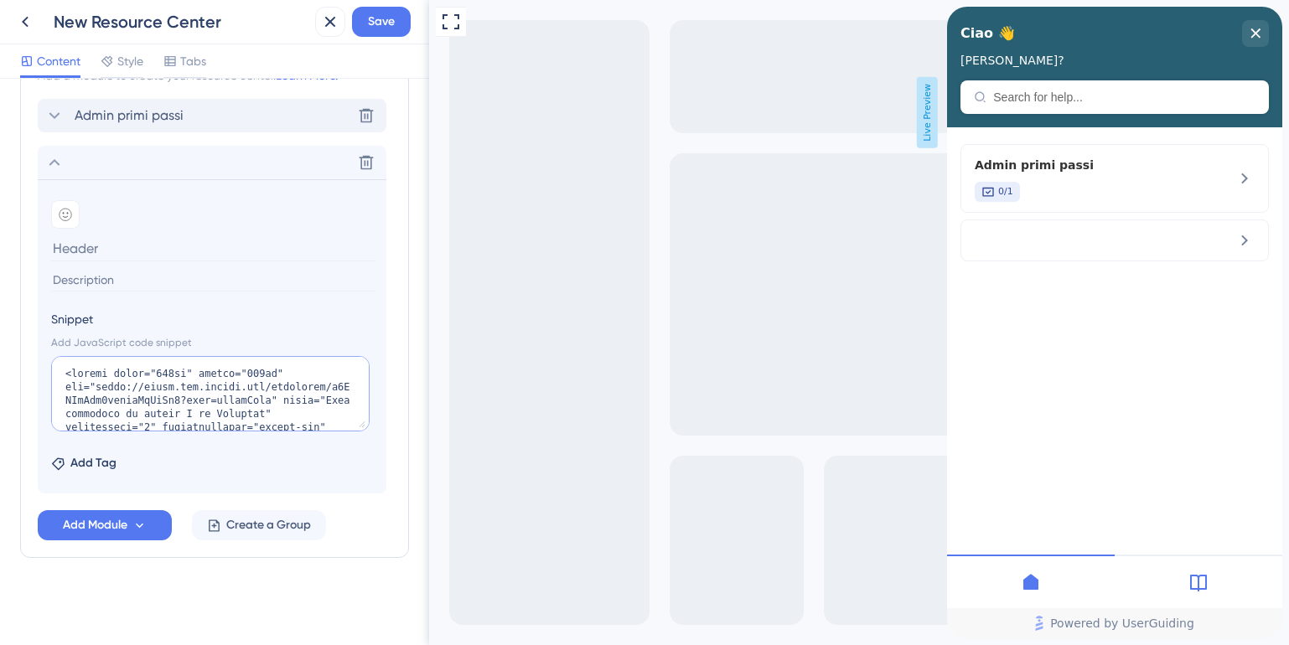
scroll to position [686, 0]
type textarea "<iframe width="700px" height="400px" src="https://embed.app.guidde.com/playbook…"
click at [87, 256] on input at bounding box center [213, 248] width 325 height 26
type input "v"
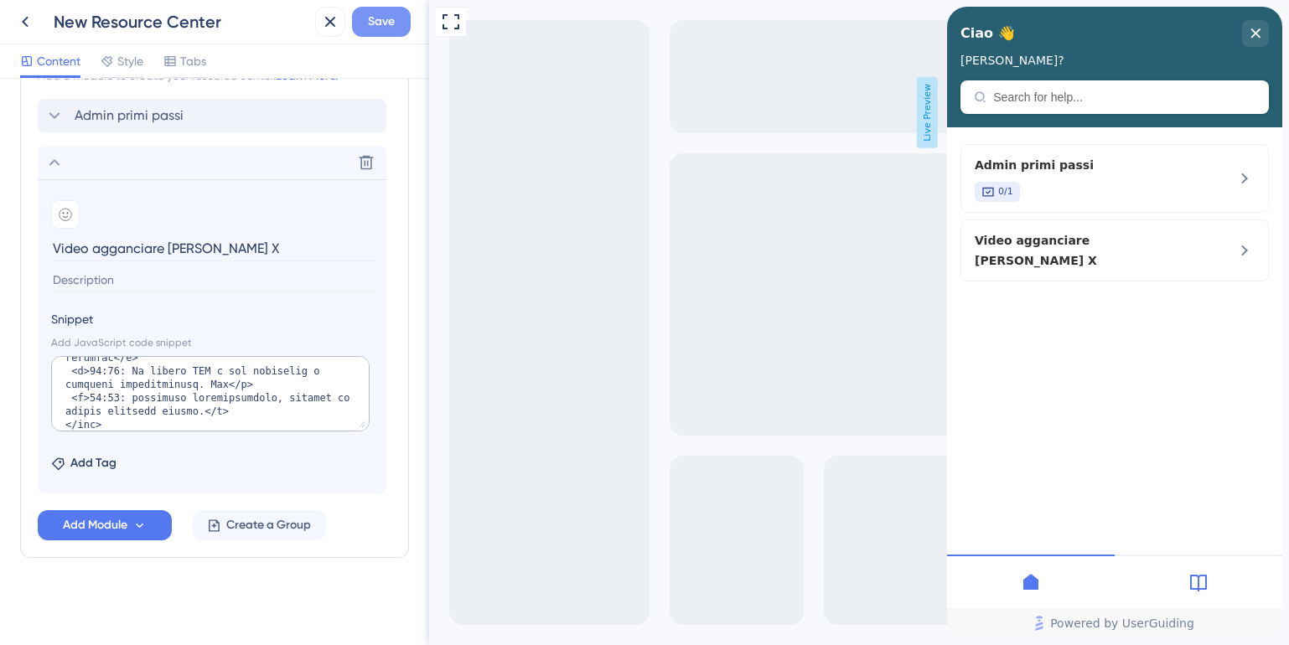
type input "Video agganciare canale X"
click at [375, 26] on span "Save" at bounding box center [381, 22] width 27 height 20
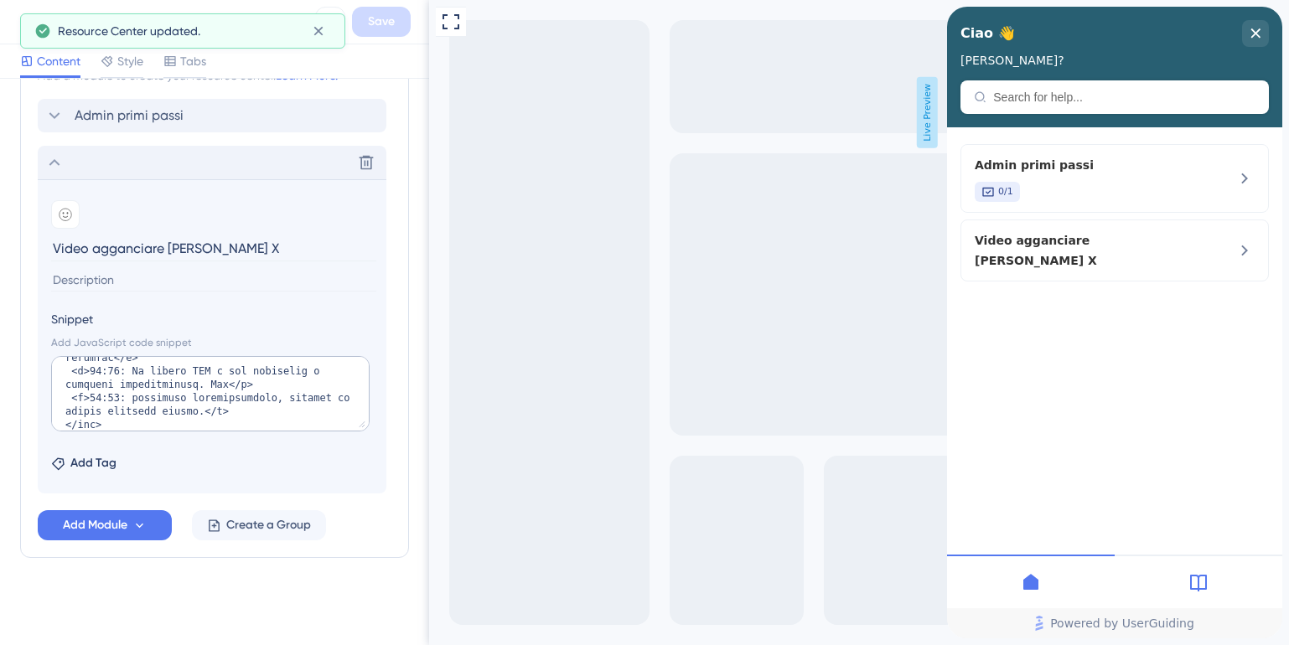
click at [55, 168] on icon at bounding box center [54, 163] width 20 height 20
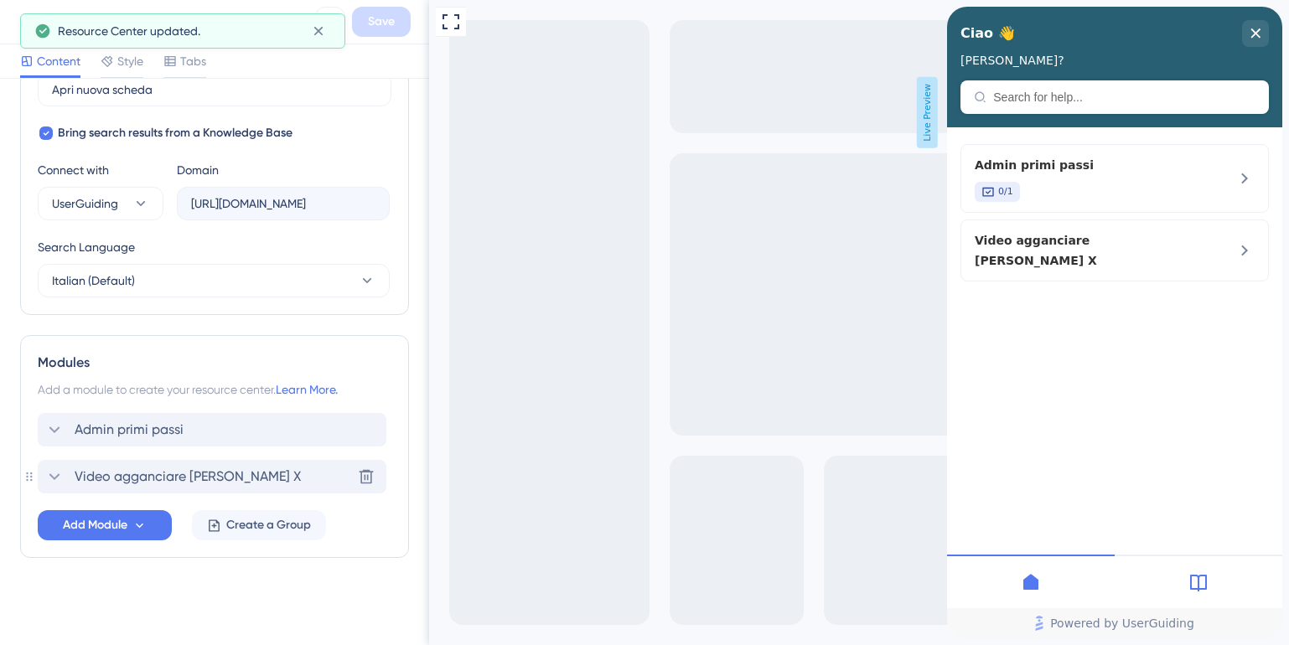
scroll to position [521, 0]
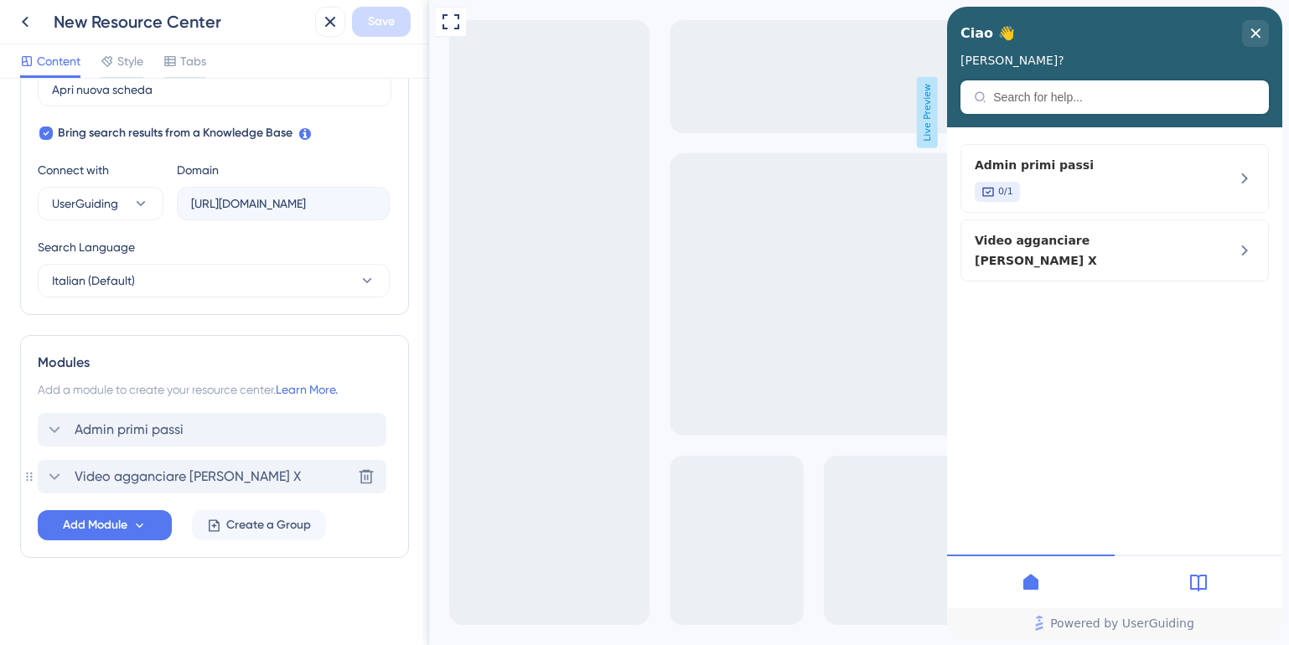
click at [225, 476] on span "Video agganciare canale X" at bounding box center [188, 477] width 226 height 20
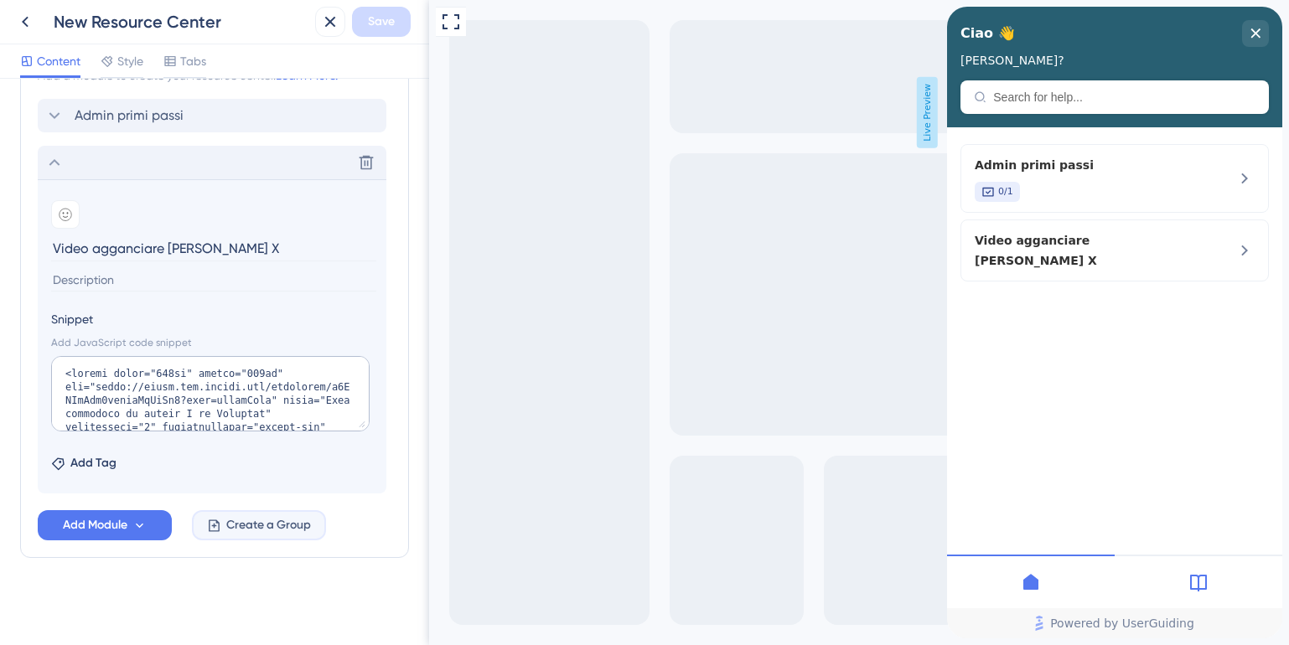
click at [251, 525] on span "Create a Group" at bounding box center [268, 525] width 85 height 20
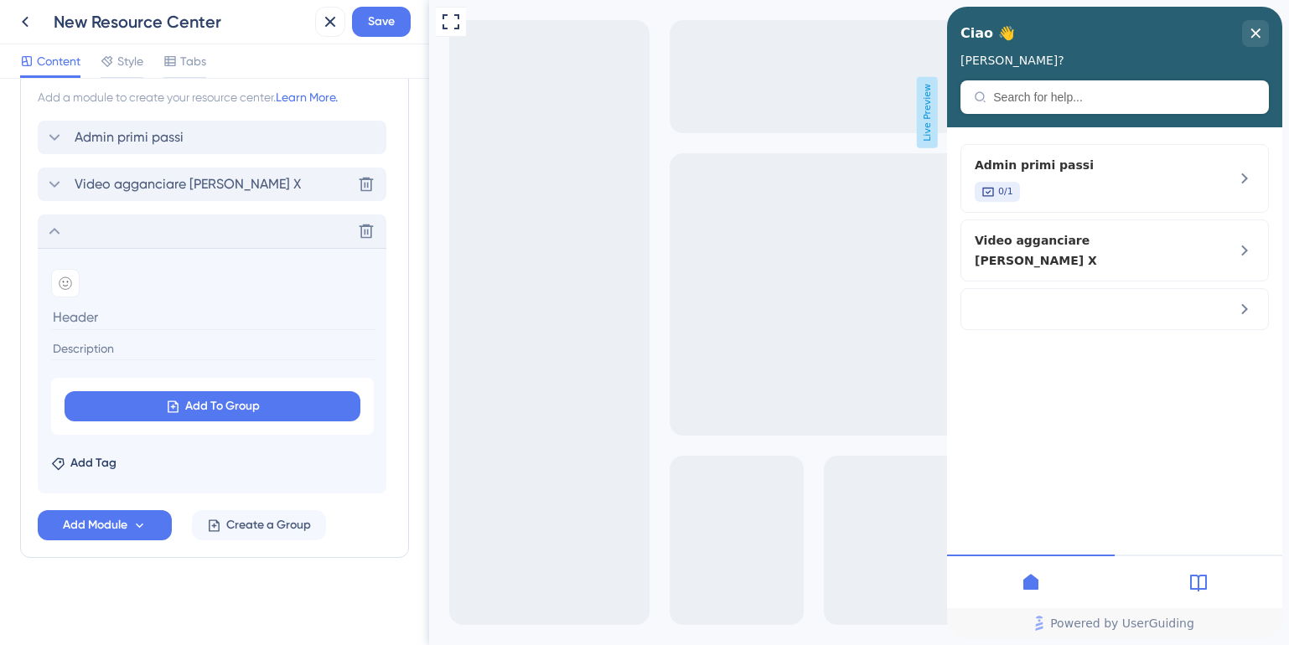
click at [47, 229] on icon at bounding box center [54, 231] width 20 height 20
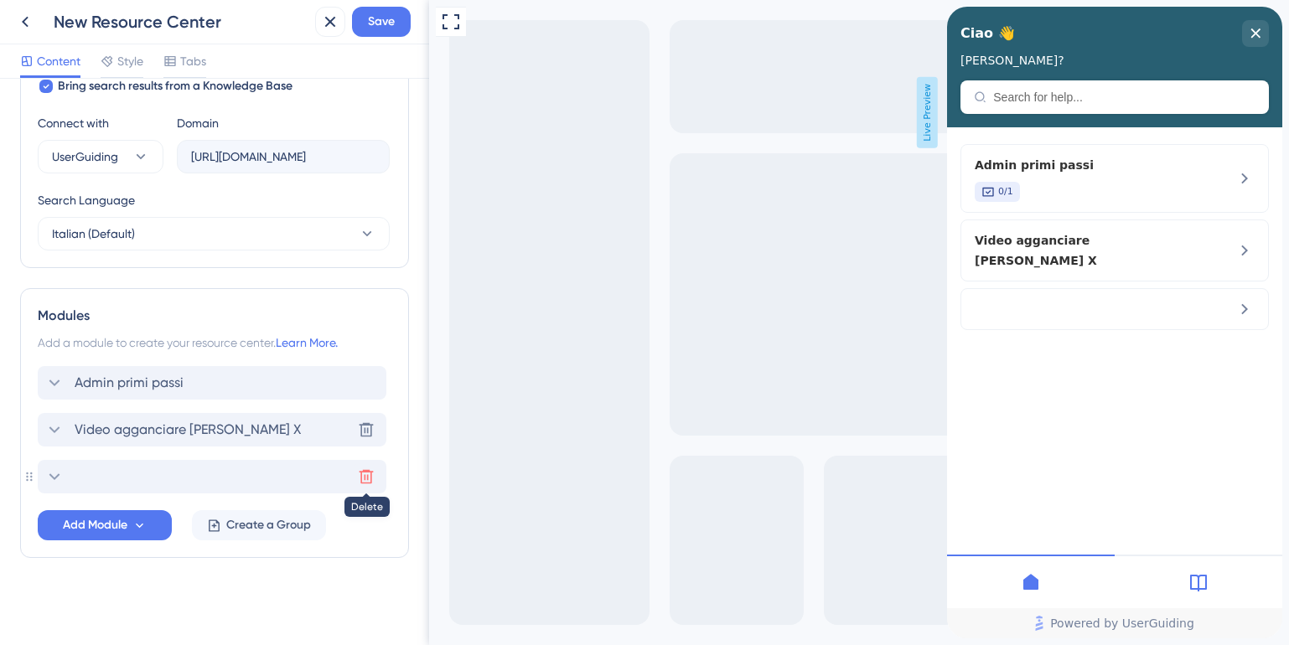
click at [364, 478] on icon at bounding box center [366, 477] width 14 height 14
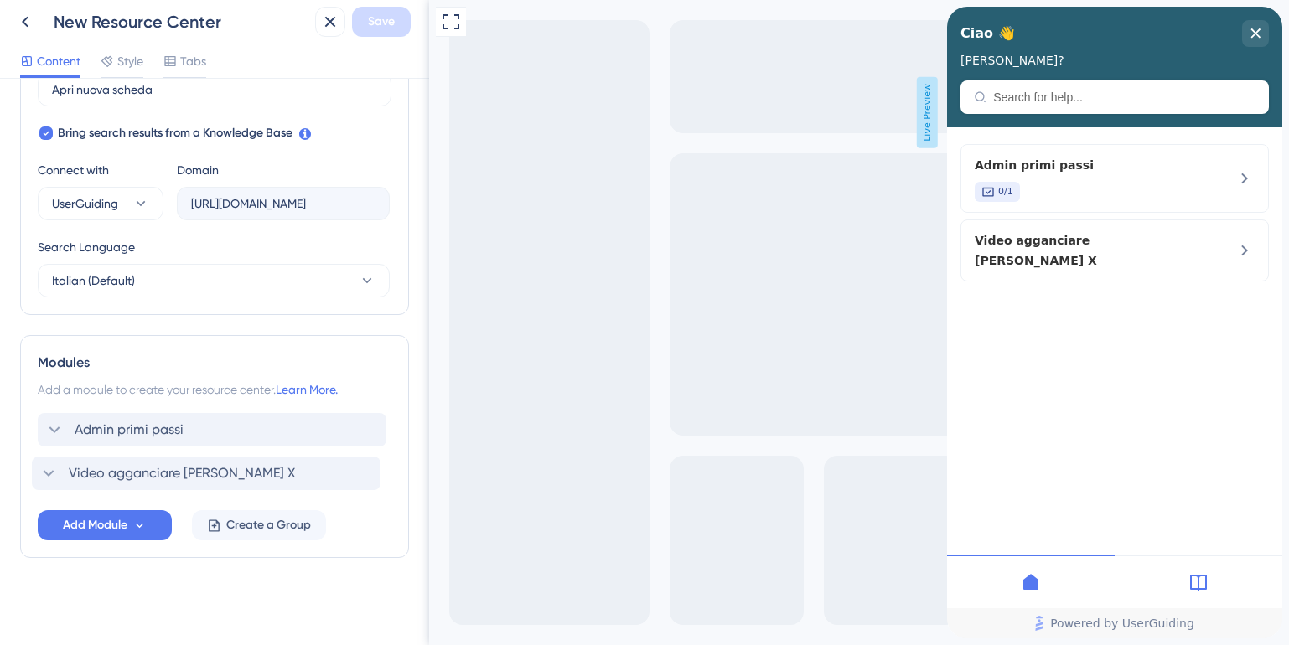
click at [201, 483] on div "Admin primi passi Video agganciare canale X" at bounding box center [215, 453] width 354 height 80
click at [53, 427] on icon at bounding box center [54, 430] width 20 height 20
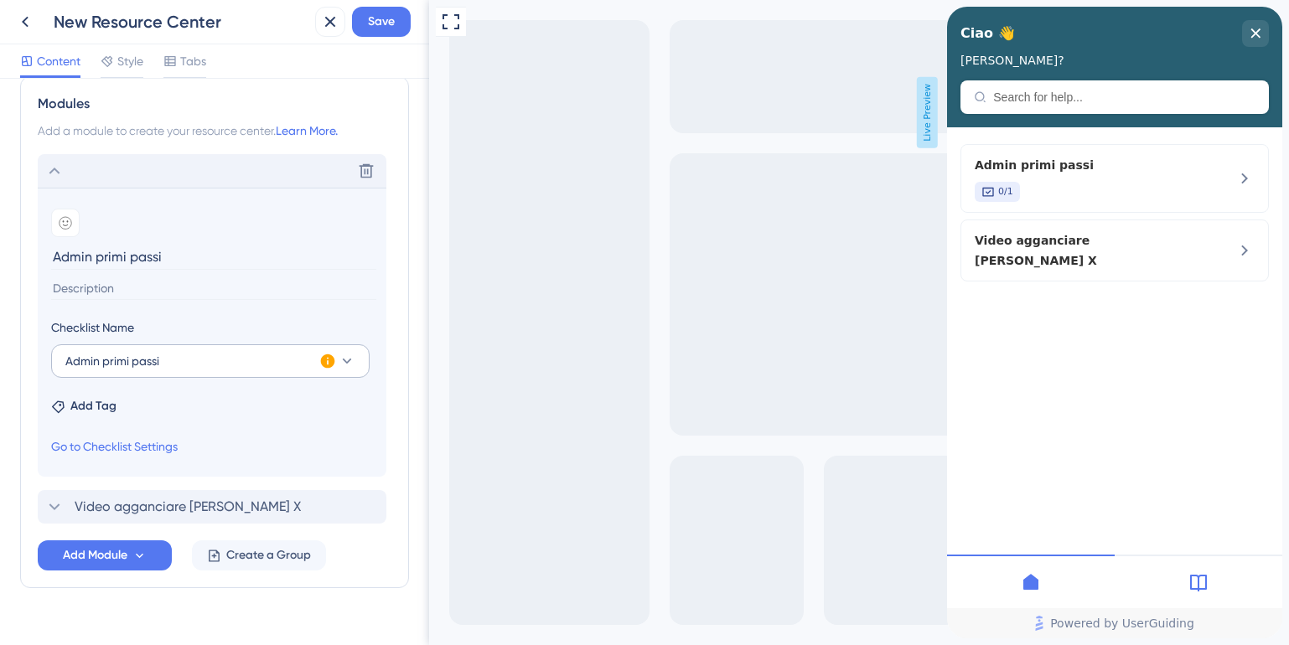
scroll to position [786, 0]
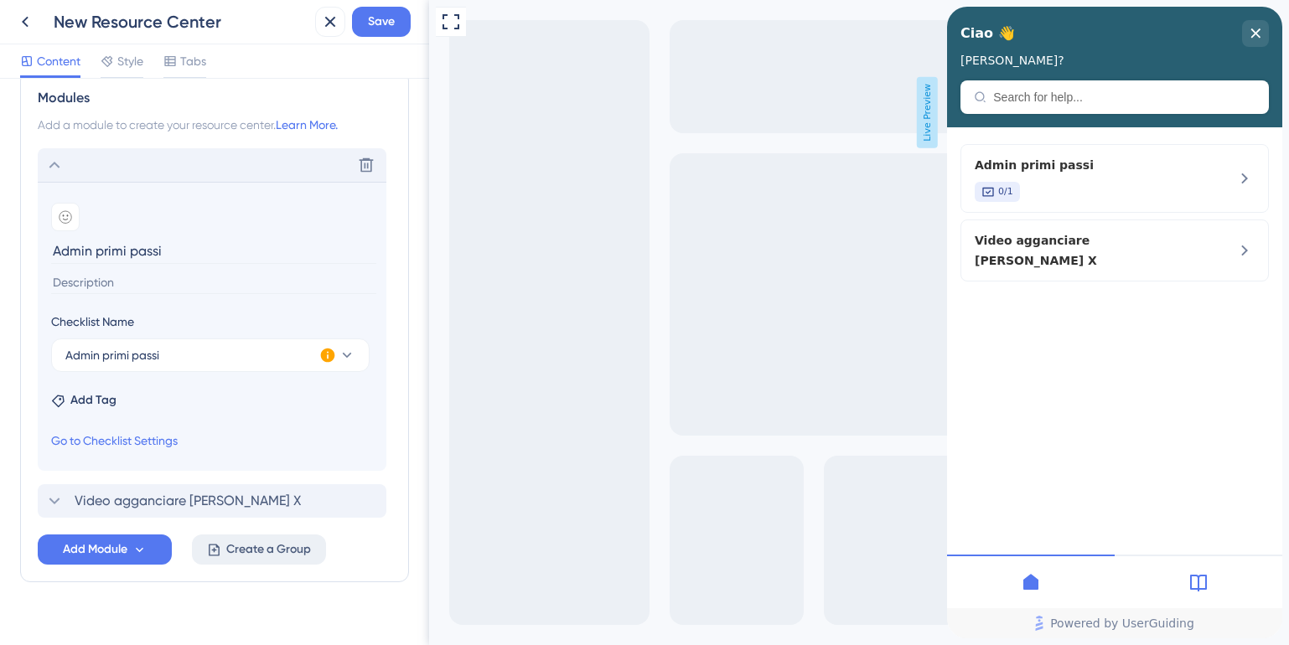
click at [220, 556] on icon at bounding box center [214, 550] width 14 height 14
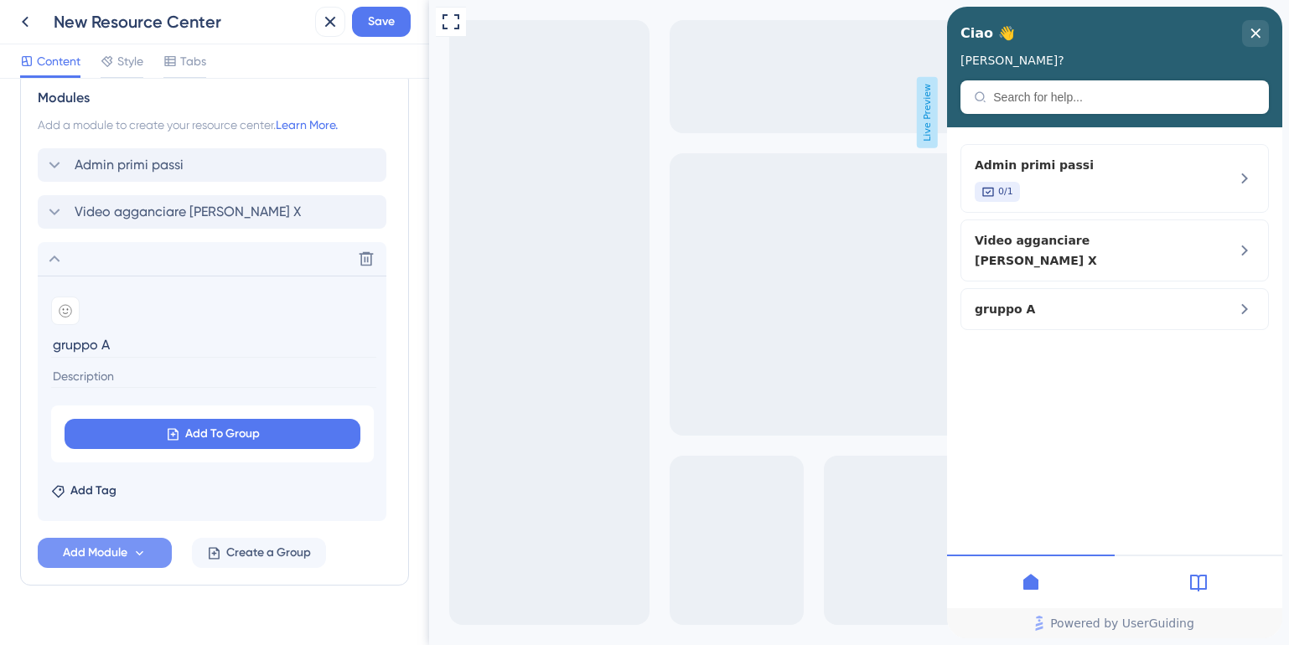
type input "gruppo A"
click at [90, 546] on span "Add Module" at bounding box center [95, 553] width 65 height 20
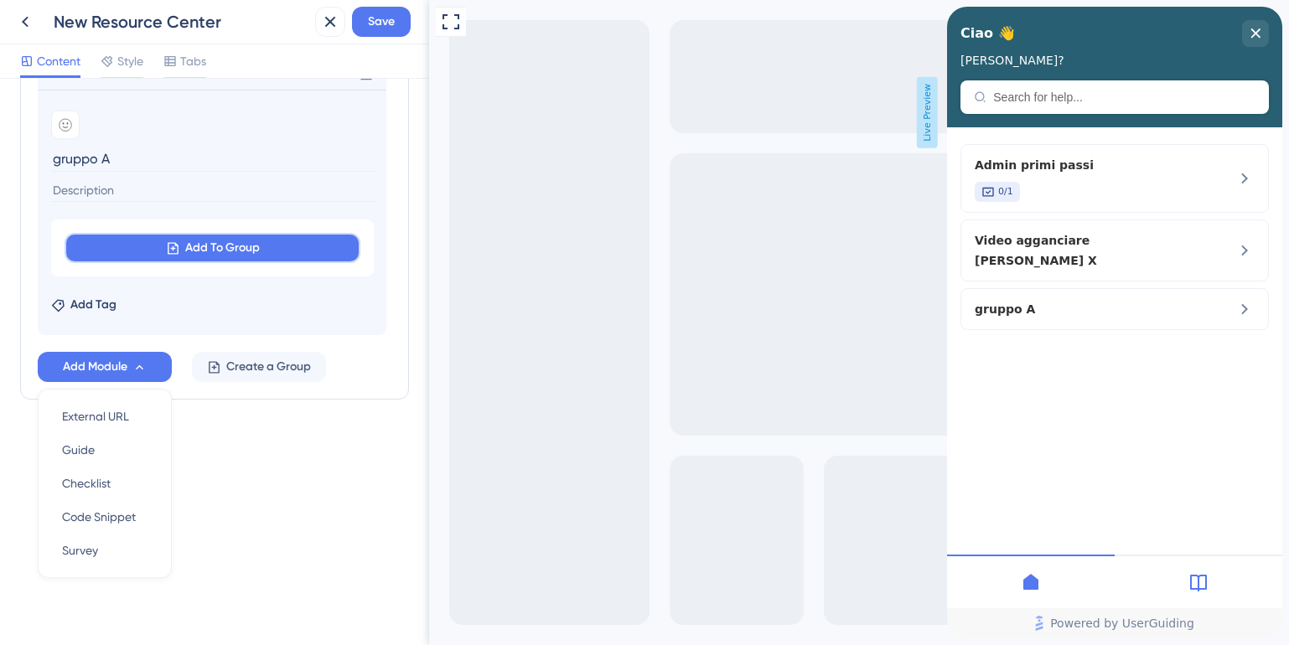
click at [204, 251] on span "Add To Group" at bounding box center [222, 248] width 75 height 20
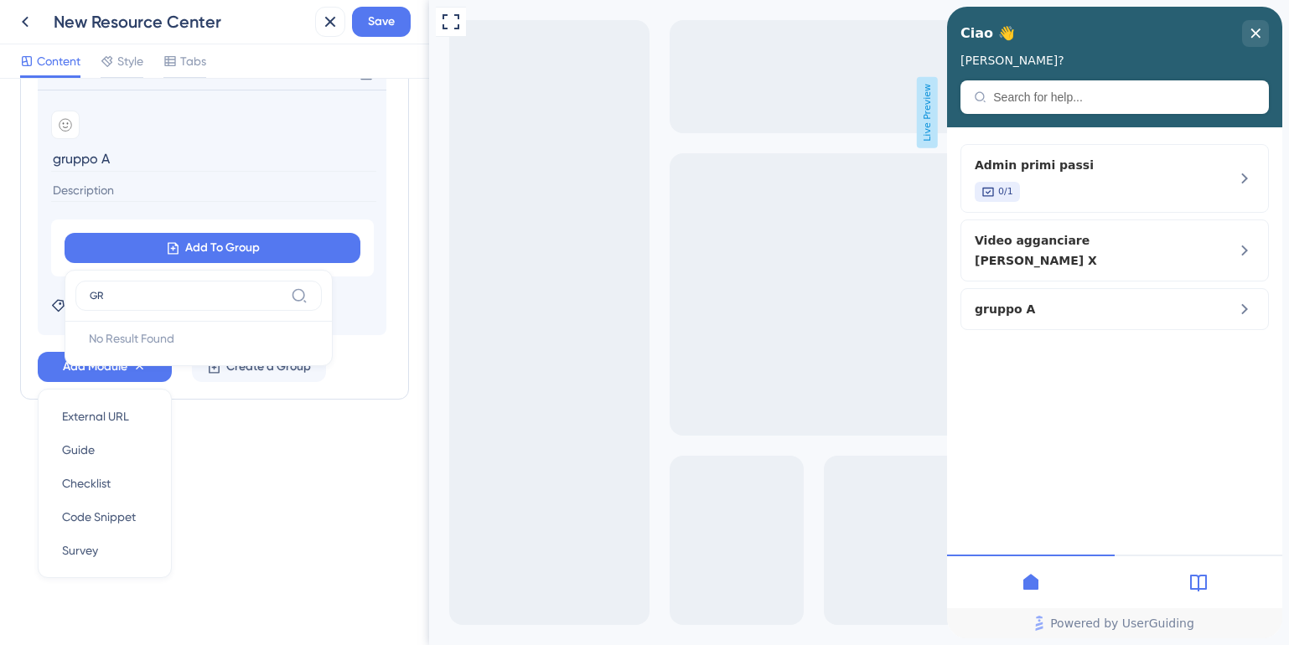
type input "G"
click at [317, 473] on div "Resource Center Header Title Ciao 👋 21 Ciao 👋 Subtitle Hai bisogno di aiuto? 15…" at bounding box center [214, 362] width 429 height 566
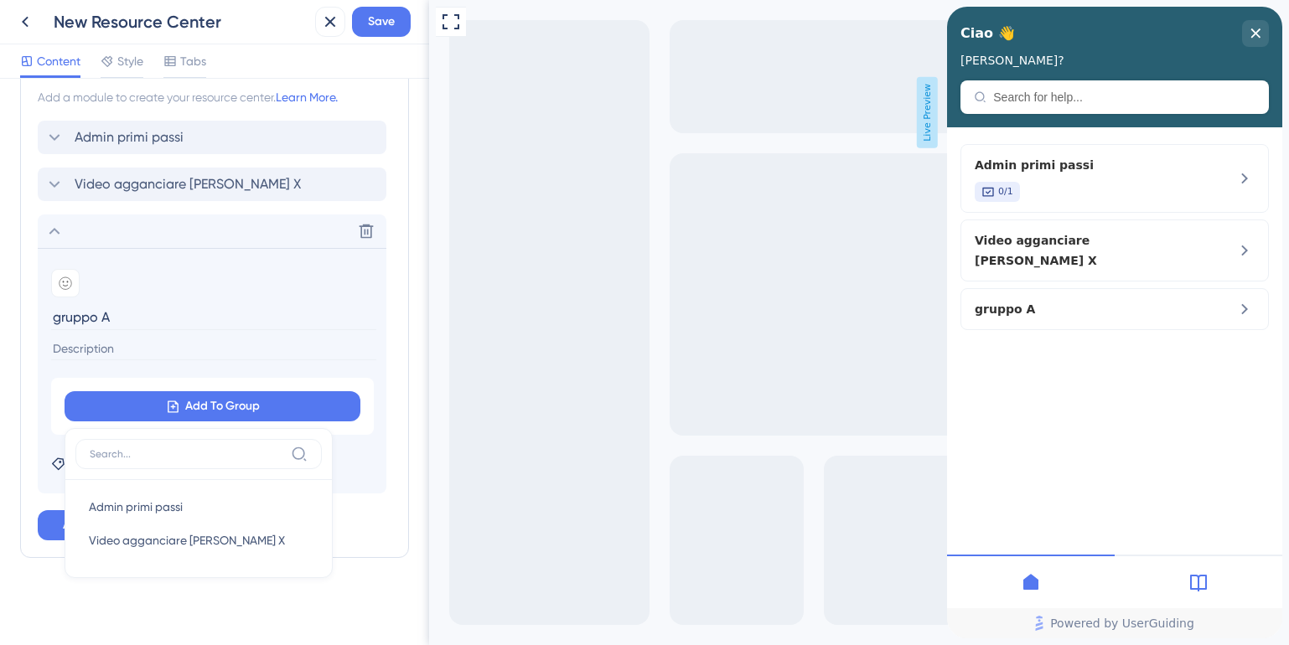
click at [411, 452] on div "Resource Center Header Title Ciao 👋 21 Ciao 👋 Subtitle Hai bisogno di aiuto? 15…" at bounding box center [214, 362] width 429 height 566
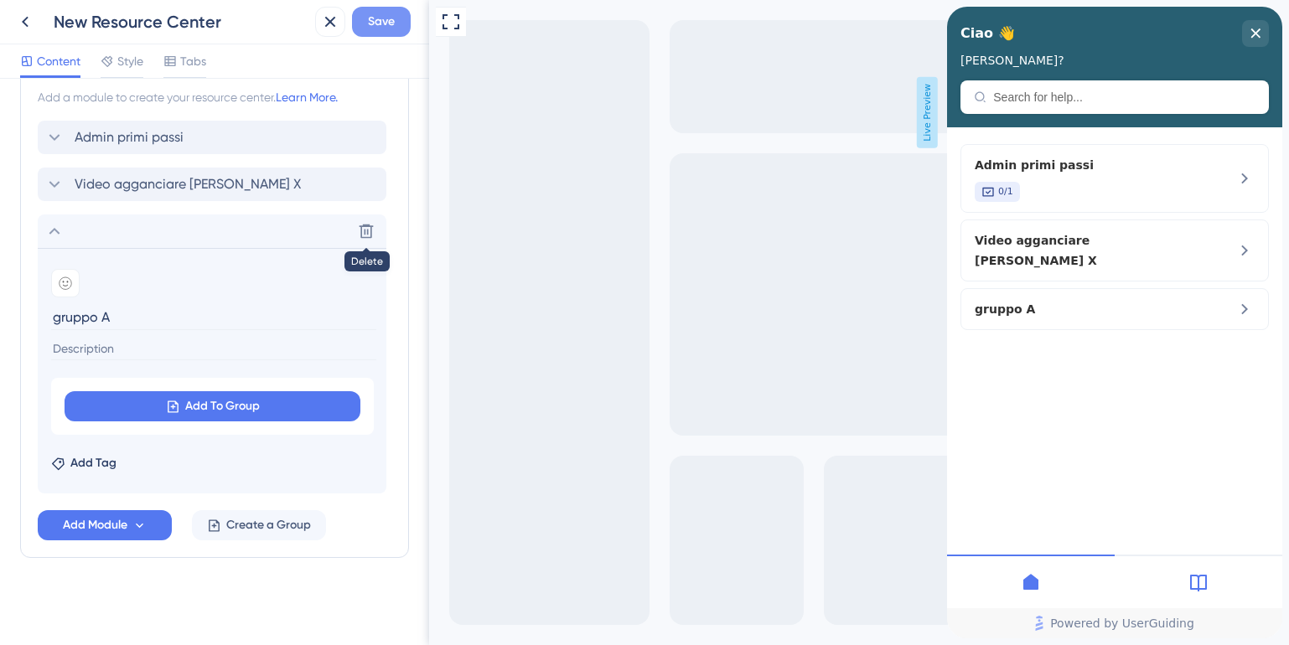
click at [375, 26] on span "Save" at bounding box center [381, 22] width 27 height 20
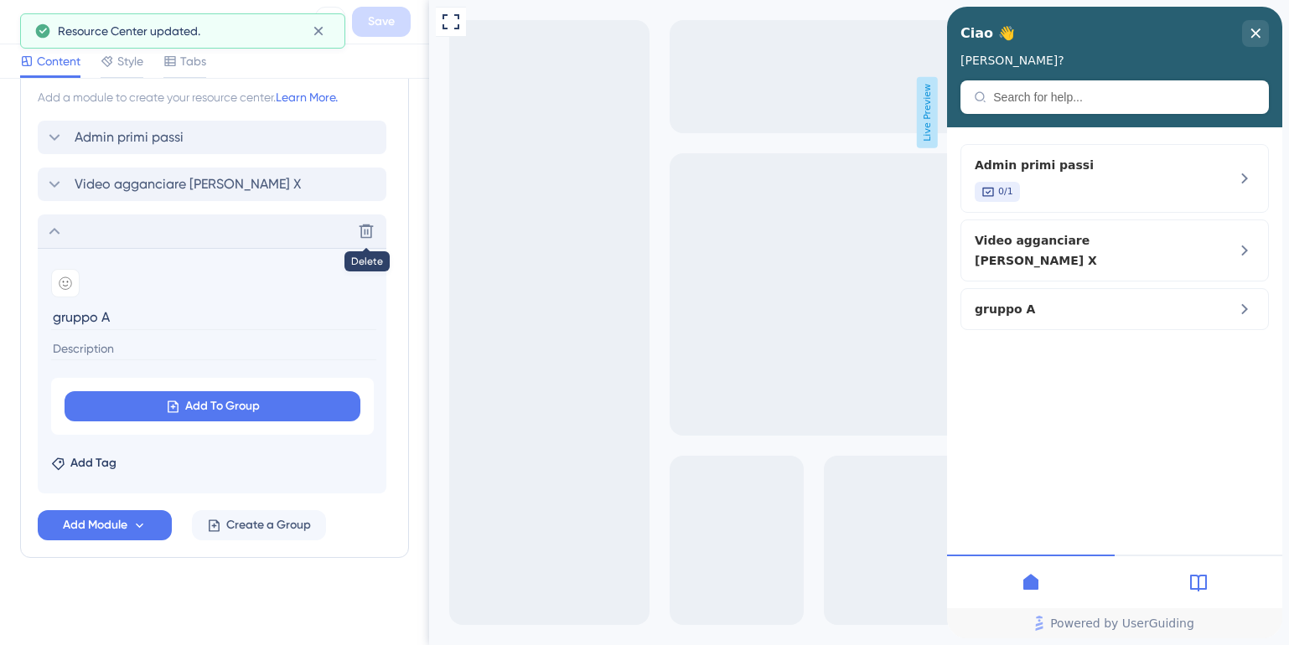
click at [52, 230] on icon at bounding box center [54, 231] width 20 height 20
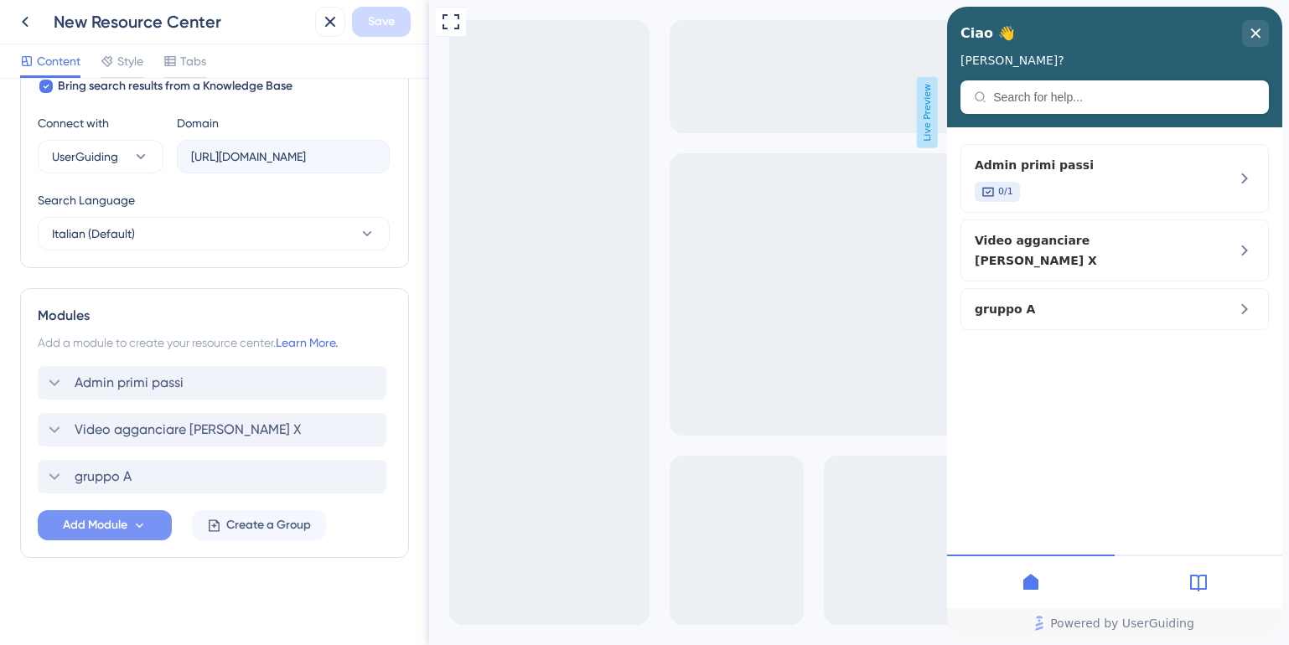
click at [84, 530] on span "Add Module" at bounding box center [95, 525] width 65 height 20
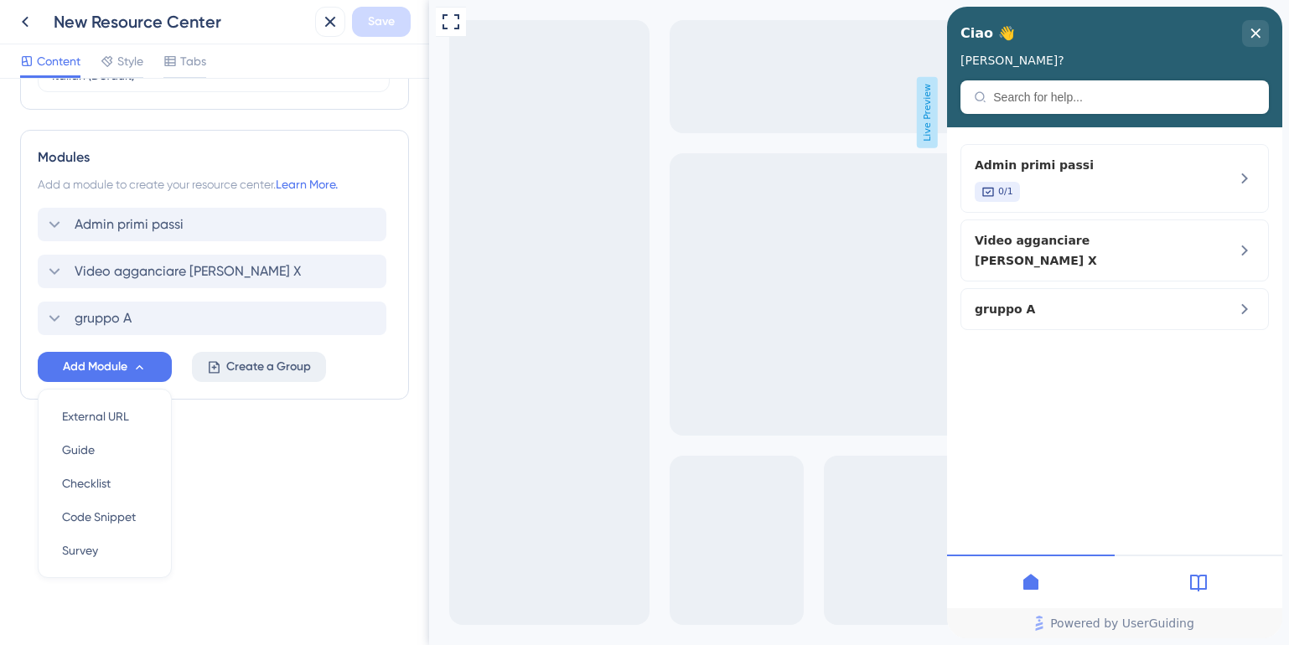
click at [253, 375] on span "Create a Group" at bounding box center [268, 367] width 85 height 20
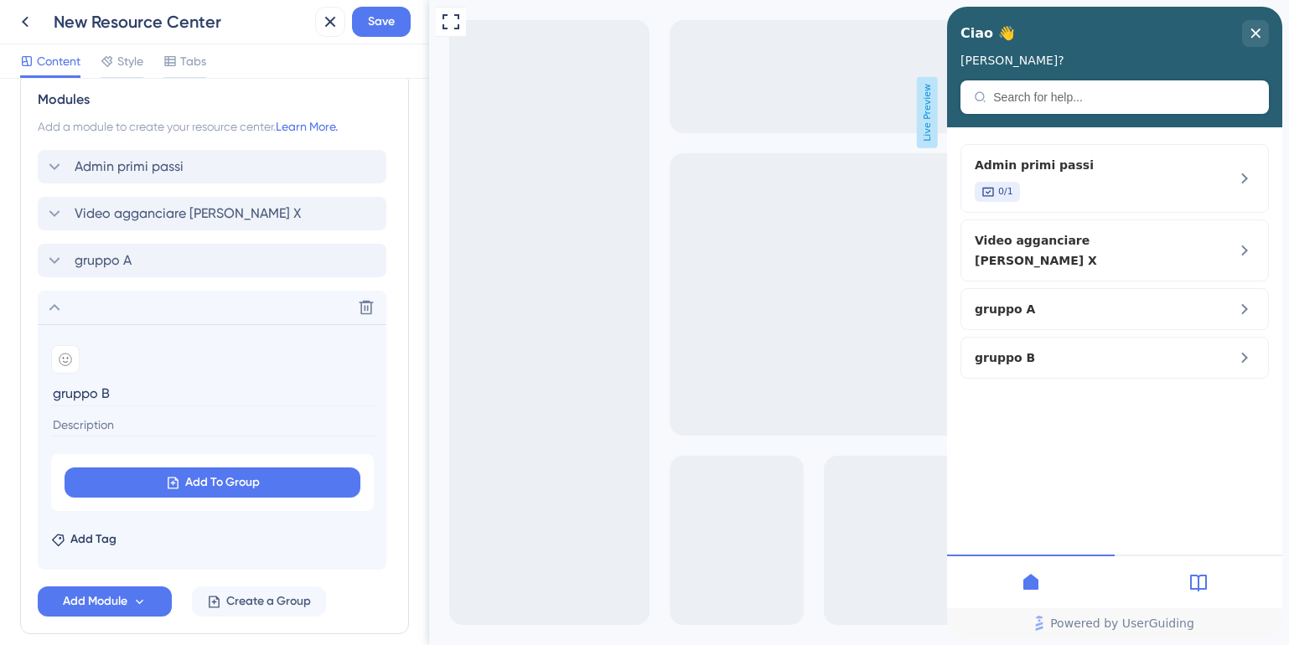
scroll to position [861, 0]
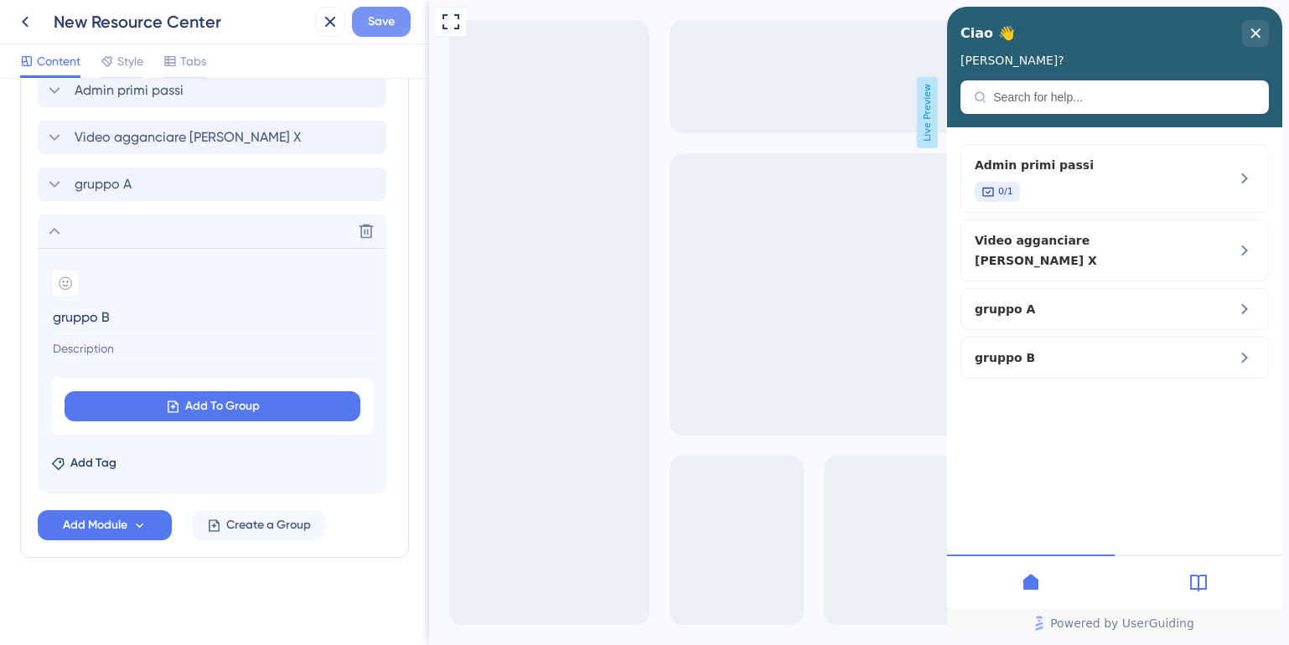
type input "gruppo B"
click at [385, 23] on span "Save" at bounding box center [381, 22] width 27 height 20
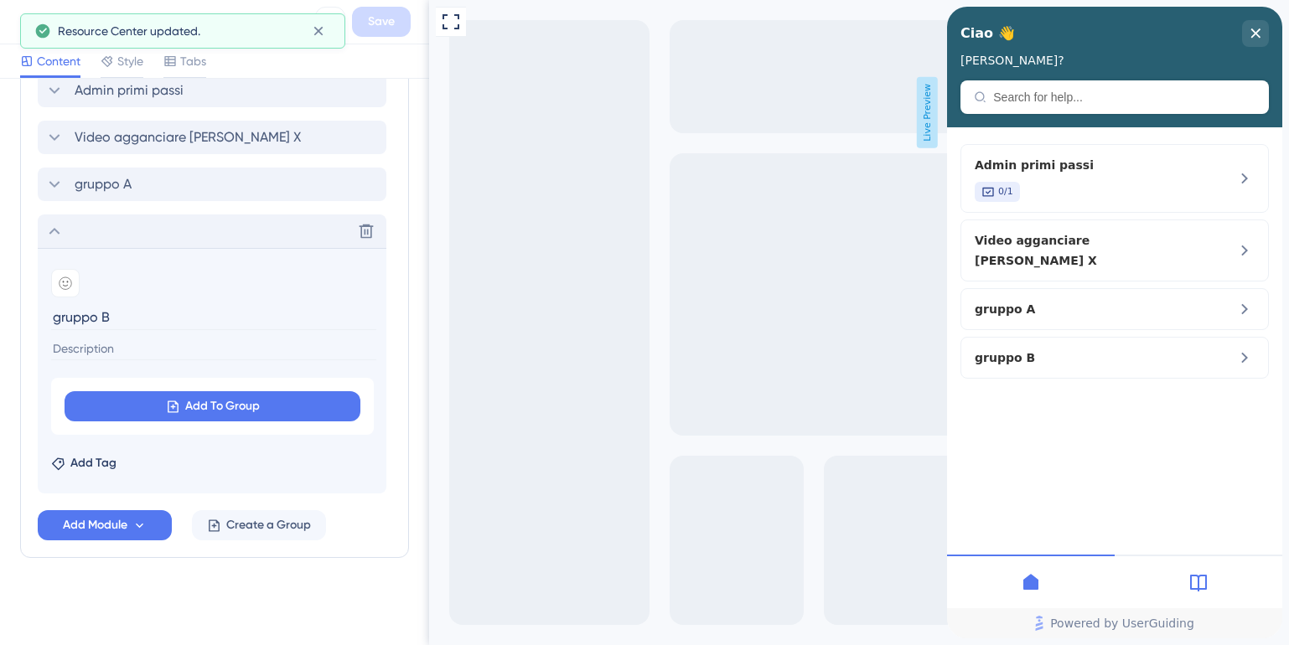
click at [54, 238] on icon at bounding box center [54, 231] width 20 height 20
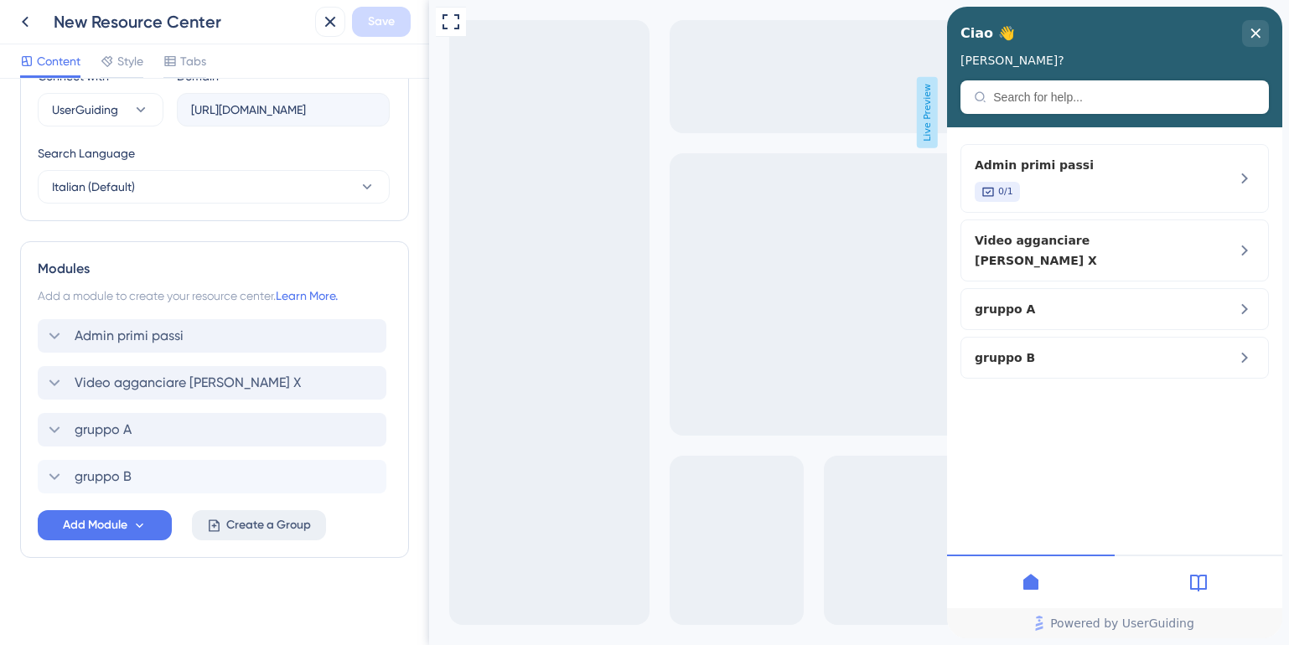
click at [259, 526] on span "Create a Group" at bounding box center [268, 525] width 85 height 20
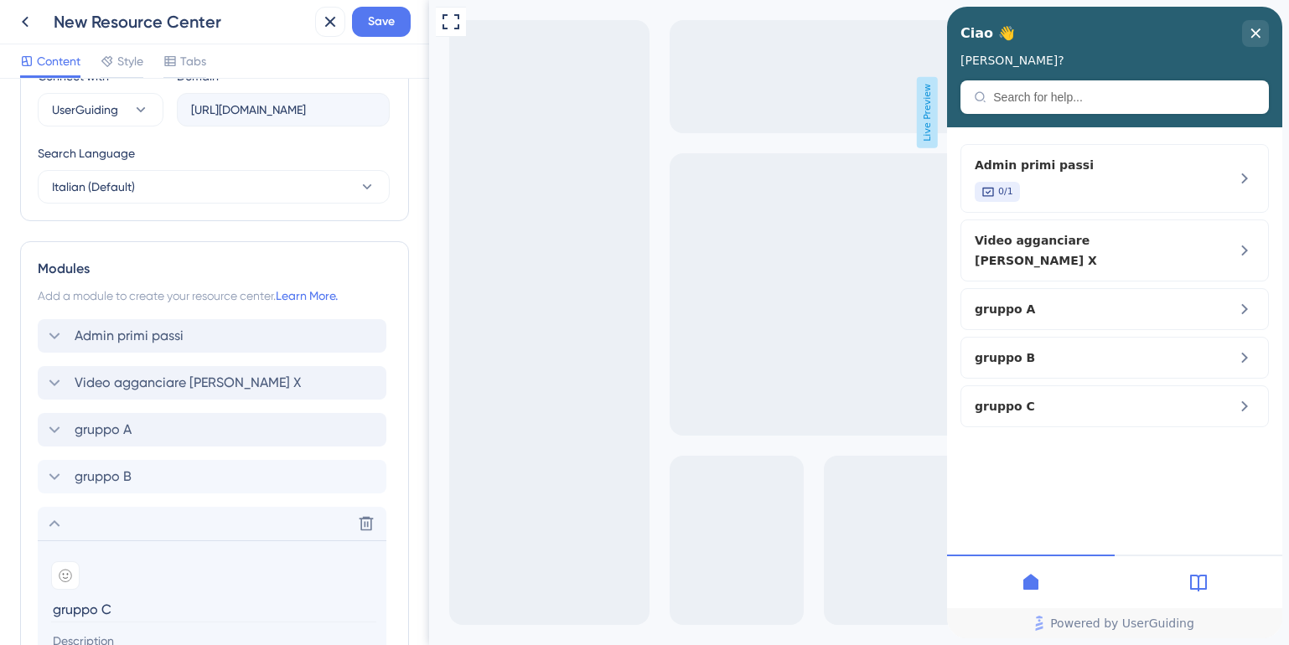
scroll to position [808, 0]
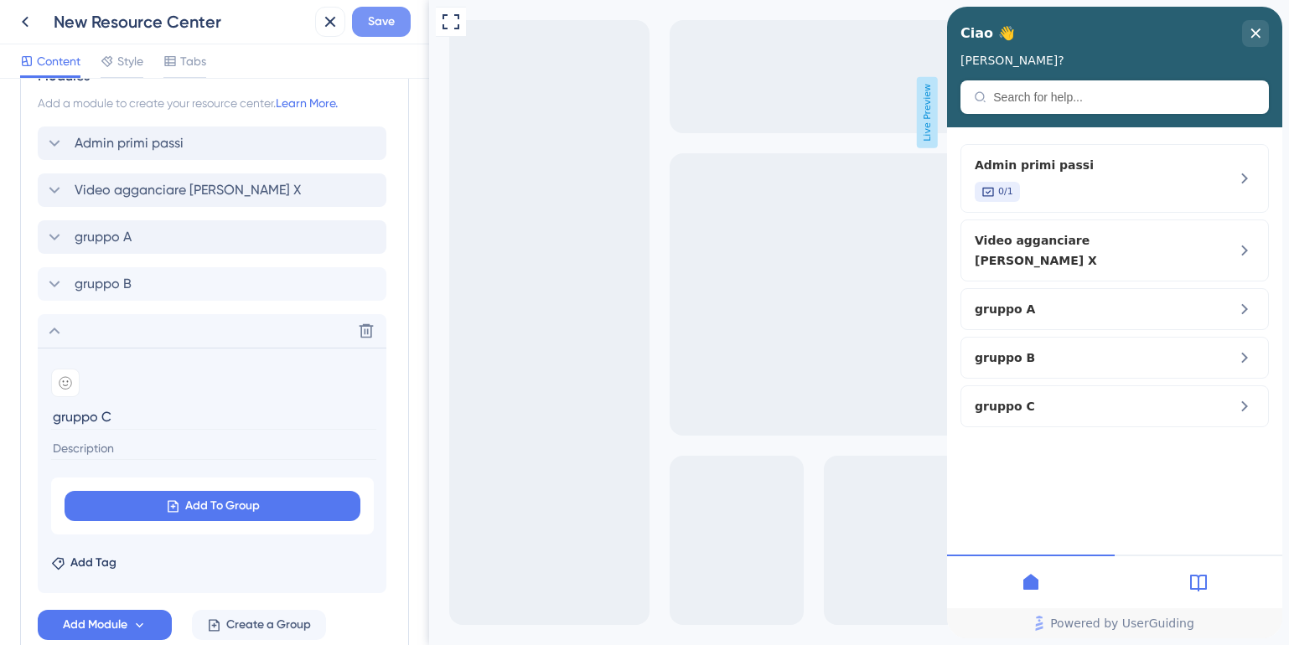
type input "gruppo C"
click at [385, 28] on span "Save" at bounding box center [381, 22] width 27 height 20
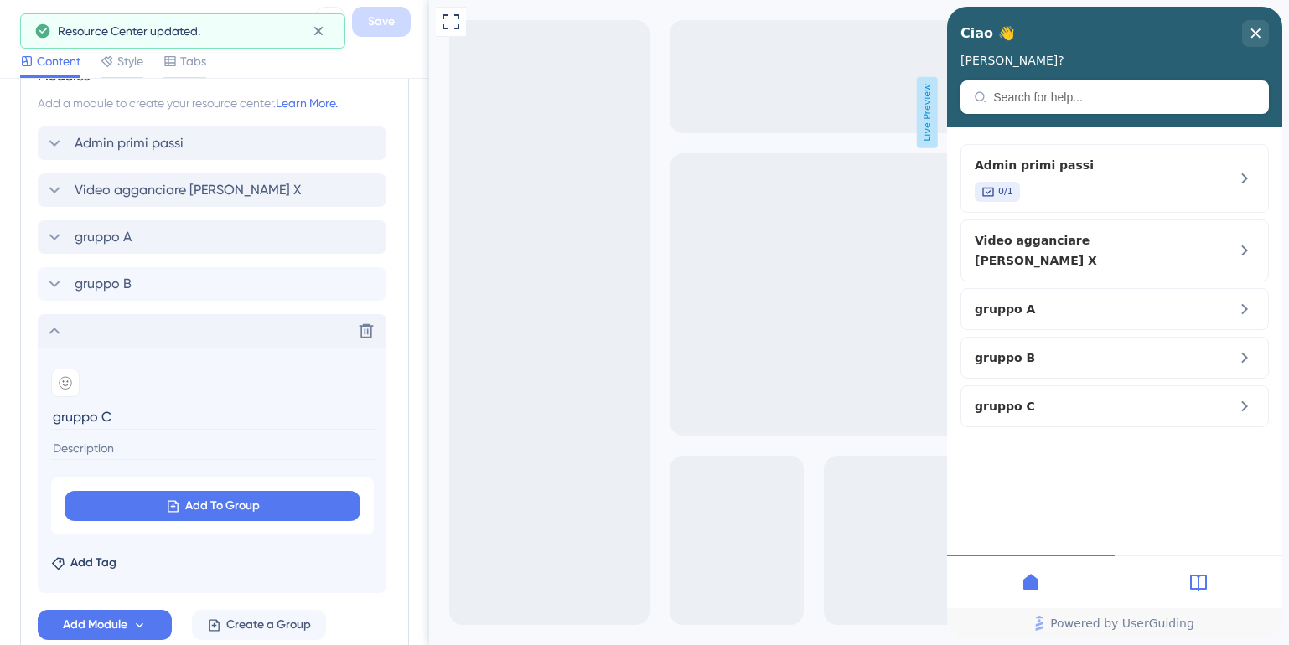
click at [58, 332] on icon at bounding box center [54, 331] width 11 height 7
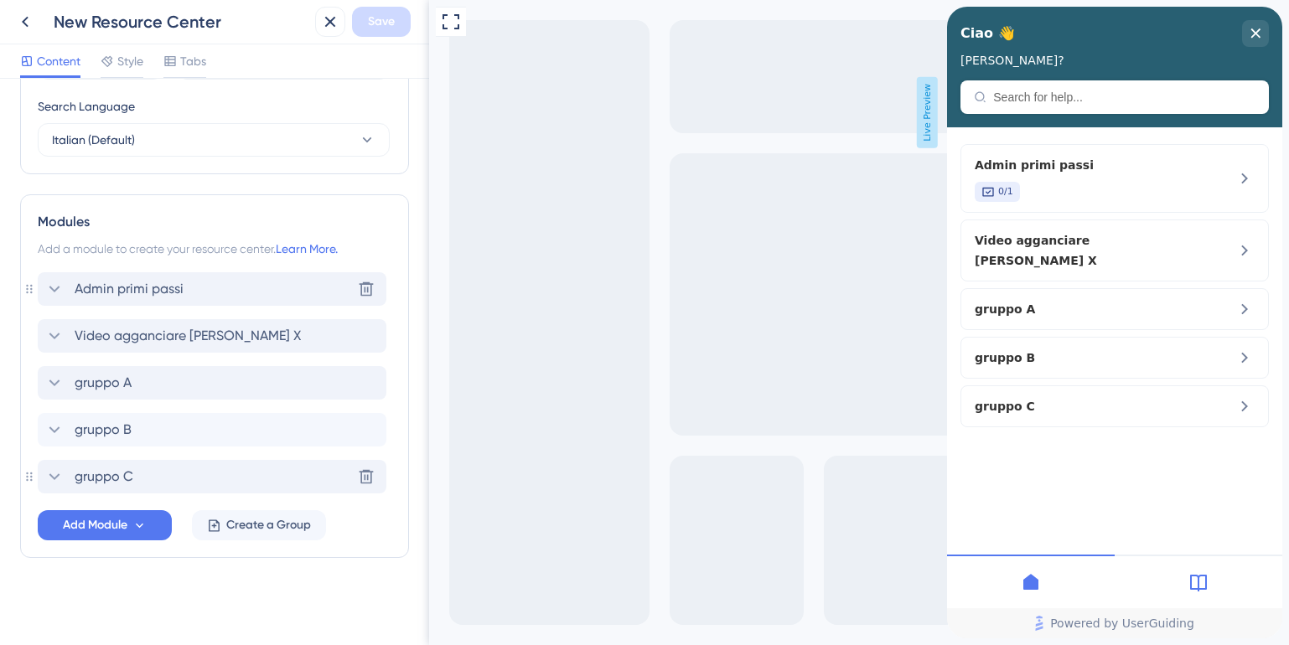
click at [55, 289] on icon at bounding box center [54, 289] width 20 height 20
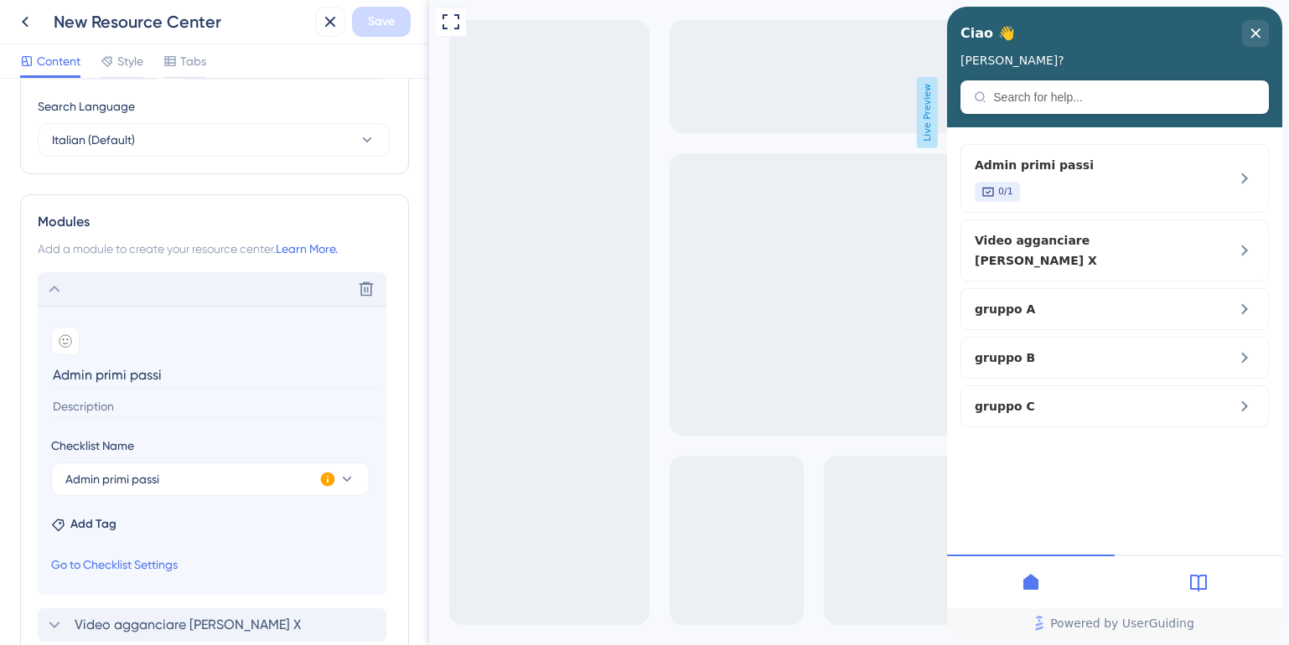
scroll to position [808, 0]
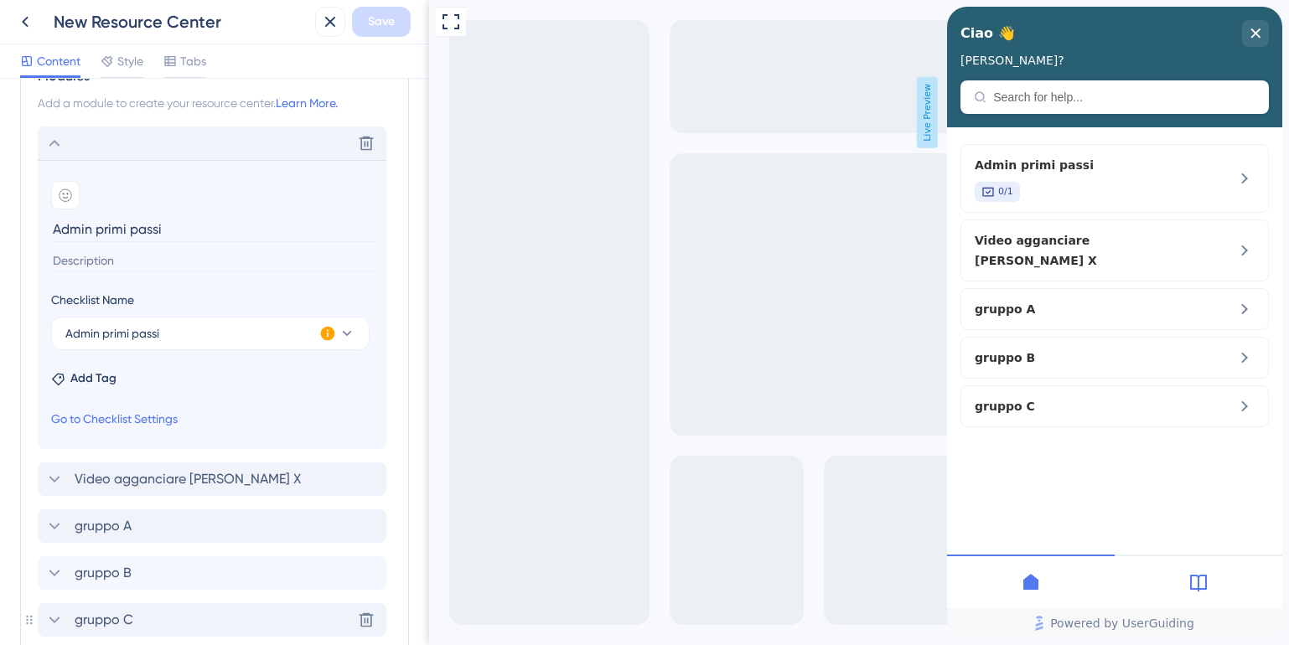
click at [56, 144] on icon at bounding box center [54, 143] width 20 height 20
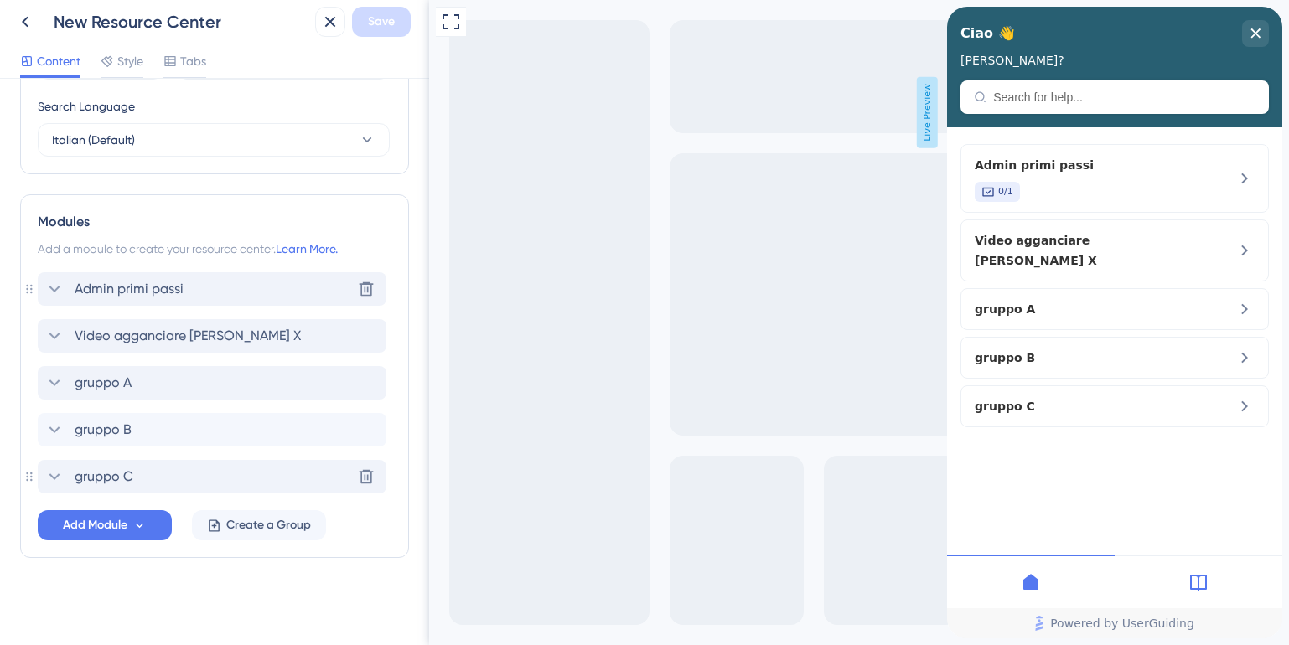
scroll to position [662, 0]
click at [364, 291] on icon at bounding box center [366, 289] width 17 height 17
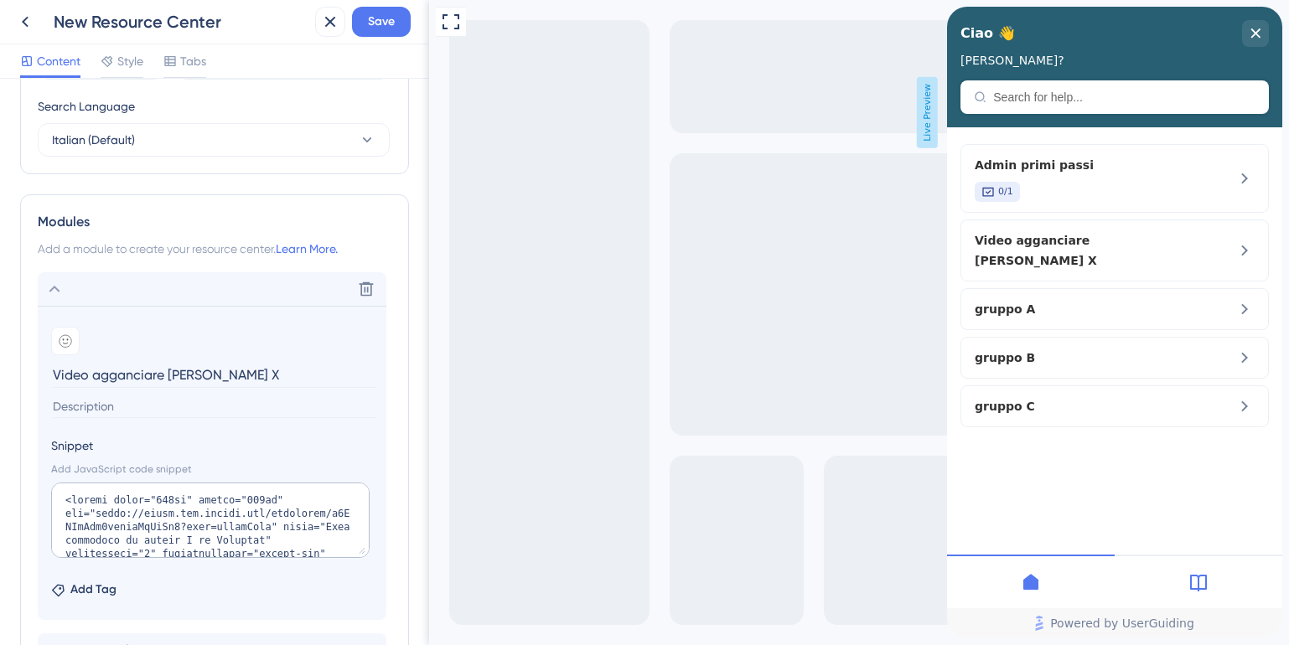
scroll to position [808, 0]
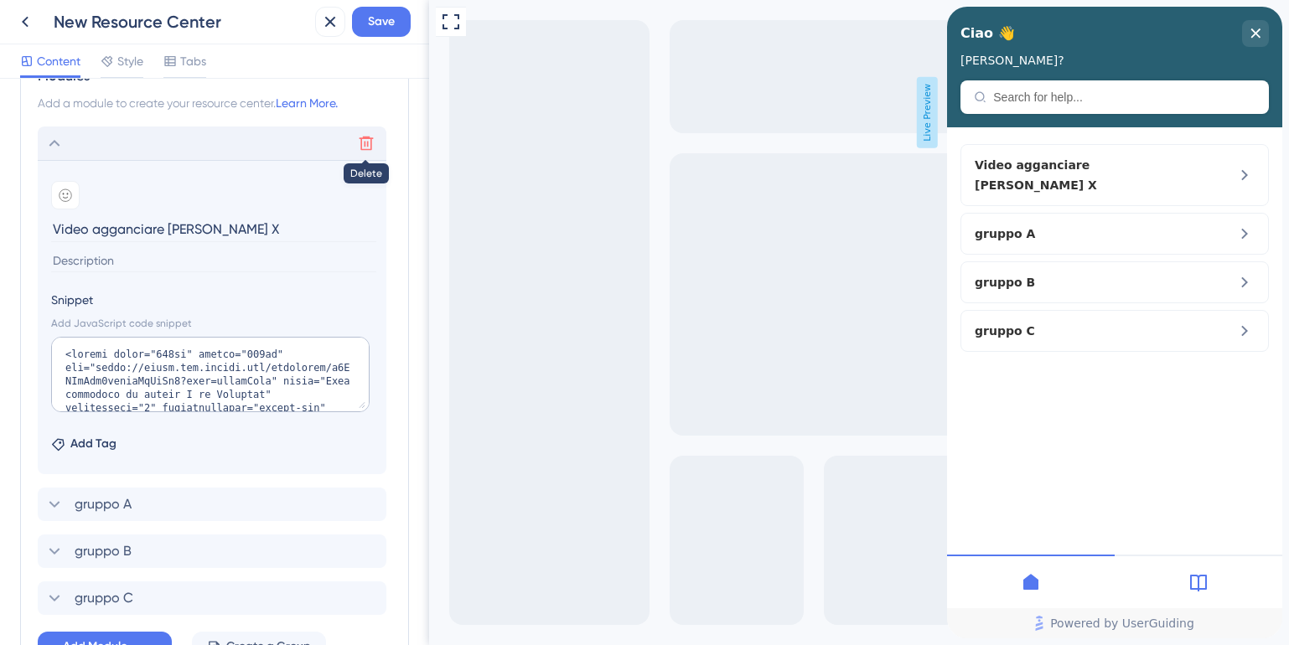
click at [369, 147] on icon at bounding box center [366, 143] width 17 height 17
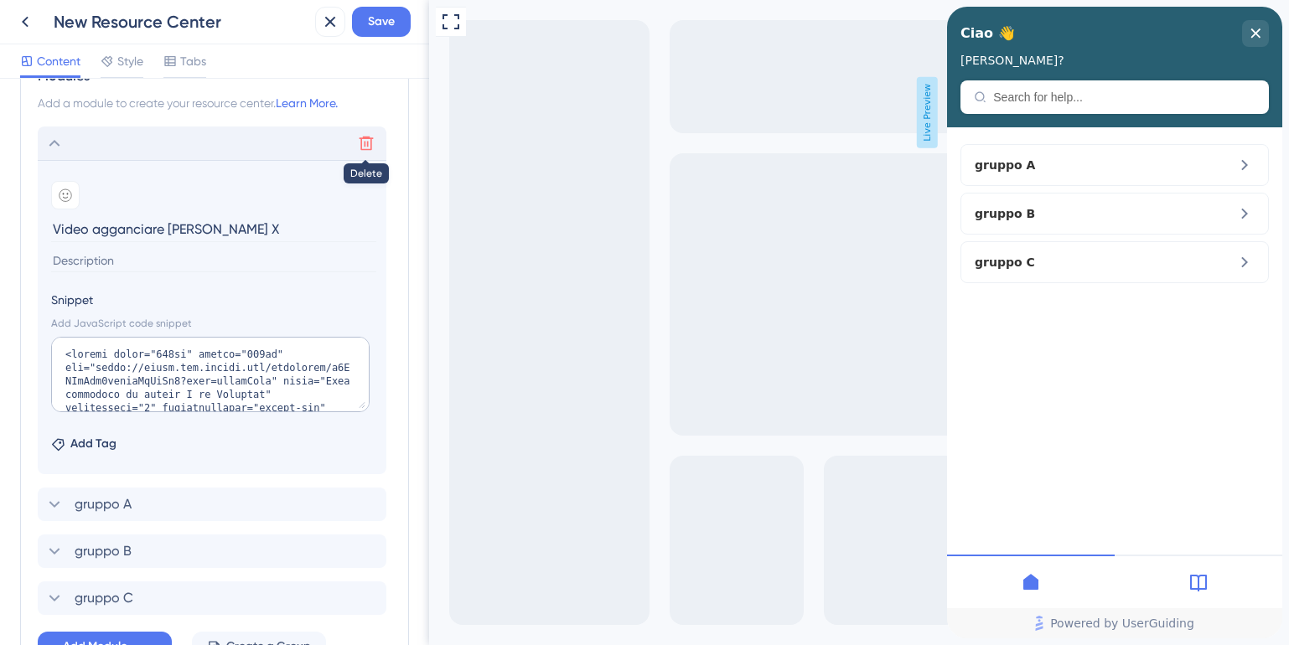
scroll to position [568, 0]
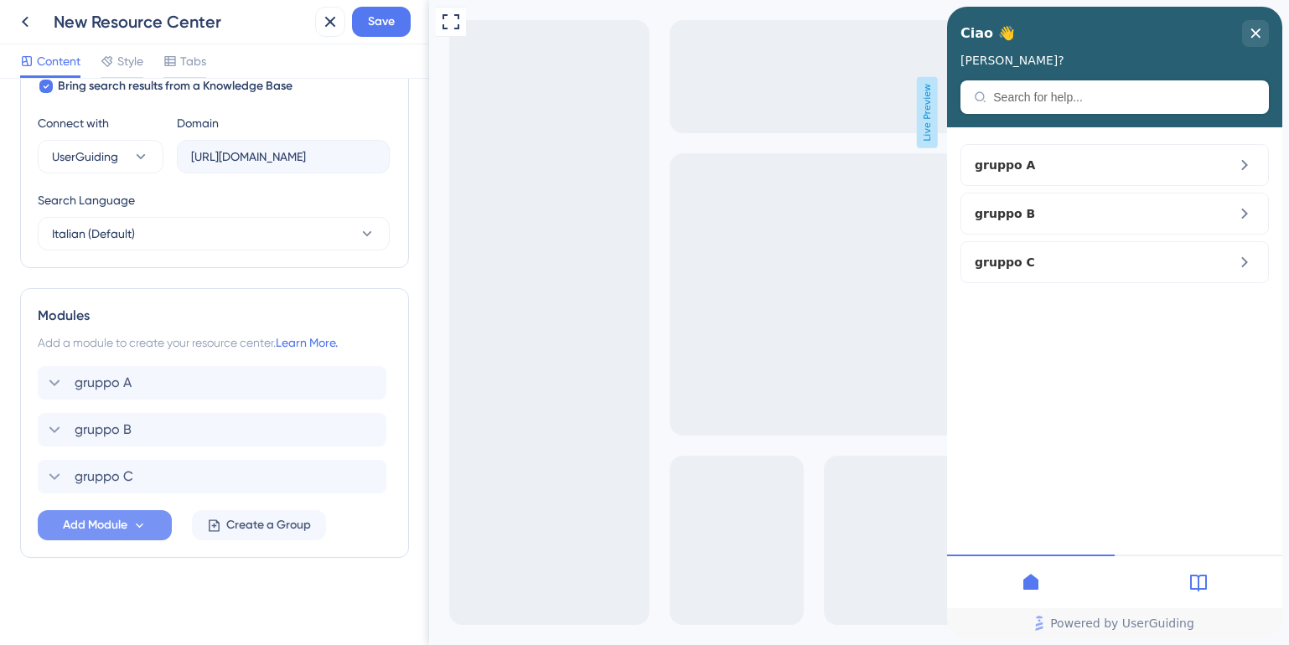
click at [86, 526] on span "Add Module" at bounding box center [95, 525] width 65 height 20
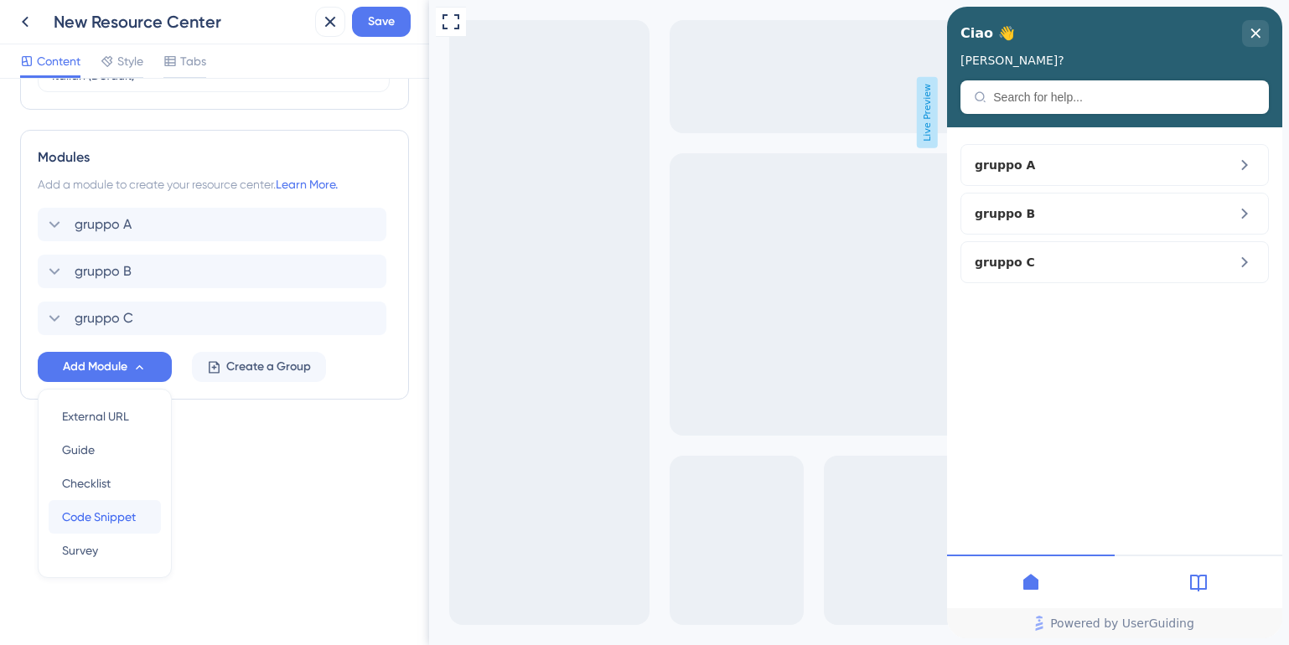
click at [85, 518] on span "Code Snippet" at bounding box center [99, 517] width 74 height 20
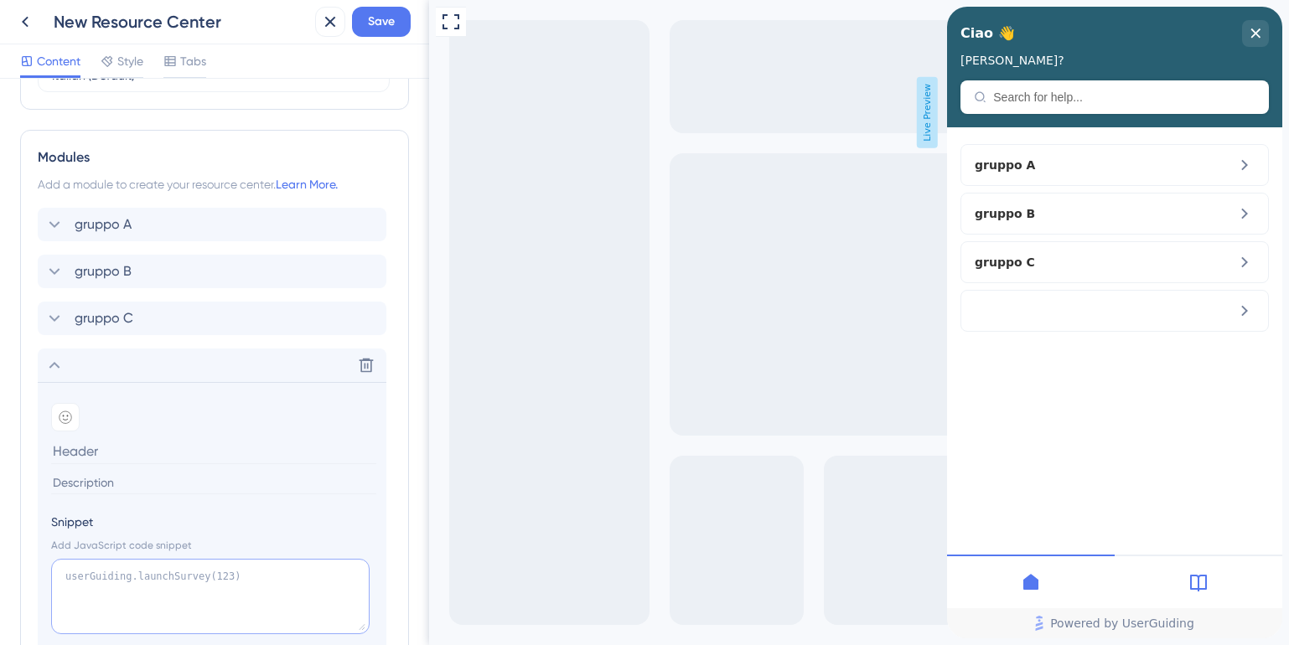
click at [154, 576] on textarea at bounding box center [210, 596] width 318 height 75
paste textarea "<iframe width="700px" height="400px" src="https://embed.app.guidde.com/playbook…"
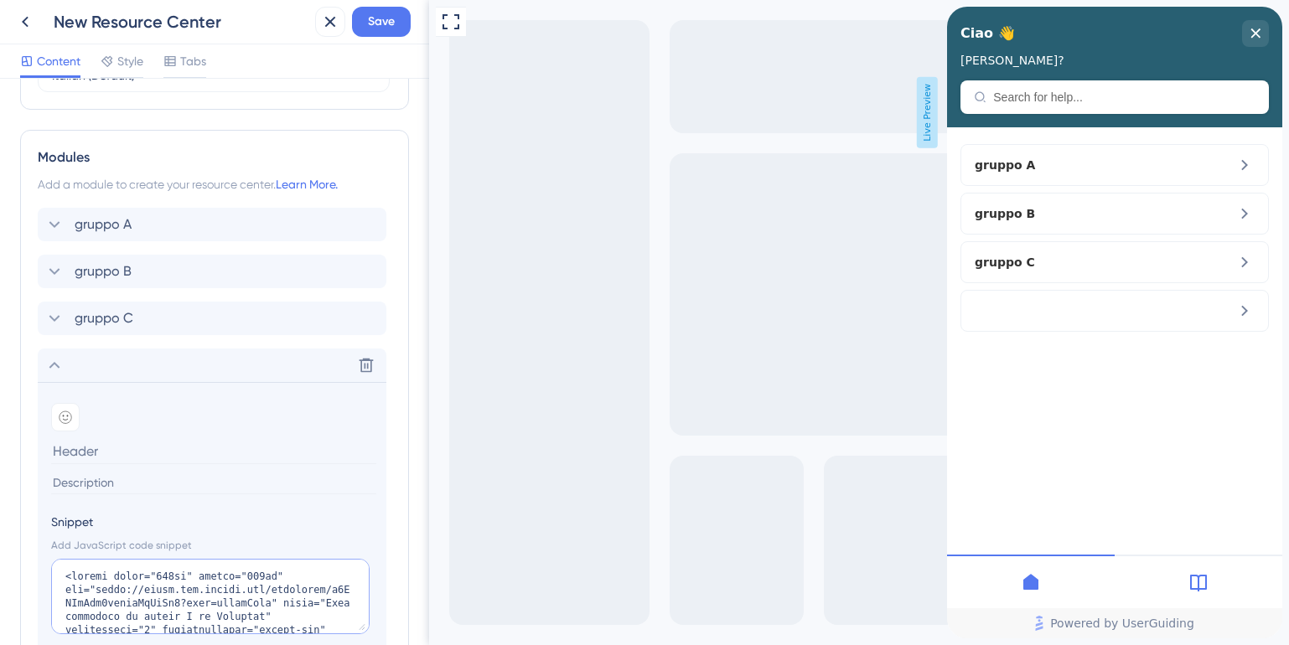
scroll to position [686, 0]
type textarea "<iframe width="700px" height="400px" src="https://embed.app.guidde.com/playbook…"
click at [113, 455] on input at bounding box center [213, 451] width 325 height 26
type input "v"
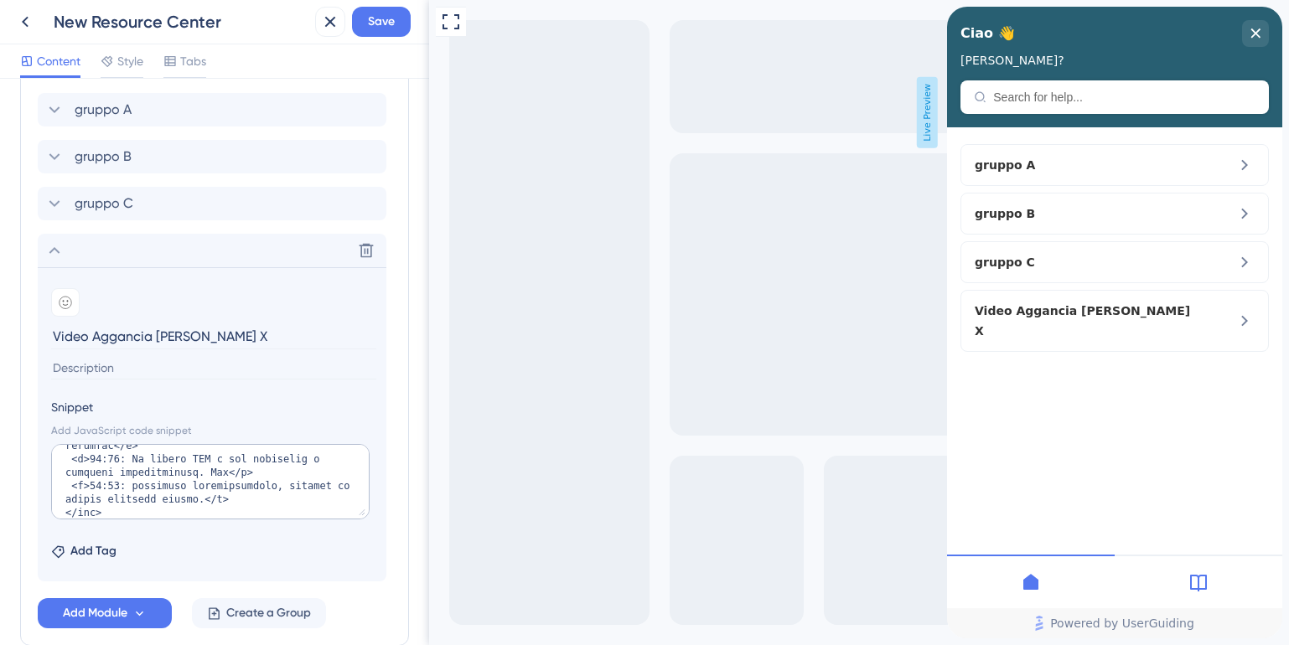
scroll to position [857, 0]
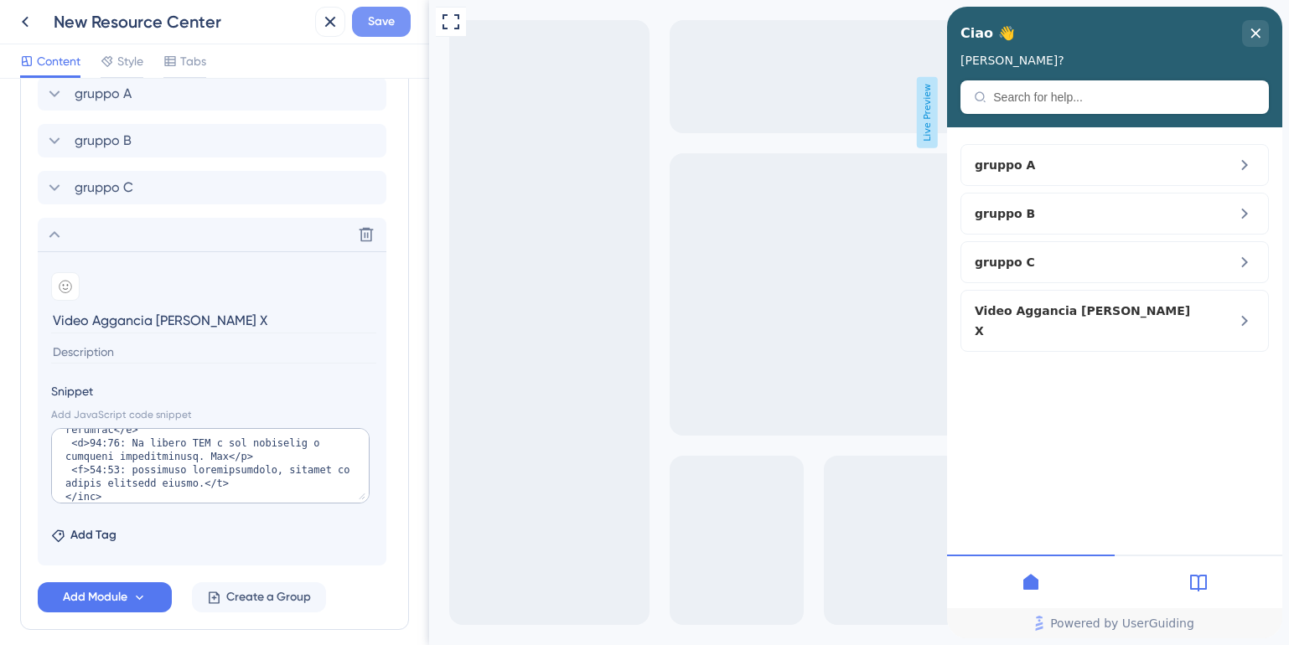
type input "Video Aggancia canale X"
click at [390, 15] on span "Save" at bounding box center [381, 22] width 27 height 20
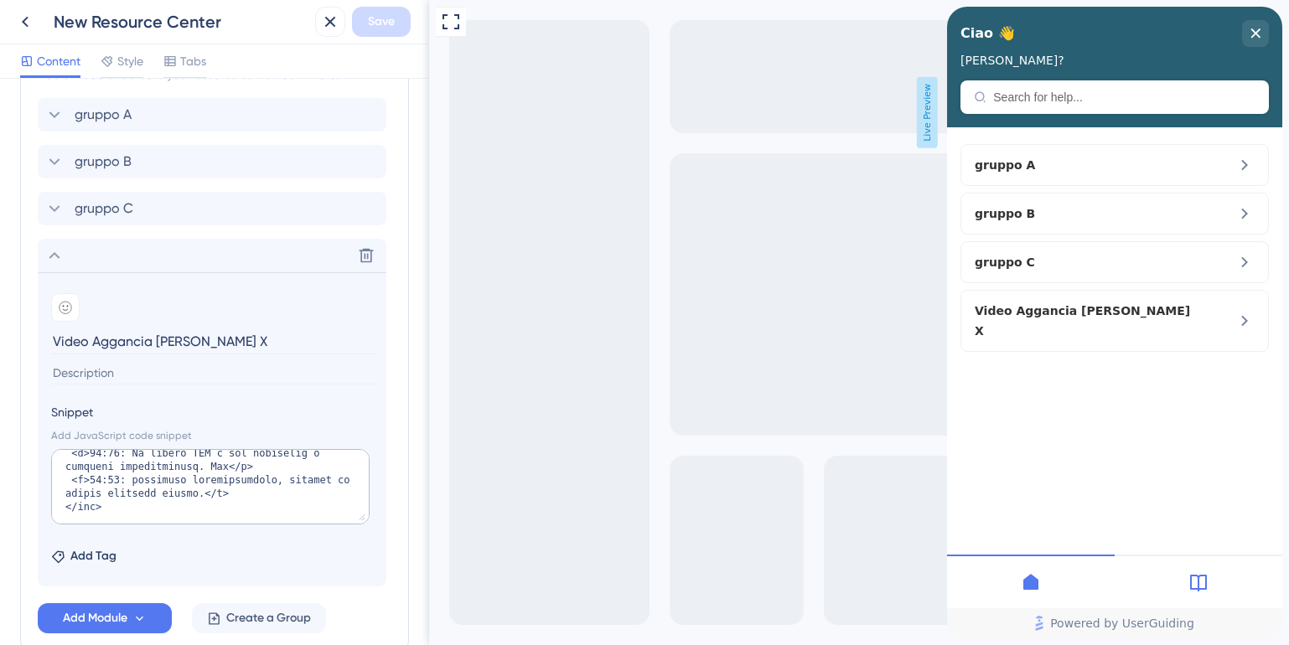
scroll to position [929, 0]
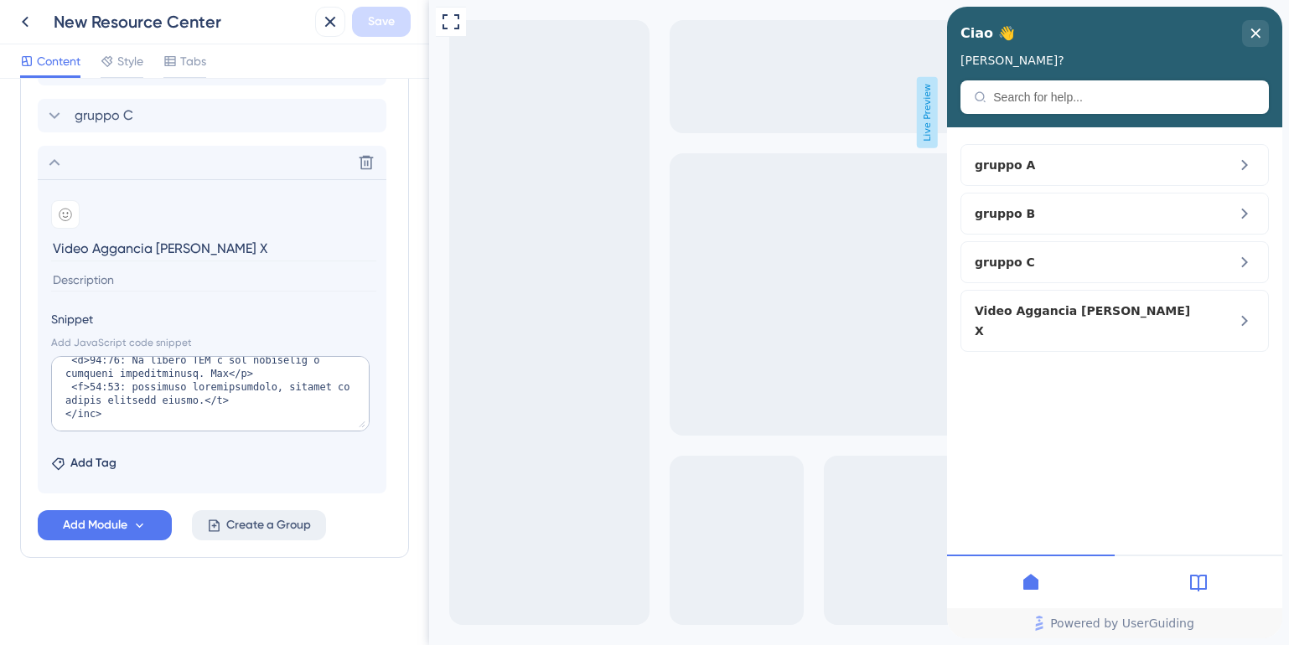
click at [262, 527] on span "Create a Group" at bounding box center [268, 525] width 85 height 20
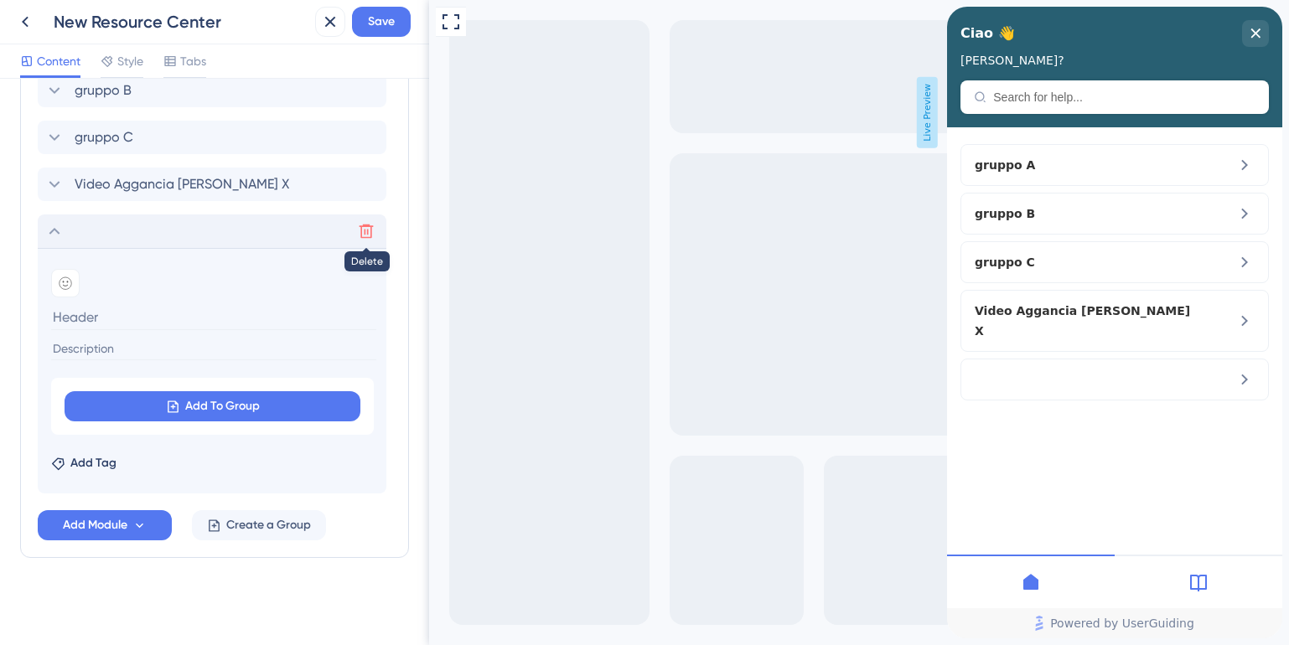
click at [362, 228] on icon at bounding box center [366, 231] width 17 height 17
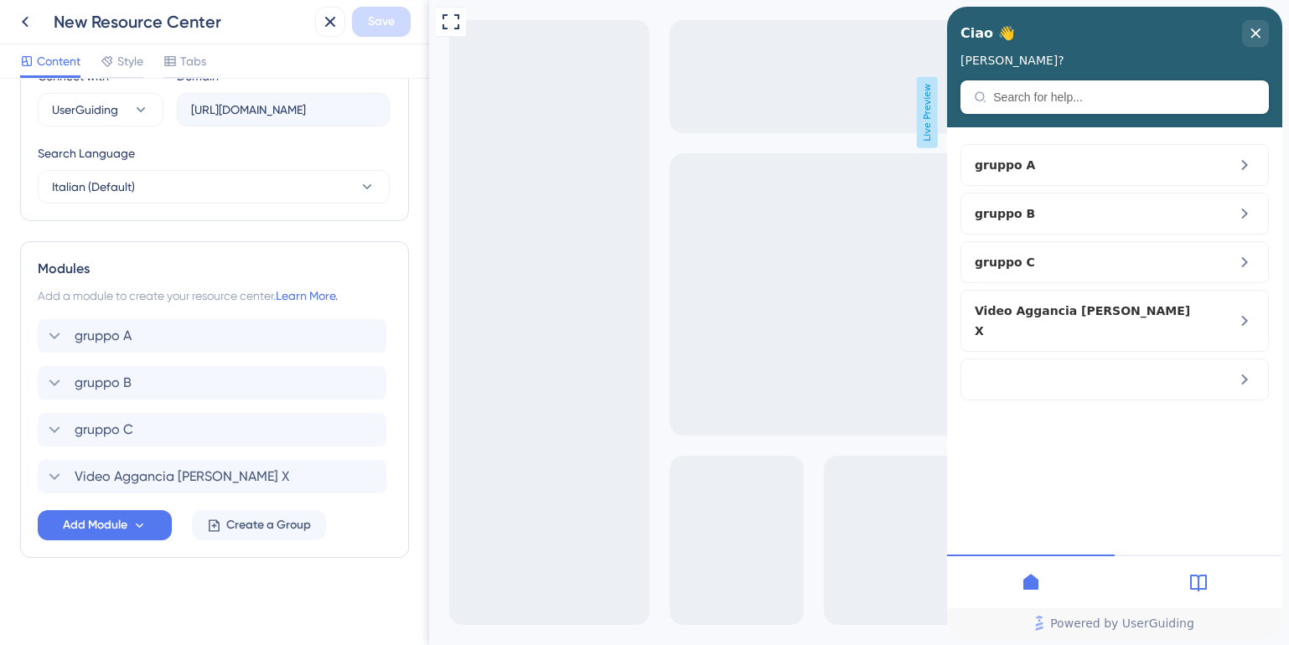
scroll to position [615, 0]
click at [370, 475] on icon at bounding box center [366, 476] width 17 height 17
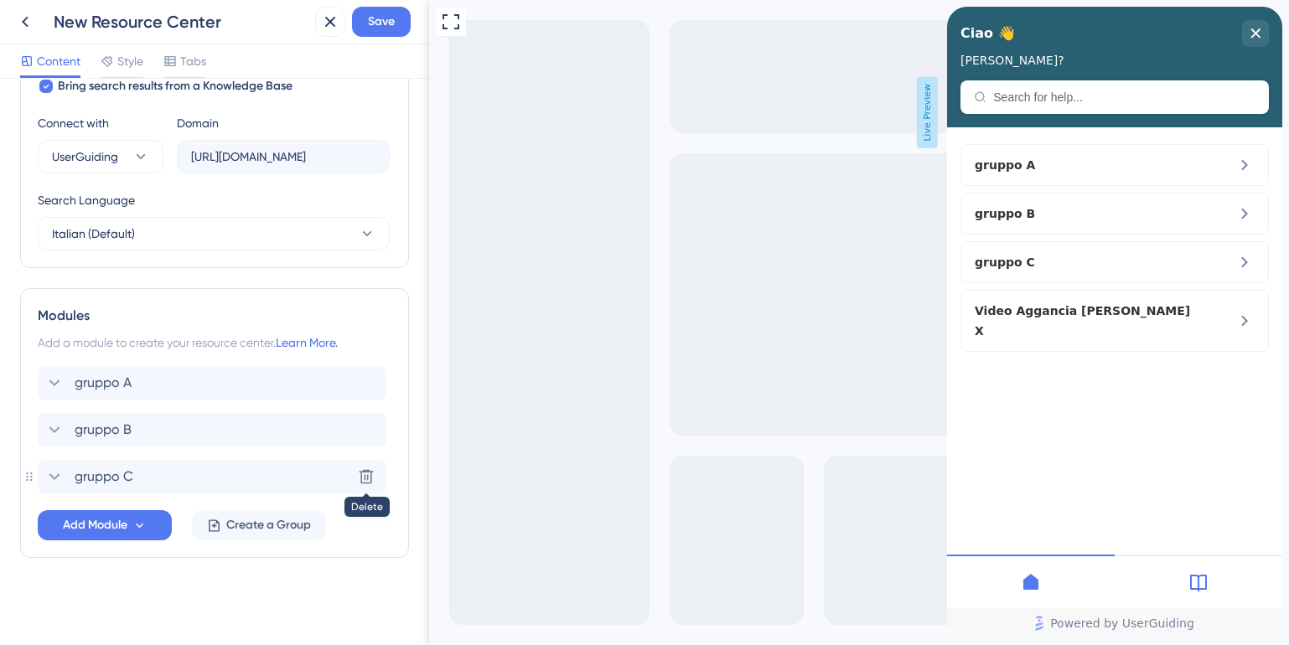
scroll to position [568, 0]
click at [292, 530] on span "Create a Group" at bounding box center [268, 525] width 85 height 20
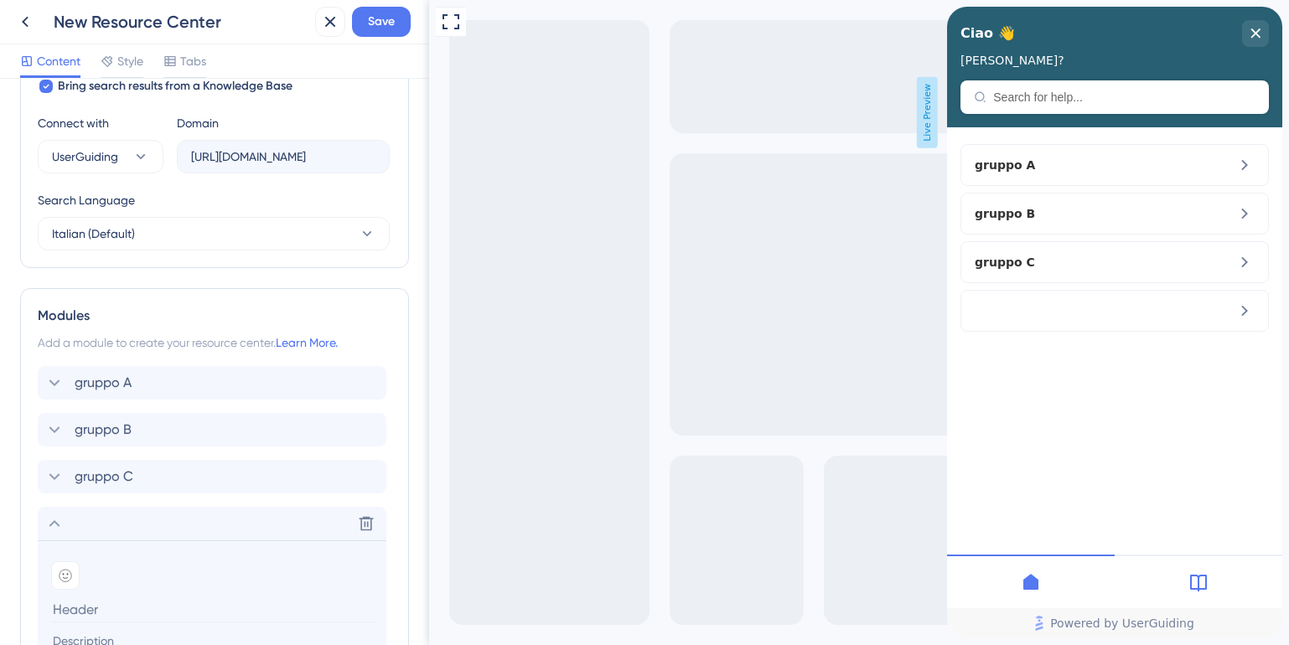
scroll to position [677, 0]
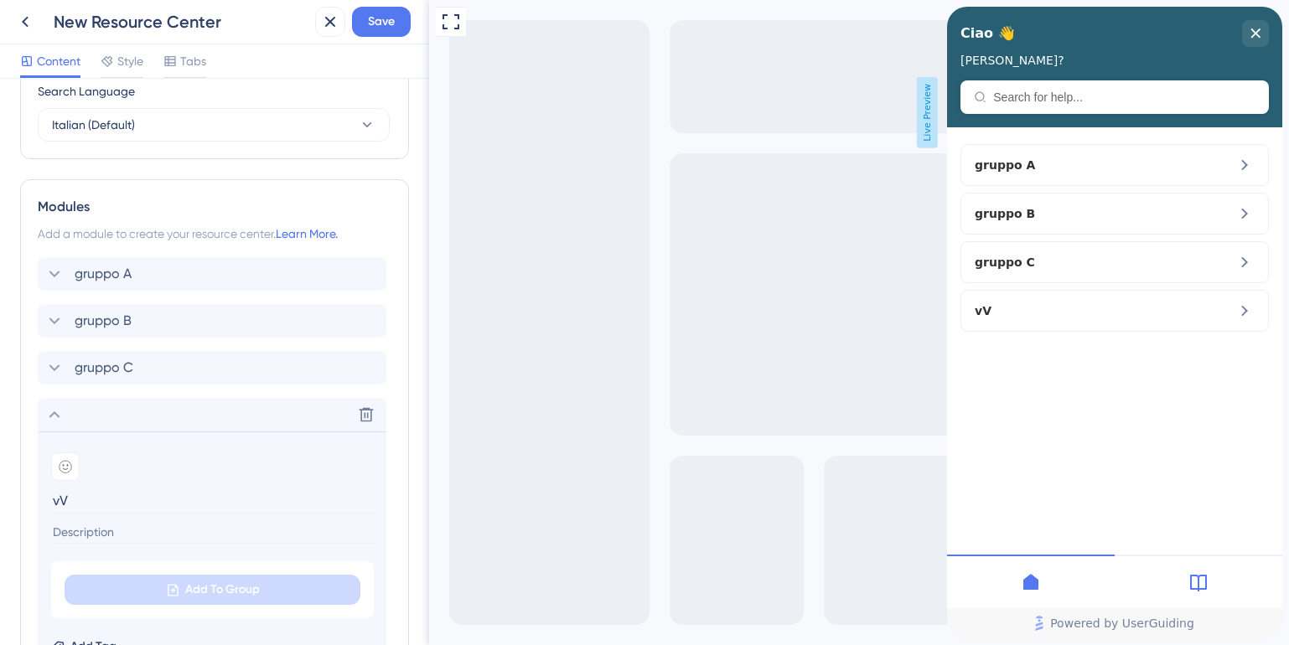
type input "v"
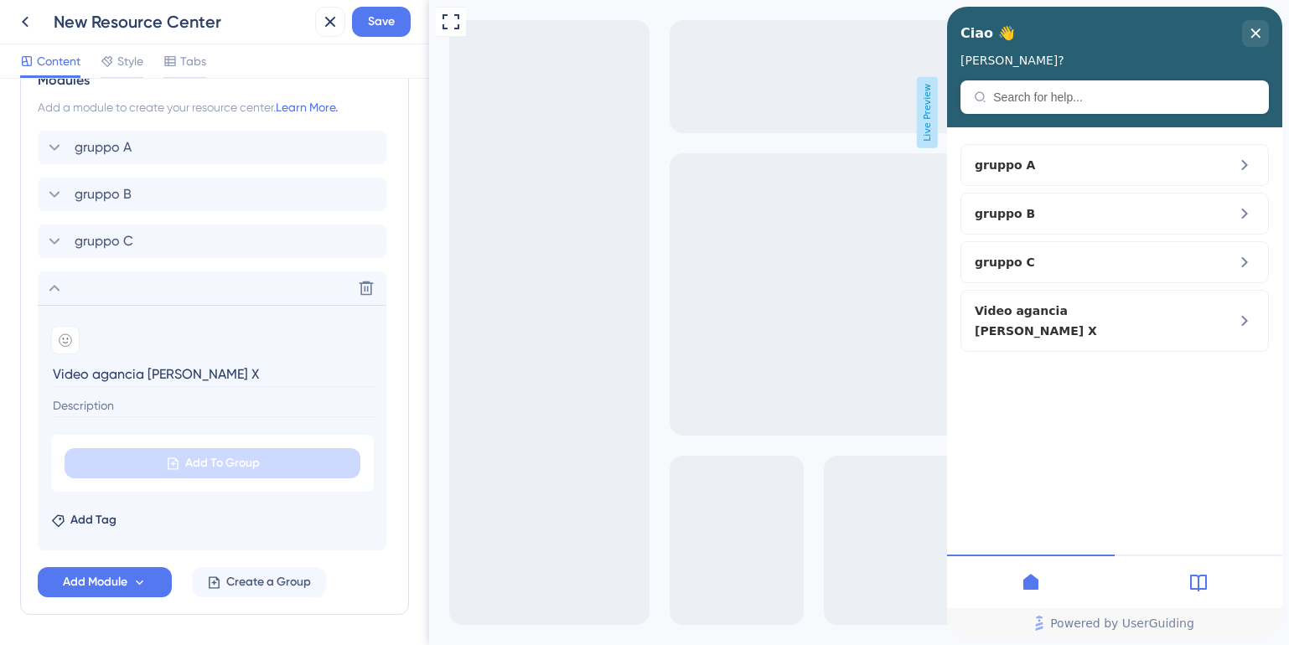
scroll to position [813, 0]
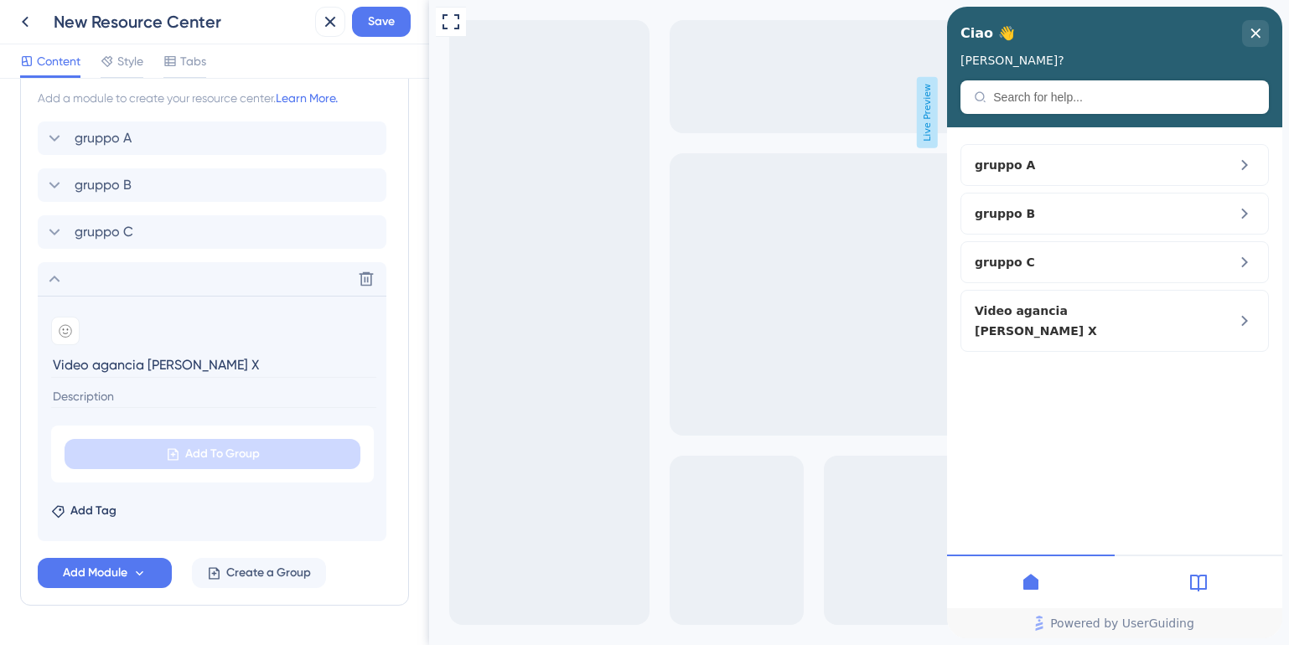
type input "Video agancia canale X"
click at [114, 394] on input at bounding box center [213, 396] width 325 height 23
click at [130, 580] on button "Add Module" at bounding box center [105, 573] width 134 height 30
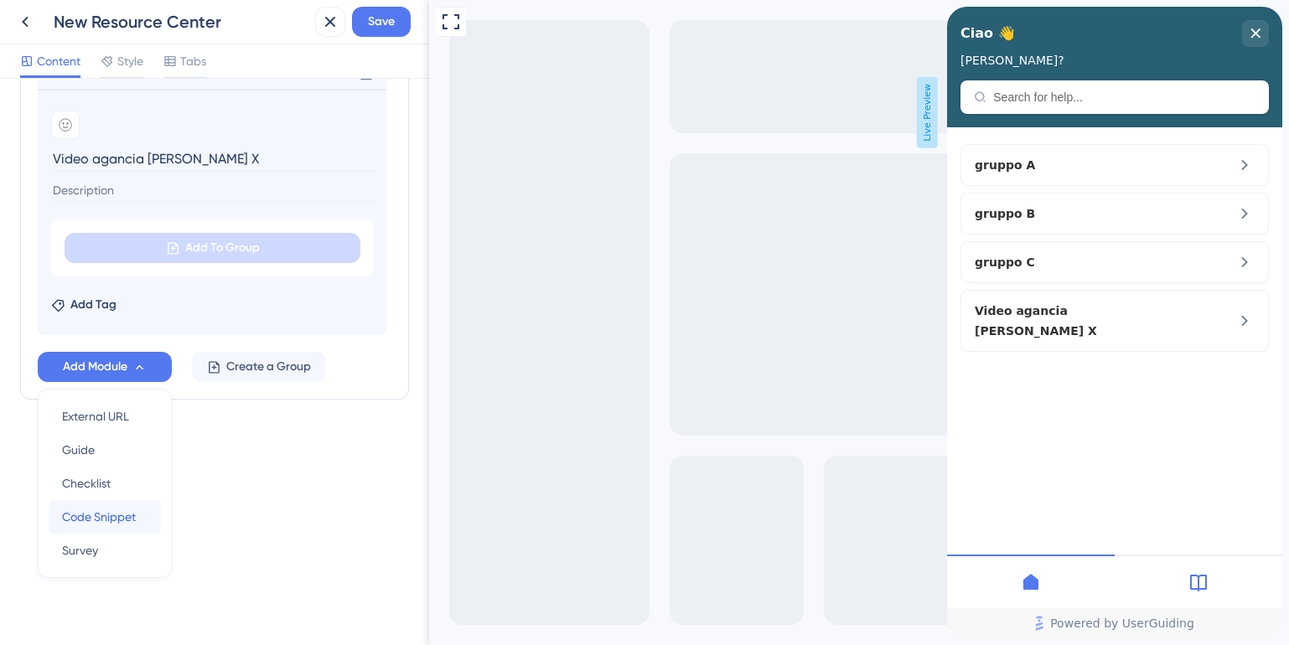
click at [98, 517] on span "Code Snippet" at bounding box center [99, 517] width 74 height 20
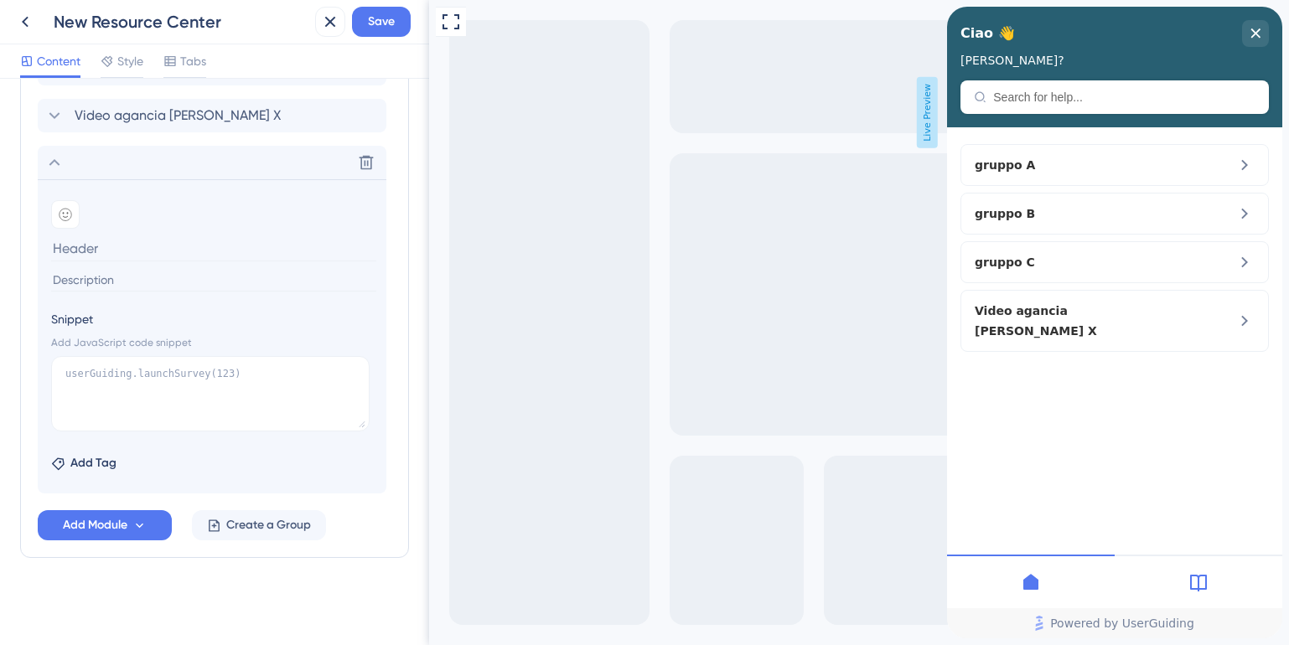
scroll to position [976, 0]
click at [124, 390] on textarea at bounding box center [210, 393] width 318 height 75
paste textarea "<iframe width="700px" height="400px" src="https://embed.app.guidde.com/playbook…"
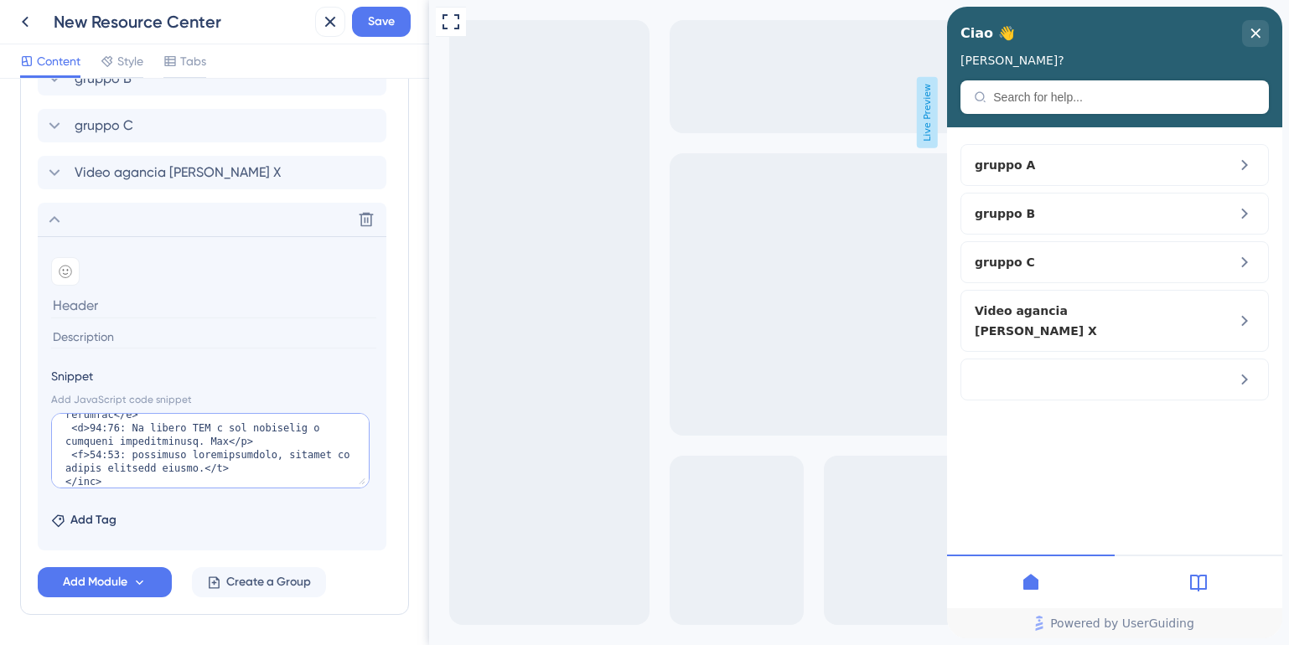
scroll to position [903, 0]
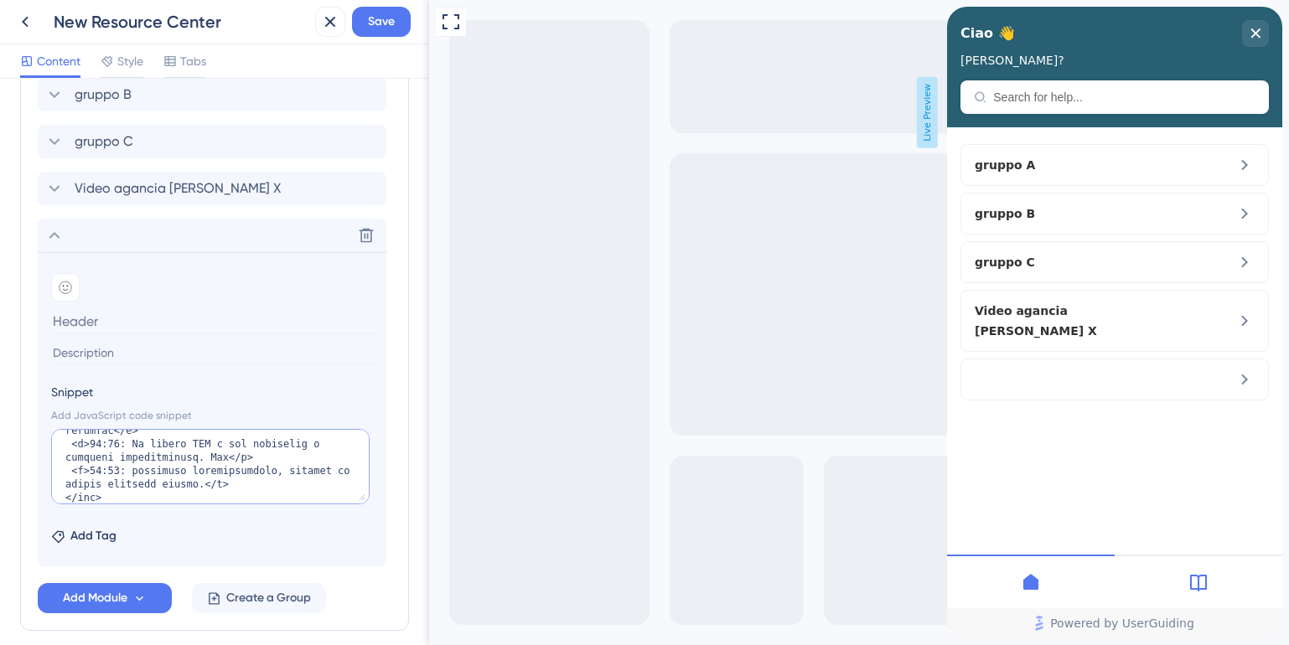
type textarea "<iframe width="700px" height="400px" src="https://embed.app.guidde.com/playbook…"
click at [116, 328] on input at bounding box center [213, 321] width 325 height 26
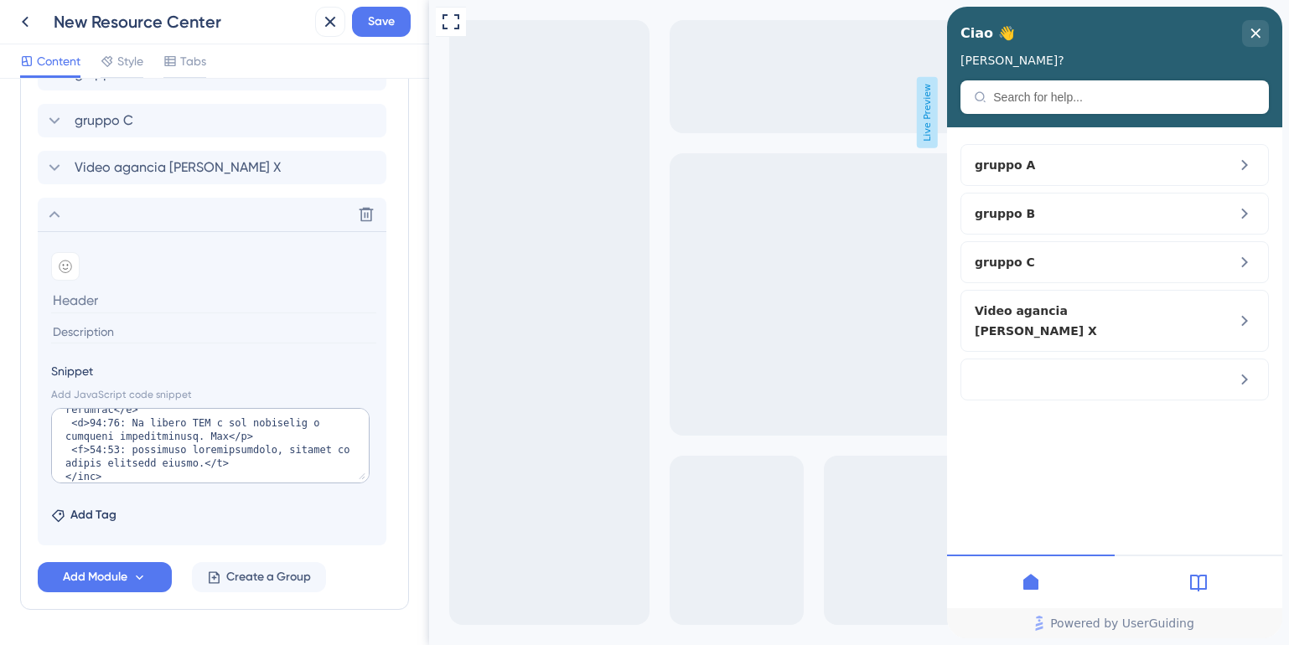
scroll to position [929, 0]
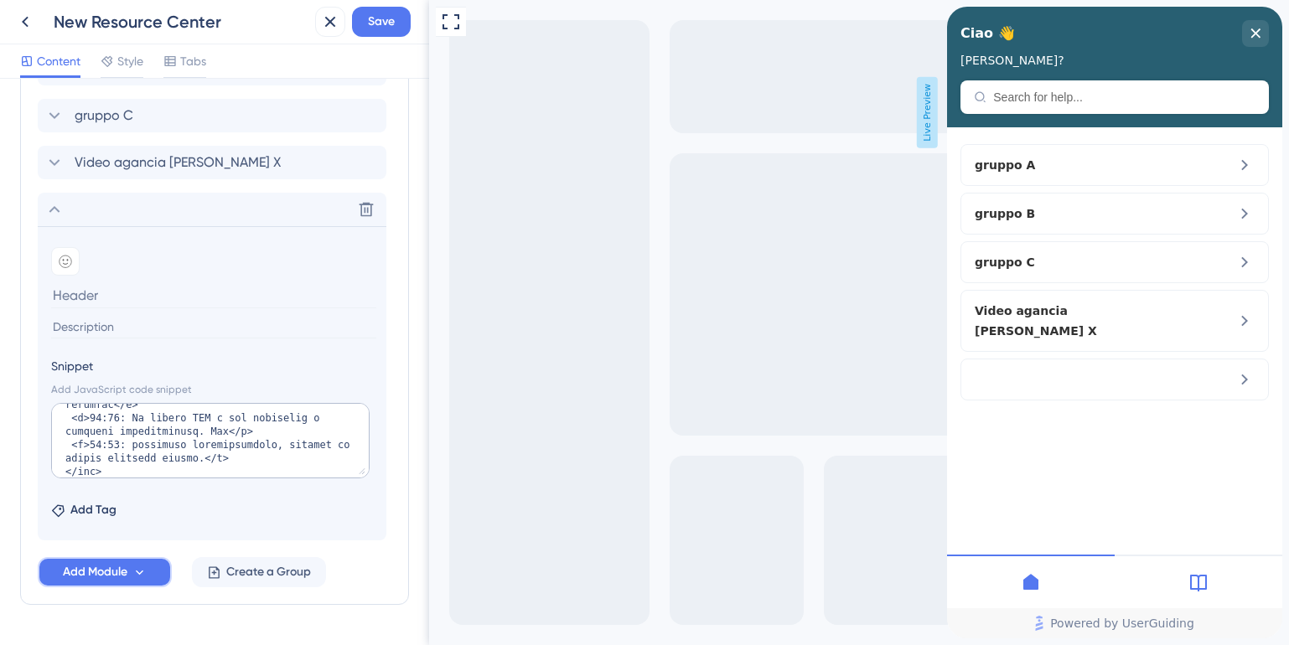
click at [141, 576] on icon at bounding box center [139, 573] width 14 height 14
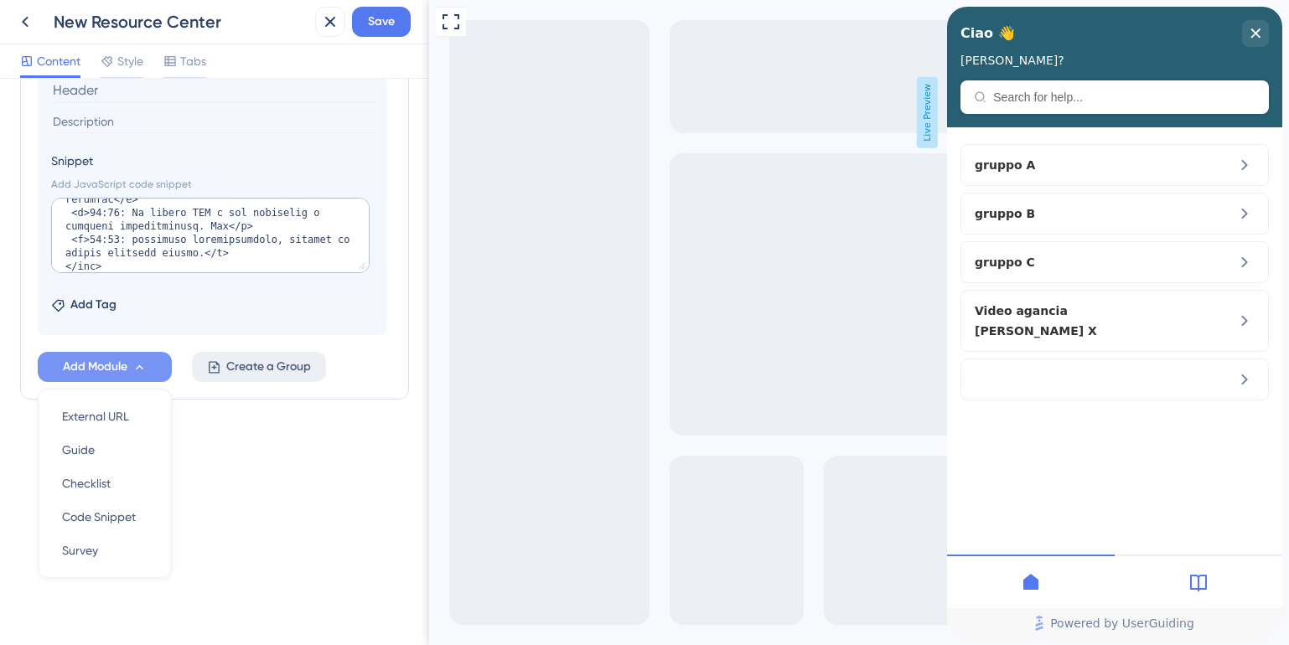
click at [233, 366] on span "Create a Group" at bounding box center [268, 367] width 85 height 20
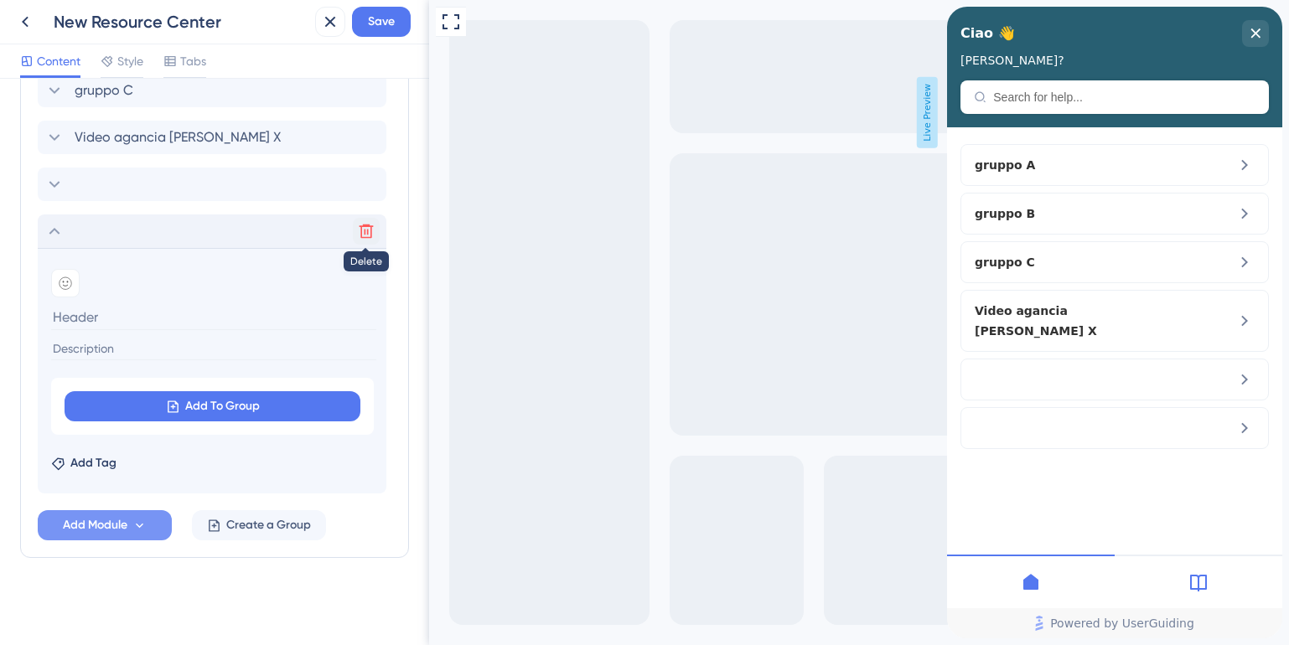
click at [372, 230] on icon at bounding box center [366, 231] width 17 height 17
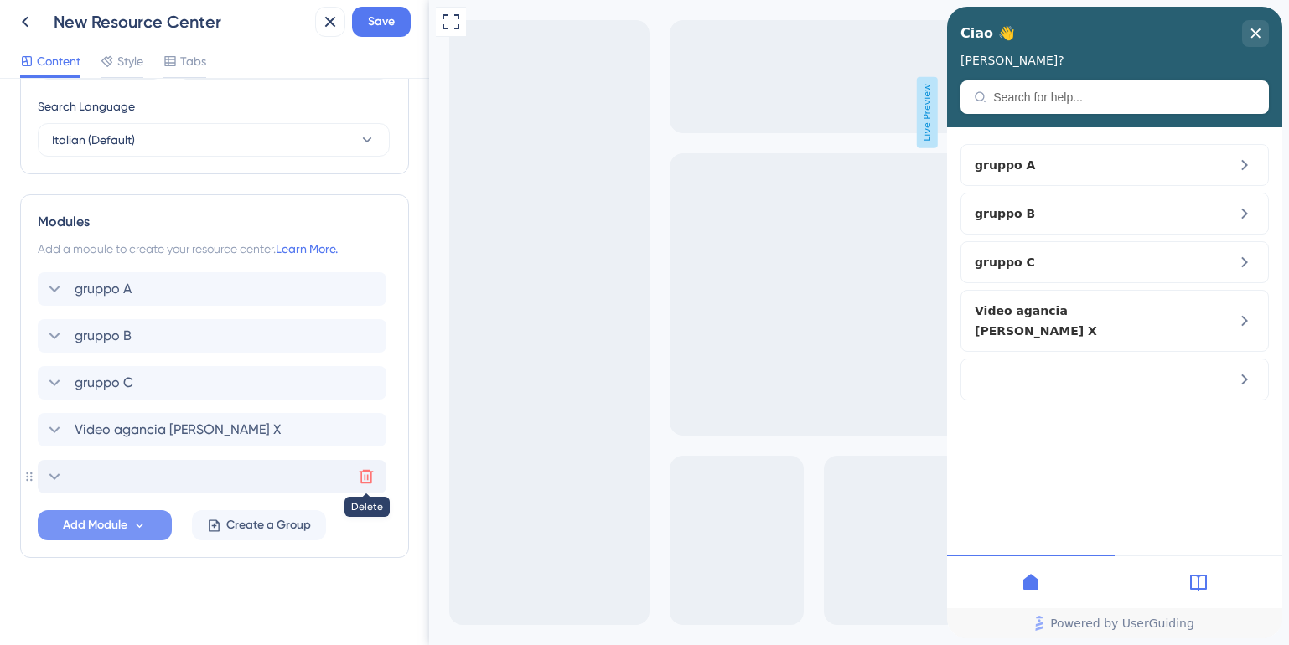
click at [369, 479] on icon at bounding box center [366, 476] width 17 height 17
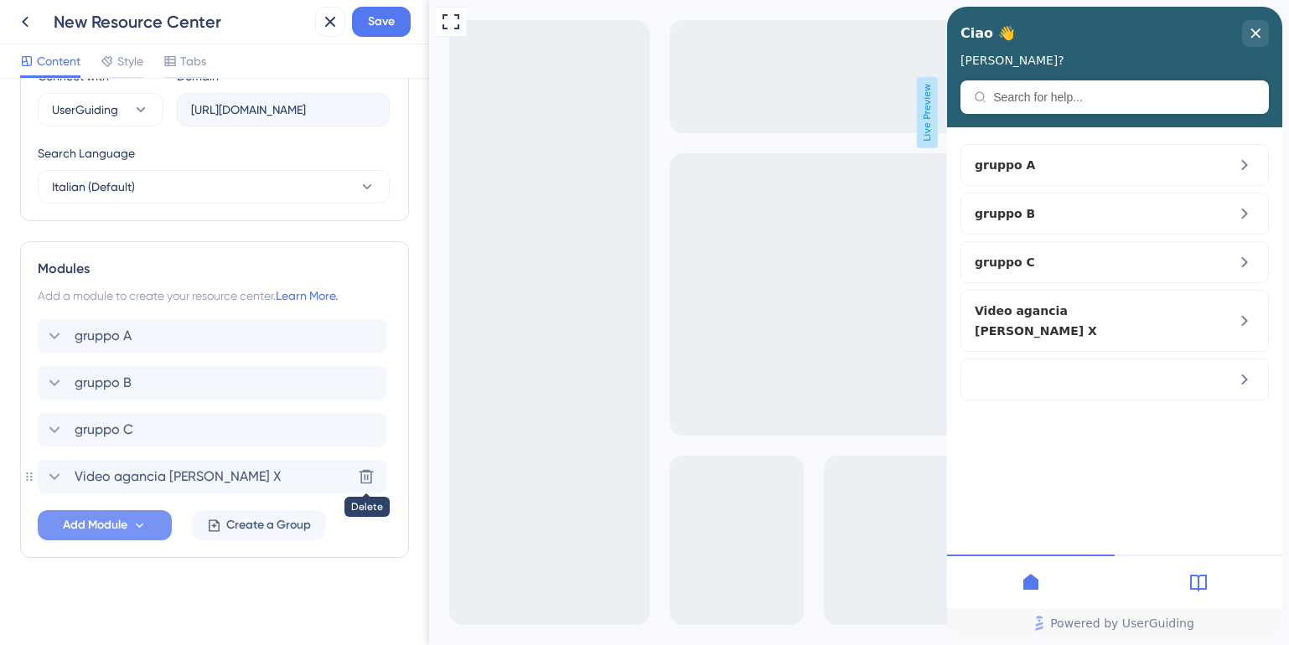
scroll to position [615, 0]
click at [58, 480] on icon at bounding box center [54, 477] width 20 height 20
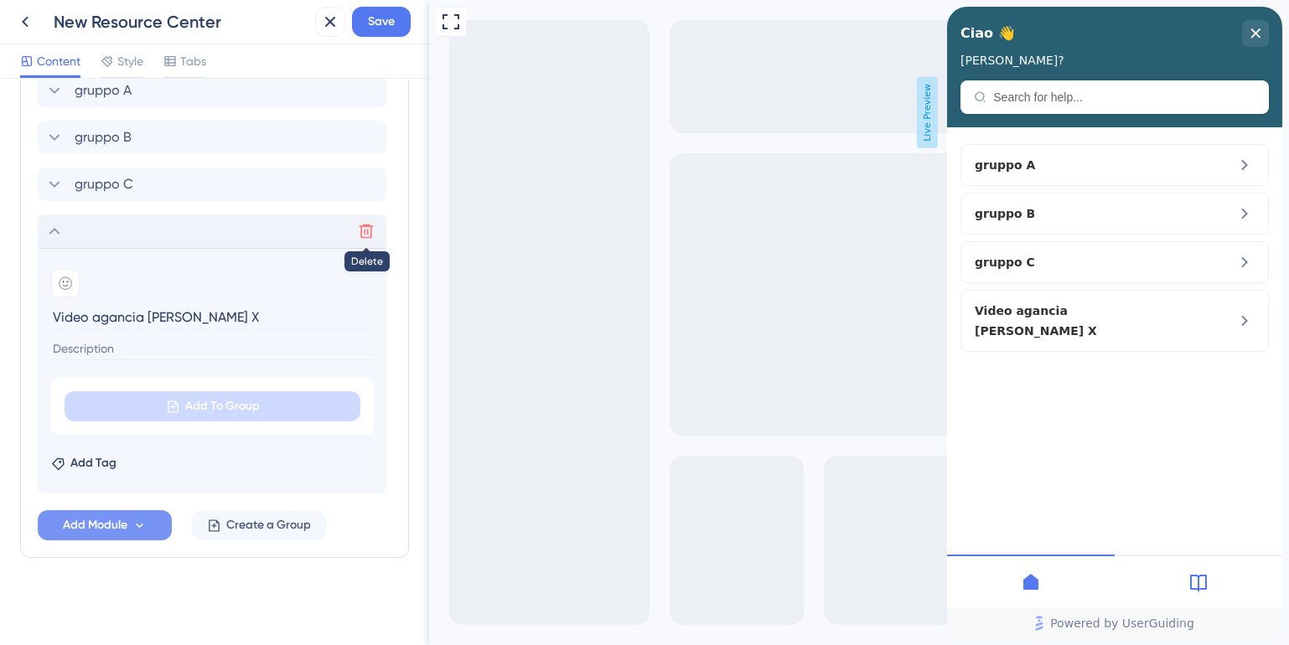
click at [367, 227] on icon at bounding box center [366, 231] width 17 height 17
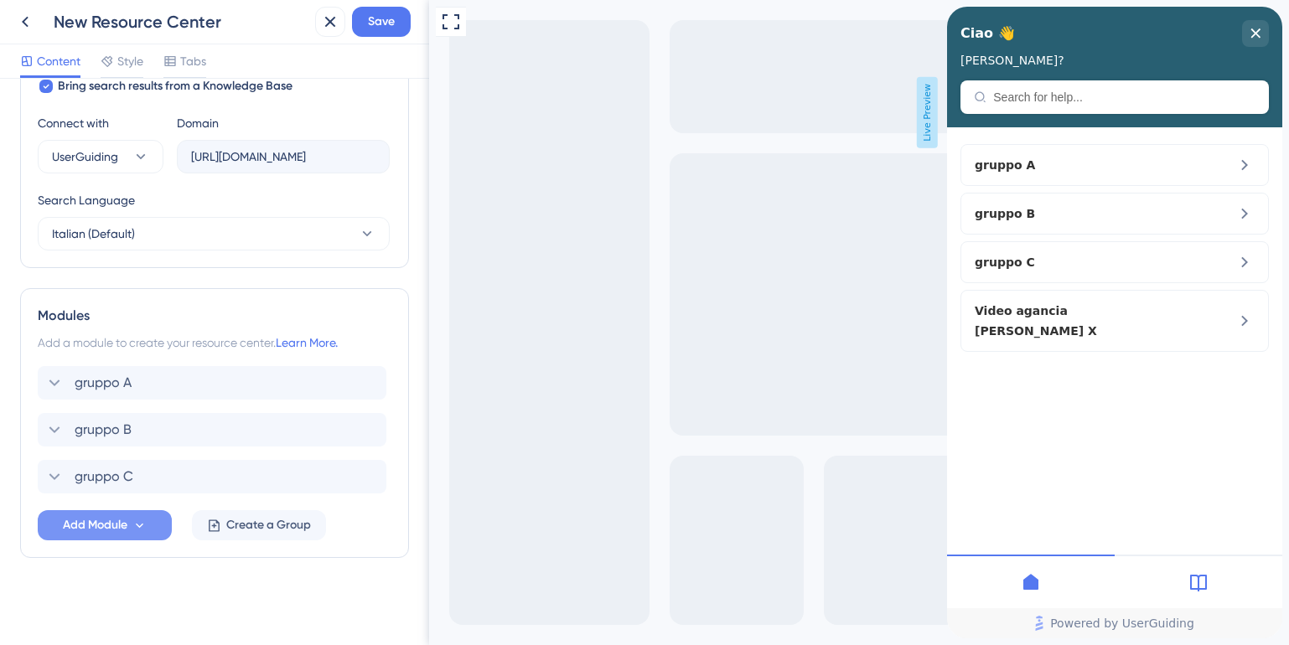
scroll to position [568, 0]
click at [80, 522] on span "Add Module" at bounding box center [95, 525] width 65 height 20
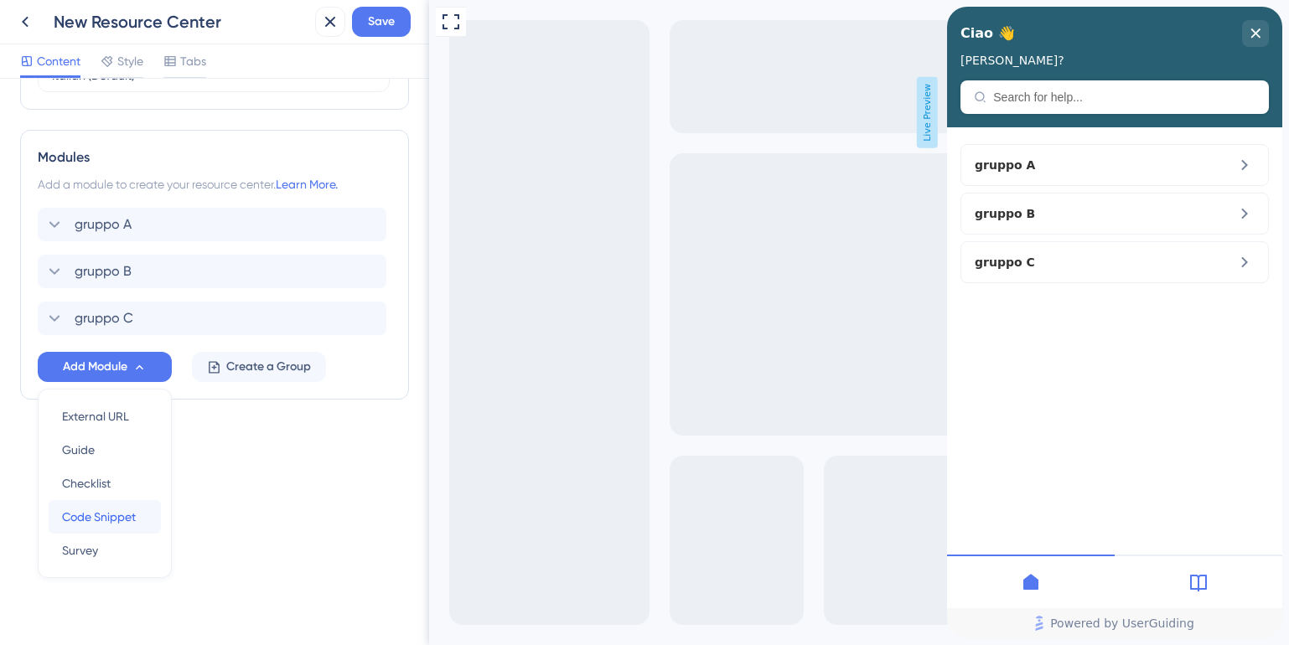
click at [83, 519] on span "Code Snippet" at bounding box center [99, 517] width 74 height 20
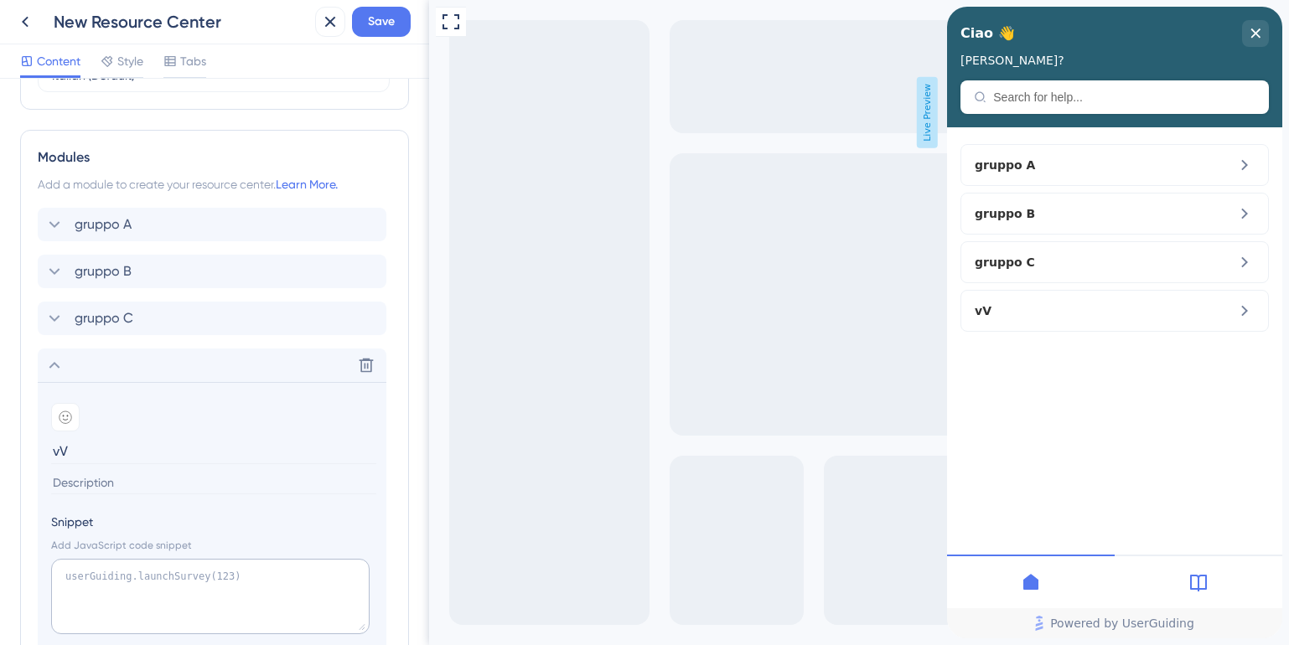
type input "v"
type input "Video aggancia X"
click at [102, 580] on textarea at bounding box center [210, 596] width 318 height 75
paste textarea "<iframe width="700px" height="400px" src="https://embed.app.guidde.com/playbook…"
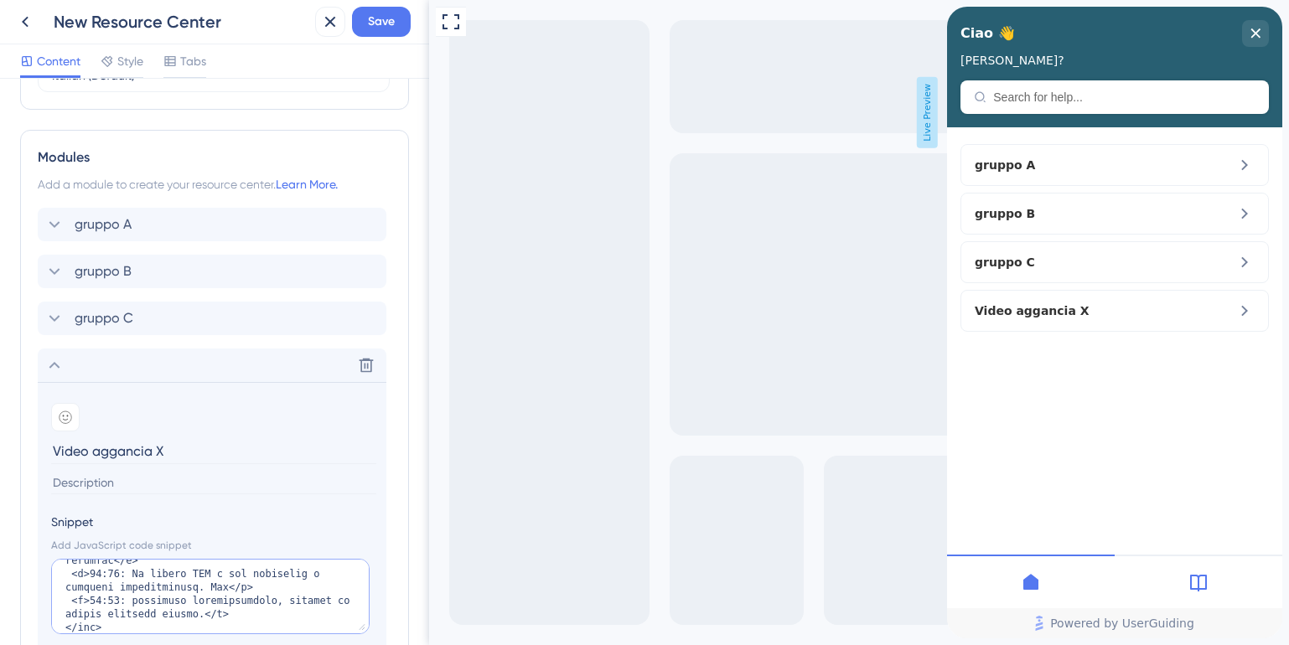
scroll to position [869, 0]
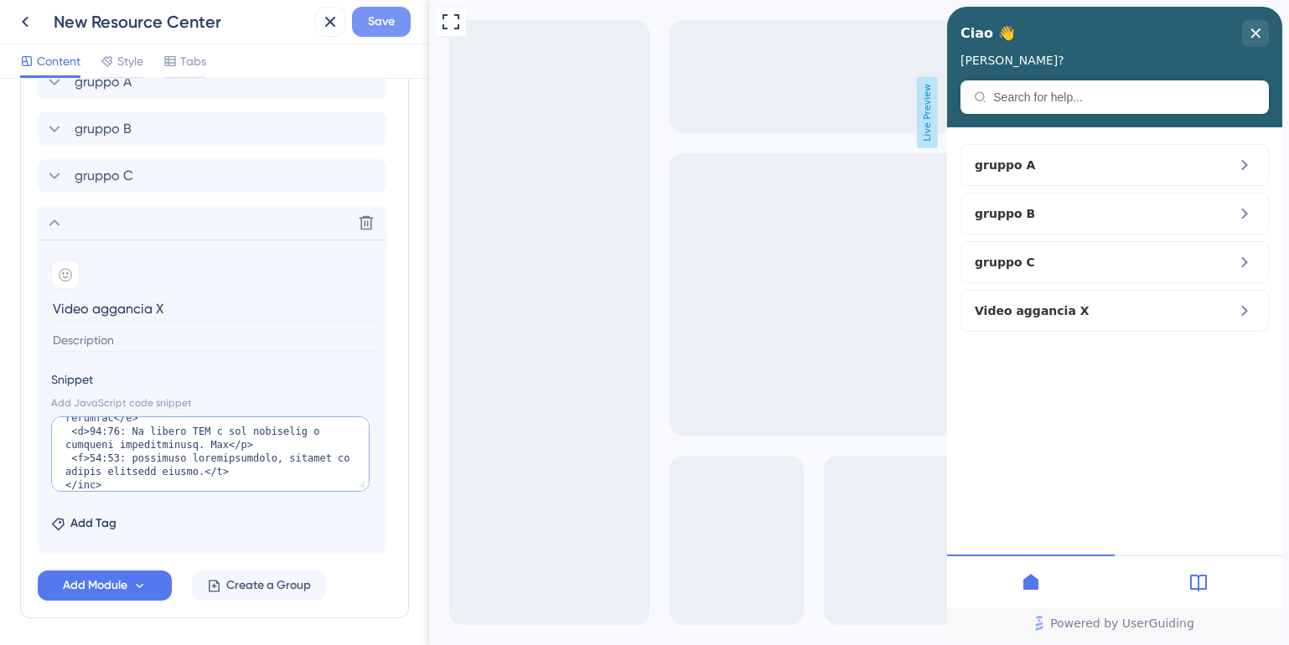
type textarea "<iframe width="700px" height="400px" src="https://embed.app.guidde.com/playbook…"
click at [371, 12] on span "Save" at bounding box center [381, 22] width 27 height 20
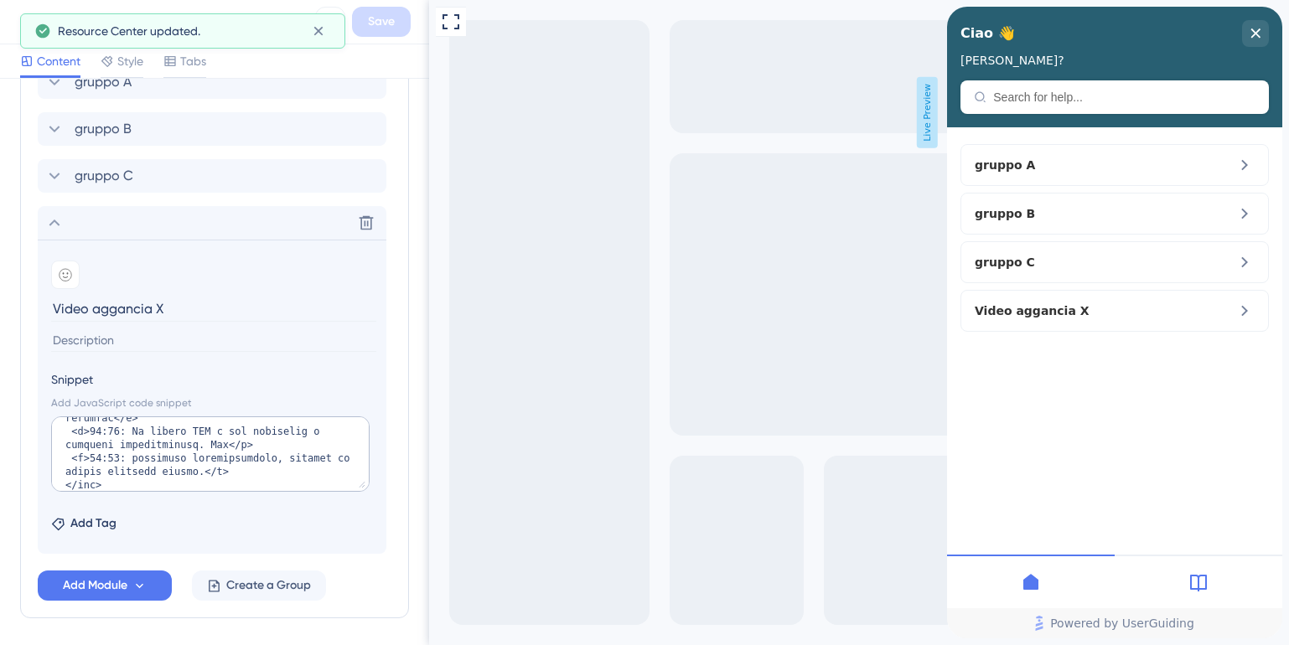
click at [55, 218] on icon at bounding box center [54, 223] width 20 height 20
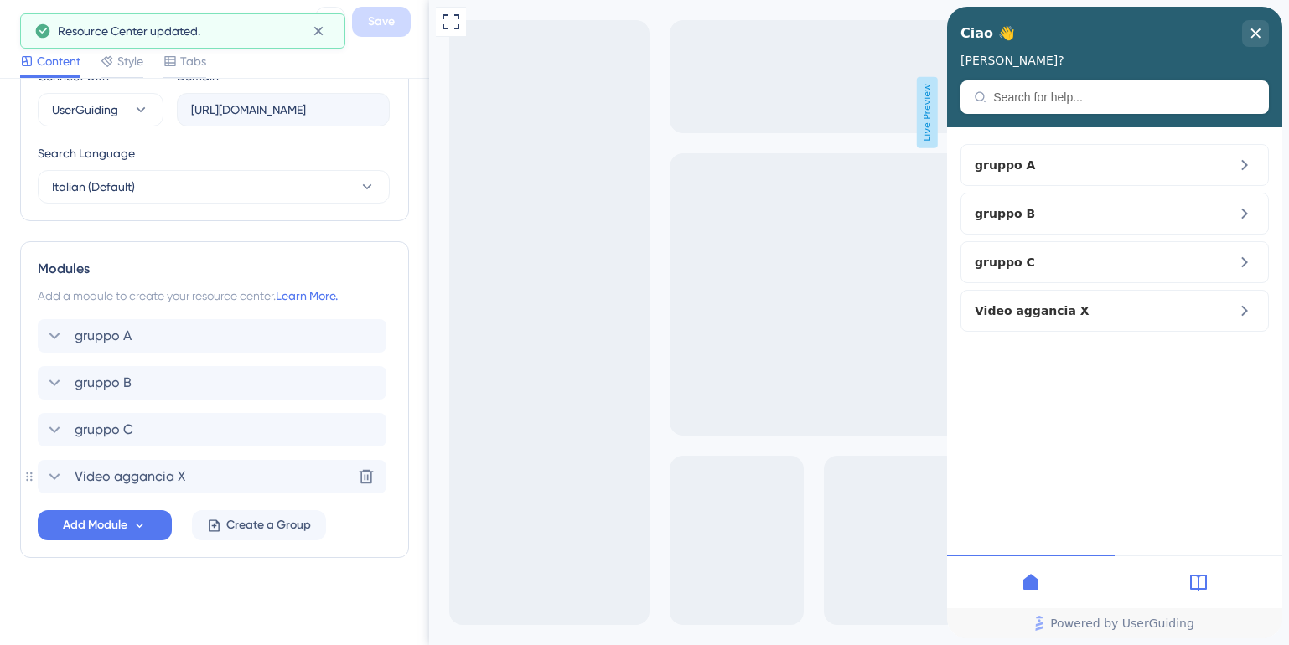
scroll to position [615, 0]
click at [54, 329] on icon at bounding box center [54, 336] width 20 height 20
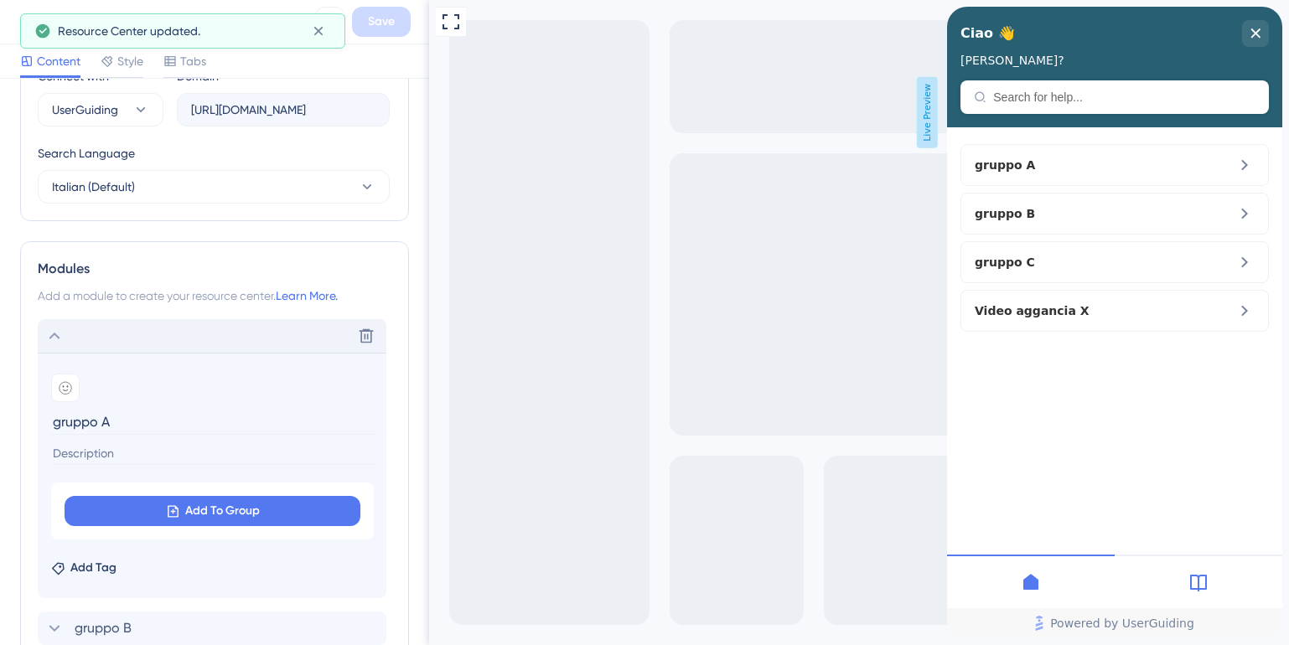
scroll to position [861, 0]
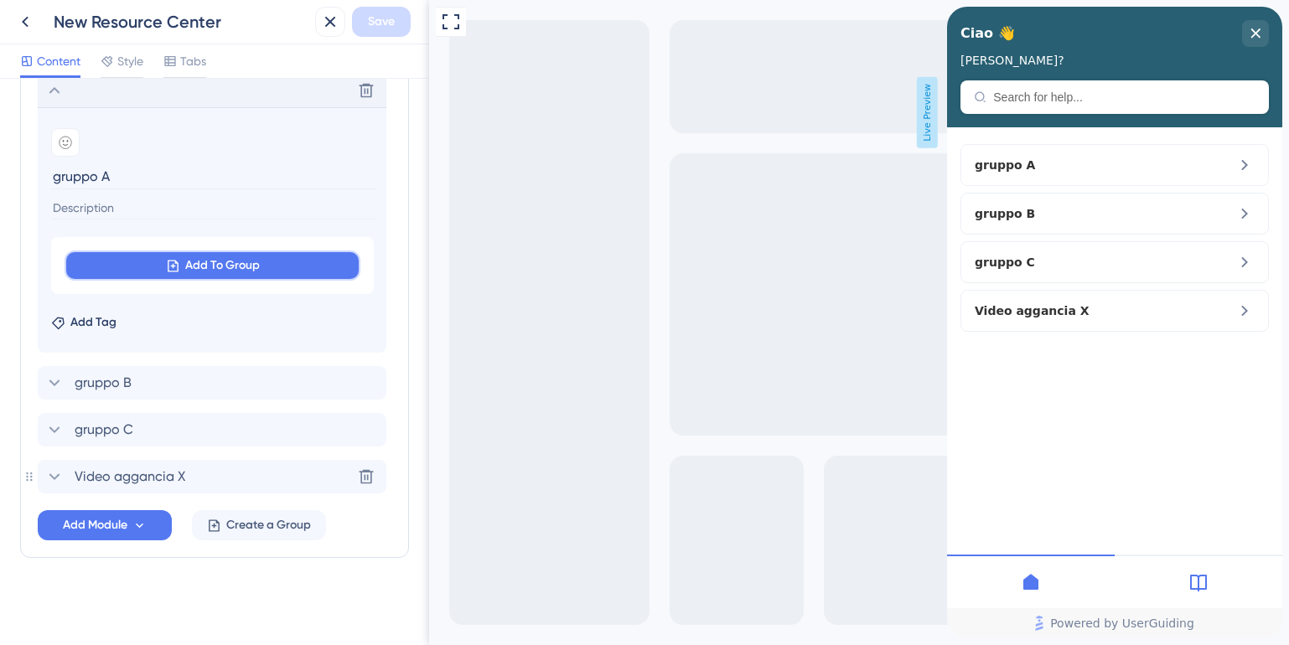
click at [186, 264] on span "Add To Group" at bounding box center [222, 266] width 75 height 20
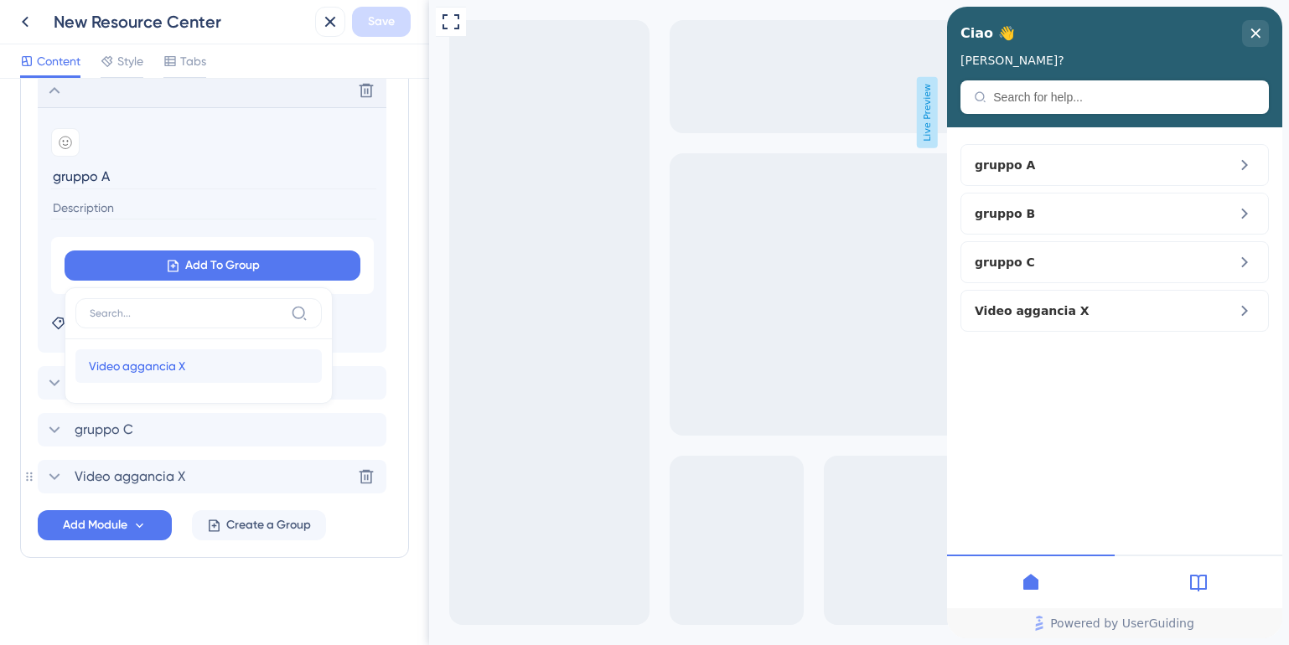
click at [170, 369] on span "Video aggancia X" at bounding box center [137, 366] width 96 height 20
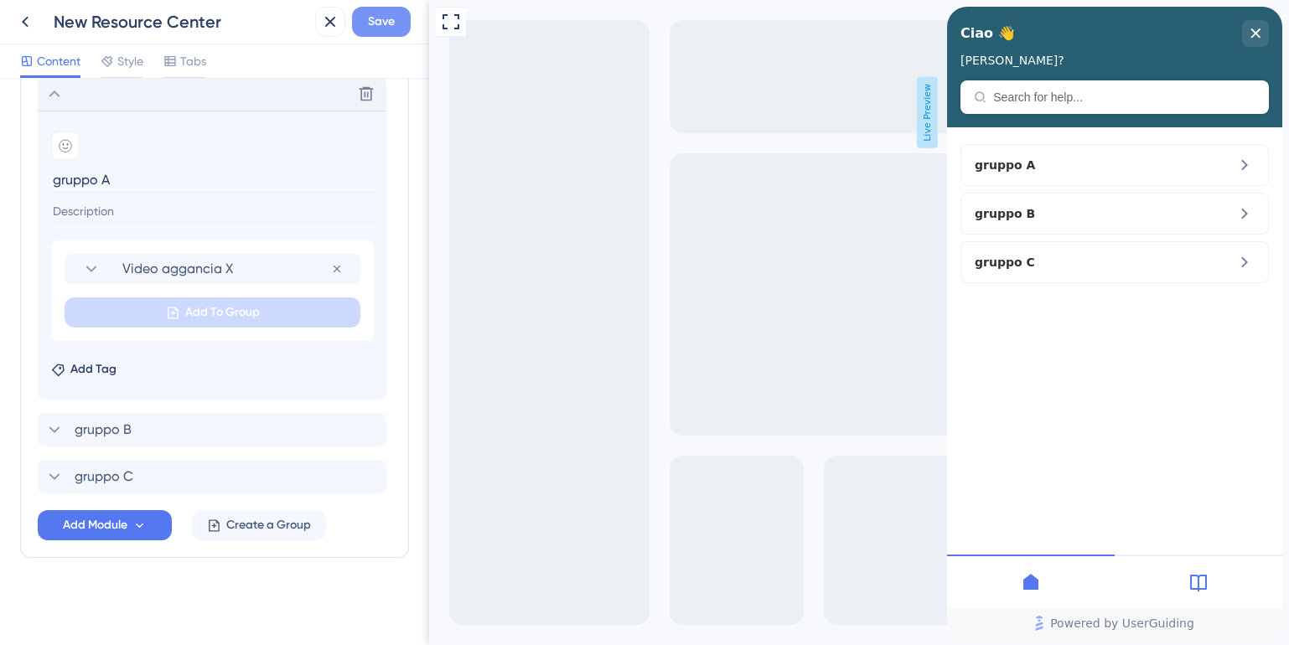
click at [385, 20] on span "Save" at bounding box center [381, 22] width 27 height 20
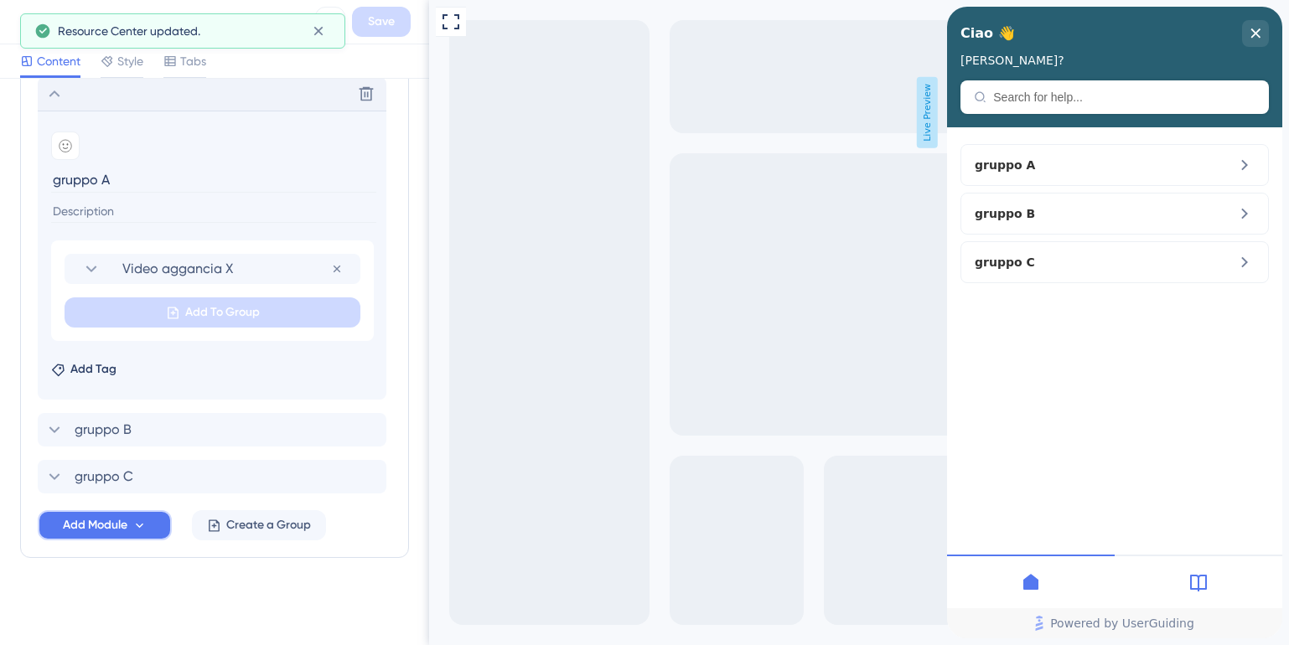
click at [91, 534] on span "Add Module" at bounding box center [95, 525] width 65 height 20
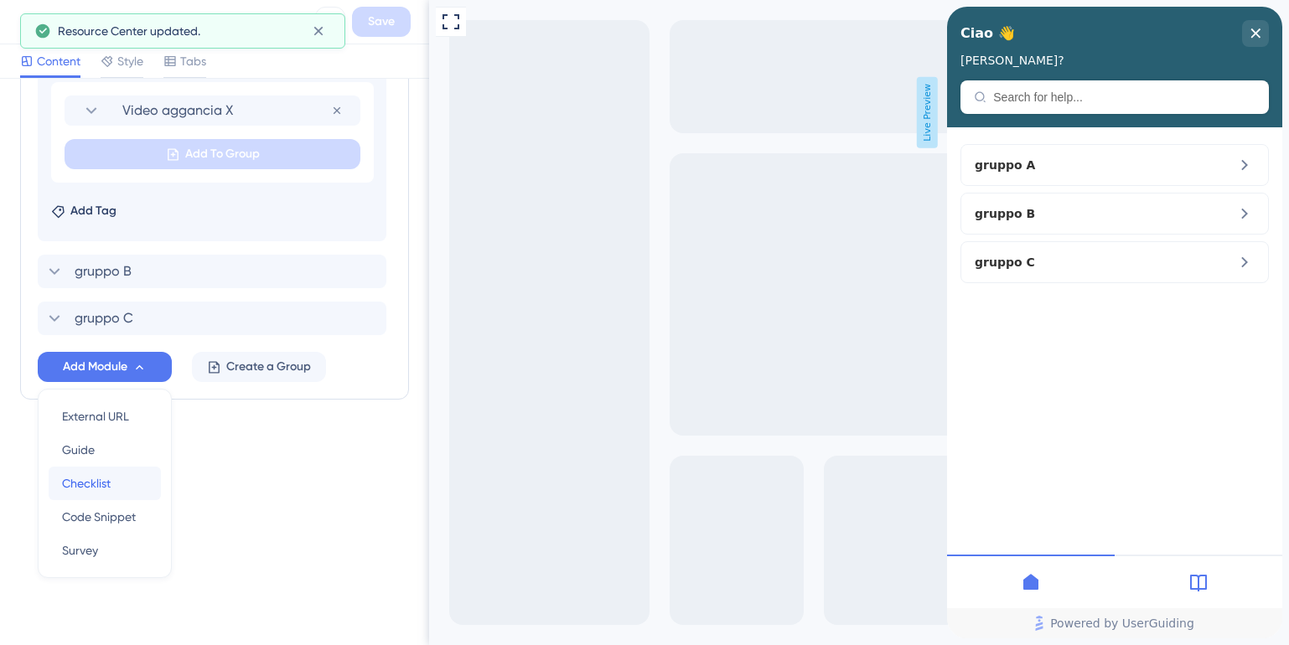
click at [107, 493] on span "Checklist" at bounding box center [86, 483] width 49 height 20
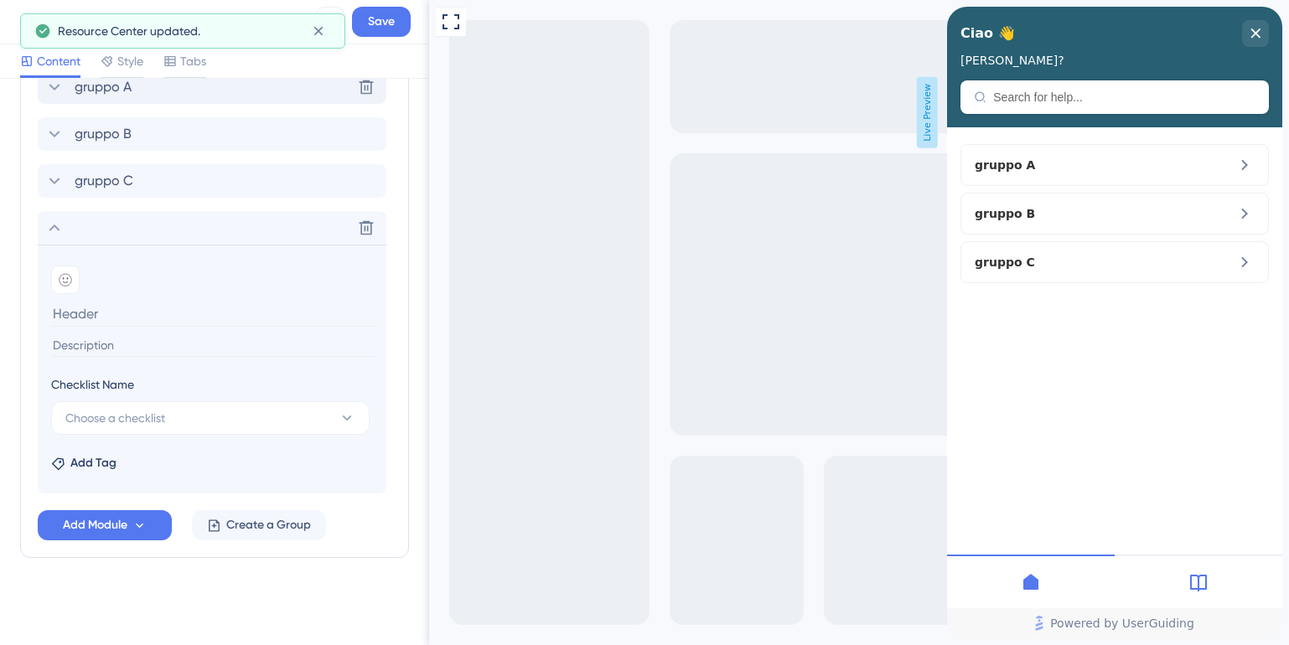
scroll to position [864, 0]
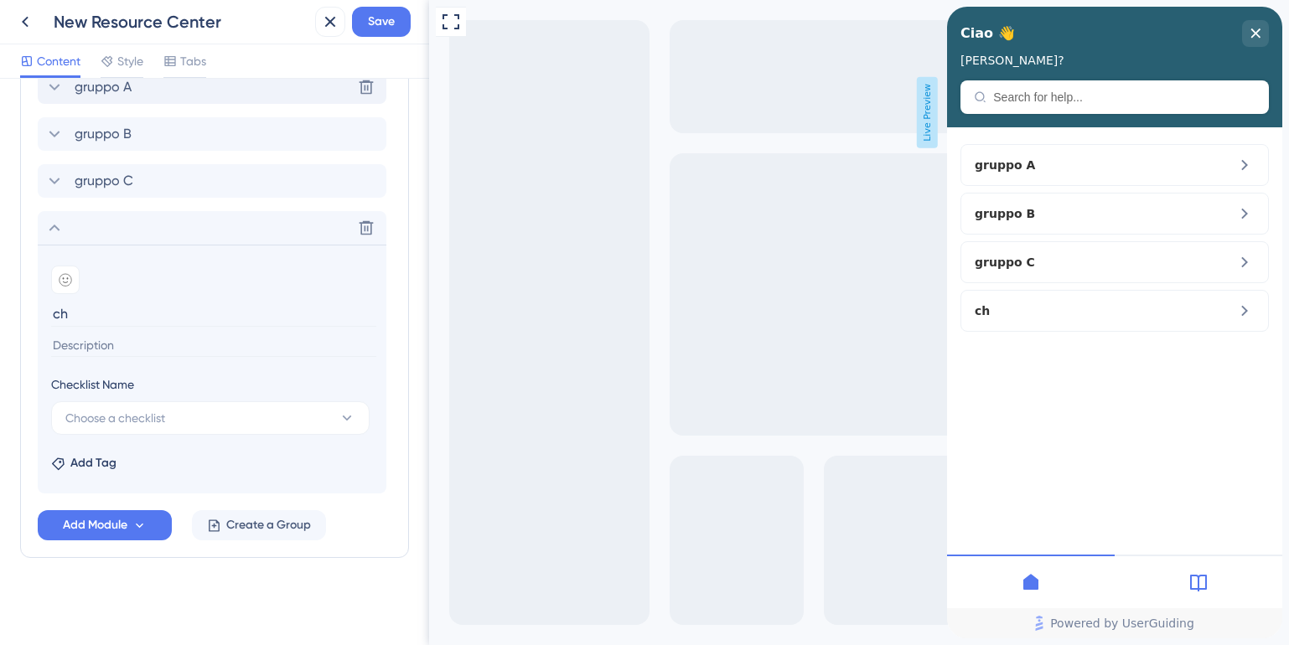
type input "c"
type input "C"
type input "c"
click at [182, 418] on button "Choose a checklist" at bounding box center [210, 418] width 318 height 34
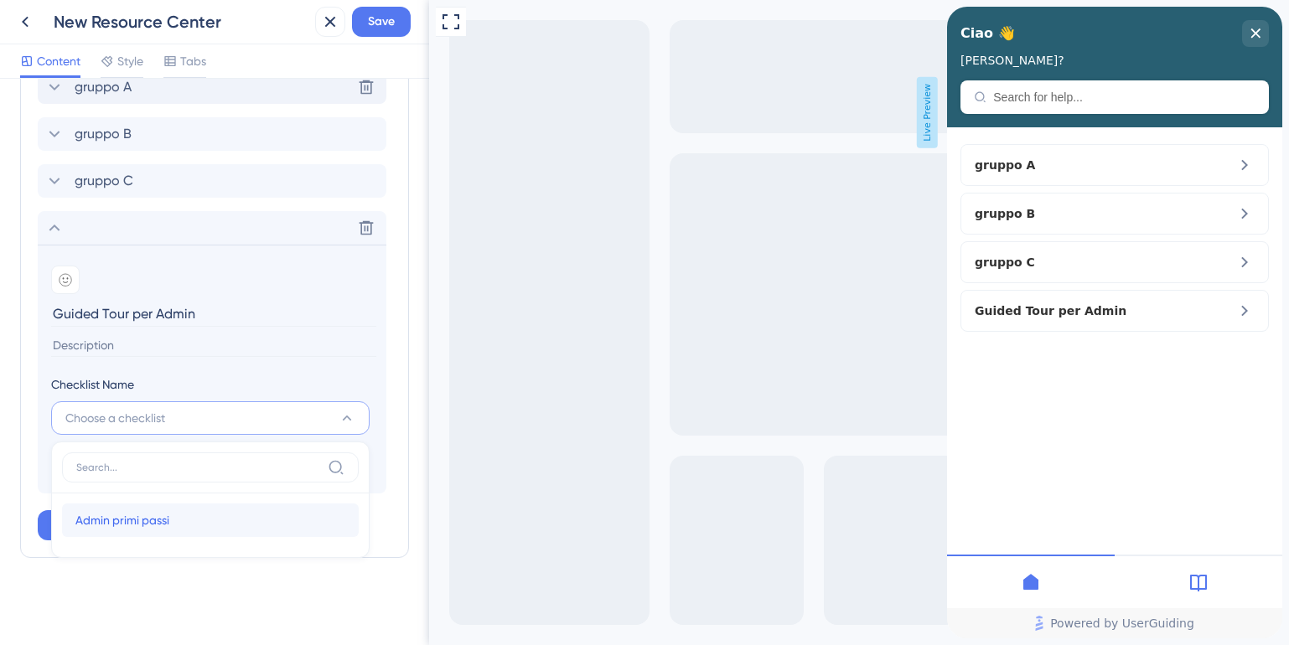
click at [168, 523] on span "Admin primi passi" at bounding box center [122, 520] width 94 height 20
type input "Admin primi passi"
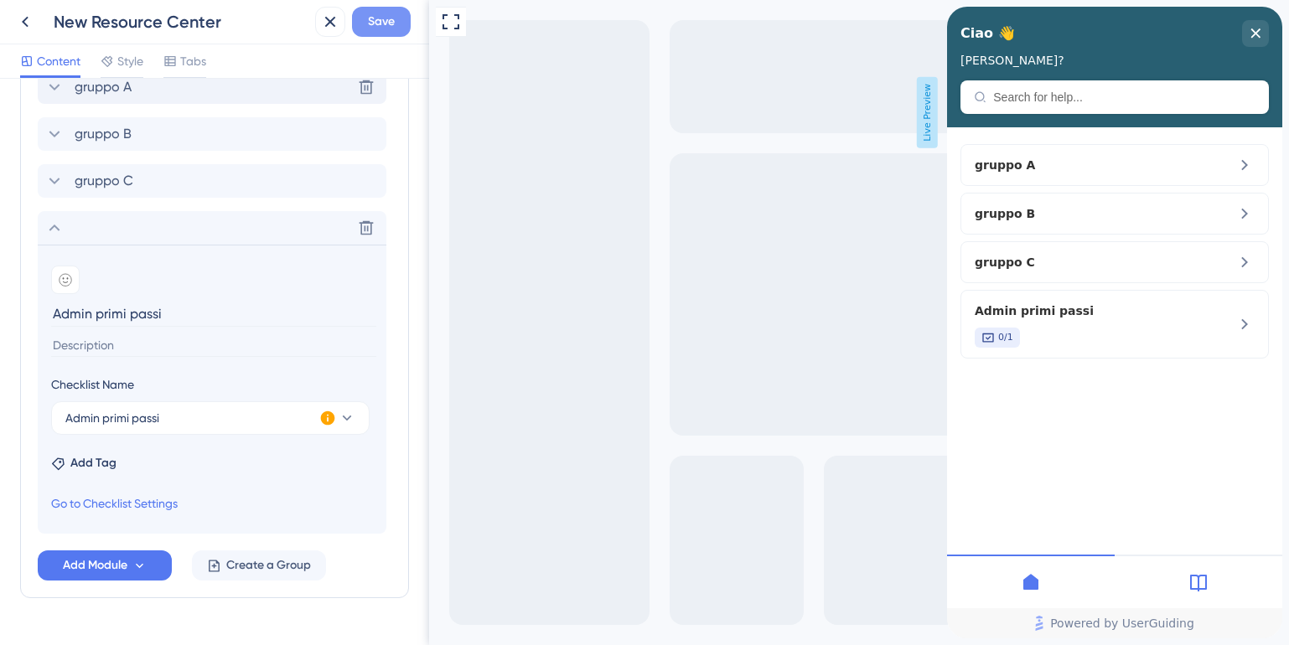
click at [383, 23] on span "Save" at bounding box center [381, 22] width 27 height 20
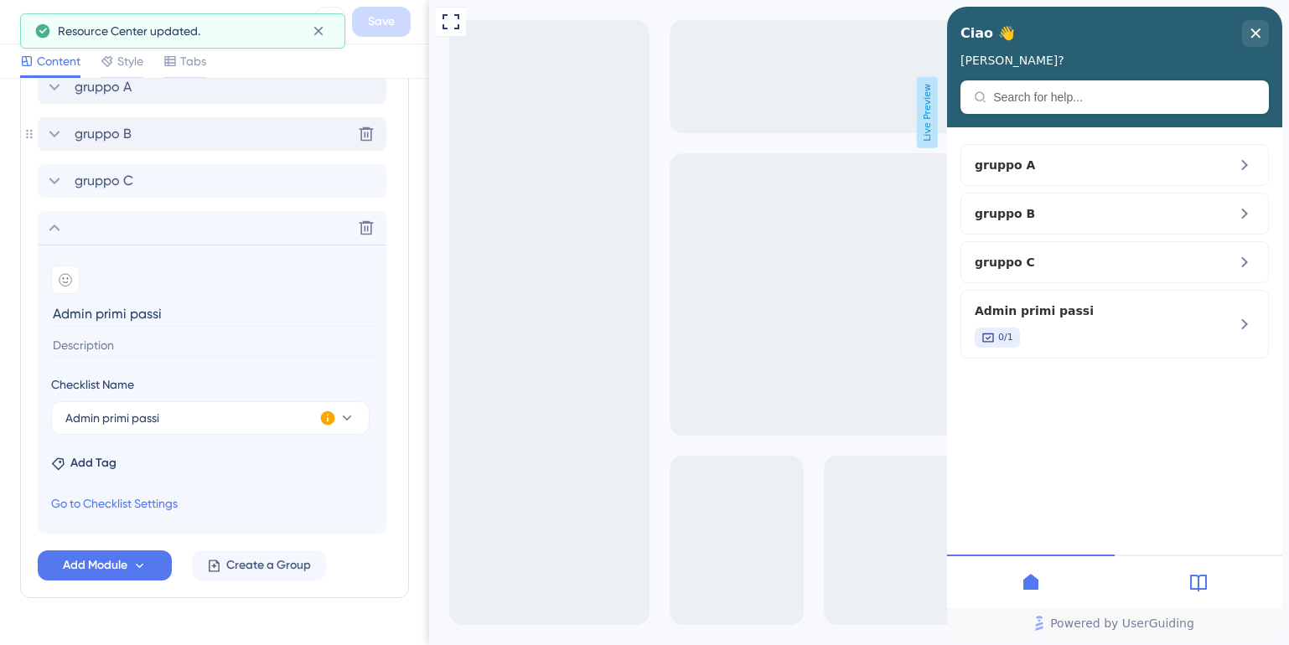
click at [51, 135] on icon at bounding box center [54, 134] width 20 height 20
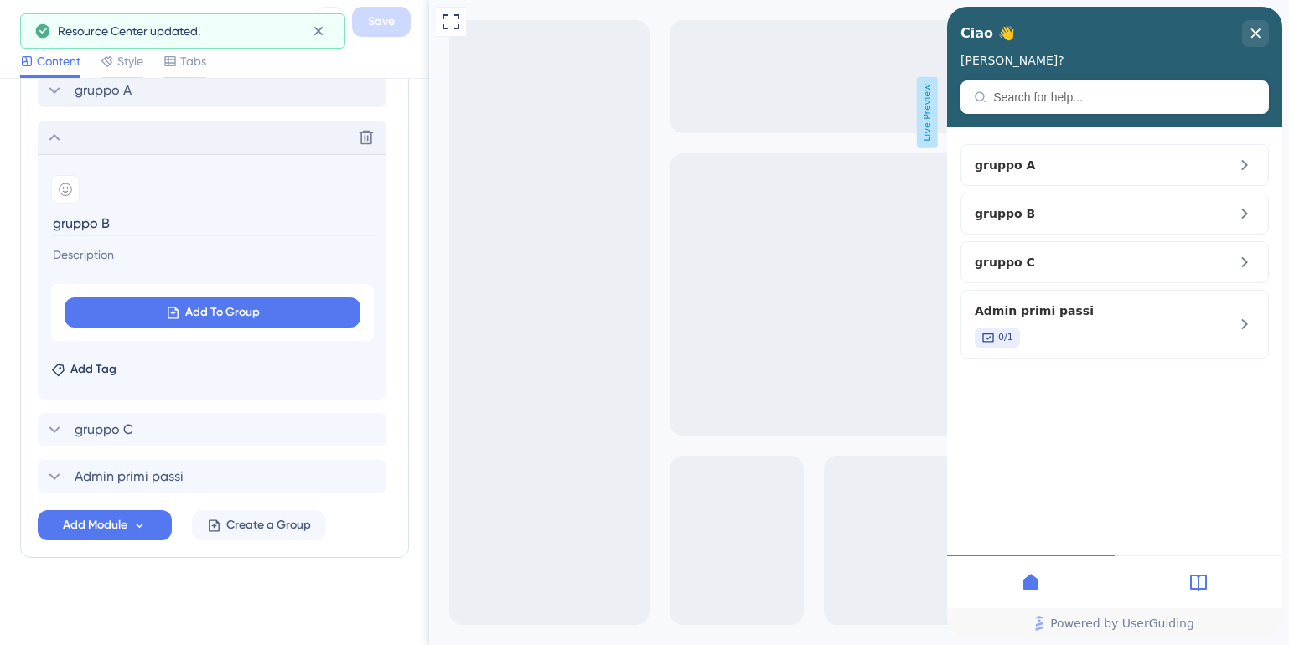
scroll to position [861, 0]
click at [225, 318] on span "Add To Group" at bounding box center [222, 312] width 75 height 20
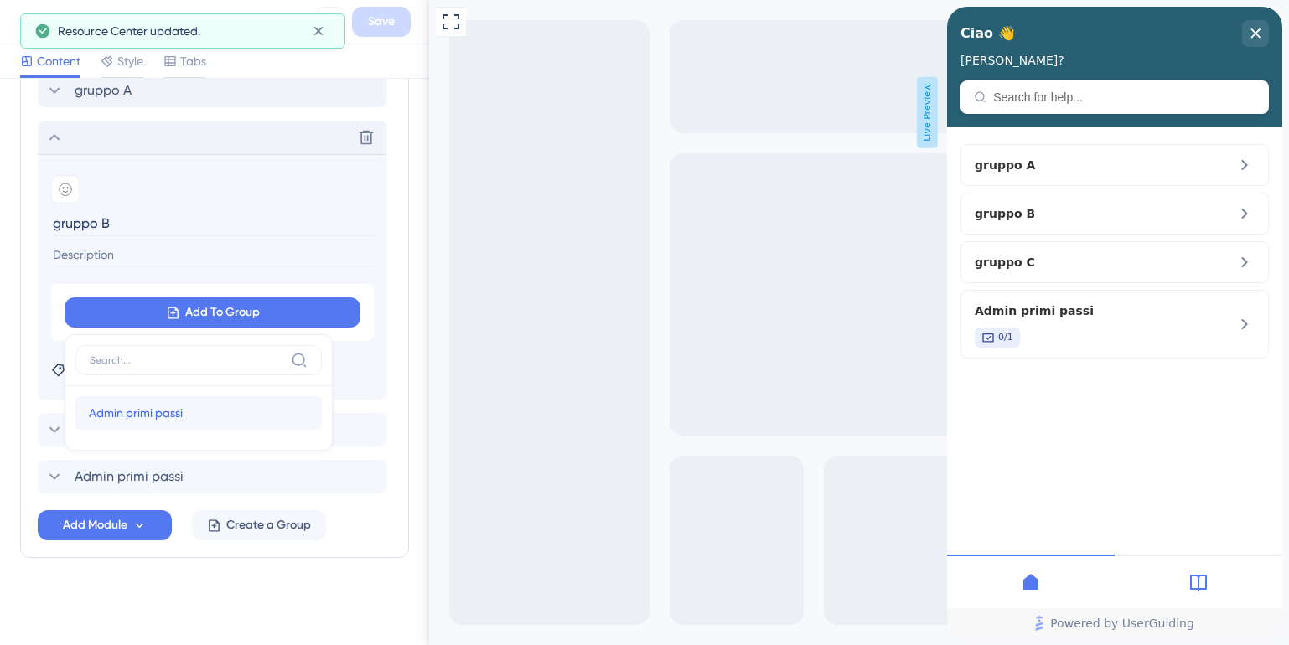
click at [189, 416] on div "Admin primi passi Admin primi passi" at bounding box center [199, 413] width 220 height 34
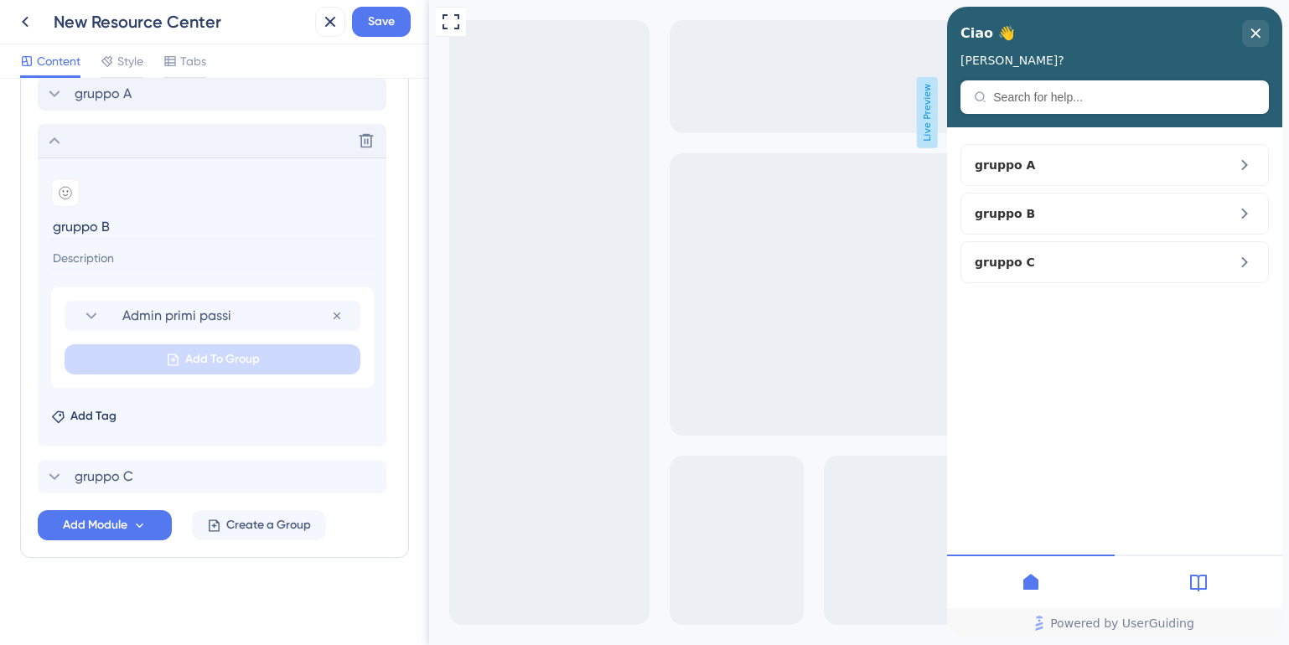
click at [57, 141] on icon at bounding box center [54, 140] width 11 height 7
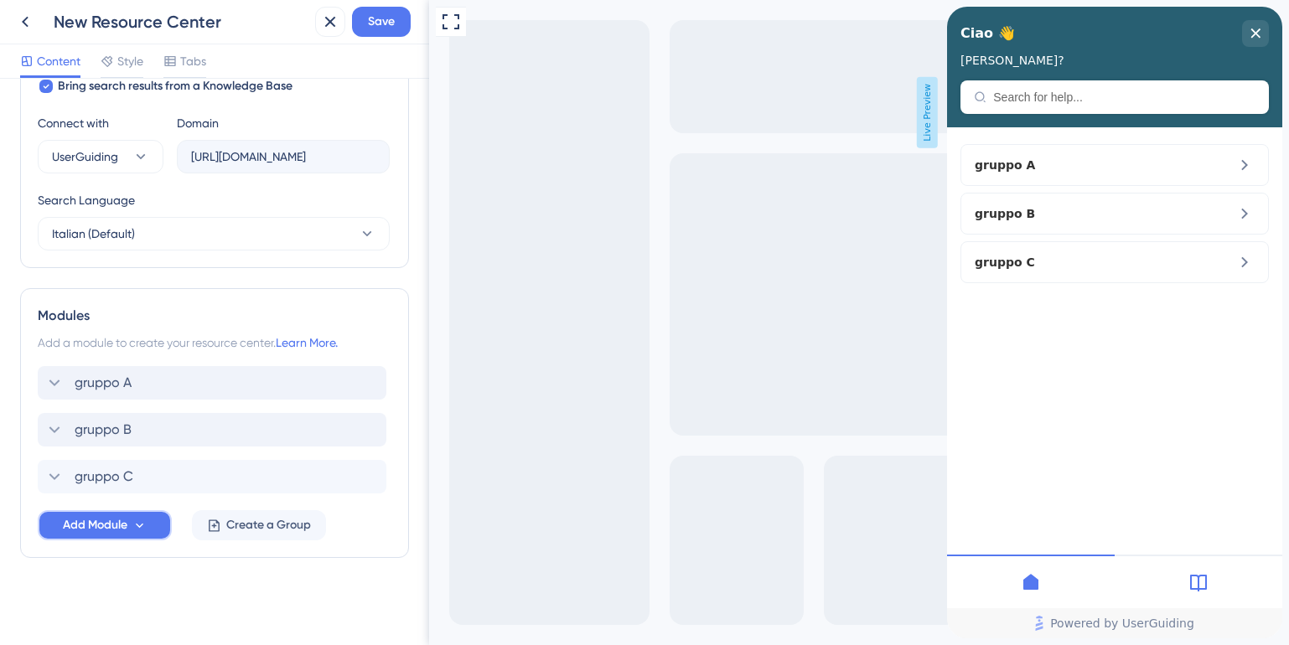
click at [100, 525] on span "Add Module" at bounding box center [95, 525] width 65 height 20
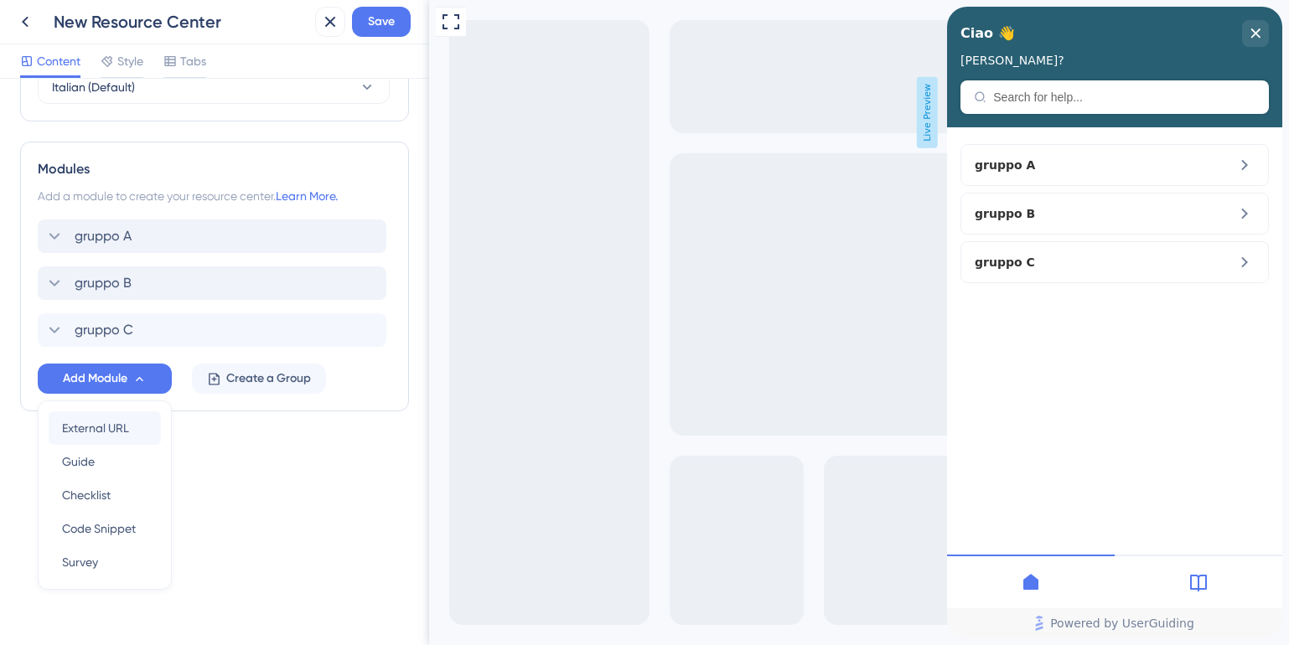
scroll to position [713, 0]
click at [89, 431] on span "External URL" at bounding box center [95, 430] width 67 height 20
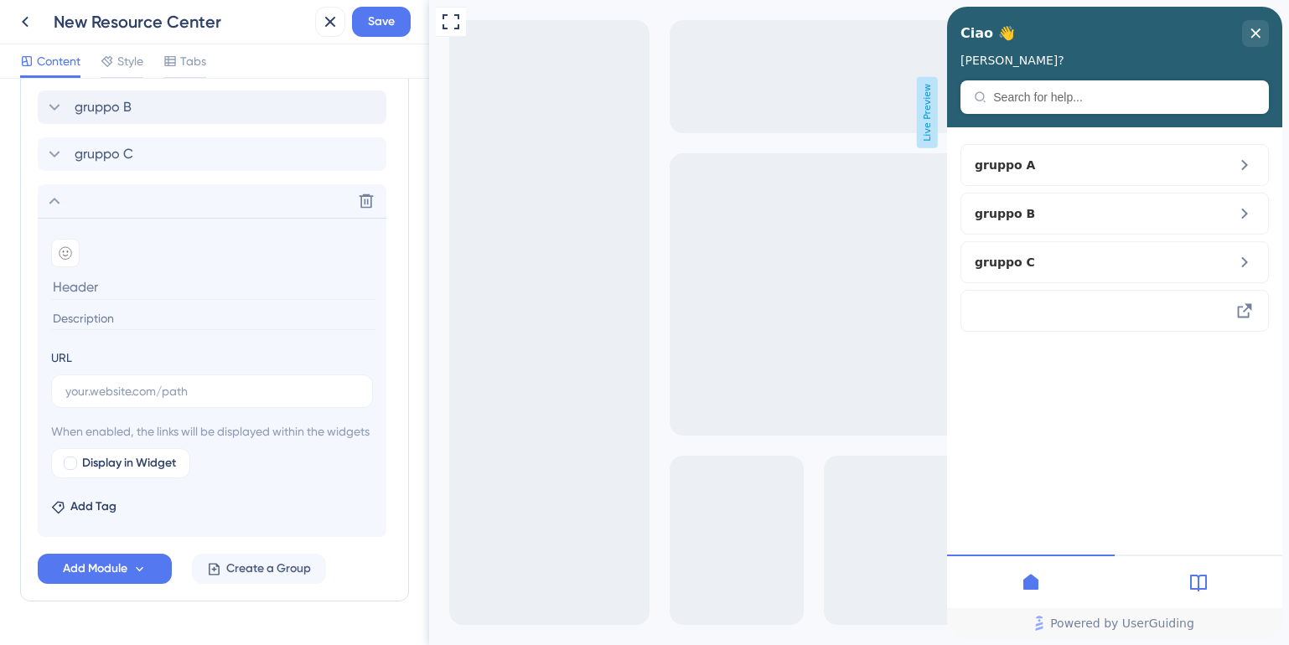
scroll to position [900, 0]
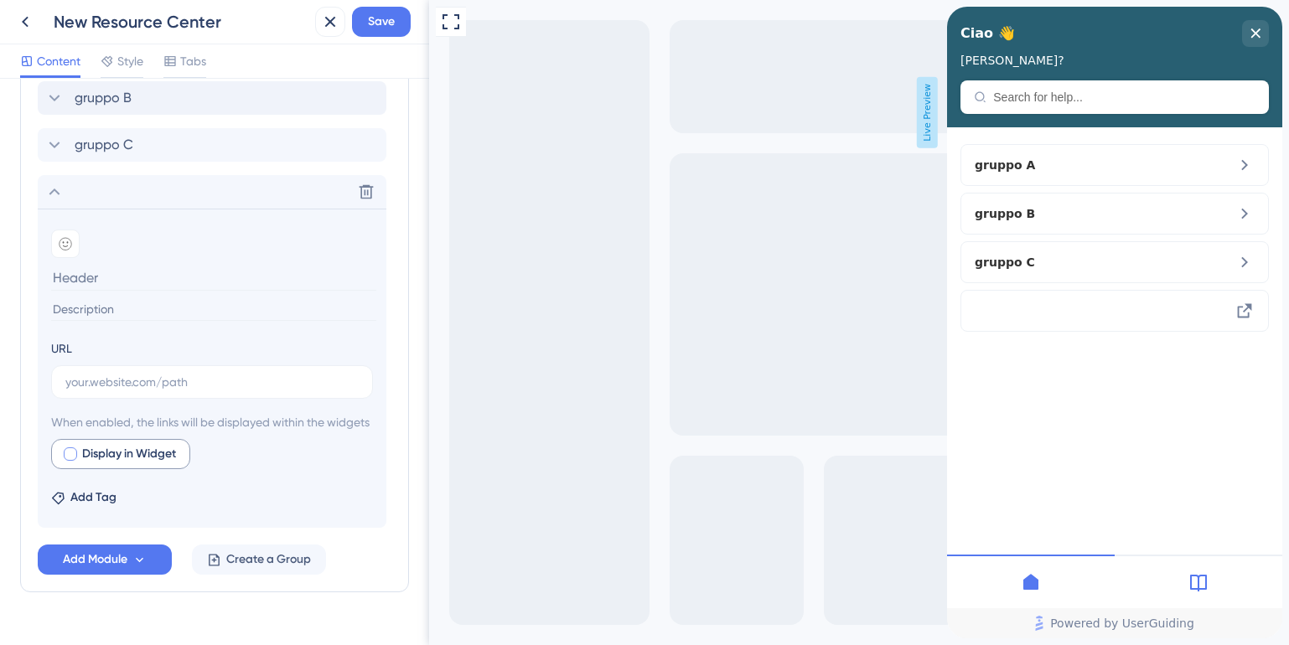
click at [72, 461] on div at bounding box center [70, 453] width 13 height 13
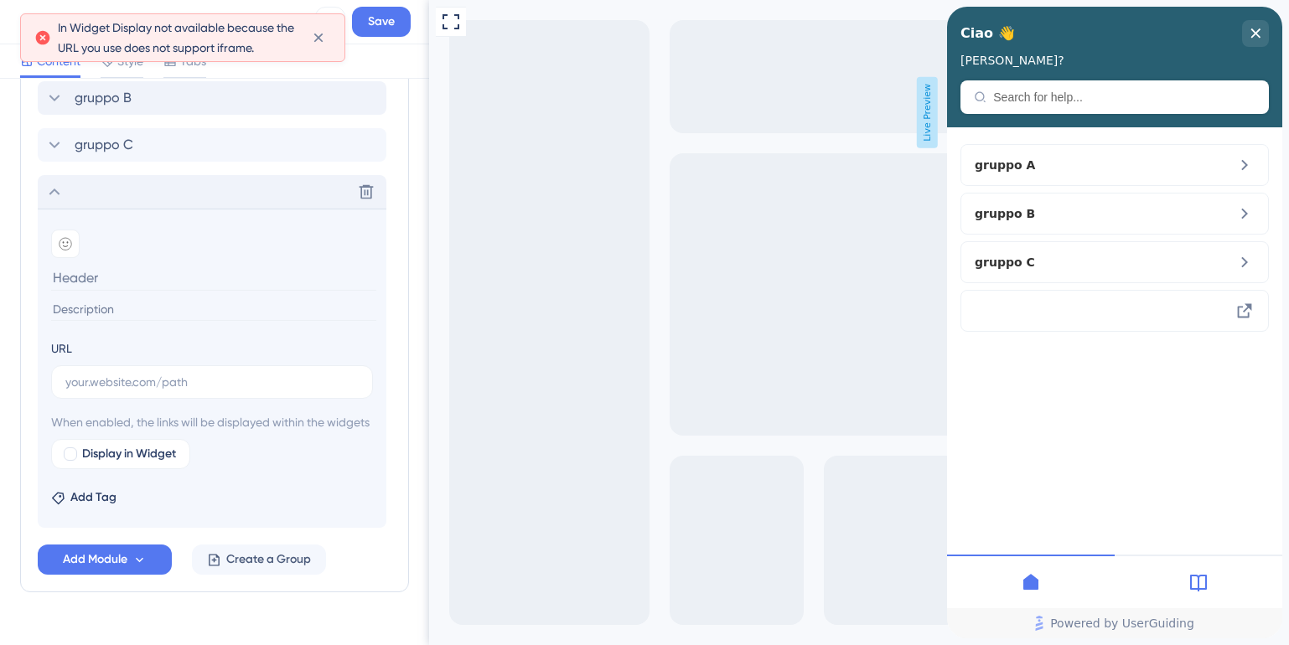
click at [47, 189] on icon at bounding box center [54, 192] width 20 height 20
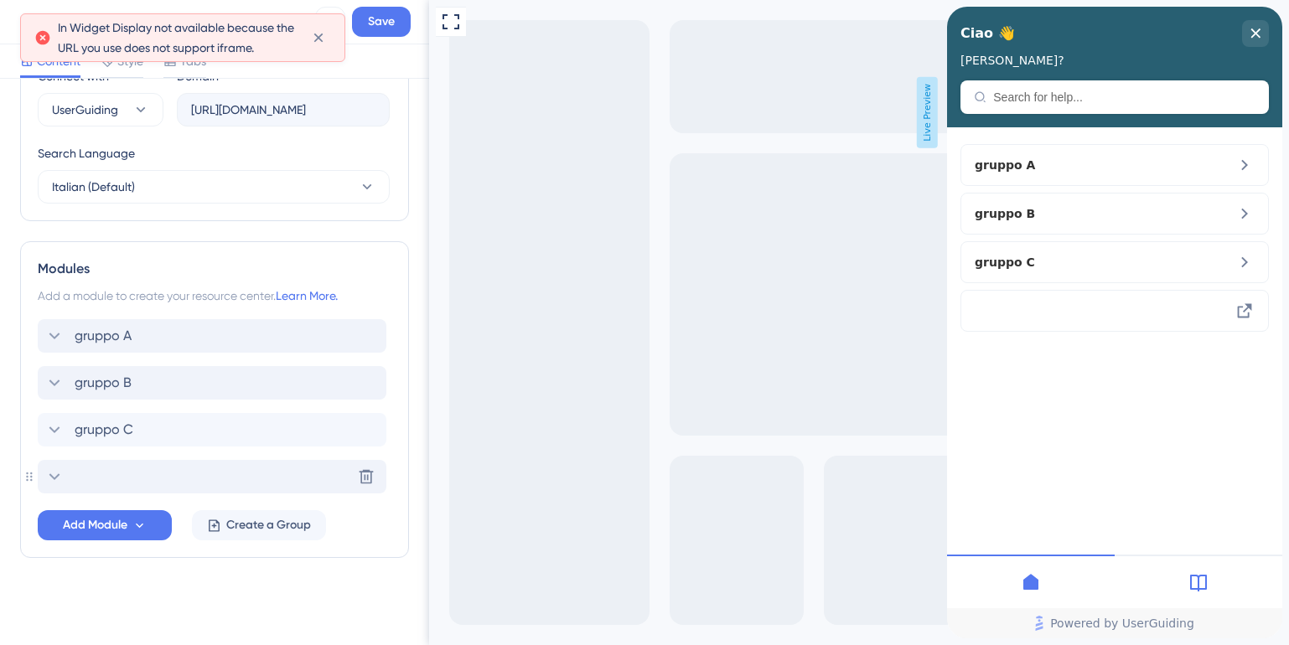
scroll to position [615, 0]
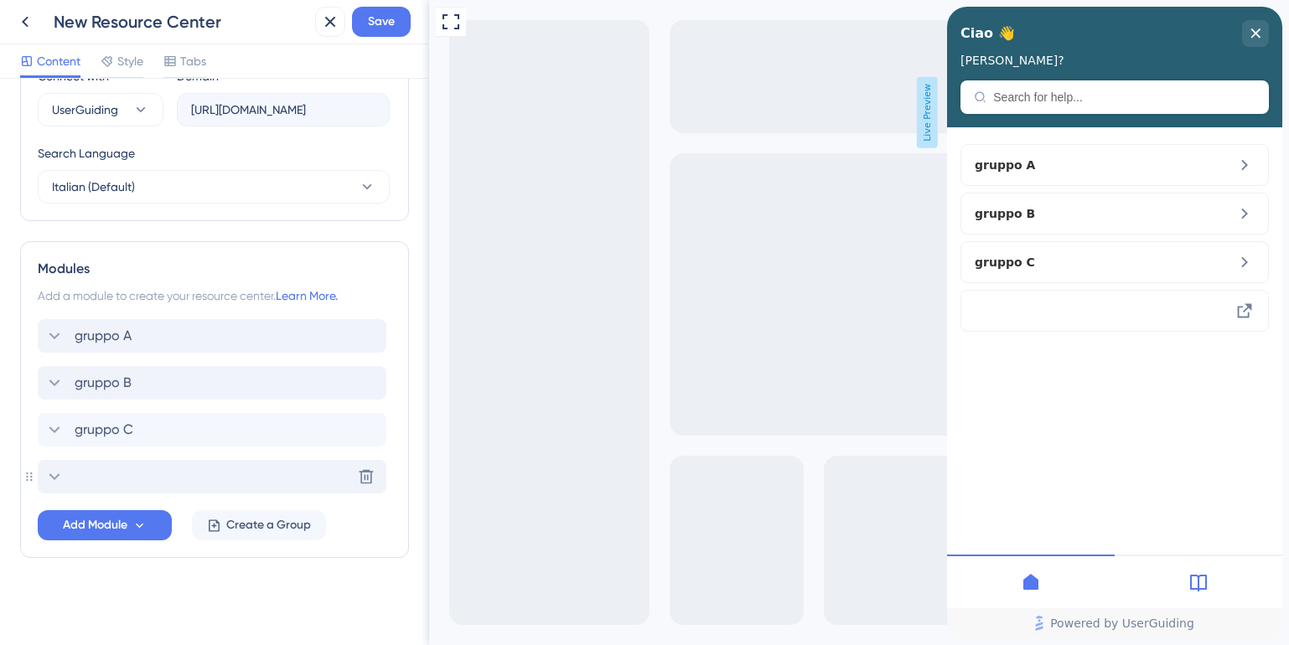
click at [176, 473] on div "Delete" at bounding box center [212, 477] width 349 height 34
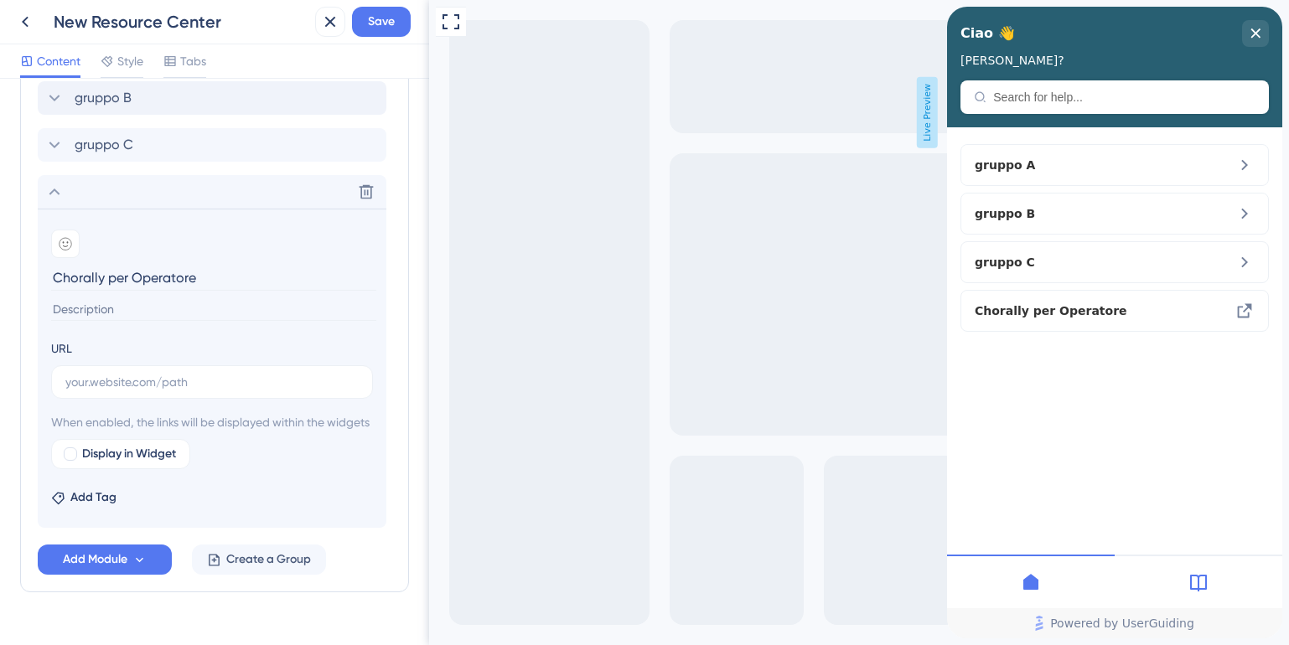
type input "Chorally per Operatore"
click at [103, 308] on input at bounding box center [213, 309] width 325 height 23
type input "impara a gestire un ticket"
click at [133, 278] on input "Chorally per Operatore" at bounding box center [213, 278] width 325 height 26
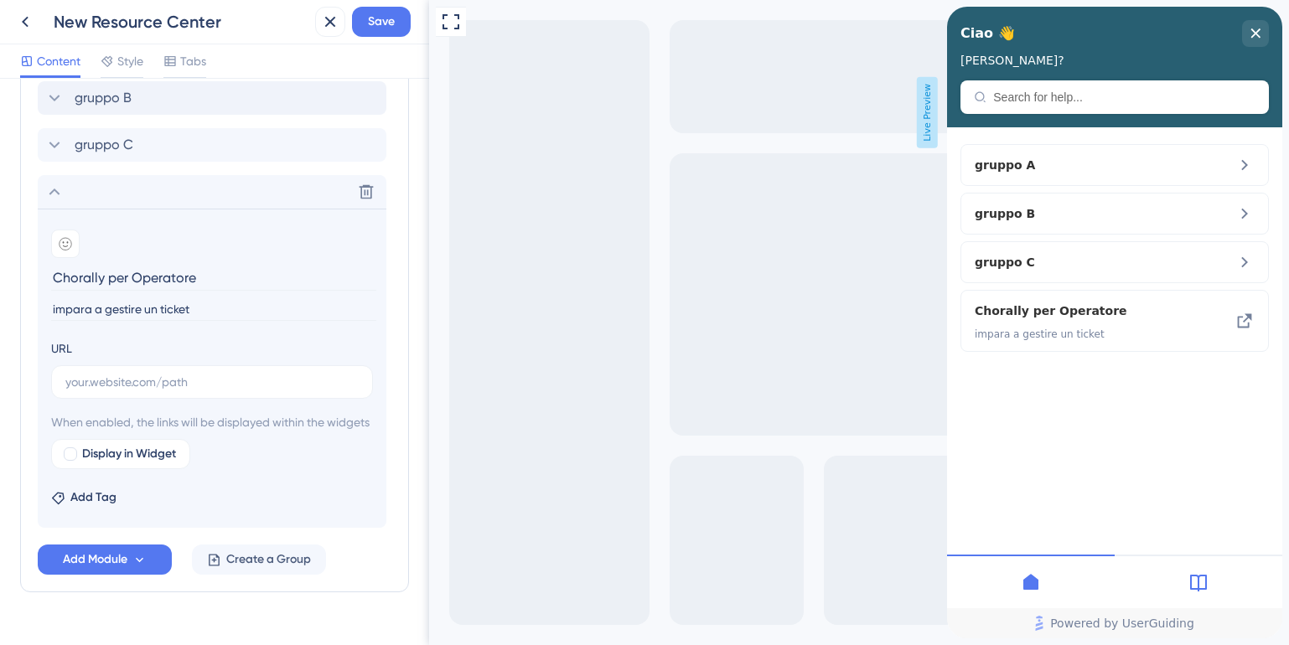
click at [133, 278] on input "Chorally per Operatore" at bounding box center [213, 278] width 325 height 26
click at [376, 186] on button at bounding box center [366, 191] width 27 height 27
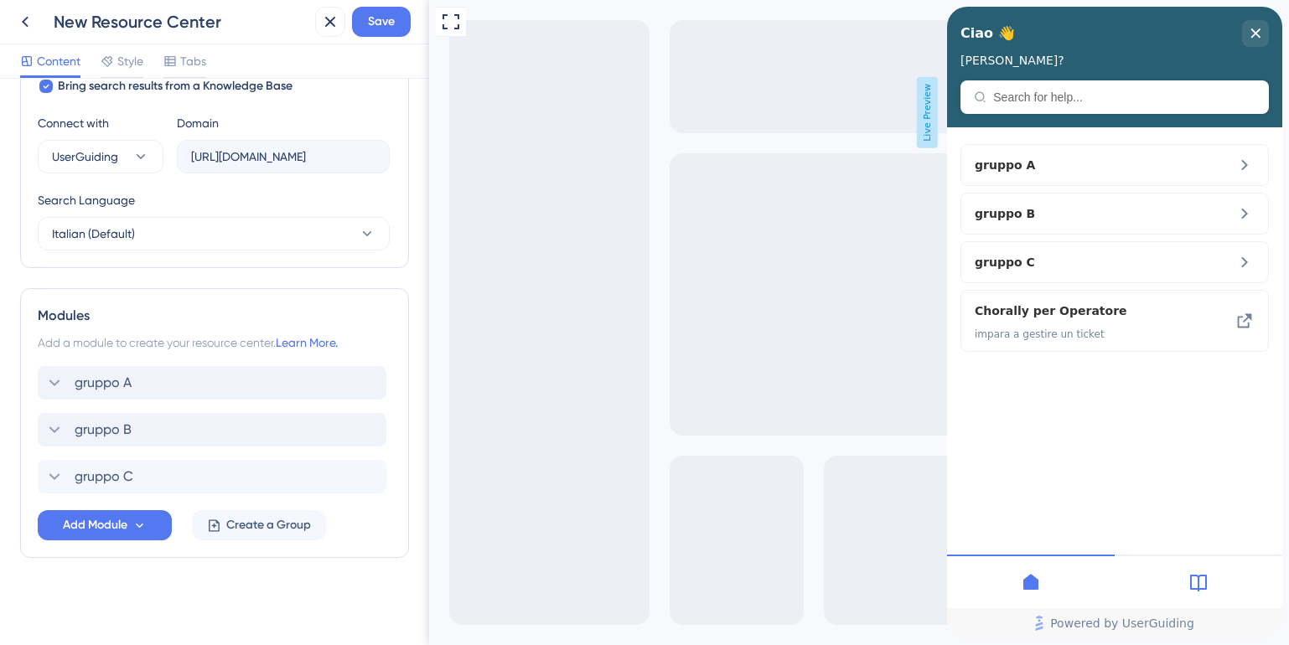
scroll to position [568, 0]
click at [96, 528] on span "Add Module" at bounding box center [95, 525] width 65 height 20
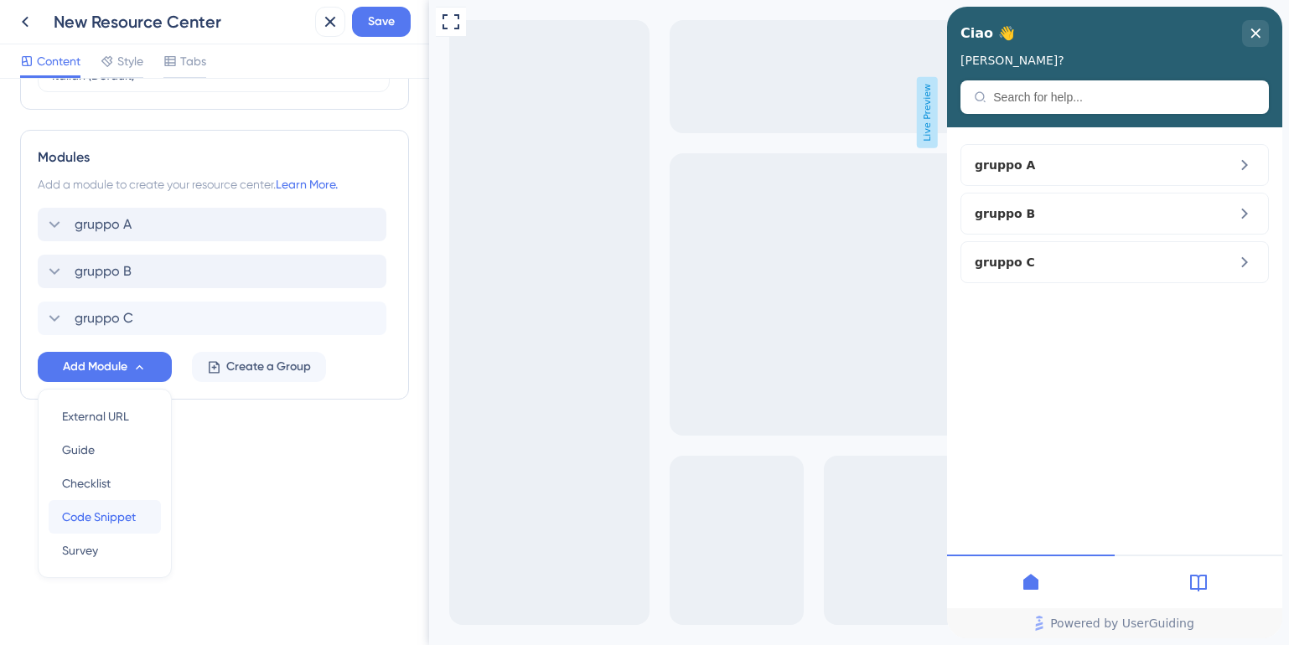
click at [94, 523] on span "Code Snippet" at bounding box center [99, 517] width 74 height 20
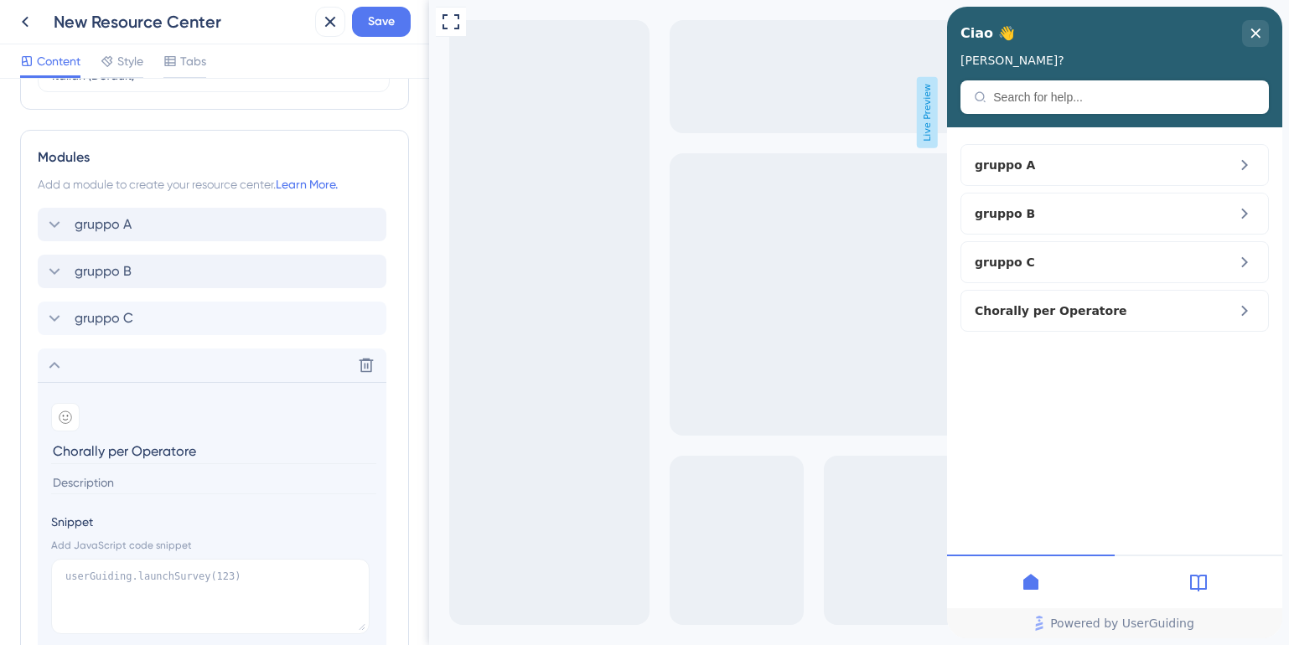
type input "Chorally per Operatore"
click at [105, 484] on input at bounding box center [213, 483] width 325 height 23
type input "Impara a gestire un ticket"
click at [121, 586] on textarea at bounding box center [210, 596] width 318 height 75
type textarea "G"
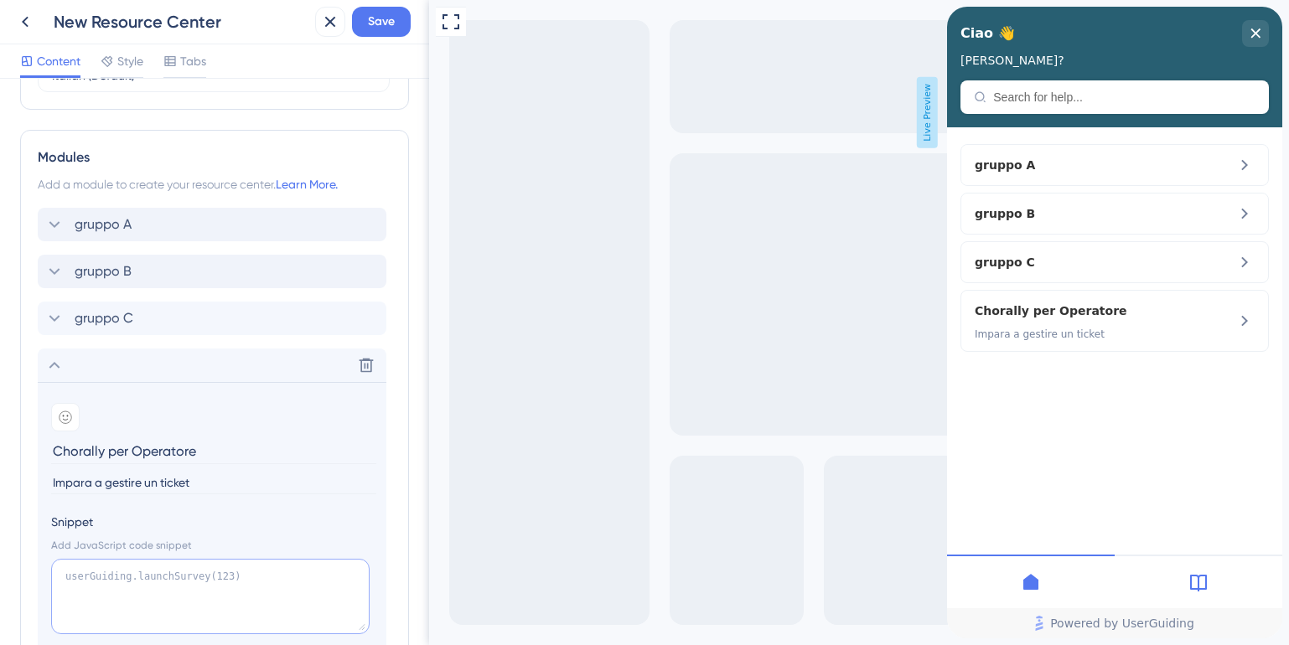
click at [162, 584] on textarea at bounding box center [210, 596] width 318 height 75
paste textarea "<iframe width="700px" height="400px" src="https://embed.app.guidde.com/playbook…"
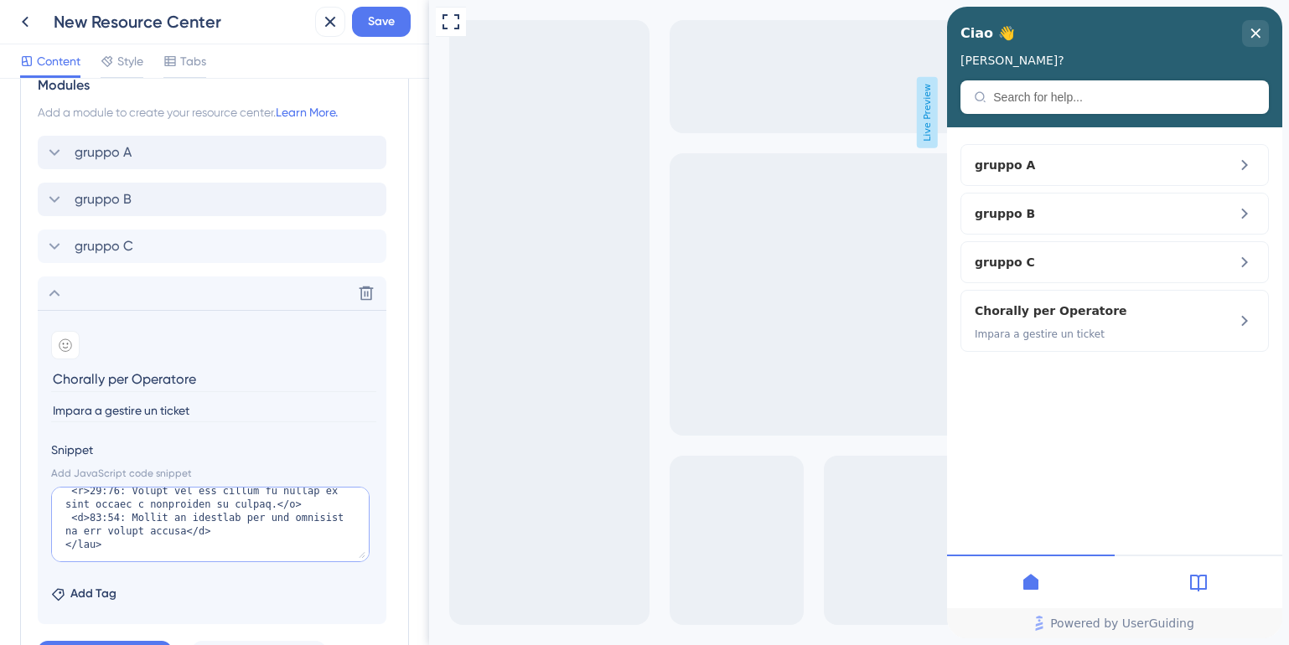
scroll to position [929, 0]
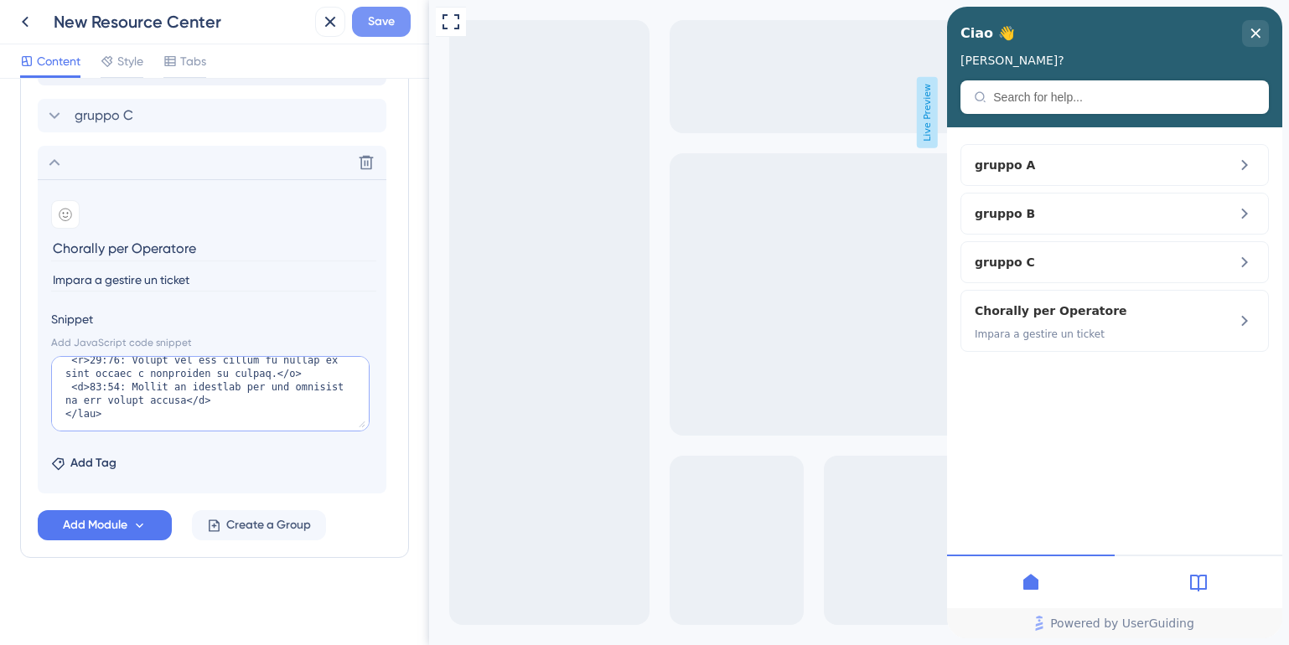
type textarea "<iframe width="700px" height="400px" src="https://embed.app.guidde.com/playbook…"
click at [374, 26] on span "Save" at bounding box center [381, 22] width 27 height 20
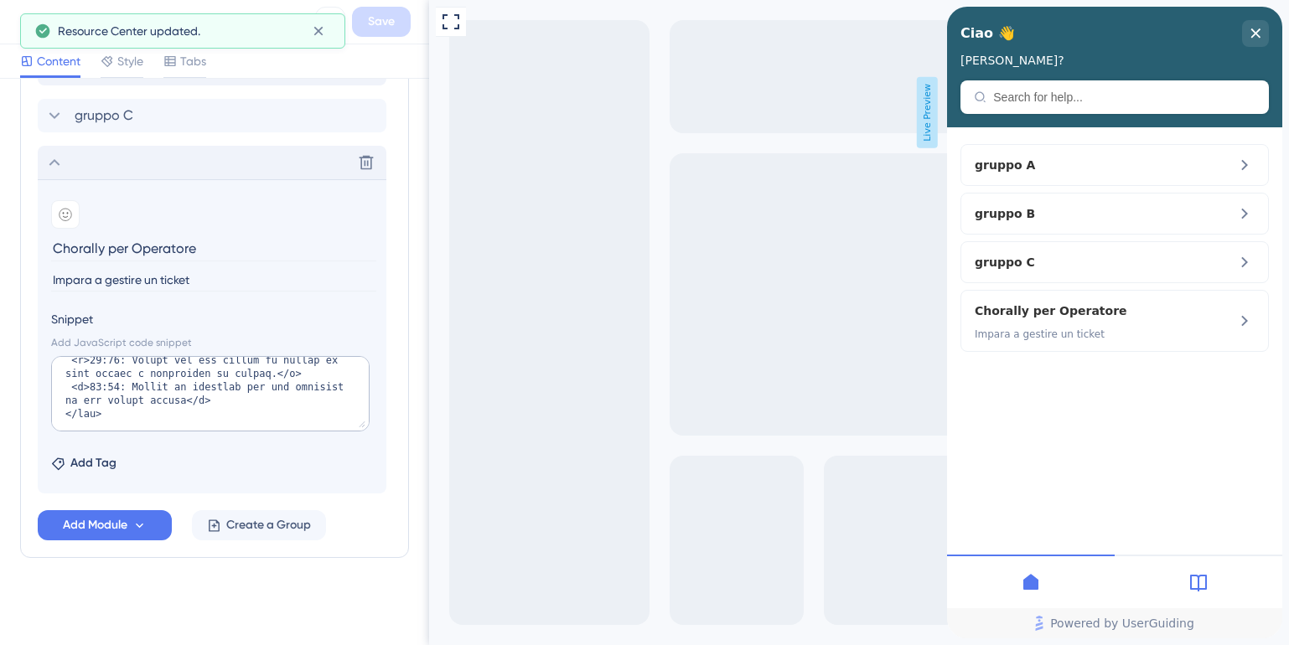
click at [50, 158] on icon at bounding box center [54, 163] width 20 height 20
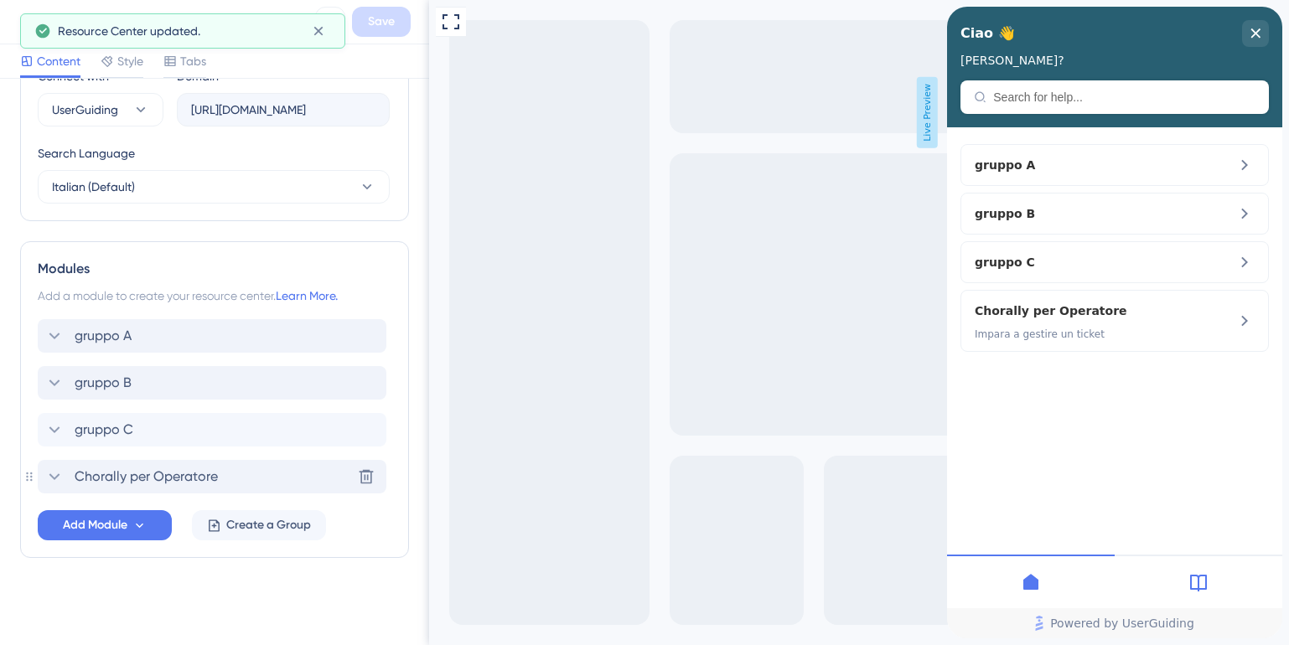
scroll to position [615, 0]
click at [224, 433] on div "gruppo C Delete" at bounding box center [212, 430] width 349 height 34
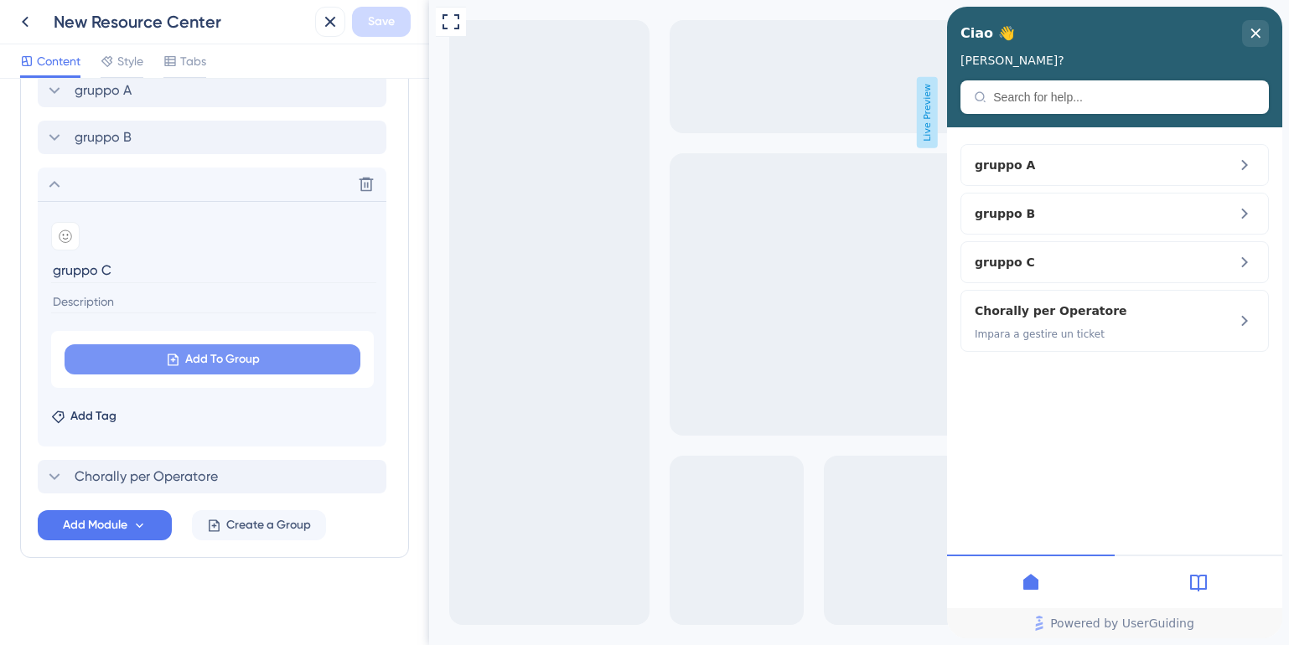
click at [268, 354] on button "Add To Group" at bounding box center [213, 359] width 296 height 30
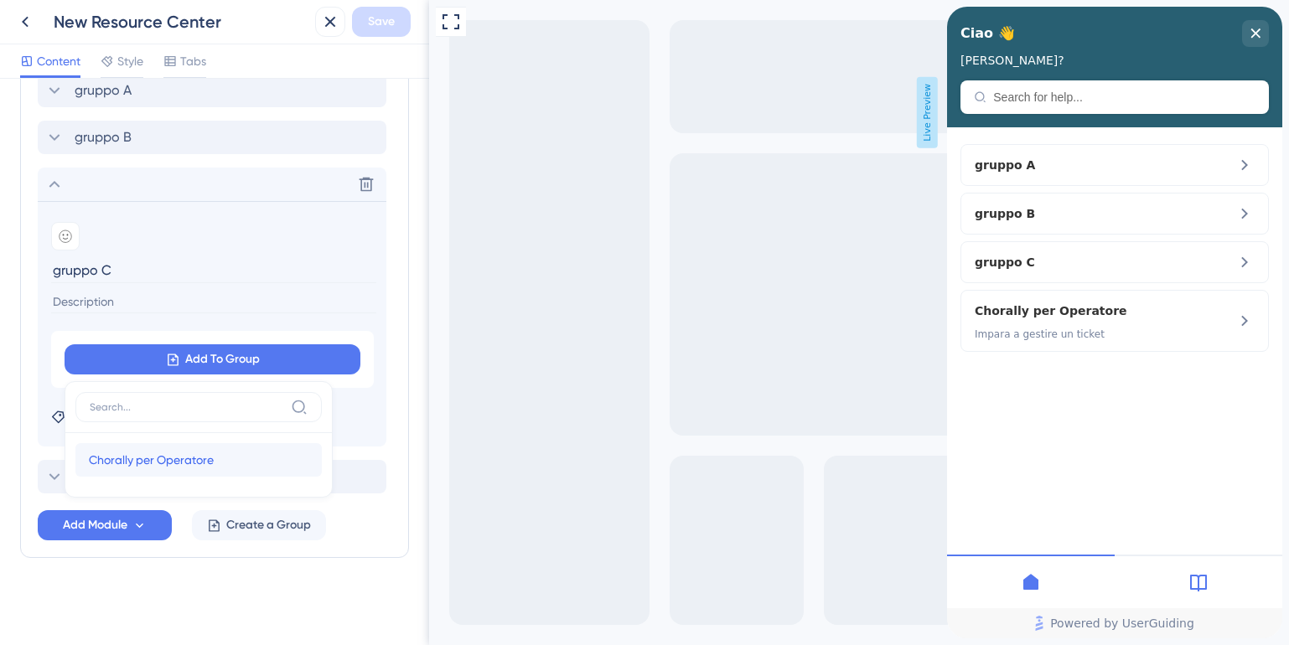
click at [180, 457] on span "Chorally per Operatore" at bounding box center [151, 460] width 125 height 20
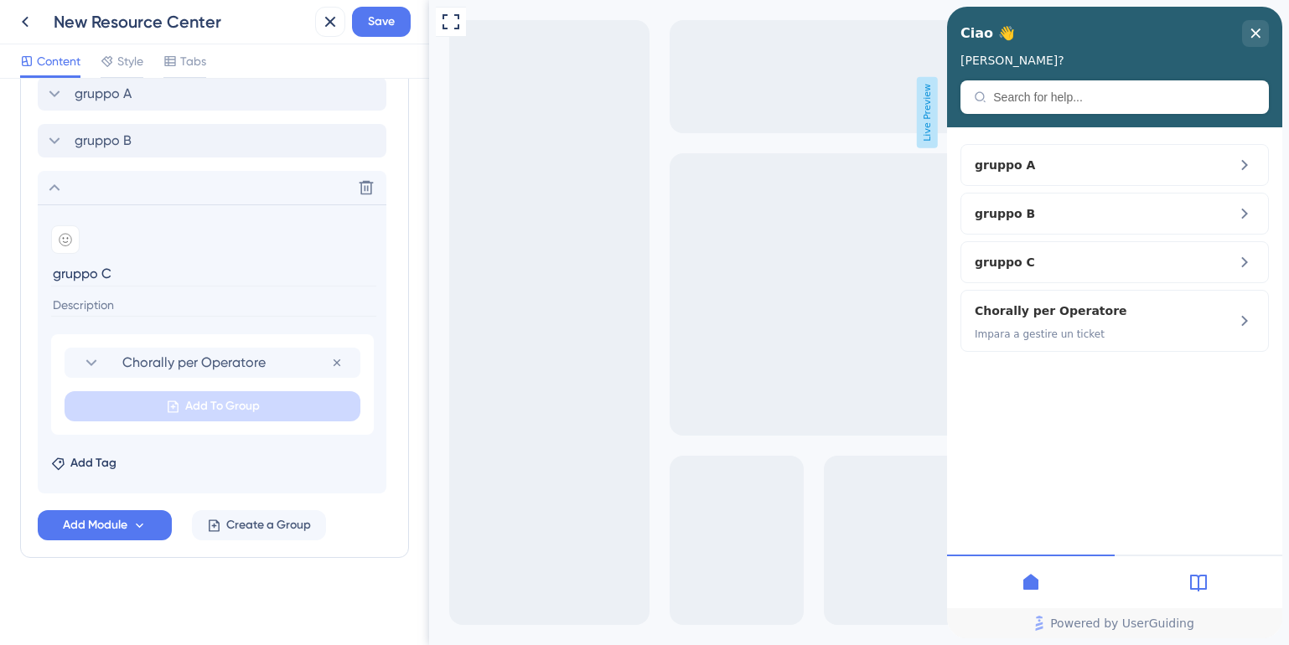
scroll to position [857, 0]
click at [365, 23] on button "Save" at bounding box center [381, 22] width 59 height 30
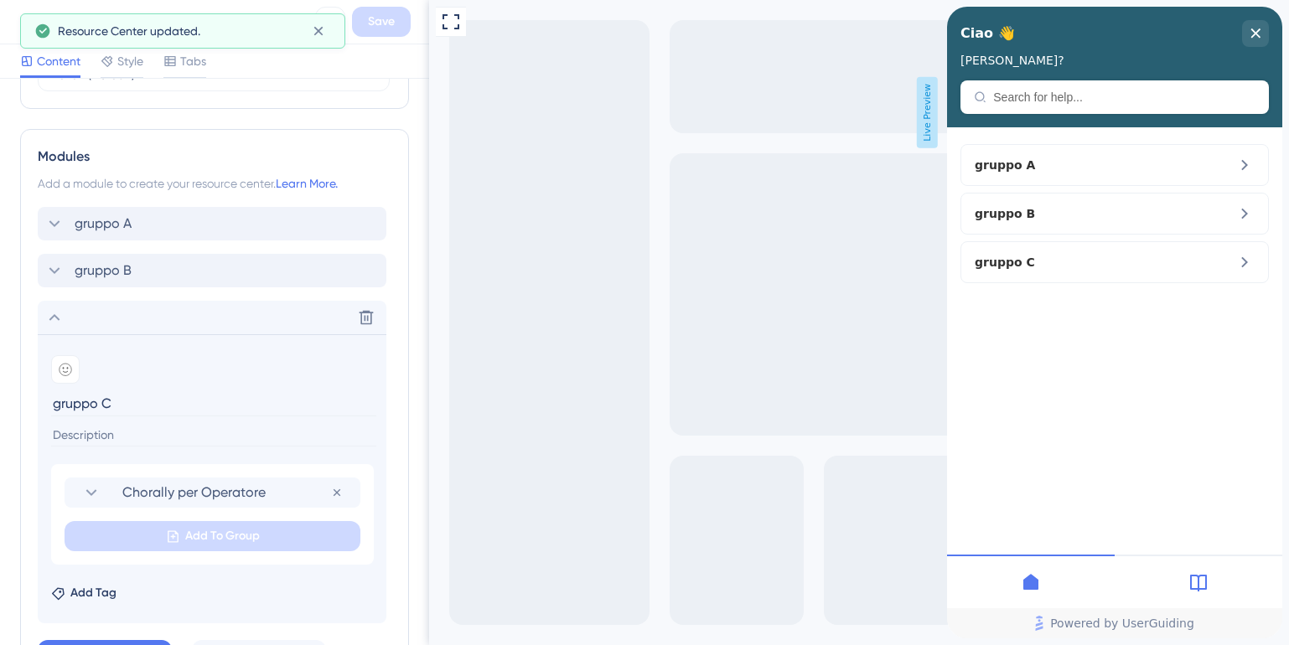
scroll to position [497, 0]
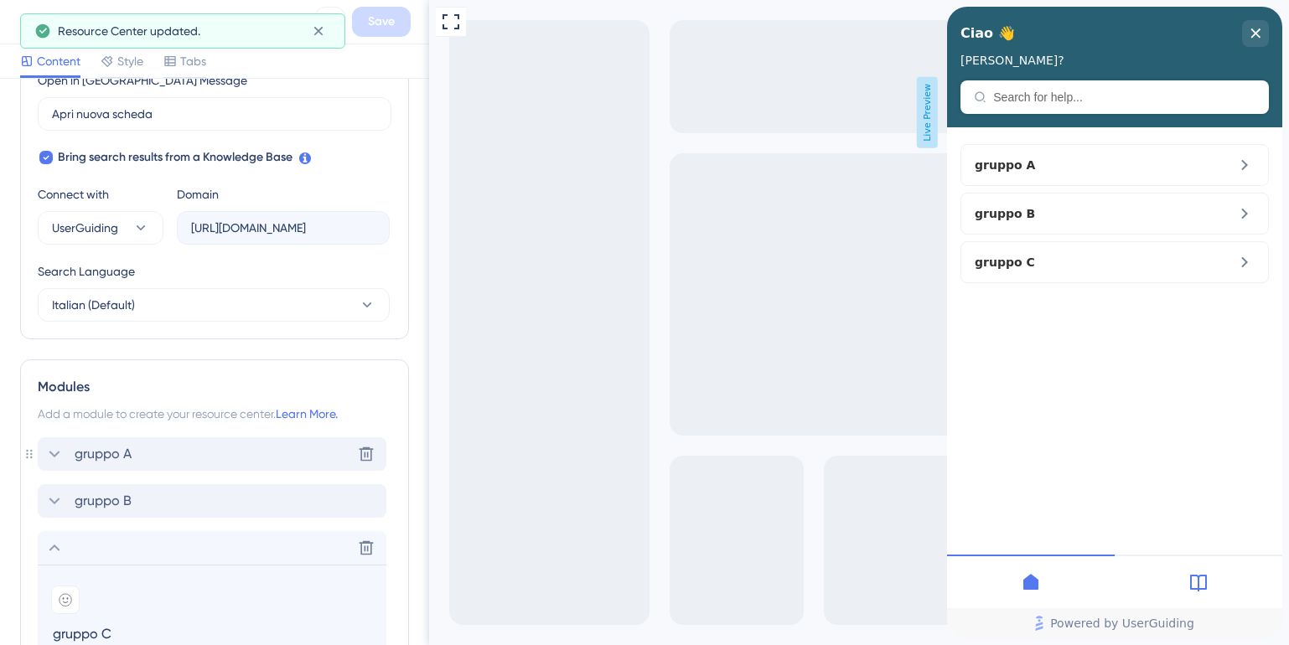
click at [103, 452] on span "gruppo A" at bounding box center [103, 454] width 57 height 20
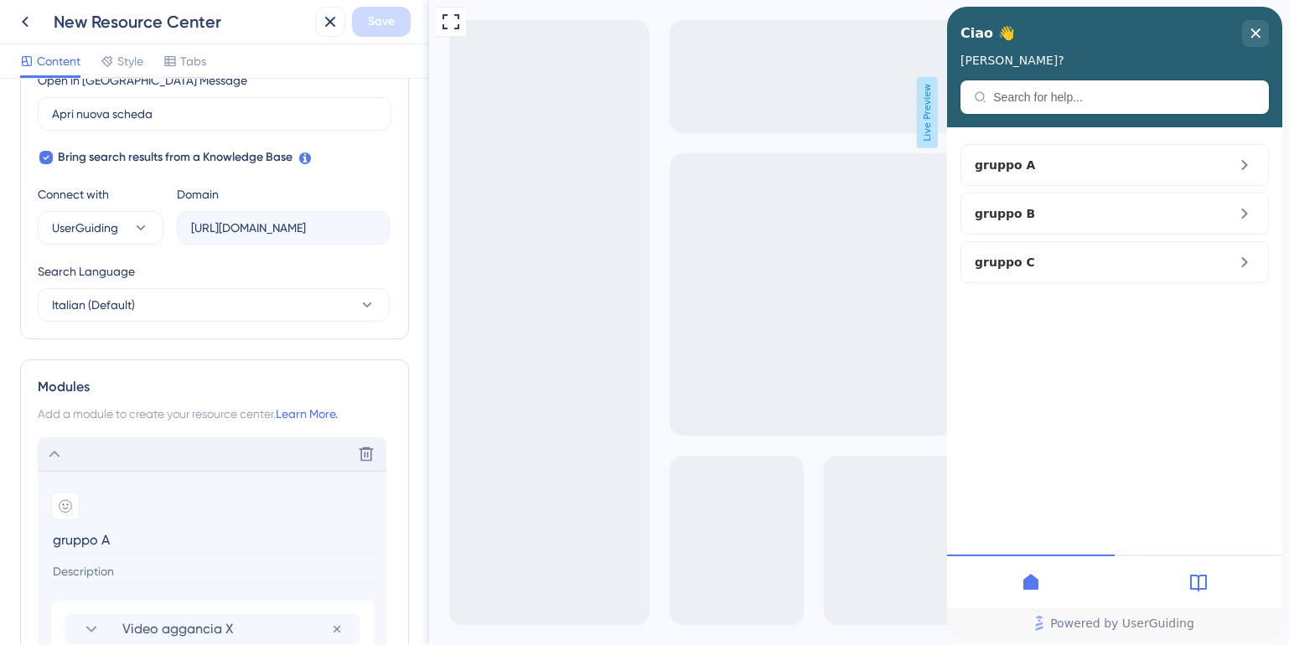
click at [71, 543] on input "gruppo A" at bounding box center [213, 540] width 325 height 26
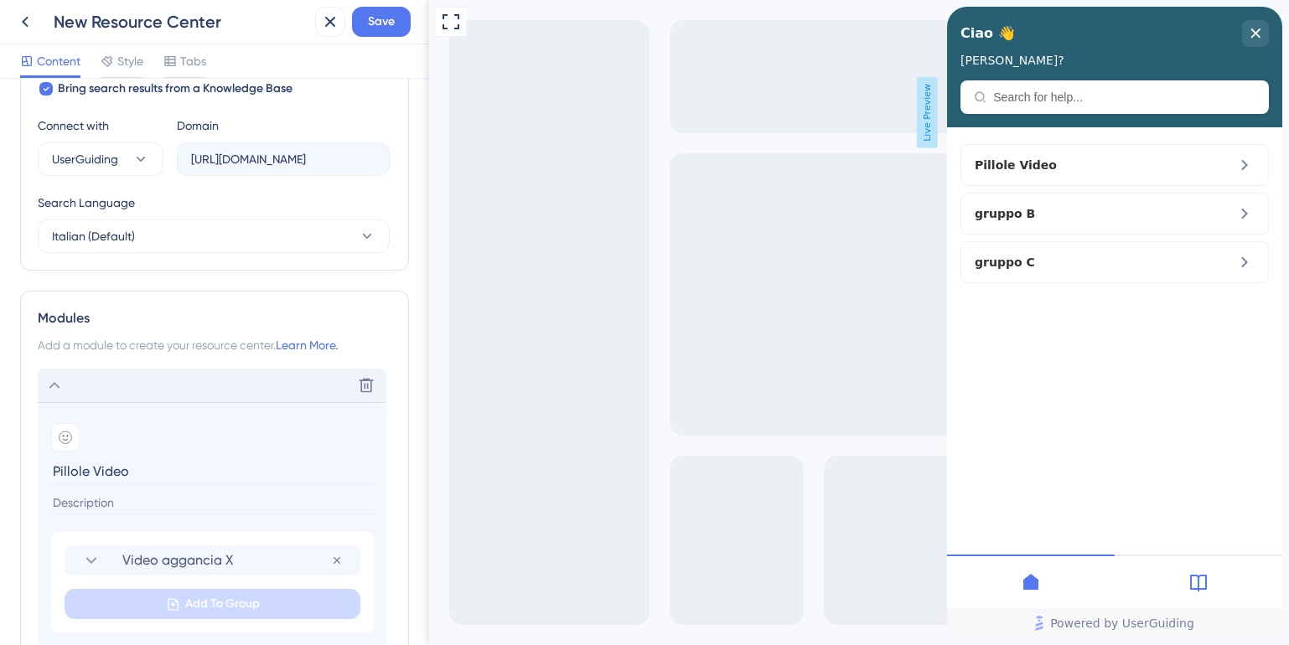
scroll to position [599, 0]
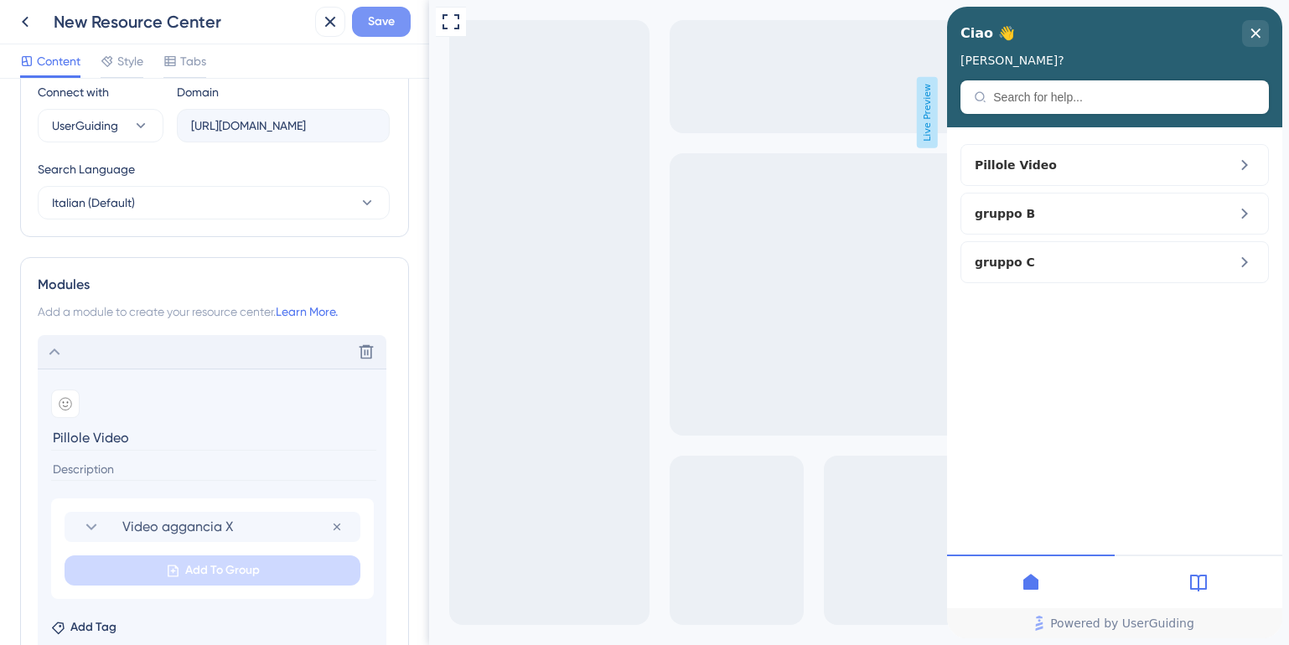
type input "Pillole Video"
click at [385, 18] on span "Save" at bounding box center [381, 22] width 27 height 20
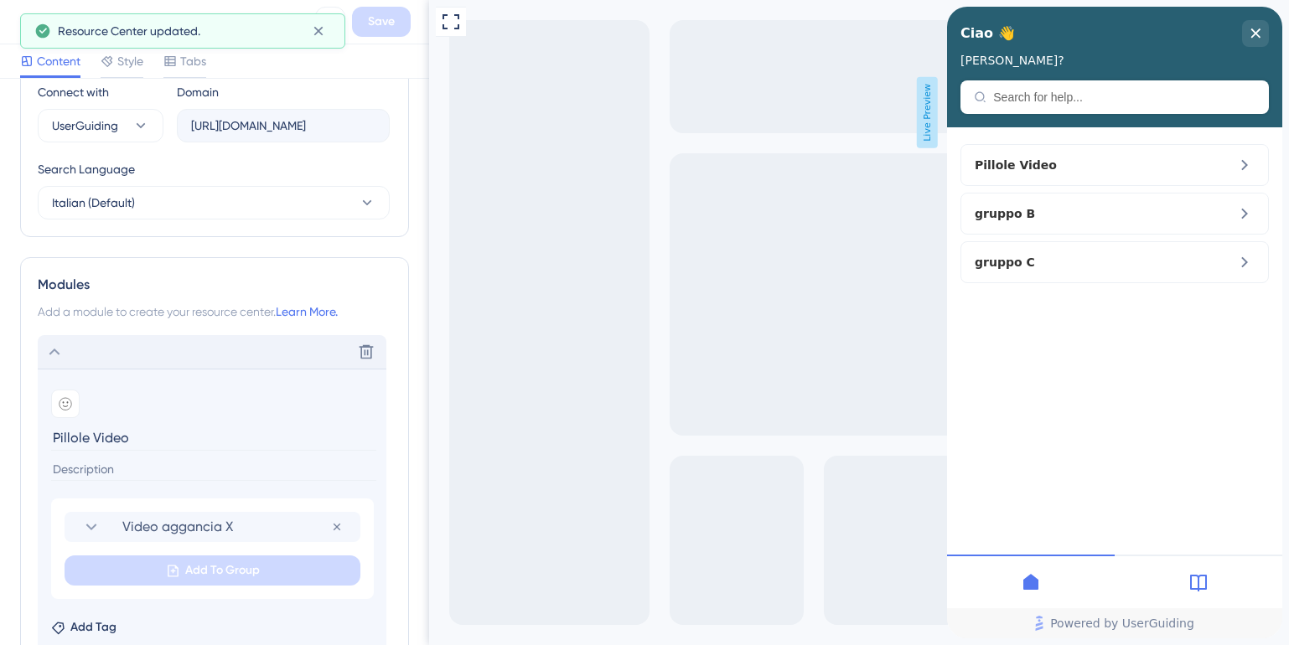
click at [54, 352] on icon at bounding box center [54, 352] width 20 height 20
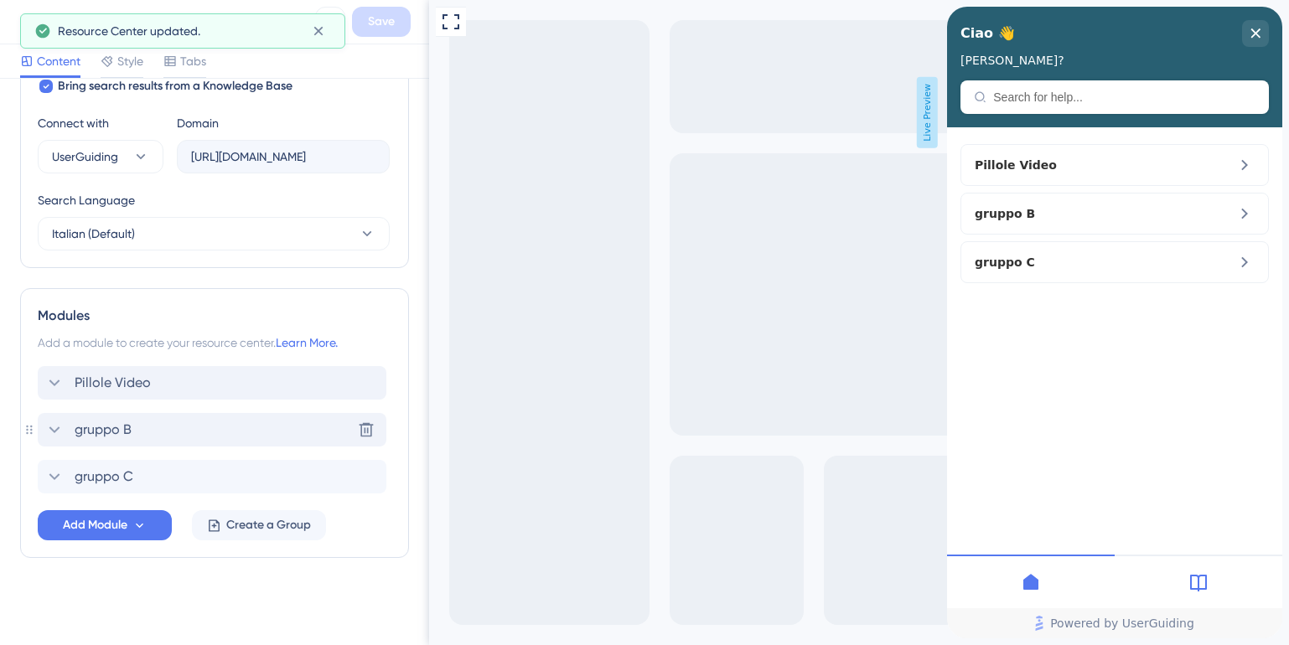
click at [94, 426] on span "gruppo B" at bounding box center [103, 430] width 57 height 20
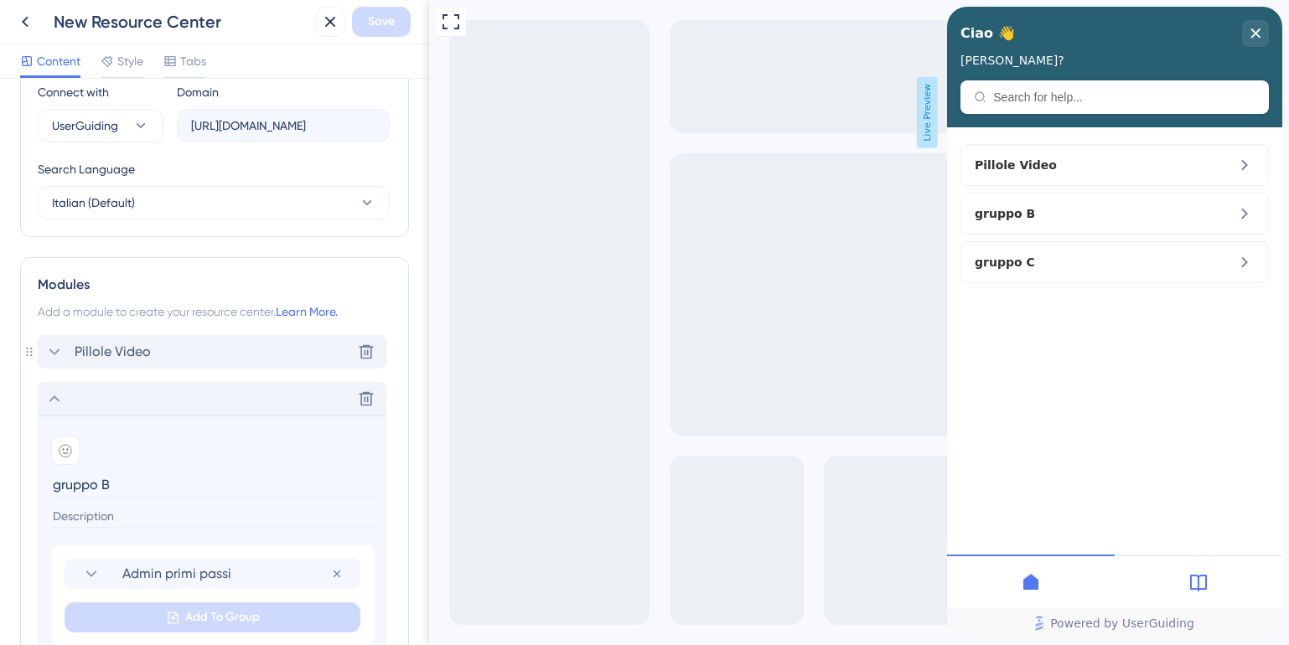
click at [112, 354] on span "Pillole Video" at bounding box center [113, 352] width 76 height 20
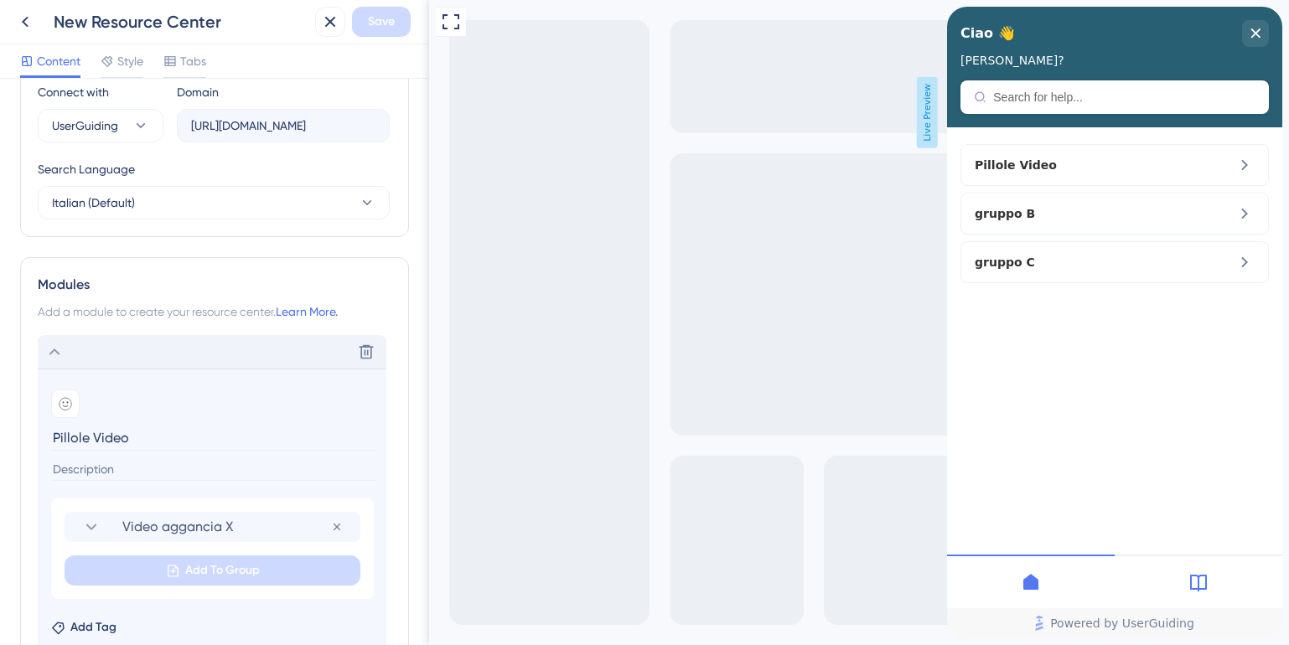
click at [64, 354] on icon at bounding box center [54, 352] width 20 height 20
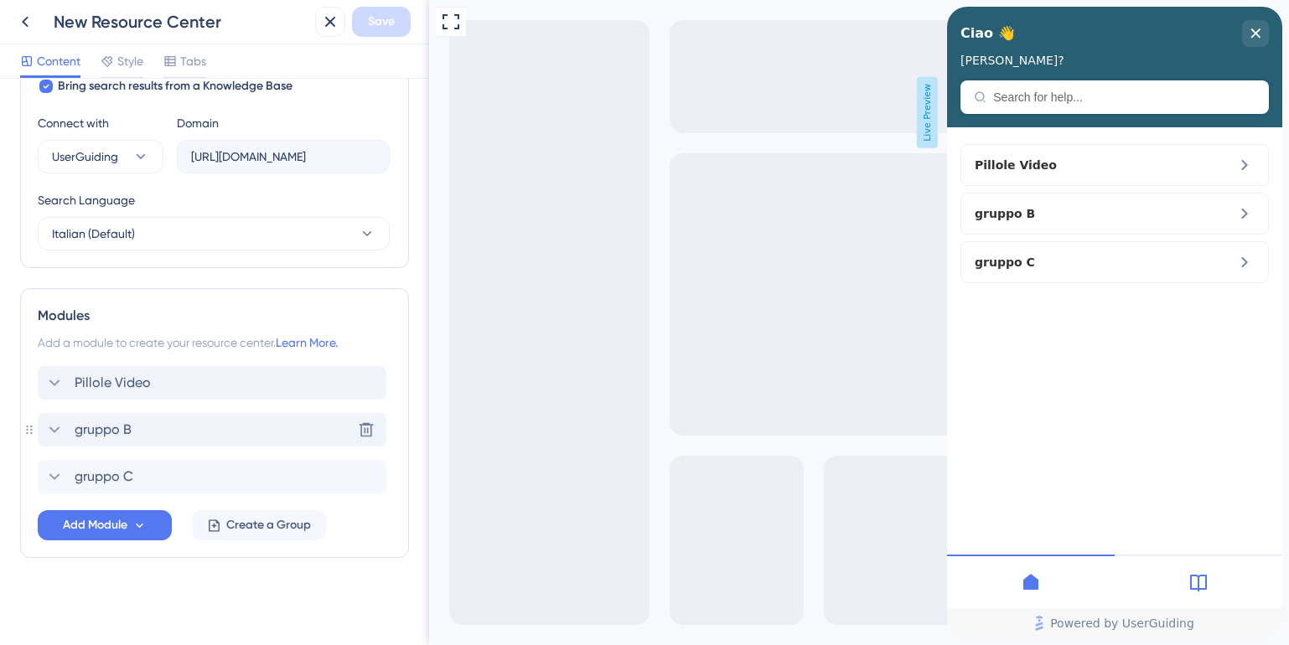
click at [54, 433] on icon at bounding box center [54, 430] width 20 height 20
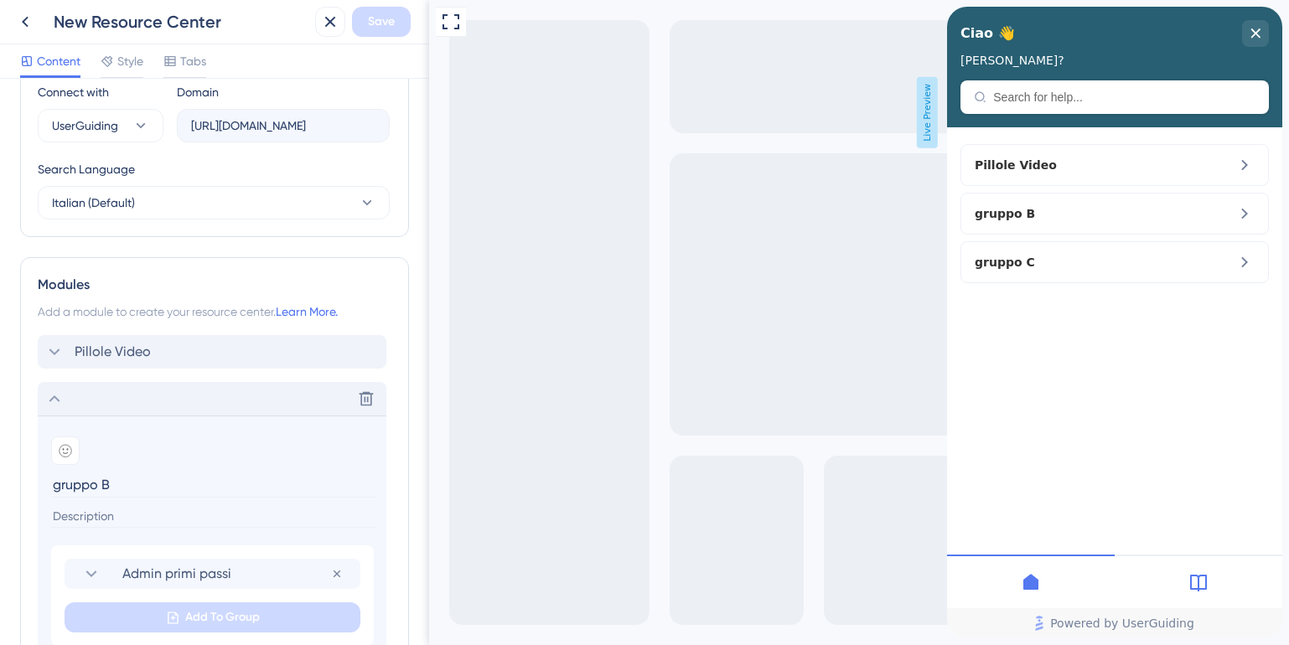
click at [76, 488] on input "gruppo B" at bounding box center [213, 485] width 325 height 26
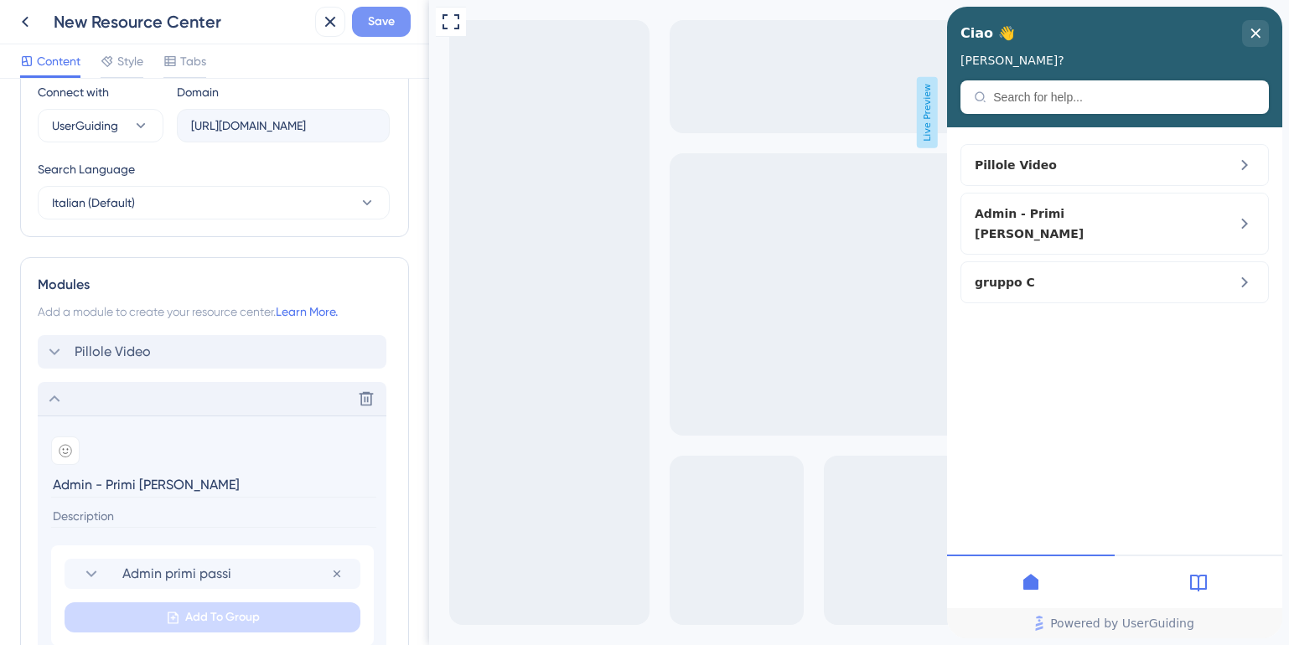
type input "Admin - Primi passi"
click at [375, 27] on span "Save" at bounding box center [381, 22] width 27 height 20
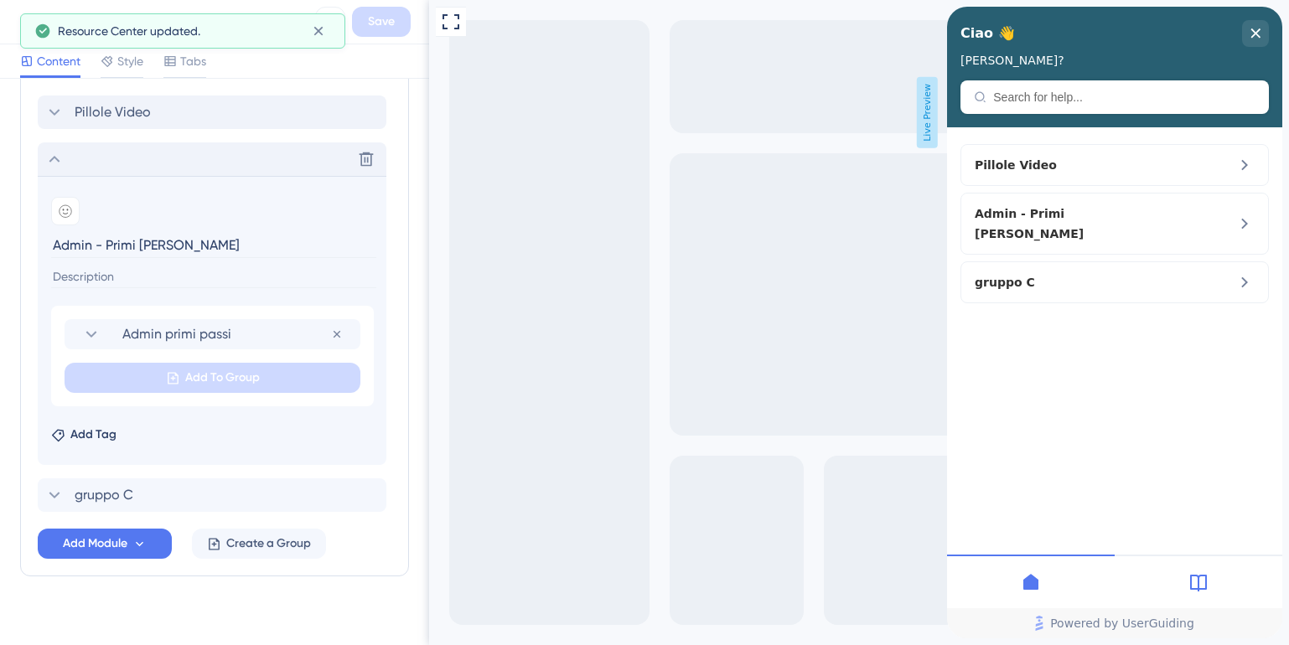
scroll to position [857, 0]
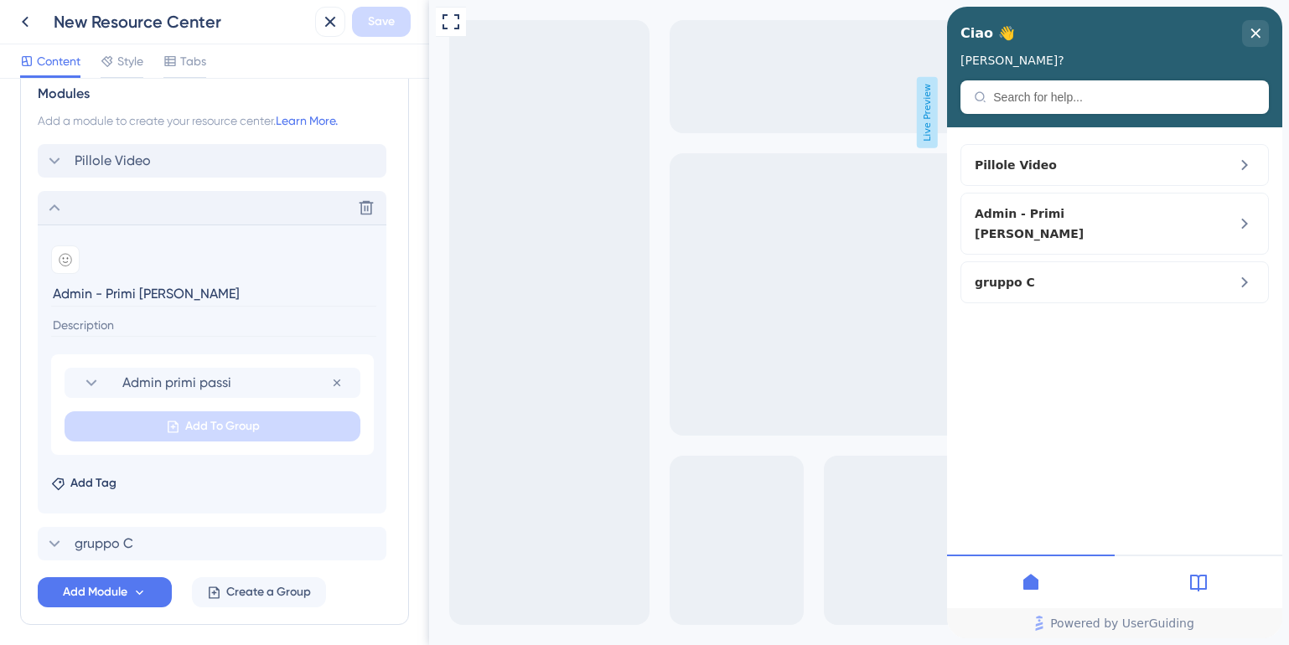
click at [58, 205] on icon at bounding box center [54, 208] width 20 height 20
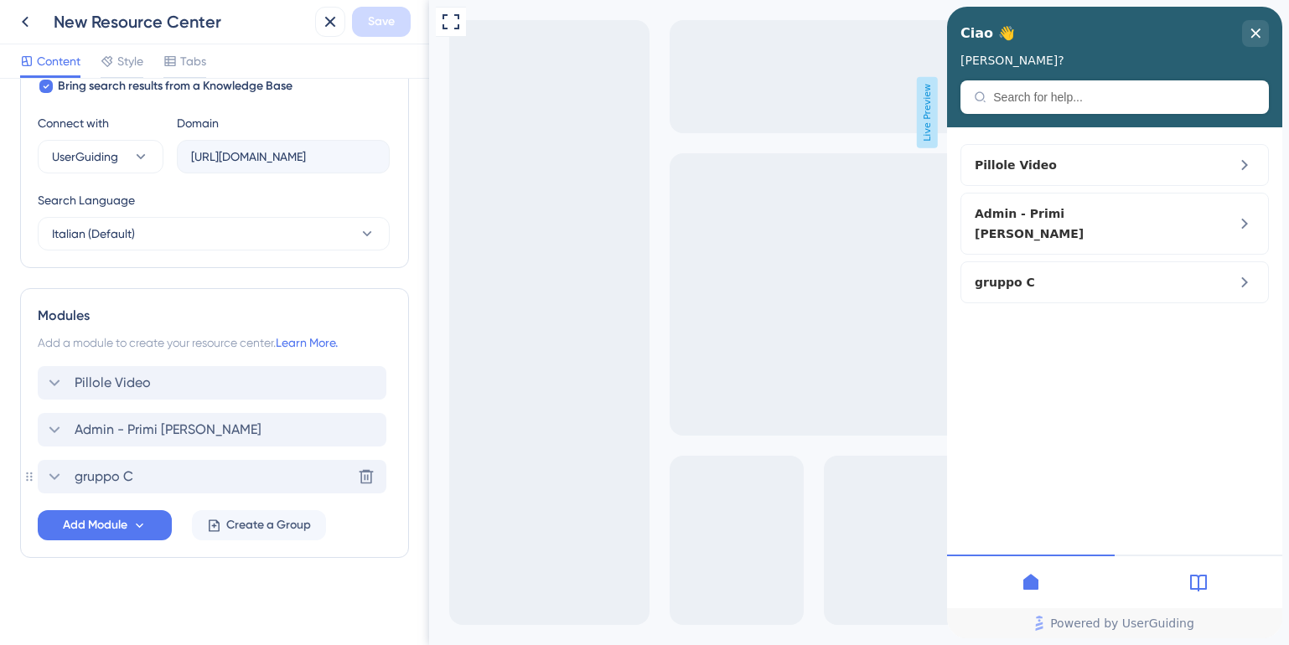
click at [48, 474] on icon at bounding box center [54, 477] width 20 height 20
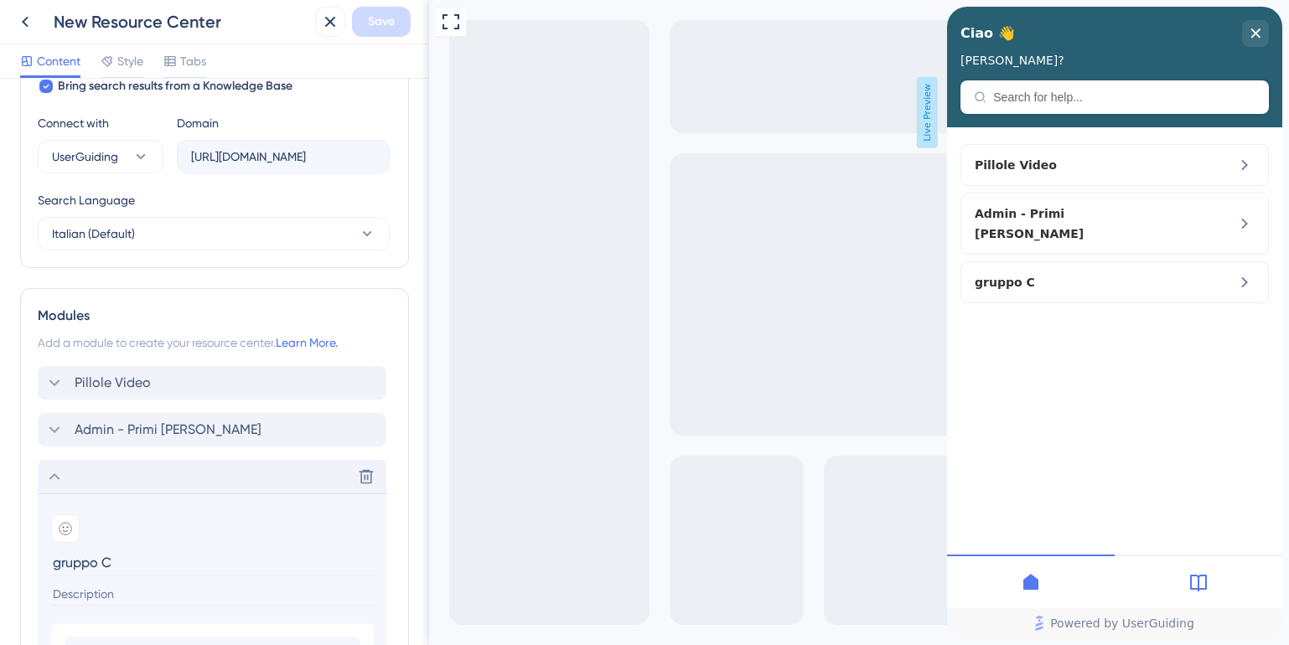
scroll to position [790, 0]
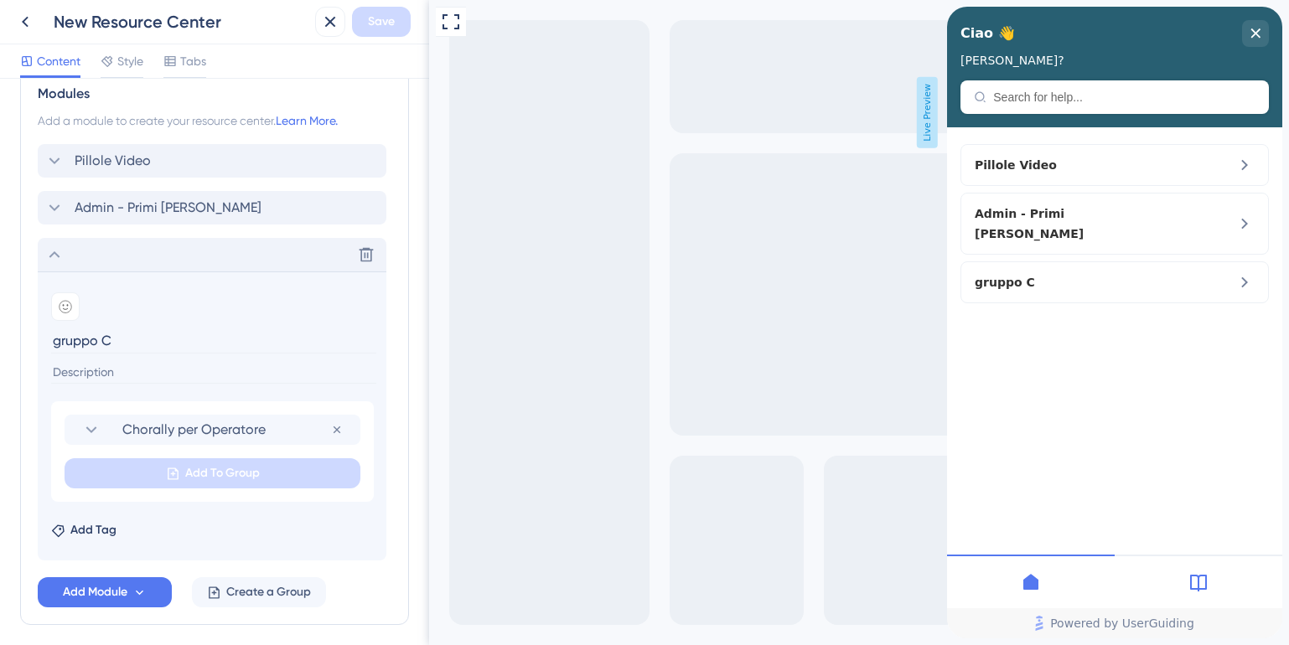
click at [81, 342] on input "gruppo C" at bounding box center [213, 341] width 325 height 26
type input "Operatore - Primi passi"
click at [393, 33] on button "Save" at bounding box center [381, 22] width 59 height 30
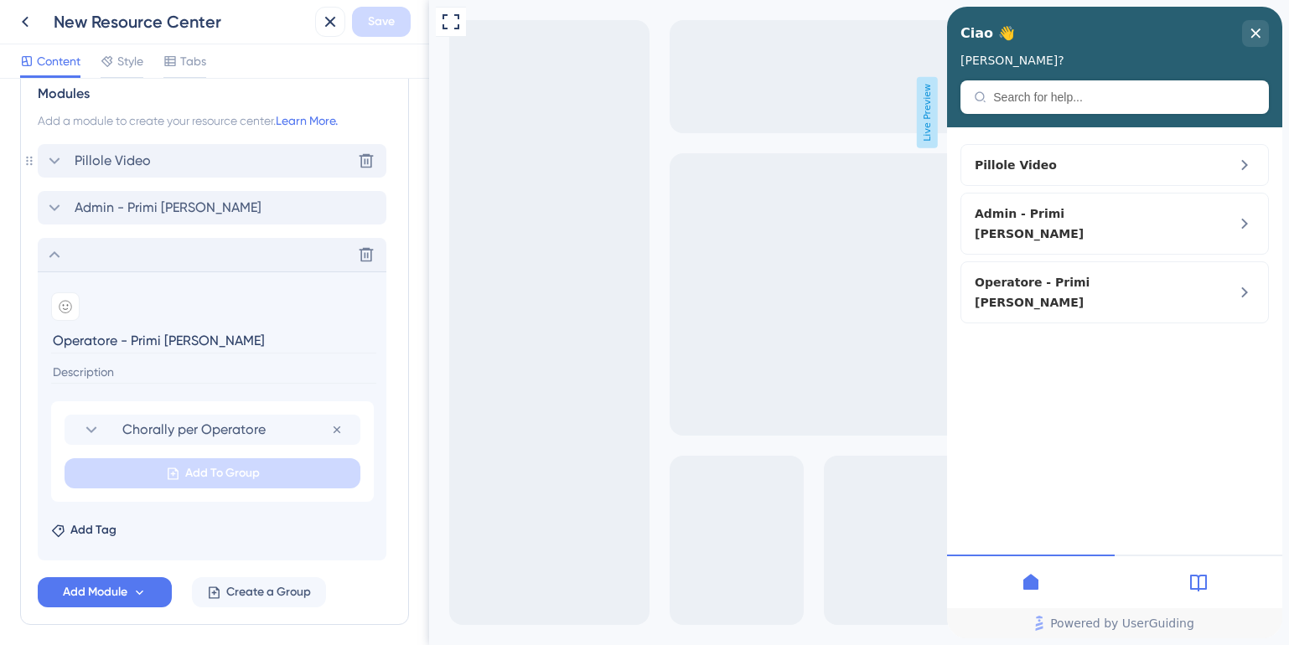
click at [96, 163] on span "Pillole Video" at bounding box center [113, 161] width 76 height 20
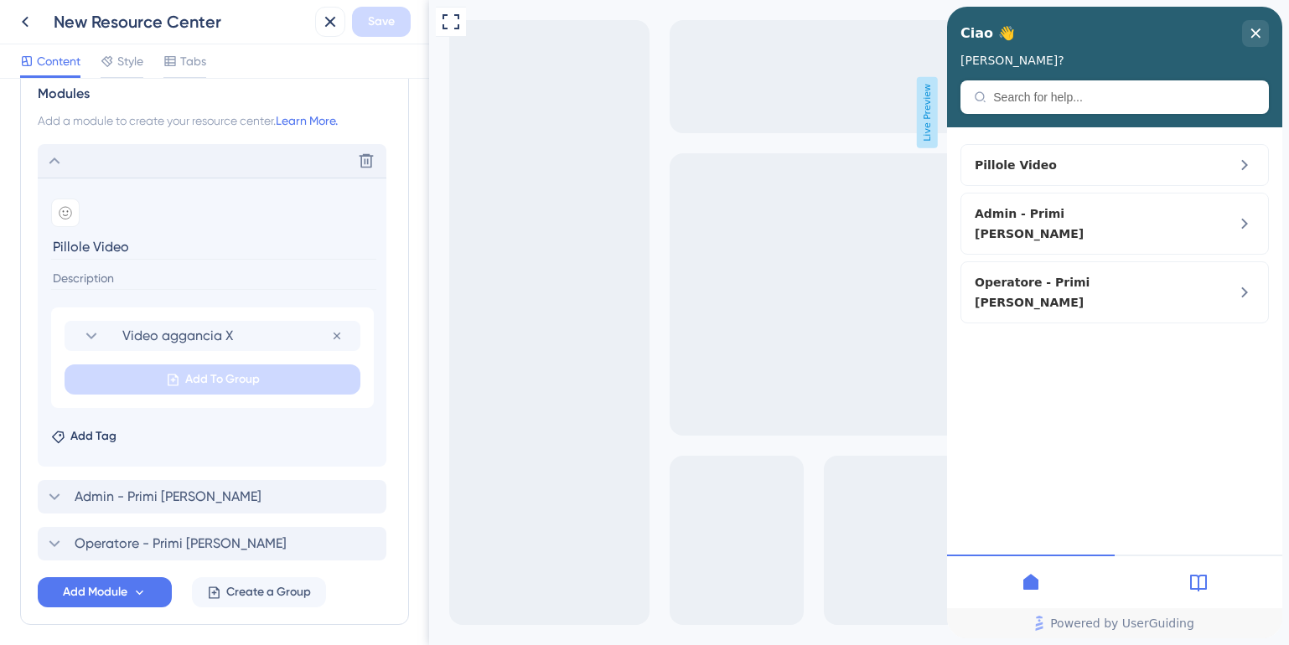
click at [90, 243] on input "Pillole Video" at bounding box center [213, 247] width 325 height 26
type input "Mini guide video"
click at [383, 26] on span "Save" at bounding box center [381, 22] width 27 height 20
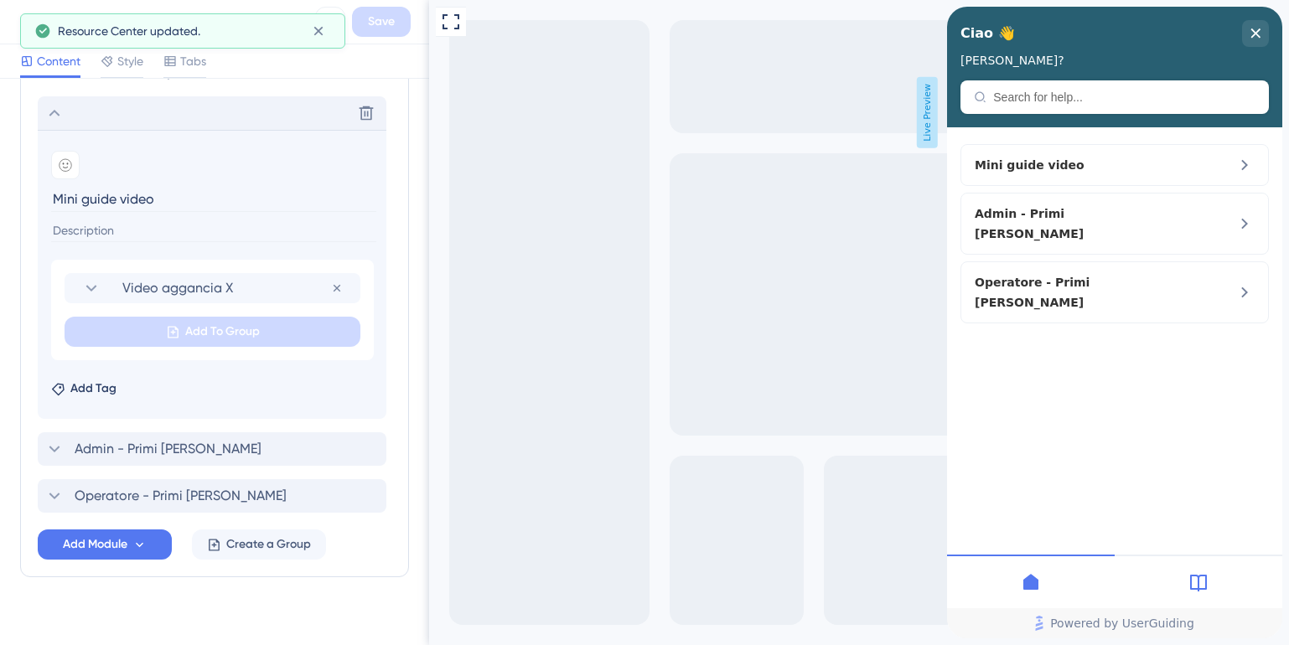
scroll to position [840, 0]
click at [62, 493] on icon at bounding box center [54, 493] width 20 height 20
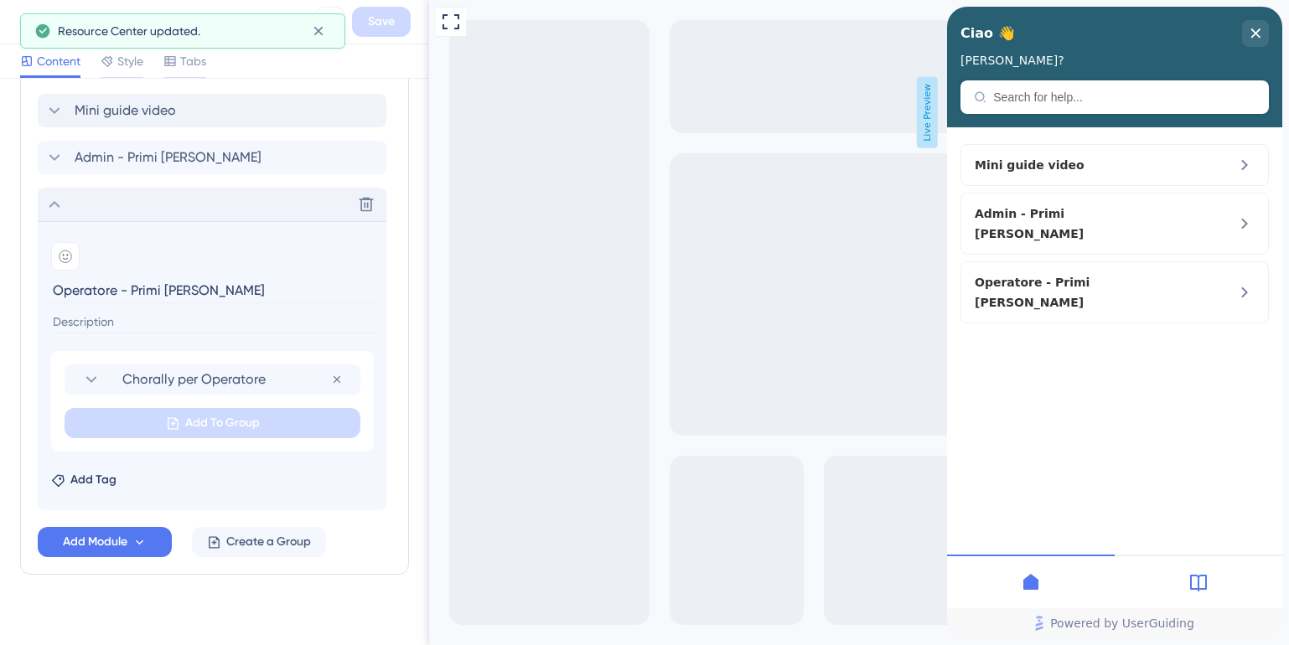
click at [116, 299] on input "Operatore - Primi passi" at bounding box center [213, 290] width 325 height 26
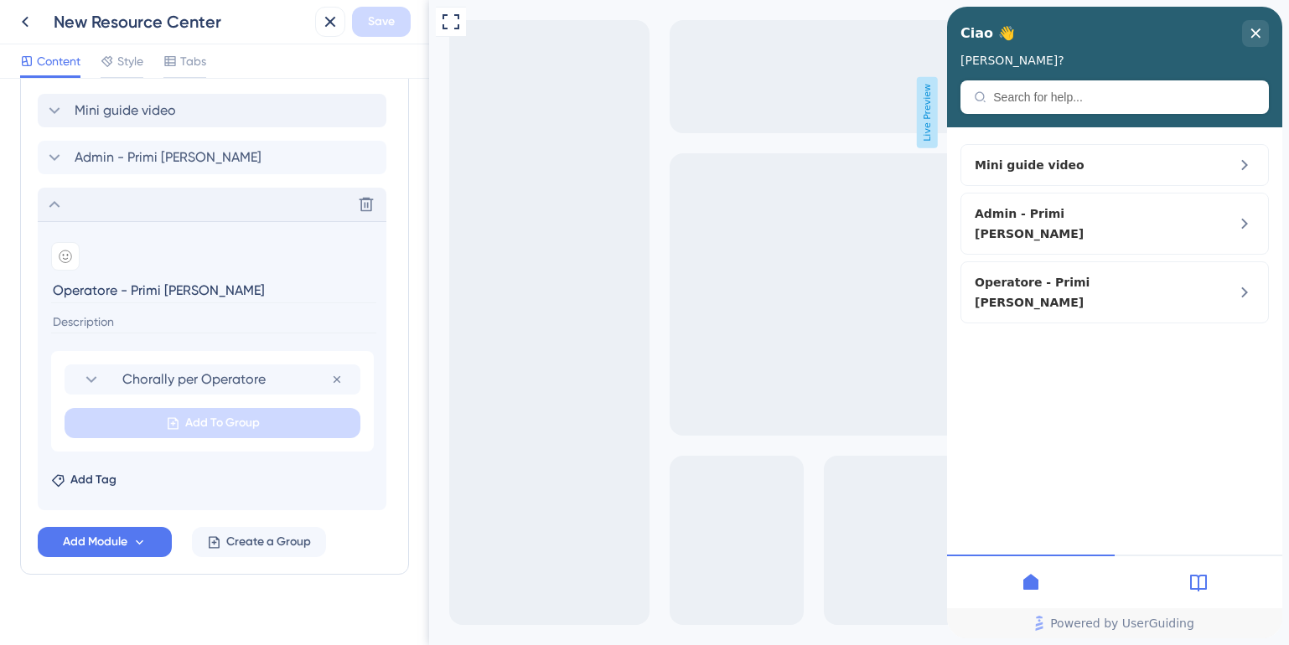
click at [116, 299] on input "Operatore - Primi passi" at bounding box center [213, 290] width 325 height 26
type input "o"
type input "Onboarding operatore"
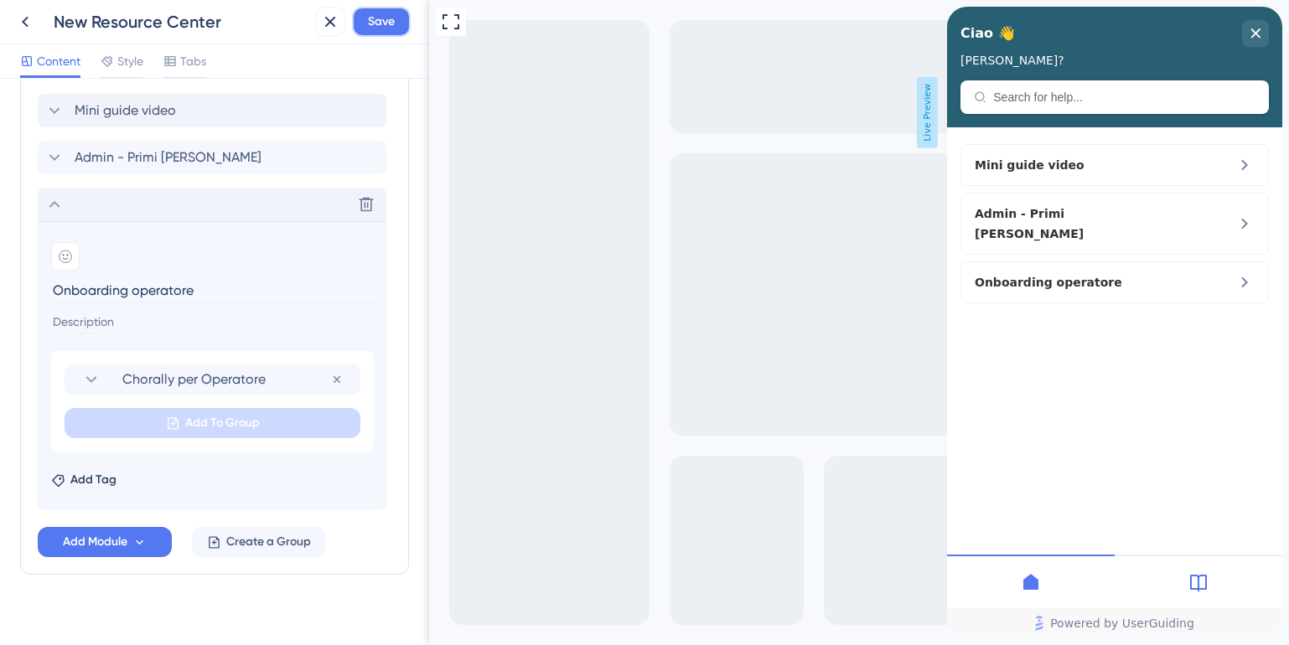
click at [380, 15] on span "Save" at bounding box center [381, 22] width 27 height 20
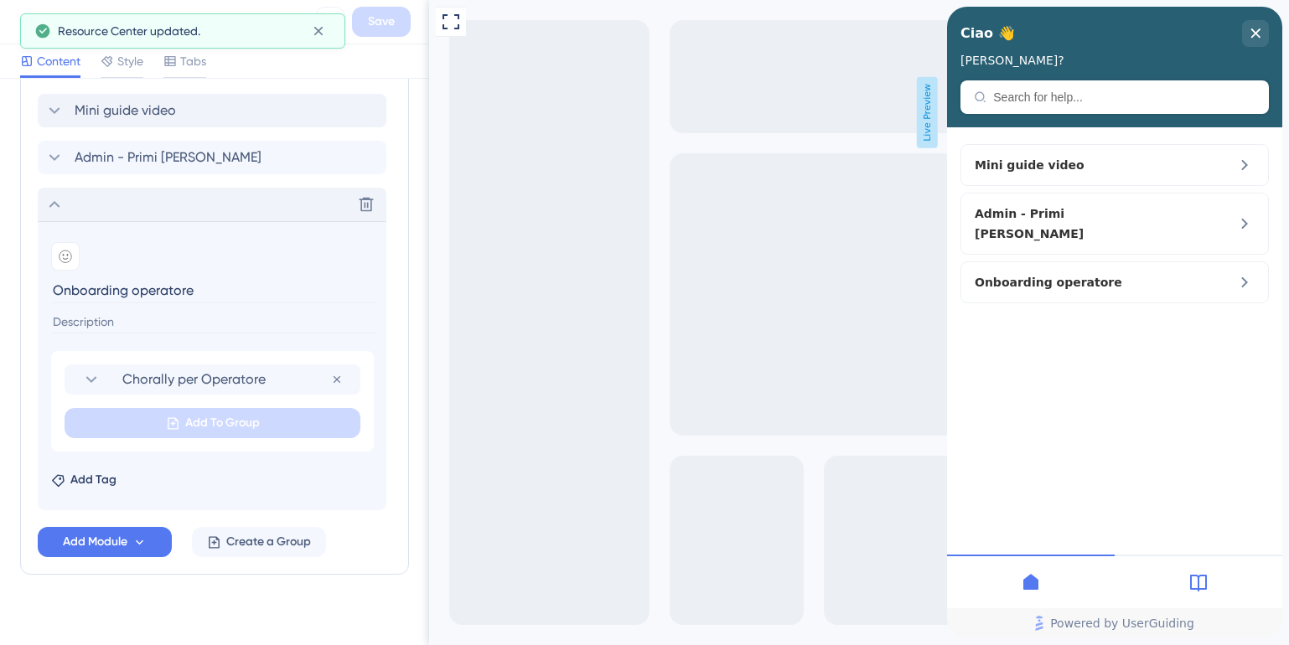
click at [54, 161] on icon at bounding box center [54, 157] width 20 height 20
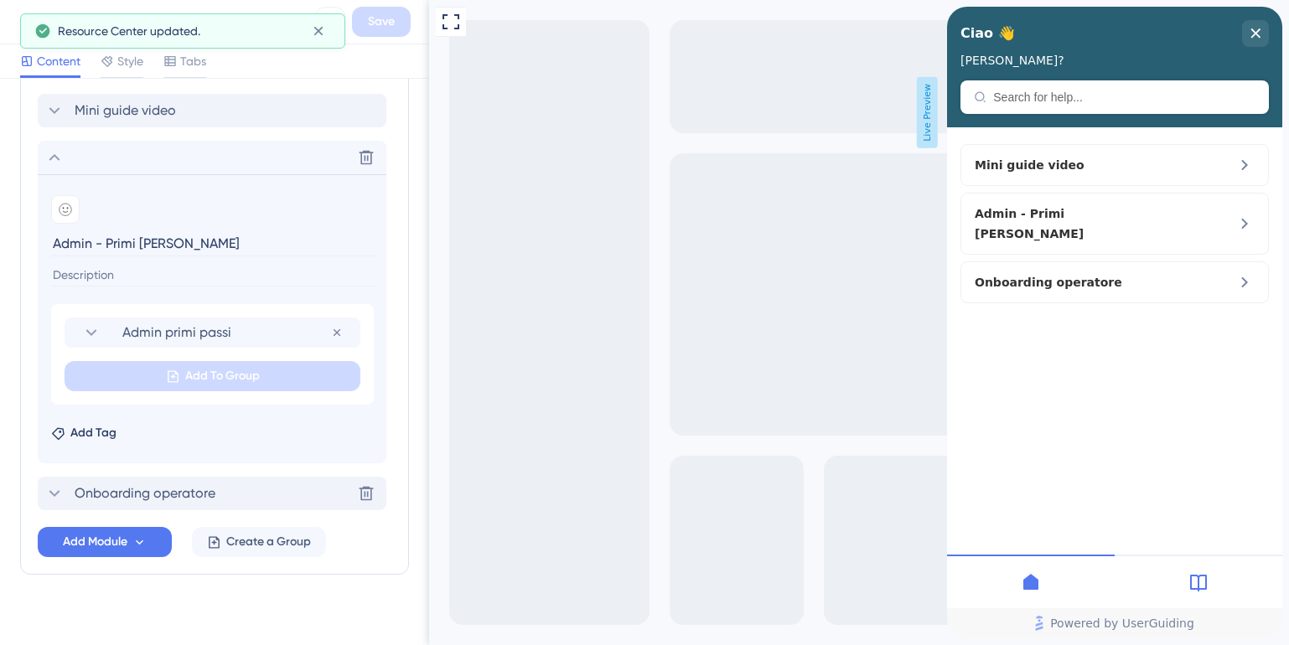
click at [97, 239] on input "Admin - Primi passi" at bounding box center [213, 243] width 325 height 26
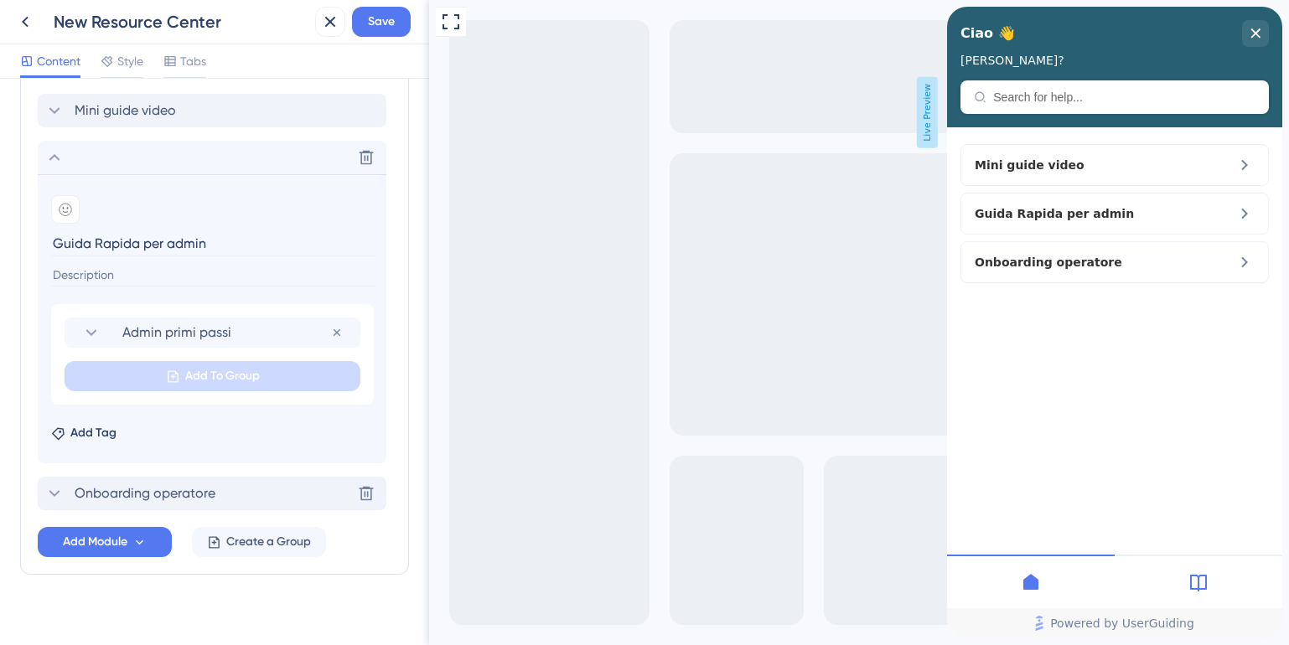
click at [176, 242] on input "Guida Rapida per admin" at bounding box center [213, 243] width 325 height 26
type input "Guida Rapida per Admin"
click at [379, 24] on span "Save" at bounding box center [381, 22] width 27 height 20
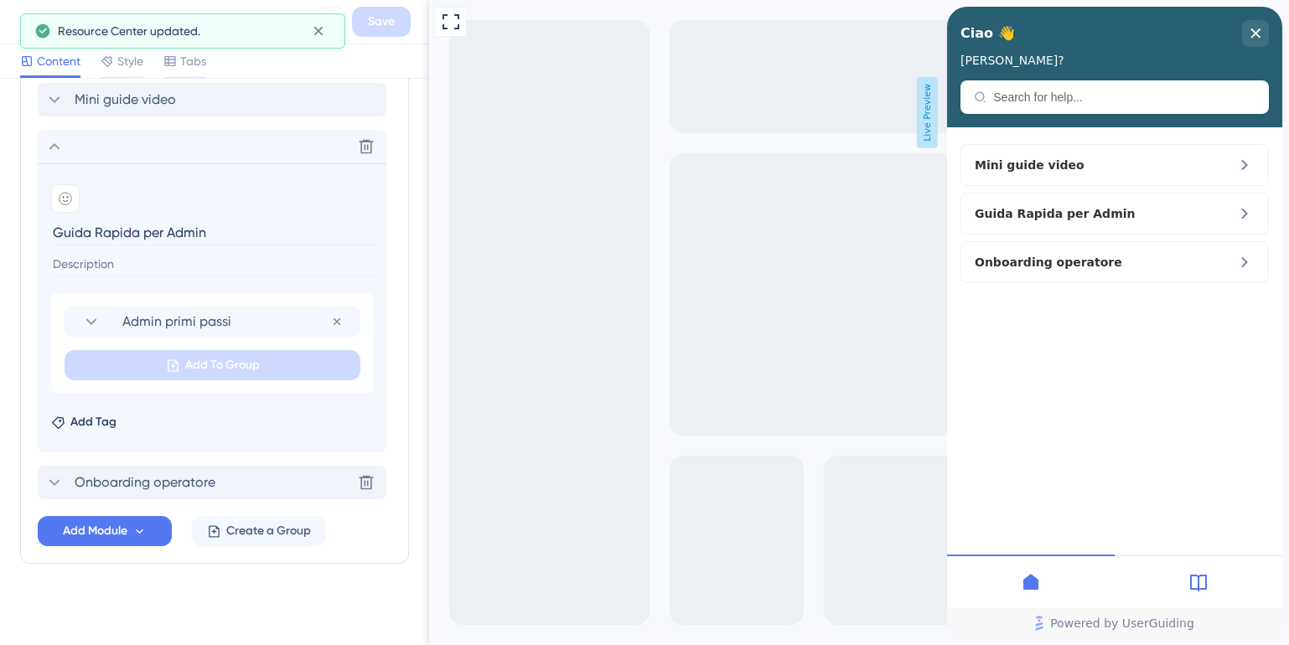
scroll to position [857, 0]
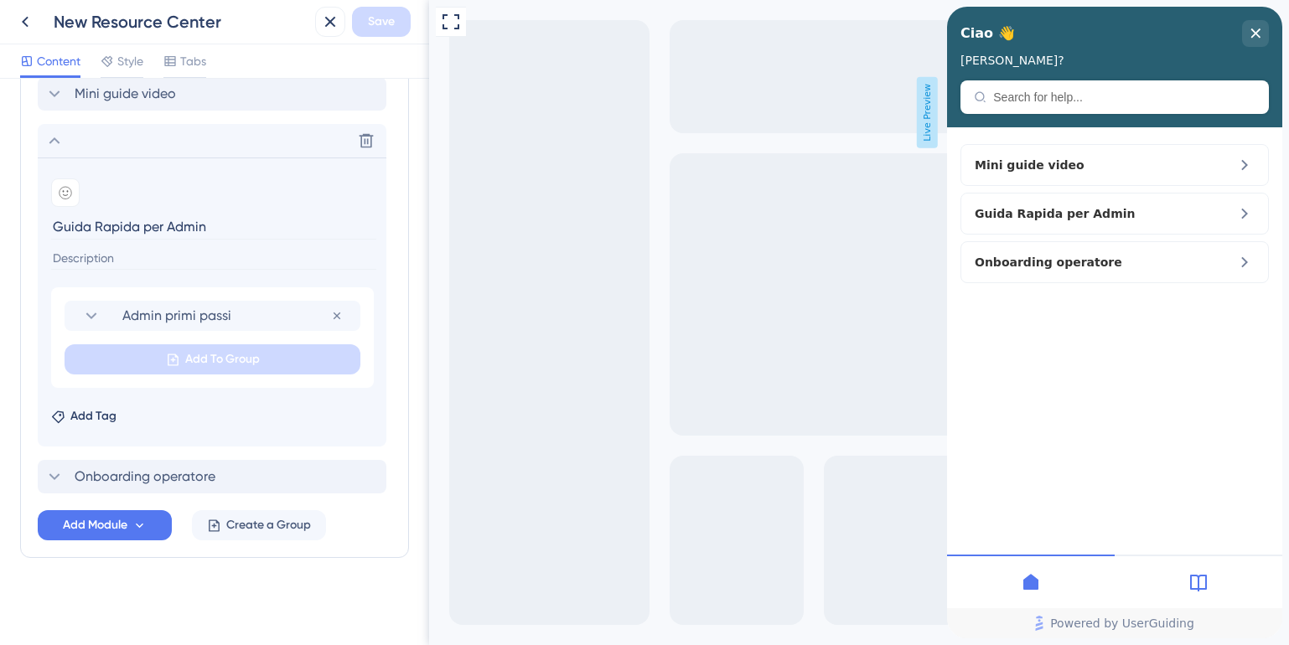
click at [53, 144] on icon at bounding box center [54, 141] width 20 height 20
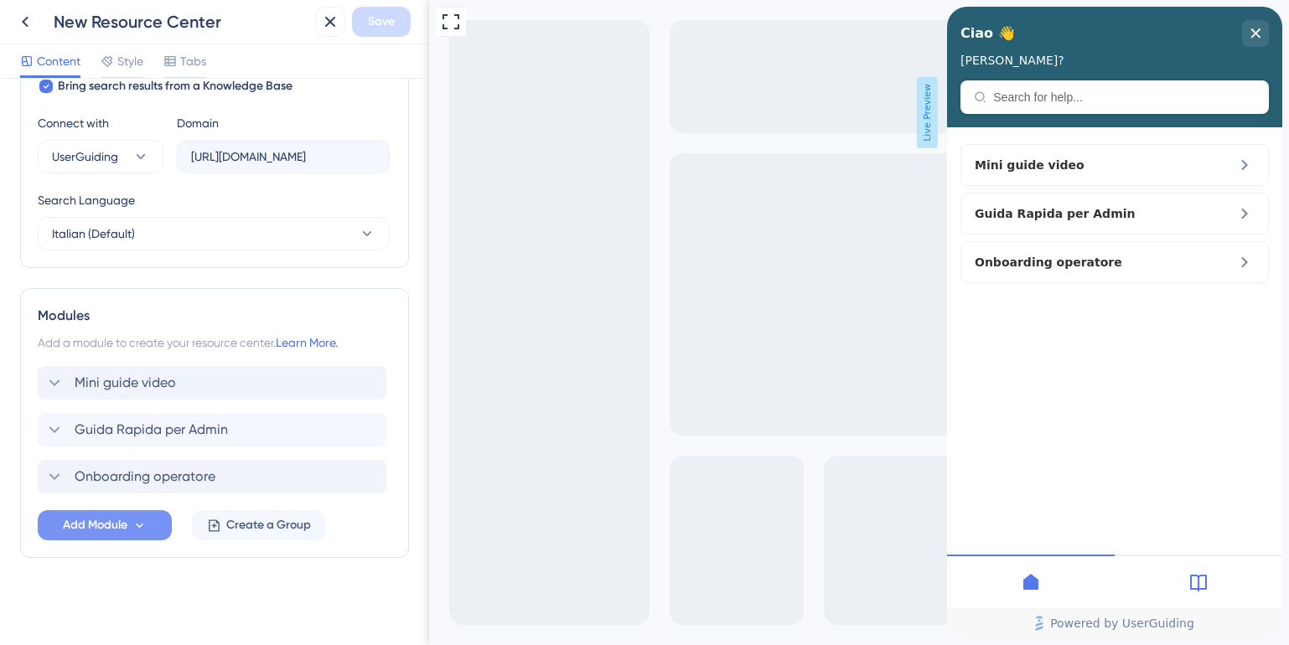
click at [106, 525] on span "Add Module" at bounding box center [95, 525] width 65 height 20
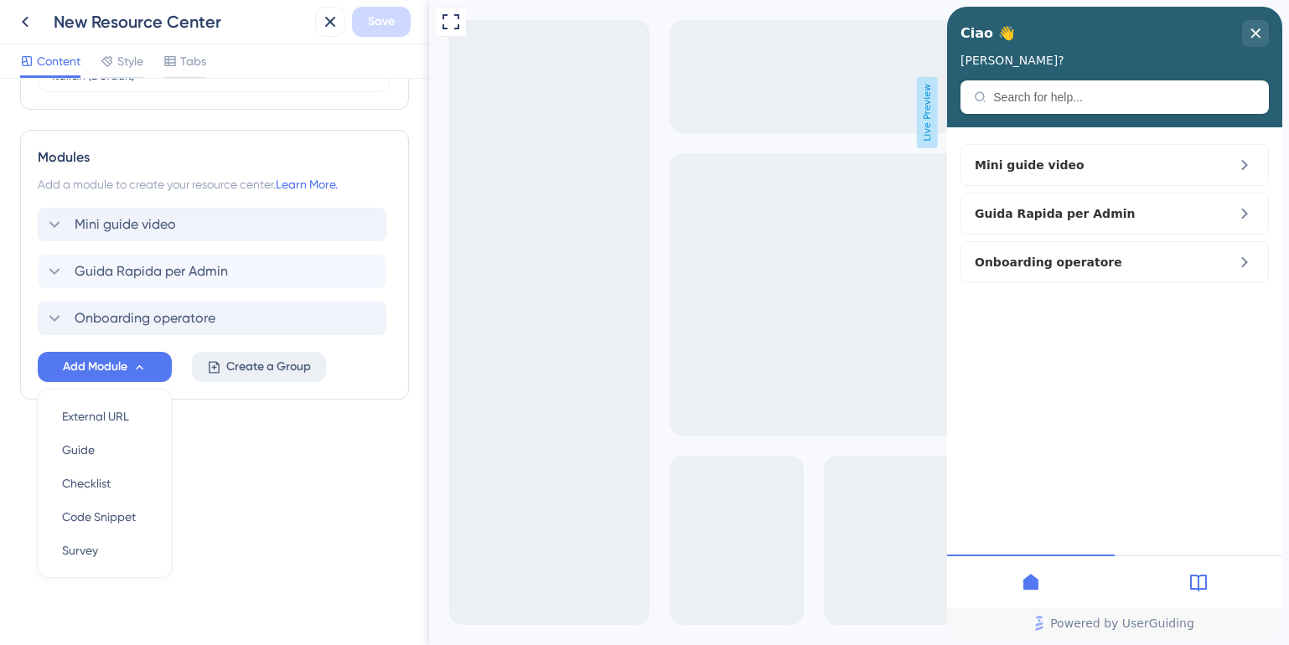
click at [281, 371] on span "Create a Group" at bounding box center [268, 367] width 85 height 20
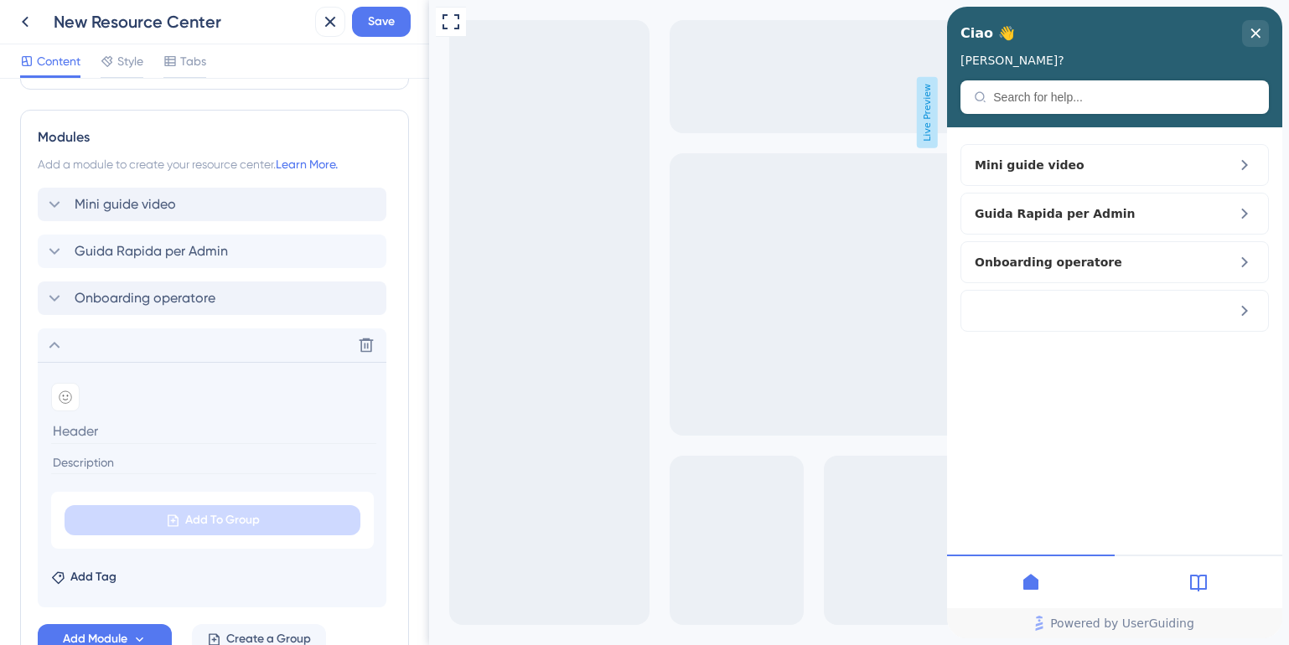
scroll to position [750, 0]
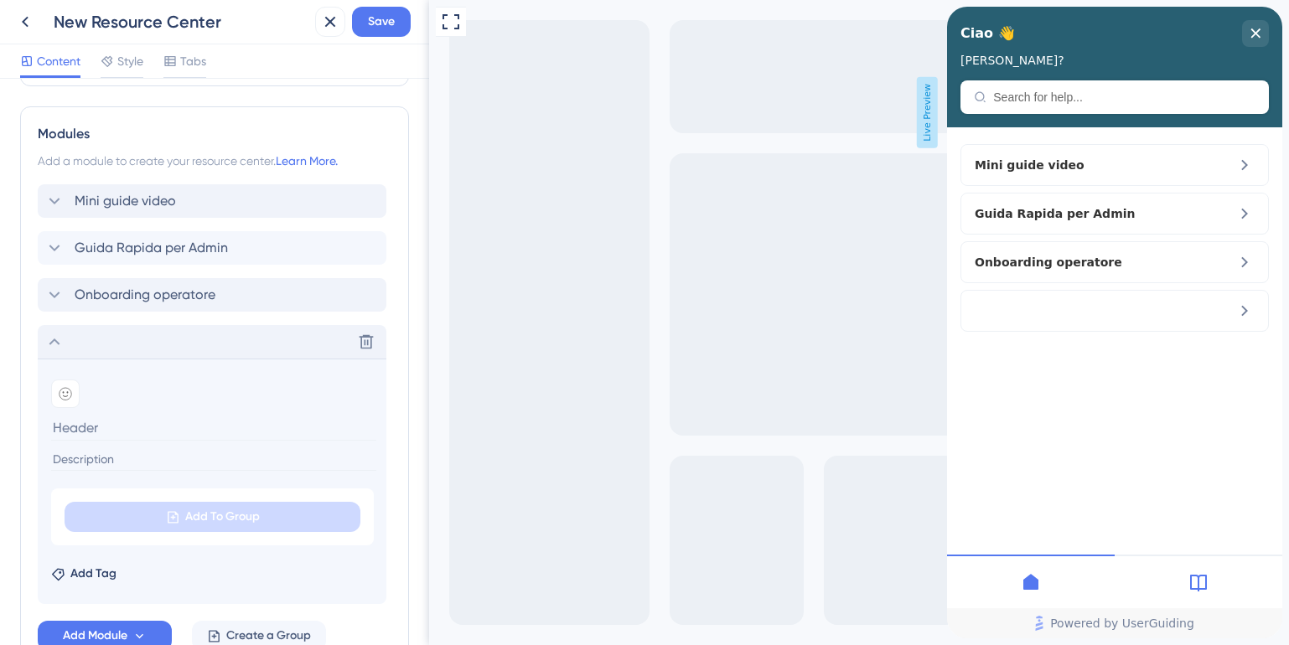
click at [54, 340] on icon at bounding box center [54, 342] width 11 height 7
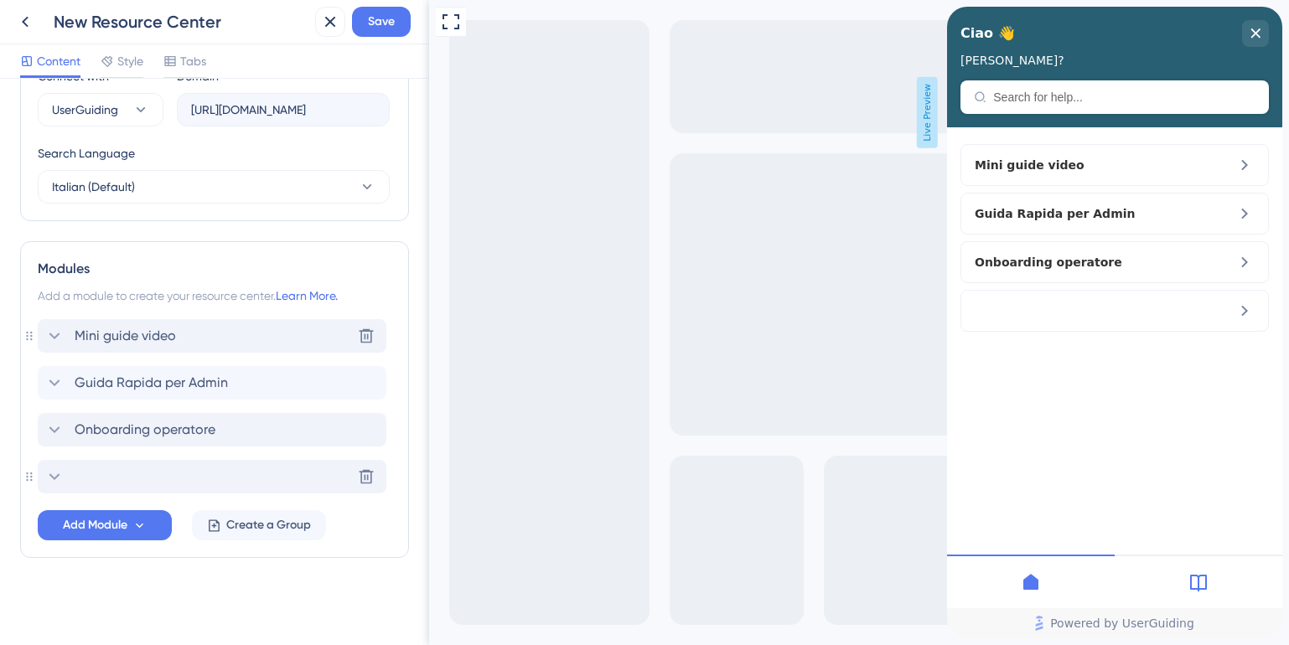
scroll to position [615, 0]
click at [372, 471] on icon at bounding box center [366, 476] width 17 height 17
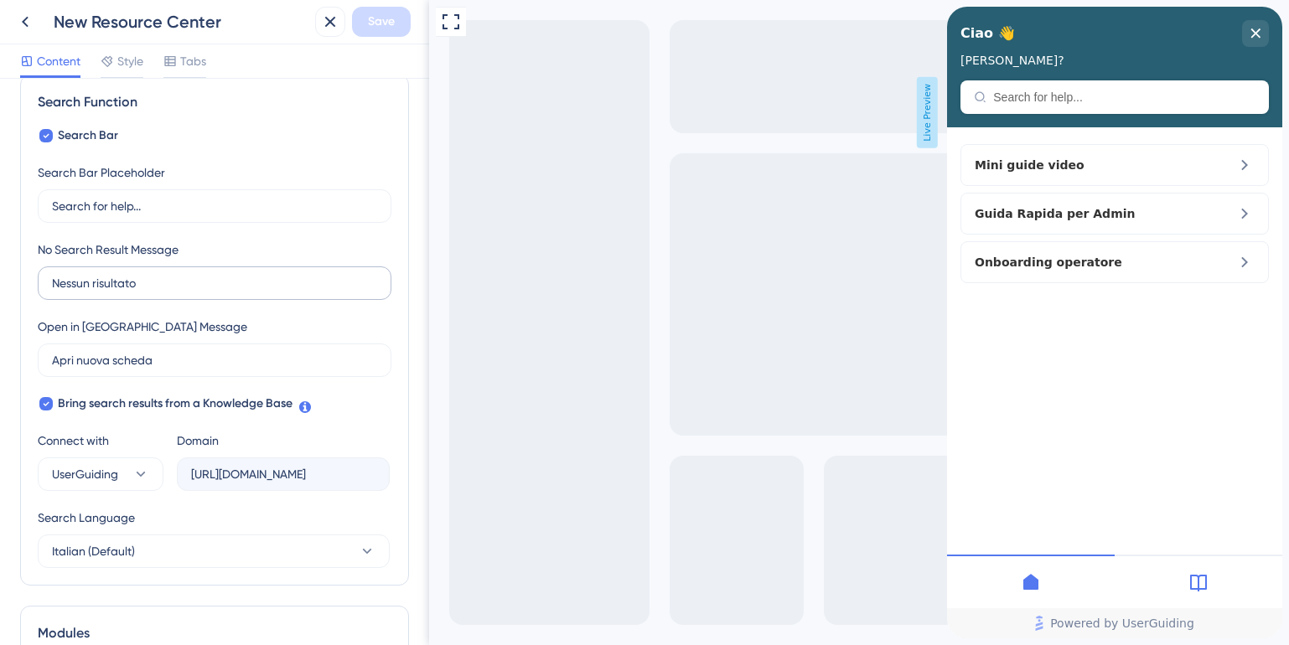
scroll to position [248, 0]
click at [24, 23] on icon at bounding box center [25, 22] width 7 height 11
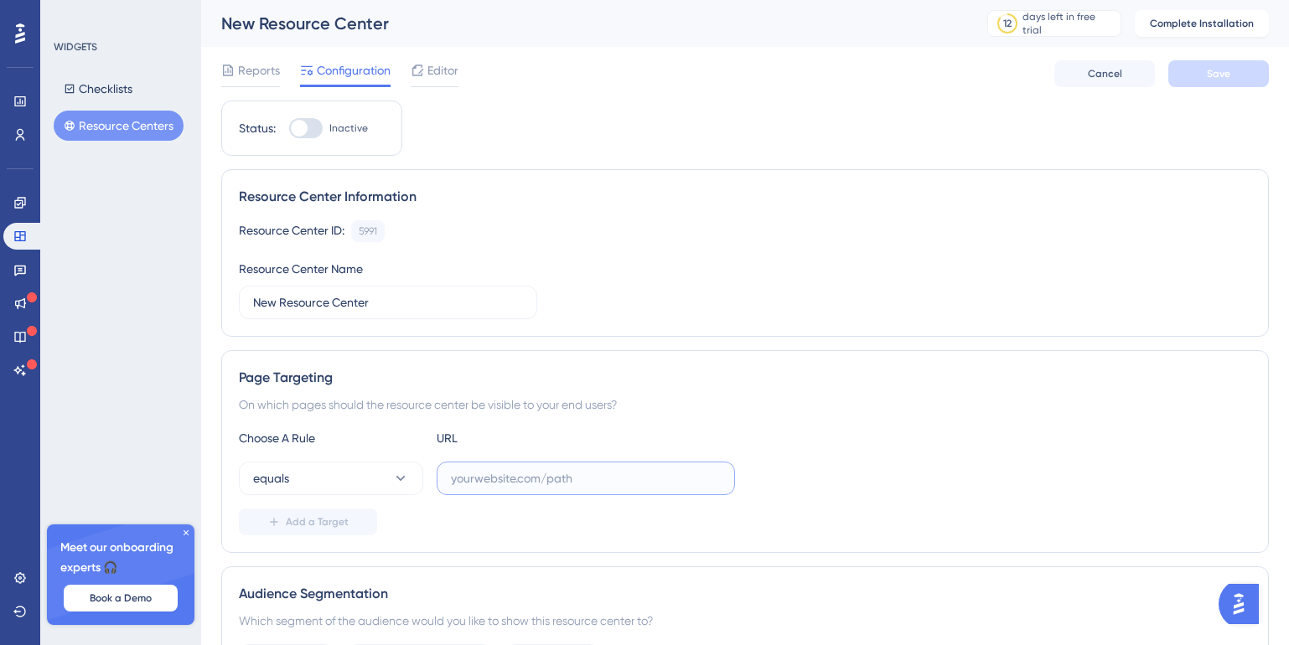
click at [496, 471] on input "text" at bounding box center [586, 478] width 270 height 18
paste input "https://democs.az.chorally.com/"
type input "https://democs.az.chorally.com/"
click at [1233, 74] on button "Save" at bounding box center [1218, 73] width 101 height 27
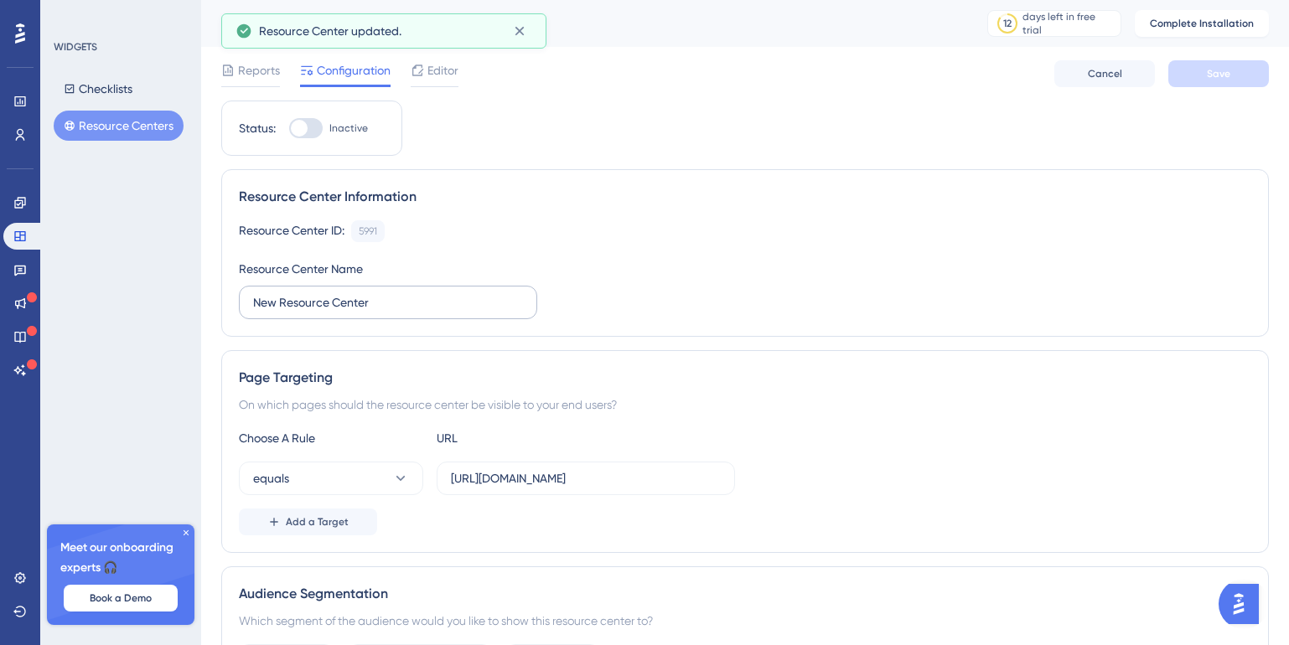
scroll to position [3, 0]
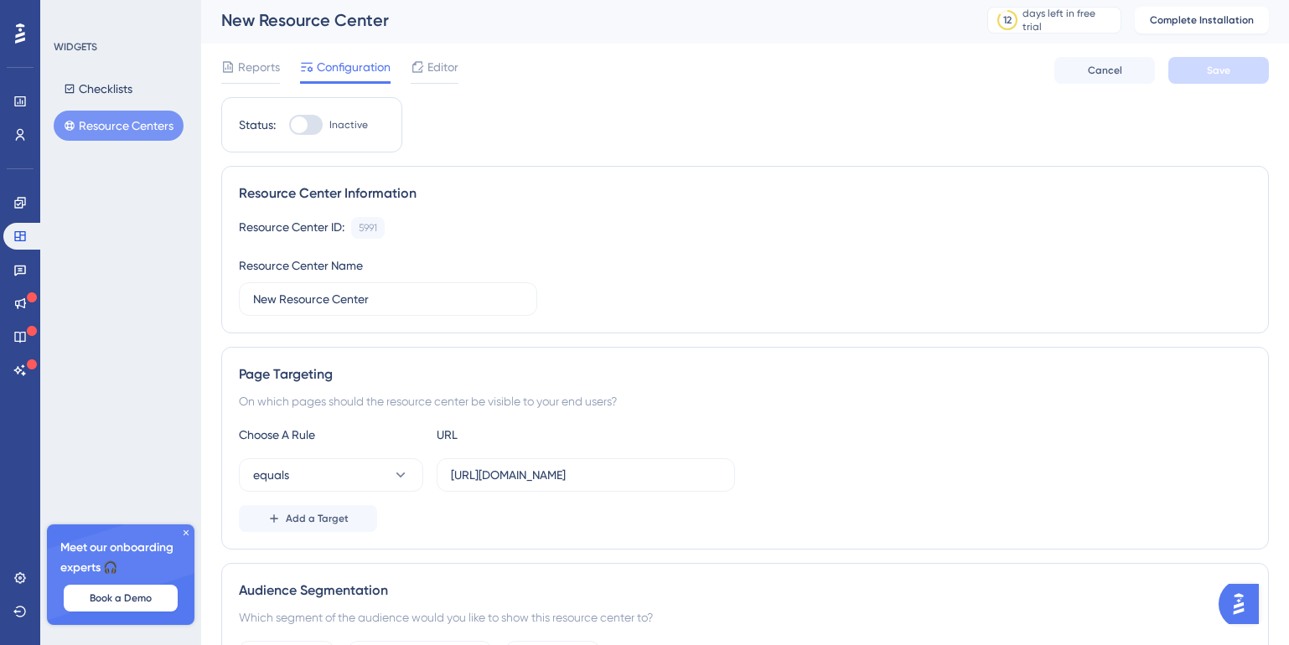
click at [309, 122] on div at bounding box center [306, 125] width 34 height 20
click at [289, 125] on input "Inactive" at bounding box center [288, 125] width 1 height 1
checkbox input "false"
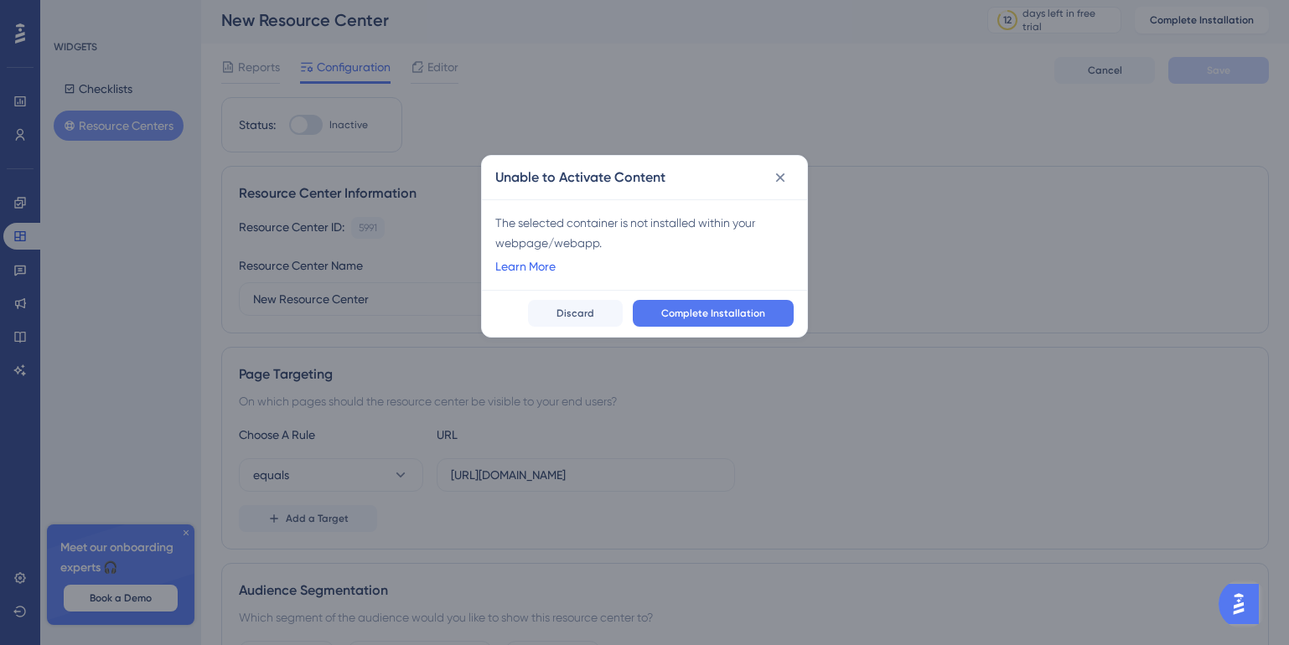
click at [533, 269] on link "Learn More" at bounding box center [525, 266] width 60 height 20
click at [783, 178] on icon at bounding box center [780, 177] width 17 height 17
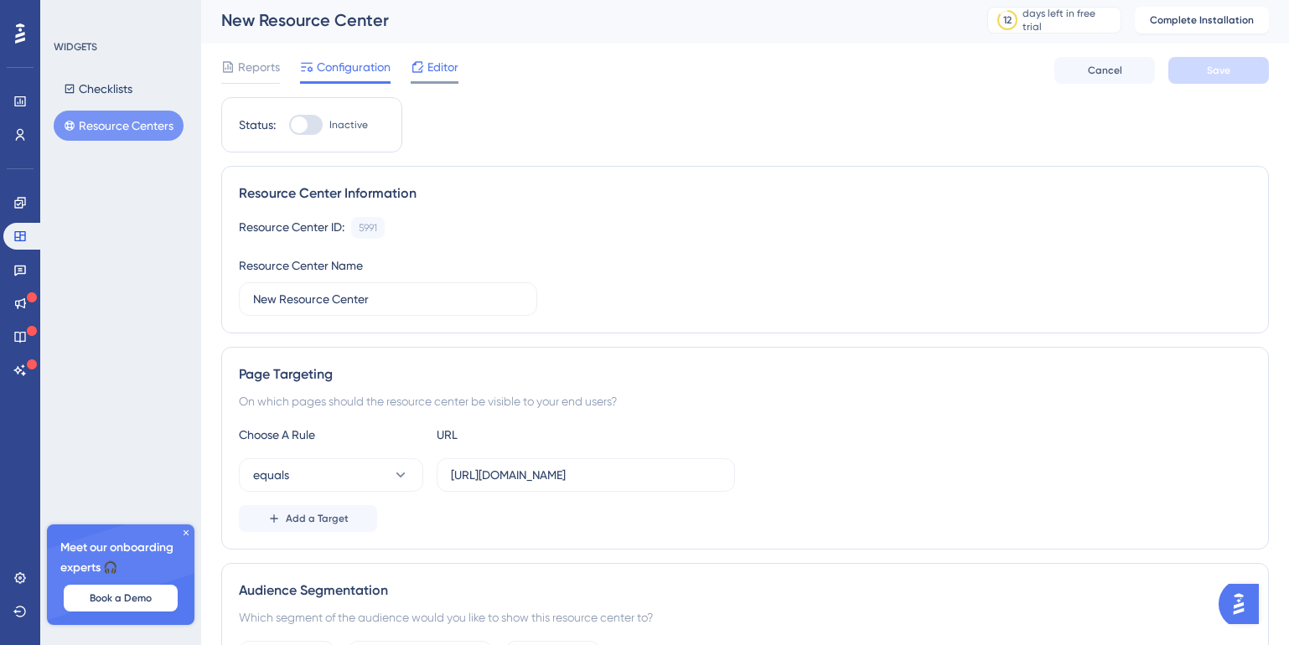
click at [437, 75] on span "Editor" at bounding box center [442, 67] width 31 height 20
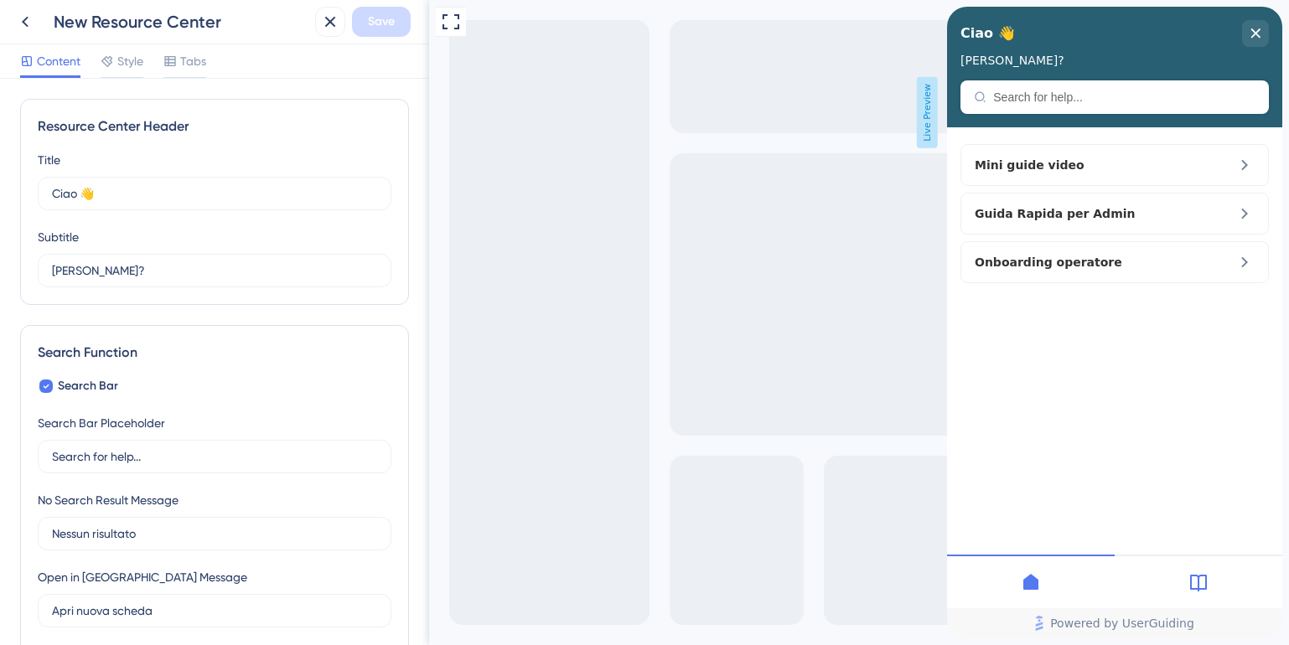
click at [1206, 584] on icon at bounding box center [1198, 583] width 17 height 17
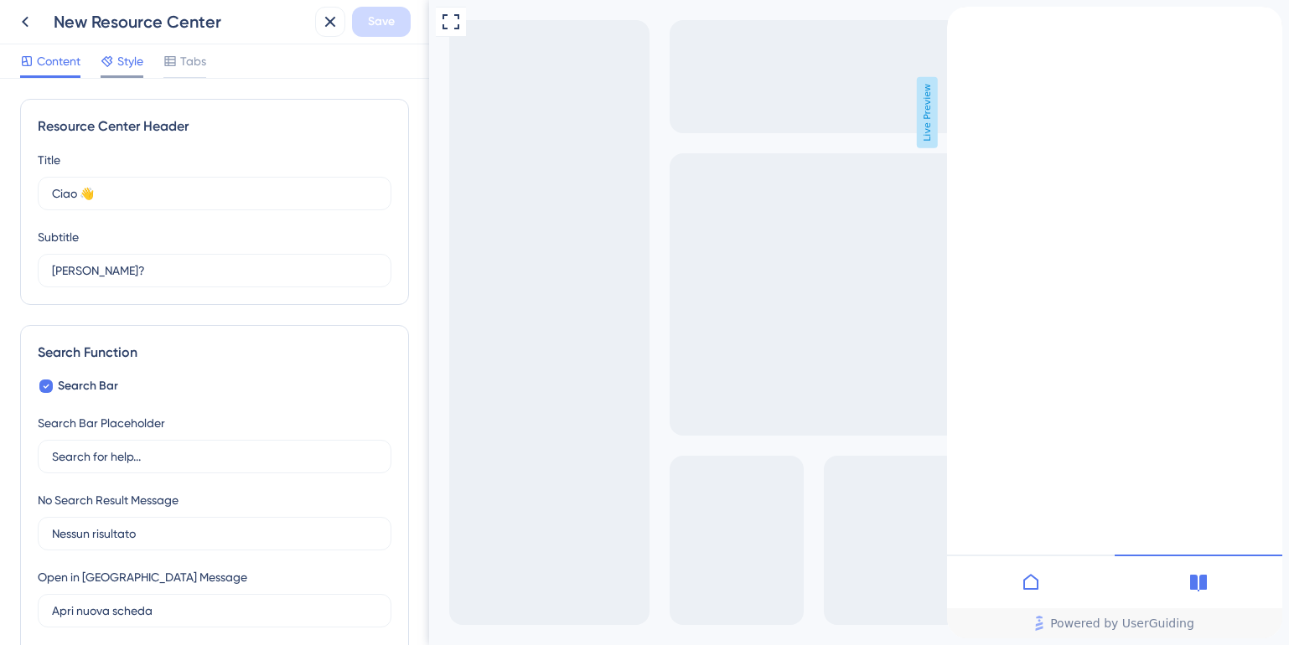
click at [120, 71] on div "Style" at bounding box center [122, 64] width 43 height 27
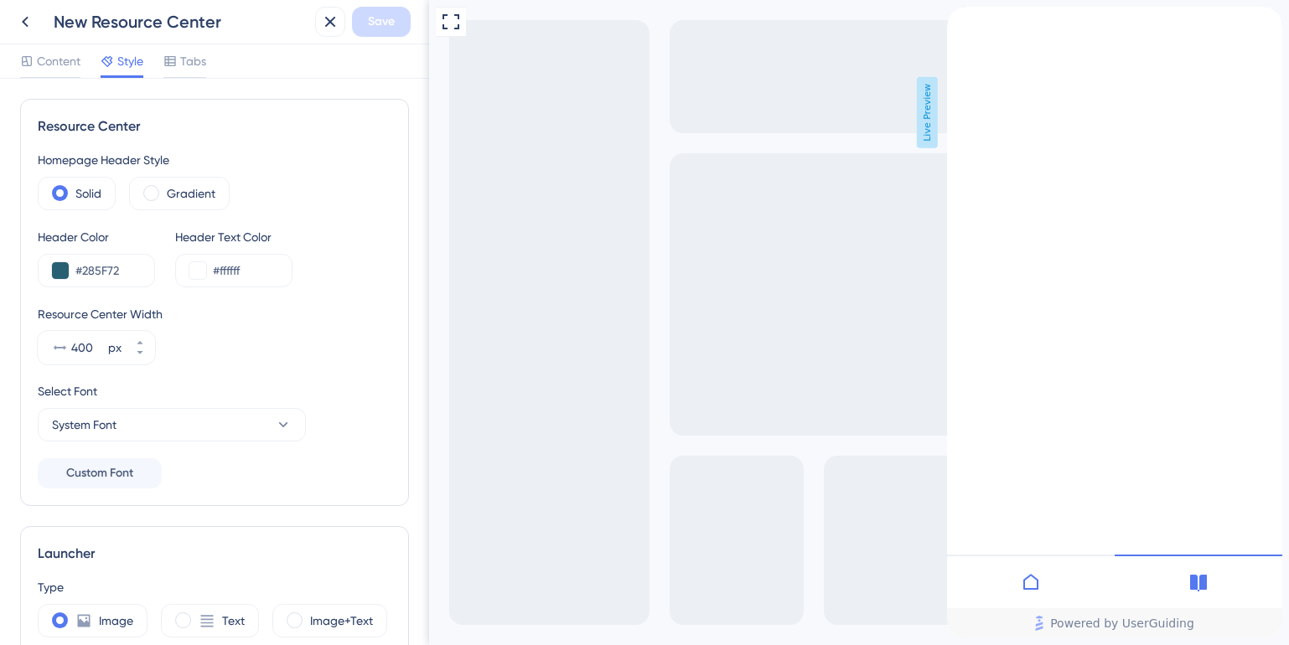
click at [960, 31] on icon "Resource Center Header" at bounding box center [953, 29] width 13 height 13
click at [958, 34] on icon "Resource Center Header" at bounding box center [953, 29] width 9 height 9
click at [1036, 588] on icon at bounding box center [1030, 582] width 15 height 16
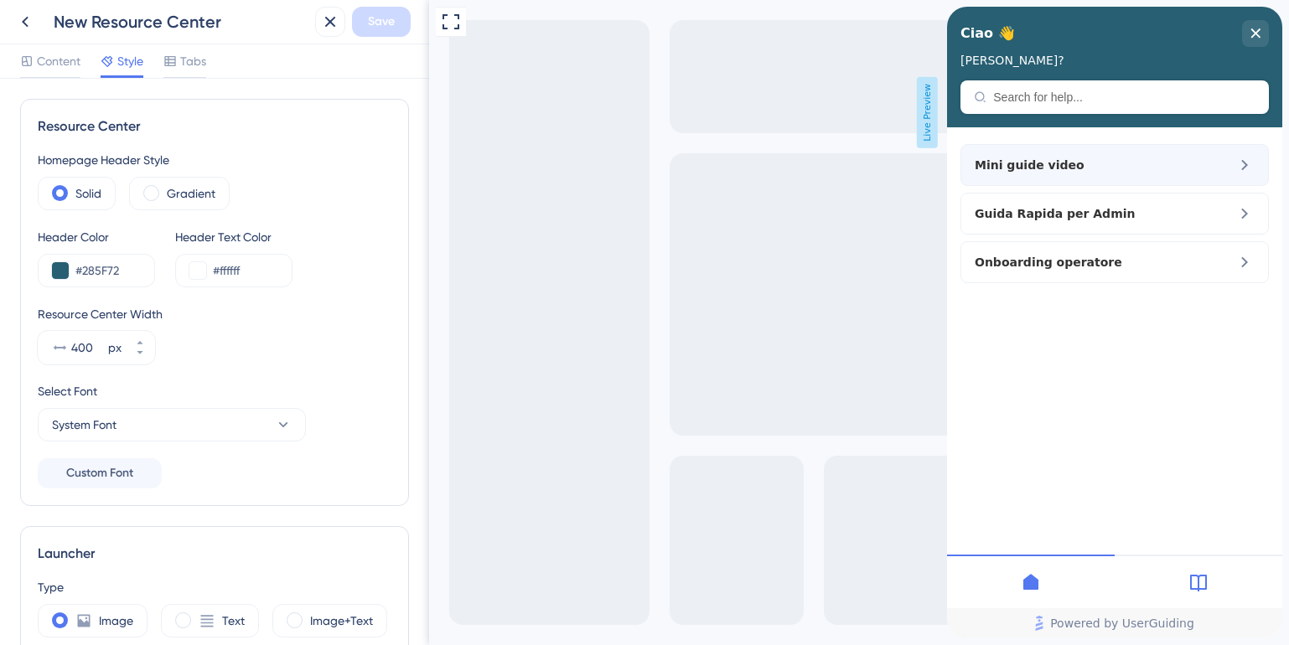
click at [1149, 166] on span "Mini guide video" at bounding box center [1073, 165] width 197 height 20
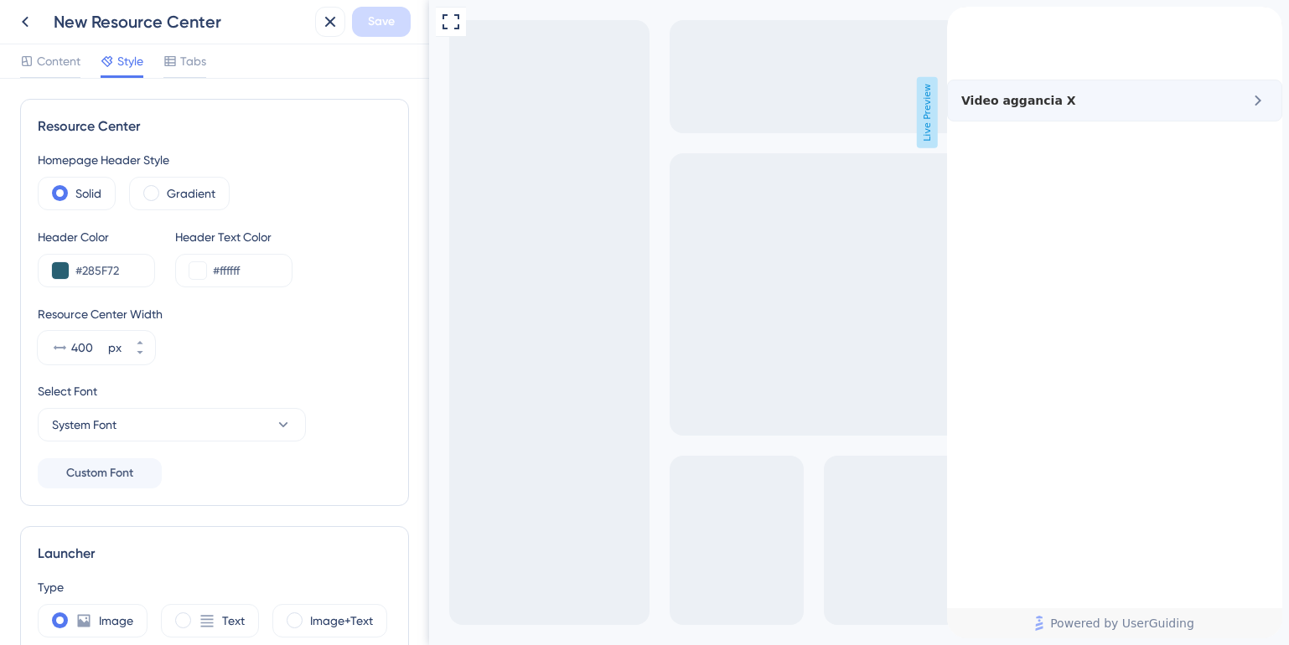
click at [1076, 111] on span "Video aggancia X" at bounding box center [1018, 100] width 115 height 20
click at [960, 20] on icon "back to header" at bounding box center [953, 13] width 13 height 13
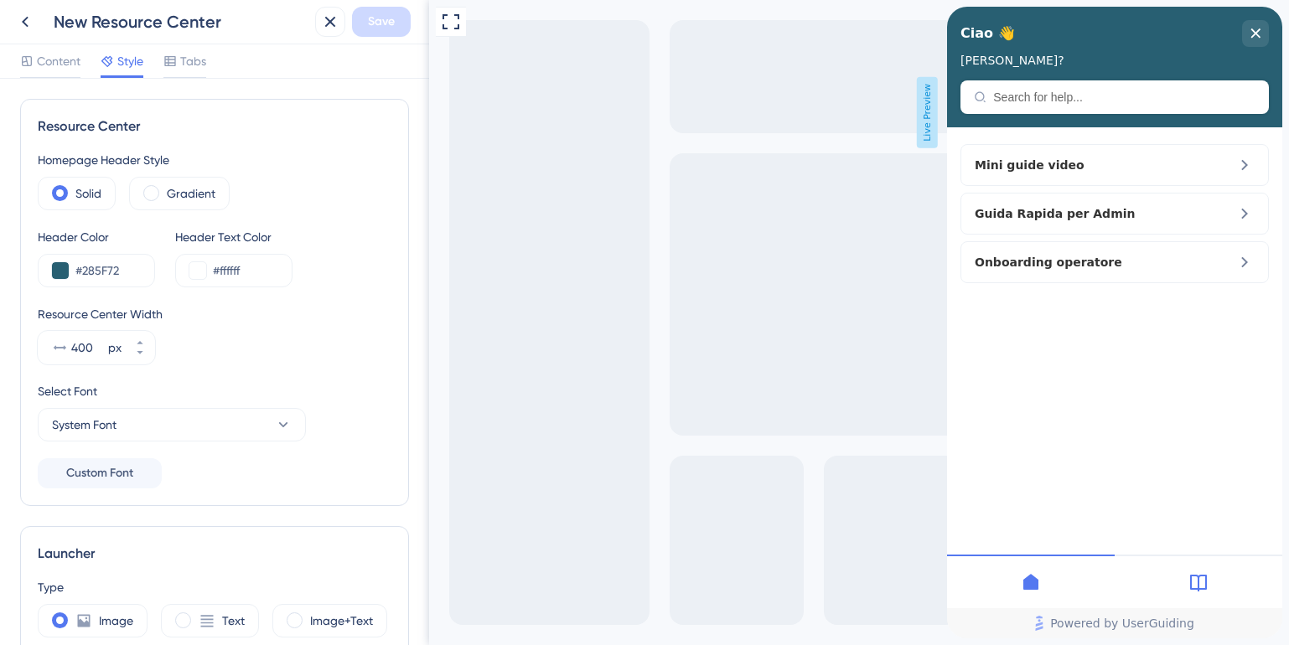
click at [1192, 584] on icon at bounding box center [1198, 582] width 20 height 20
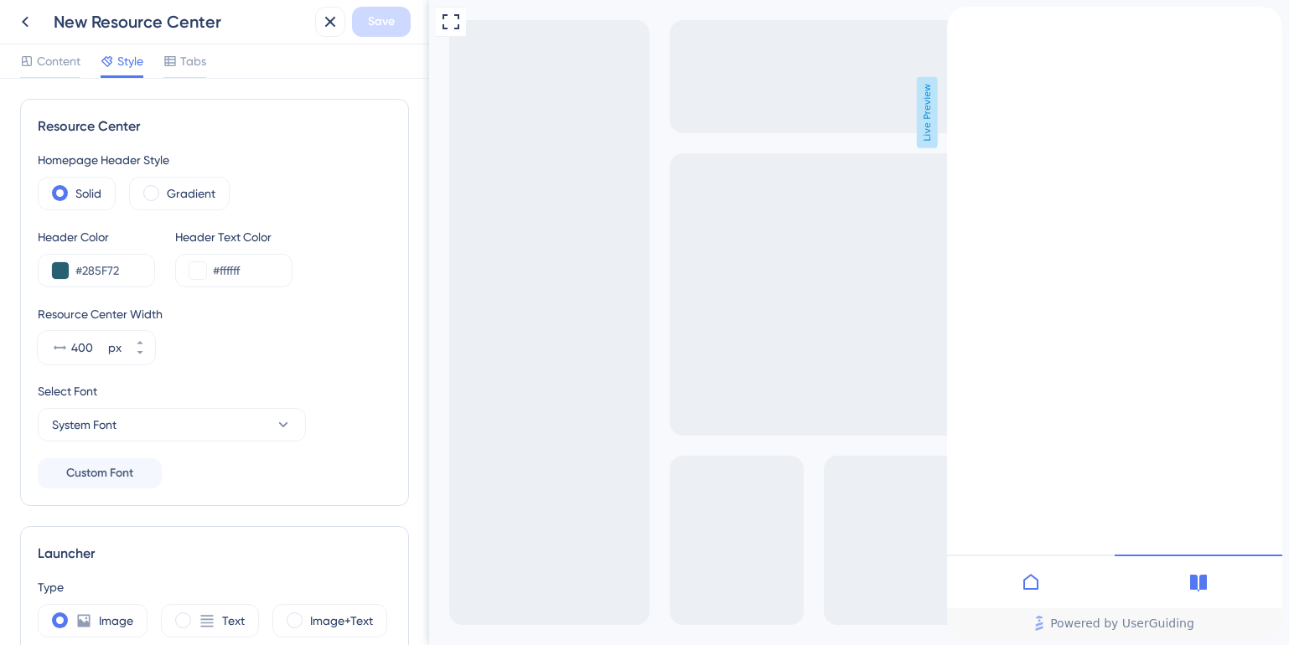
click at [971, 23] on div "back to header" at bounding box center [1002, 15] width 111 height 17
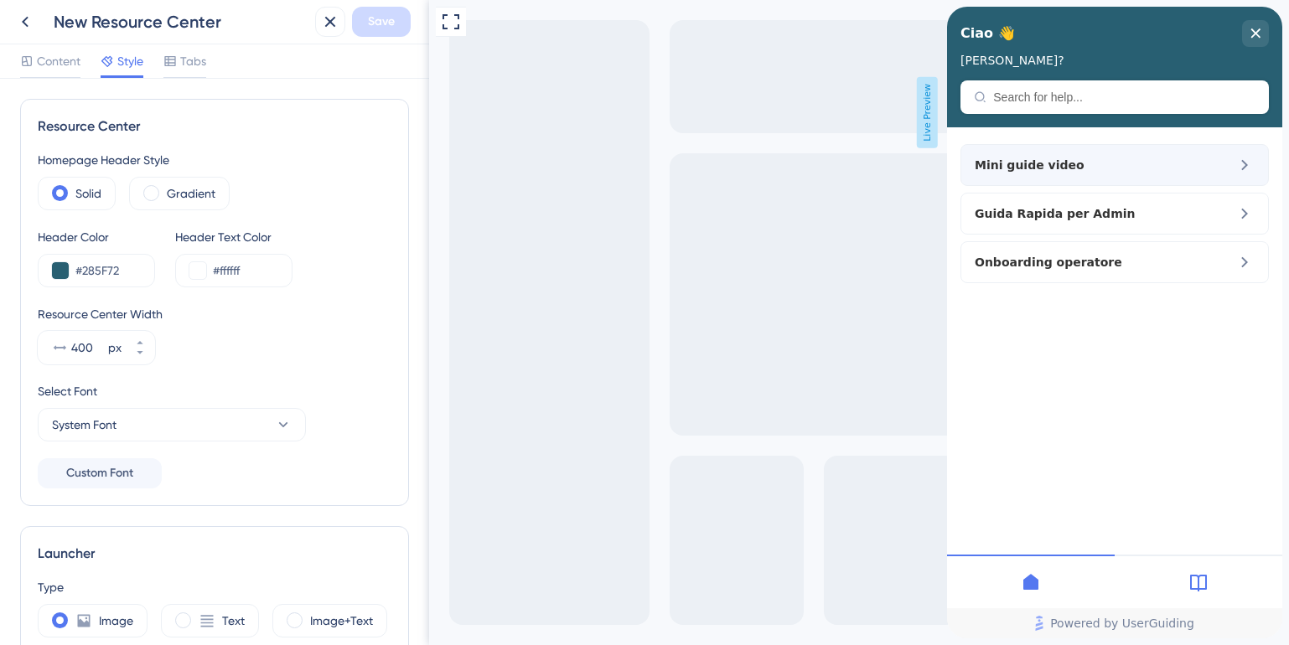
click at [1125, 170] on span "Mini guide video" at bounding box center [1073, 165] width 197 height 20
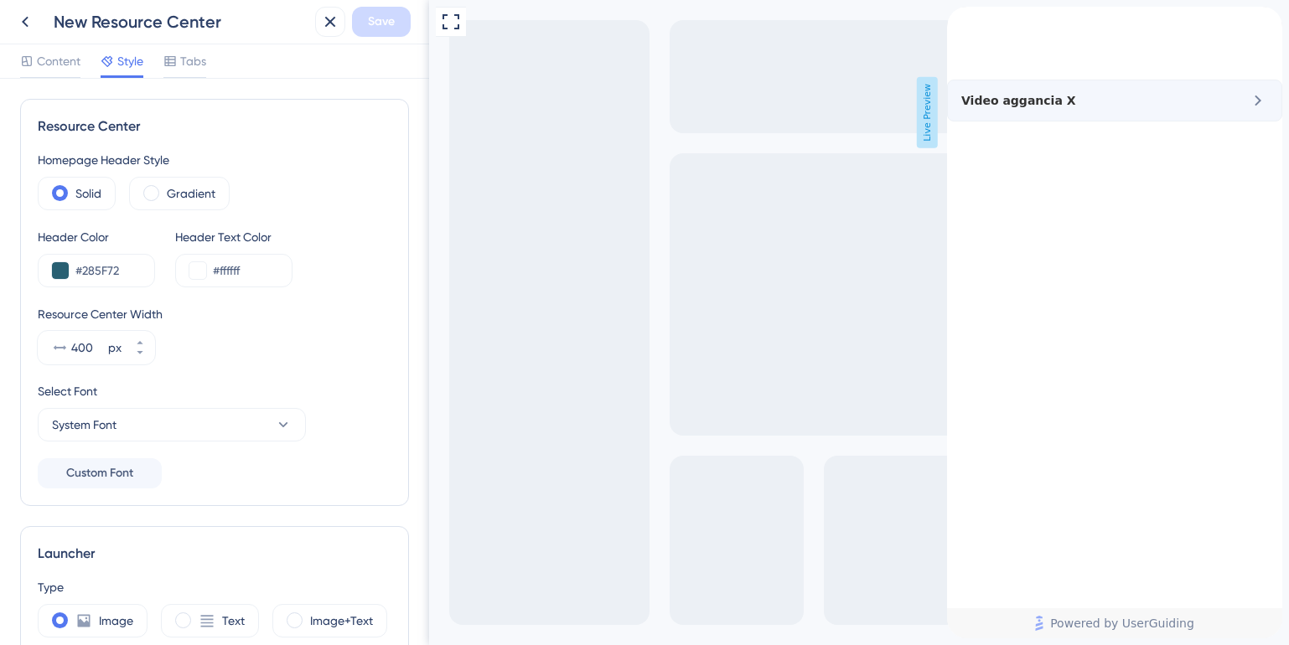
click at [1076, 111] on span "Video aggancia X" at bounding box center [1018, 100] width 115 height 20
click at [24, 29] on icon at bounding box center [25, 22] width 20 height 20
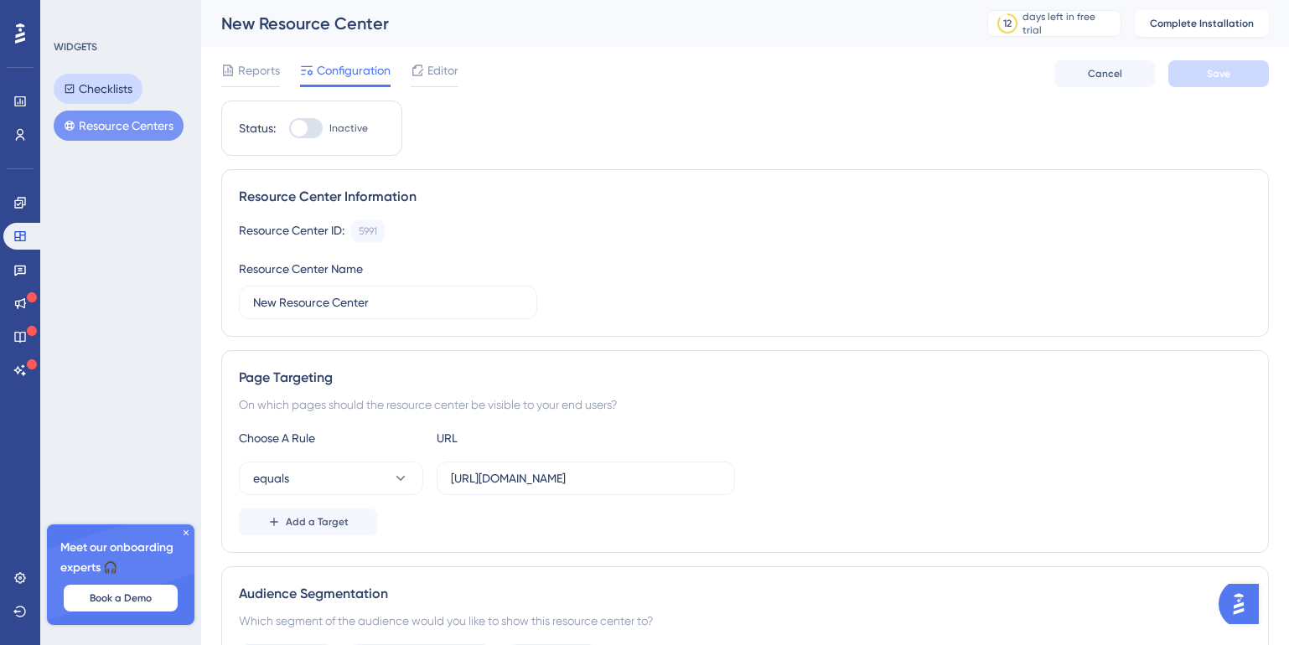
click at [104, 92] on button "Checklists" at bounding box center [98, 89] width 89 height 30
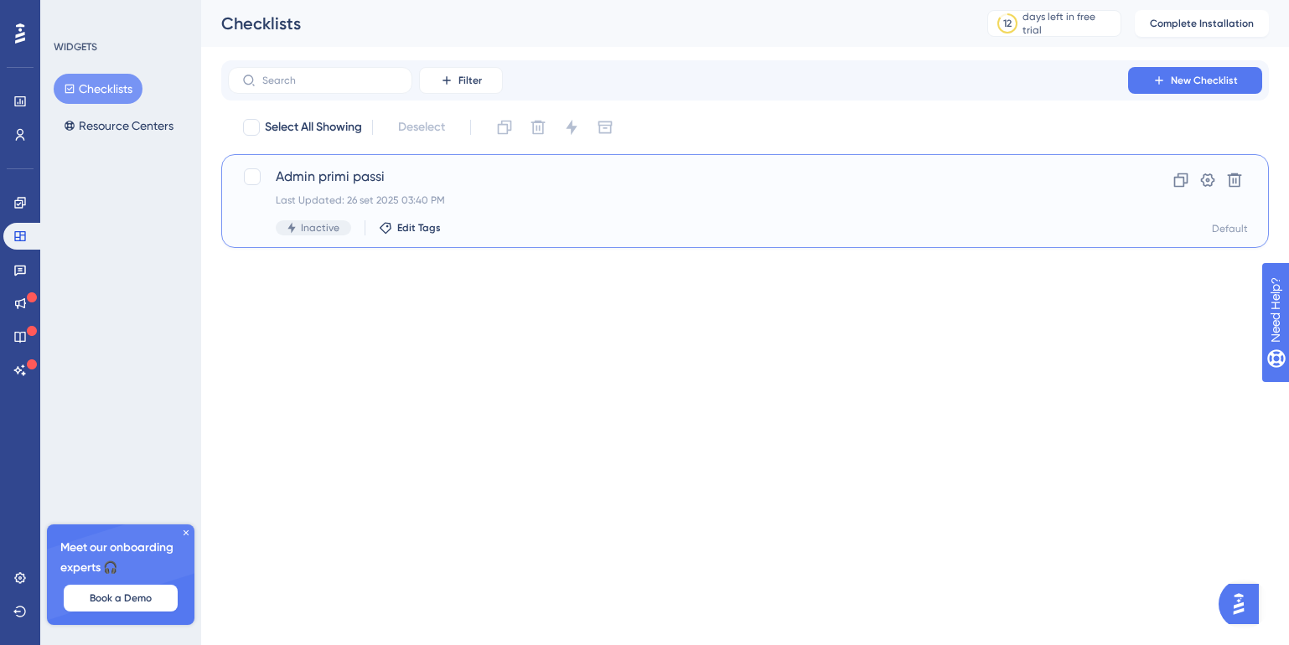
click at [532, 212] on div "Admin primi passi Last Updated: 26 set 2025 03:40 PM Inactive Edit Tags" at bounding box center [678, 201] width 804 height 69
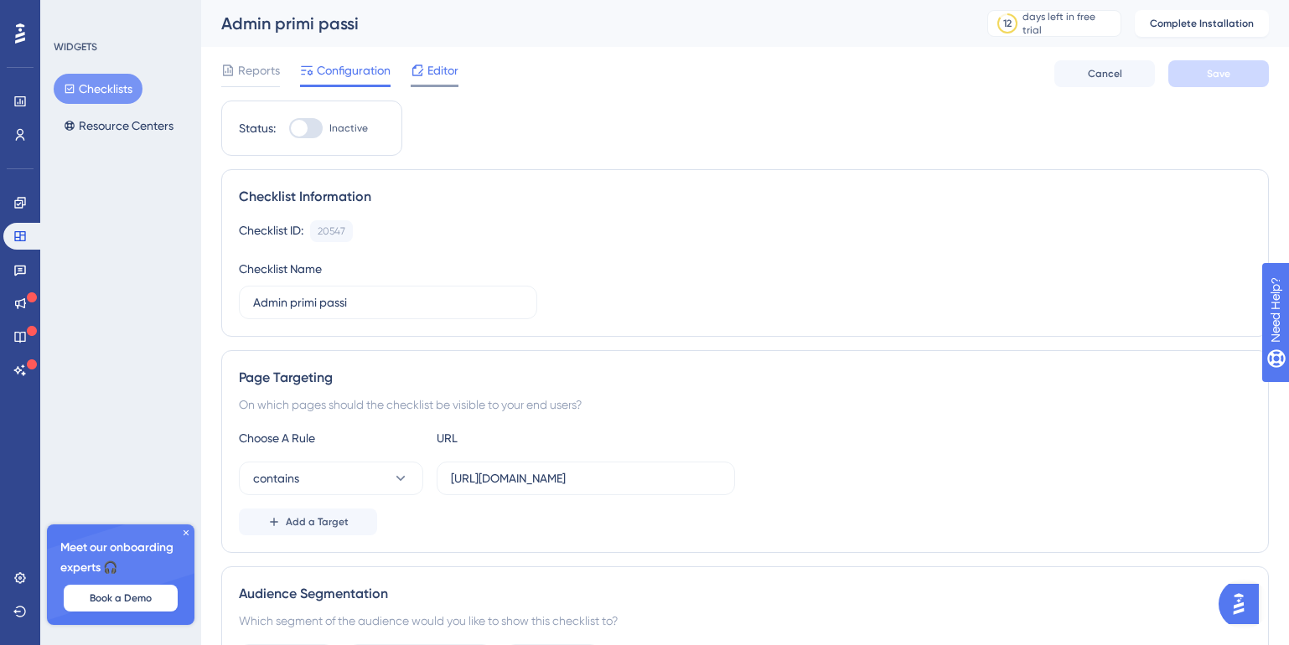
click at [438, 78] on span "Editor" at bounding box center [442, 70] width 31 height 20
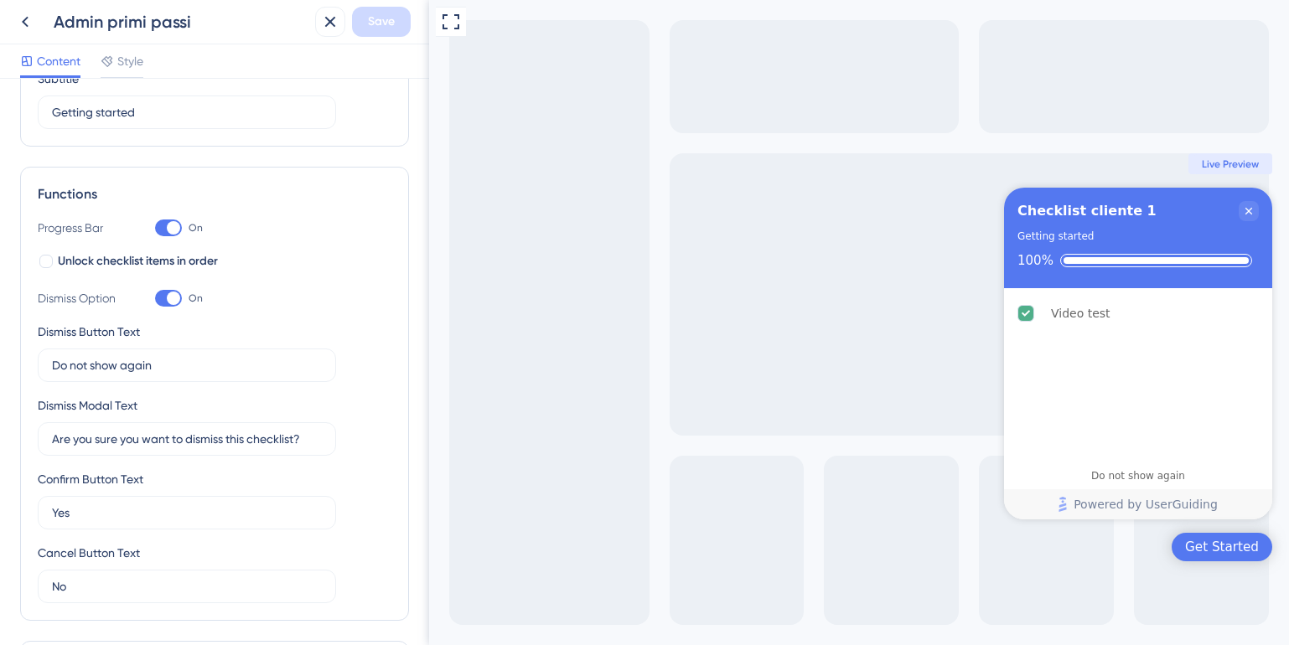
scroll to position [426, 0]
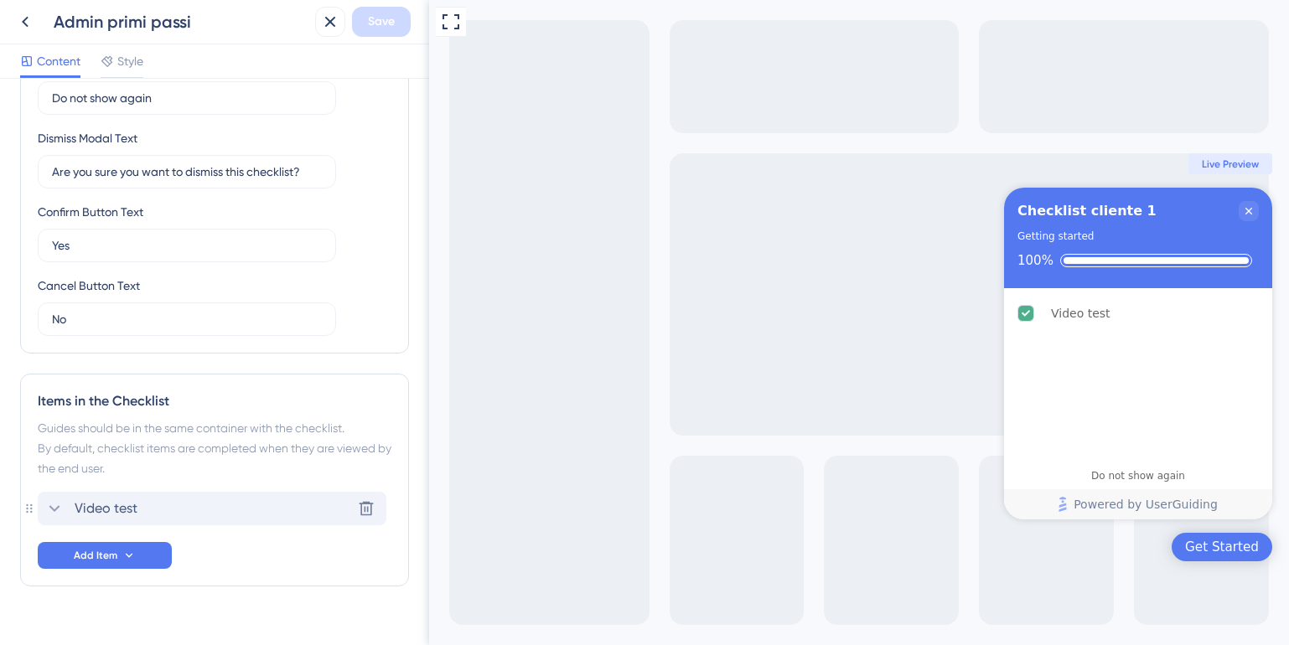
click at [120, 505] on span "Video test" at bounding box center [106, 509] width 63 height 20
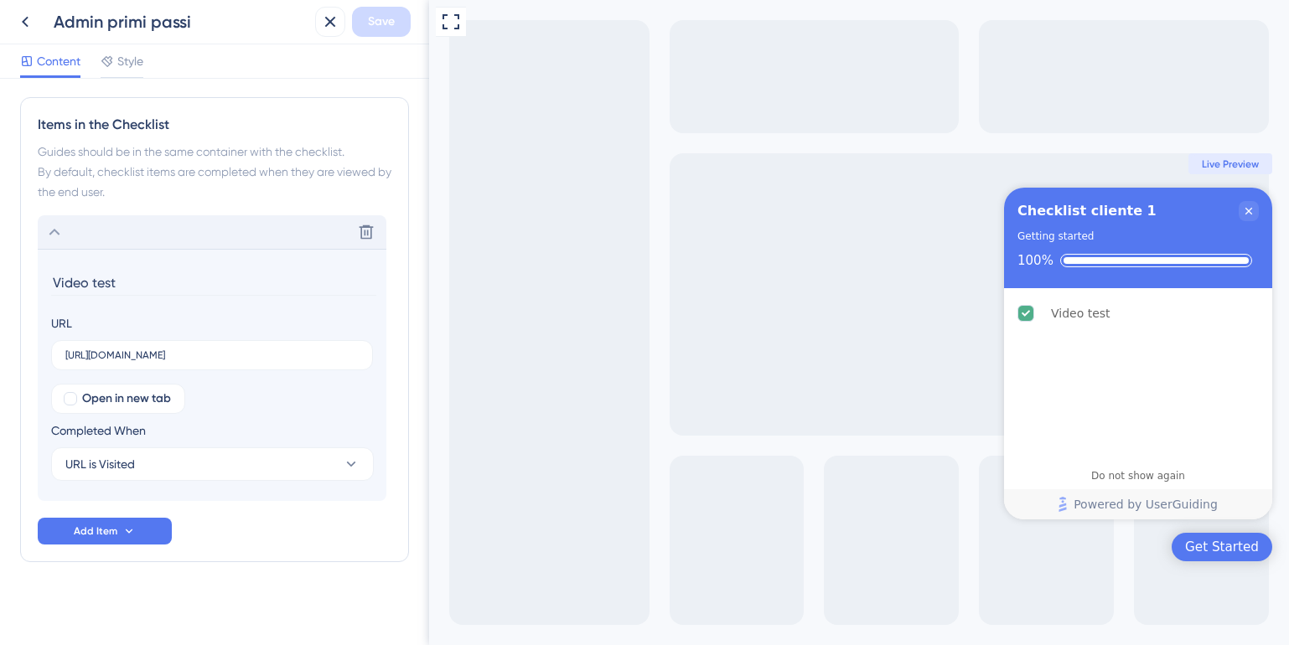
scroll to position [706, 0]
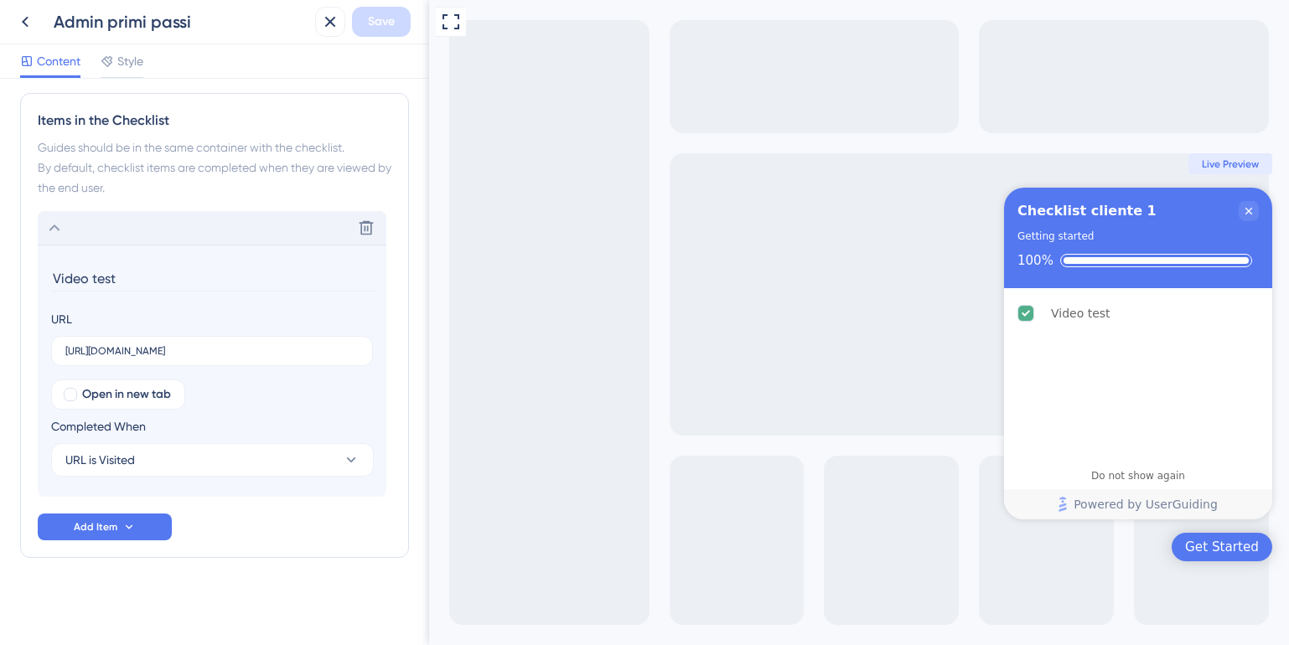
click at [85, 279] on input "Video test" at bounding box center [213, 279] width 325 height 26
type input "c"
type input "Crea un nuovo utente"
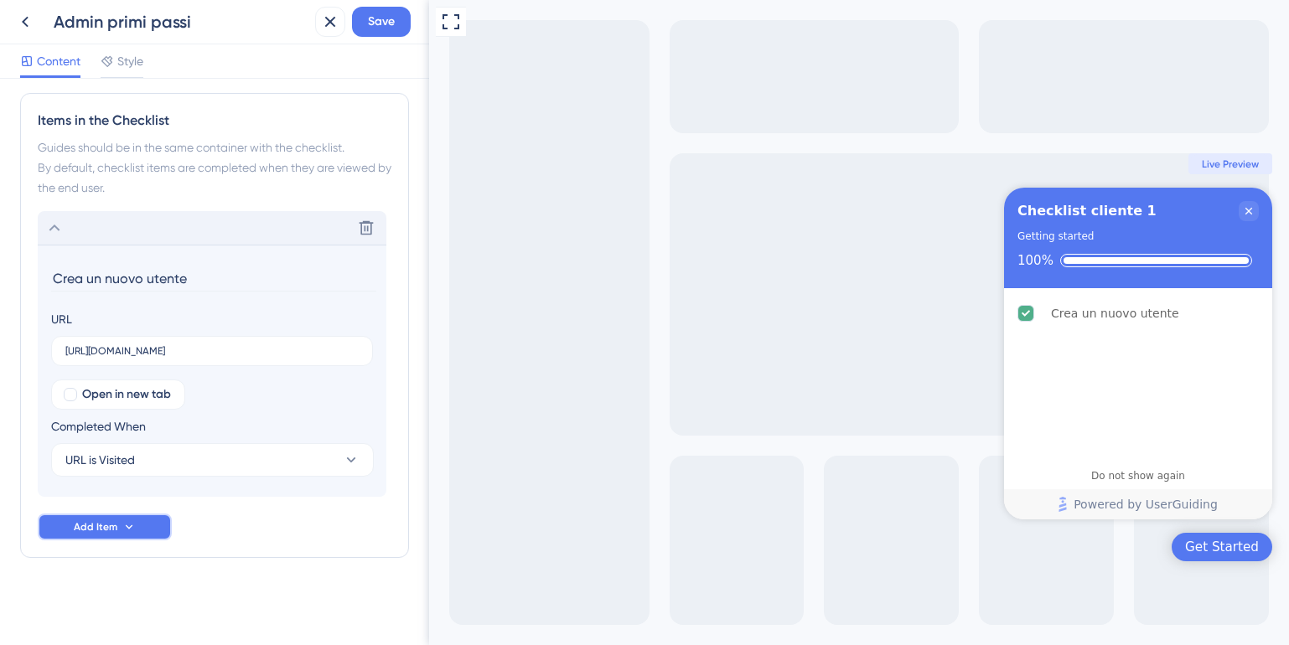
click at [80, 524] on span "Add Item" at bounding box center [96, 526] width 44 height 13
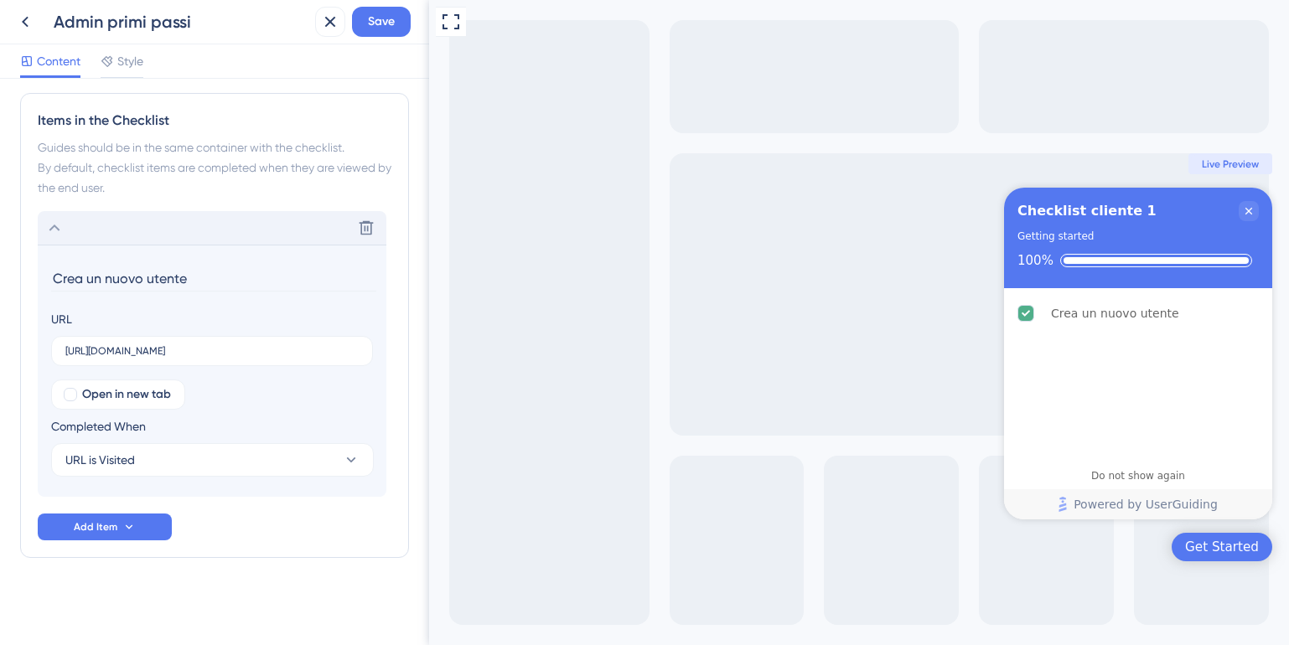
scroll to position [706, 0]
click at [376, 26] on span "Save" at bounding box center [381, 22] width 27 height 20
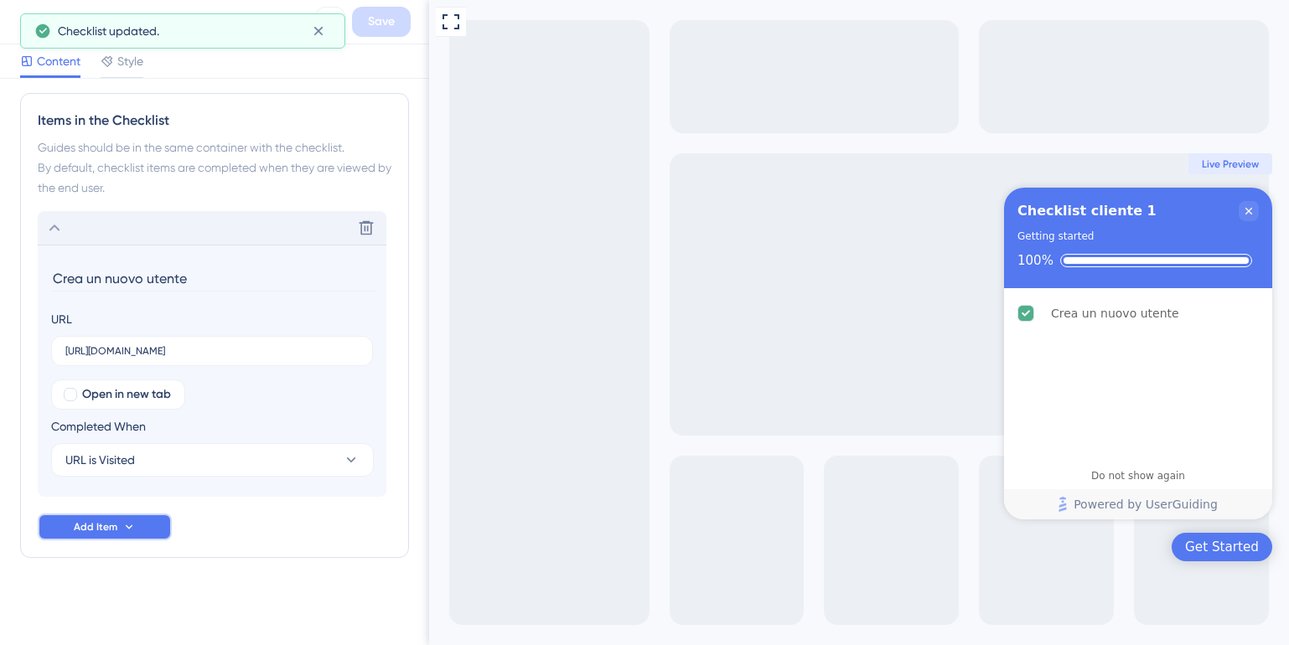
click at [111, 530] on span "Add Item" at bounding box center [96, 526] width 44 height 13
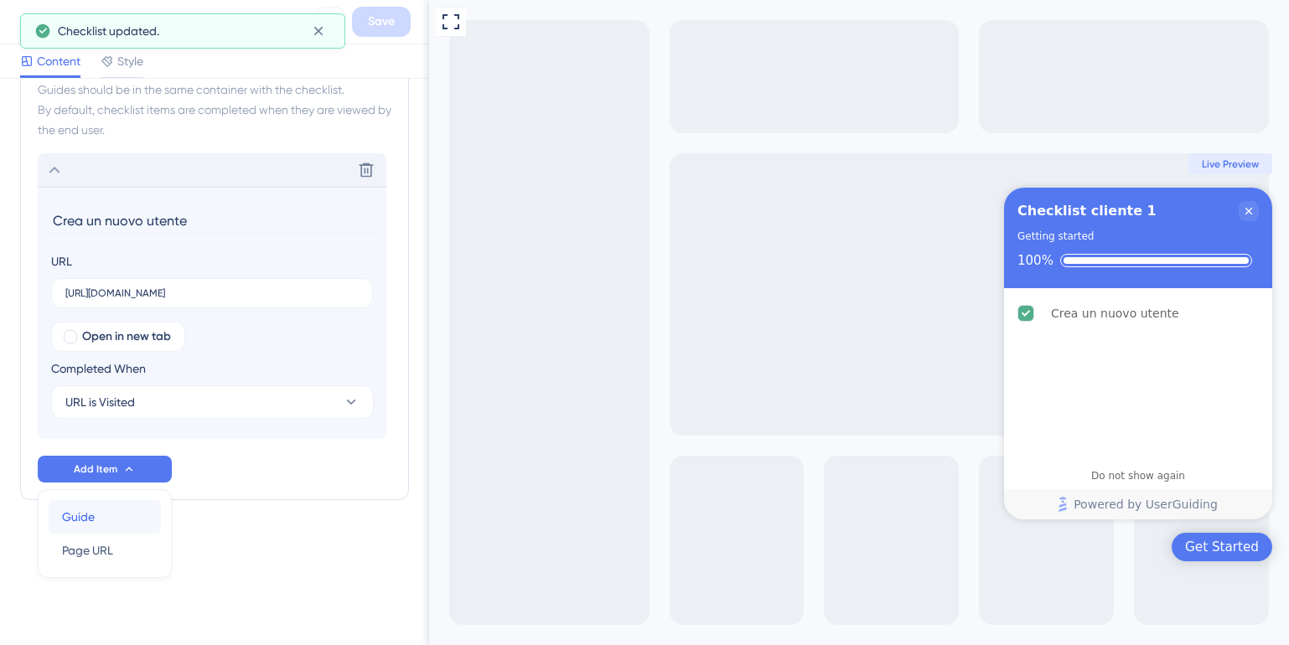
click at [94, 515] on span "Guide" at bounding box center [78, 517] width 33 height 20
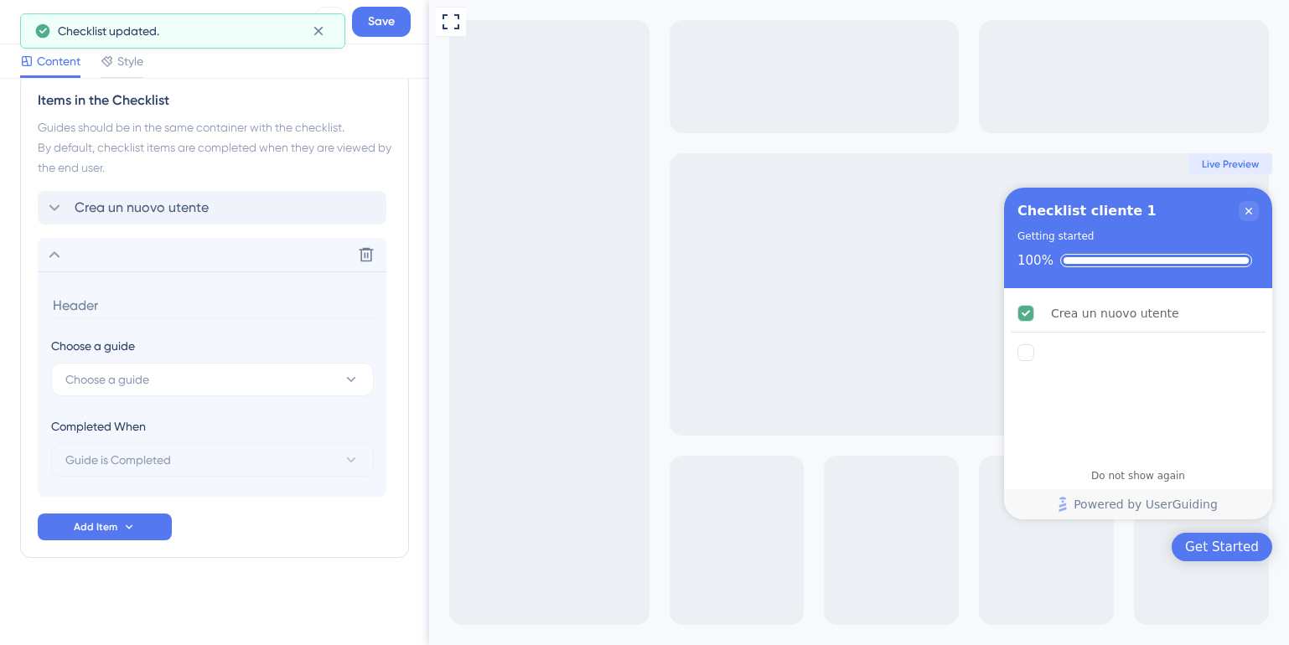
scroll to position [726, 0]
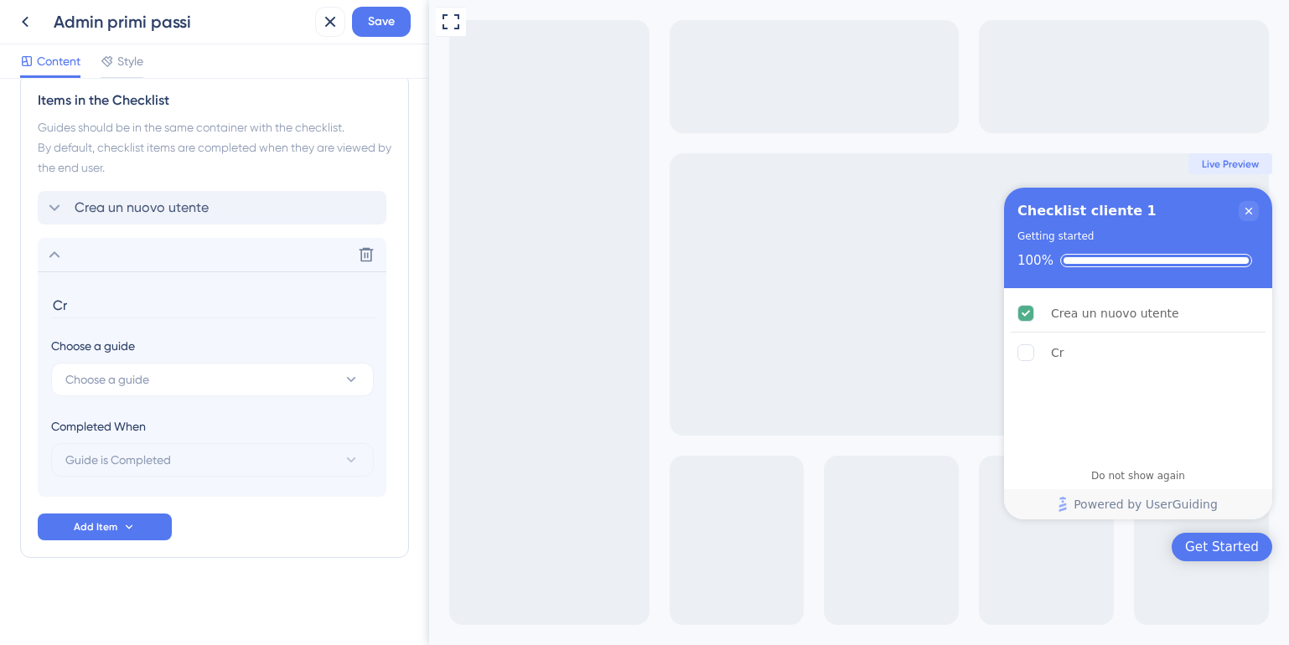
type input "C"
type input "Aggancia i tuoi canali social"
click at [116, 385] on span "Choose a guide" at bounding box center [107, 380] width 84 height 20
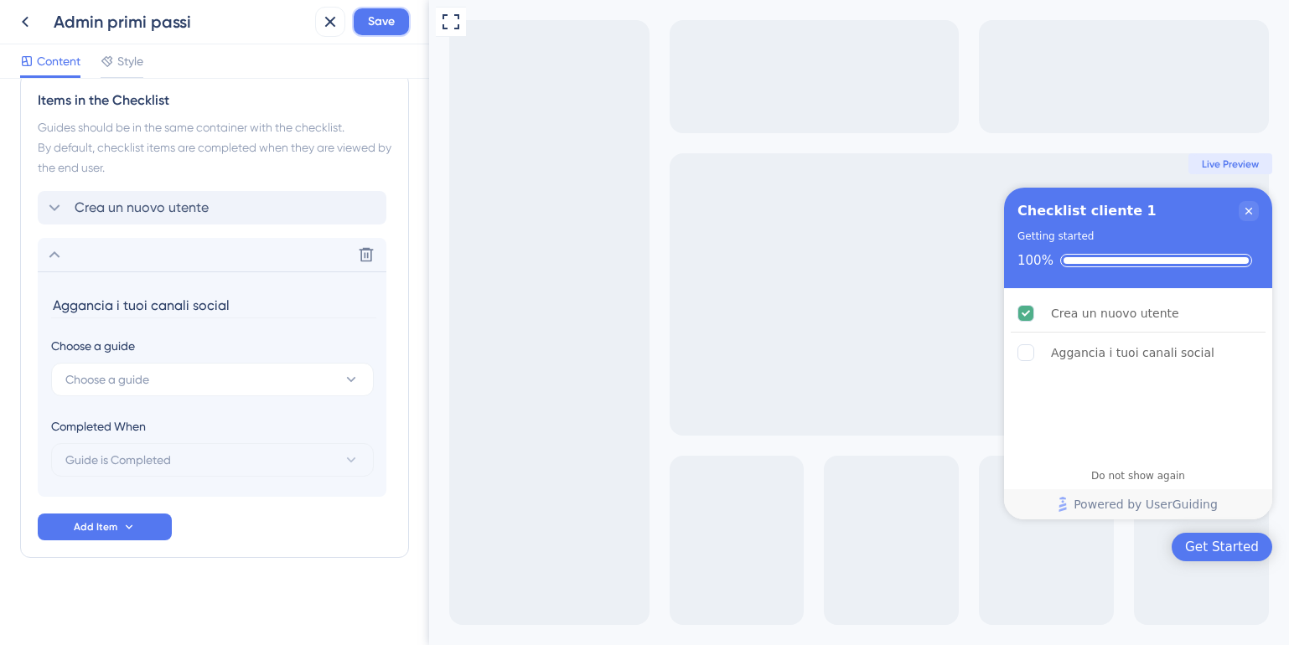
click at [384, 14] on span "Save" at bounding box center [381, 22] width 27 height 20
click at [23, 26] on icon at bounding box center [25, 22] width 20 height 20
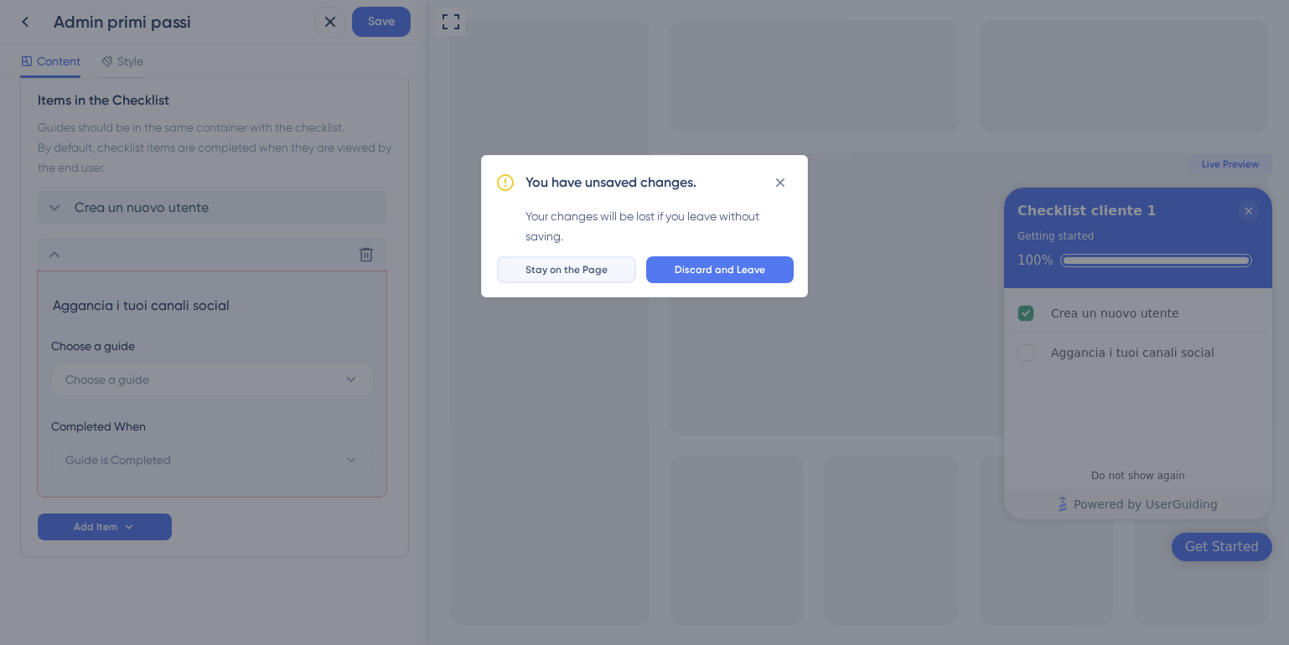
click at [588, 264] on span "Stay on the Page" at bounding box center [566, 269] width 82 height 13
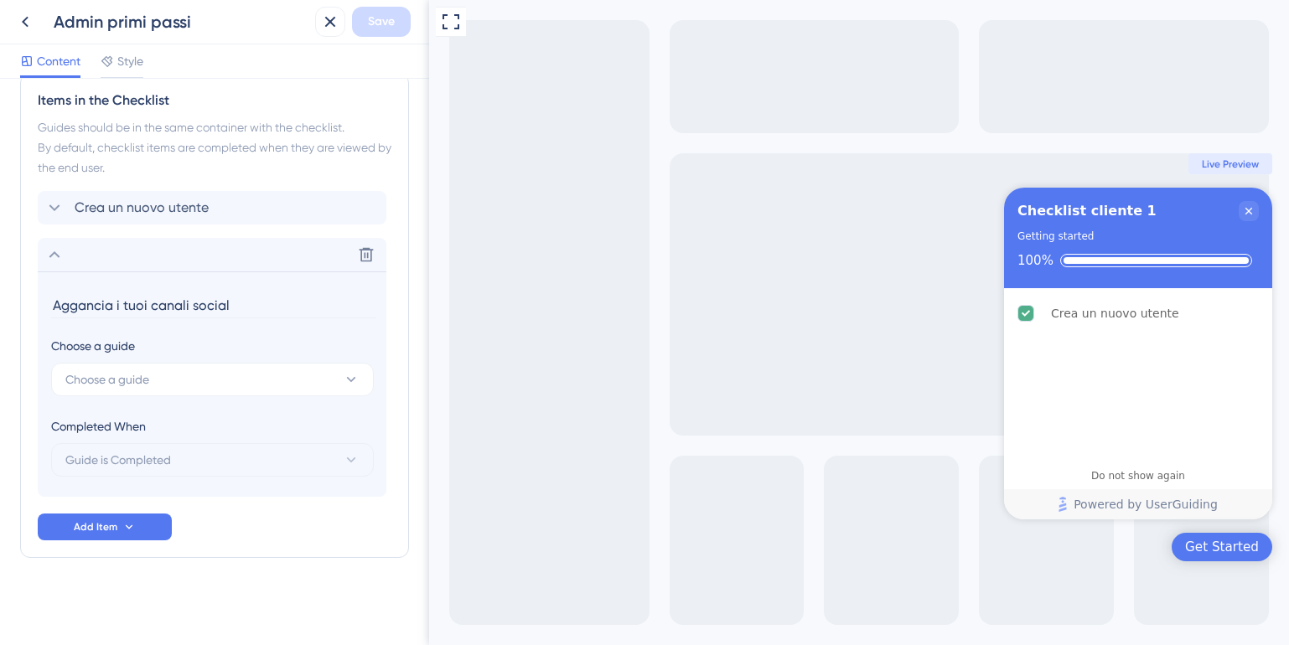
scroll to position [0, 0]
click at [189, 205] on span "Crea un nuovo utente" at bounding box center [142, 208] width 134 height 20
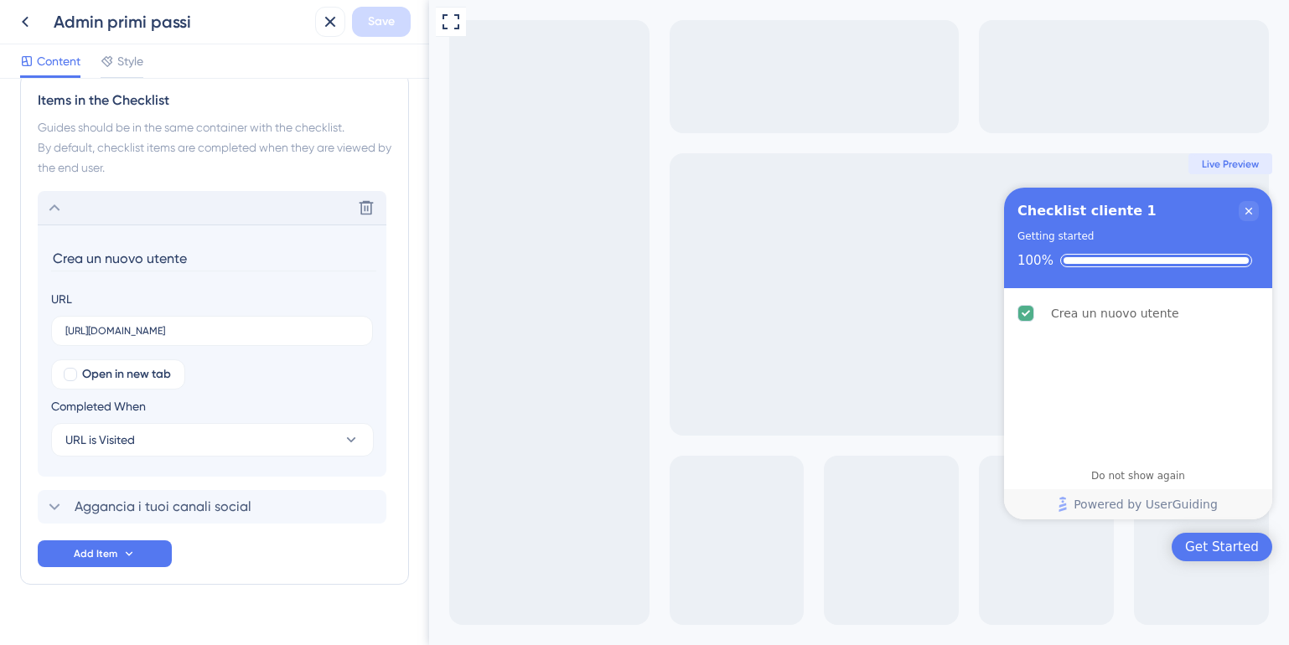
scroll to position [753, 0]
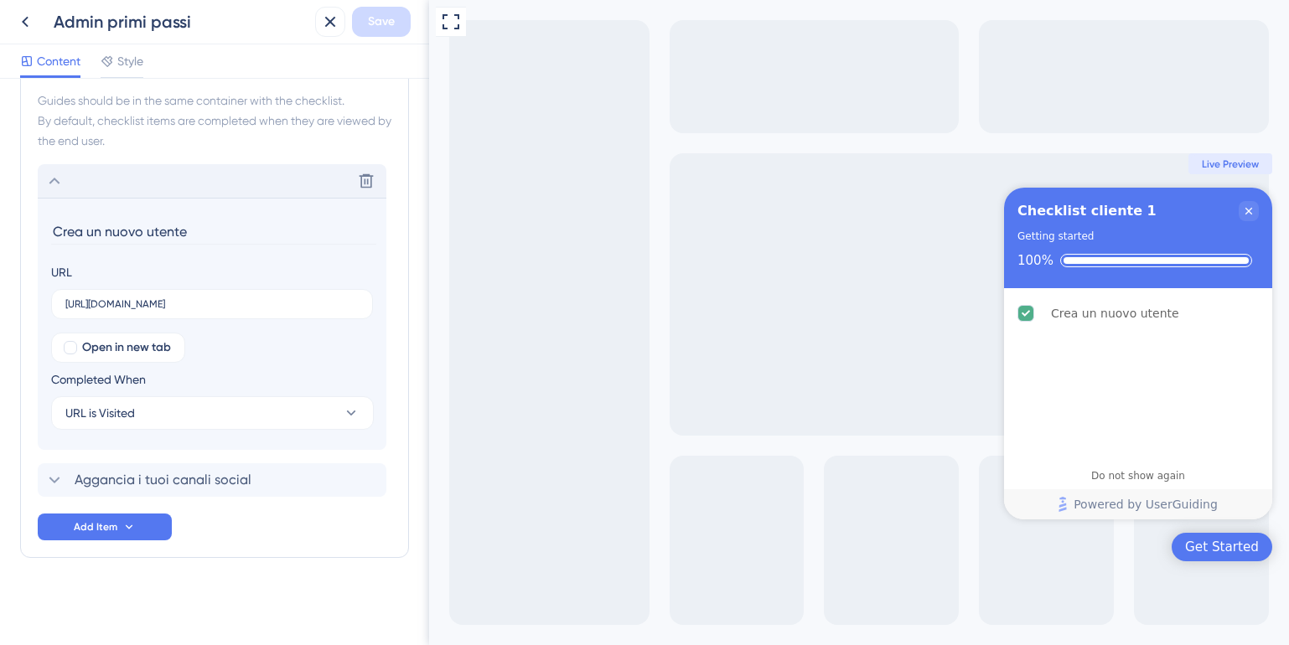
click at [157, 176] on div "Delete" at bounding box center [212, 181] width 349 height 34
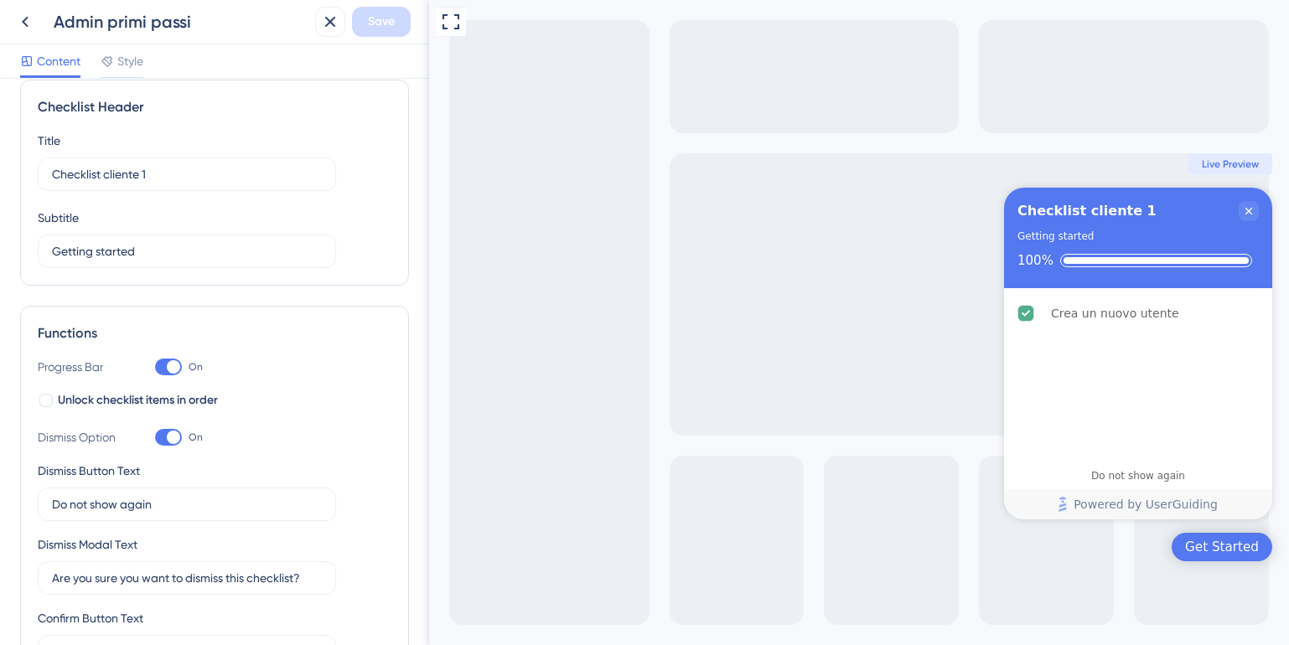
scroll to position [24, 0]
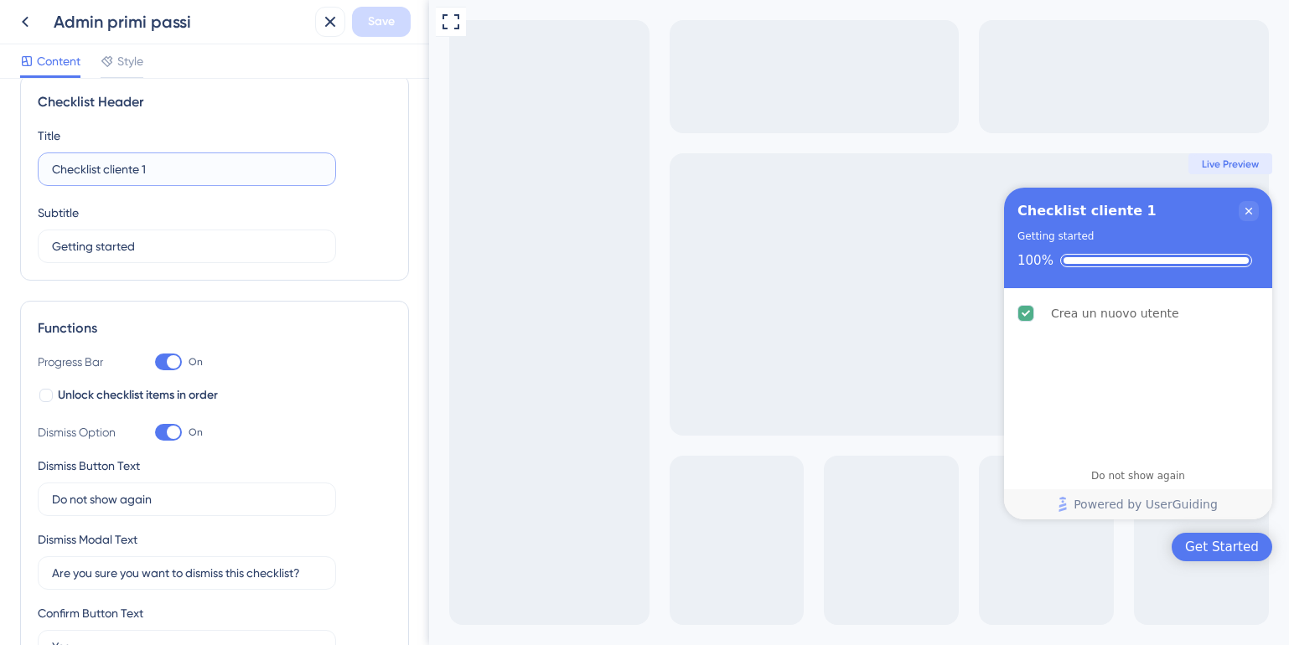
drag, startPoint x: 53, startPoint y: 173, endPoint x: 106, endPoint y: 173, distance: 52.8
click at [106, 173] on input "Checklist cliente 1" at bounding box center [187, 169] width 270 height 18
drag, startPoint x: 106, startPoint y: 173, endPoint x: 220, endPoint y: 174, distance: 114.0
click at [220, 174] on input "Checklist cliente 1" at bounding box center [187, 169] width 270 height 18
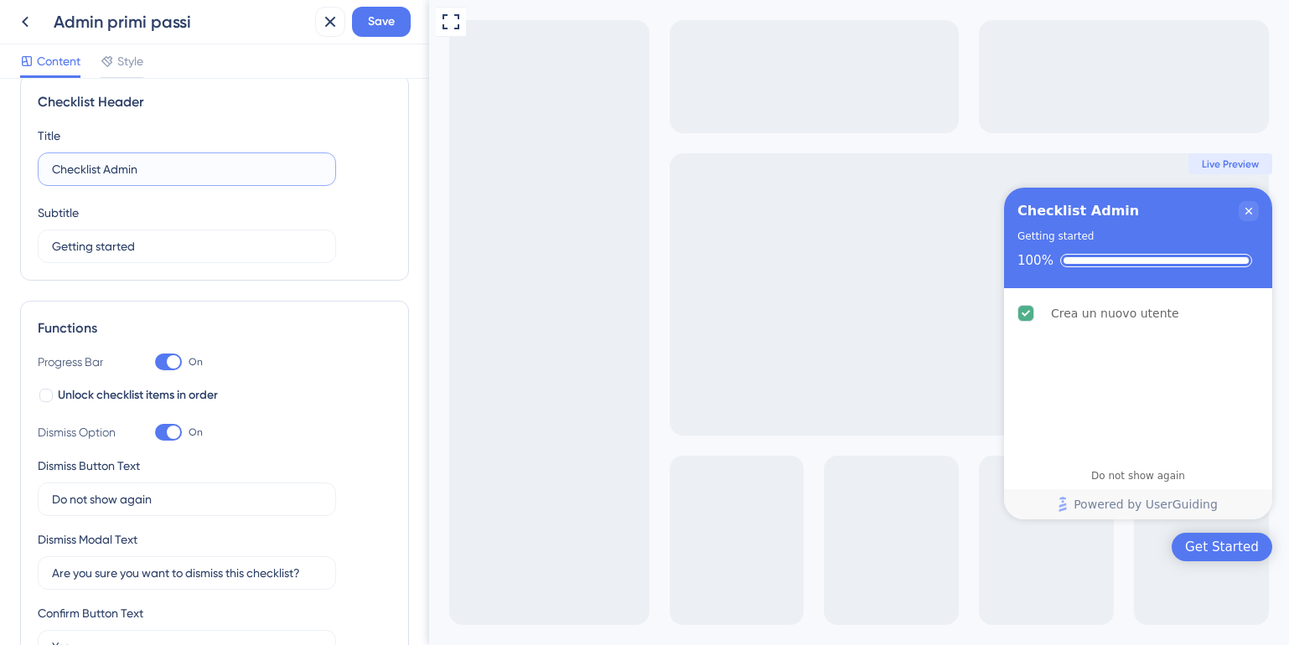
scroll to position [484, 0]
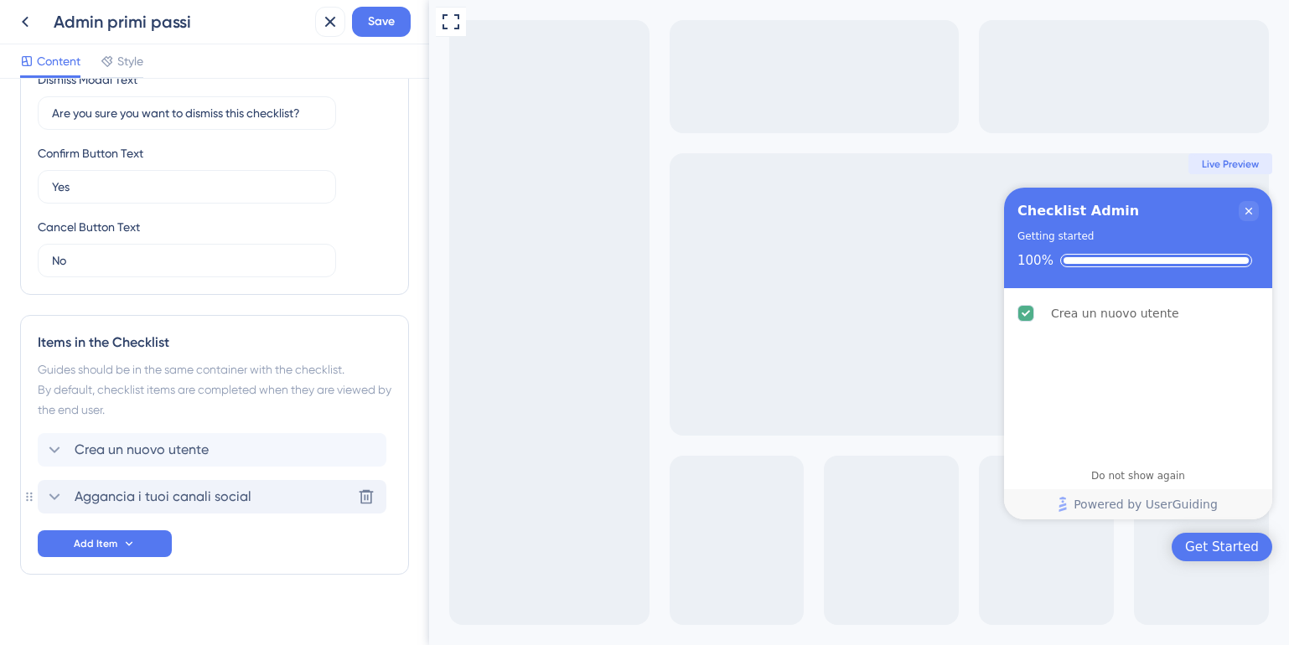
type input "Checklist Admin"
click at [123, 500] on span "Aggancia i tuoi canali social" at bounding box center [163, 497] width 177 height 20
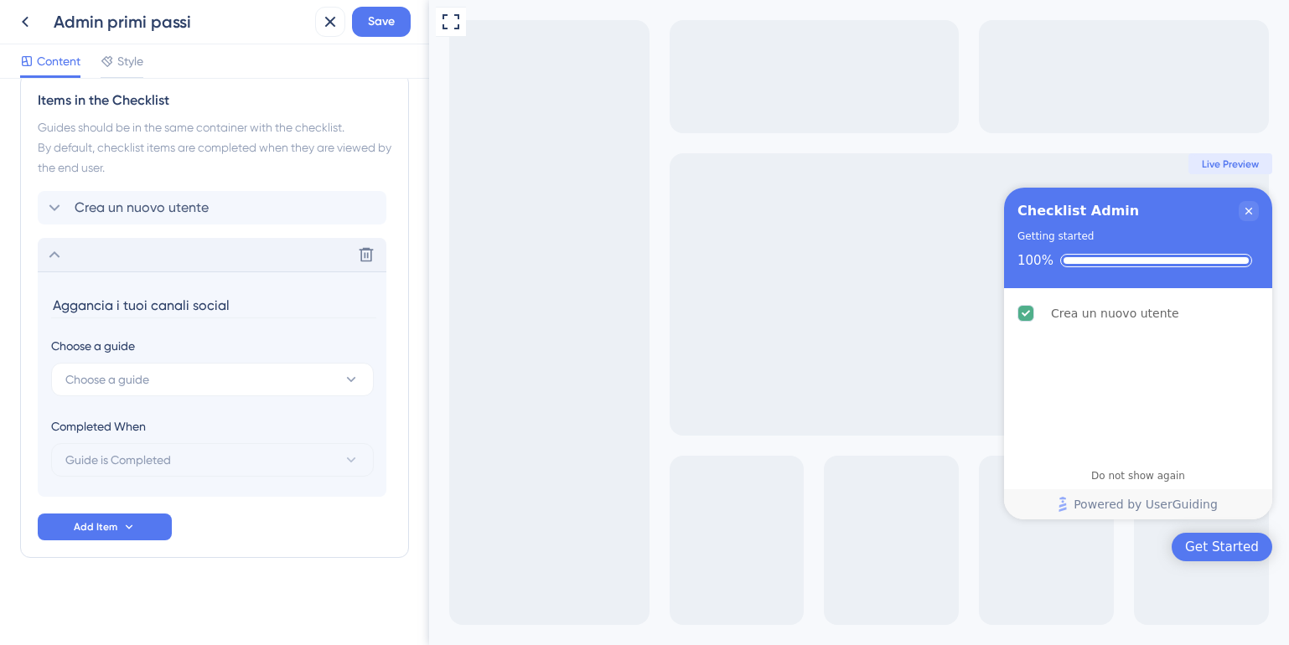
scroll to position [725, 0]
click at [92, 384] on span "Choose a guide" at bounding box center [107, 381] width 84 height 20
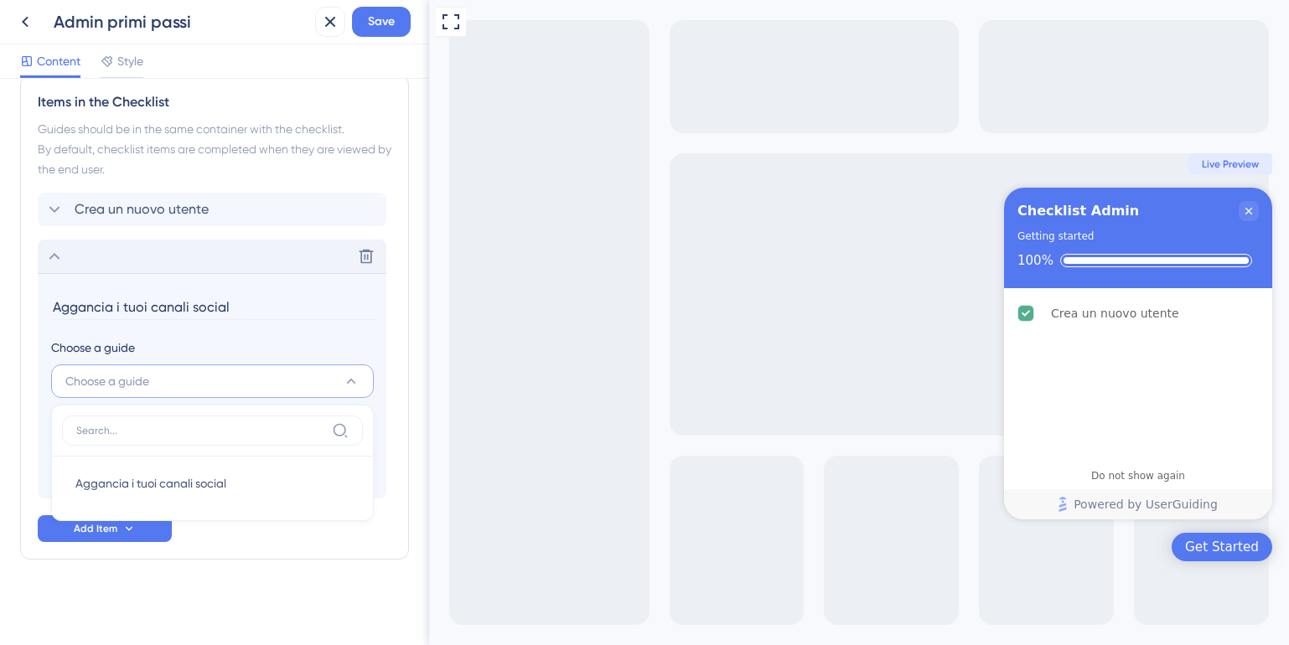
click at [101, 387] on span "Choose a guide" at bounding box center [107, 381] width 84 height 20
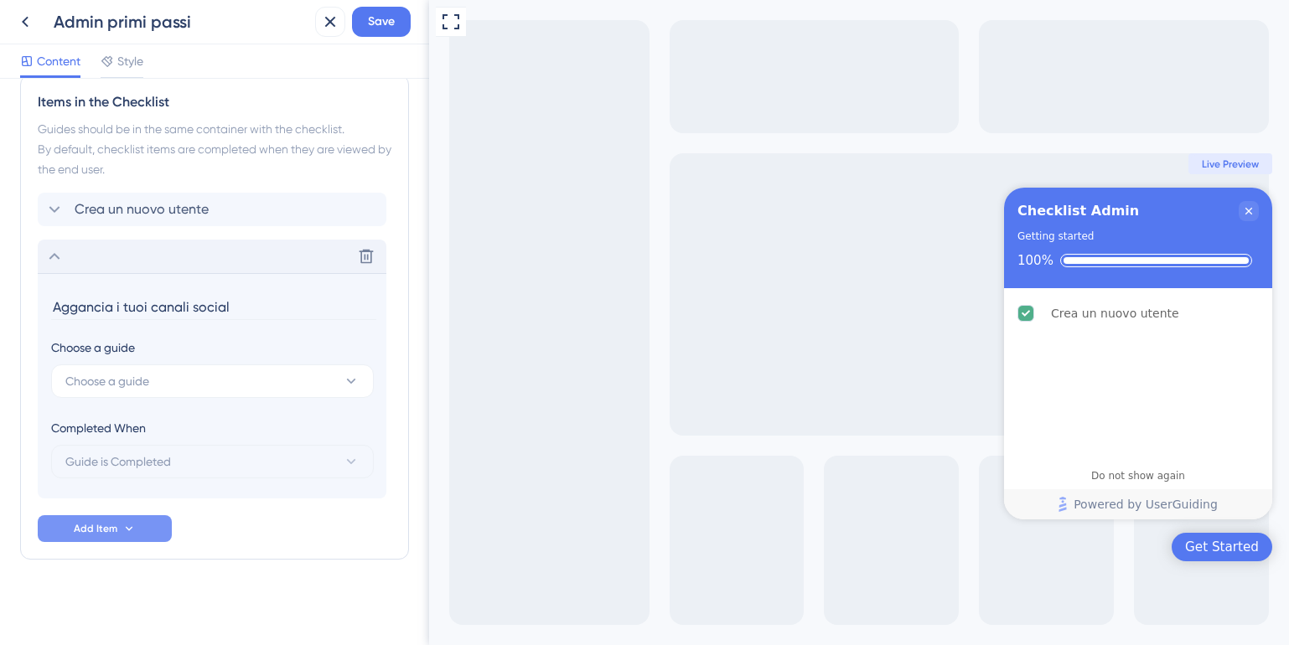
click at [77, 529] on span "Add Item" at bounding box center [96, 528] width 44 height 13
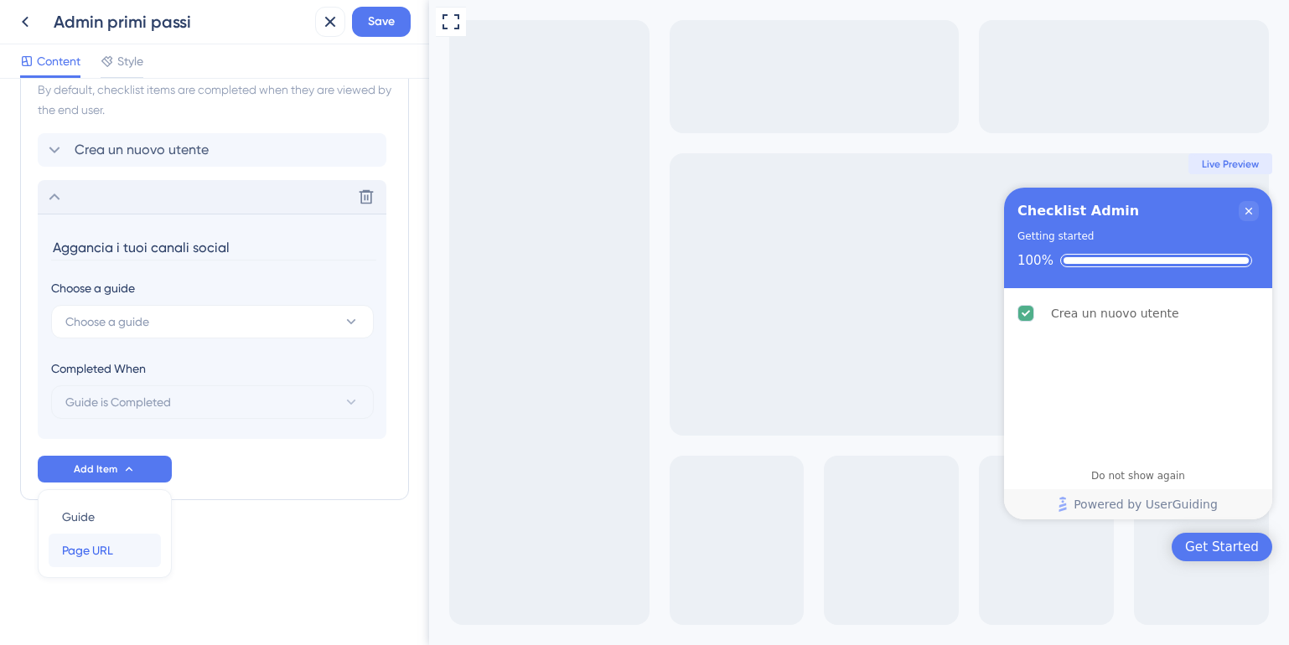
click at [80, 549] on span "Page URL" at bounding box center [87, 550] width 51 height 20
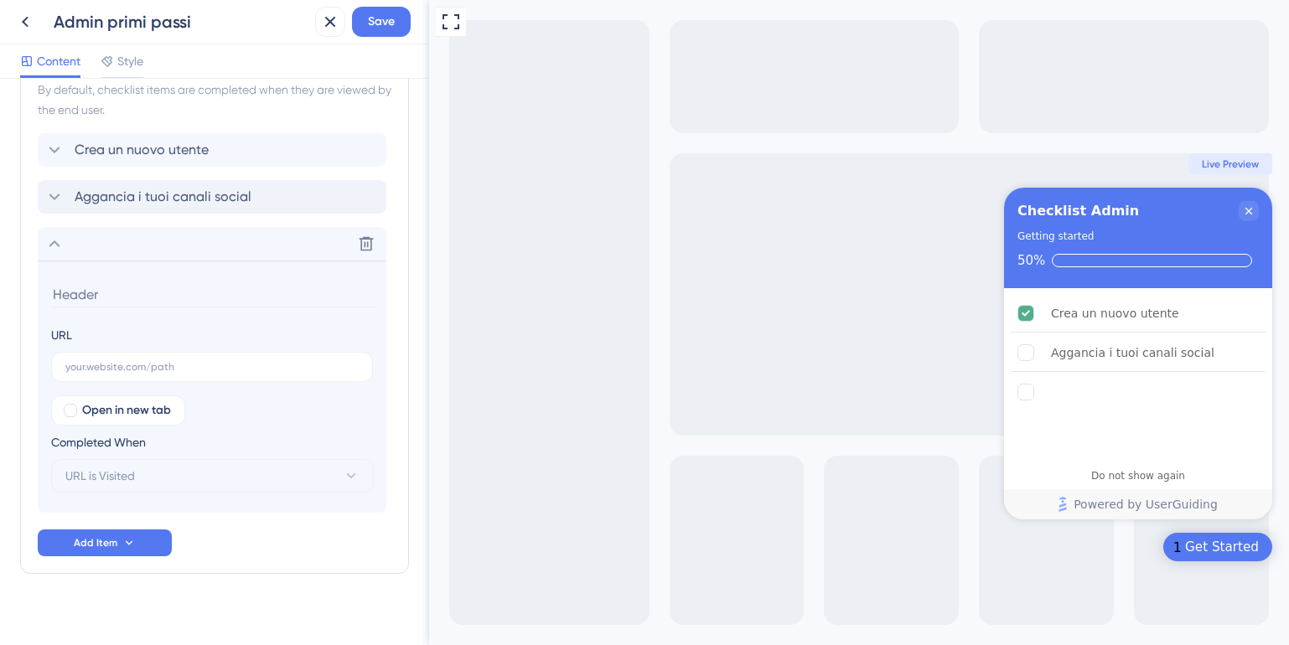
scroll to position [800, 0]
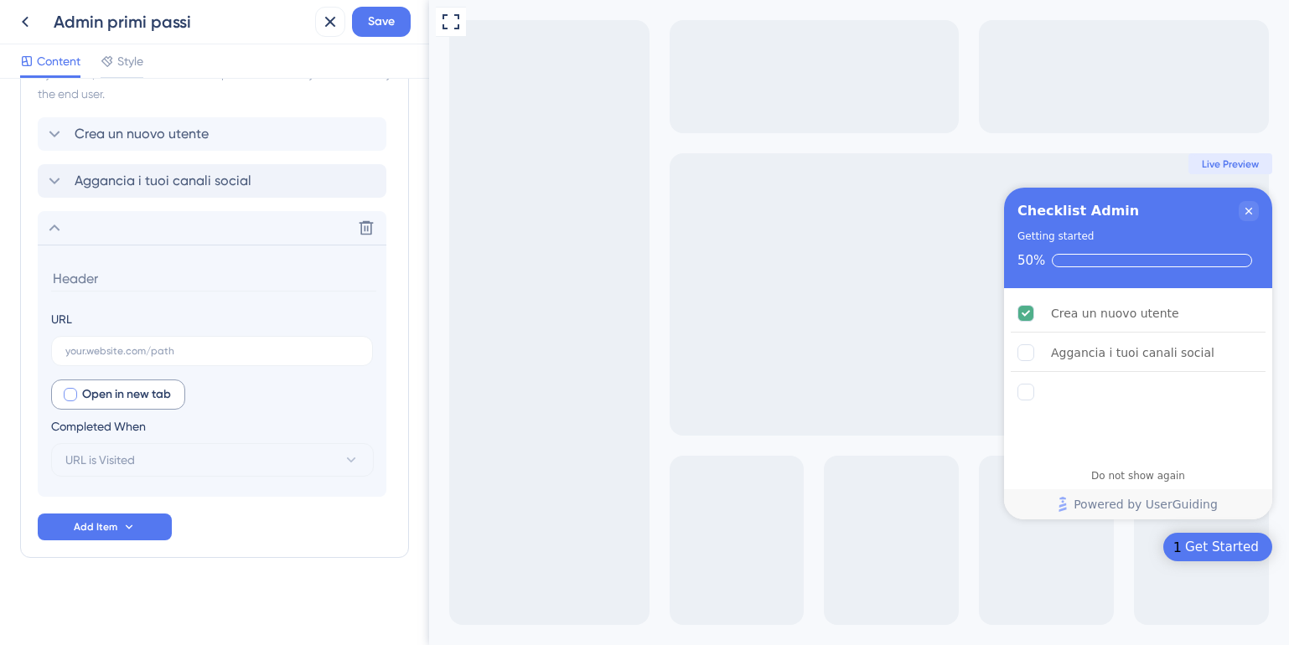
click at [69, 397] on div at bounding box center [70, 394] width 13 height 13
click at [125, 367] on div "URL Open in new tab Completed When URL is Visited" at bounding box center [212, 393] width 322 height 168
click at [71, 396] on icon at bounding box center [70, 394] width 7 height 13
checkbox input "false"
click at [61, 237] on icon at bounding box center [54, 228] width 20 height 20
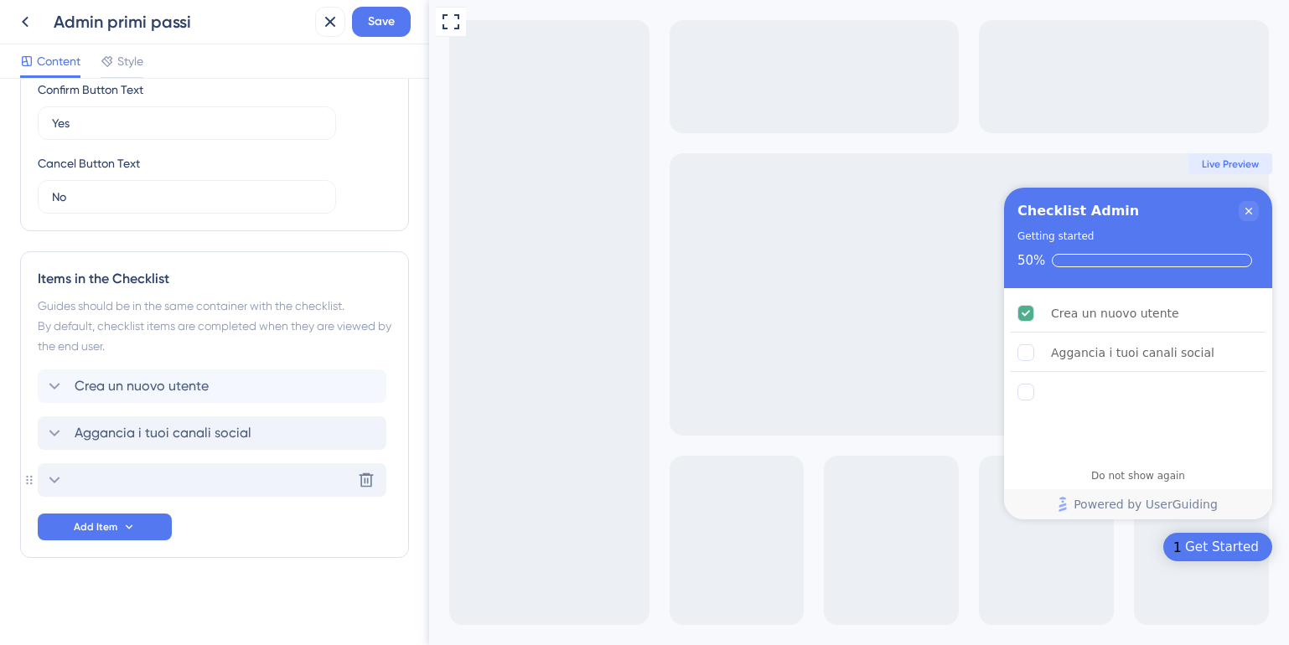
scroll to position [548, 0]
click at [365, 478] on icon at bounding box center [366, 480] width 17 height 17
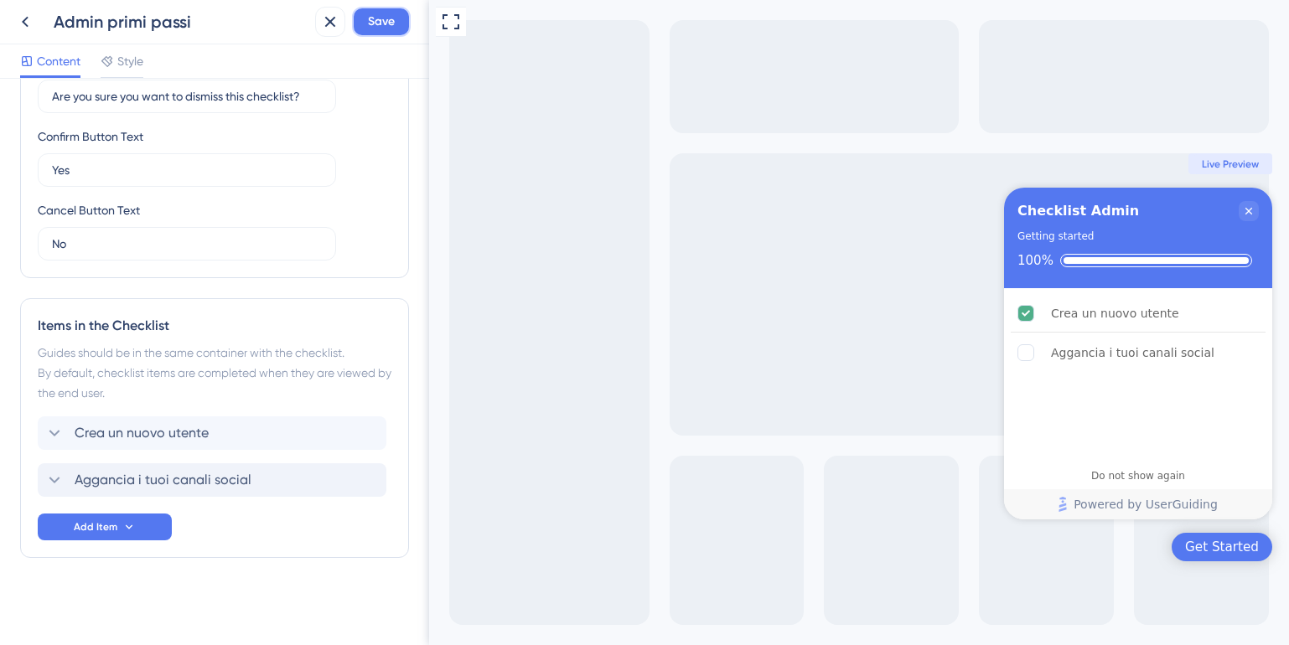
click at [380, 13] on span "Save" at bounding box center [381, 22] width 27 height 20
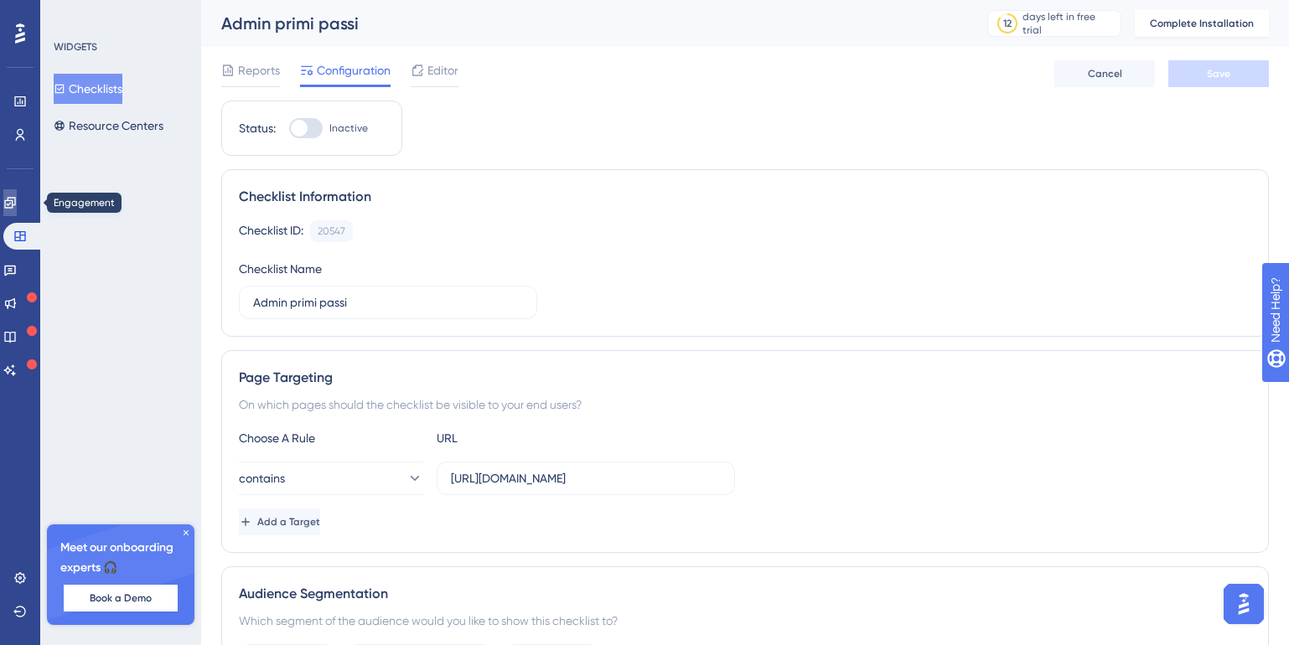
click at [10, 209] on link at bounding box center [9, 202] width 13 height 27
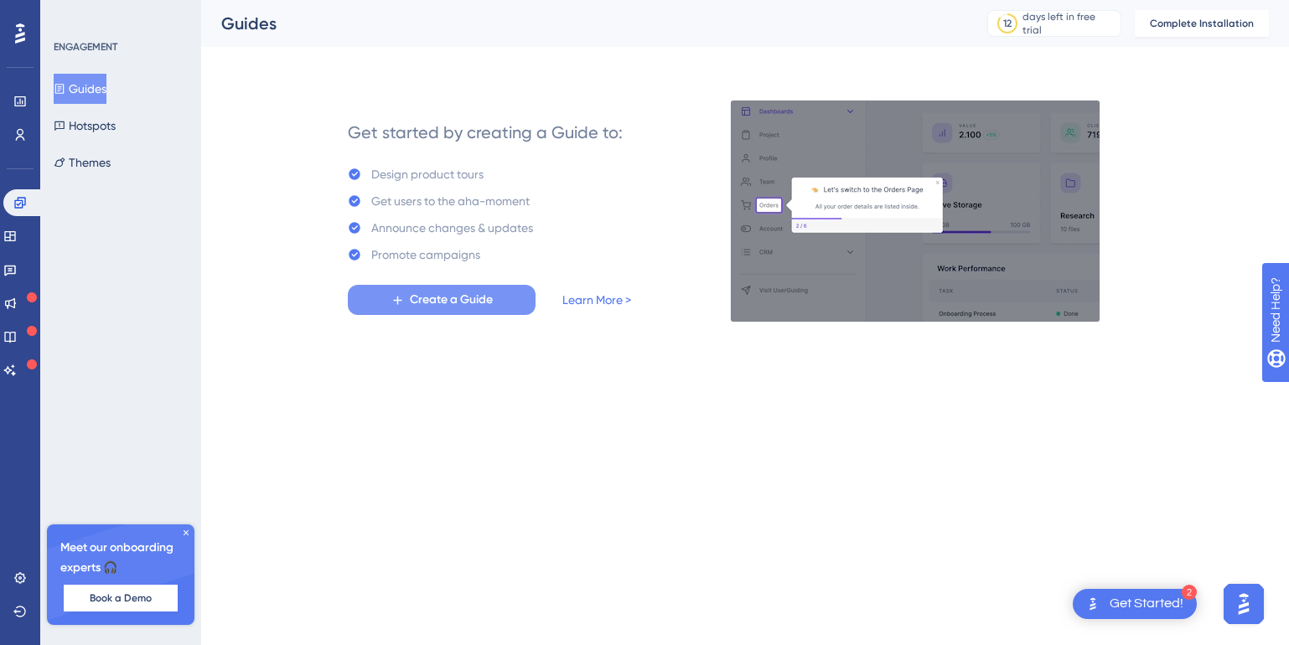
click at [454, 299] on span "Create a Guide" at bounding box center [451, 300] width 83 height 20
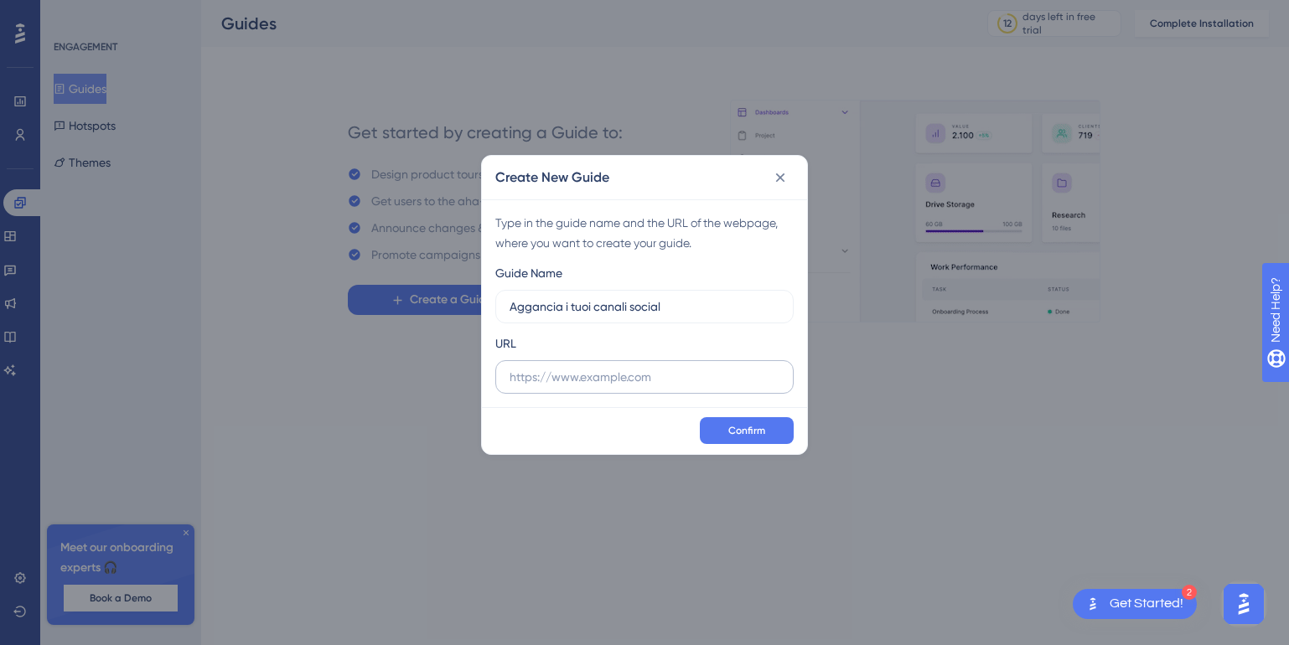
type input "Aggancia i tuoi canali social"
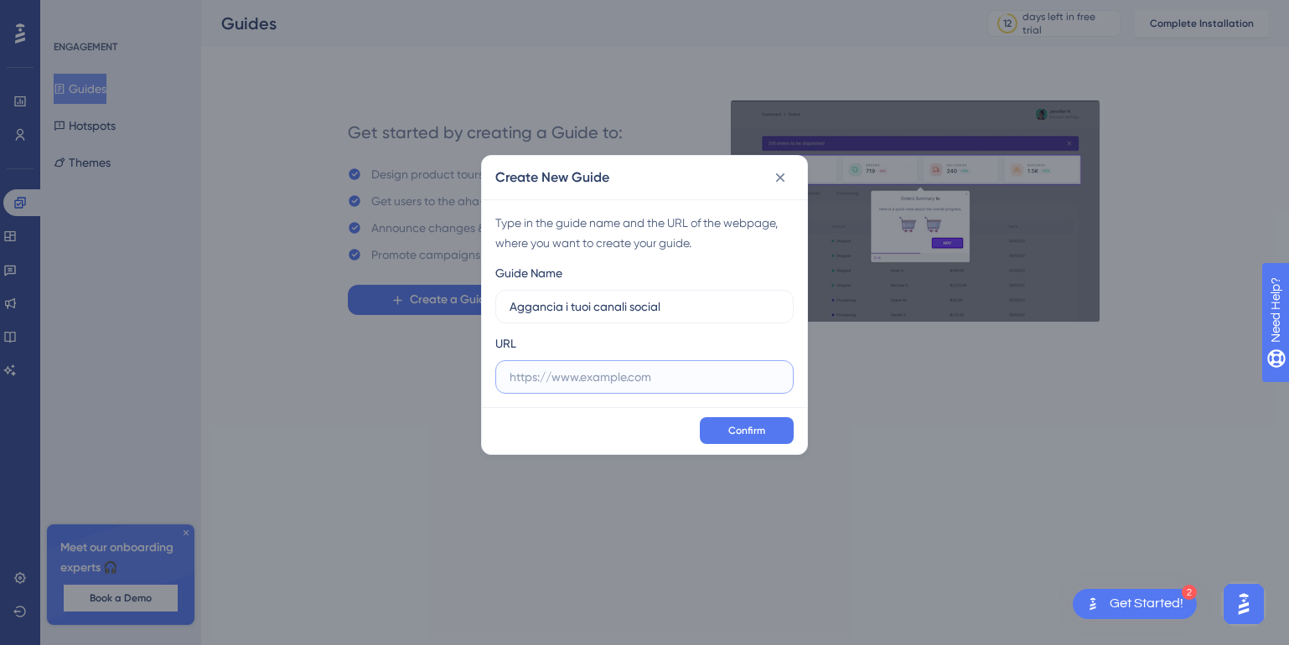
click at [564, 373] on input "text" at bounding box center [644, 377] width 270 height 18
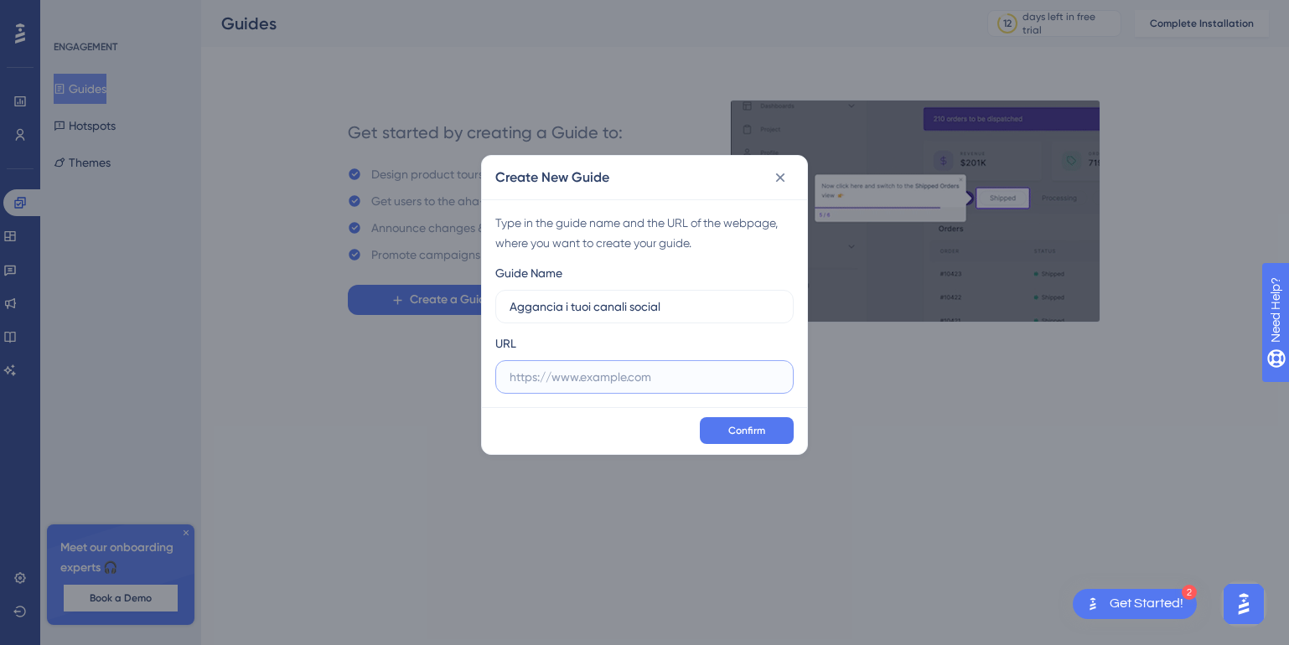
click at [576, 379] on input "text" at bounding box center [644, 377] width 270 height 18
paste input "[URL][DOMAIN_NAME]"
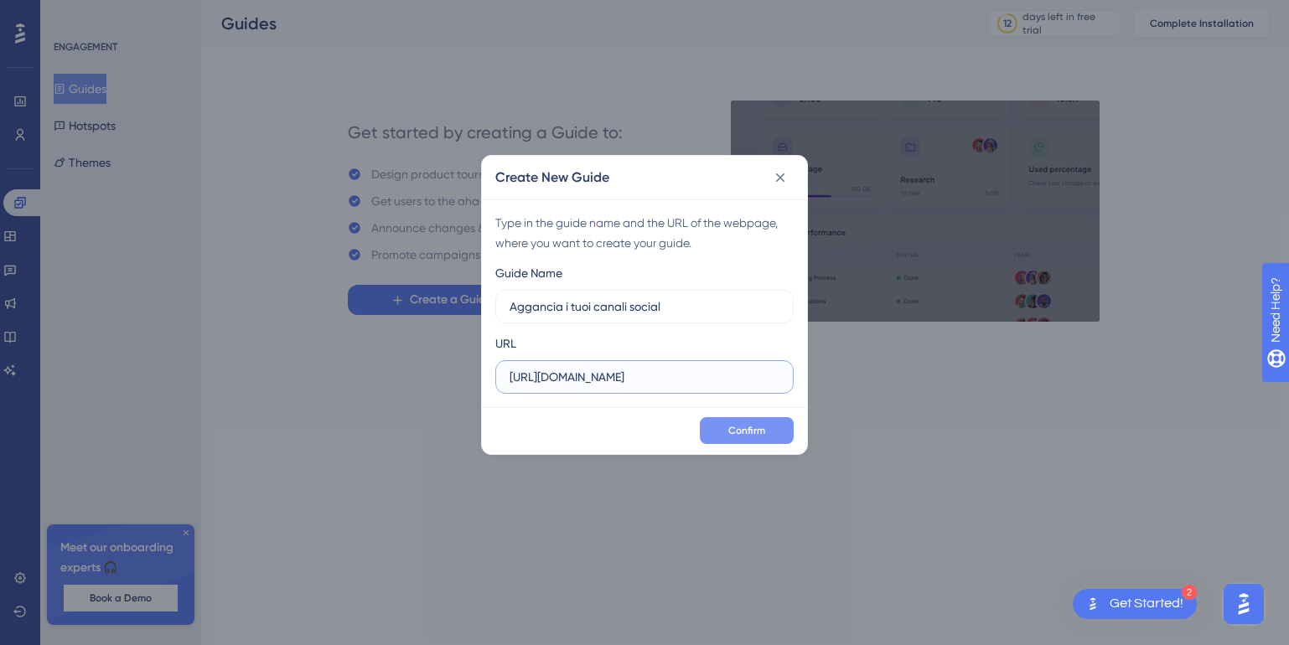
type input "[URL][DOMAIN_NAME]"
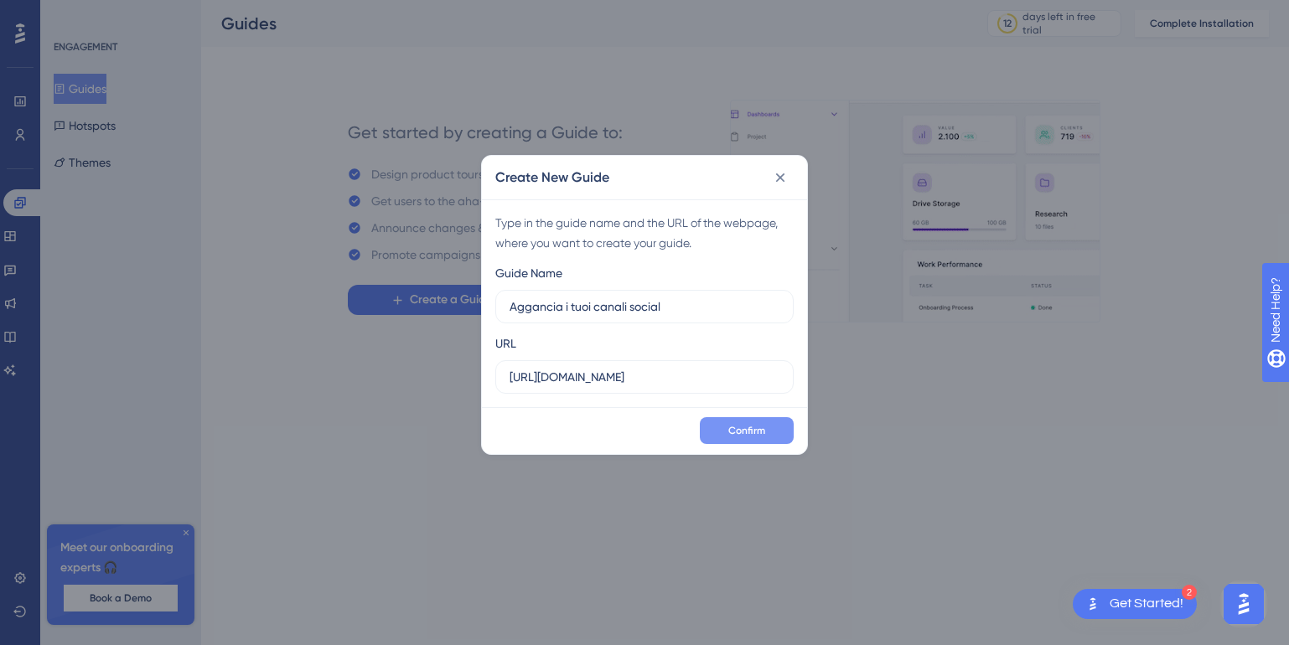
click at [734, 434] on span "Confirm" at bounding box center [746, 430] width 37 height 13
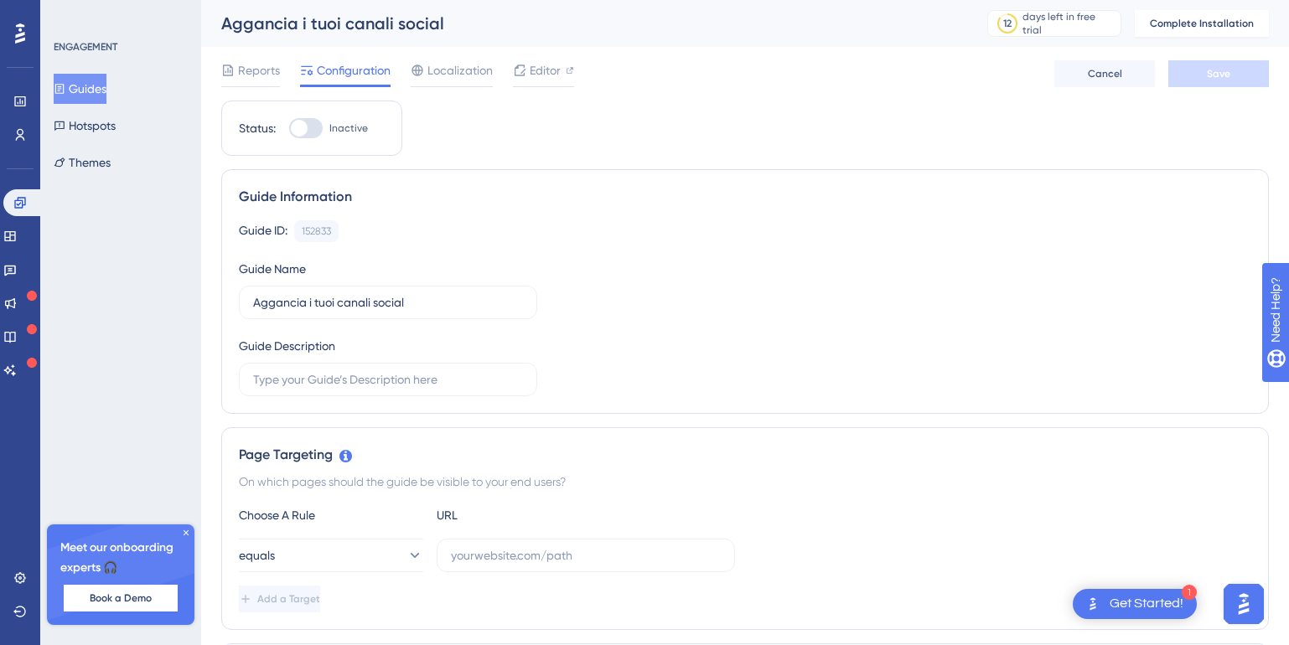
click at [106, 91] on button "Guides" at bounding box center [80, 89] width 53 height 30
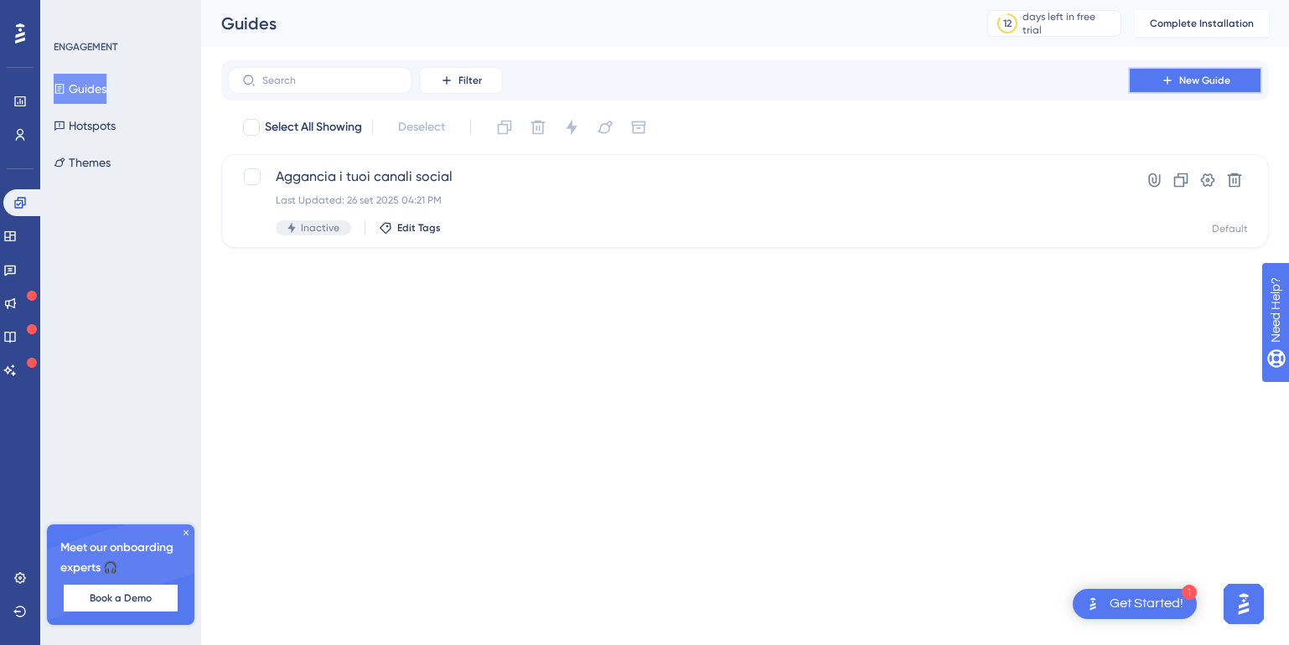
click at [1187, 85] on span "New Guide" at bounding box center [1204, 80] width 51 height 13
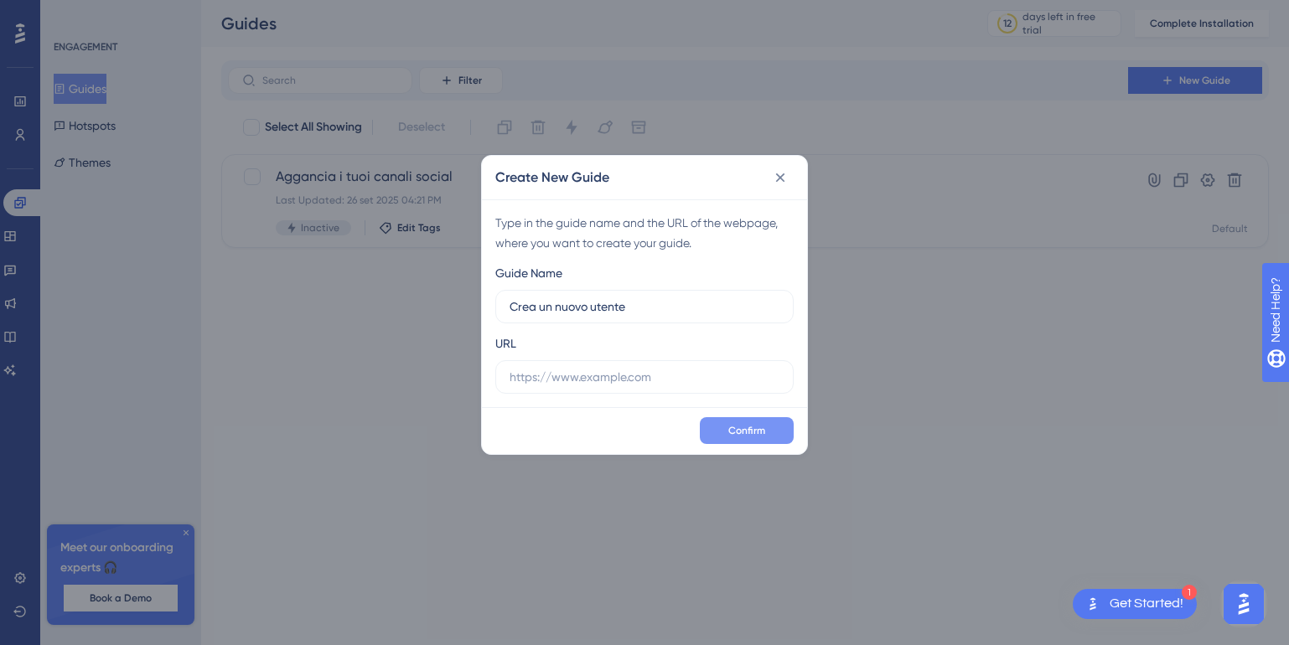
type input "Crea un nuovo utente"
click at [740, 431] on span "Confirm" at bounding box center [746, 430] width 37 height 13
click at [585, 384] on input "text" at bounding box center [644, 377] width 270 height 18
paste input "[URL][DOMAIN_NAME]"
type input "[URL][DOMAIN_NAME]"
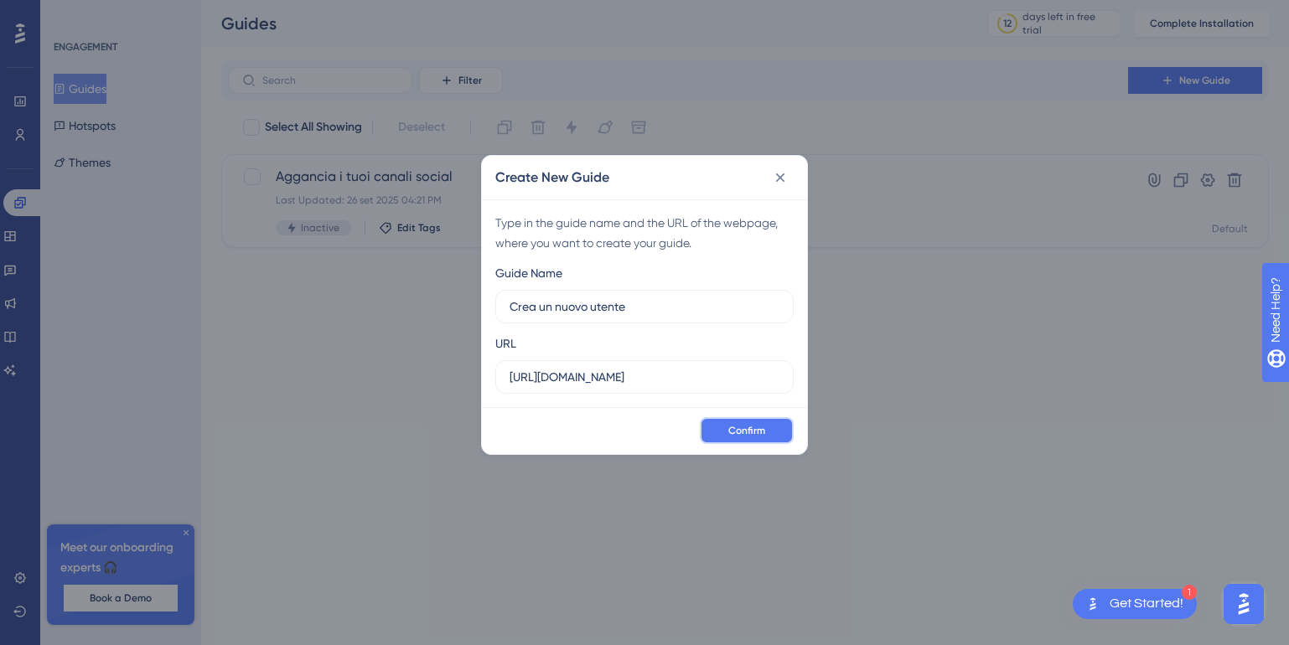
click at [732, 430] on span "Confirm" at bounding box center [746, 430] width 37 height 13
